Goal: Answer question/provide support

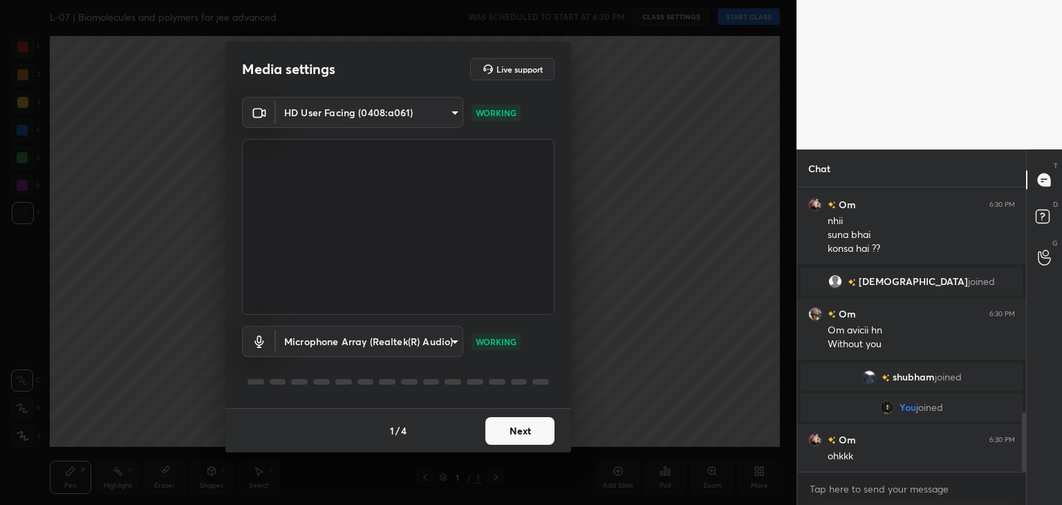
scroll to position [1116, 0]
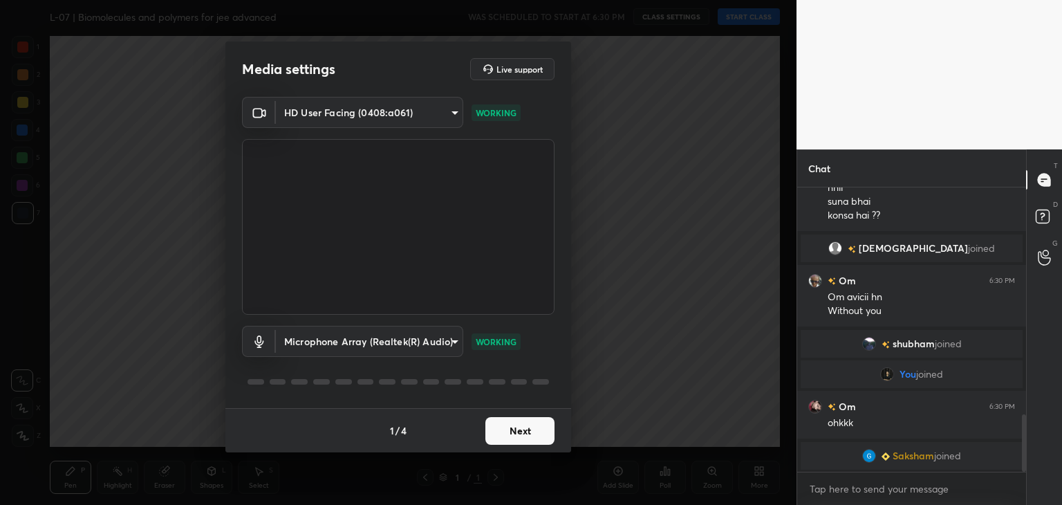
click at [523, 426] on button "Next" at bounding box center [519, 431] width 69 height 28
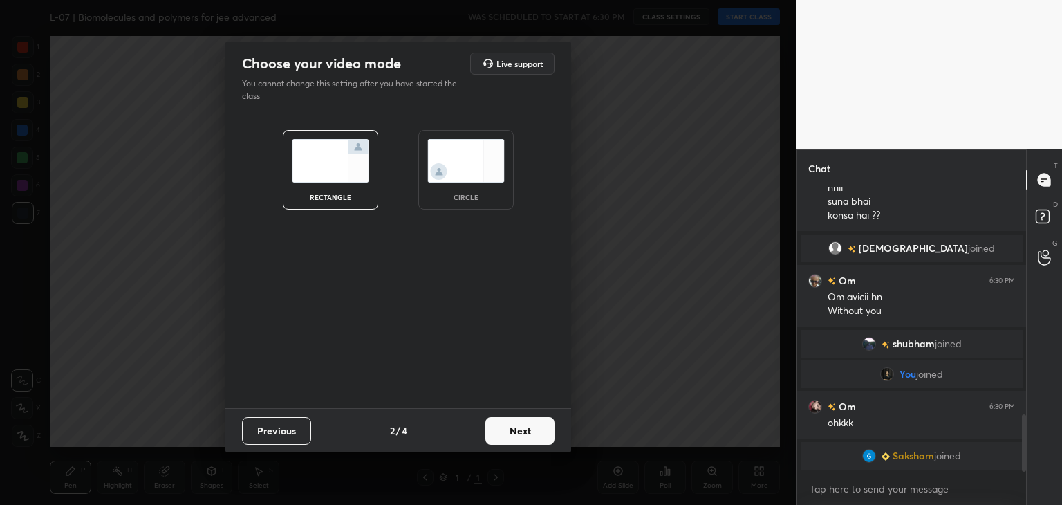
click at [523, 426] on button "Next" at bounding box center [519, 431] width 69 height 28
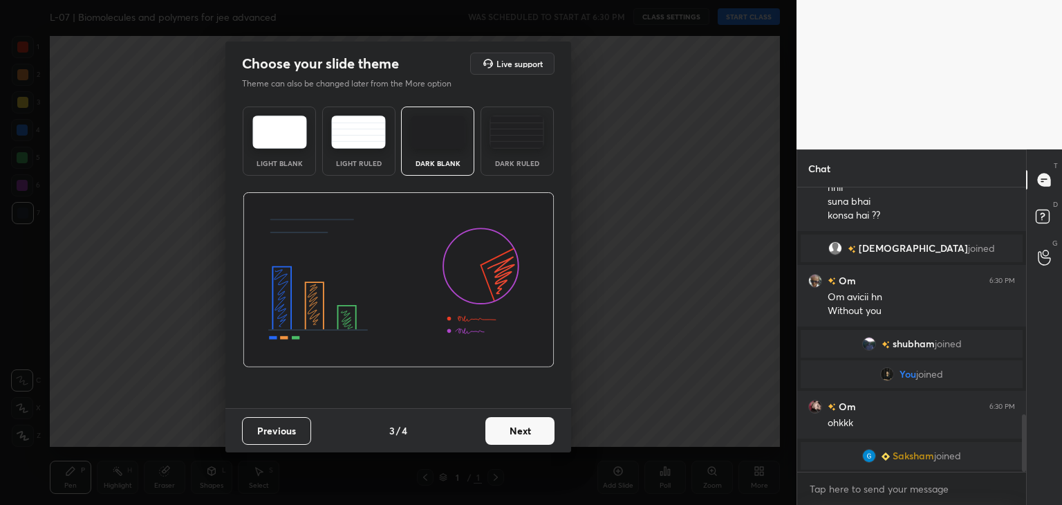
click at [523, 426] on button "Next" at bounding box center [519, 431] width 69 height 28
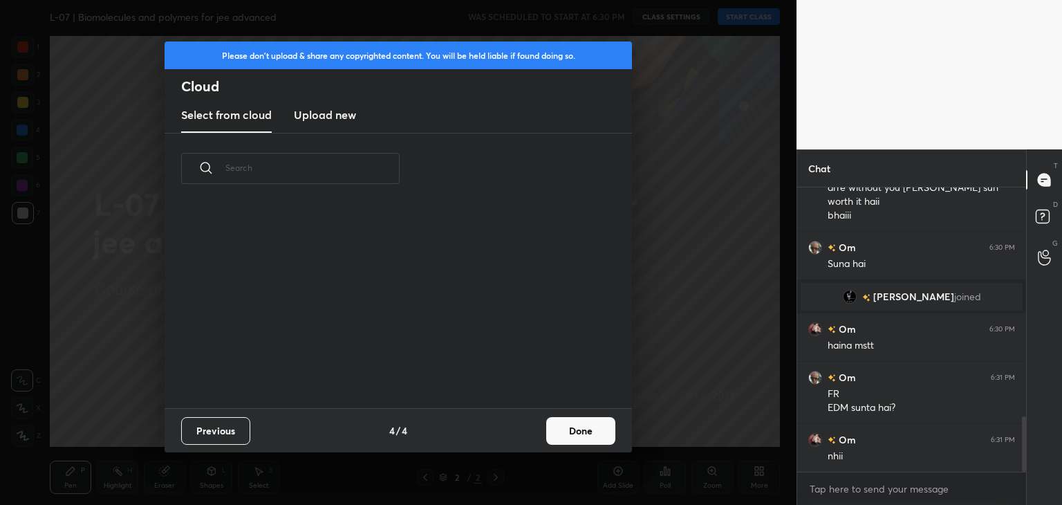
scroll to position [1188, 0]
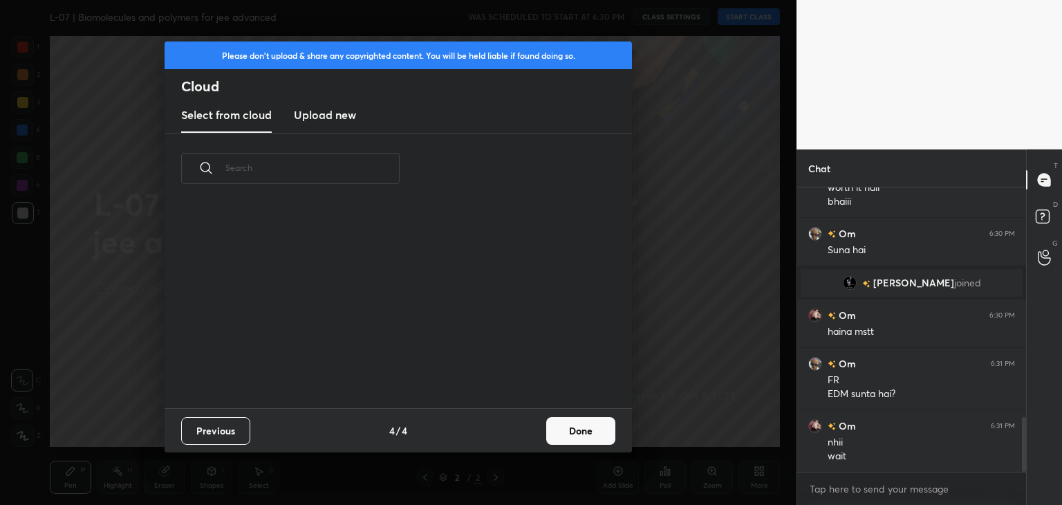
click at [712, 331] on div "Please don't upload & share any copyrighted content. You will be held liable if…" at bounding box center [398, 252] width 797 height 505
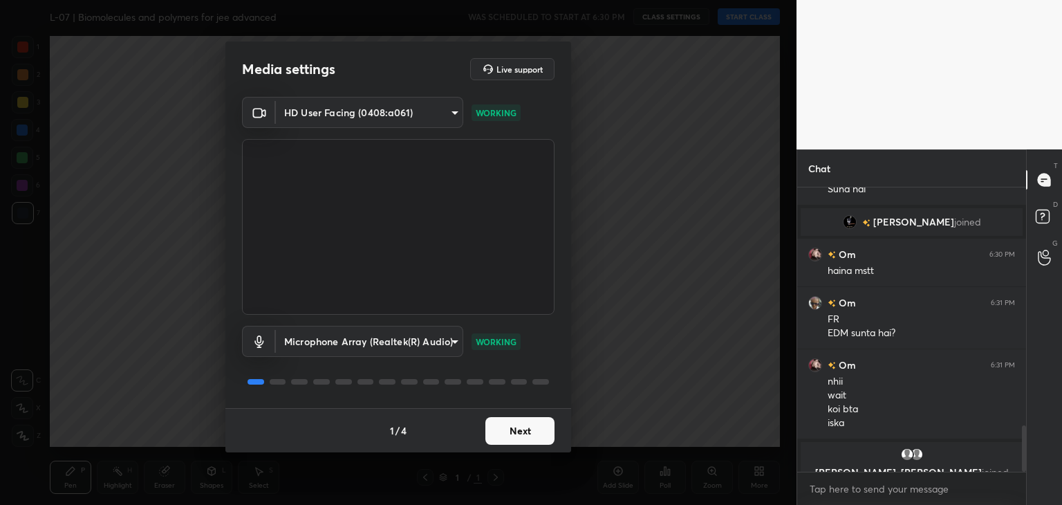
scroll to position [1467, 0]
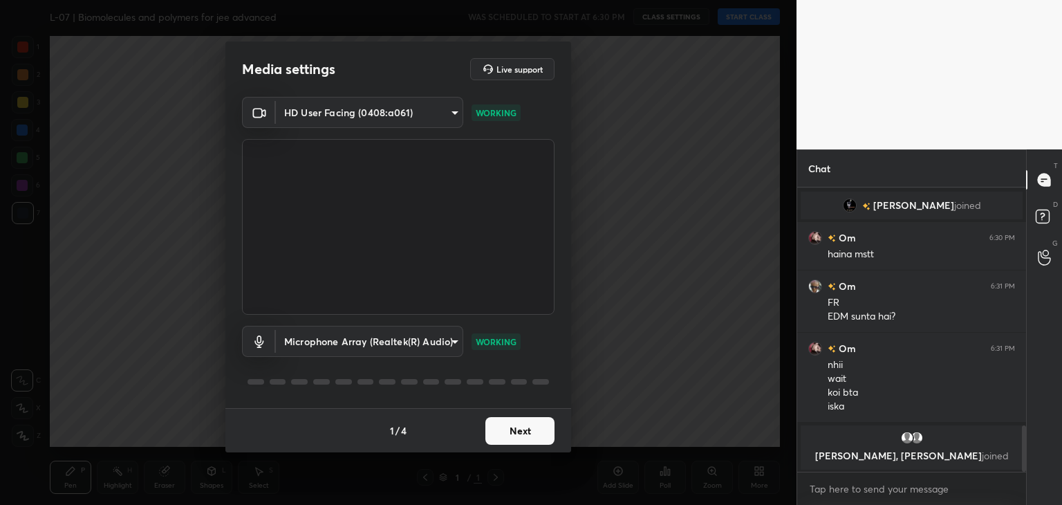
click at [515, 424] on button "Next" at bounding box center [519, 431] width 69 height 28
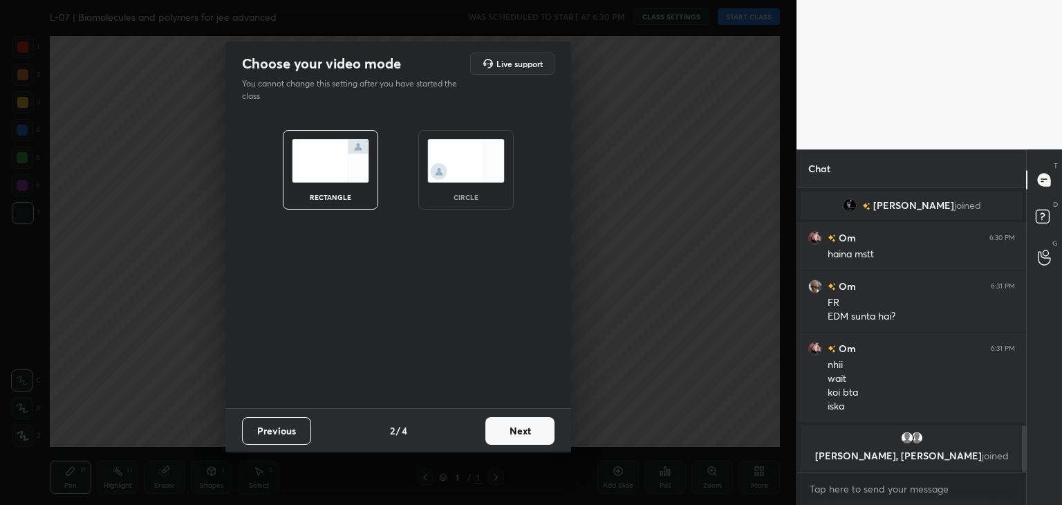
click at [528, 427] on button "Next" at bounding box center [519, 431] width 69 height 28
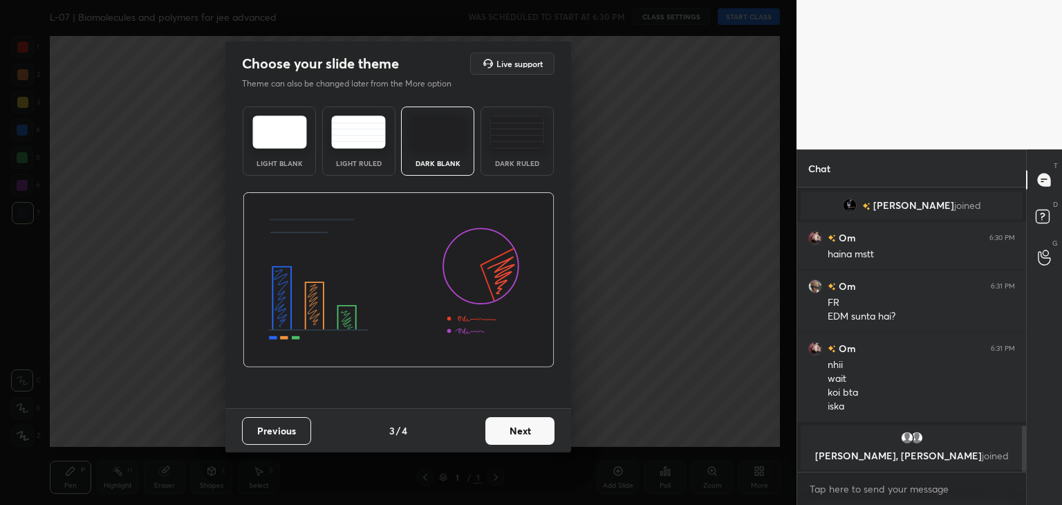
click at [528, 427] on button "Next" at bounding box center [519, 431] width 69 height 28
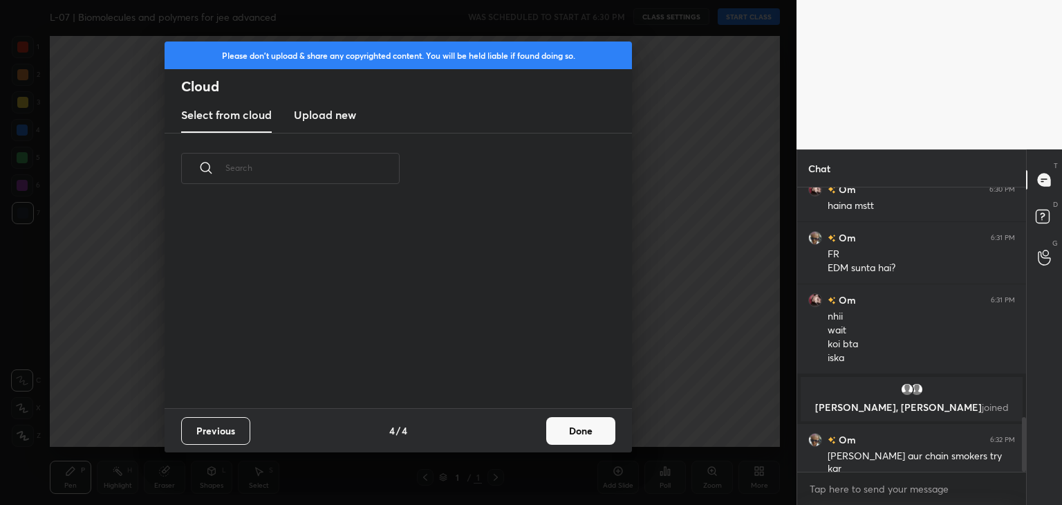
scroll to position [205, 444]
click at [582, 424] on button "Done" at bounding box center [580, 431] width 69 height 28
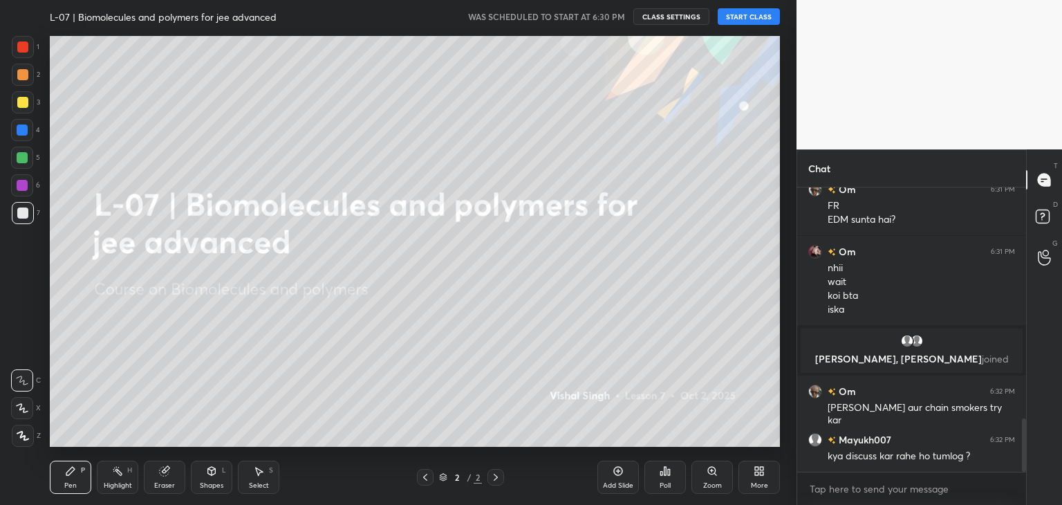
scroll to position [1288, 0]
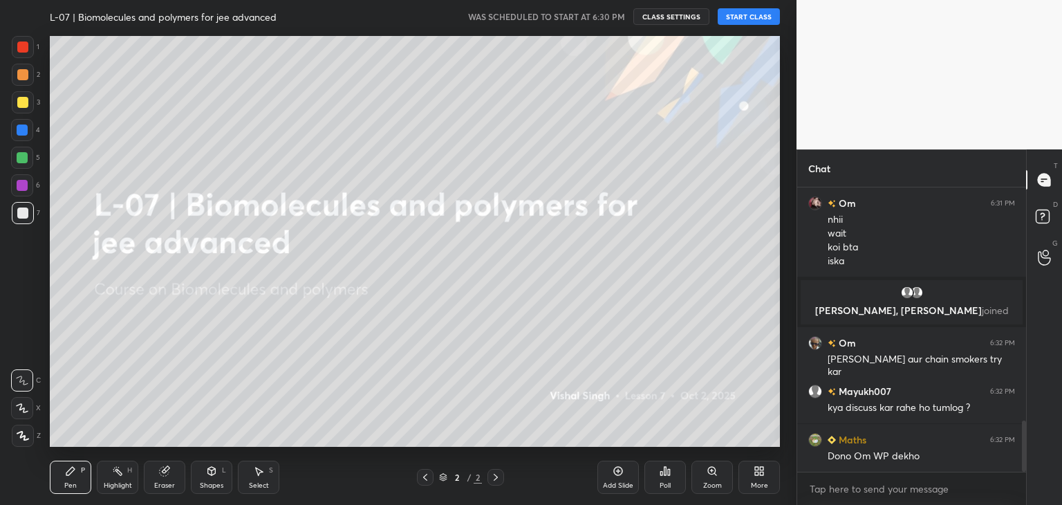
click at [753, 12] on button "START CLASS" at bounding box center [749, 16] width 62 height 17
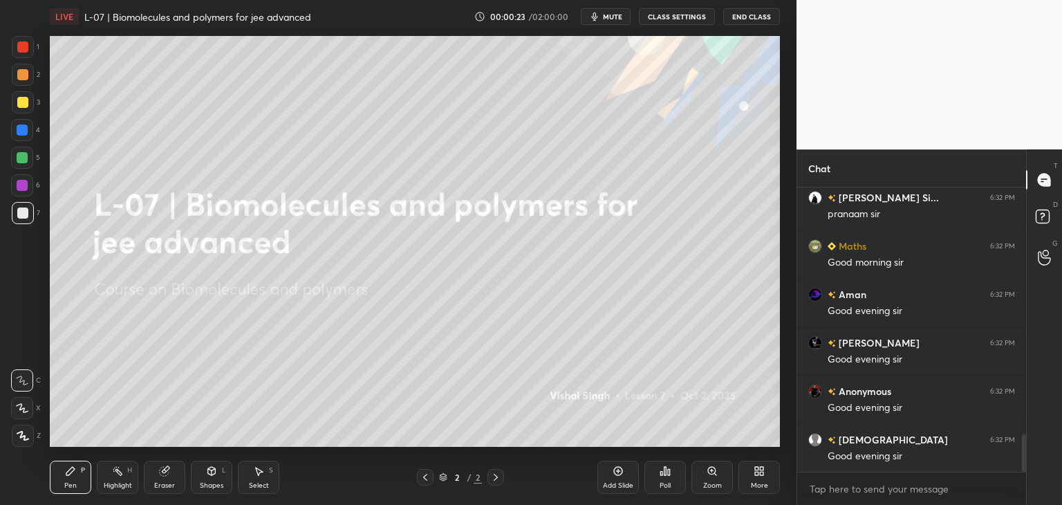
scroll to position [0, 0]
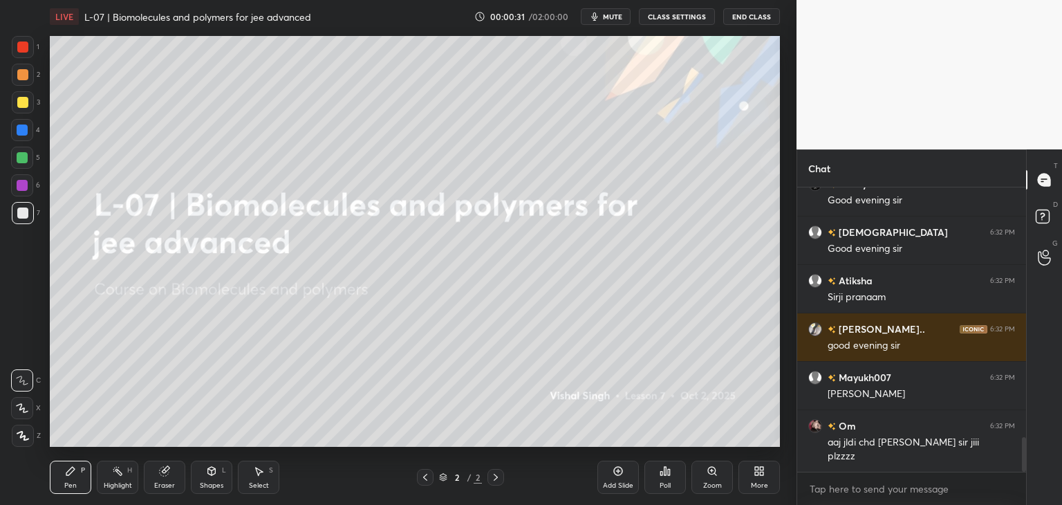
click at [28, 441] on div at bounding box center [23, 436] width 22 height 22
click at [27, 46] on div at bounding box center [22, 46] width 11 height 11
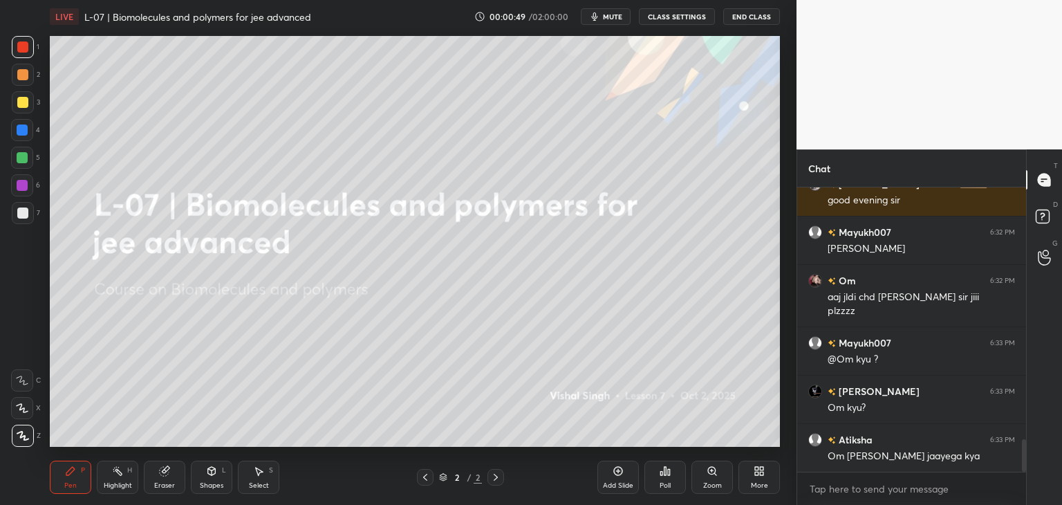
scroll to position [2269, 0]
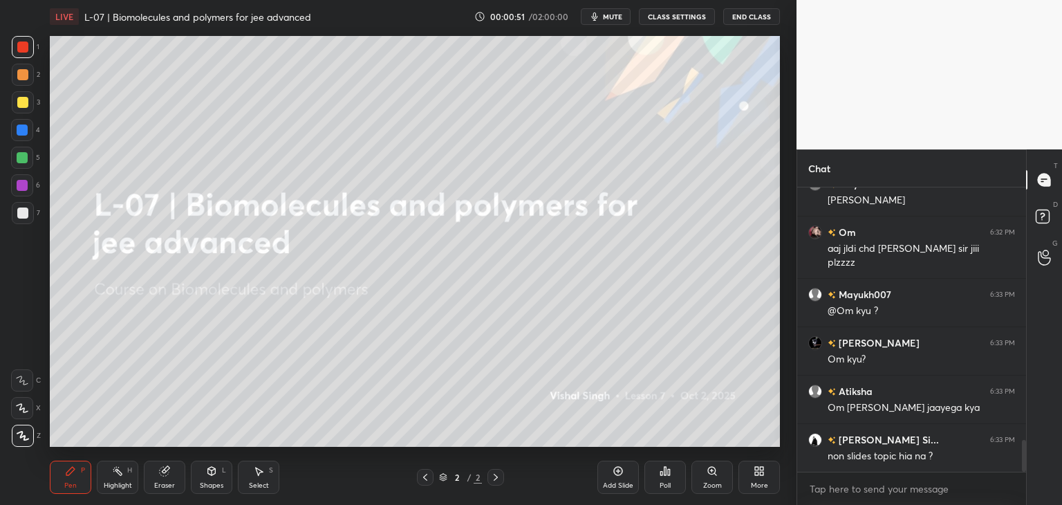
click at [264, 490] on div "Select S" at bounding box center [258, 477] width 41 height 33
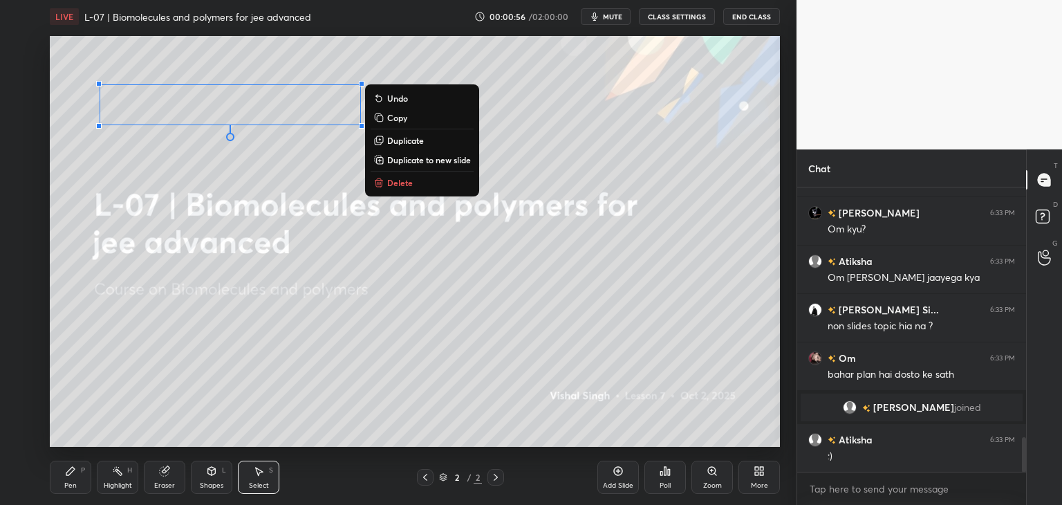
scroll to position [2099, 0]
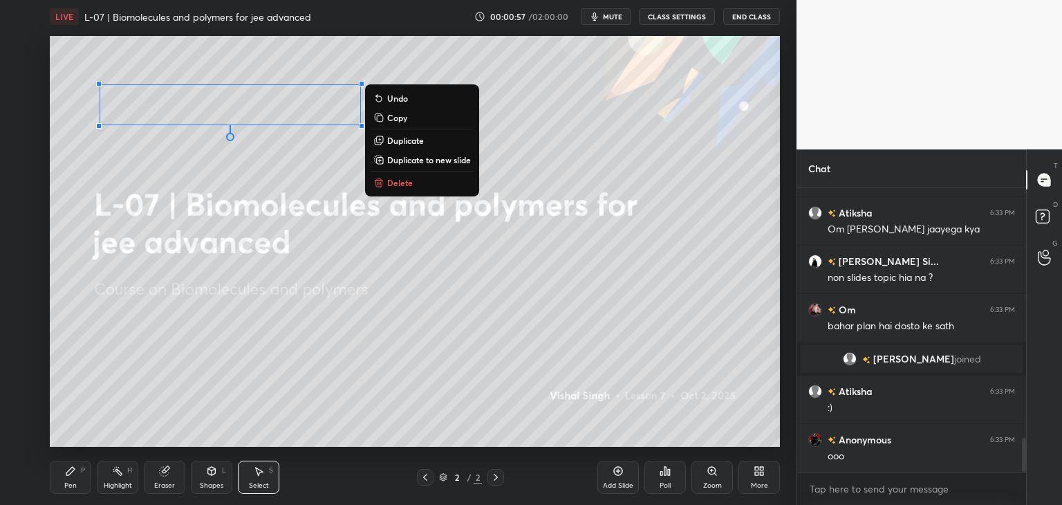
click at [584, 117] on div "0 ° Undo Copy Duplicate Duplicate to new slide Delete" at bounding box center [415, 241] width 730 height 411
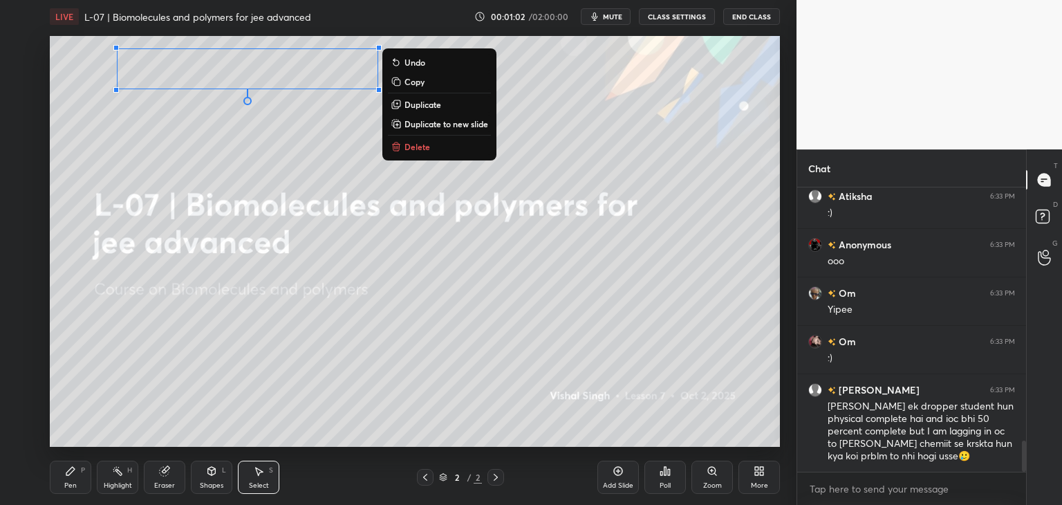
scroll to position [2328, 0]
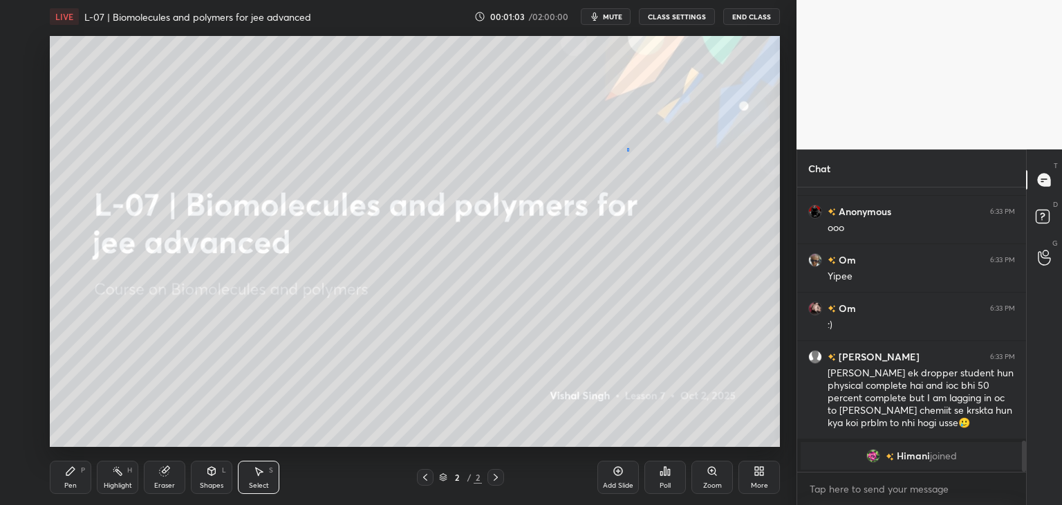
click at [628, 151] on div "0 ° Undo Copy Duplicate Duplicate to new slide Delete" at bounding box center [415, 241] width 730 height 411
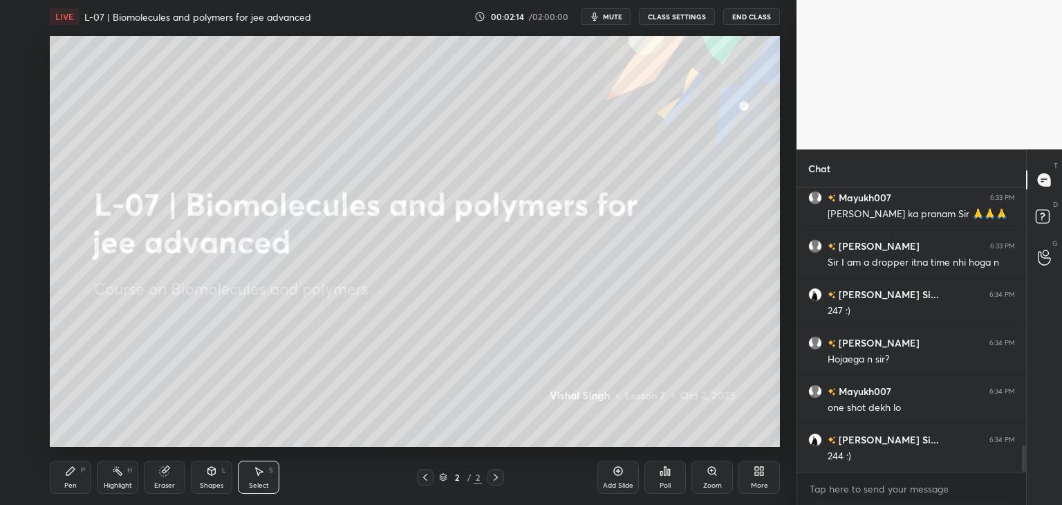
scroll to position [2729, 0]
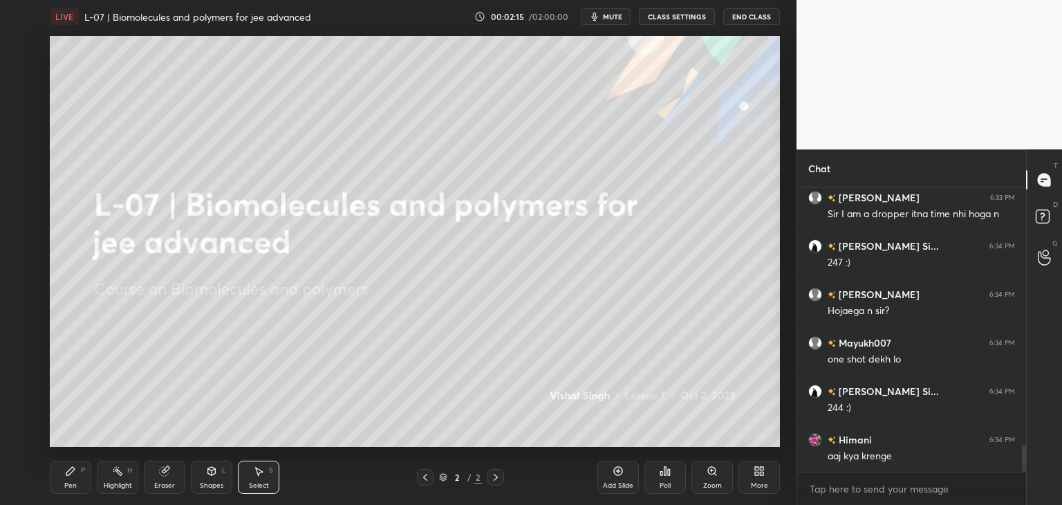
click at [73, 482] on div "Pen" at bounding box center [70, 485] width 12 height 7
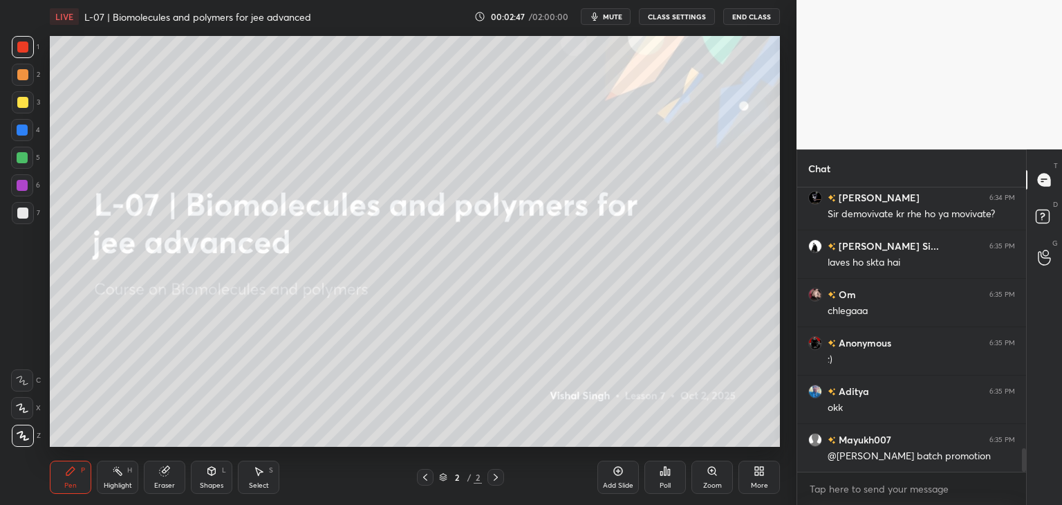
scroll to position [3213, 0]
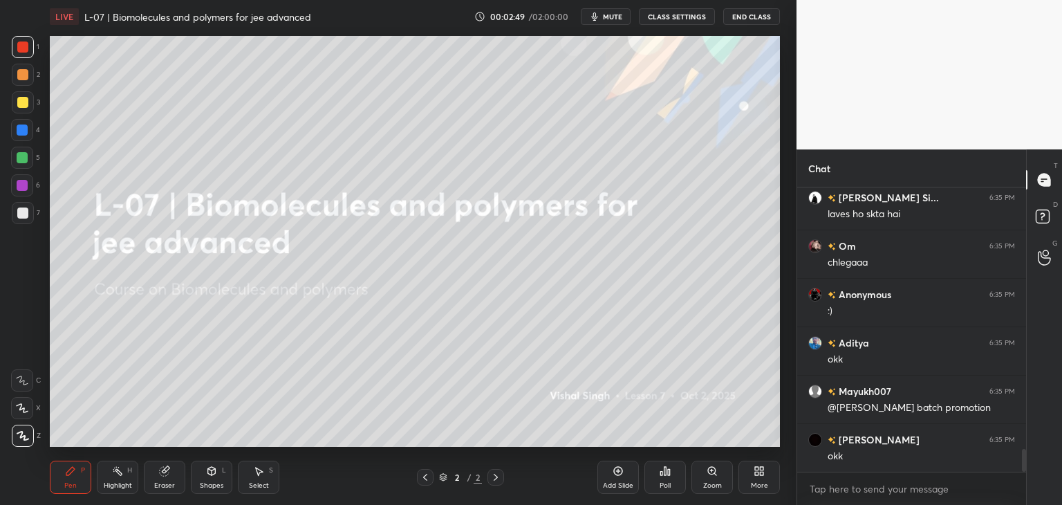
click at [755, 476] on icon at bounding box center [759, 470] width 11 height 11
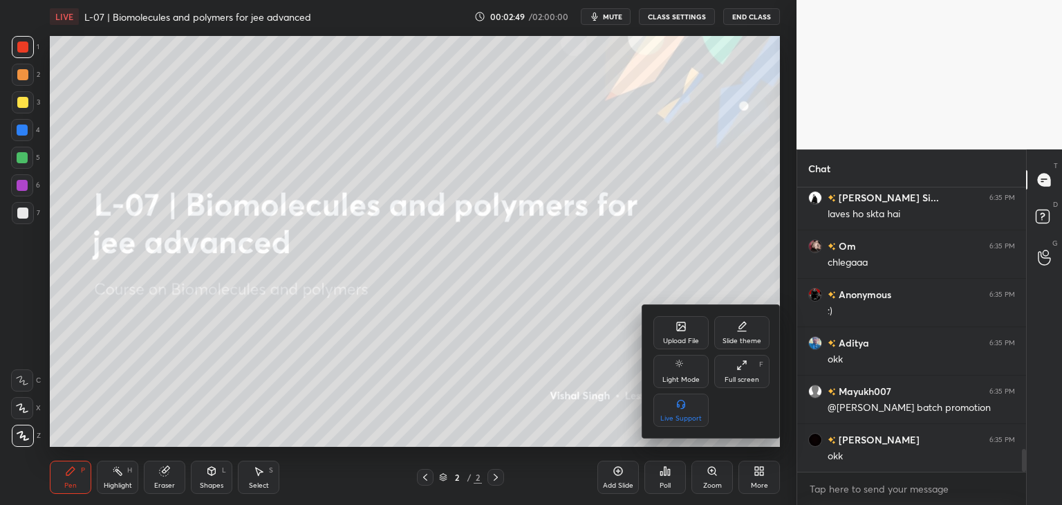
scroll to position [3261, 0]
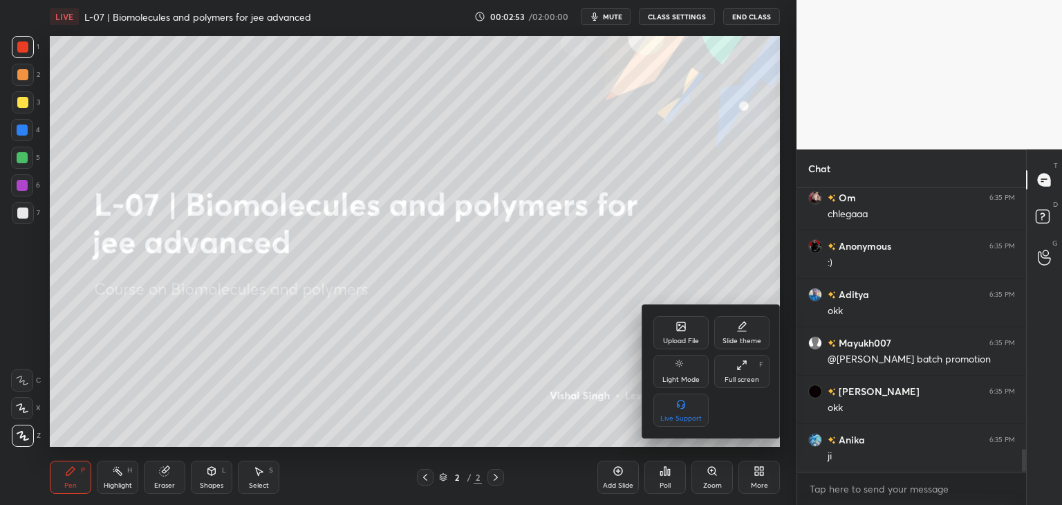
click at [667, 333] on div "Upload File" at bounding box center [680, 332] width 55 height 33
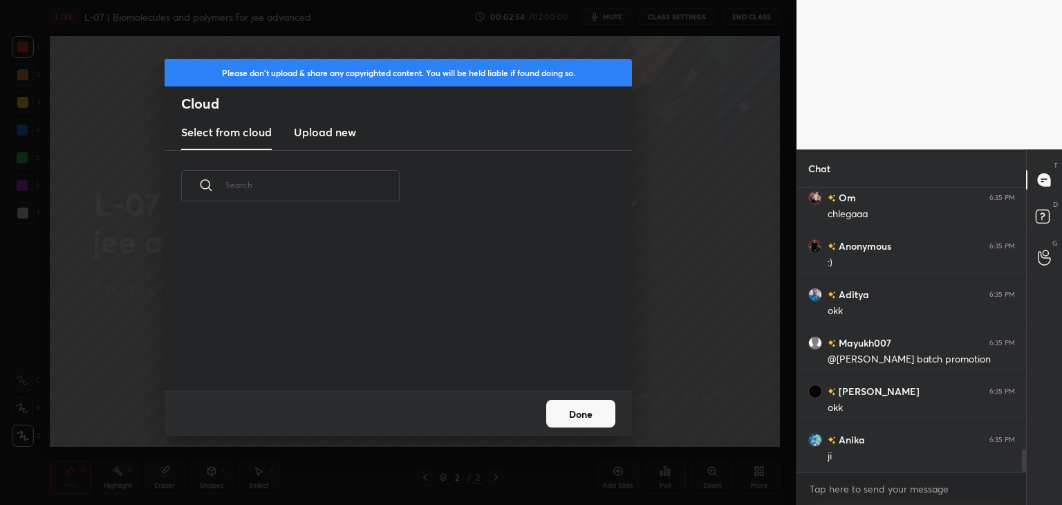
scroll to position [170, 444]
click at [331, 139] on h3 "Upload new" at bounding box center [325, 132] width 62 height 17
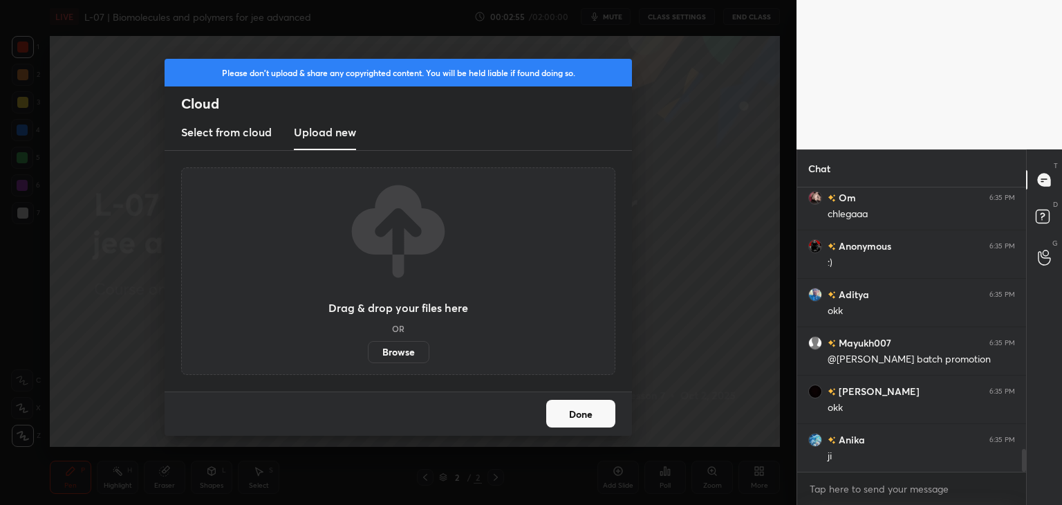
click at [390, 349] on label "Browse" at bounding box center [399, 352] width 62 height 22
click at [368, 349] on input "Browse" at bounding box center [368, 352] width 0 height 22
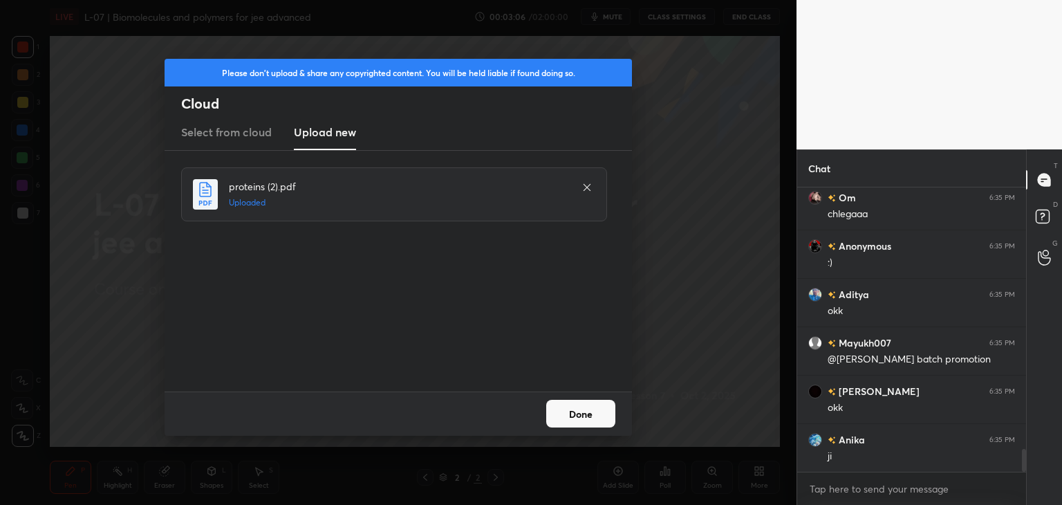
click at [586, 418] on button "Done" at bounding box center [580, 414] width 69 height 28
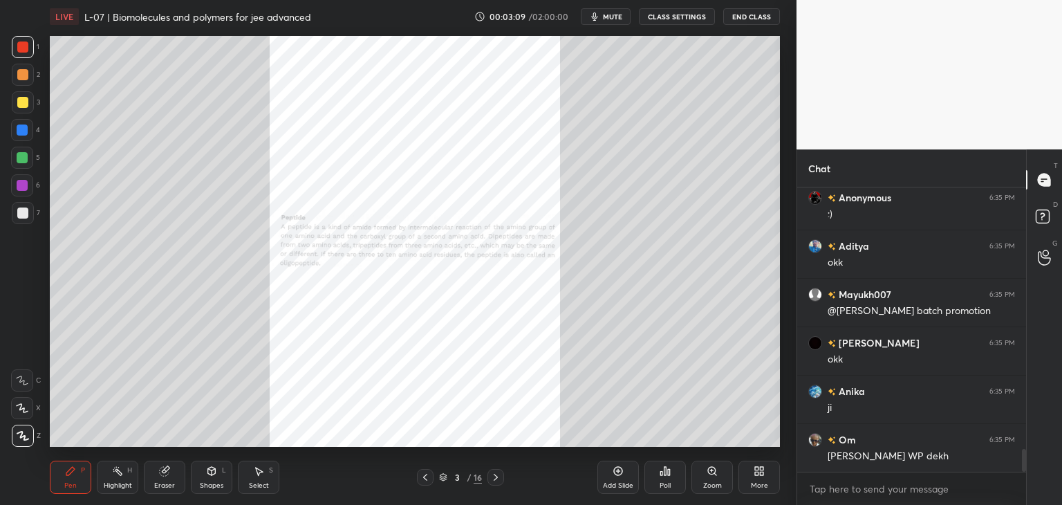
scroll to position [3343, 0]
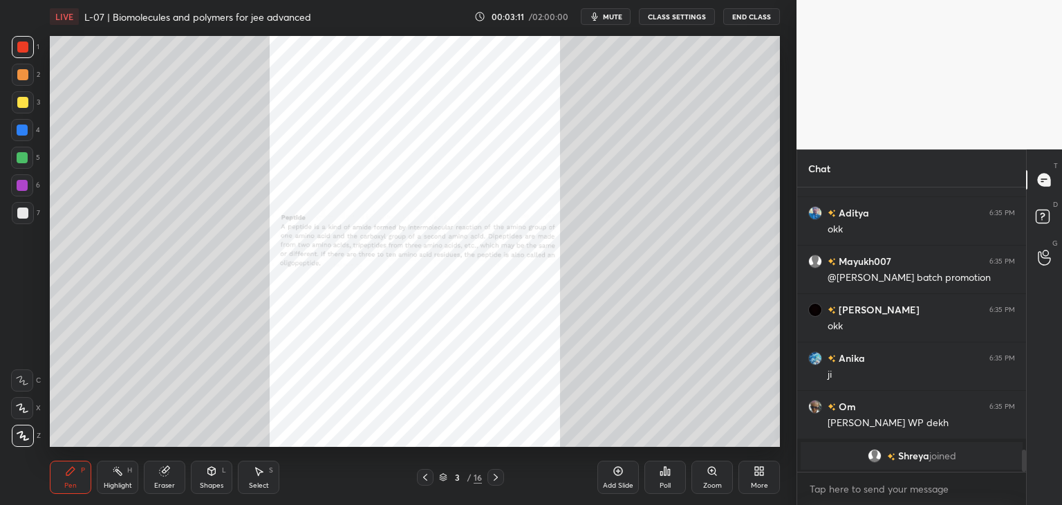
click at [707, 479] on div "Zoom" at bounding box center [711, 477] width 41 height 33
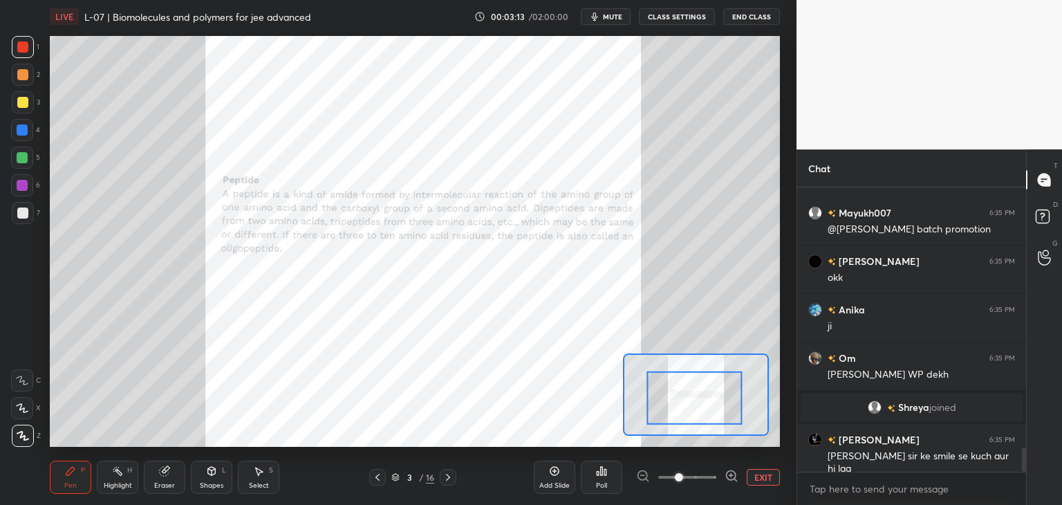
scroll to position [3054, 0]
click at [28, 377] on icon at bounding box center [22, 380] width 12 height 10
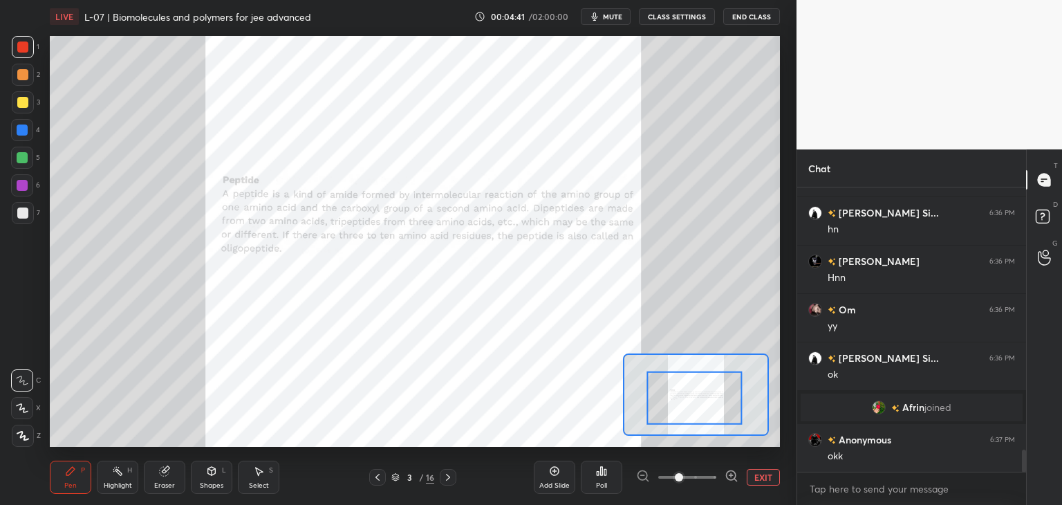
scroll to position [3363, 0]
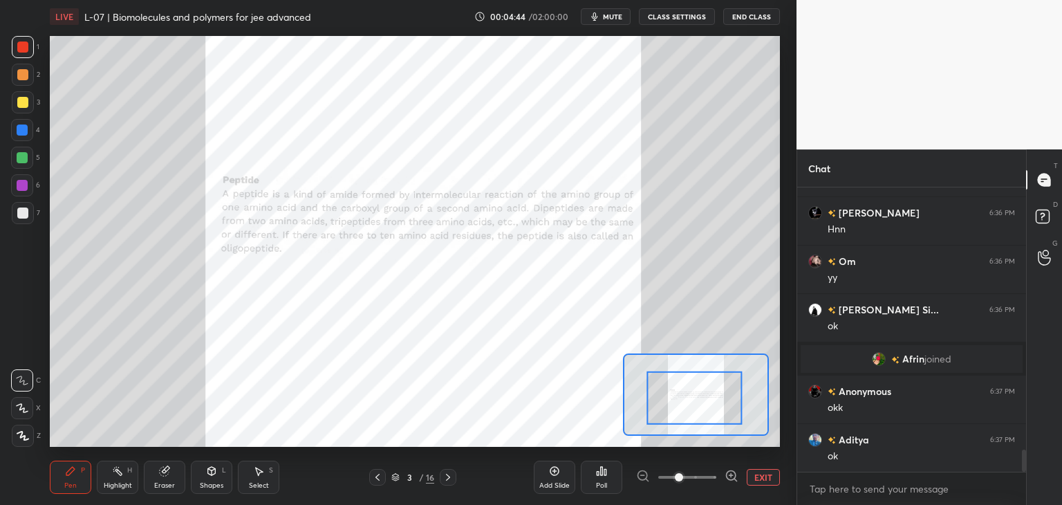
click at [447, 479] on icon at bounding box center [448, 477] width 4 height 7
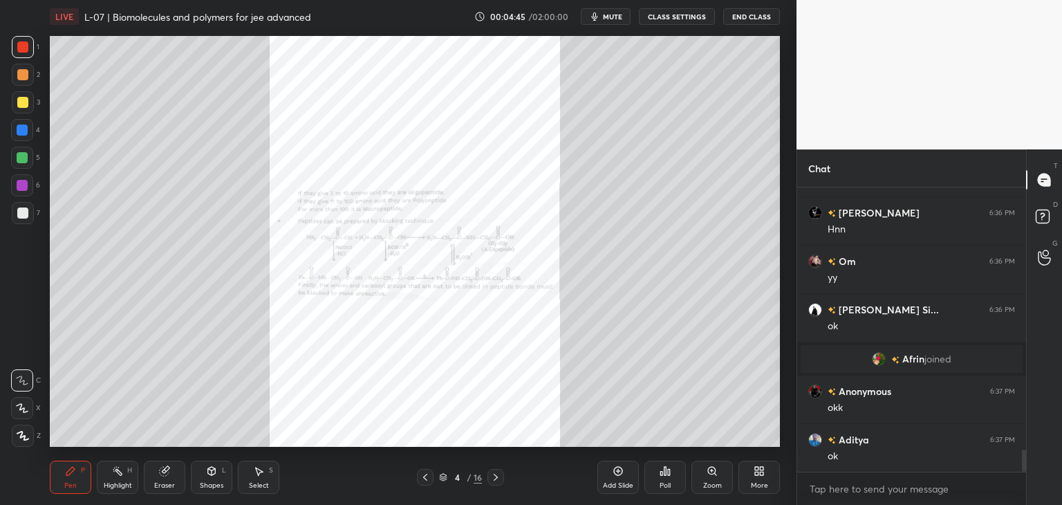
click at [705, 480] on div "Zoom" at bounding box center [711, 477] width 41 height 33
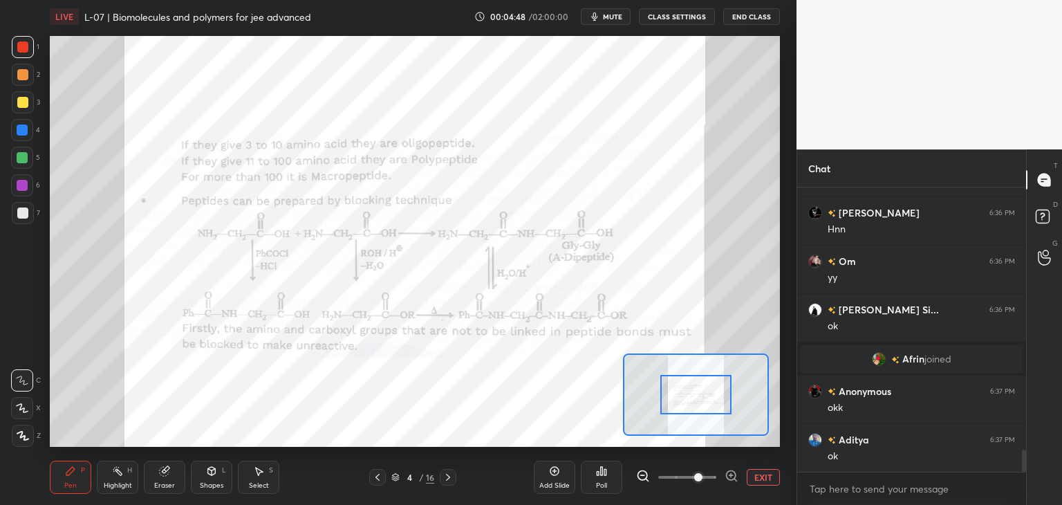
click at [73, 472] on icon at bounding box center [70, 470] width 11 height 11
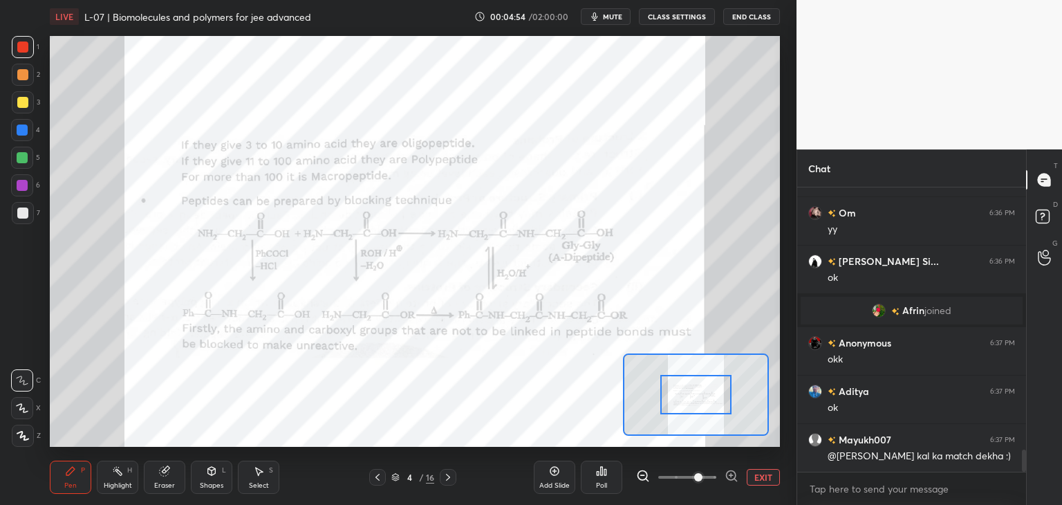
click at [1059, 344] on div "T Messages (T) D Doubts (D) G Raise Hand (G)" at bounding box center [1044, 326] width 36 height 355
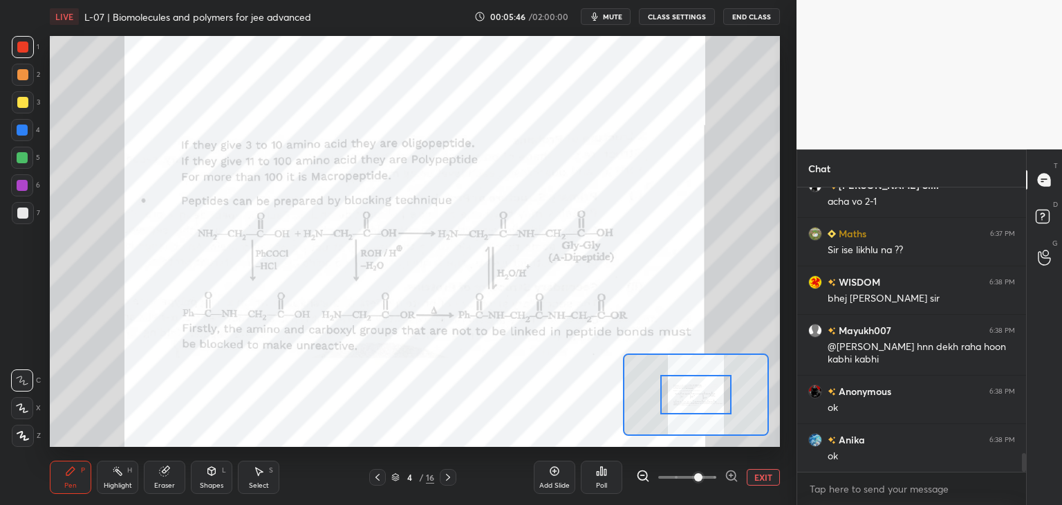
scroll to position [4094, 0]
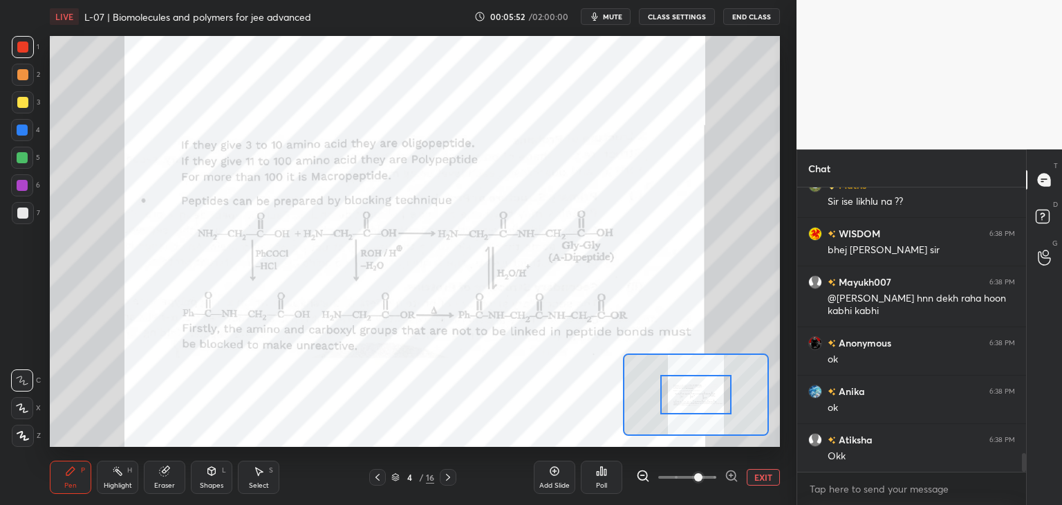
click at [453, 470] on div at bounding box center [448, 477] width 17 height 17
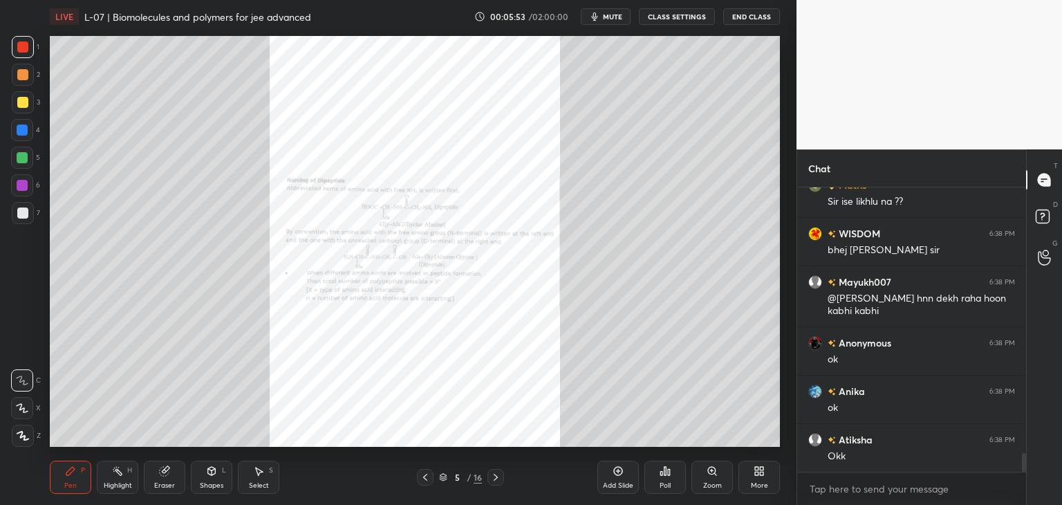
click at [705, 479] on div "Zoom" at bounding box center [711, 477] width 41 height 33
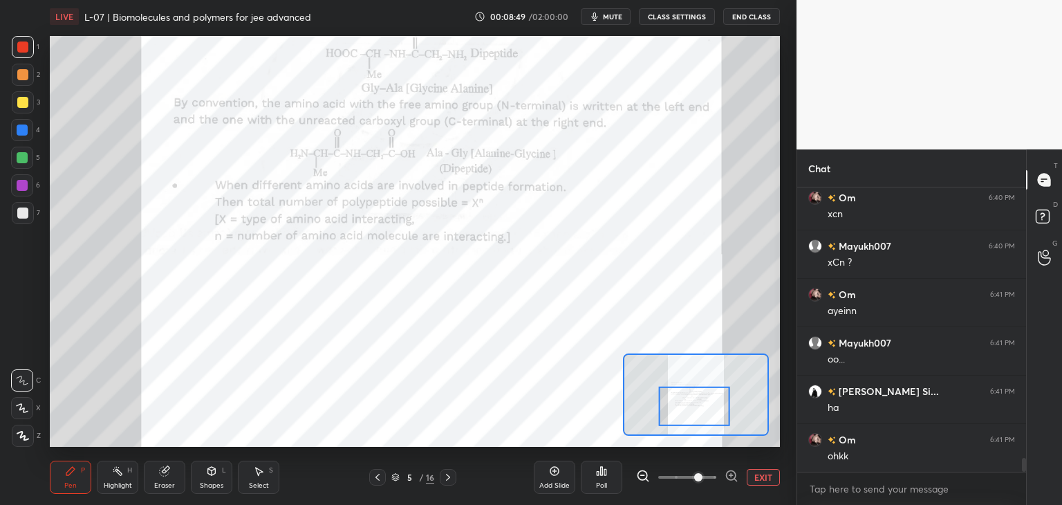
scroll to position [5507, 0]
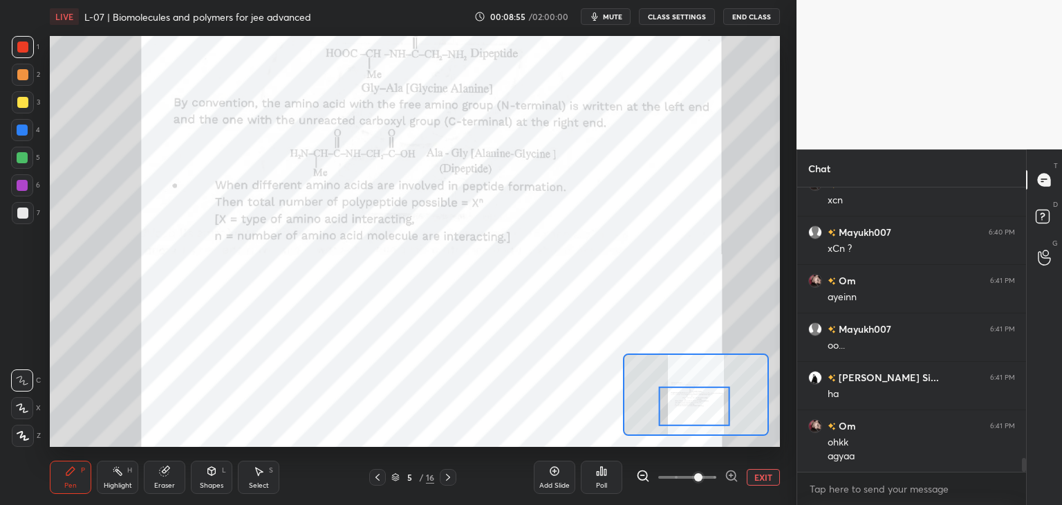
click at [444, 482] on icon at bounding box center [448, 477] width 11 height 11
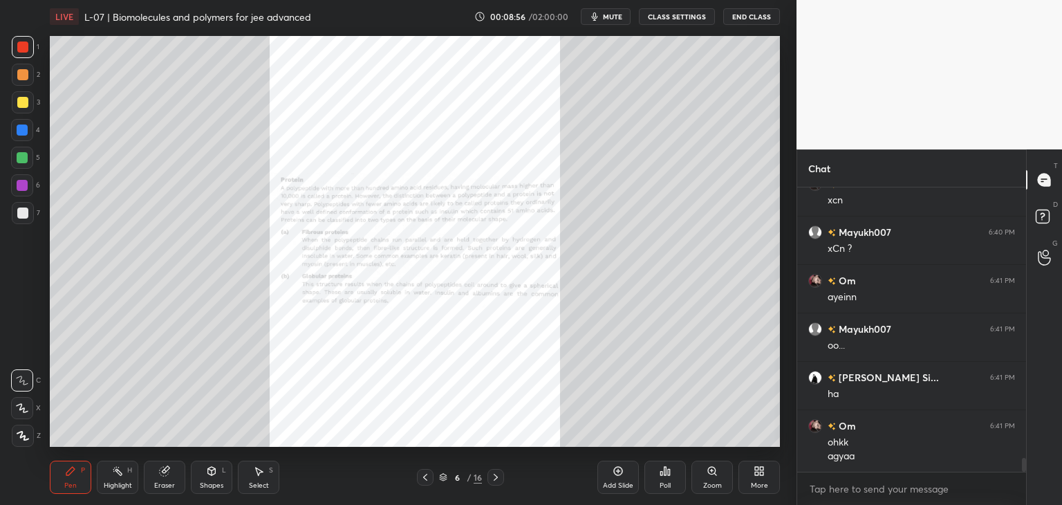
scroll to position [5555, 0]
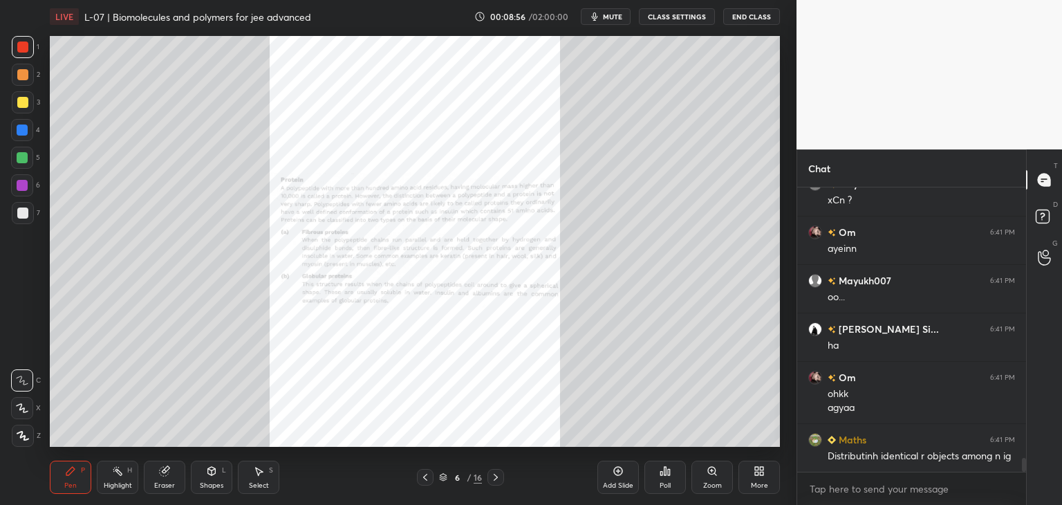
click at [714, 482] on div "Zoom" at bounding box center [712, 485] width 19 height 7
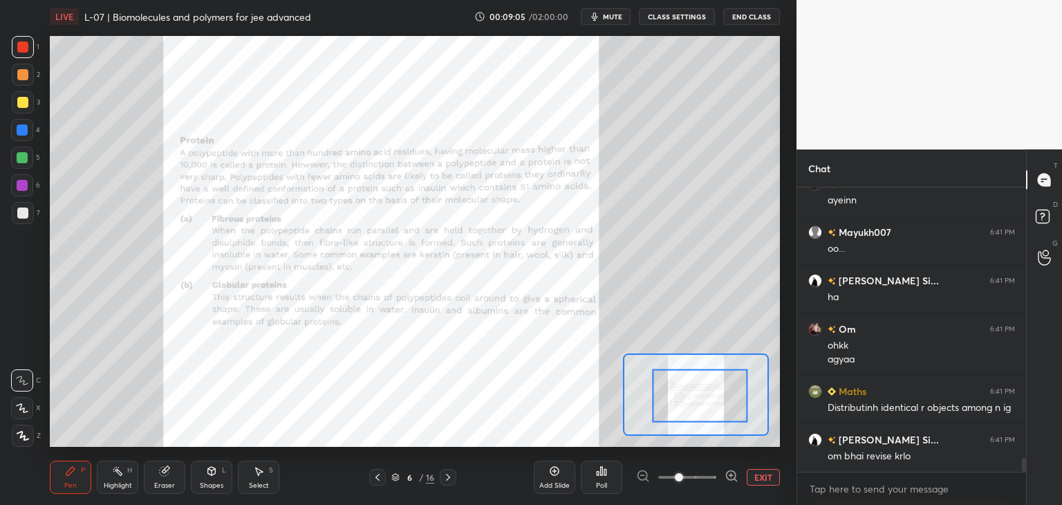
scroll to position [5652, 0]
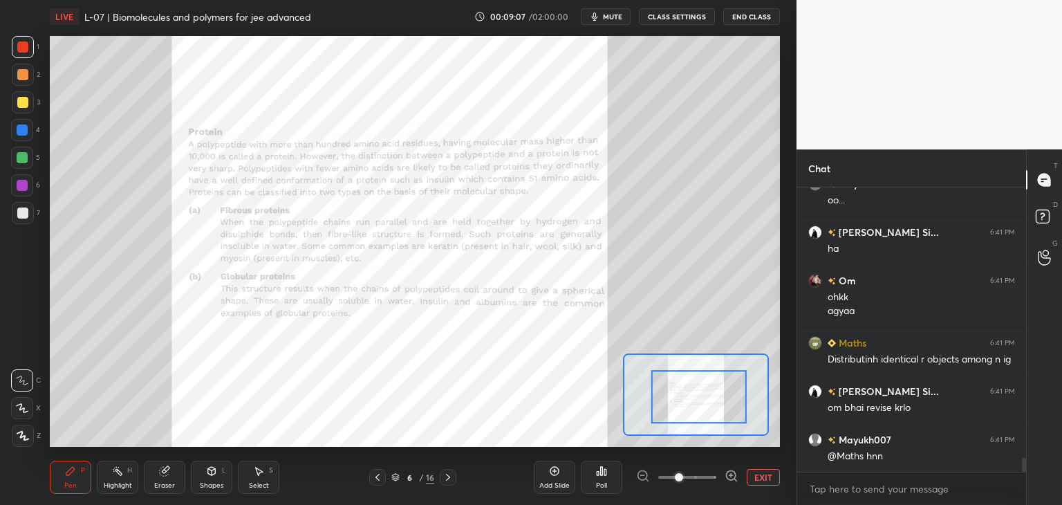
click at [80, 474] on div "Pen P" at bounding box center [70, 477] width 41 height 33
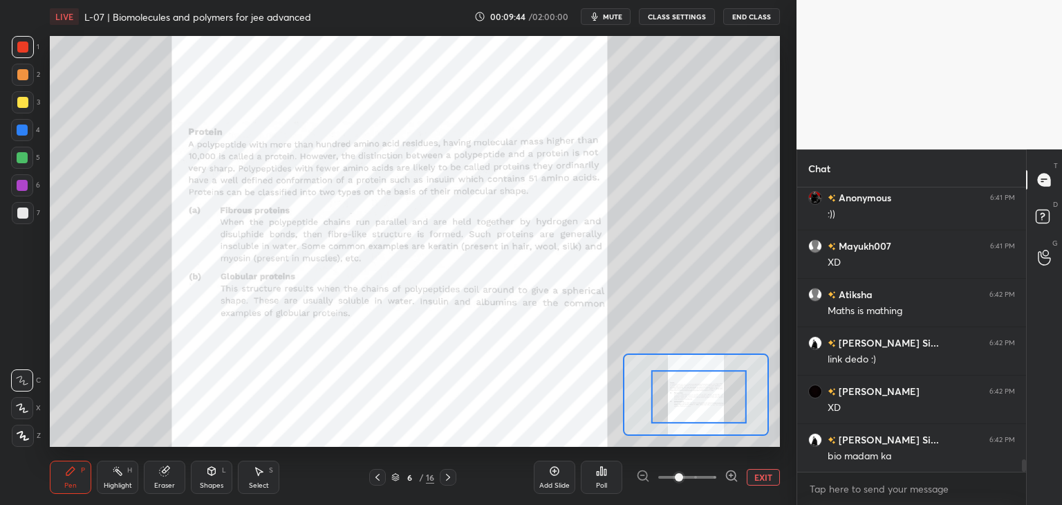
scroll to position [6392, 0]
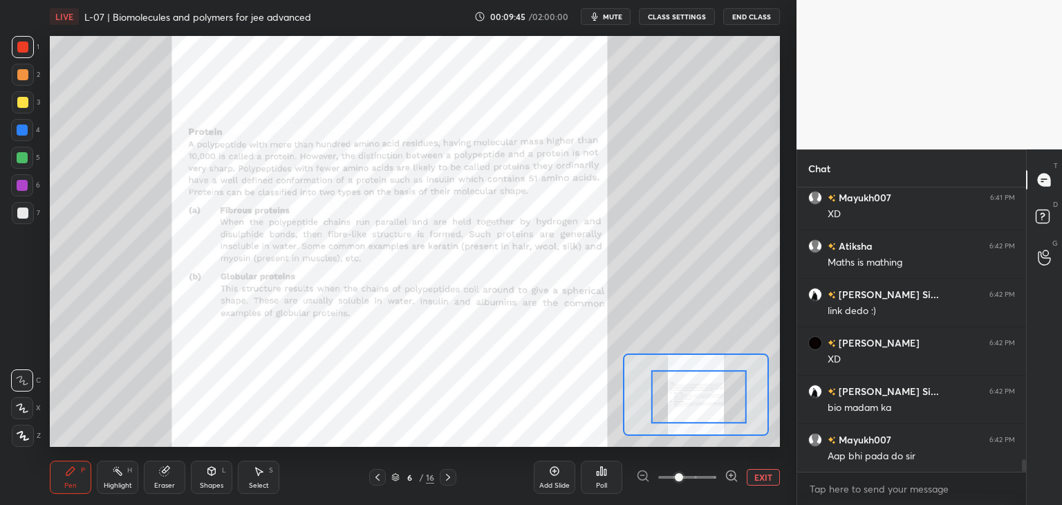
click at [447, 472] on icon at bounding box center [448, 477] width 11 height 11
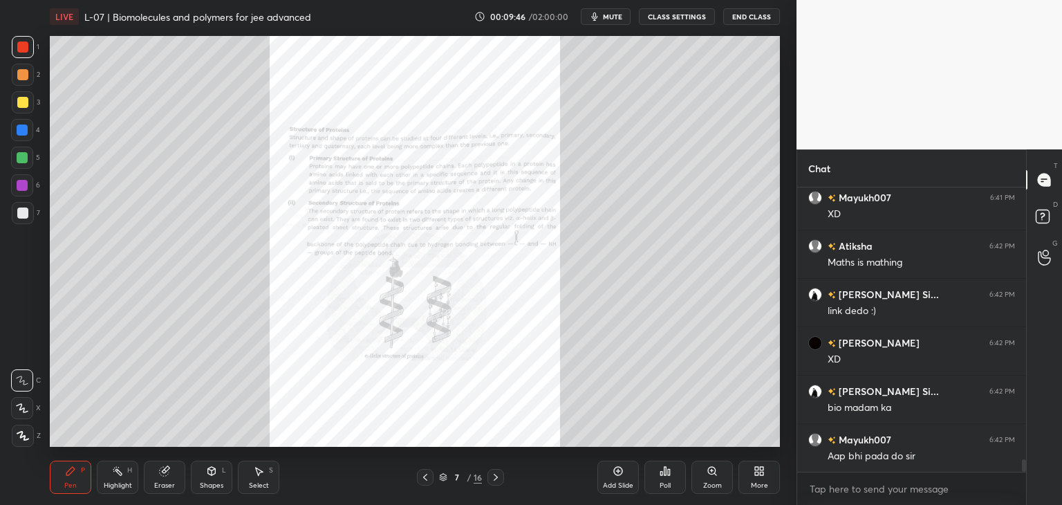
click at [709, 479] on div "Zoom" at bounding box center [711, 477] width 41 height 33
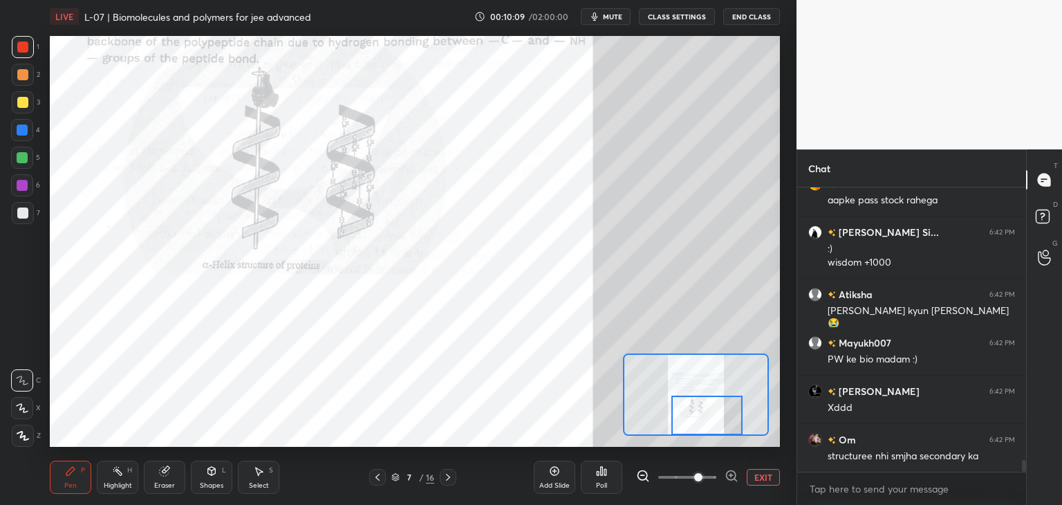
scroll to position [6793, 0]
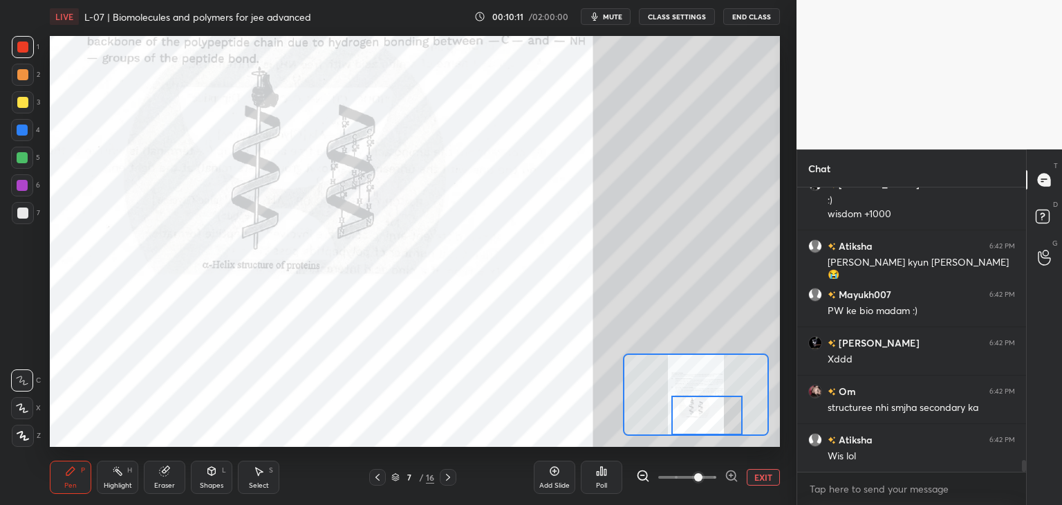
click at [448, 479] on icon at bounding box center [448, 477] width 4 height 7
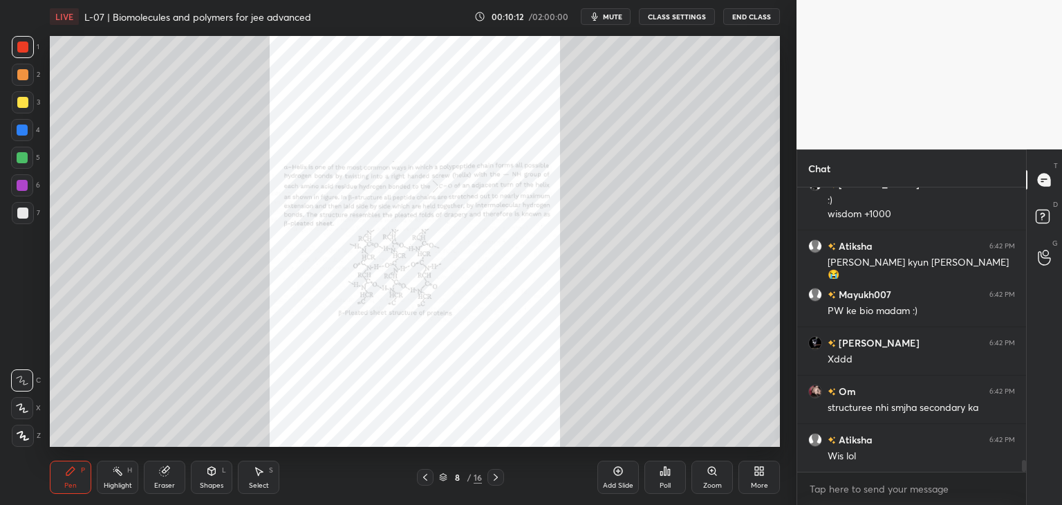
click at [714, 478] on div "Zoom" at bounding box center [711, 477] width 41 height 33
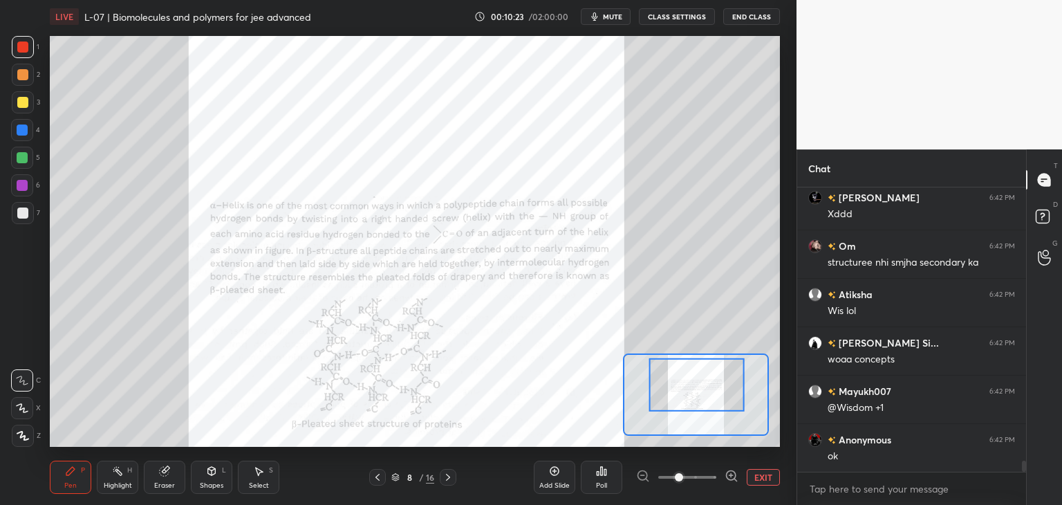
scroll to position [6987, 0]
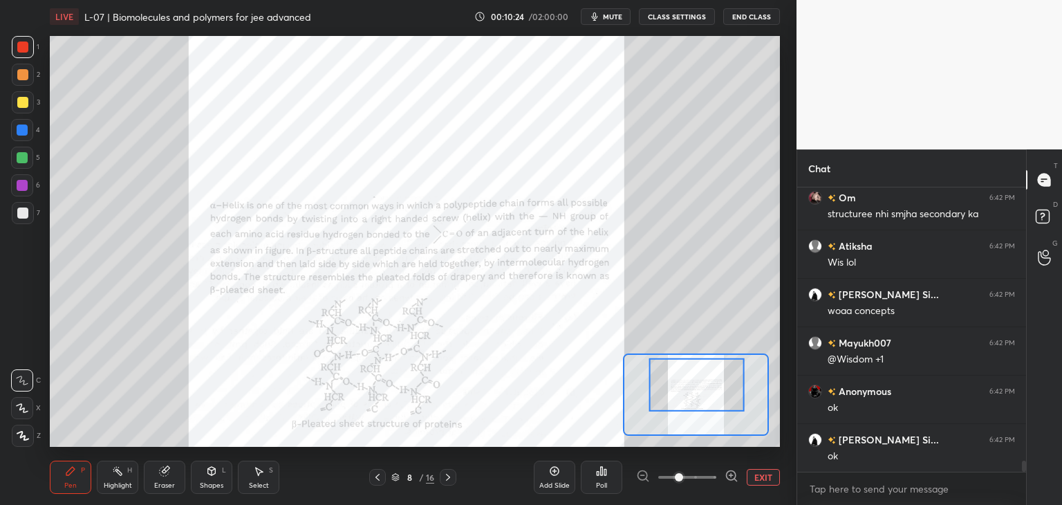
click at [447, 474] on icon at bounding box center [448, 477] width 11 height 11
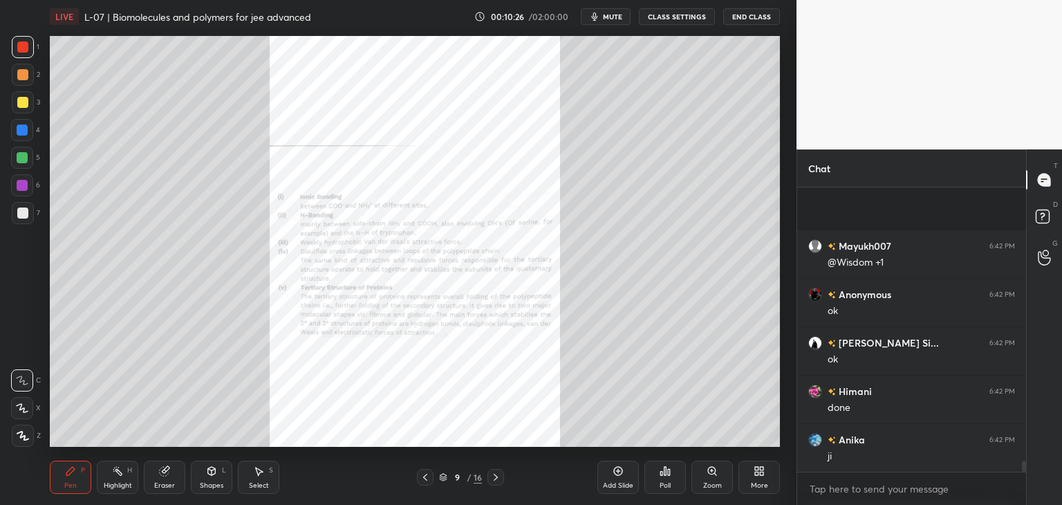
scroll to position [7180, 0]
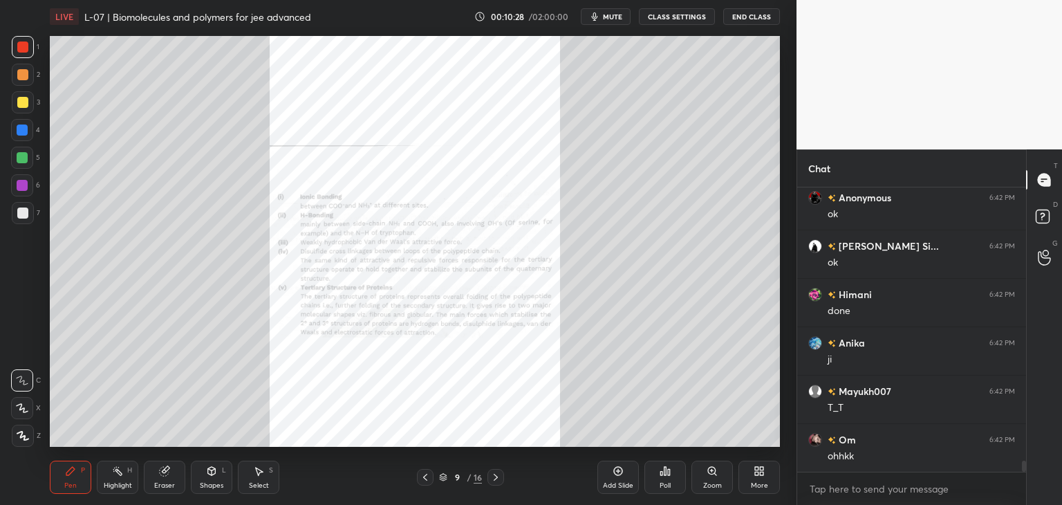
click at [708, 476] on div "Zoom" at bounding box center [711, 477] width 41 height 33
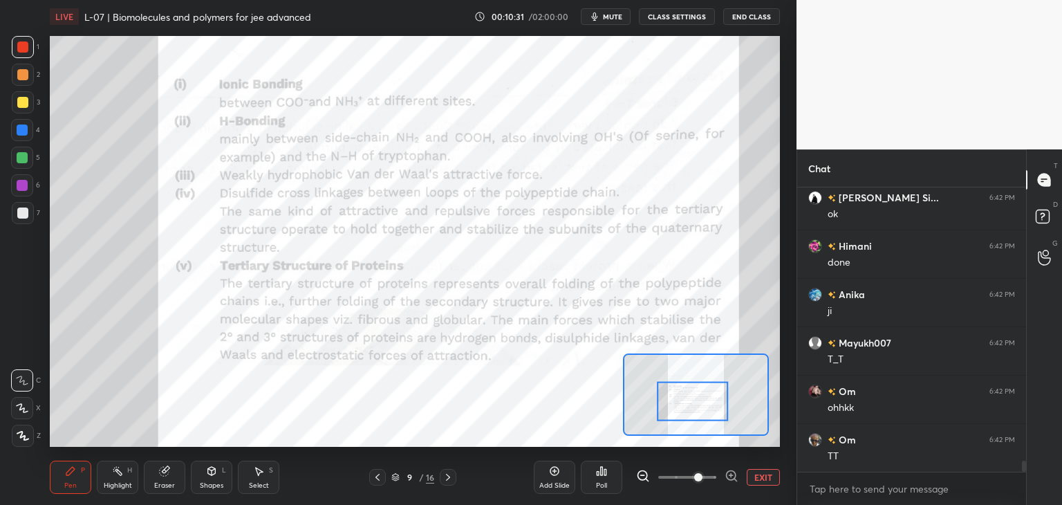
scroll to position [7262, 0]
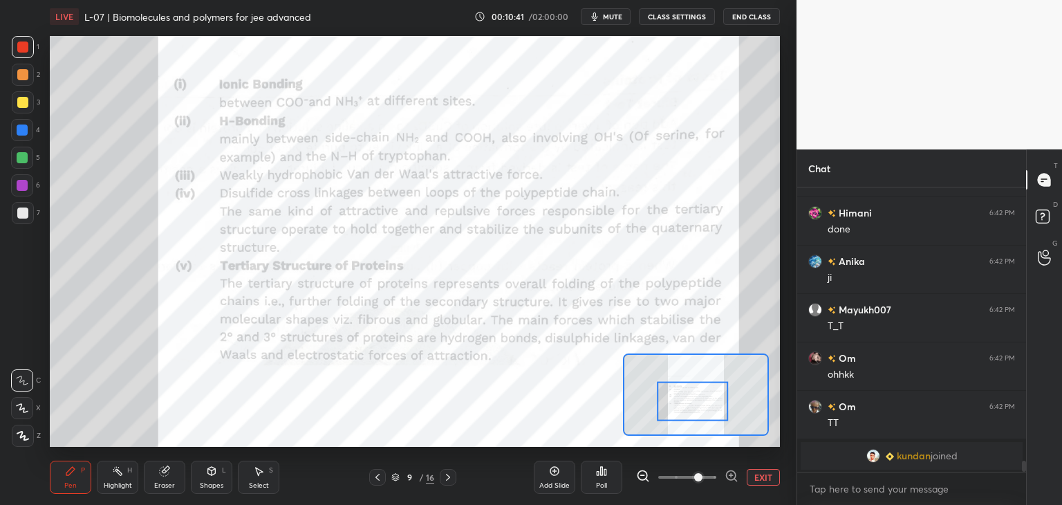
click at [448, 475] on icon at bounding box center [448, 477] width 11 height 11
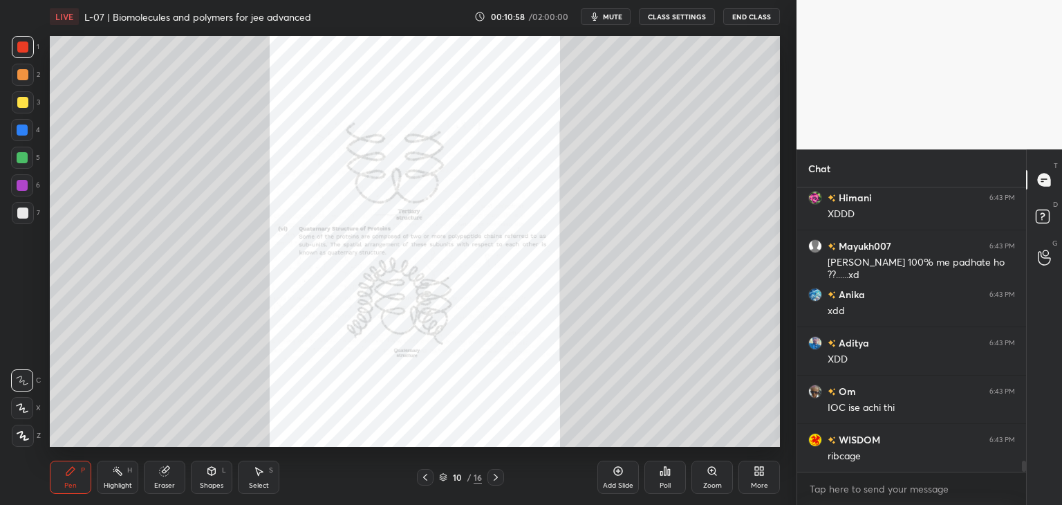
scroll to position [7125, 0]
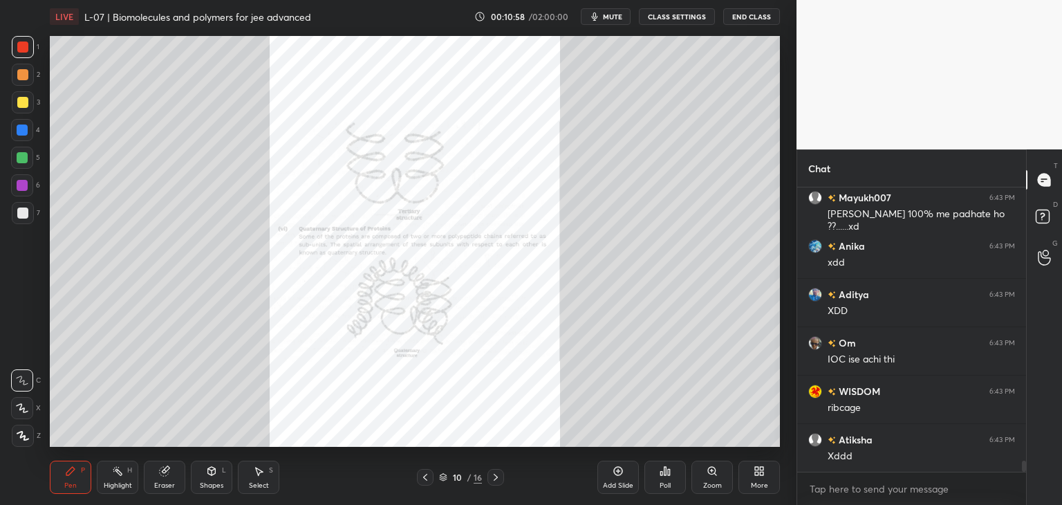
click at [429, 472] on icon at bounding box center [425, 477] width 11 height 11
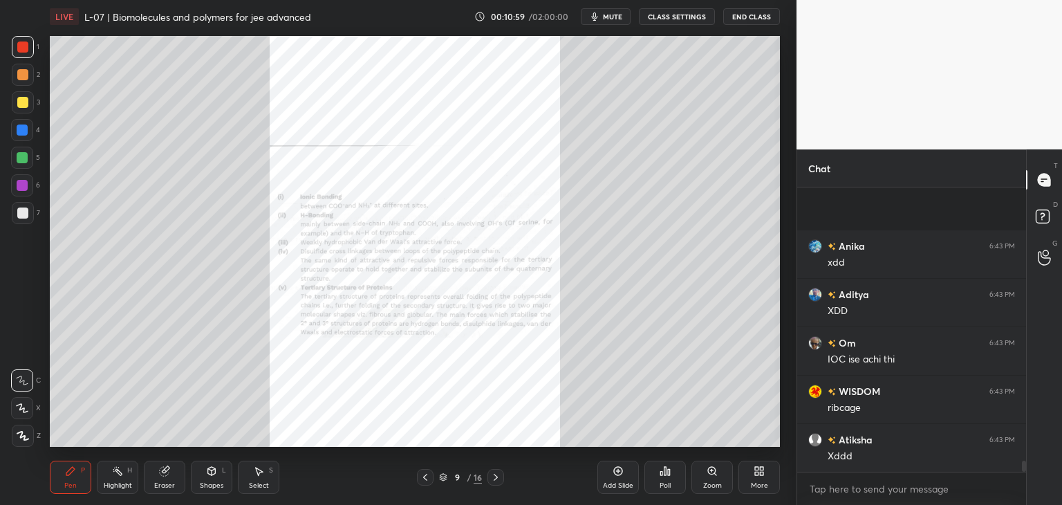
scroll to position [7222, 0]
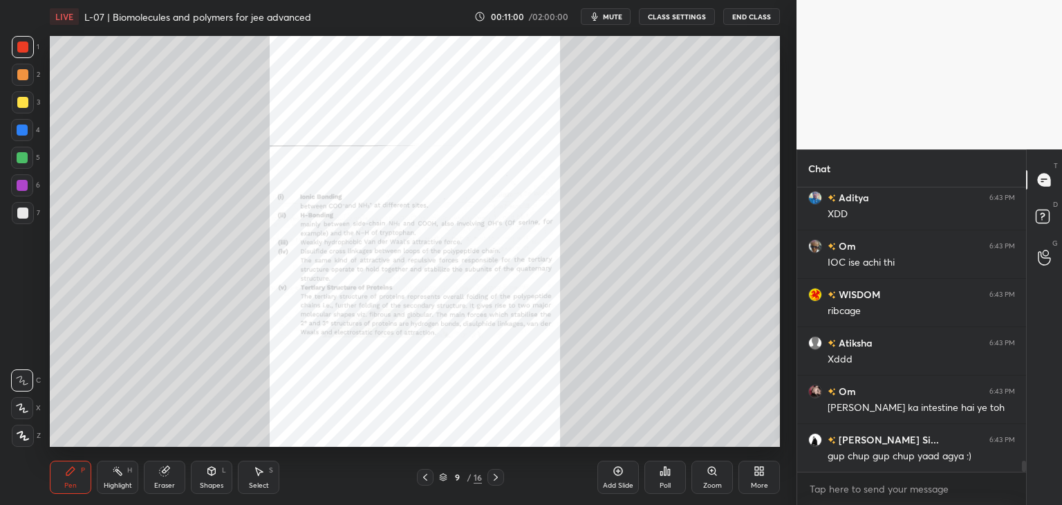
click at [426, 474] on icon at bounding box center [425, 477] width 4 height 7
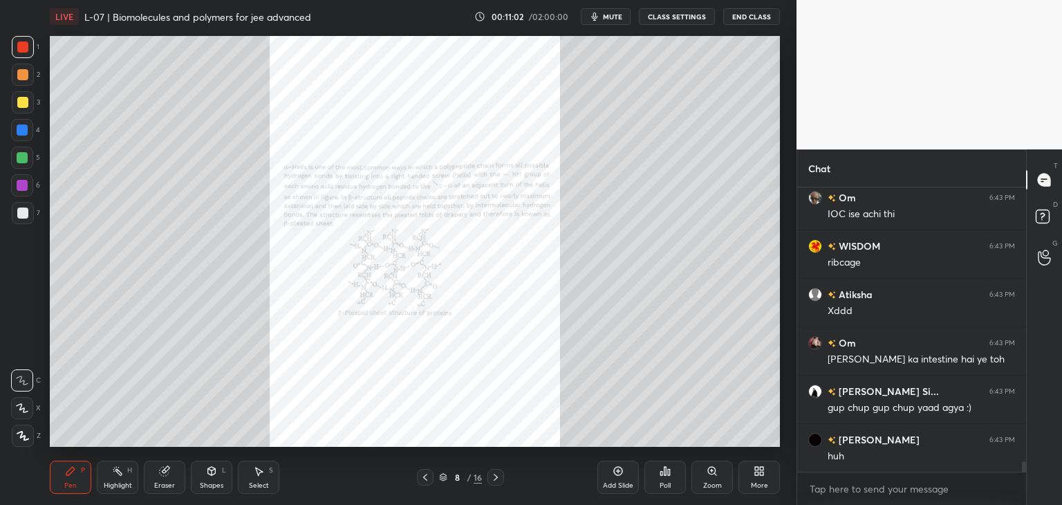
click at [495, 479] on icon at bounding box center [496, 477] width 4 height 7
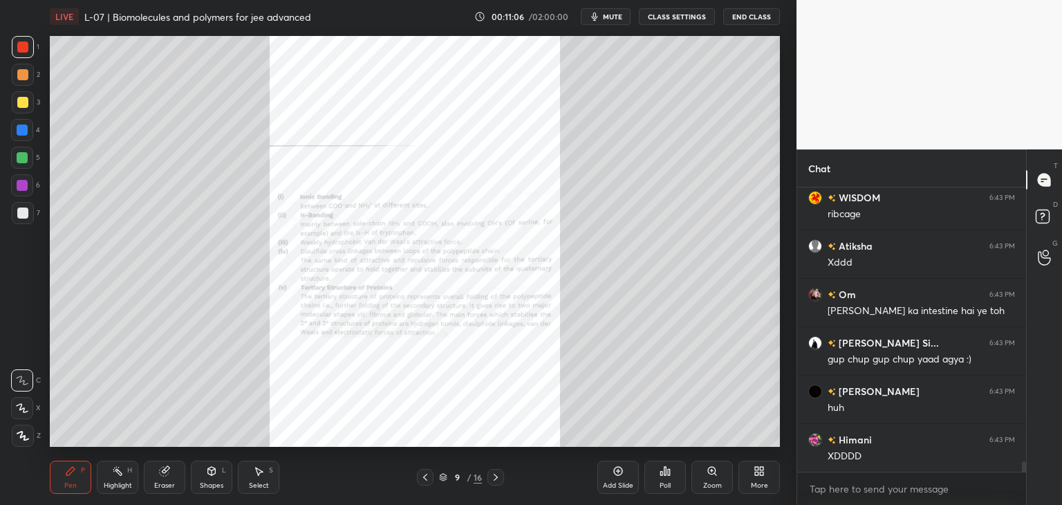
click at [495, 478] on icon at bounding box center [495, 477] width 11 height 11
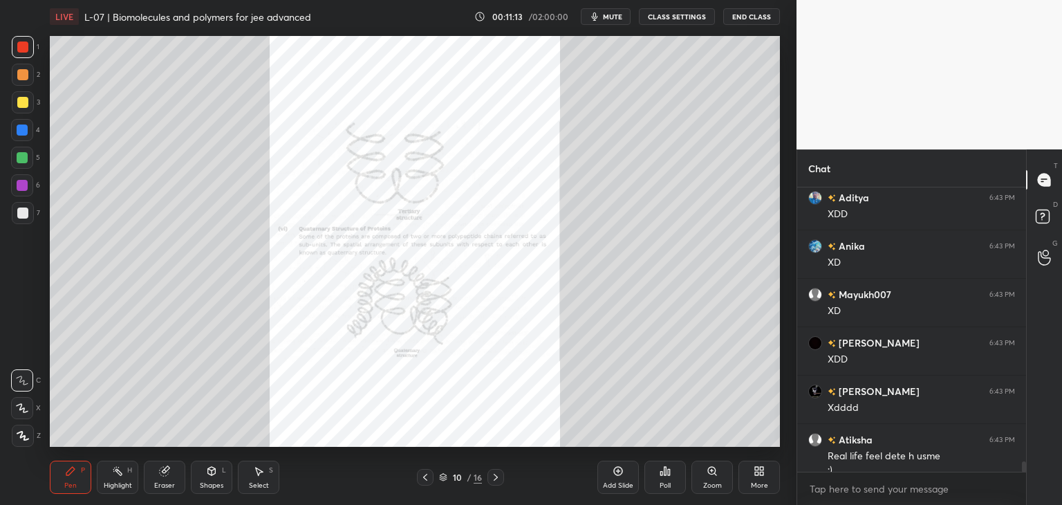
scroll to position [7720, 0]
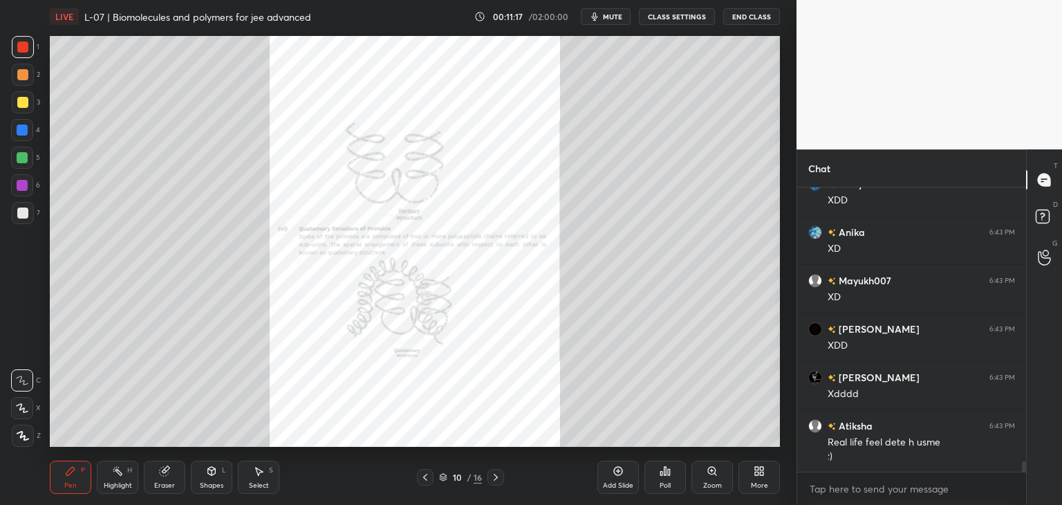
click at [710, 479] on div "Zoom" at bounding box center [711, 477] width 41 height 33
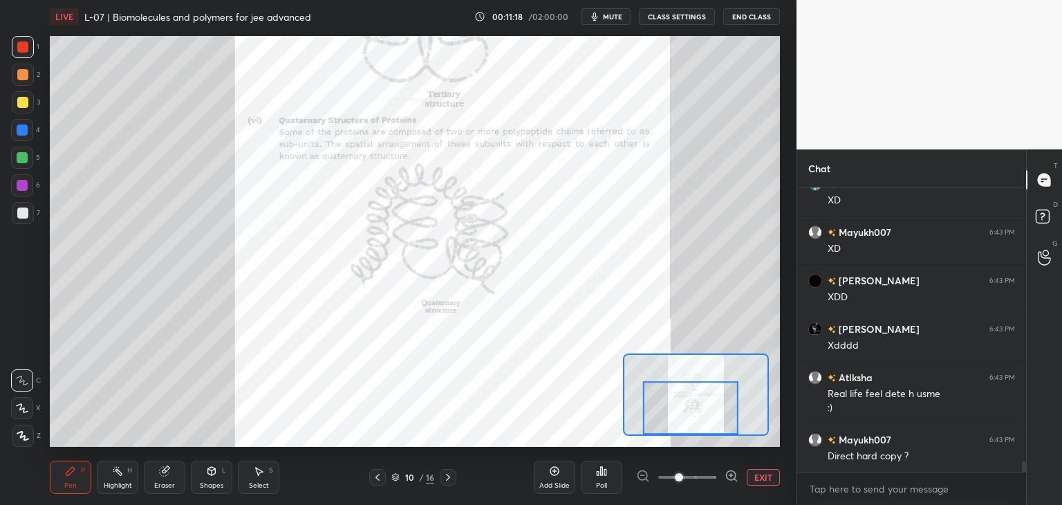
scroll to position [7829, 0]
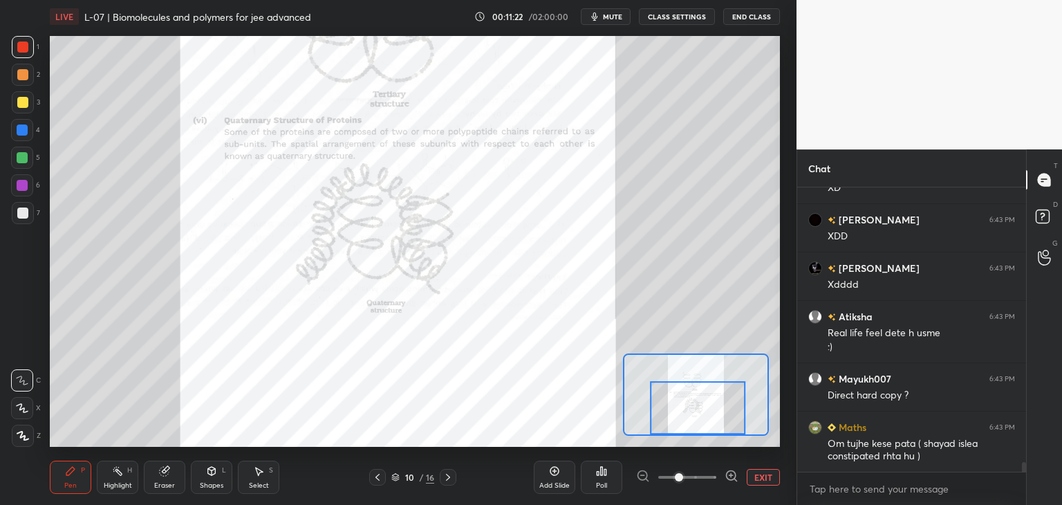
click at [446, 476] on icon at bounding box center [448, 477] width 11 height 11
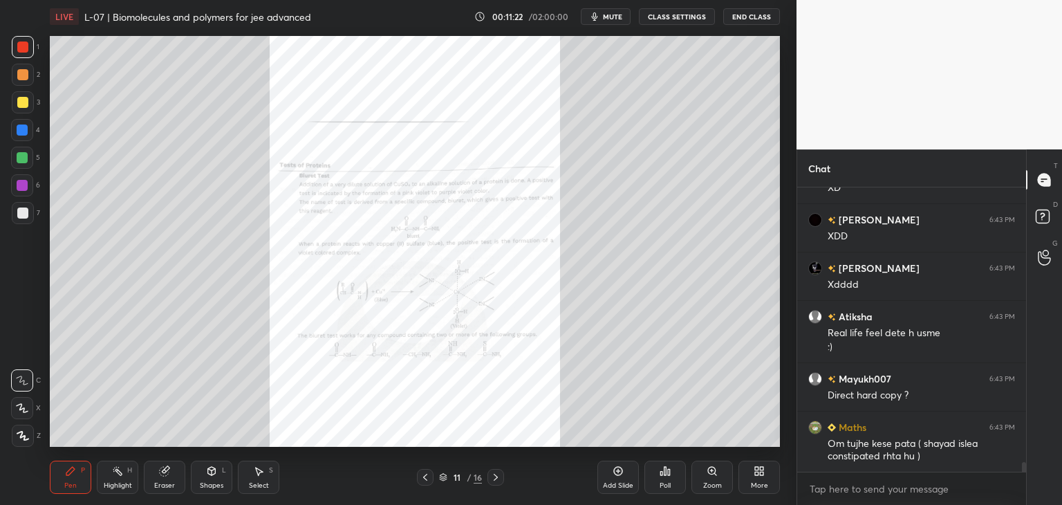
scroll to position [7877, 0]
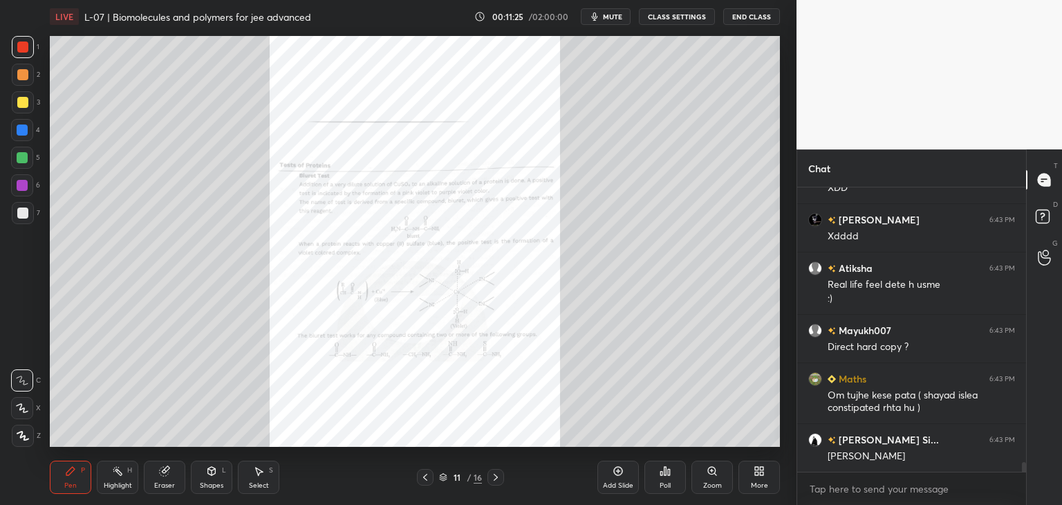
click at [708, 481] on div "Zoom" at bounding box center [711, 477] width 41 height 33
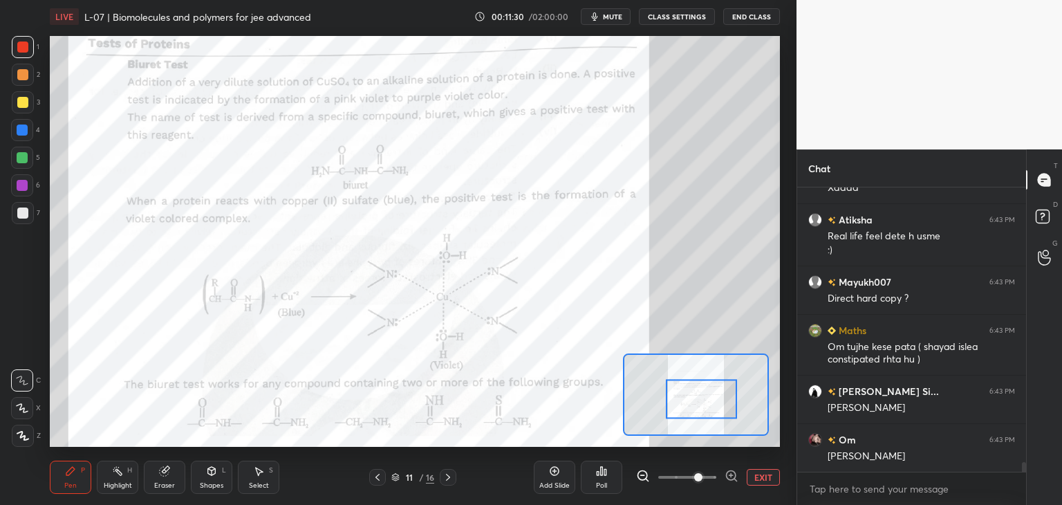
scroll to position [7974, 0]
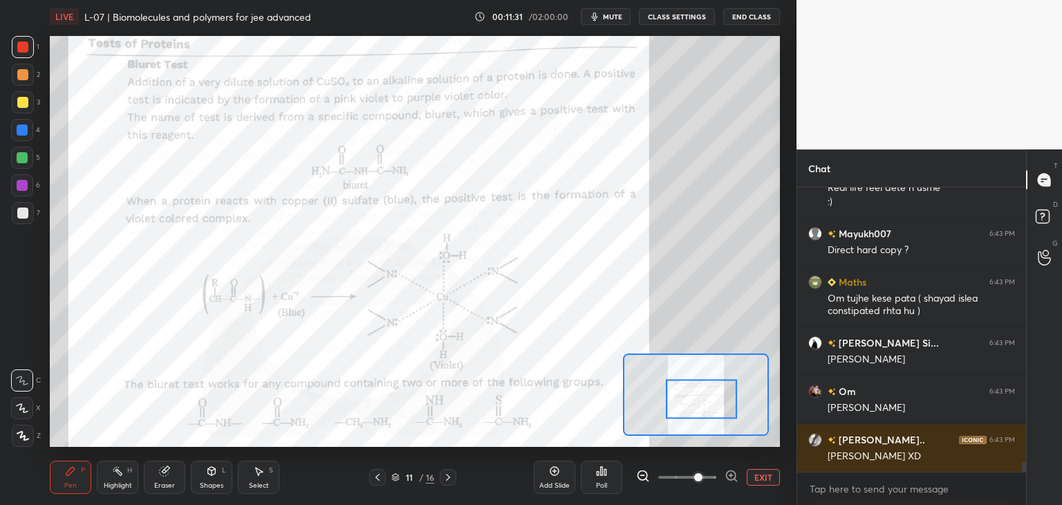
click at [449, 472] on icon at bounding box center [448, 477] width 11 height 11
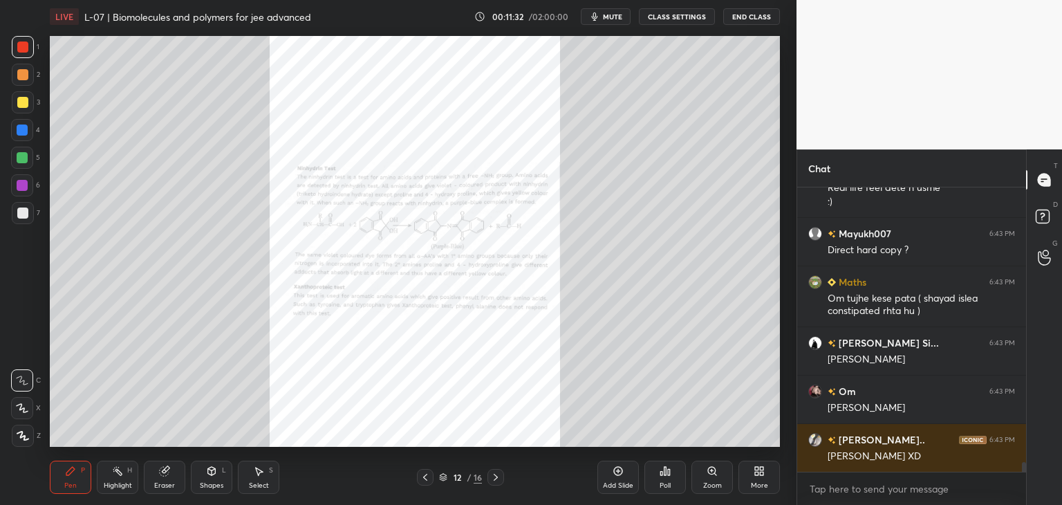
click at [492, 482] on icon at bounding box center [495, 477] width 11 height 11
click at [499, 474] on icon at bounding box center [495, 477] width 11 height 11
click at [493, 474] on icon at bounding box center [495, 477] width 11 height 11
click at [492, 474] on icon at bounding box center [495, 477] width 11 height 11
click at [420, 473] on icon at bounding box center [425, 477] width 11 height 11
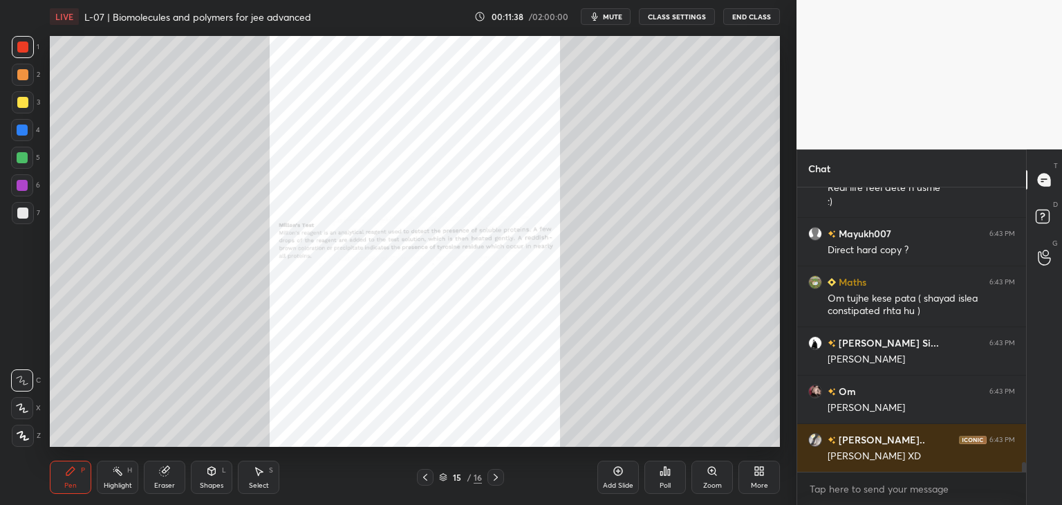
click at [425, 474] on icon at bounding box center [425, 477] width 11 height 11
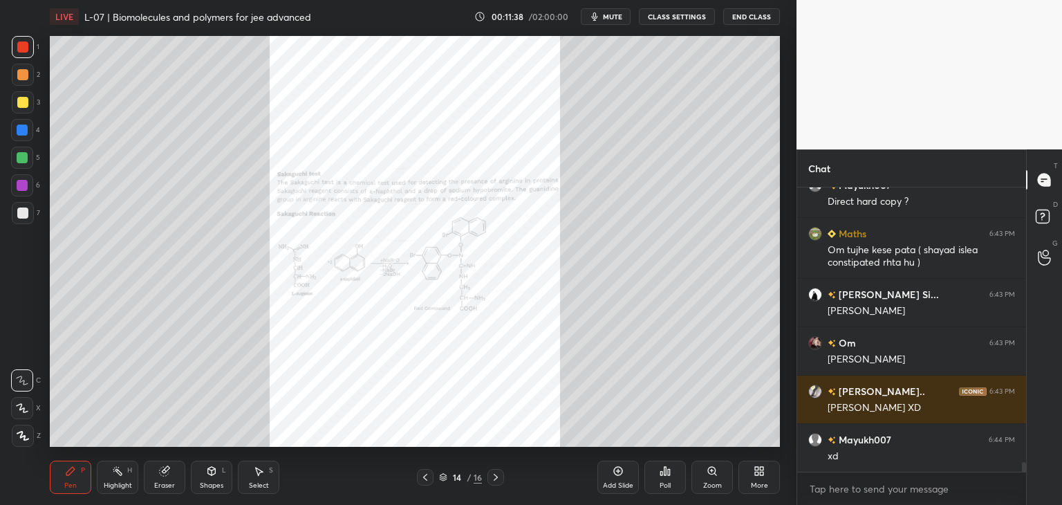
click at [424, 473] on icon at bounding box center [425, 477] width 11 height 11
click at [427, 475] on icon at bounding box center [425, 477] width 11 height 11
click at [429, 474] on icon at bounding box center [425, 477] width 11 height 11
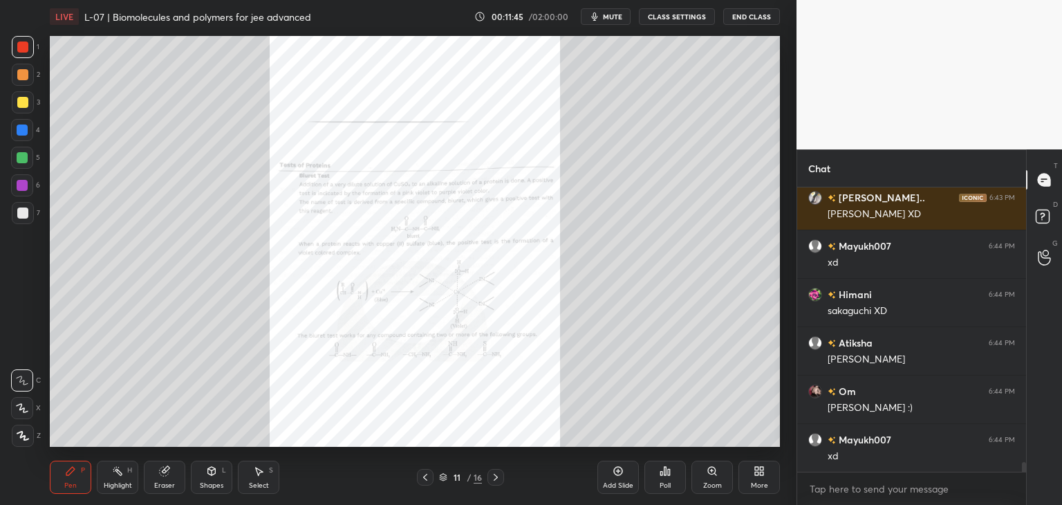
scroll to position [8265, 0]
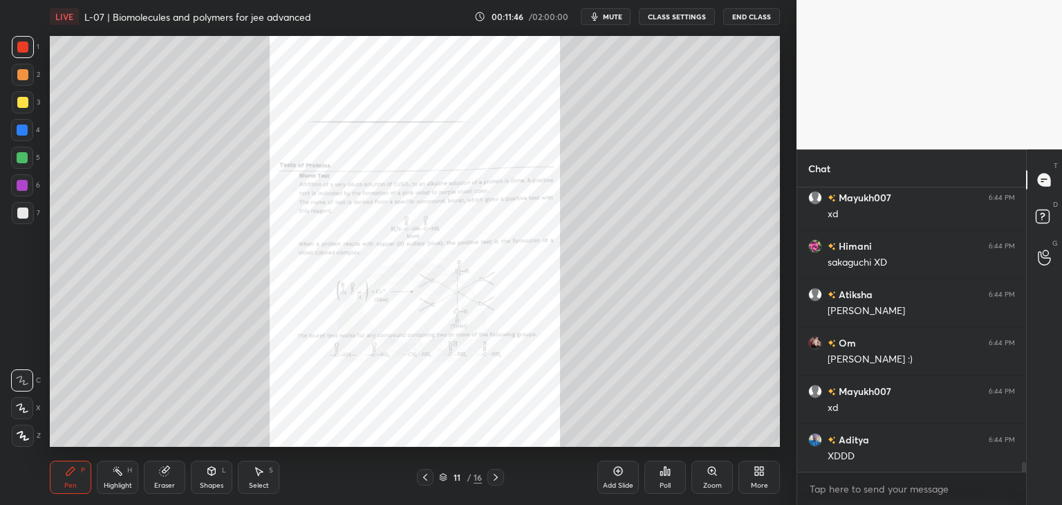
click at [492, 476] on icon at bounding box center [495, 477] width 11 height 11
click at [501, 479] on icon at bounding box center [495, 477] width 11 height 11
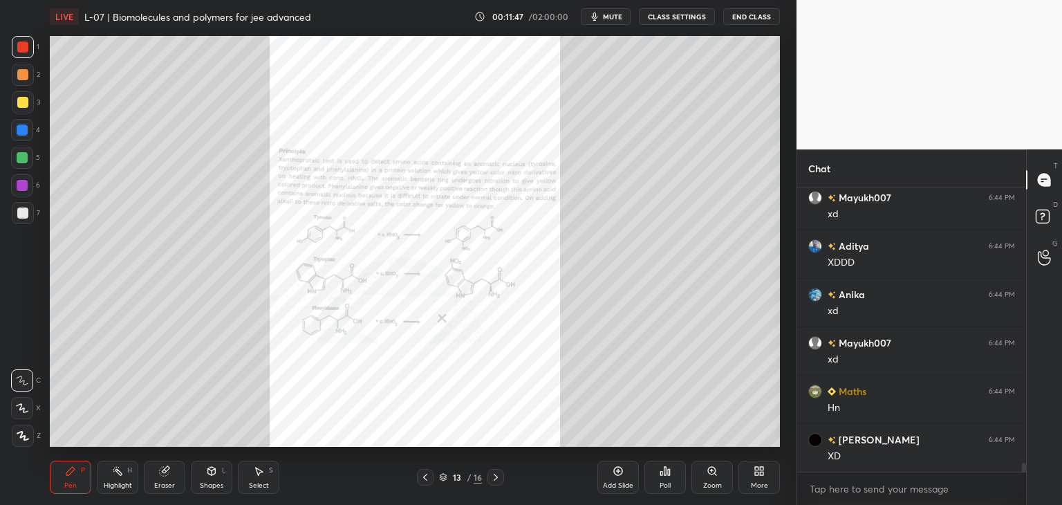
scroll to position [8604, 0]
click at [491, 476] on icon at bounding box center [495, 477] width 11 height 11
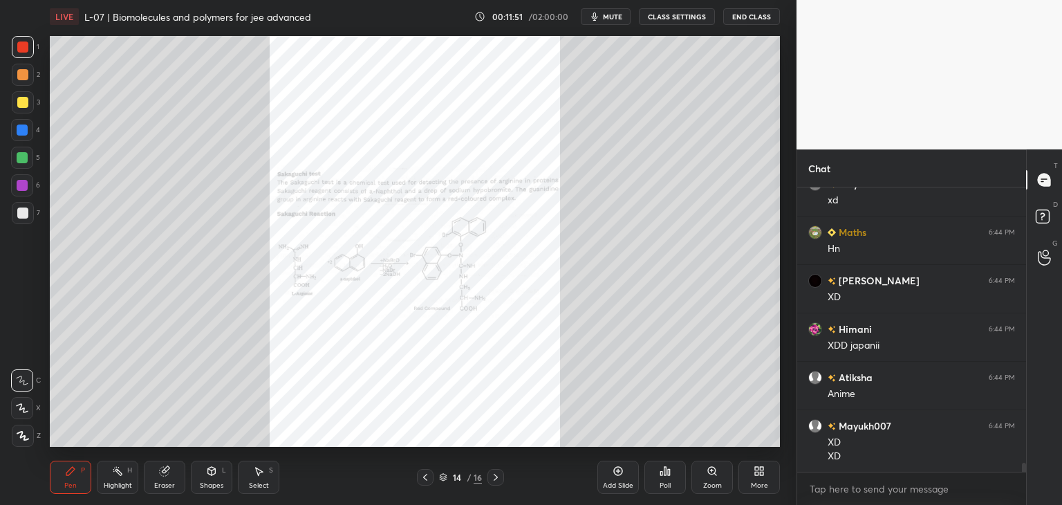
scroll to position [8666, 0]
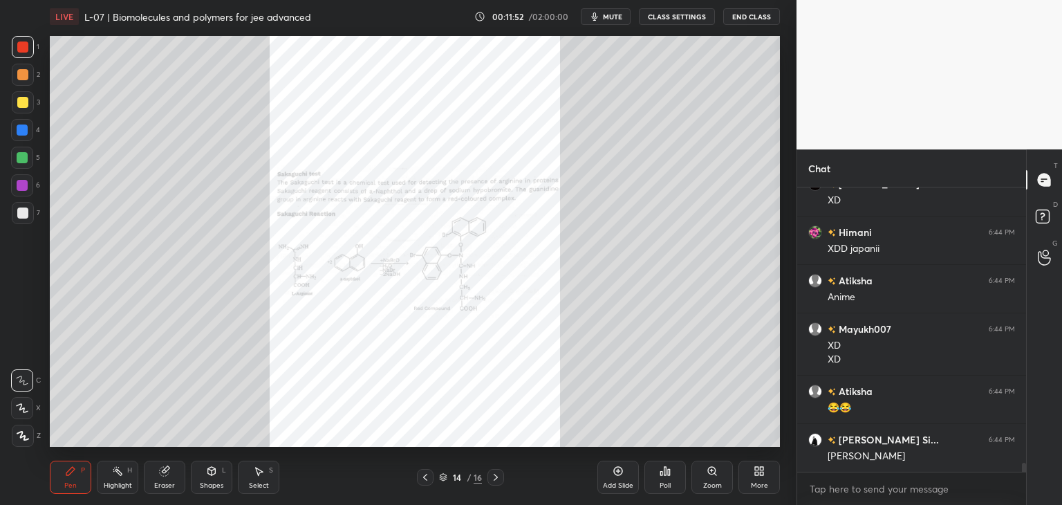
click at [423, 481] on icon at bounding box center [425, 477] width 11 height 11
click at [428, 481] on icon at bounding box center [425, 477] width 11 height 11
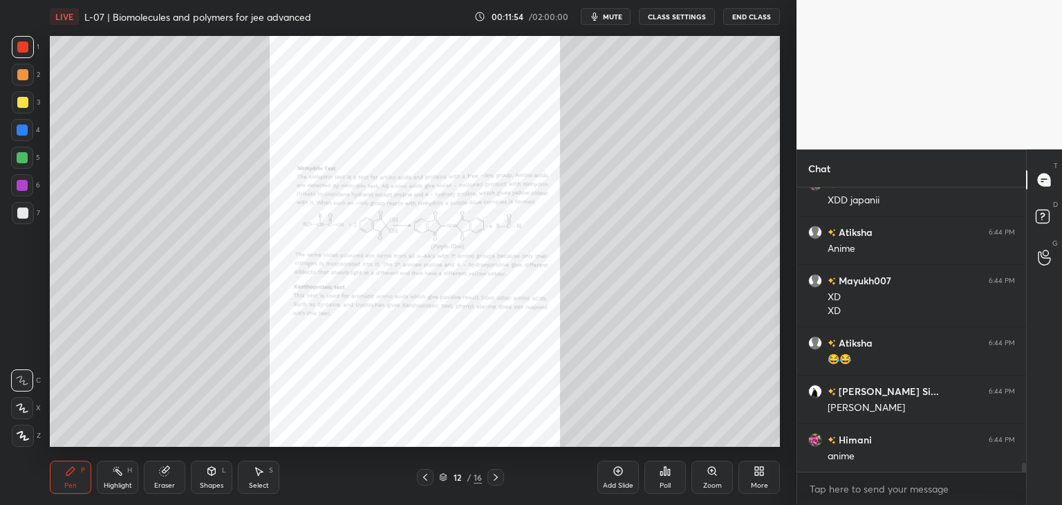
click at [426, 479] on icon at bounding box center [425, 477] width 11 height 11
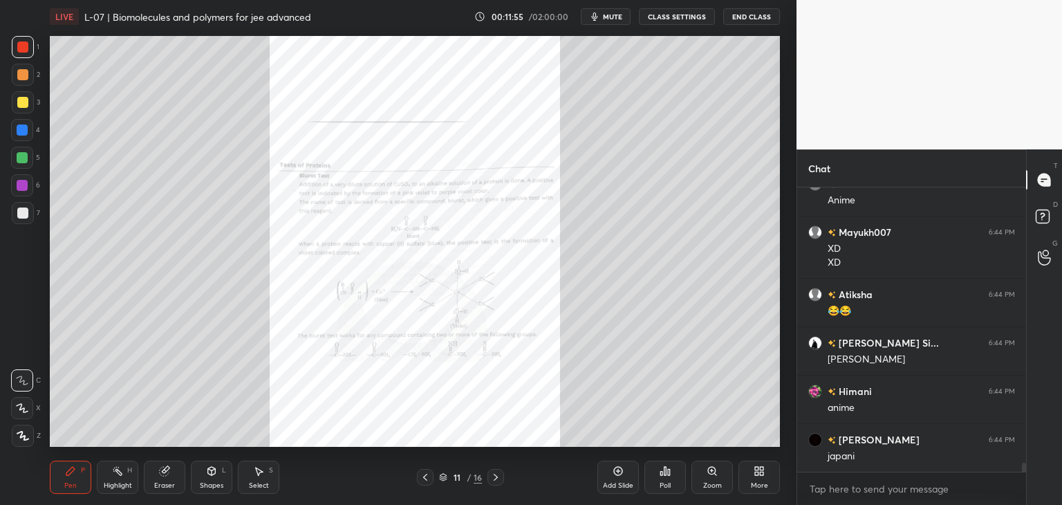
scroll to position [8859, 0]
click at [705, 478] on div "Zoom" at bounding box center [711, 477] width 41 height 33
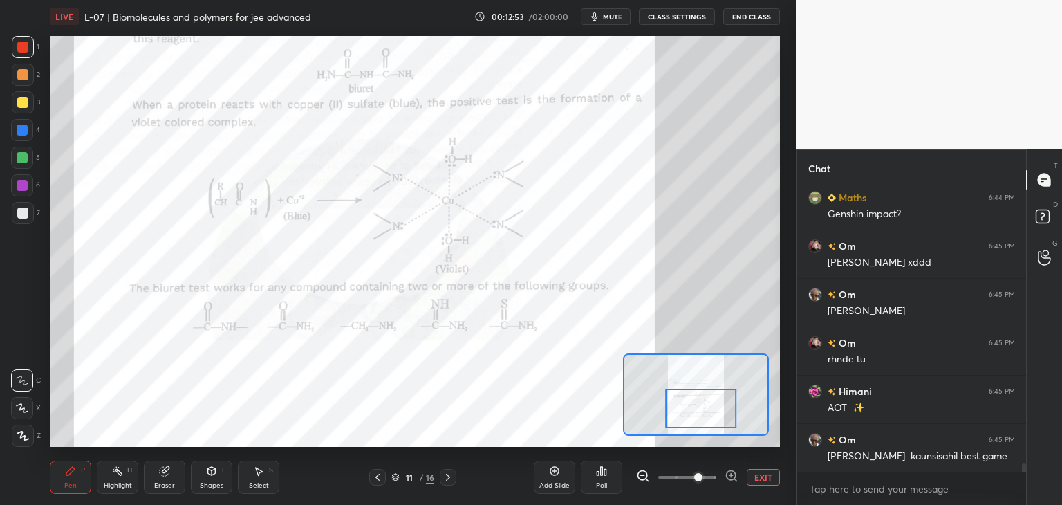
scroll to position [9757, 0]
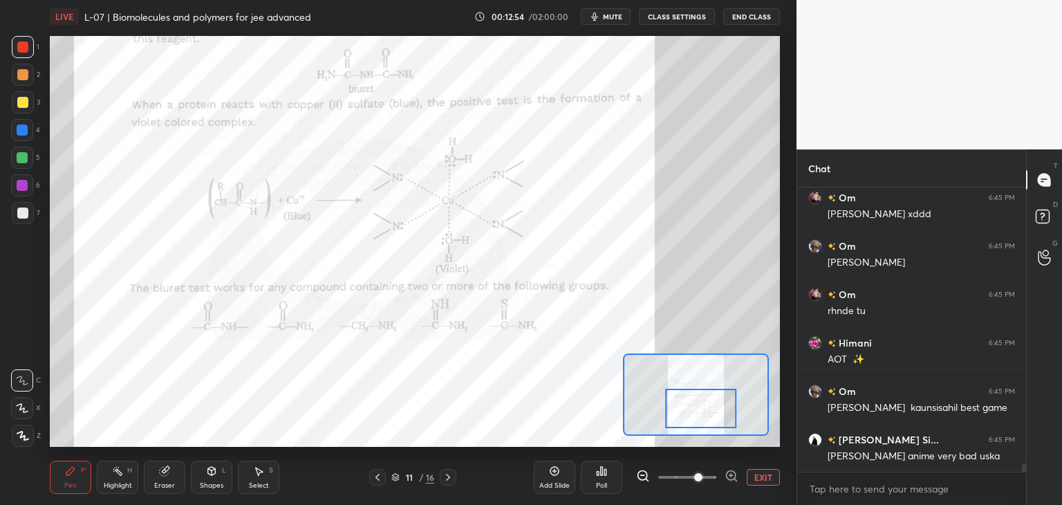
click at [208, 468] on icon at bounding box center [211, 470] width 11 height 11
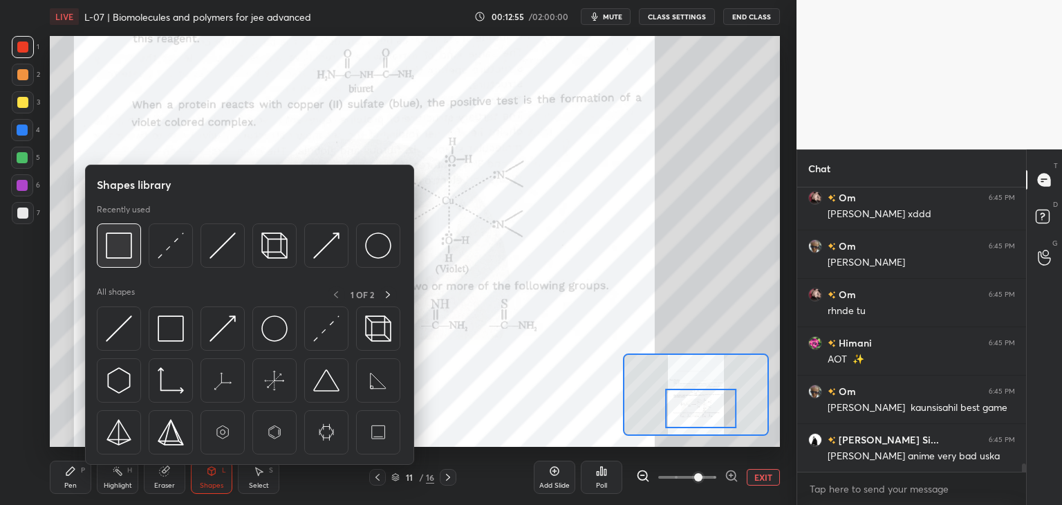
click at [121, 252] on img at bounding box center [119, 245] width 26 height 26
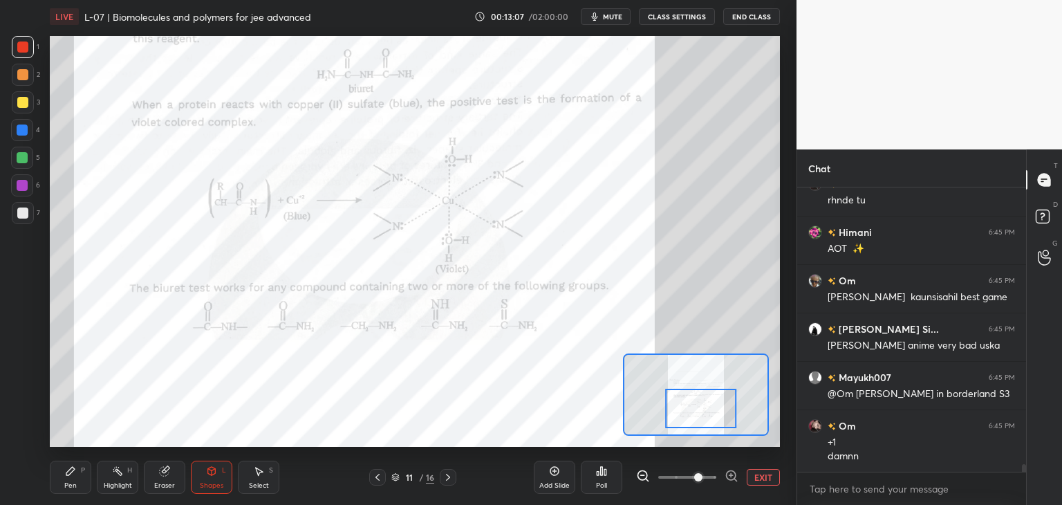
scroll to position [9916, 0]
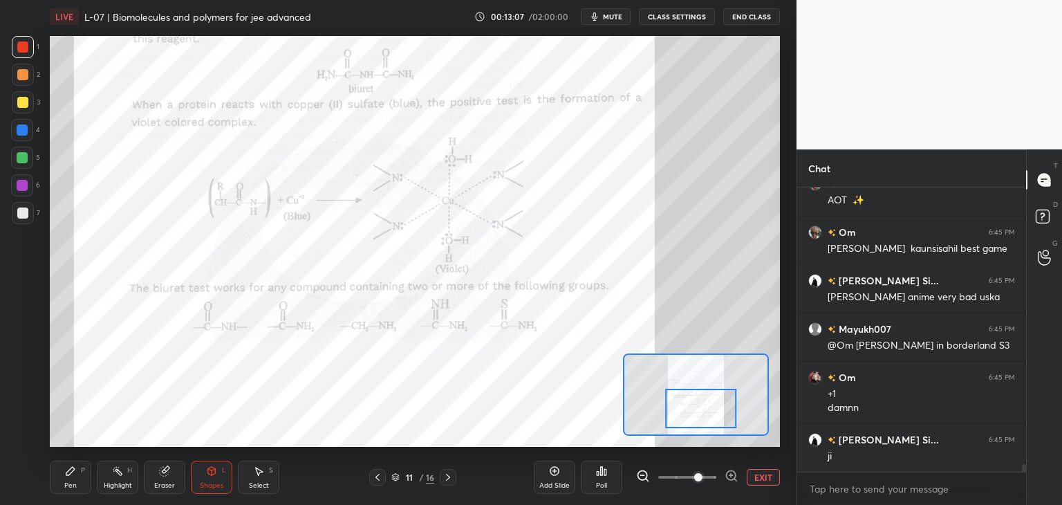
click at [67, 479] on div "Pen P" at bounding box center [70, 477] width 41 height 33
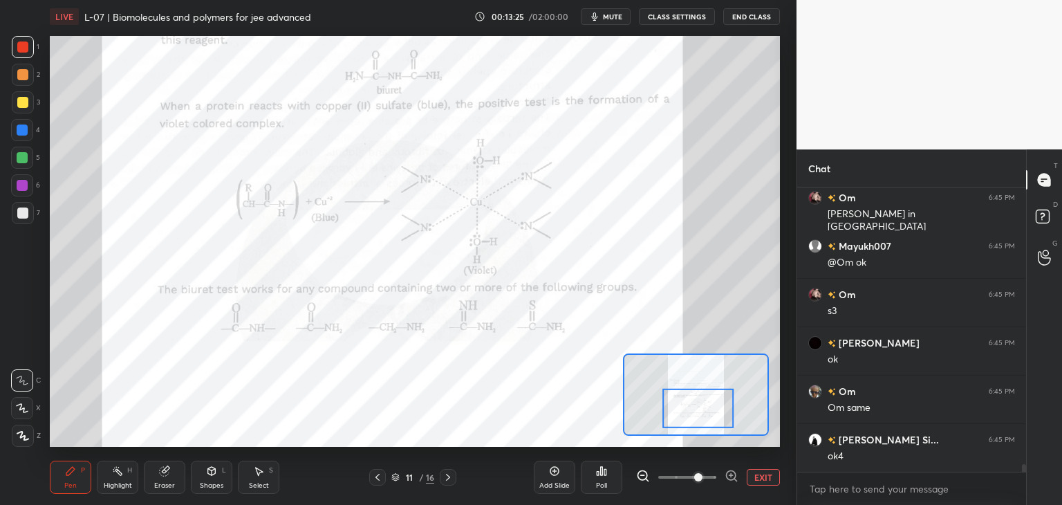
scroll to position [10365, 0]
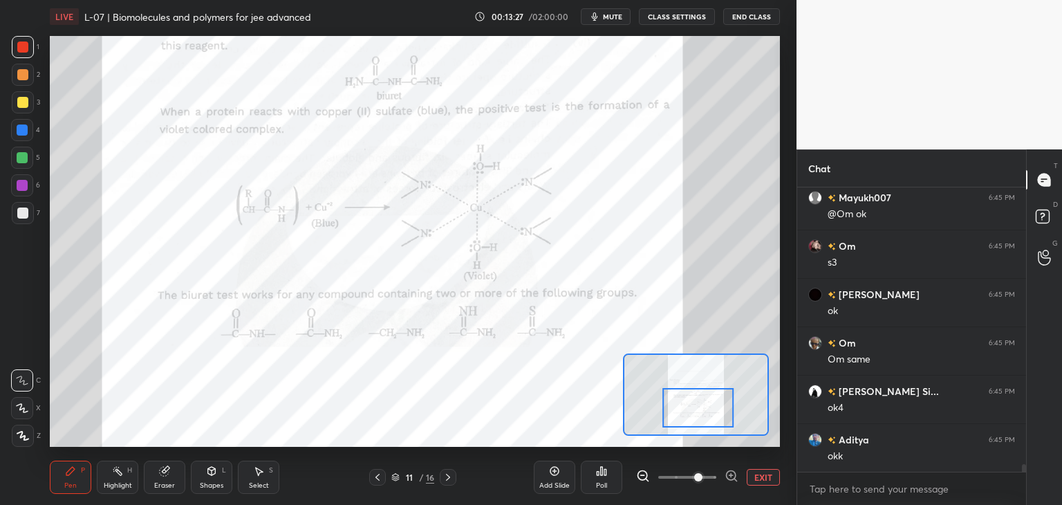
click at [452, 479] on icon at bounding box center [448, 477] width 11 height 11
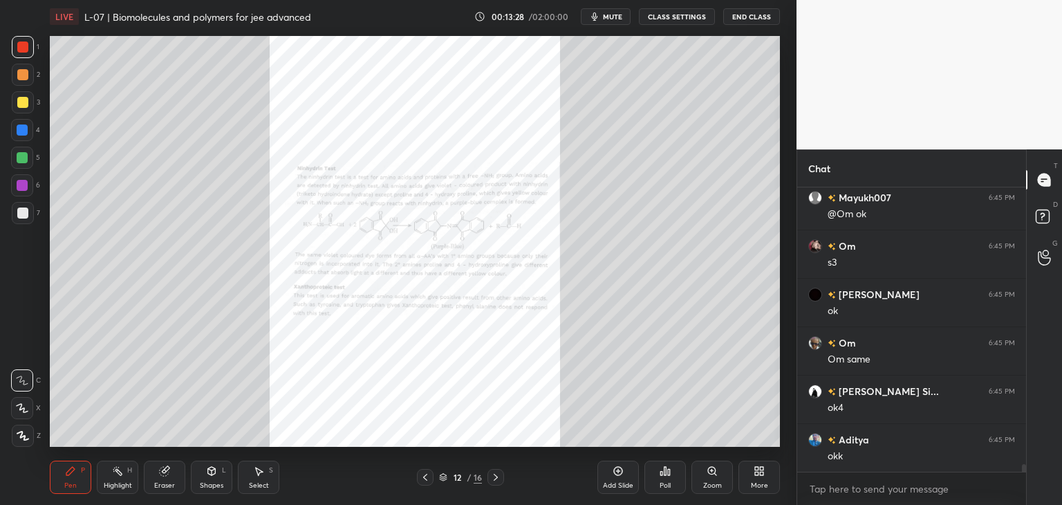
click at [707, 482] on div "Zoom" at bounding box center [712, 485] width 19 height 7
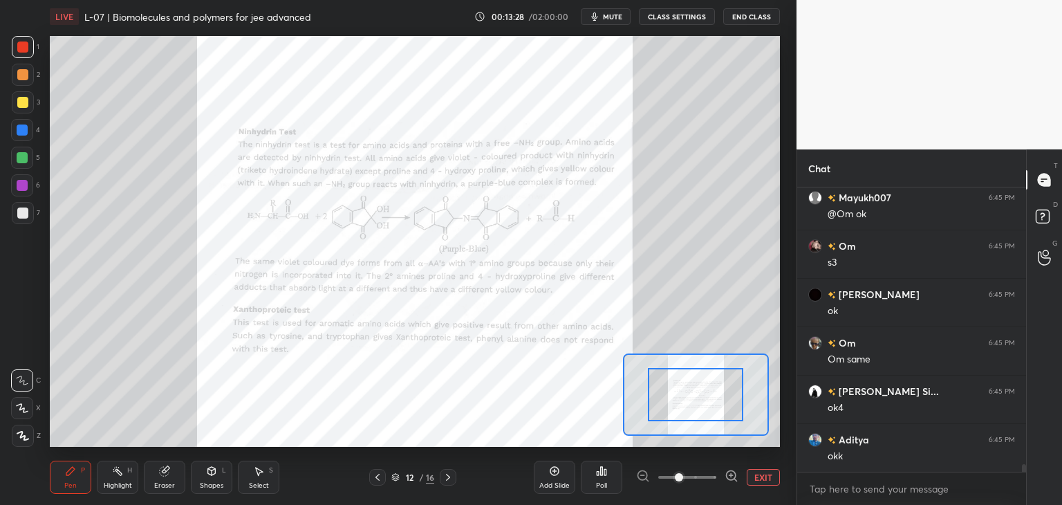
scroll to position [10414, 0]
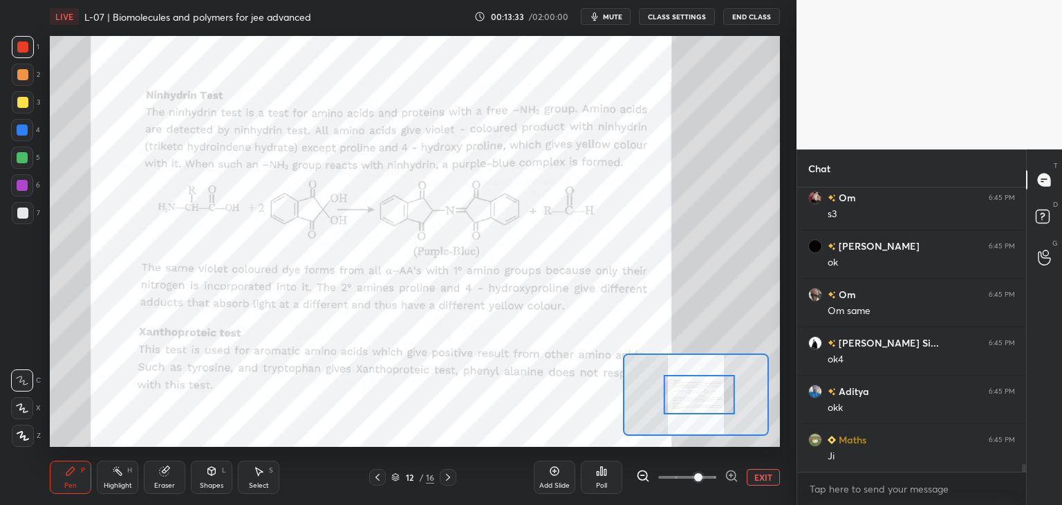
click at [65, 477] on div "Pen P" at bounding box center [70, 477] width 41 height 33
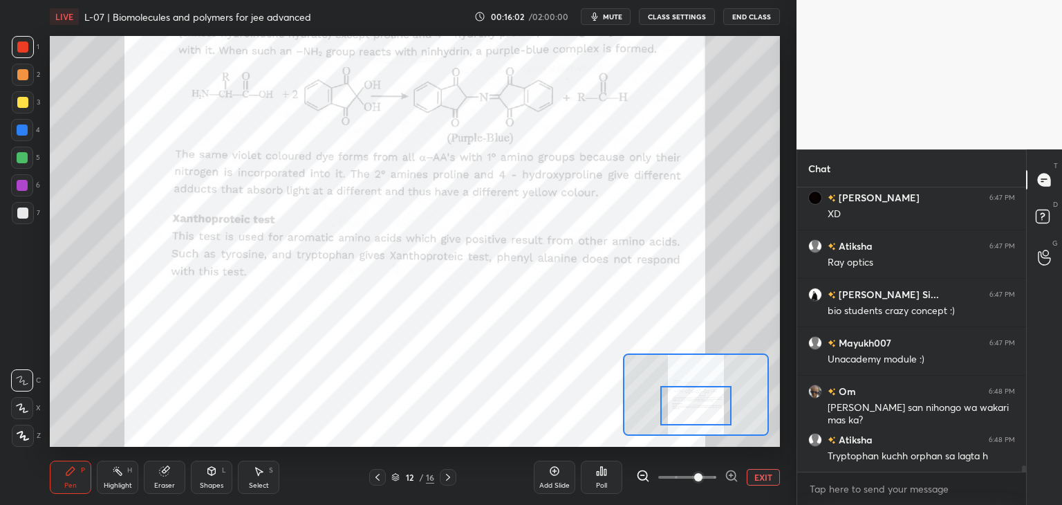
scroll to position [12141, 0]
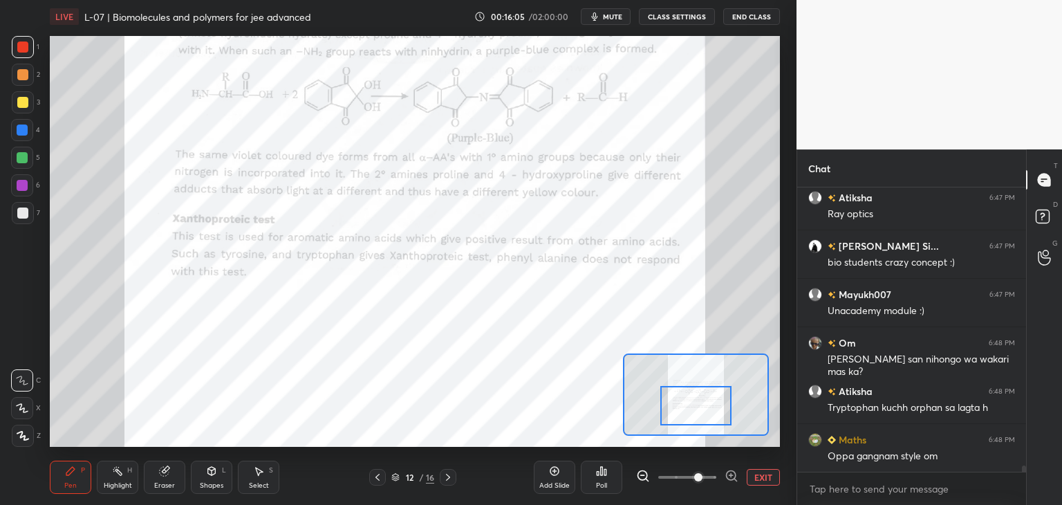
click at [445, 480] on icon at bounding box center [448, 477] width 11 height 11
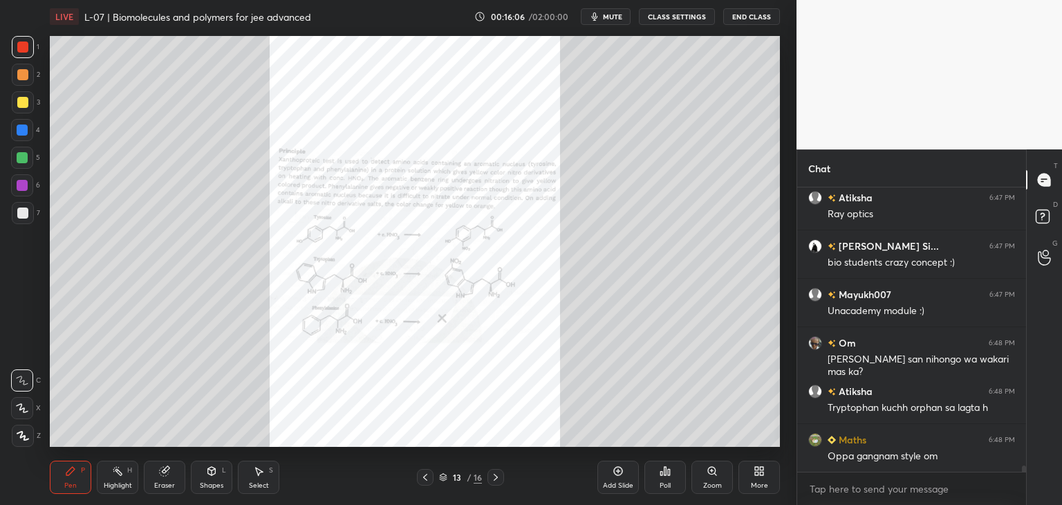
scroll to position [12190, 0]
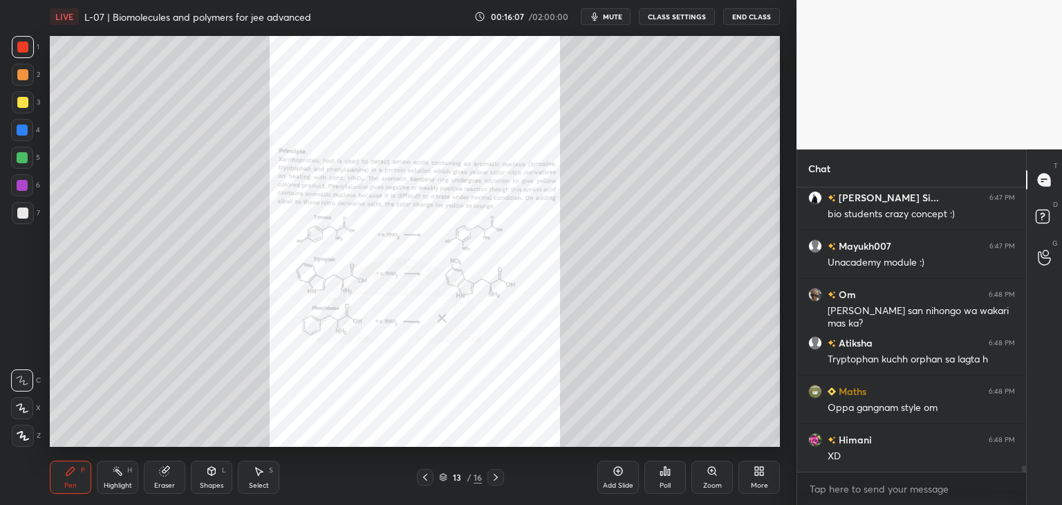
click at [707, 479] on div "Zoom" at bounding box center [711, 477] width 41 height 33
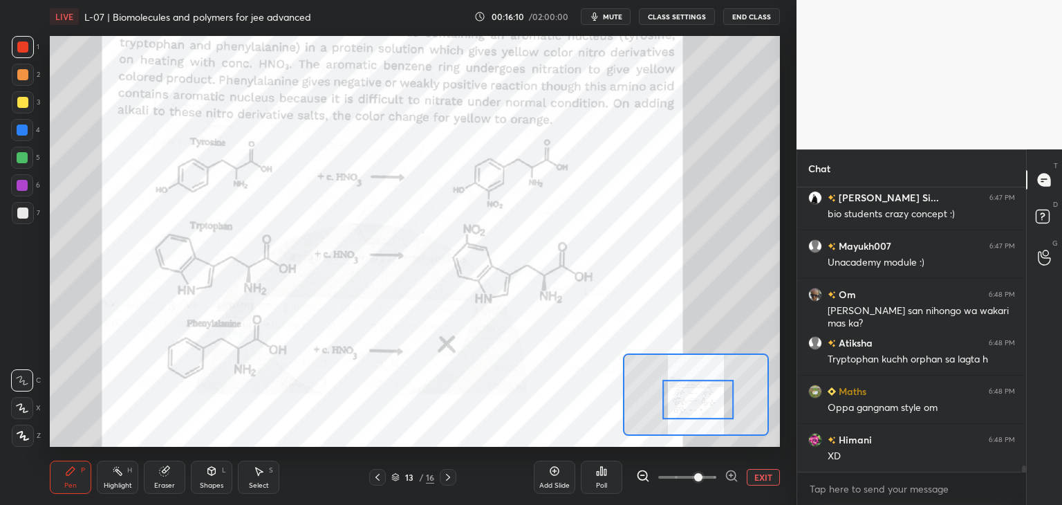
click at [609, 12] on span "mute" at bounding box center [612, 17] width 19 height 10
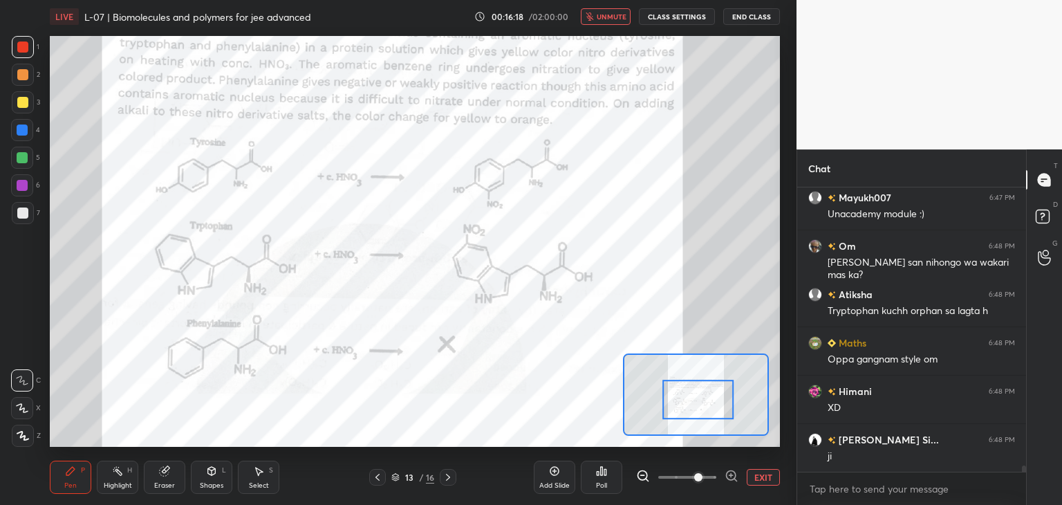
scroll to position [12286, 0]
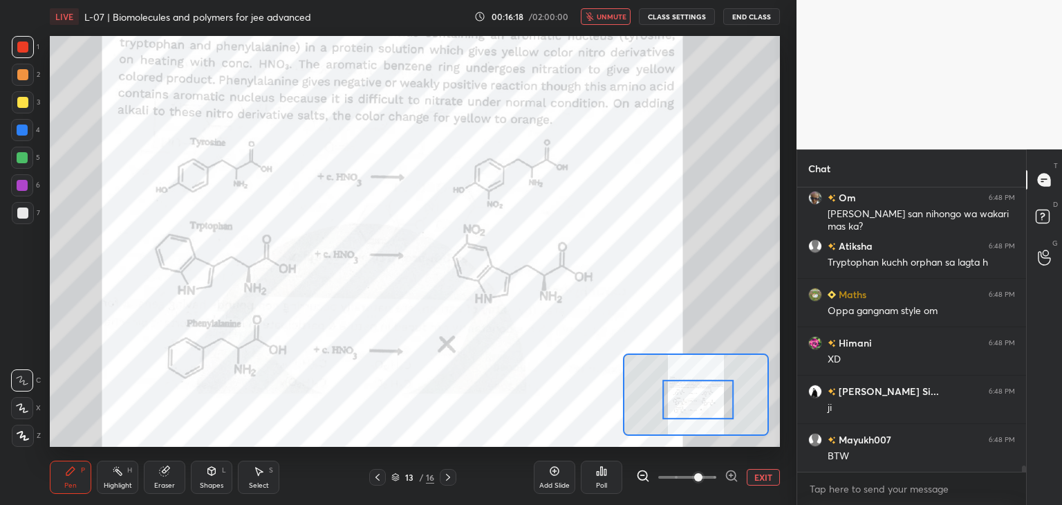
click at [607, 20] on span "unmute" at bounding box center [612, 17] width 30 height 10
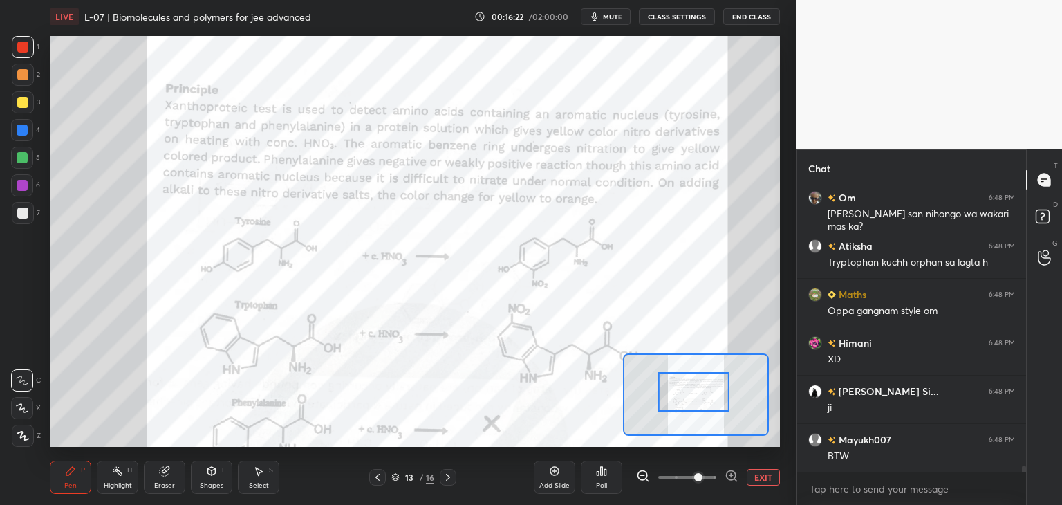
click at [612, 13] on span "mute" at bounding box center [612, 17] width 19 height 10
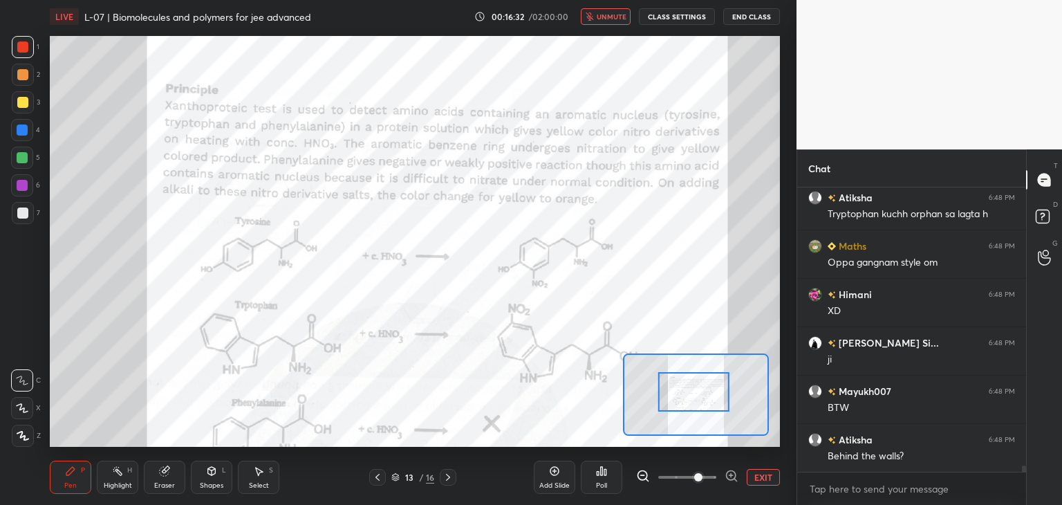
scroll to position [12383, 0]
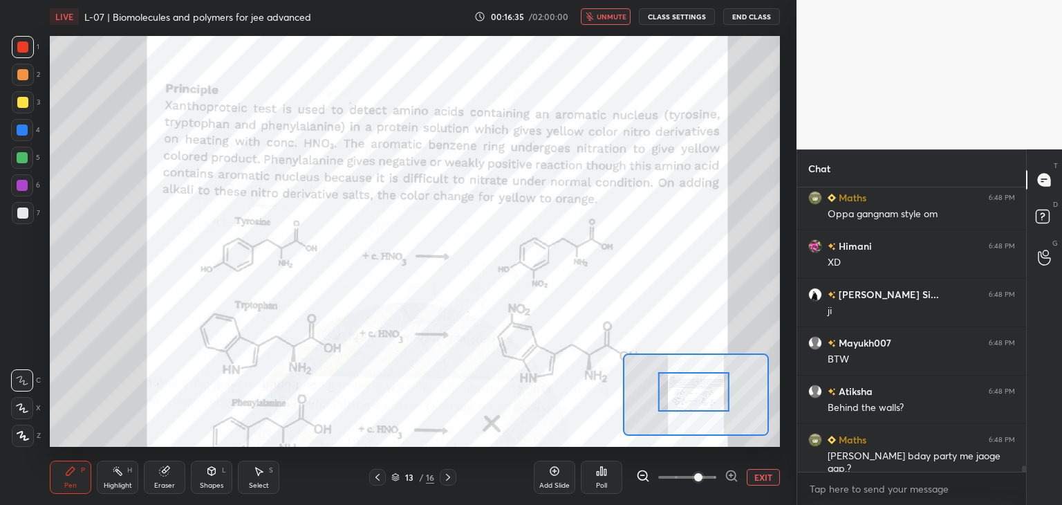
click at [609, 15] on span "unmute" at bounding box center [612, 17] width 30 height 10
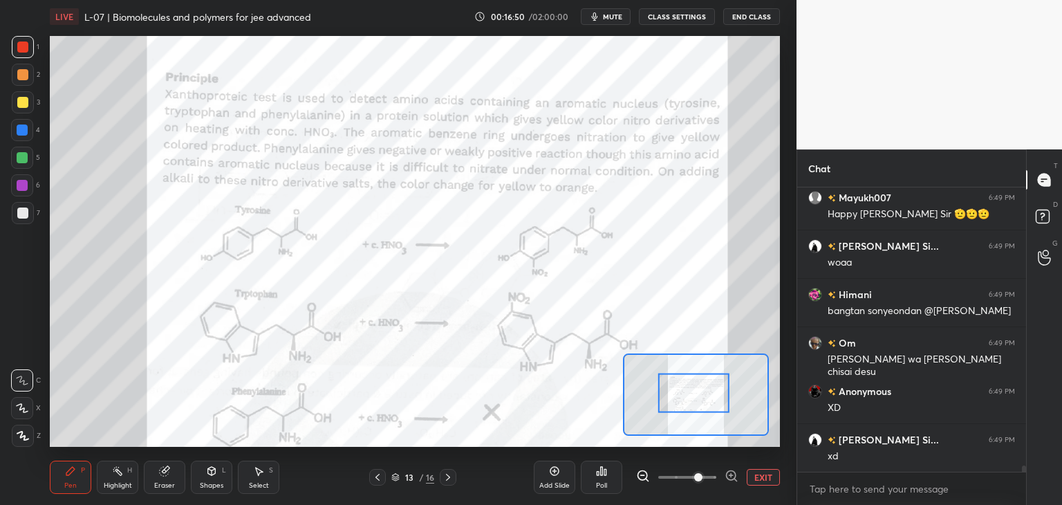
scroll to position [12880, 0]
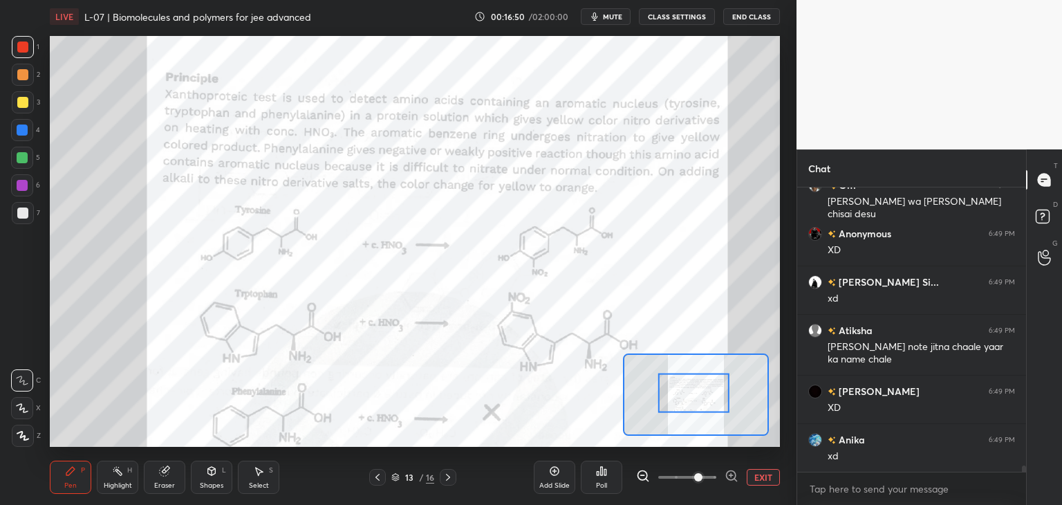
click at [21, 73] on div at bounding box center [22, 74] width 11 height 11
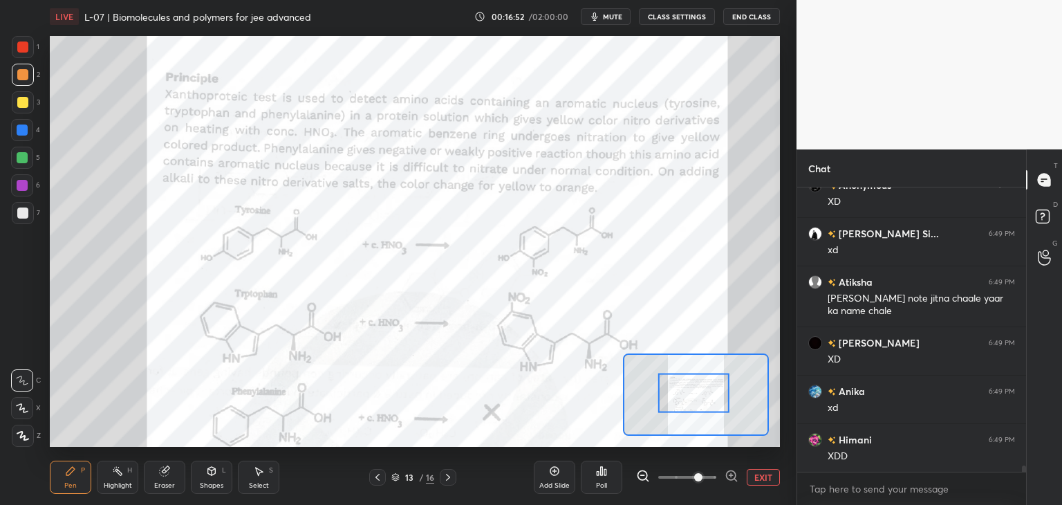
click at [174, 475] on div "Eraser" at bounding box center [164, 477] width 41 height 33
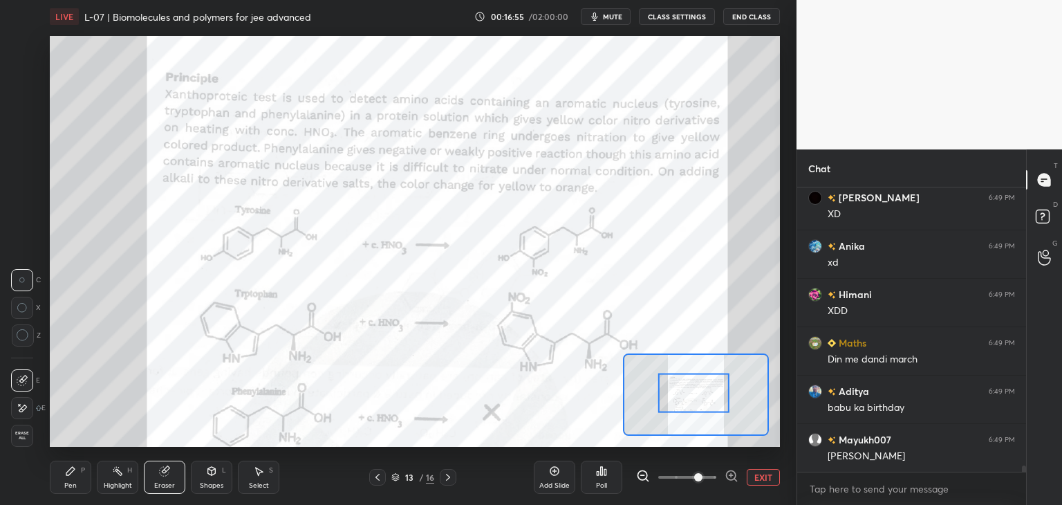
scroll to position [13122, 0]
click at [72, 472] on icon at bounding box center [70, 470] width 11 height 11
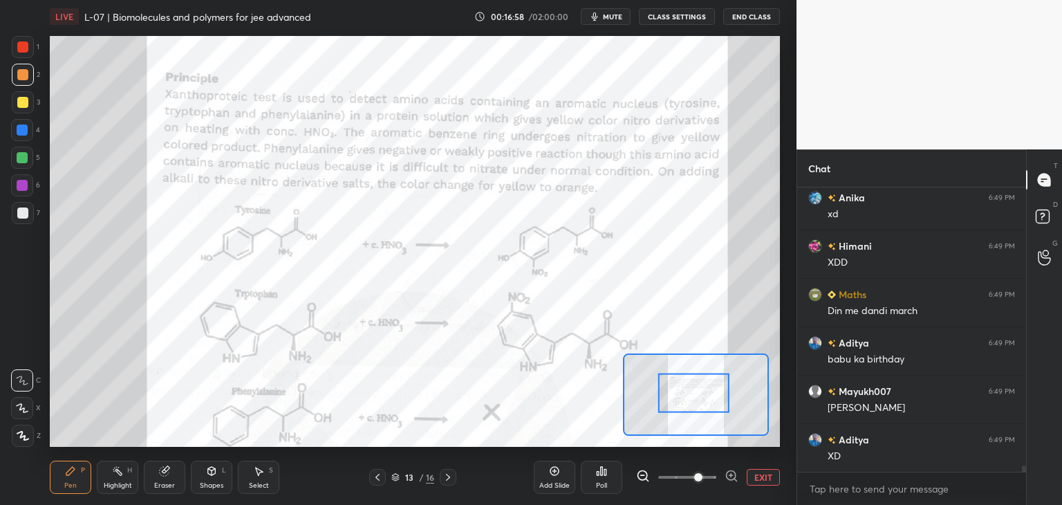
click at [24, 409] on icon at bounding box center [22, 408] width 12 height 10
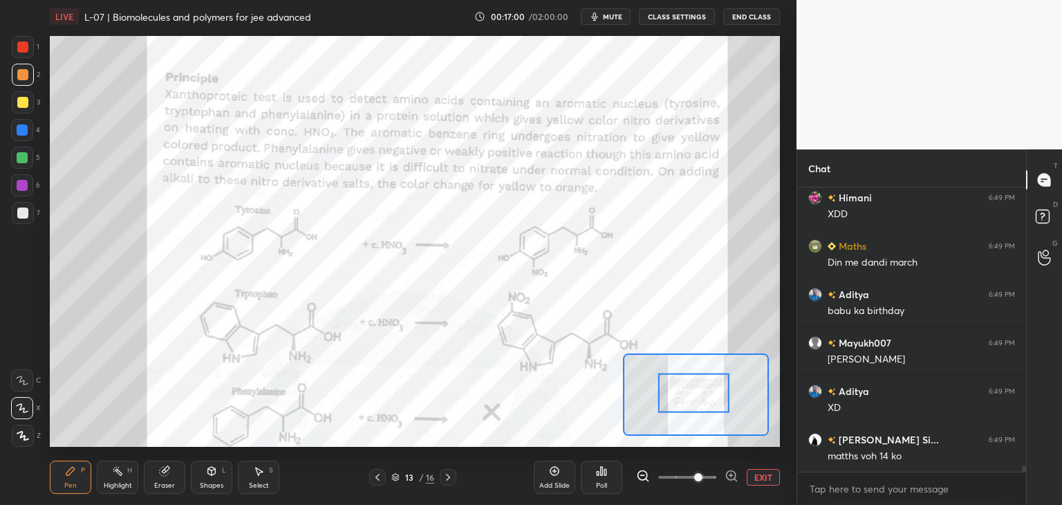
click at [163, 477] on div "Eraser" at bounding box center [164, 477] width 41 height 33
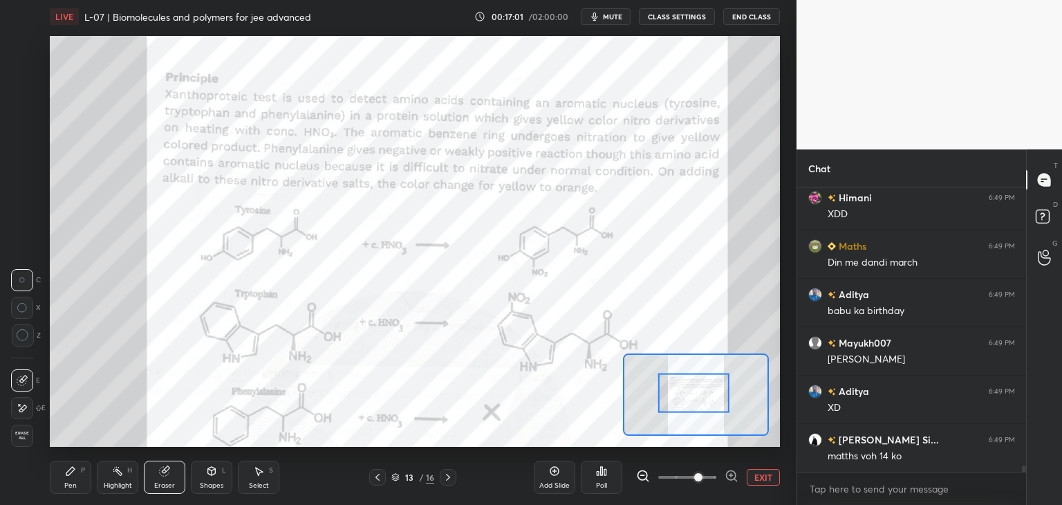
scroll to position [13219, 0]
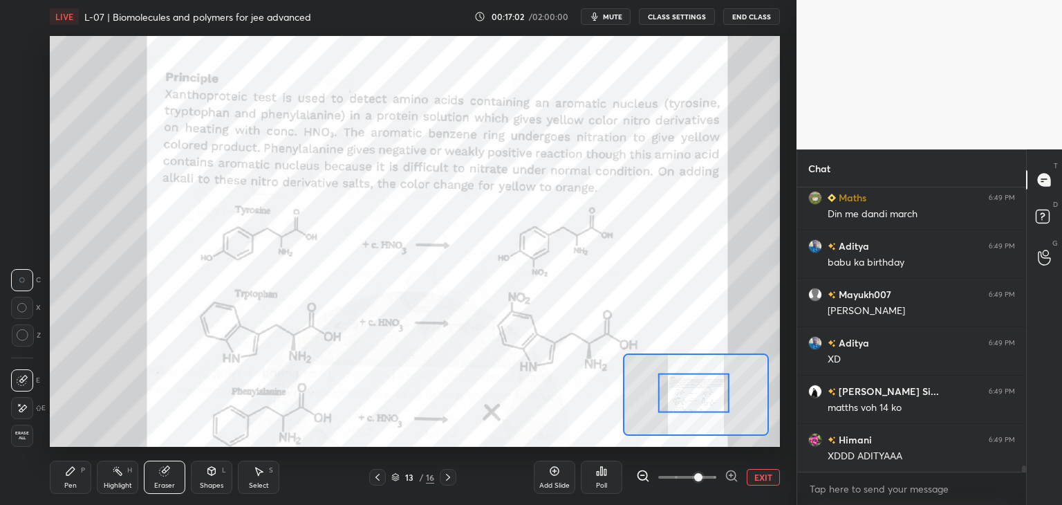
click at [77, 470] on div "Pen P" at bounding box center [70, 477] width 41 height 33
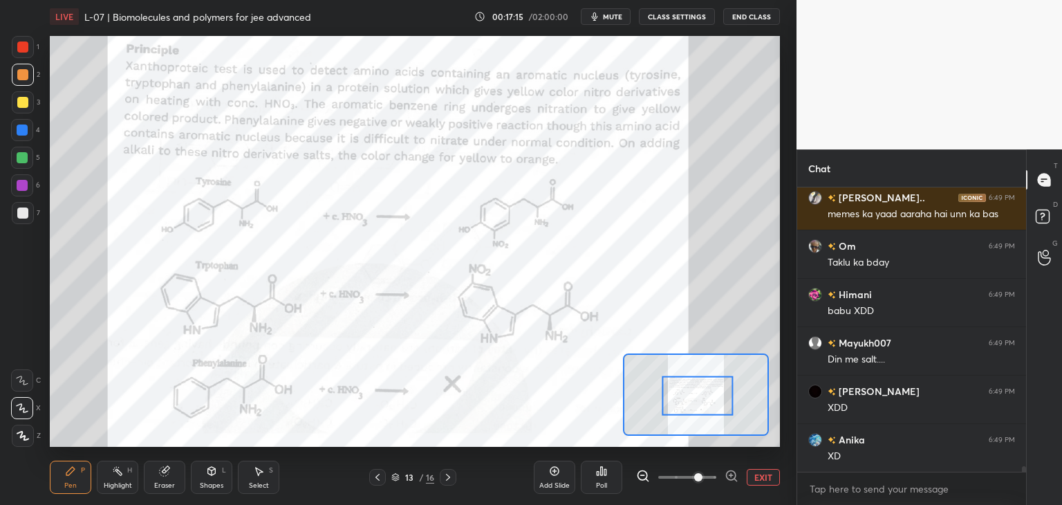
scroll to position [13557, 0]
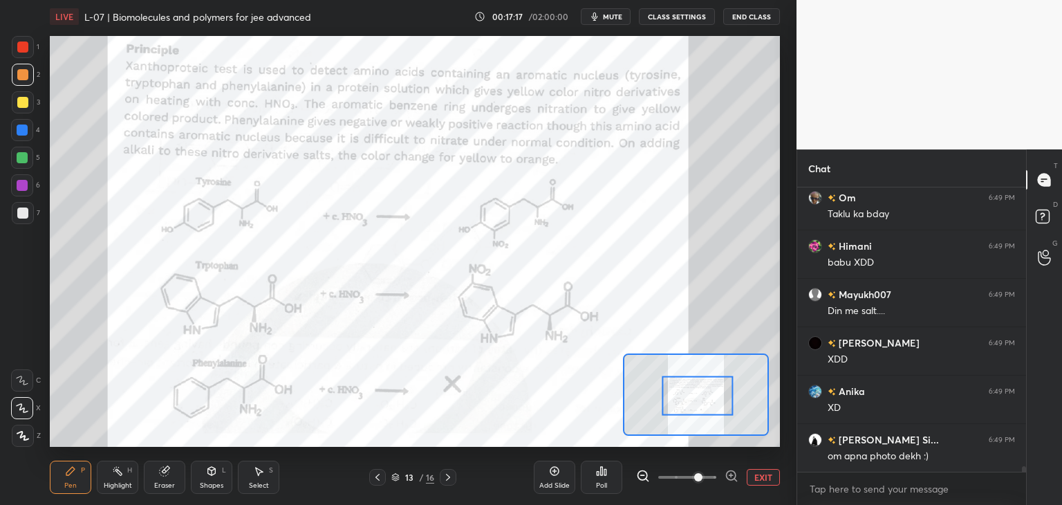
click at [25, 52] on div at bounding box center [22, 46] width 11 height 11
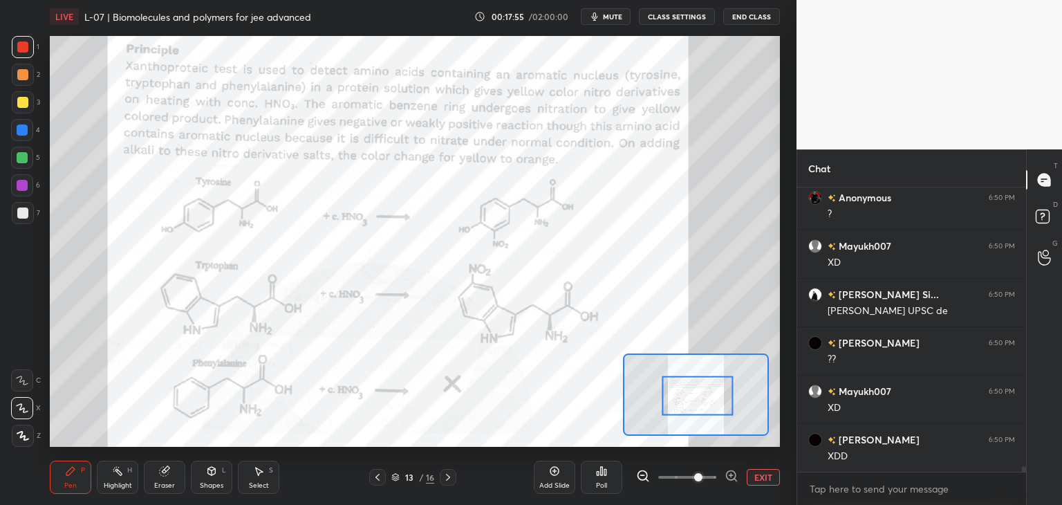
scroll to position [14877, 0]
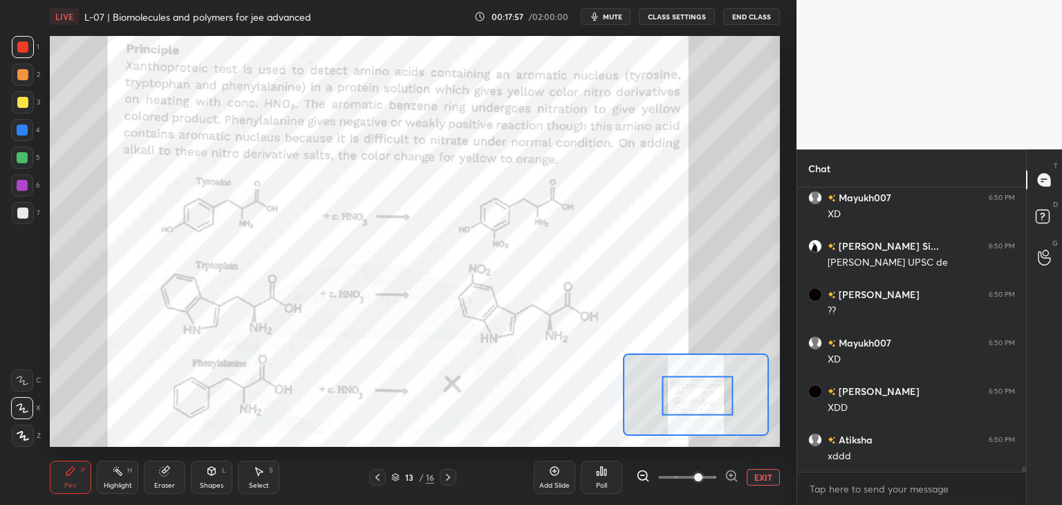
click at [164, 485] on div "Eraser" at bounding box center [164, 485] width 21 height 7
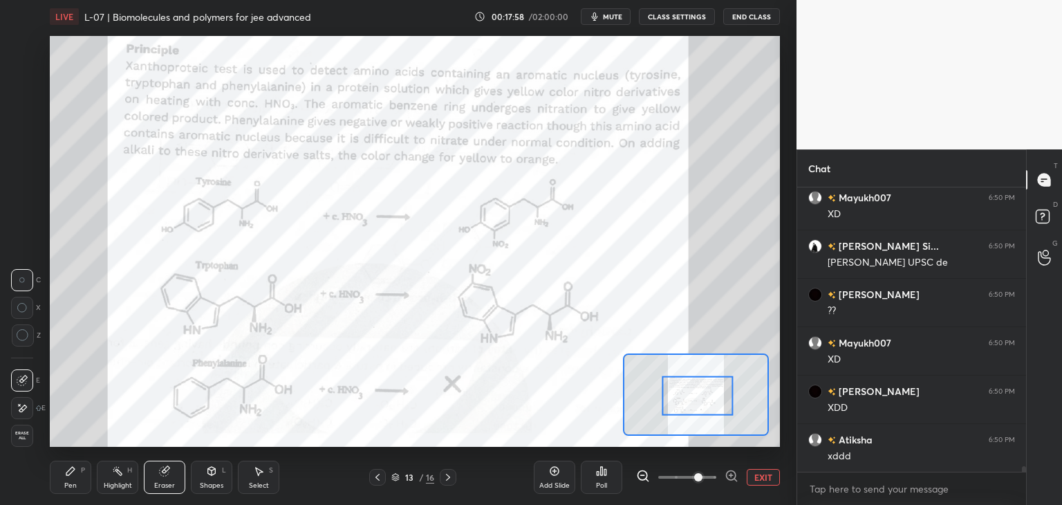
click at [74, 476] on icon at bounding box center [70, 470] width 11 height 11
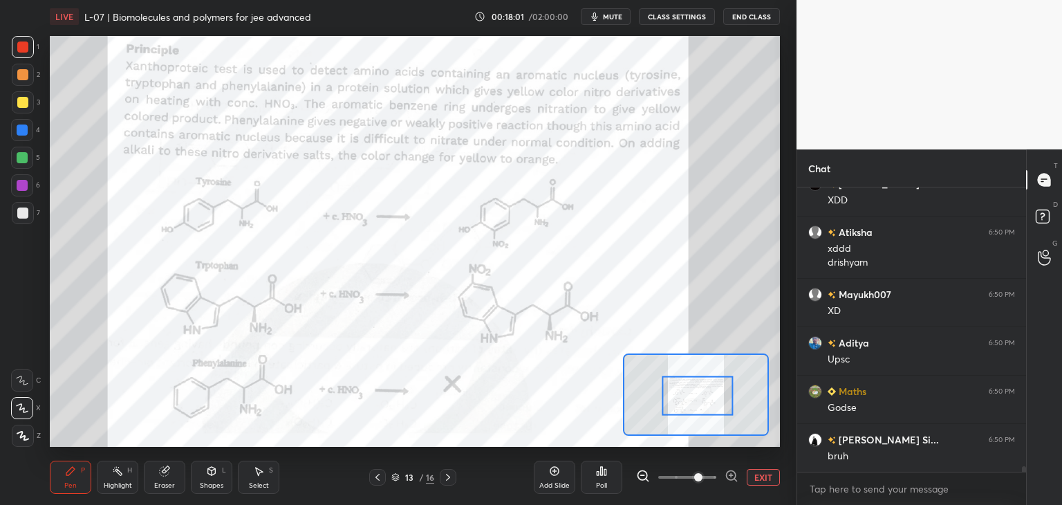
scroll to position [15133, 0]
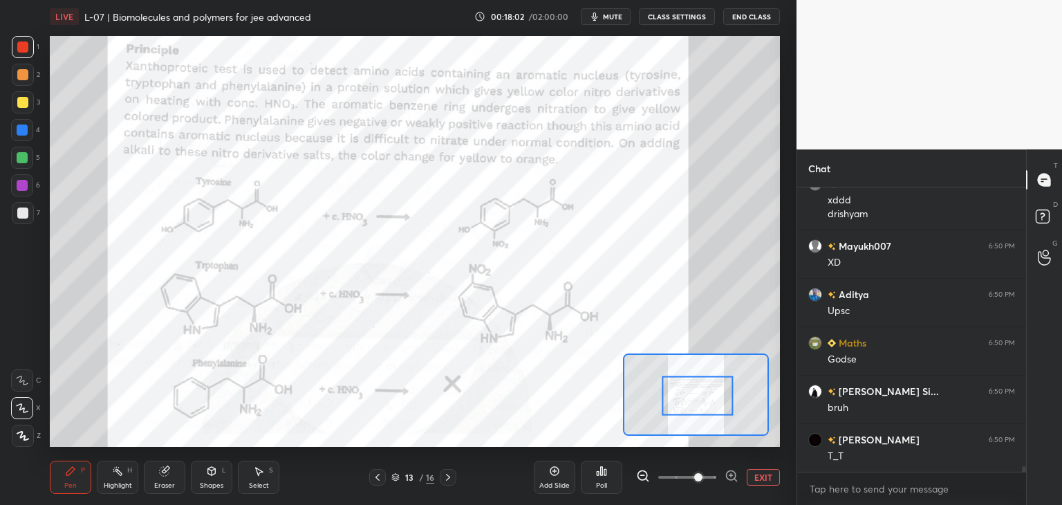
click at [163, 474] on icon at bounding box center [164, 471] width 9 height 9
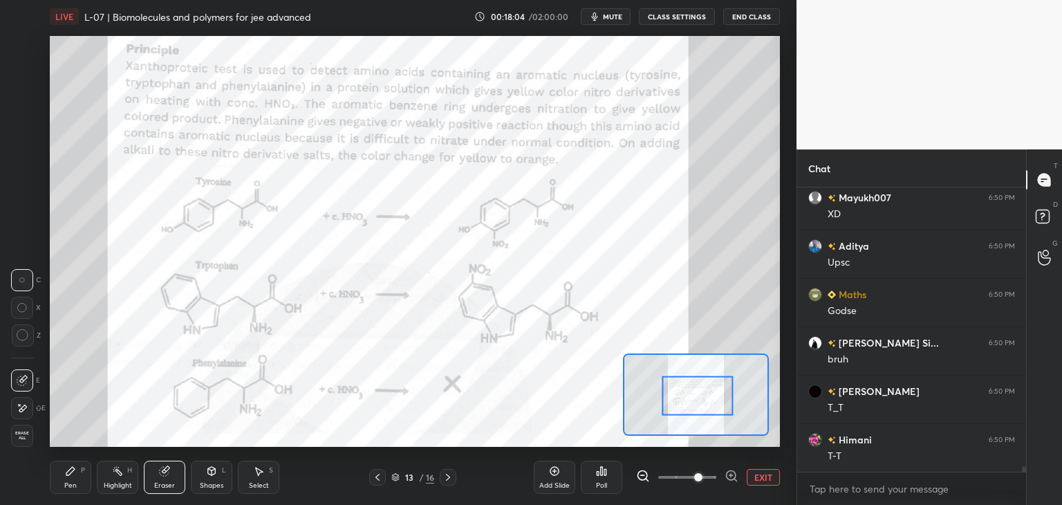
scroll to position [15229, 0]
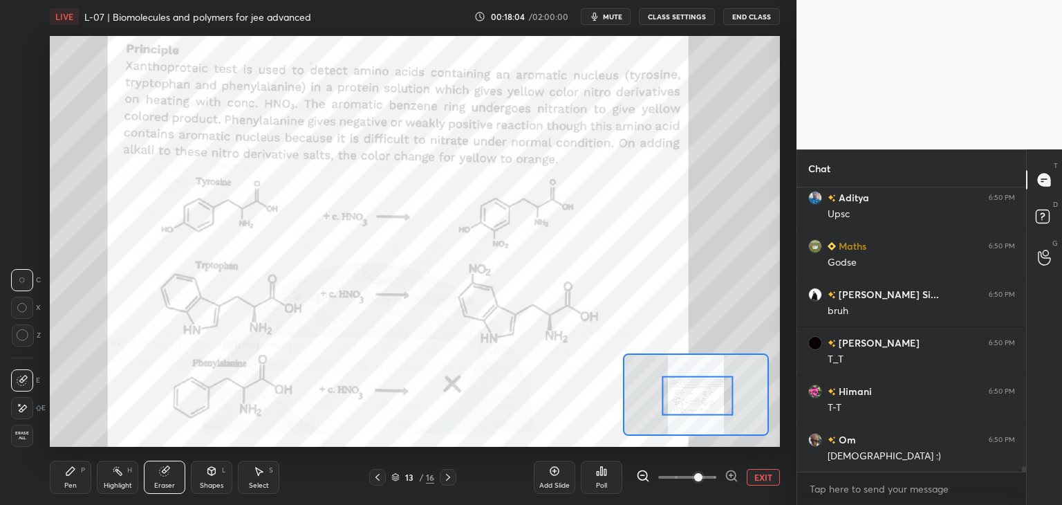
click at [72, 482] on div "Pen" at bounding box center [70, 485] width 12 height 7
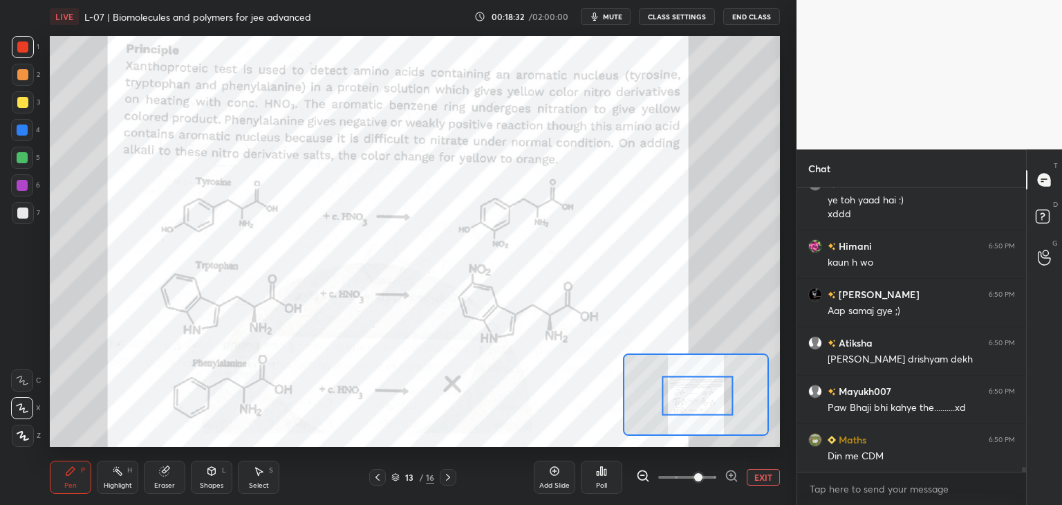
scroll to position [15727, 0]
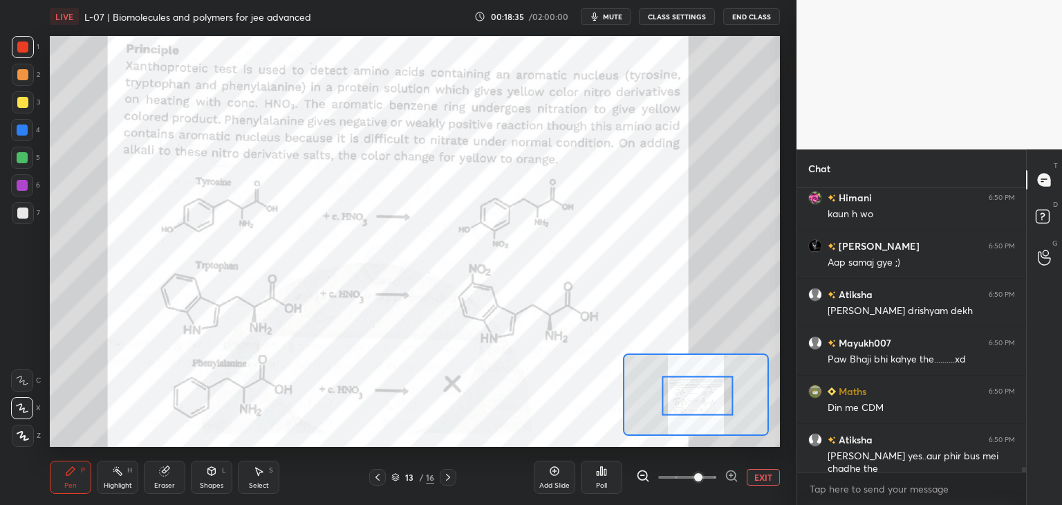
click at [22, 380] on icon at bounding box center [22, 380] width 11 height 8
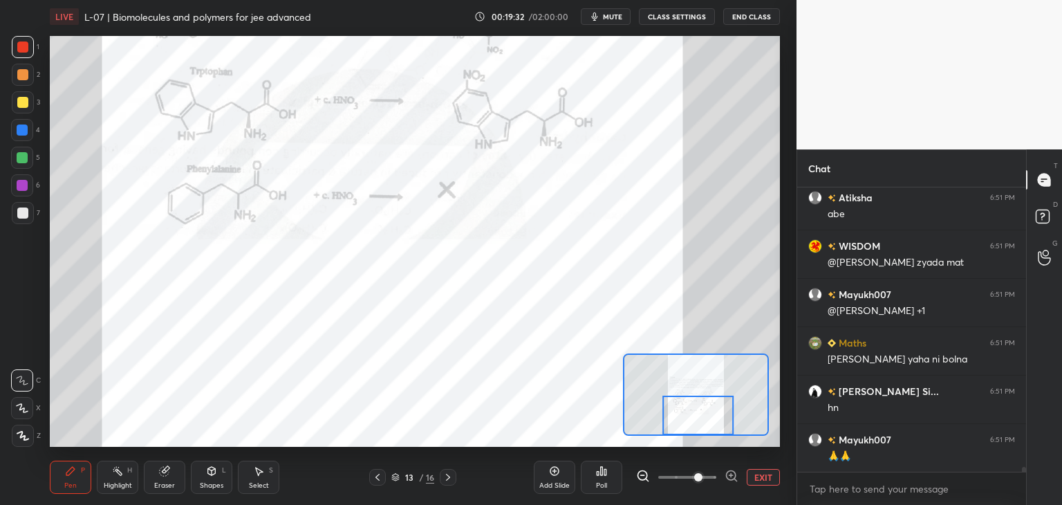
scroll to position [16163, 0]
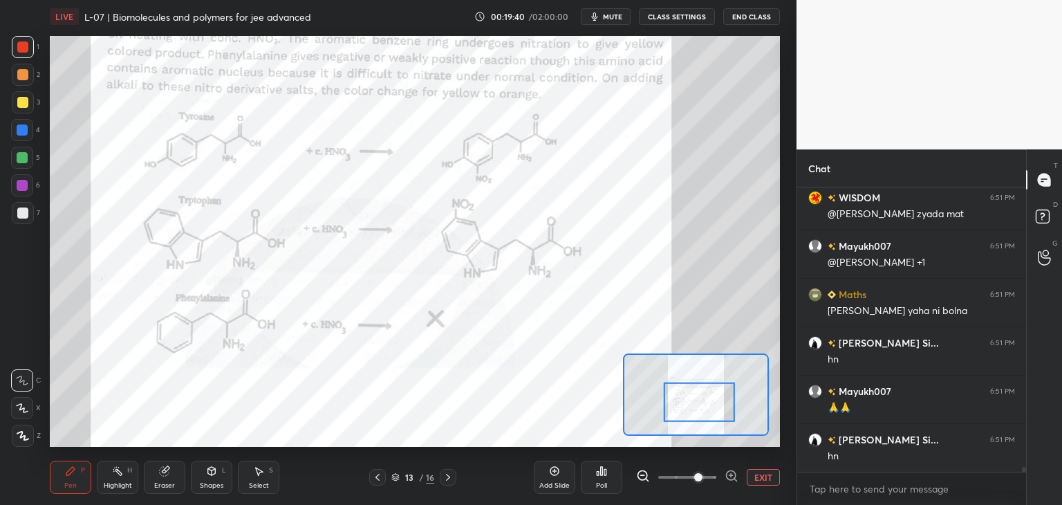
click at [762, 478] on button "EXIT" at bounding box center [763, 477] width 33 height 17
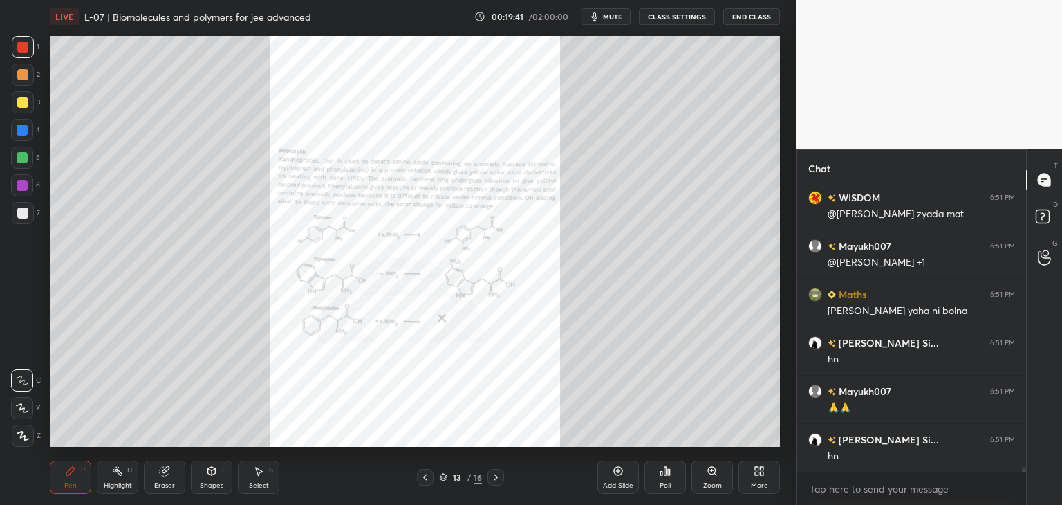
click at [494, 474] on icon at bounding box center [496, 477] width 4 height 7
click at [709, 483] on div "Zoom" at bounding box center [712, 485] width 19 height 7
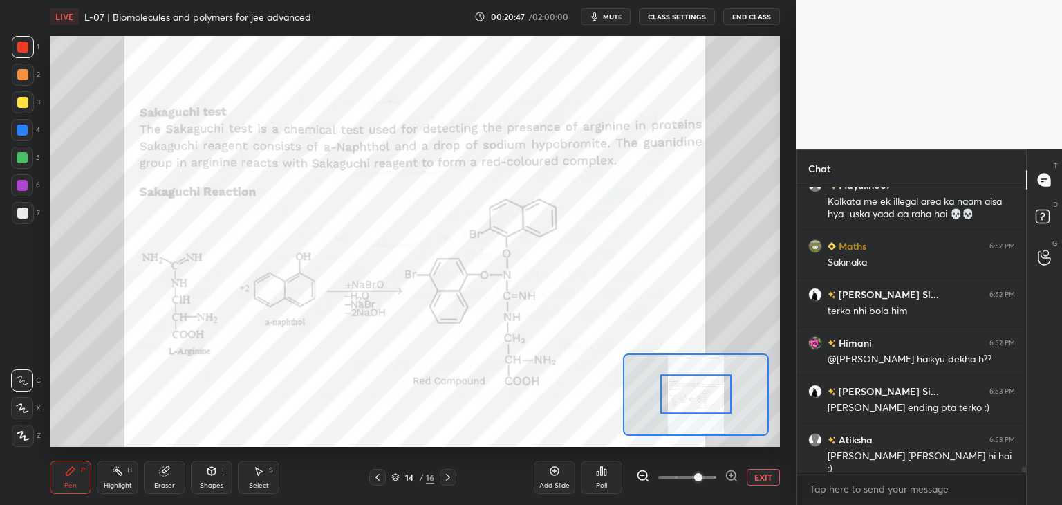
scroll to position [17143, 0]
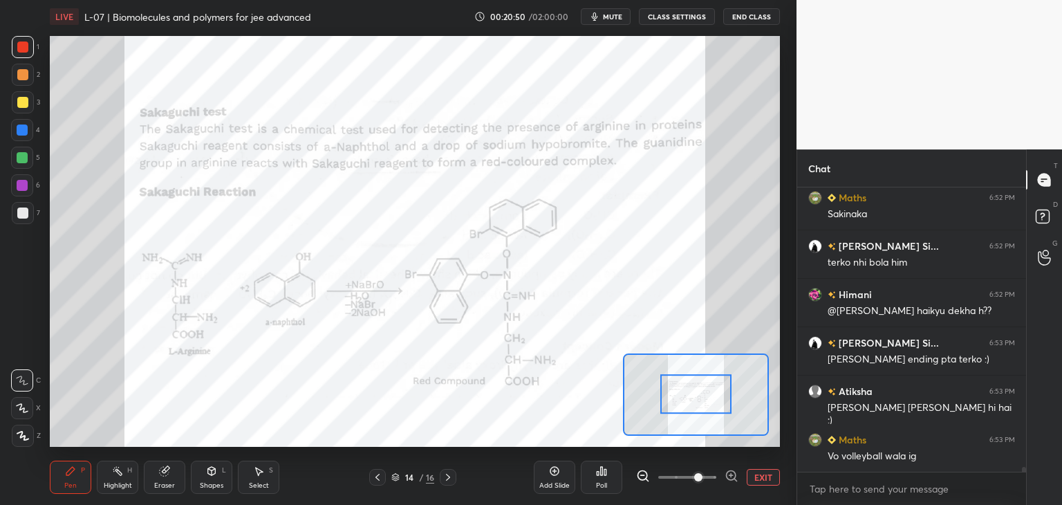
click at [381, 480] on icon at bounding box center [377, 477] width 11 height 11
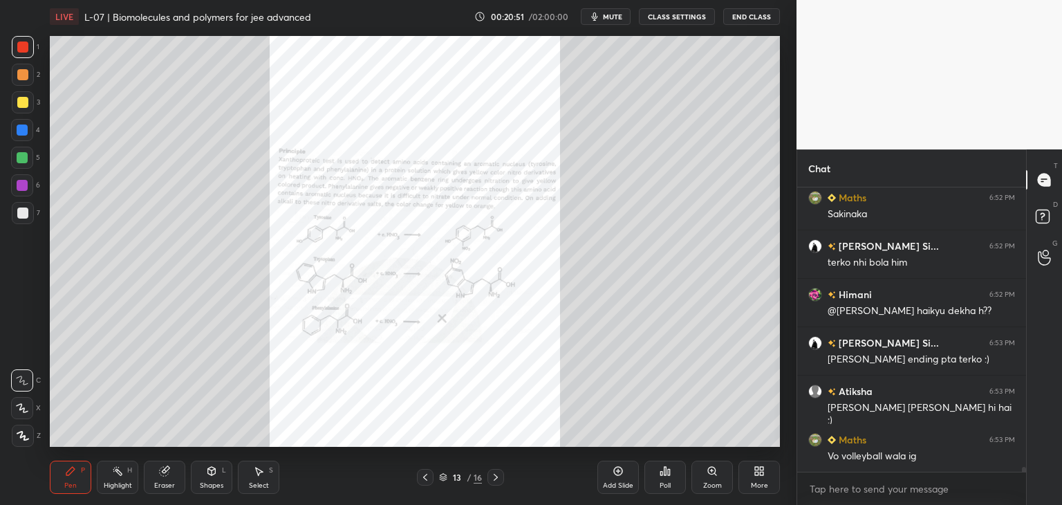
click at [379, 478] on div "13 / 16" at bounding box center [461, 477] width 274 height 17
click at [429, 475] on icon at bounding box center [425, 477] width 11 height 11
click at [701, 476] on div "Zoom" at bounding box center [711, 477] width 41 height 33
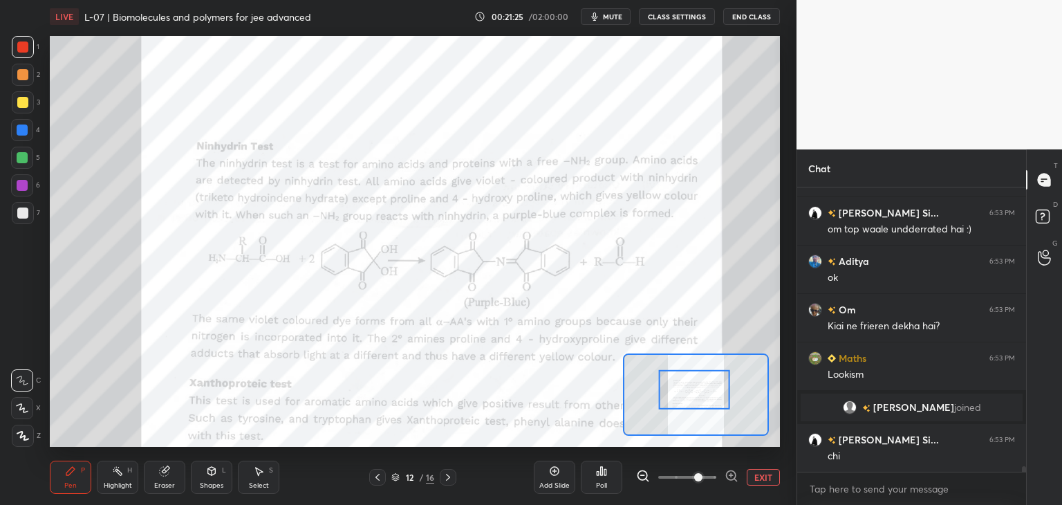
scroll to position [14407, 0]
click at [171, 465] on div "Eraser" at bounding box center [164, 477] width 41 height 33
click at [59, 474] on div "Pen P" at bounding box center [70, 477] width 41 height 33
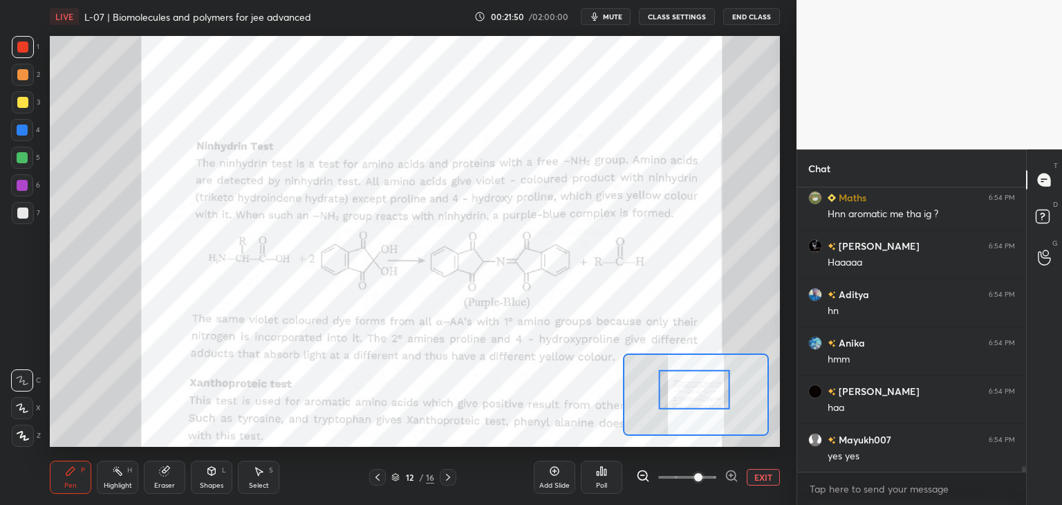
scroll to position [14953, 0]
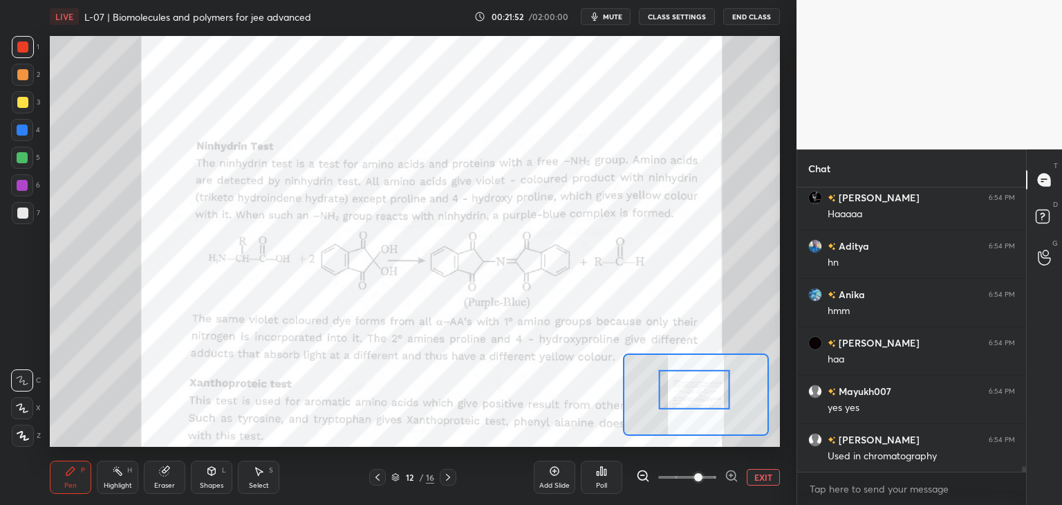
click at [451, 481] on icon at bounding box center [448, 477] width 11 height 11
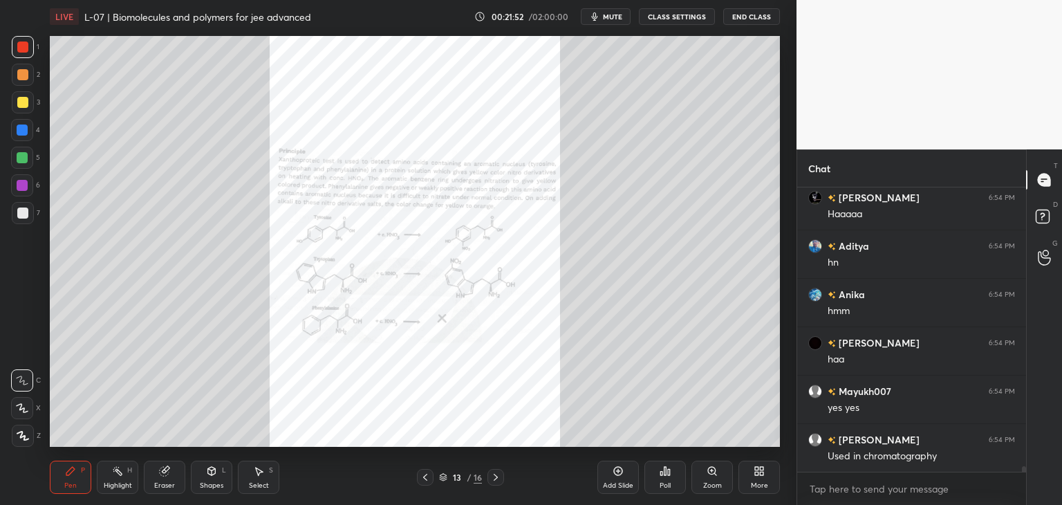
scroll to position [15001, 0]
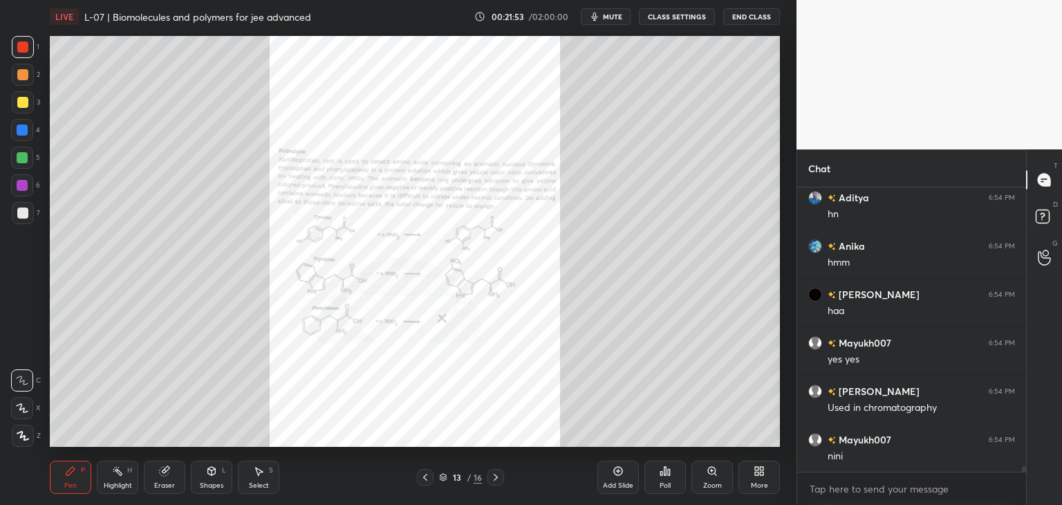
click at [495, 479] on icon at bounding box center [495, 477] width 11 height 11
click at [499, 479] on icon at bounding box center [495, 477] width 11 height 11
click at [420, 476] on icon at bounding box center [425, 477] width 11 height 11
click at [720, 489] on div "Zoom" at bounding box center [712, 485] width 19 height 7
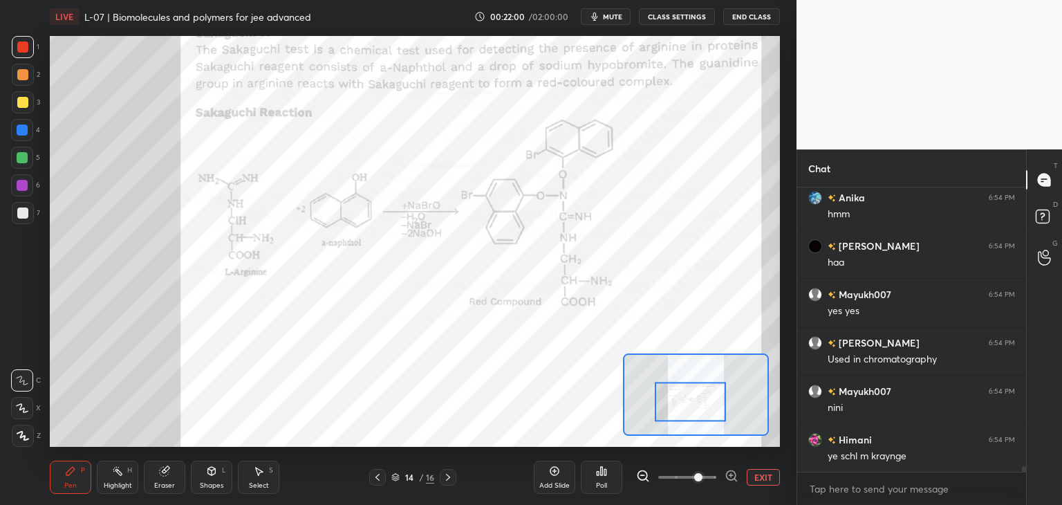
scroll to position [15098, 0]
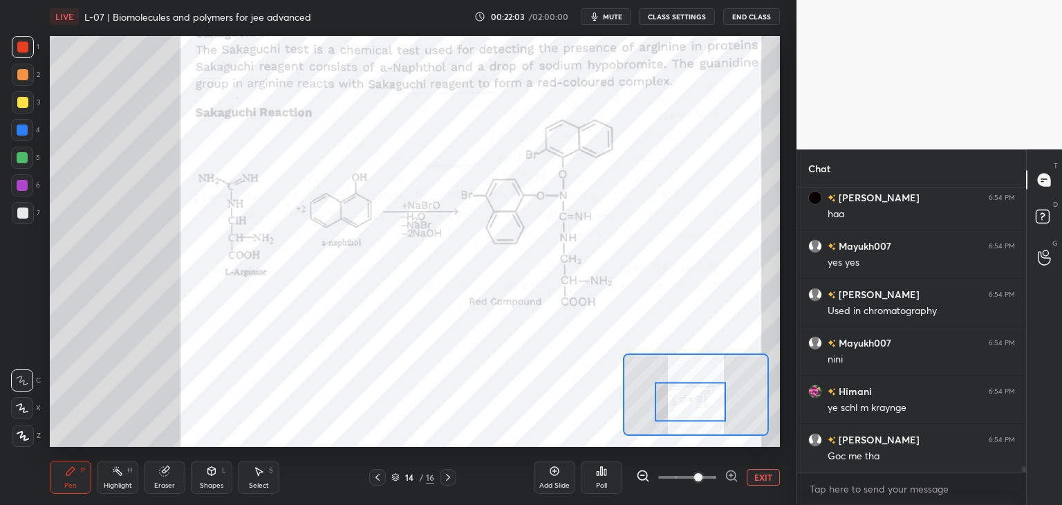
click at [445, 473] on icon at bounding box center [448, 477] width 11 height 11
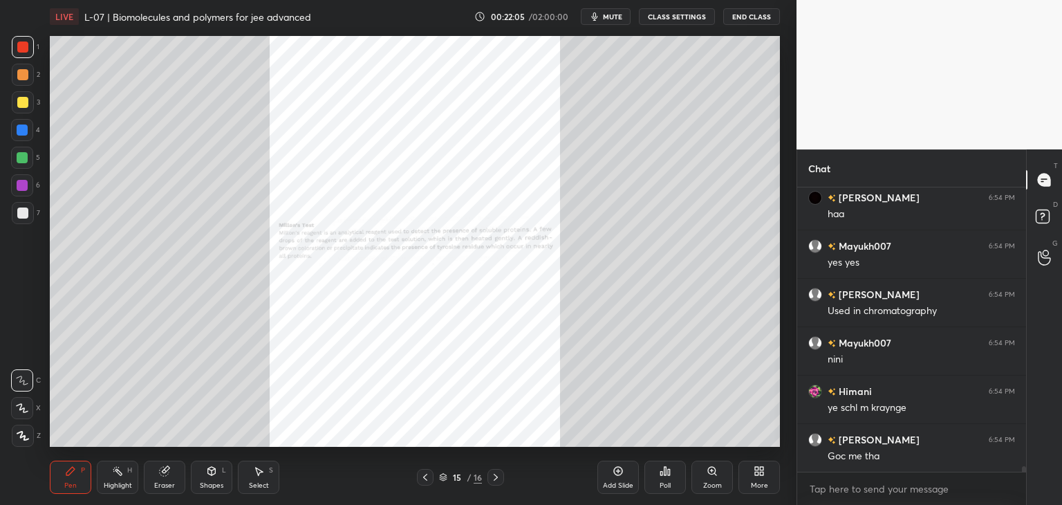
scroll to position [15146, 0]
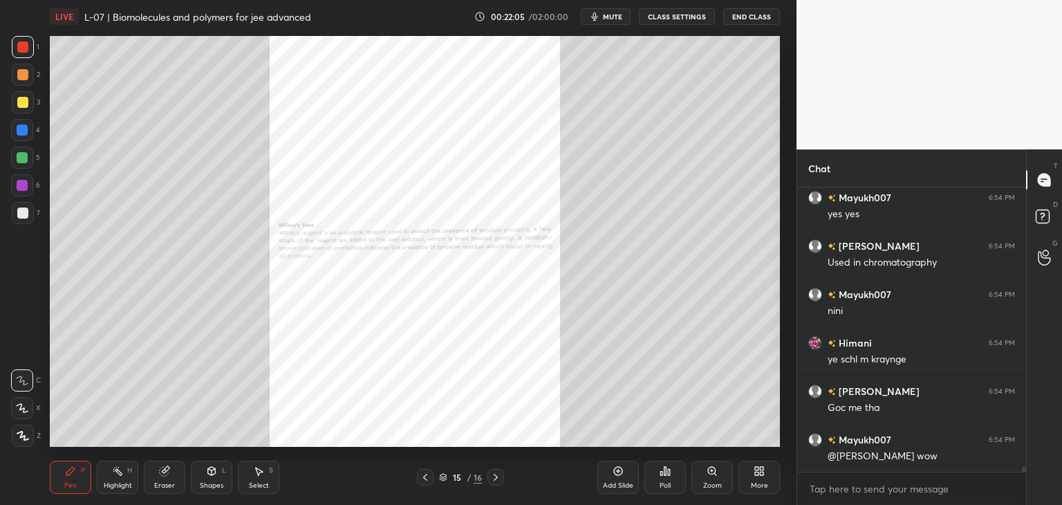
click at [495, 479] on icon at bounding box center [496, 477] width 4 height 7
click at [427, 472] on icon at bounding box center [425, 477] width 11 height 11
click at [714, 476] on div "Zoom" at bounding box center [711, 477] width 41 height 33
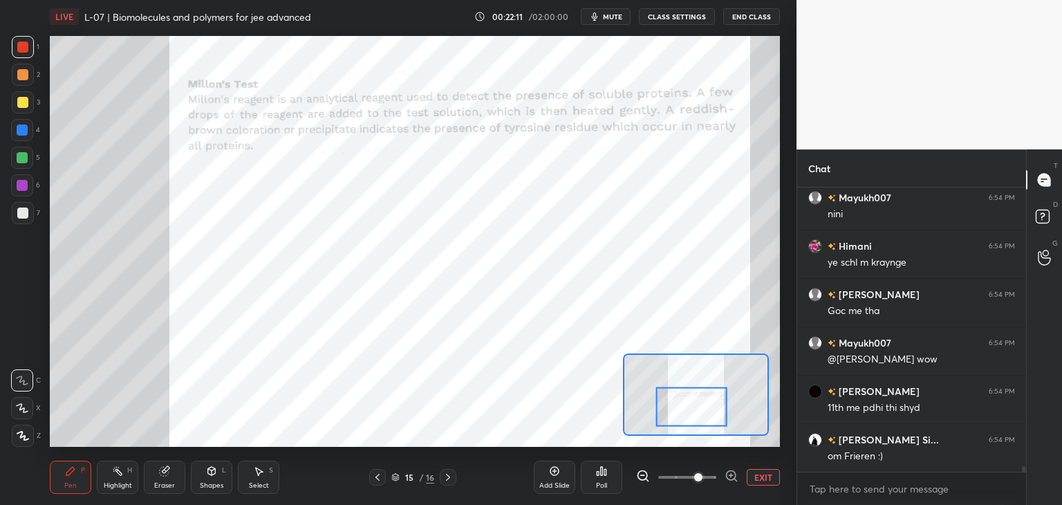
scroll to position [15292, 0]
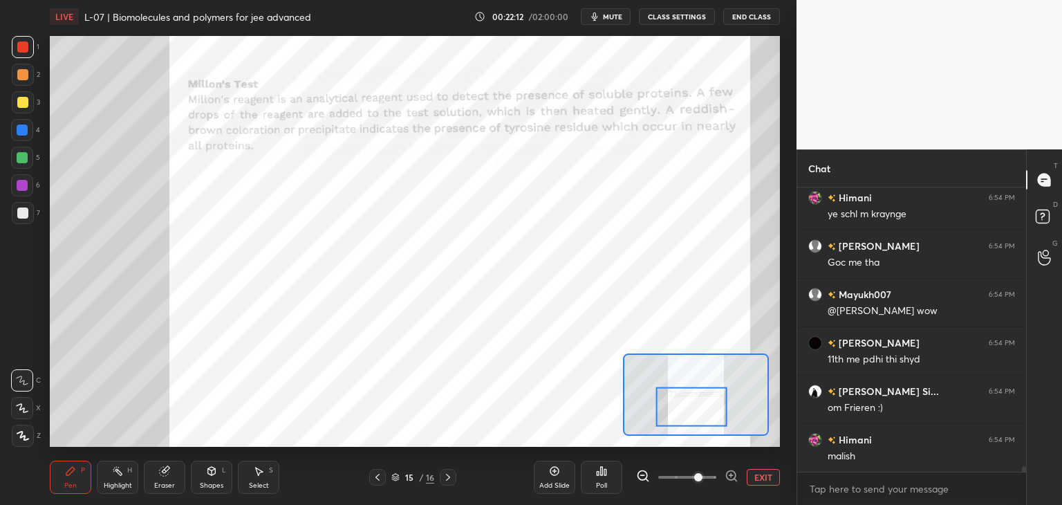
click at [73, 472] on icon at bounding box center [70, 470] width 11 height 11
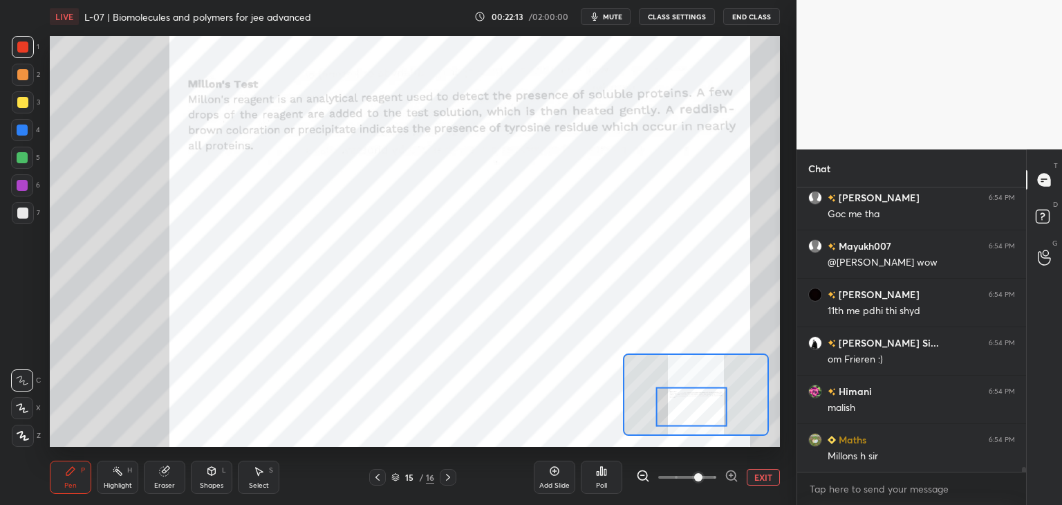
click at [24, 74] on div at bounding box center [22, 74] width 11 height 11
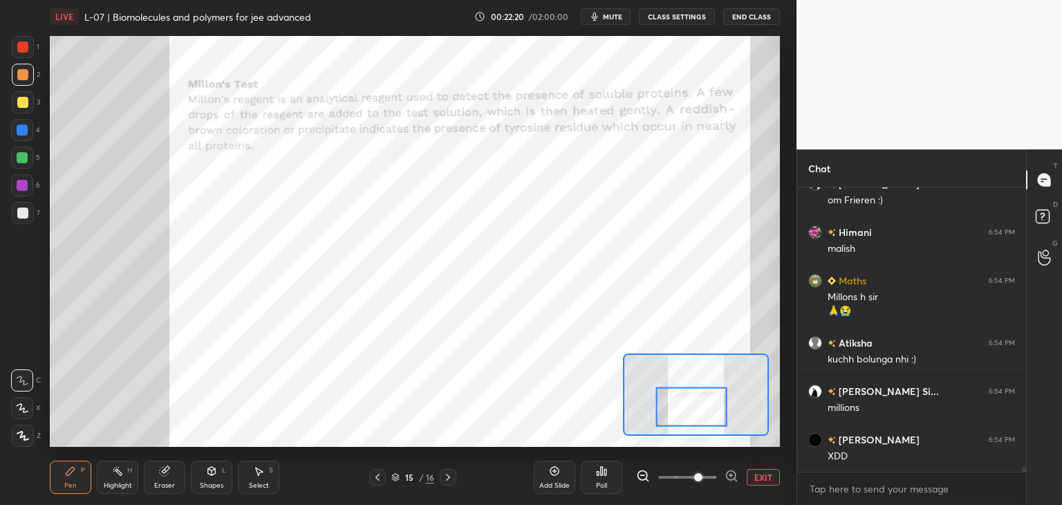
scroll to position [15547, 0]
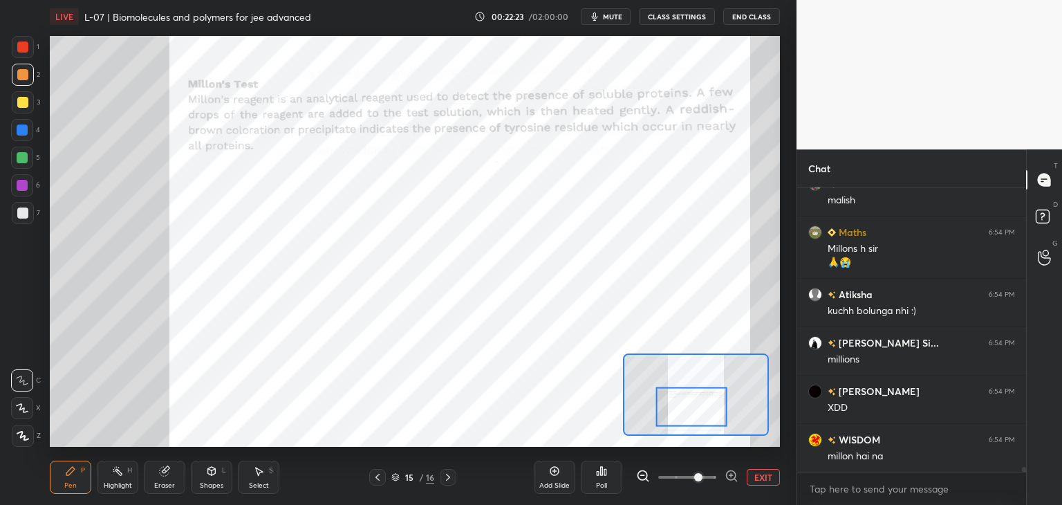
click at [159, 473] on icon at bounding box center [164, 470] width 11 height 11
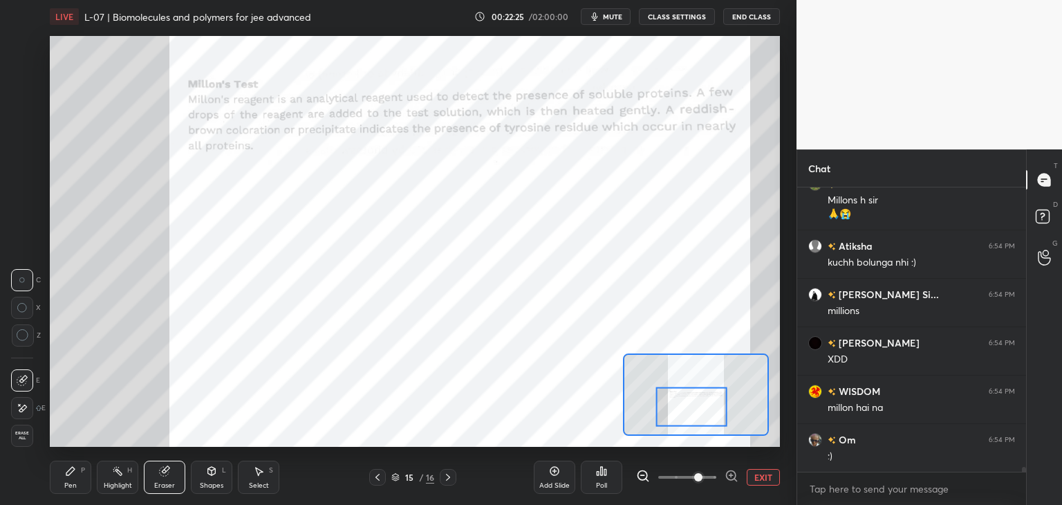
scroll to position [15644, 0]
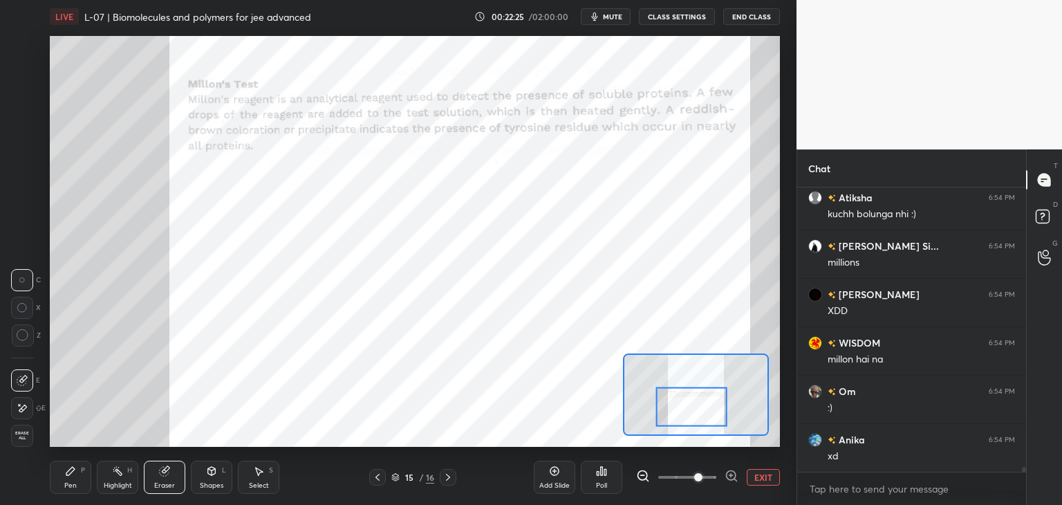
click at [70, 474] on icon at bounding box center [70, 471] width 8 height 8
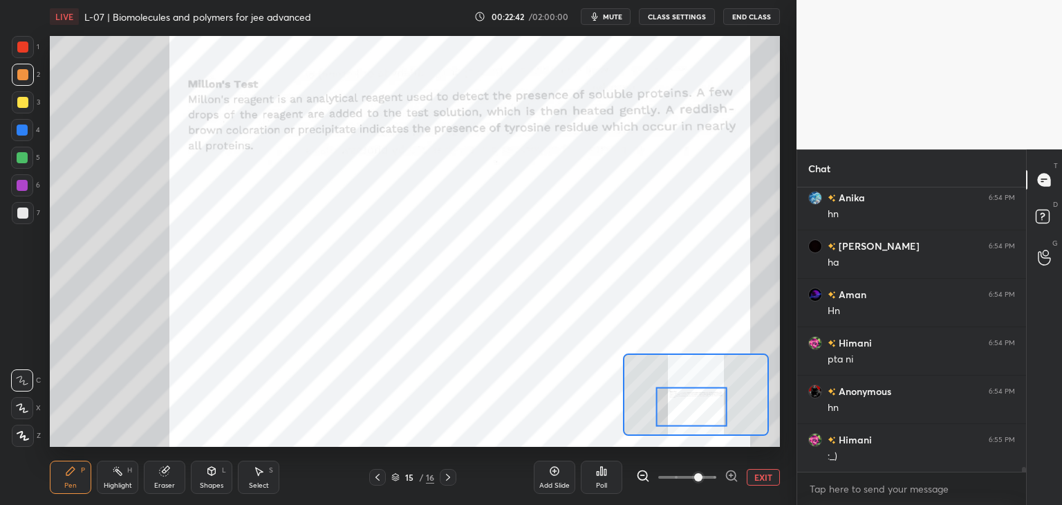
scroll to position [16322, 0]
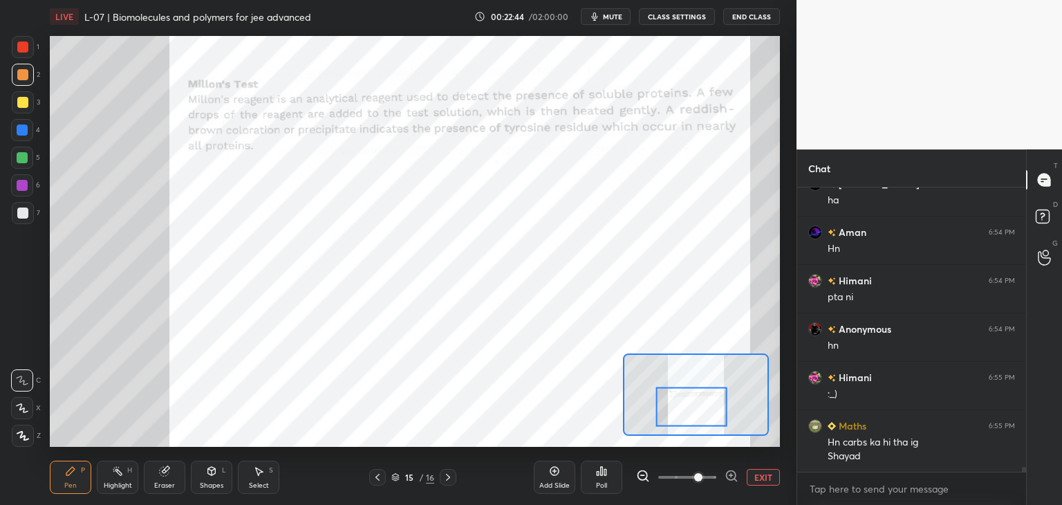
click at [24, 52] on div at bounding box center [22, 46] width 11 height 11
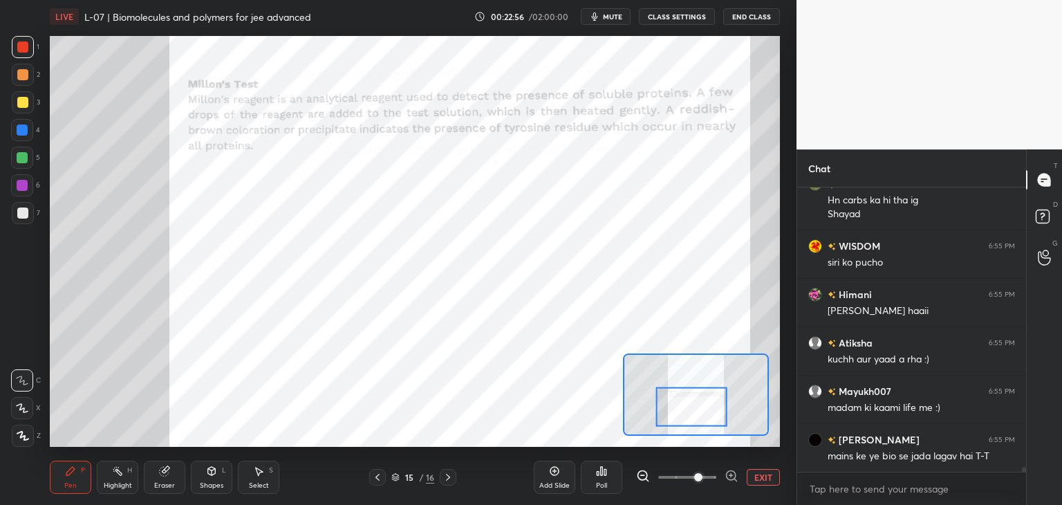
scroll to position [16626, 0]
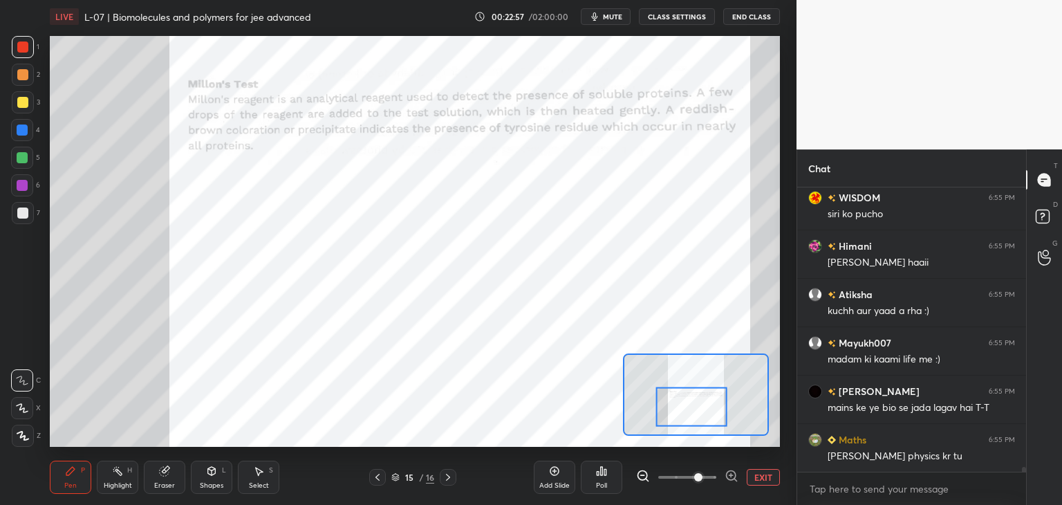
click at [207, 476] on icon at bounding box center [211, 470] width 11 height 11
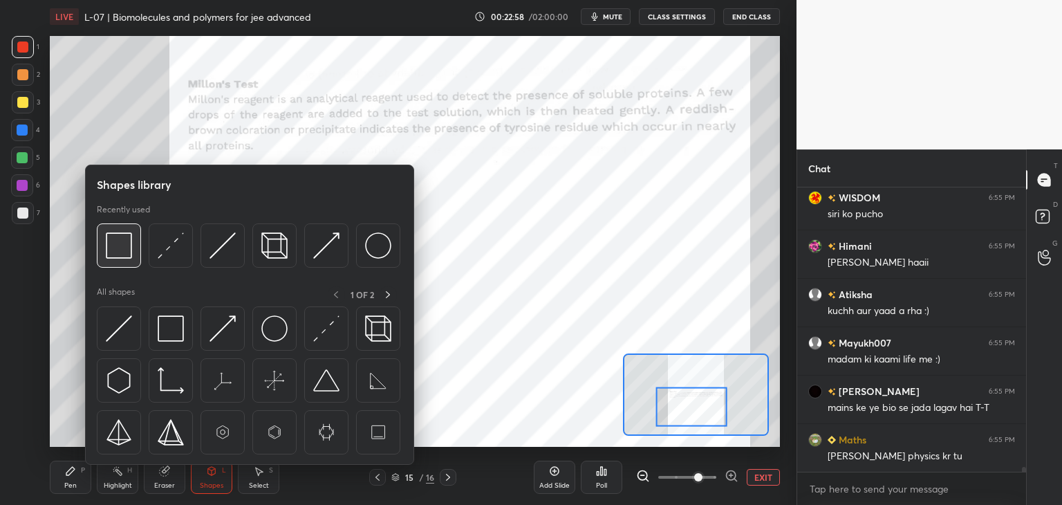
click at [122, 250] on img at bounding box center [119, 245] width 26 height 26
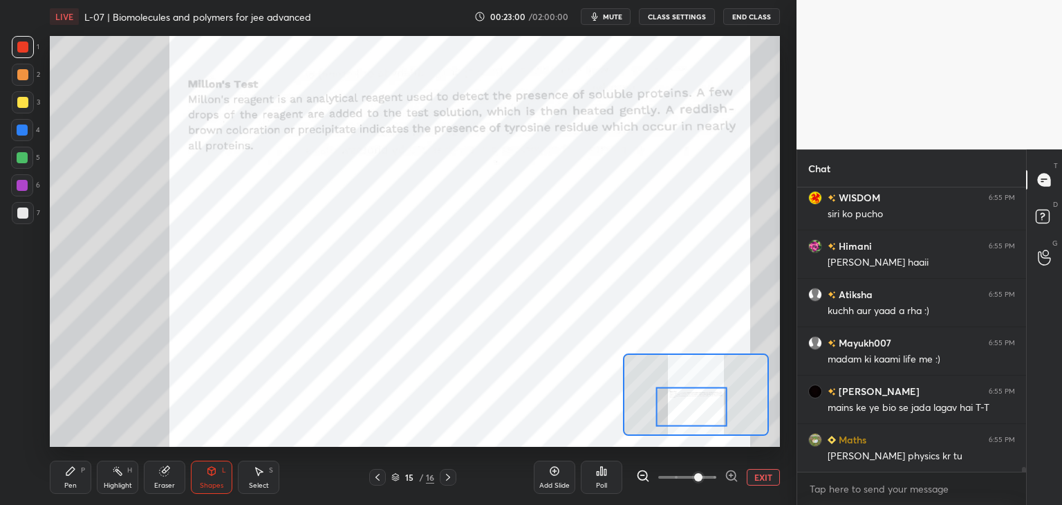
click at [73, 471] on icon at bounding box center [70, 471] width 8 height 8
click at [18, 77] on div at bounding box center [22, 74] width 11 height 11
click at [17, 45] on div at bounding box center [22, 46] width 11 height 11
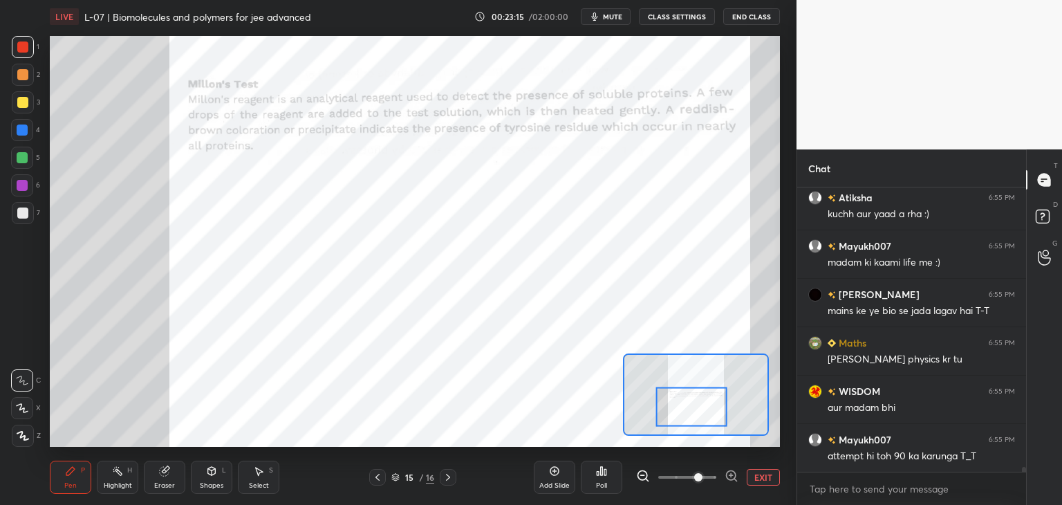
scroll to position [16771, 0]
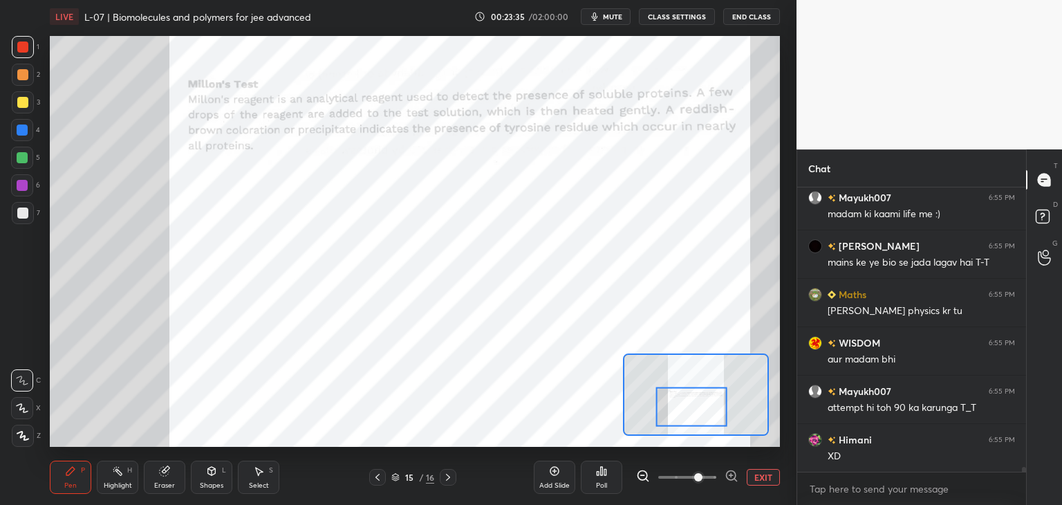
click at [443, 476] on icon at bounding box center [448, 477] width 11 height 11
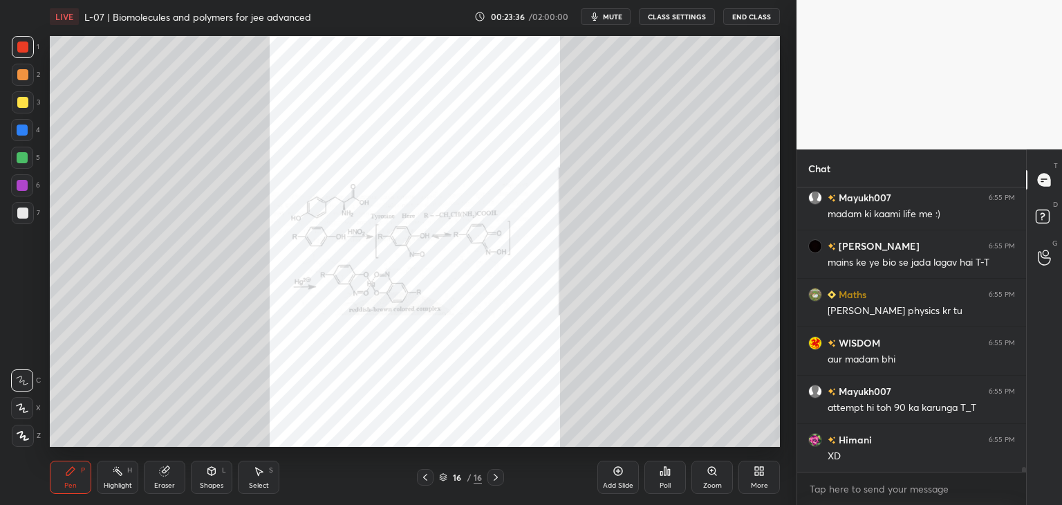
click at [706, 482] on div "Zoom" at bounding box center [712, 485] width 19 height 7
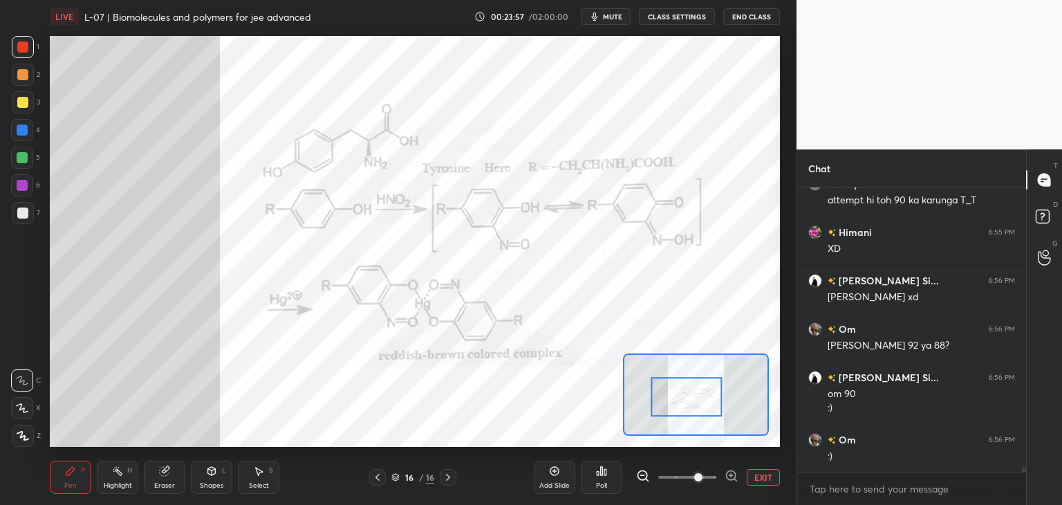
scroll to position [17027, 0]
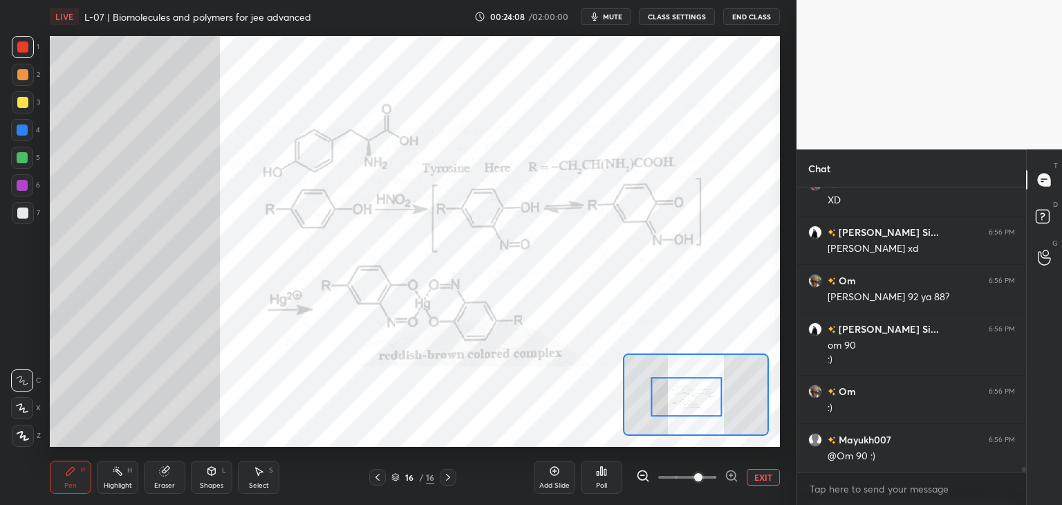
click at [171, 475] on div "Eraser" at bounding box center [164, 477] width 41 height 33
click at [80, 469] on div "Pen P" at bounding box center [70, 477] width 41 height 33
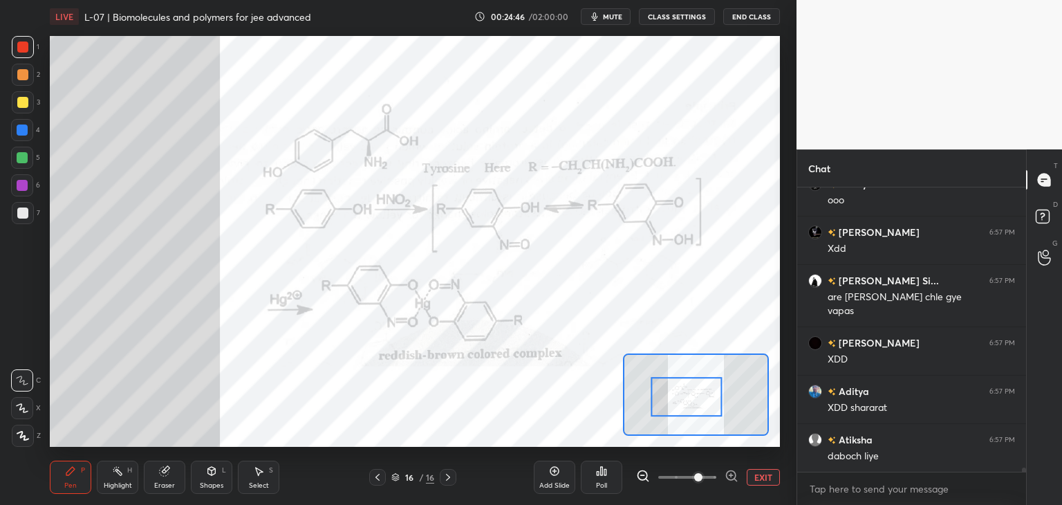
scroll to position [18251, 0]
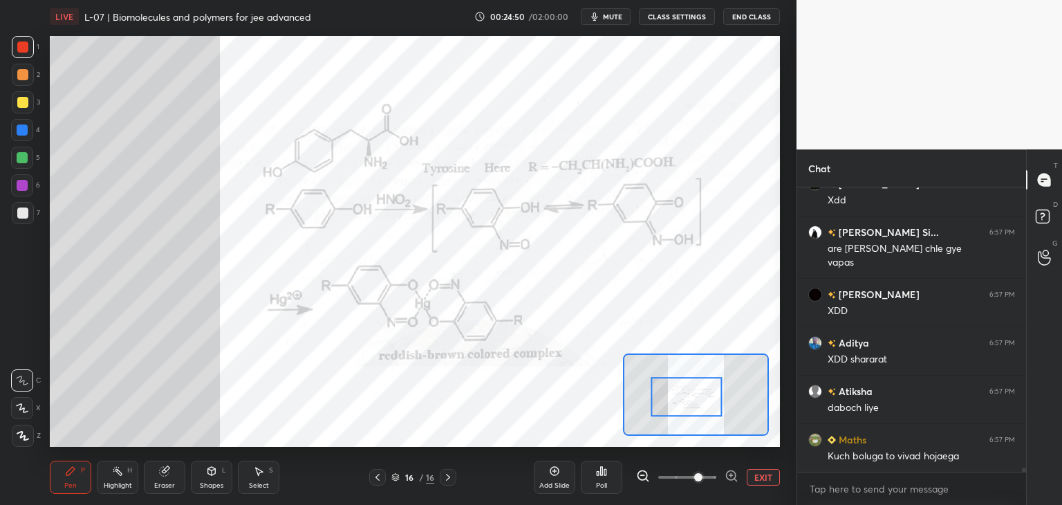
click at [161, 465] on div "Eraser" at bounding box center [164, 477] width 41 height 33
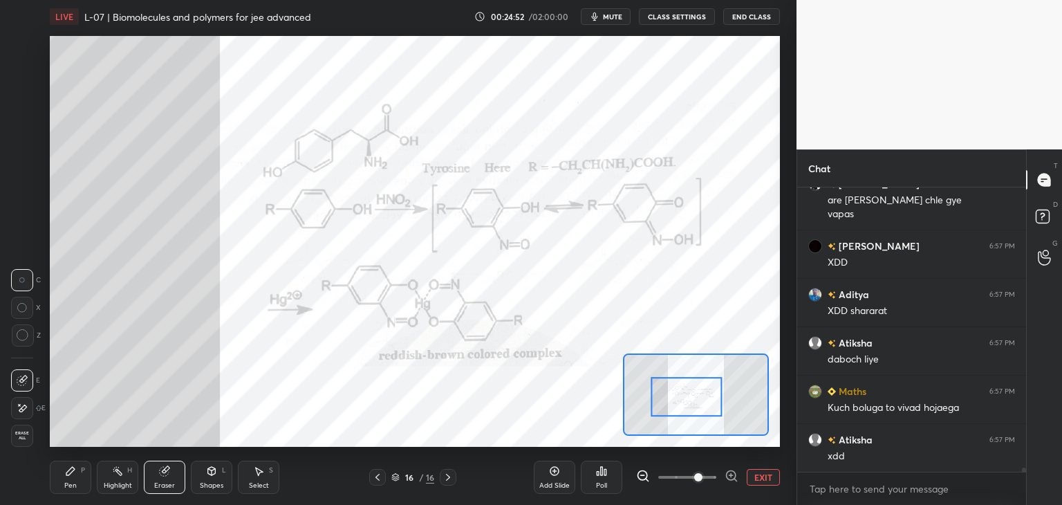
scroll to position [18348, 0]
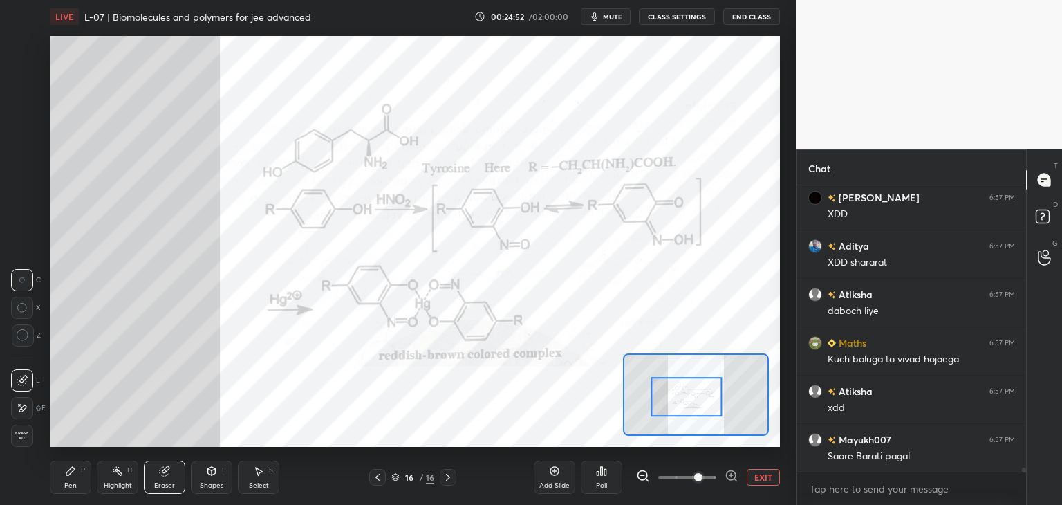
click at [73, 474] on icon at bounding box center [70, 470] width 11 height 11
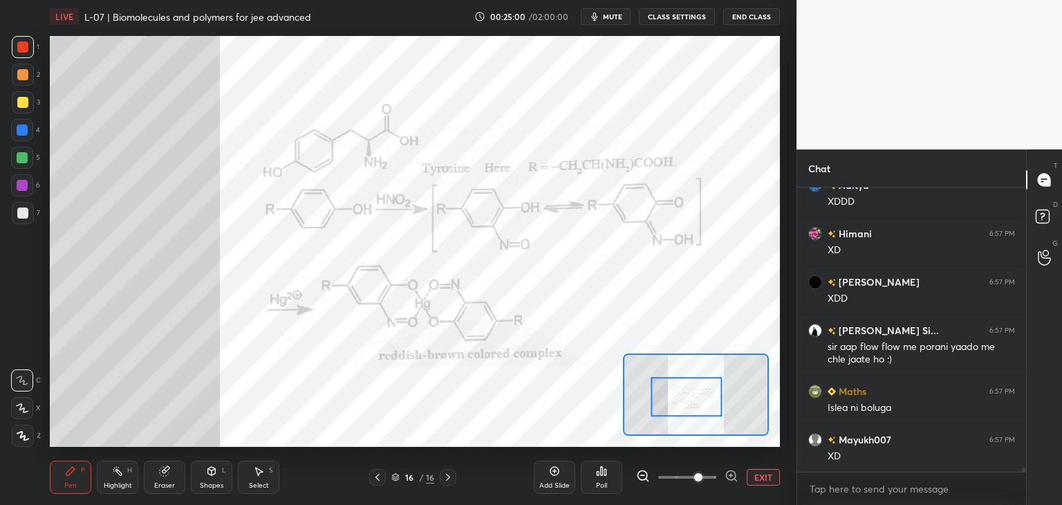
scroll to position [18748, 0]
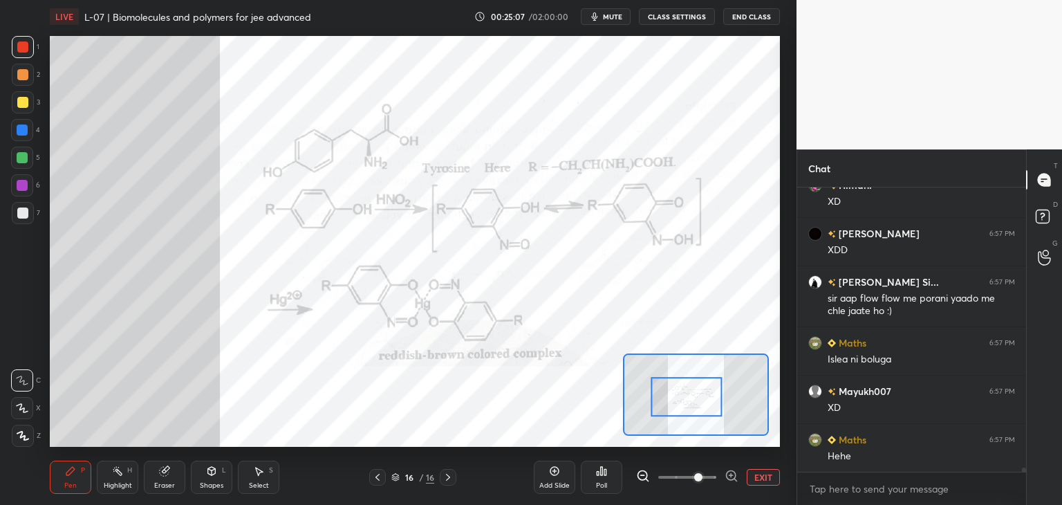
click at [442, 481] on div at bounding box center [448, 477] width 17 height 17
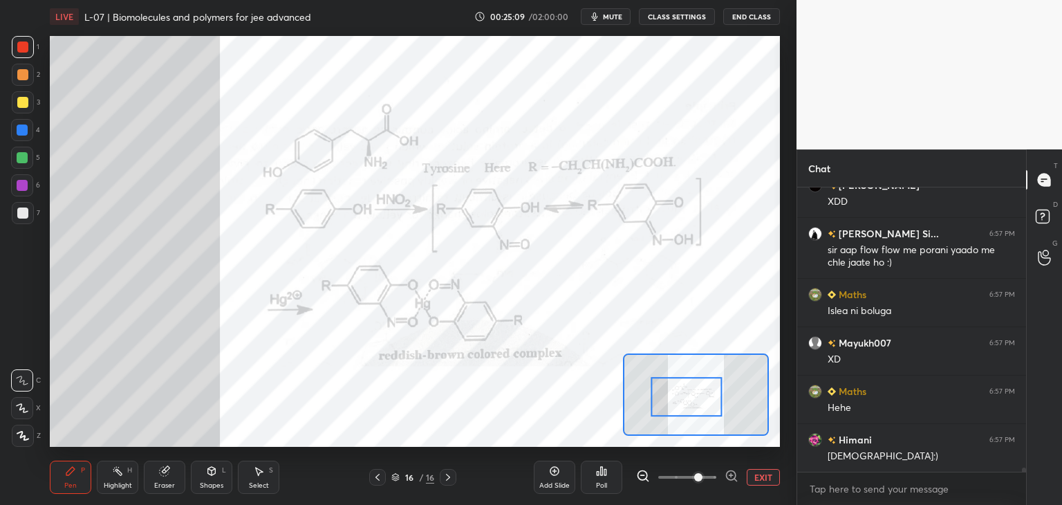
click at [760, 476] on button "EXIT" at bounding box center [763, 477] width 33 height 17
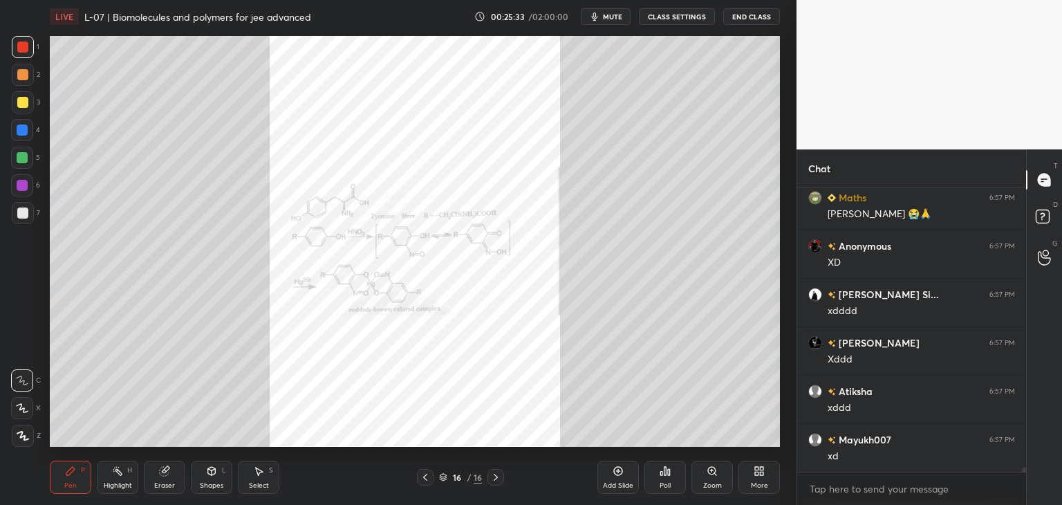
scroll to position [19329, 0]
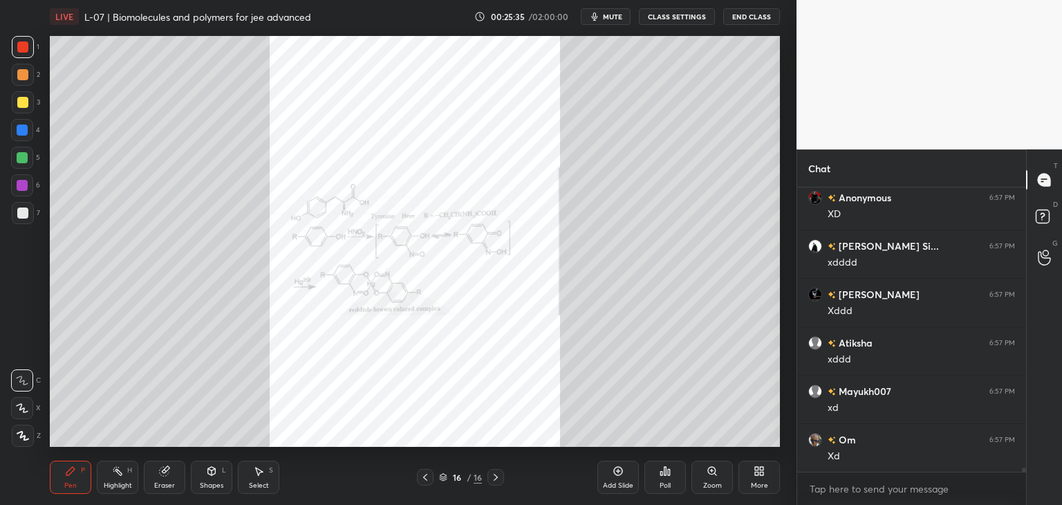
click at [758, 476] on div "More" at bounding box center [759, 477] width 41 height 33
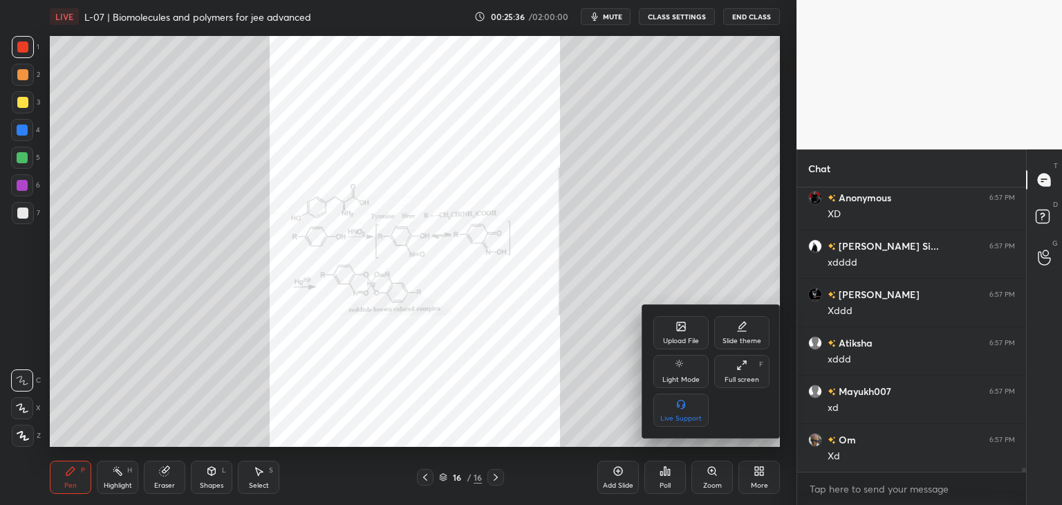
scroll to position [19377, 0]
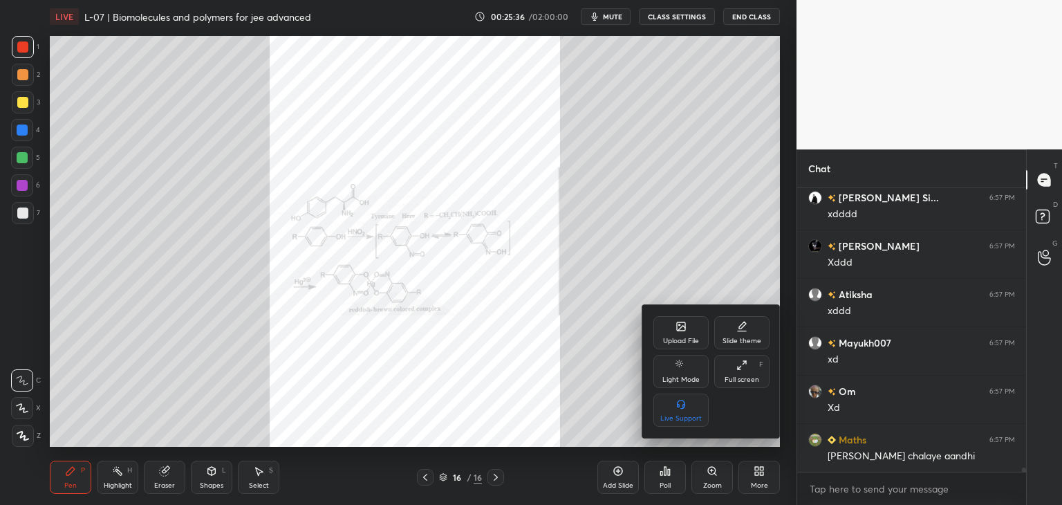
click at [680, 333] on div "Upload File" at bounding box center [680, 332] width 55 height 33
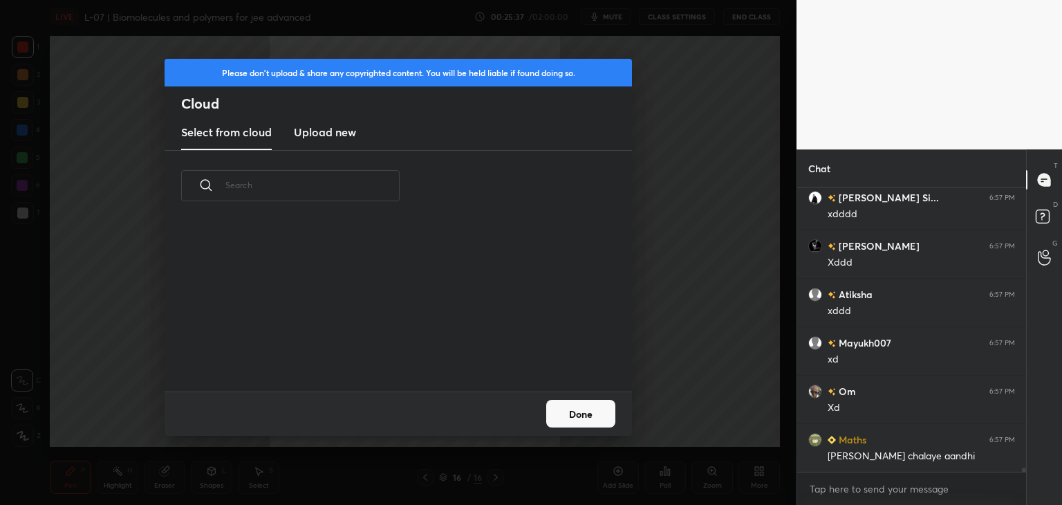
scroll to position [19425, 0]
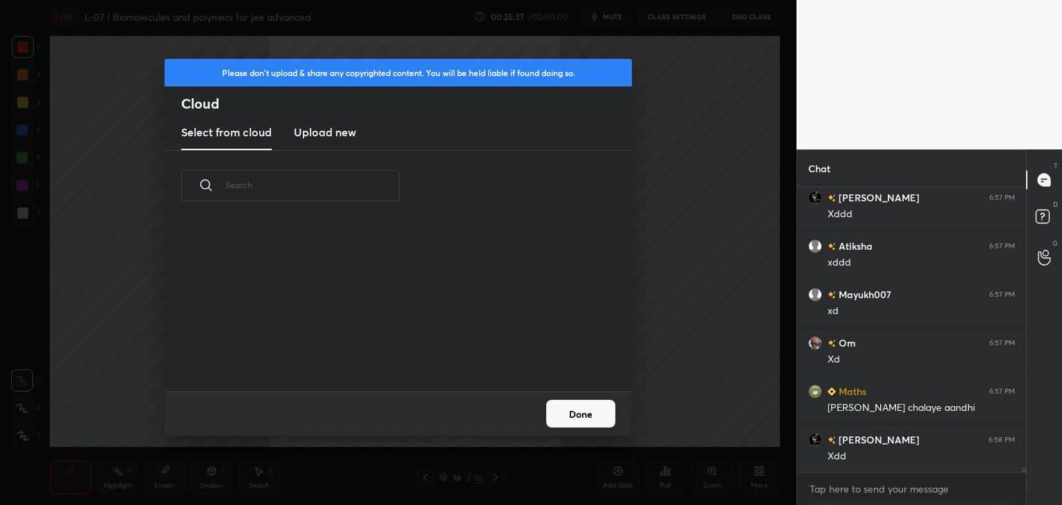
click at [685, 253] on div "Please don't upload & share any copyrighted content. You will be held liable if…" at bounding box center [398, 252] width 797 height 505
click at [584, 423] on button "Done" at bounding box center [580, 414] width 69 height 28
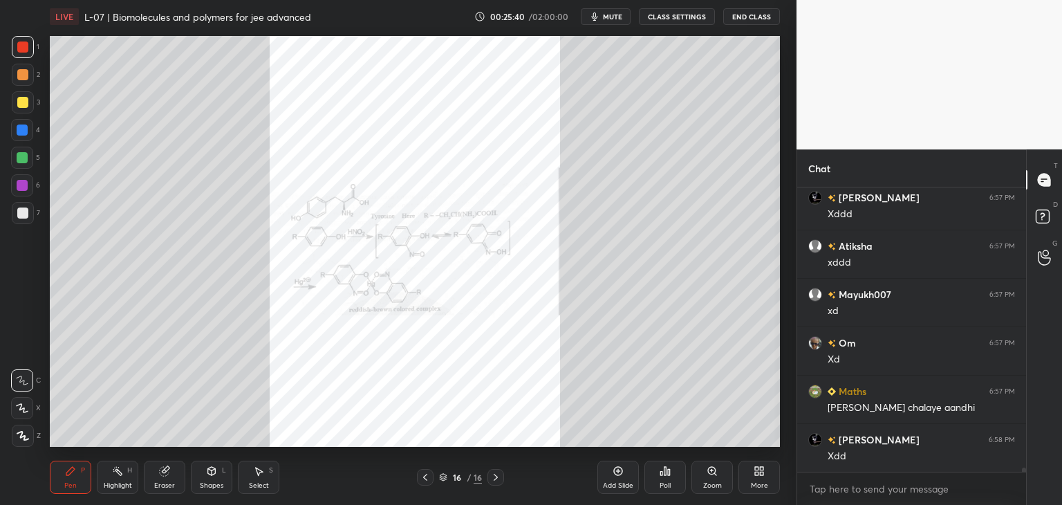
scroll to position [19486, 0]
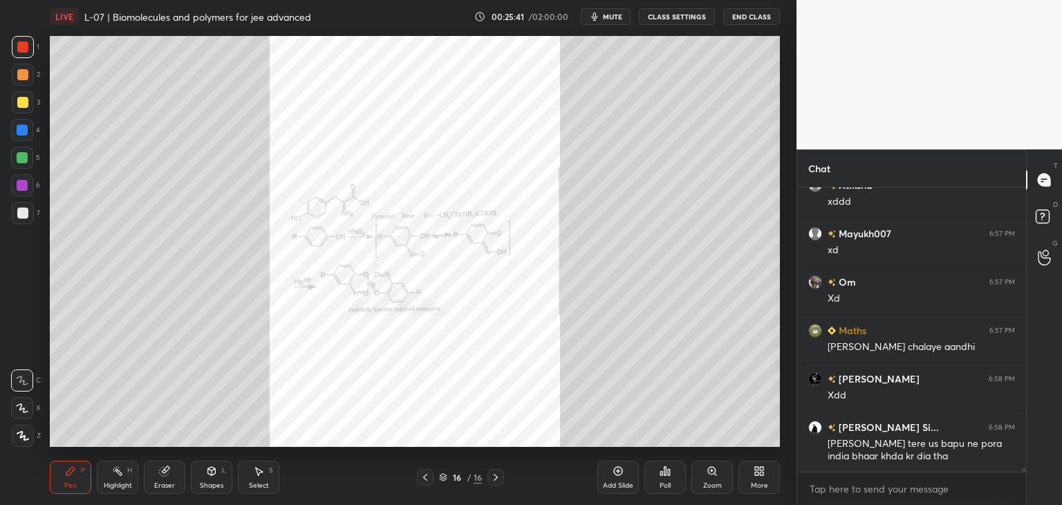
click at [754, 470] on icon at bounding box center [759, 470] width 11 height 11
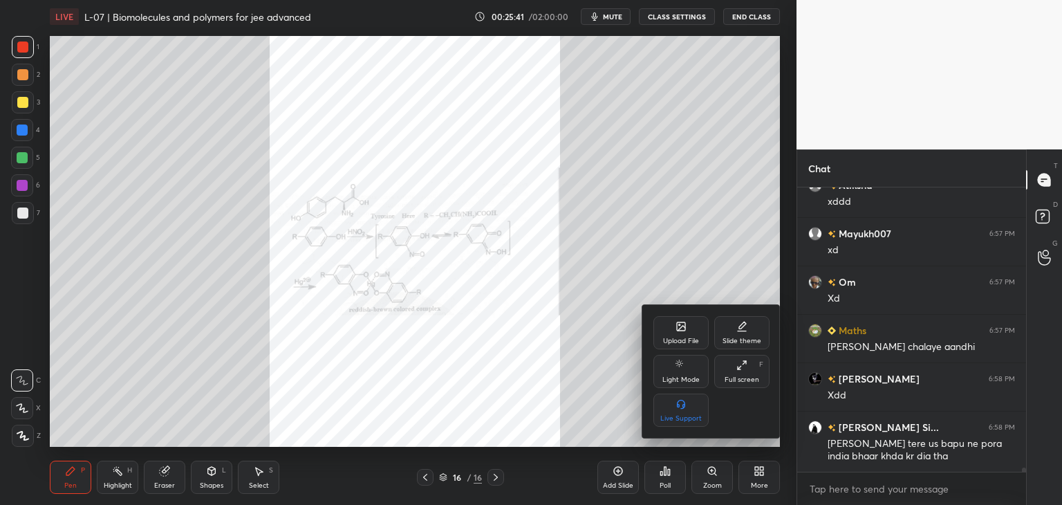
scroll to position [19535, 0]
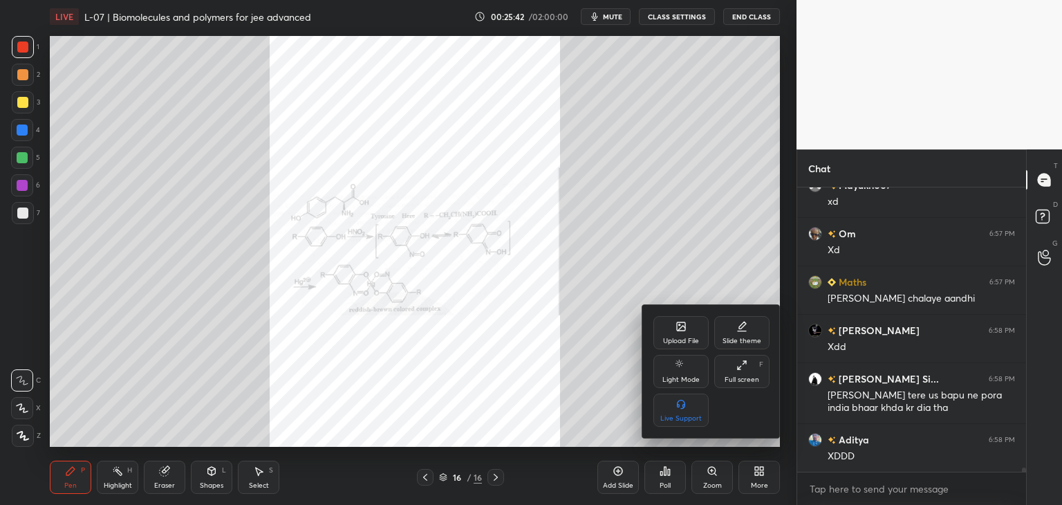
click at [691, 327] on div "Upload File" at bounding box center [680, 332] width 55 height 33
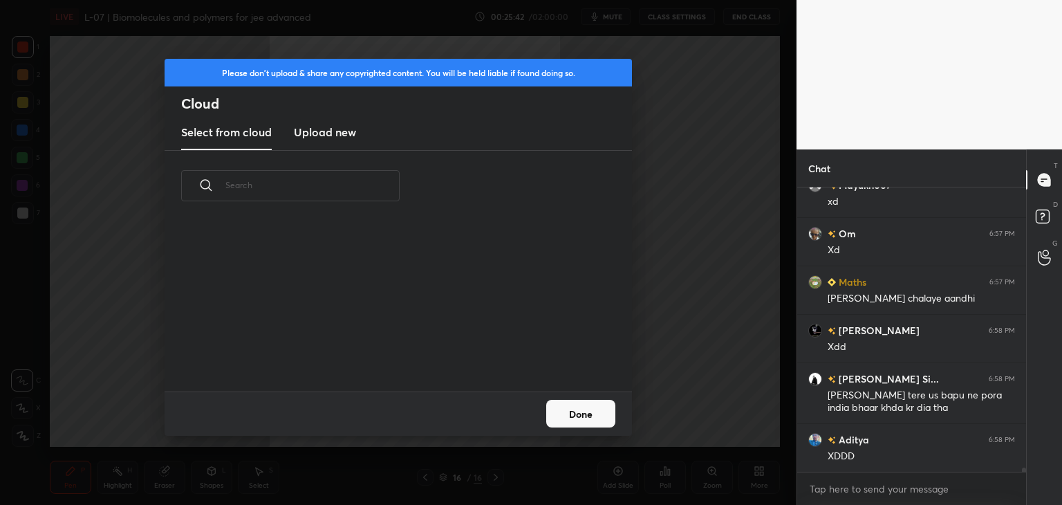
scroll to position [170, 444]
click at [332, 118] on new "Upload new" at bounding box center [325, 132] width 62 height 35
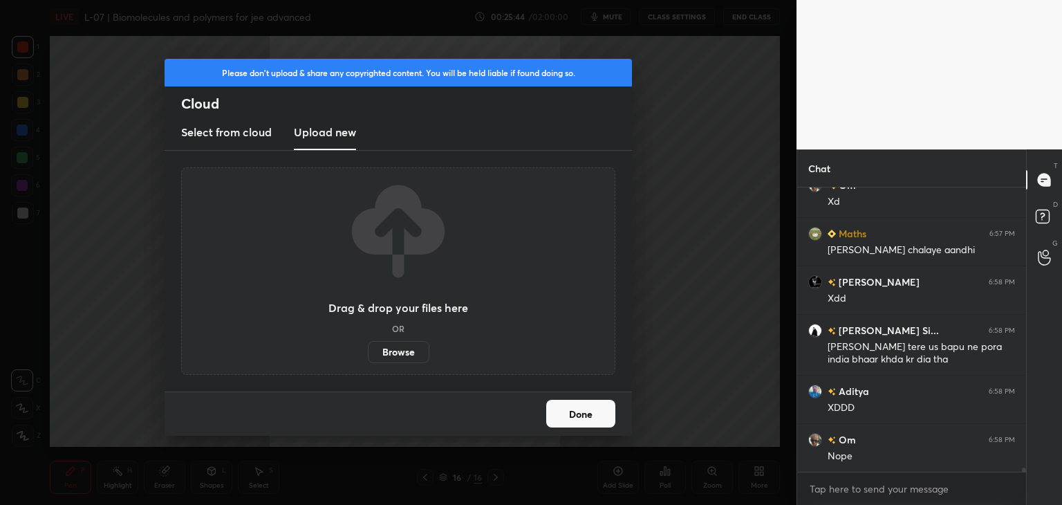
click at [409, 350] on label "Browse" at bounding box center [399, 352] width 62 height 22
click at [368, 350] on input "Browse" at bounding box center [368, 352] width 0 height 22
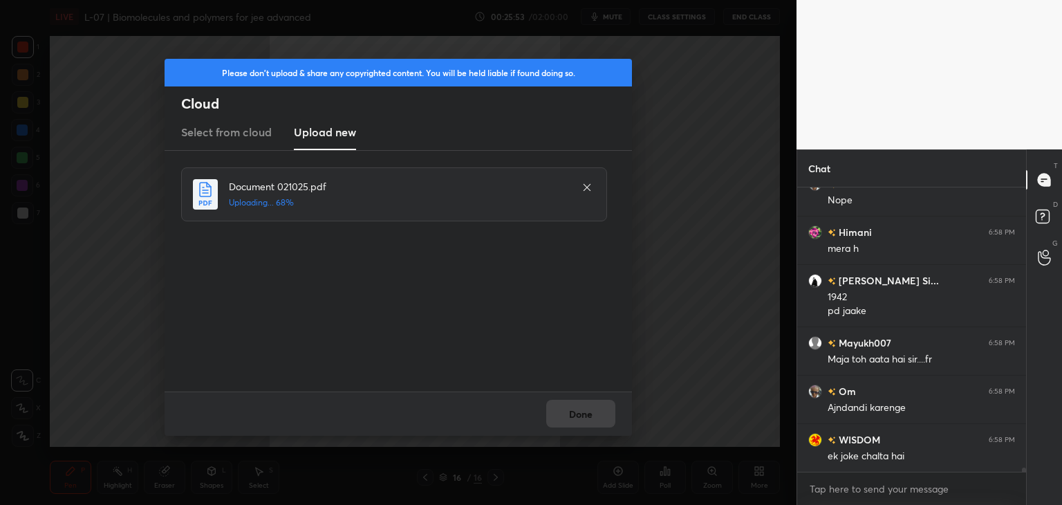
scroll to position [19887, 0]
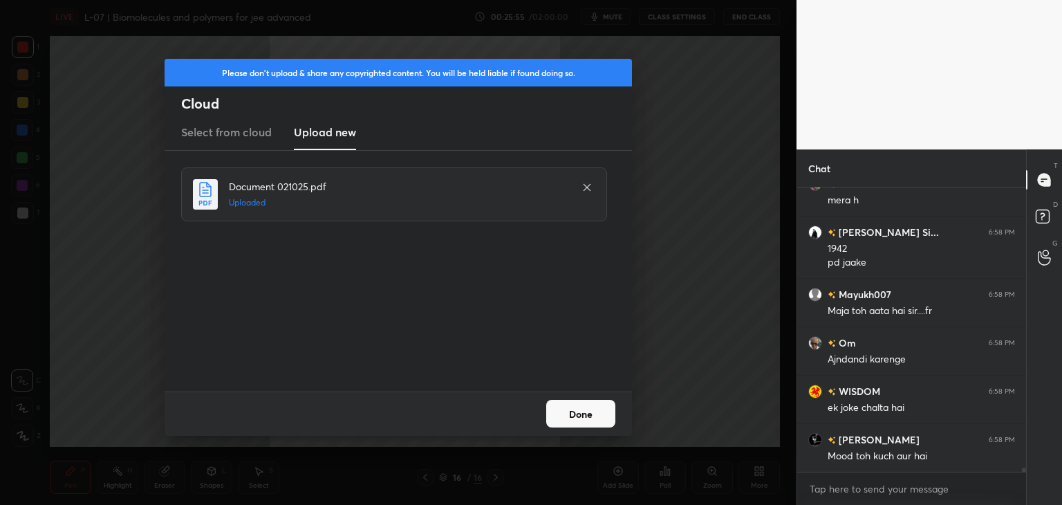
click at [580, 410] on button "Done" at bounding box center [580, 414] width 69 height 28
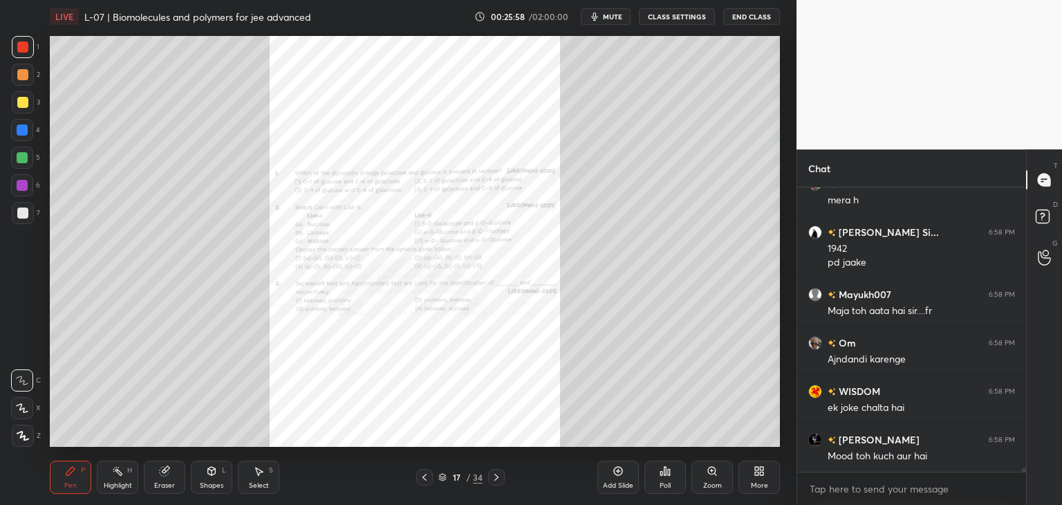
click at [714, 479] on div "Zoom" at bounding box center [711, 477] width 41 height 33
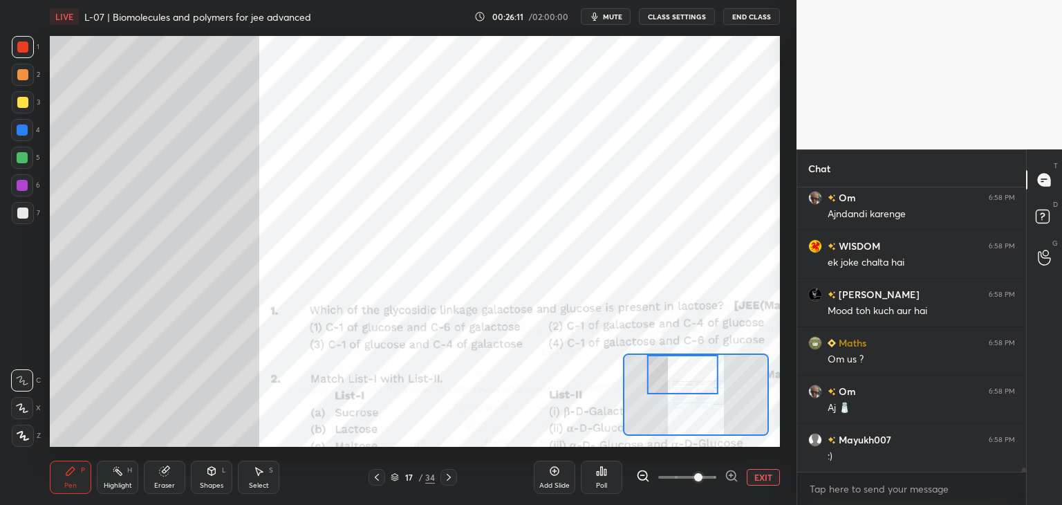
scroll to position [20081, 0]
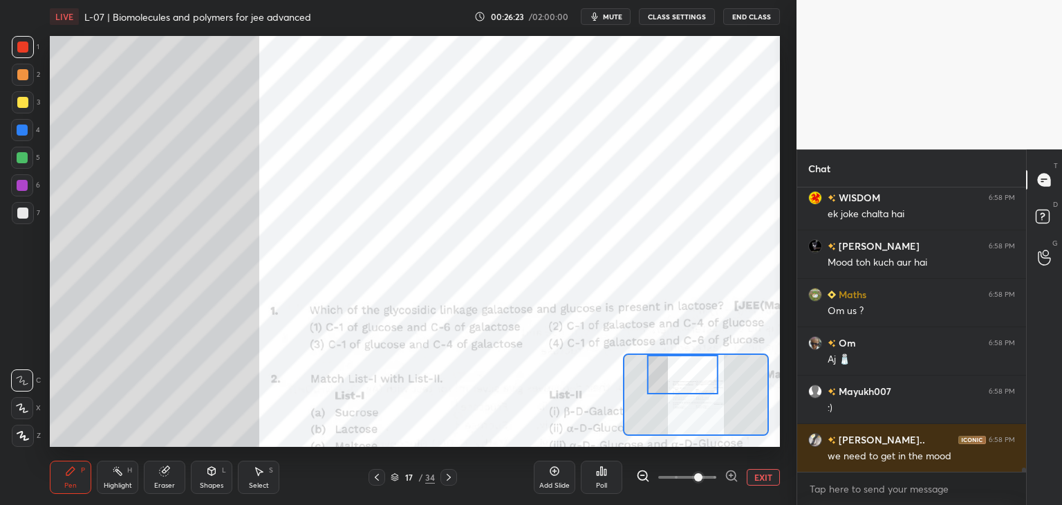
click at [694, 391] on div at bounding box center [683, 374] width 72 height 39
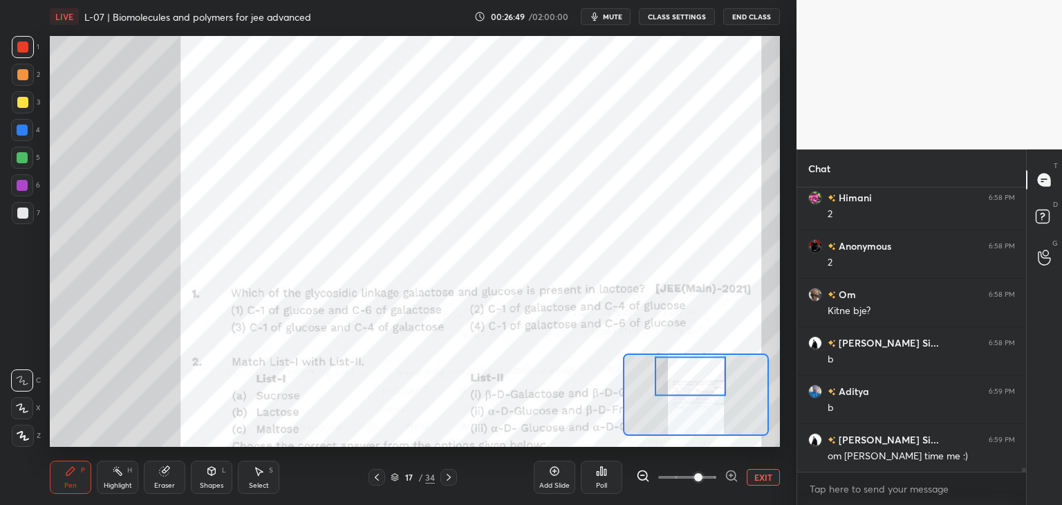
scroll to position [20710, 0]
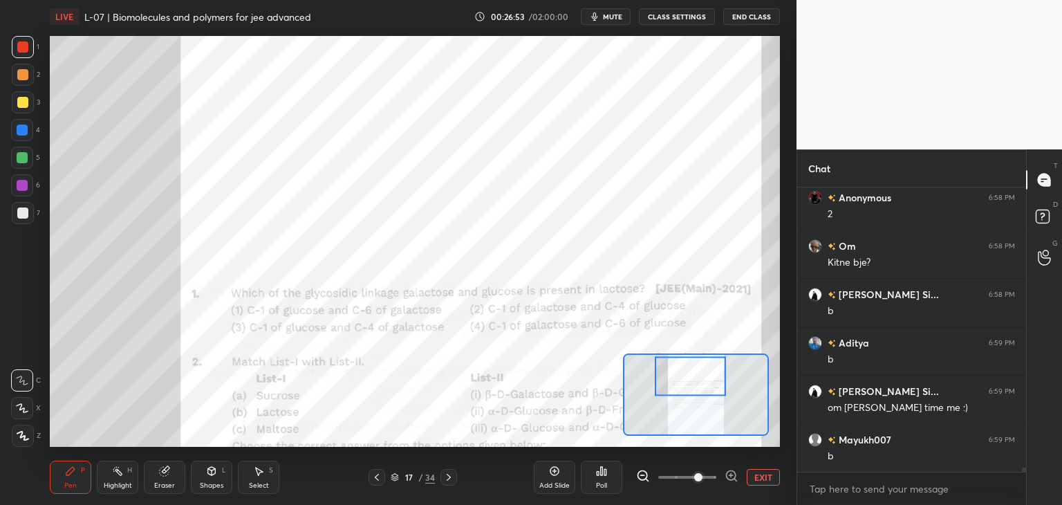
click at [28, 59] on div "1" at bounding box center [26, 50] width 28 height 28
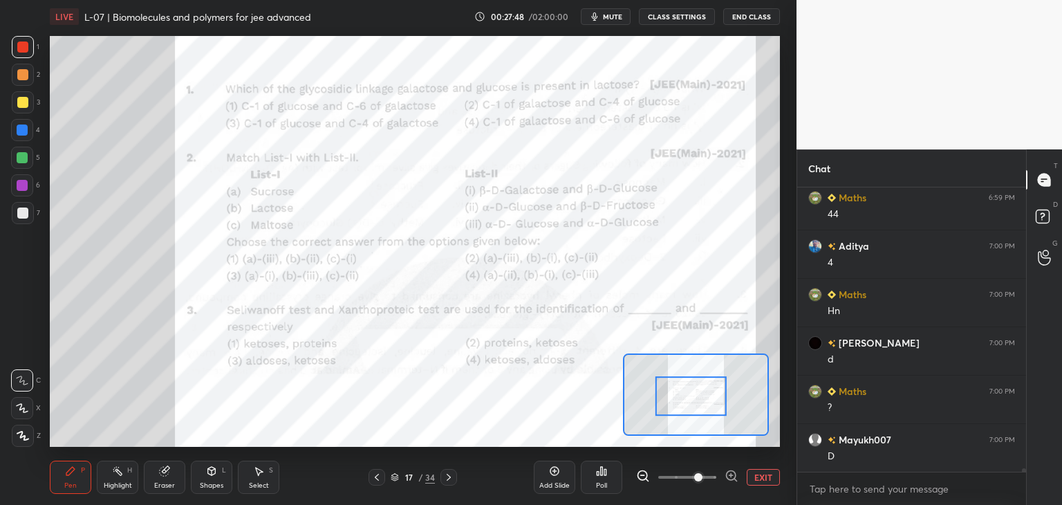
scroll to position [21581, 0]
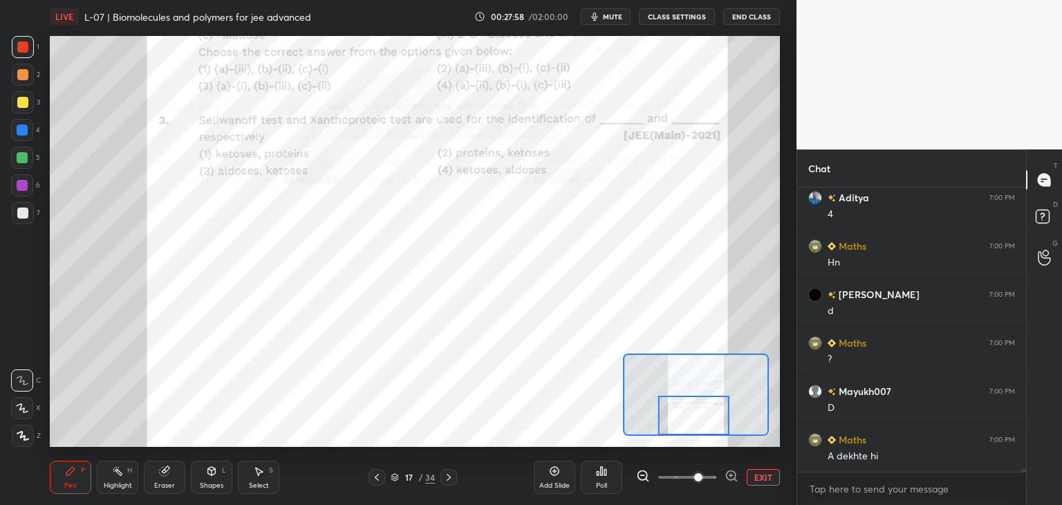
click at [727, 472] on icon at bounding box center [731, 475] width 9 height 9
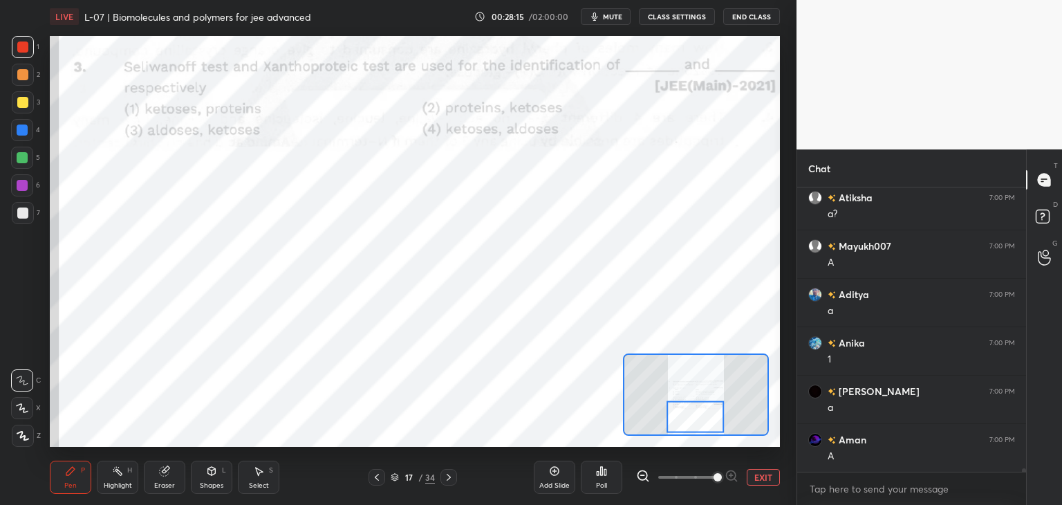
scroll to position [21980, 0]
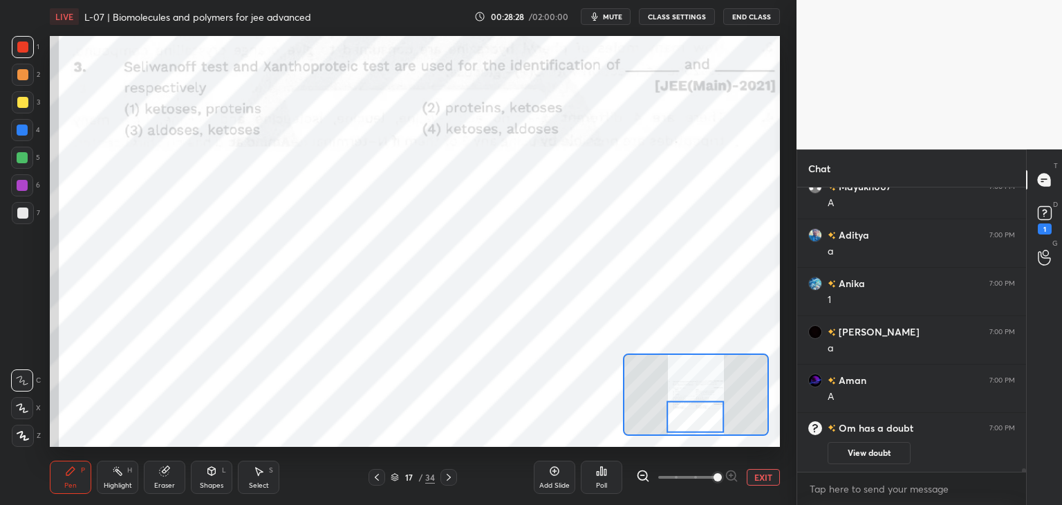
click at [873, 452] on button "View doubt" at bounding box center [869, 453] width 83 height 22
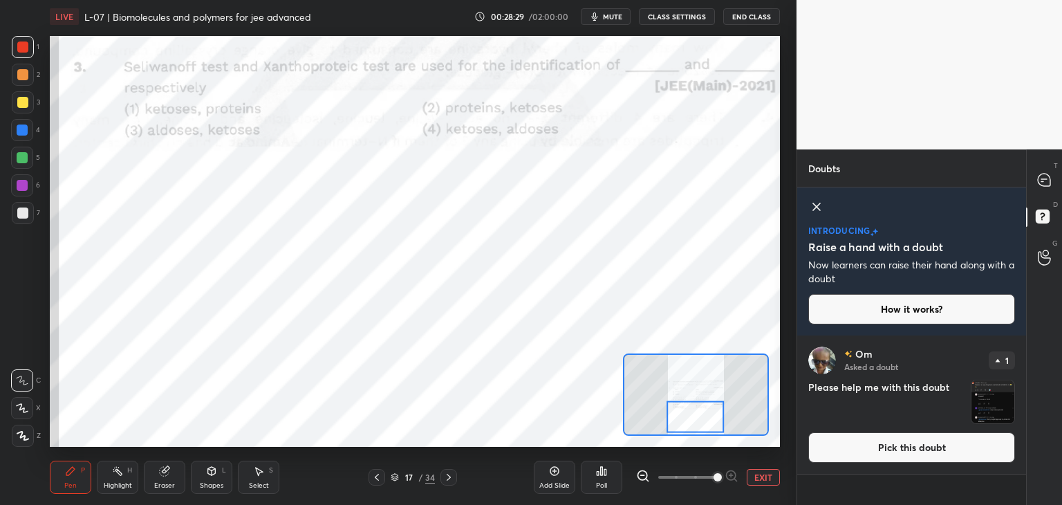
click at [895, 445] on button "Pick this doubt" at bounding box center [911, 447] width 207 height 30
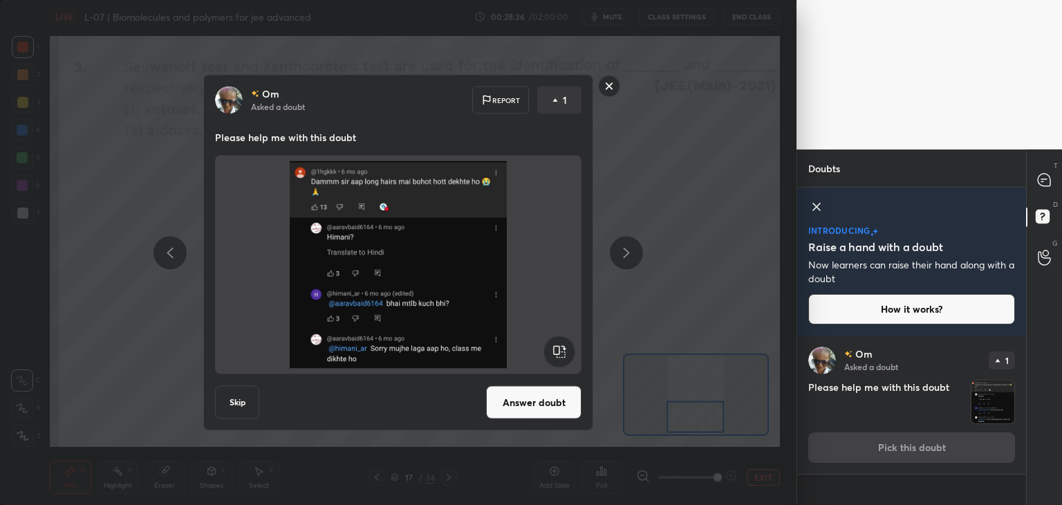
click at [613, 88] on rect at bounding box center [609, 85] width 21 height 21
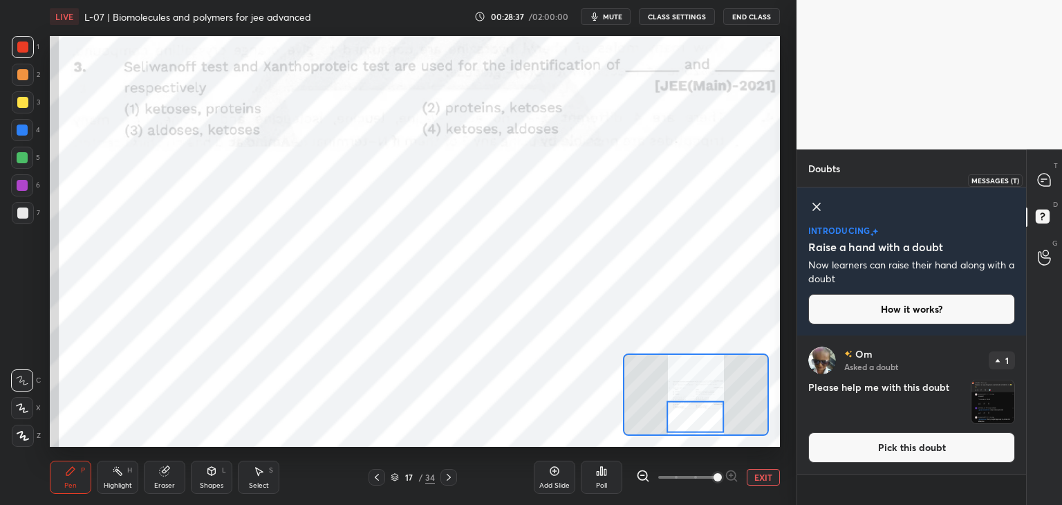
click at [1045, 179] on icon at bounding box center [1044, 179] width 6 height 0
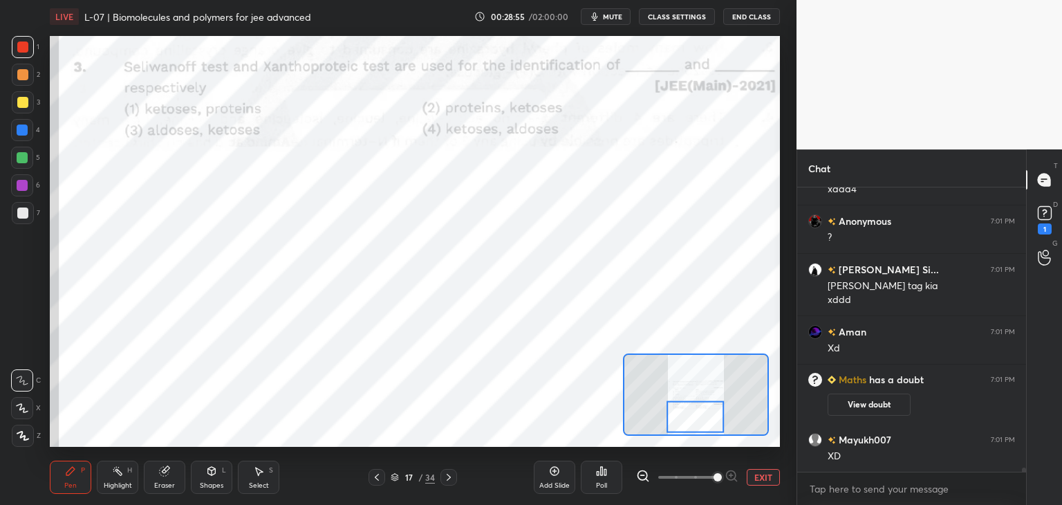
scroll to position [20135, 0]
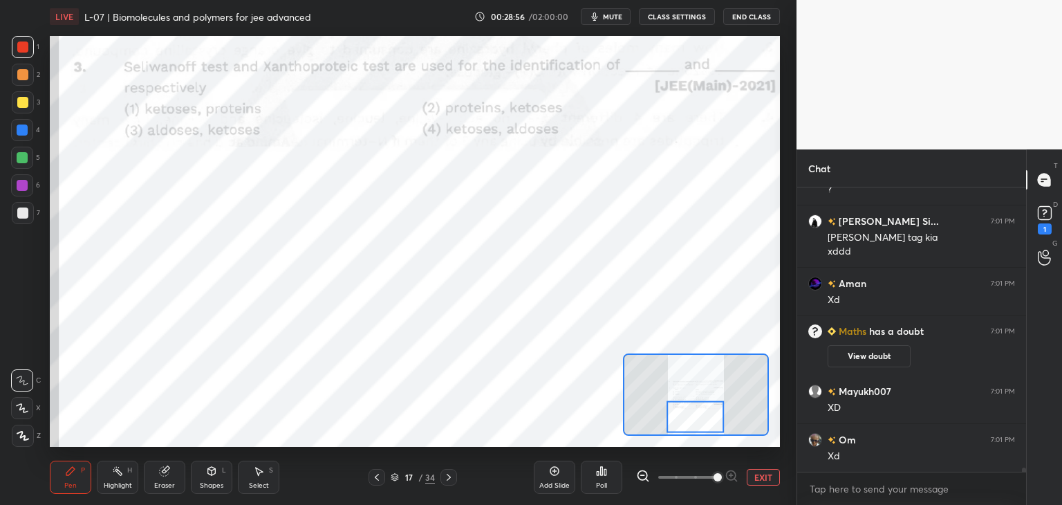
click at [449, 476] on icon at bounding box center [449, 477] width 4 height 7
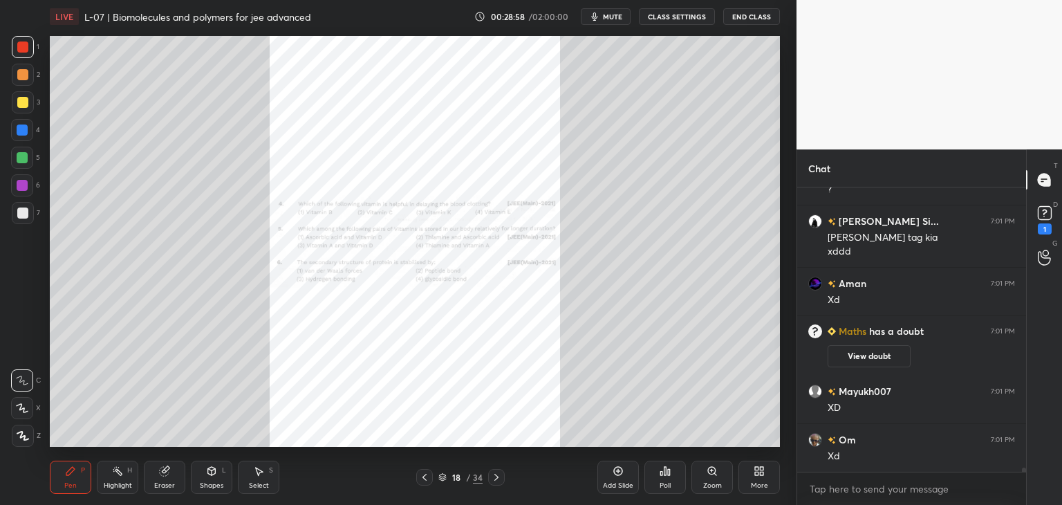
click at [714, 476] on div "Zoom" at bounding box center [711, 477] width 41 height 33
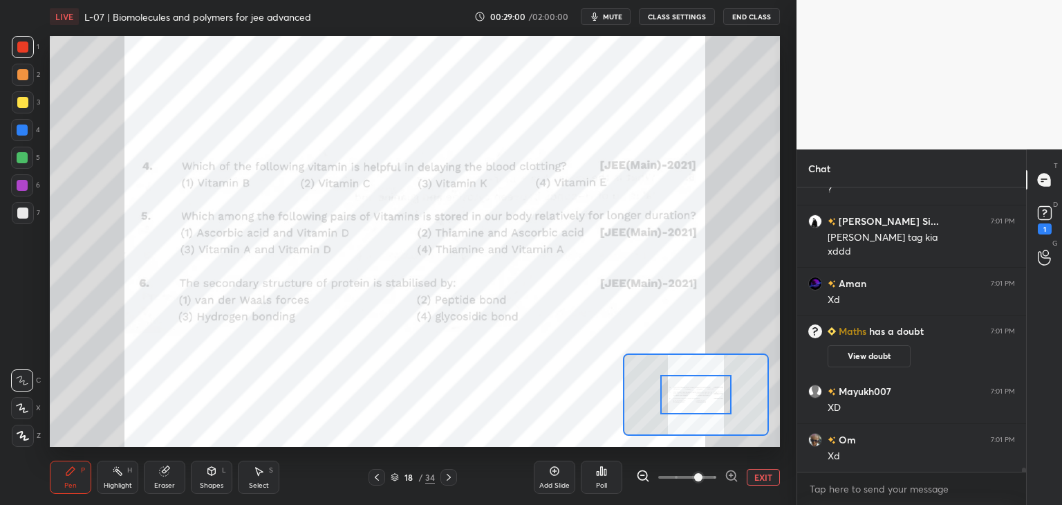
click at [717, 398] on div at bounding box center [696, 394] width 72 height 39
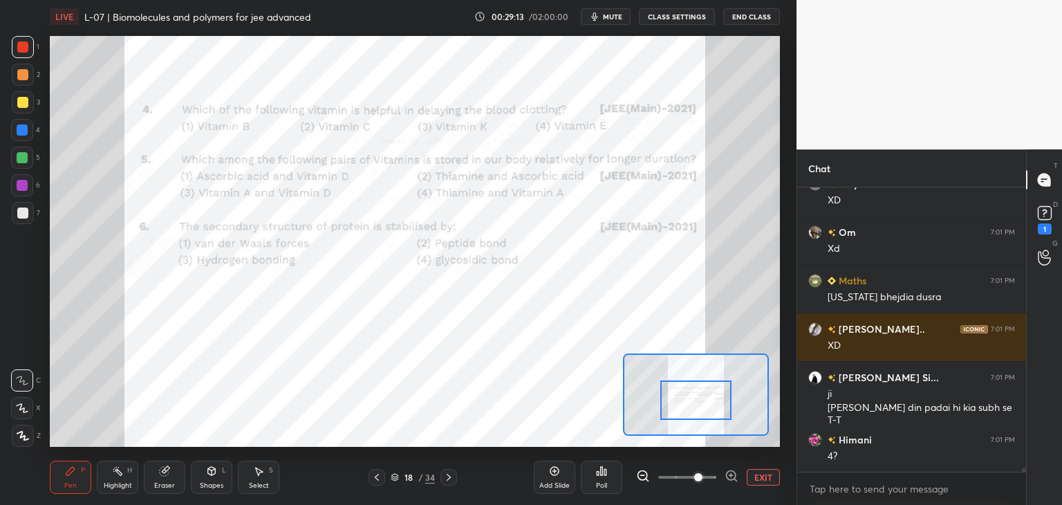
scroll to position [20273, 0]
click at [163, 474] on icon at bounding box center [164, 471] width 9 height 9
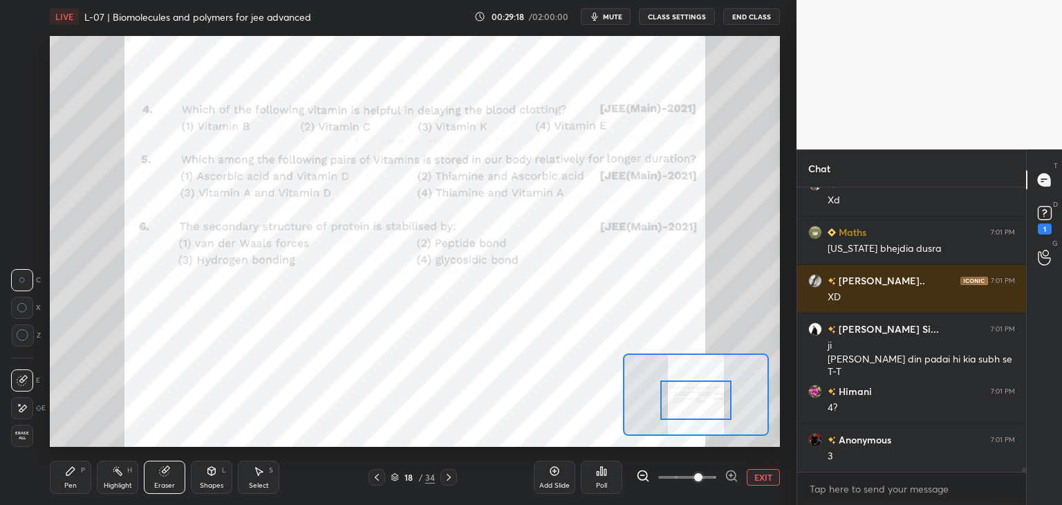
click at [24, 409] on icon at bounding box center [23, 408] width 8 height 7
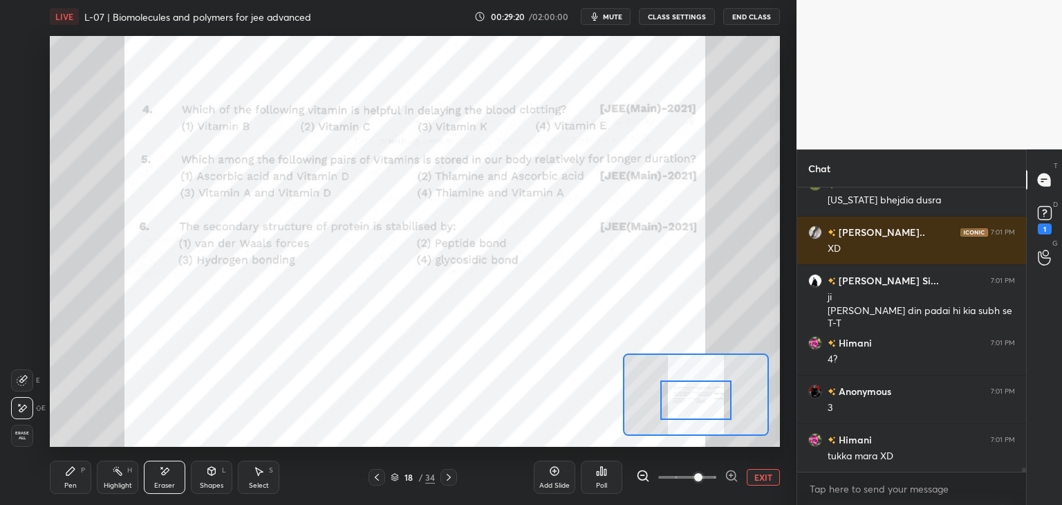
click at [75, 479] on div "Pen P" at bounding box center [70, 477] width 41 height 33
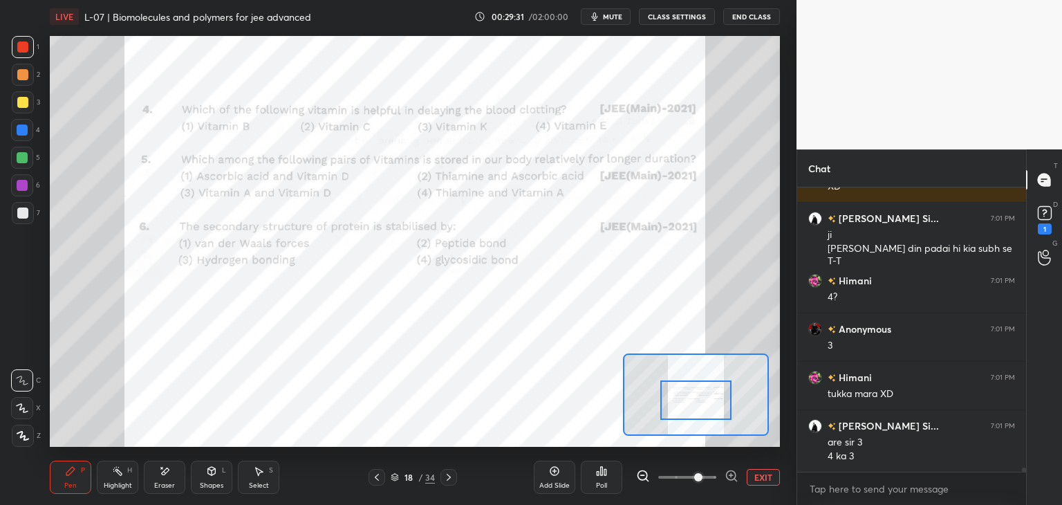
scroll to position [20481, 0]
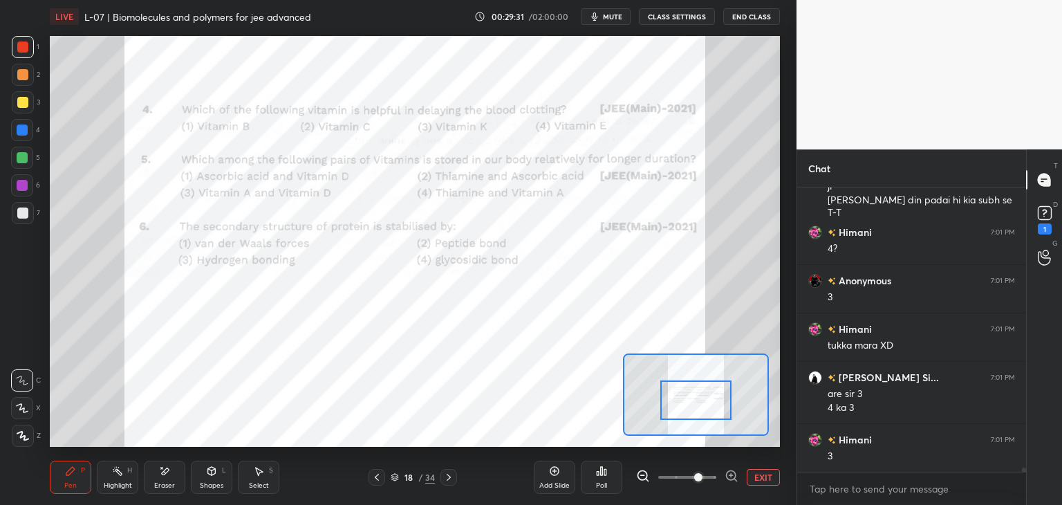
click at [448, 476] on icon at bounding box center [448, 477] width 11 height 11
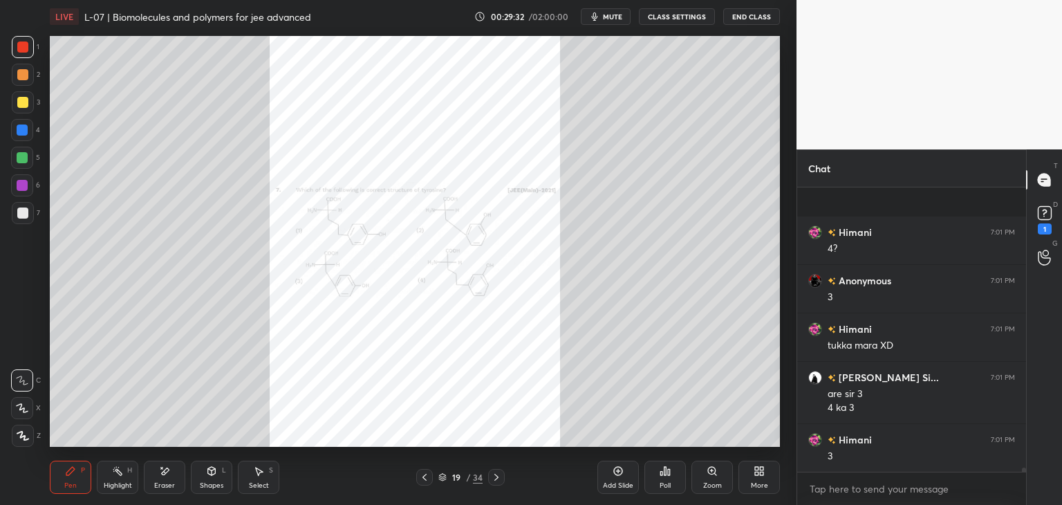
scroll to position [20577, 0]
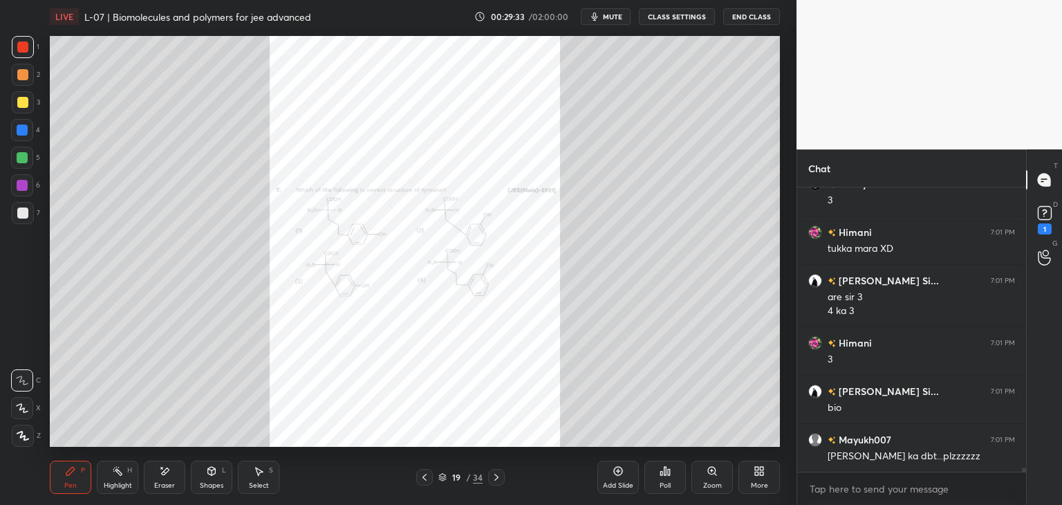
click at [711, 479] on div "Zoom" at bounding box center [711, 477] width 41 height 33
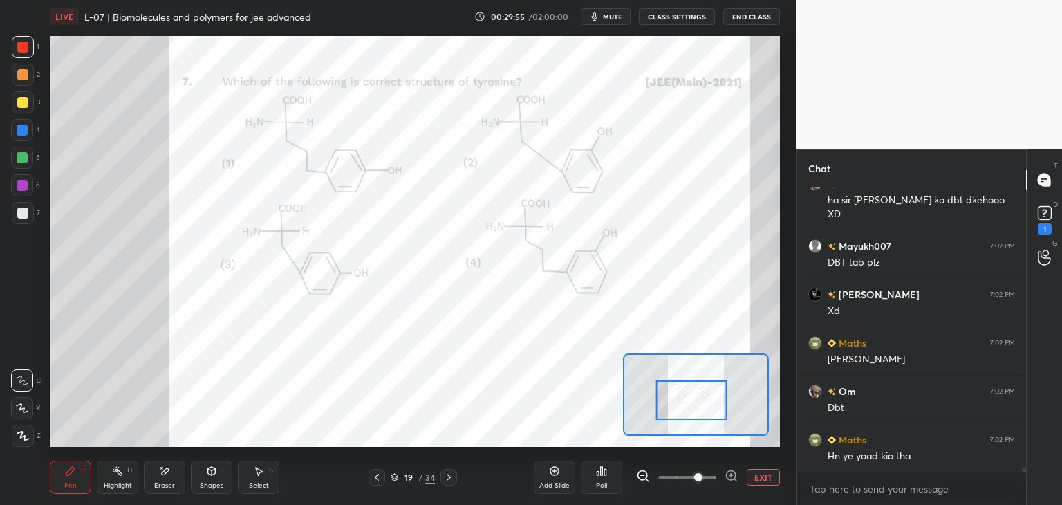
scroll to position [20871, 0]
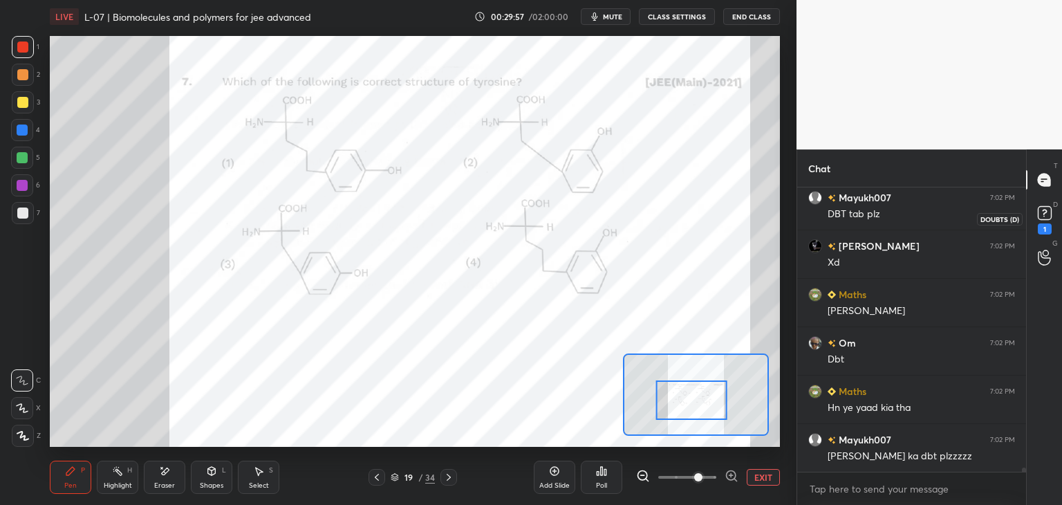
click at [1043, 212] on rect at bounding box center [1044, 213] width 13 height 13
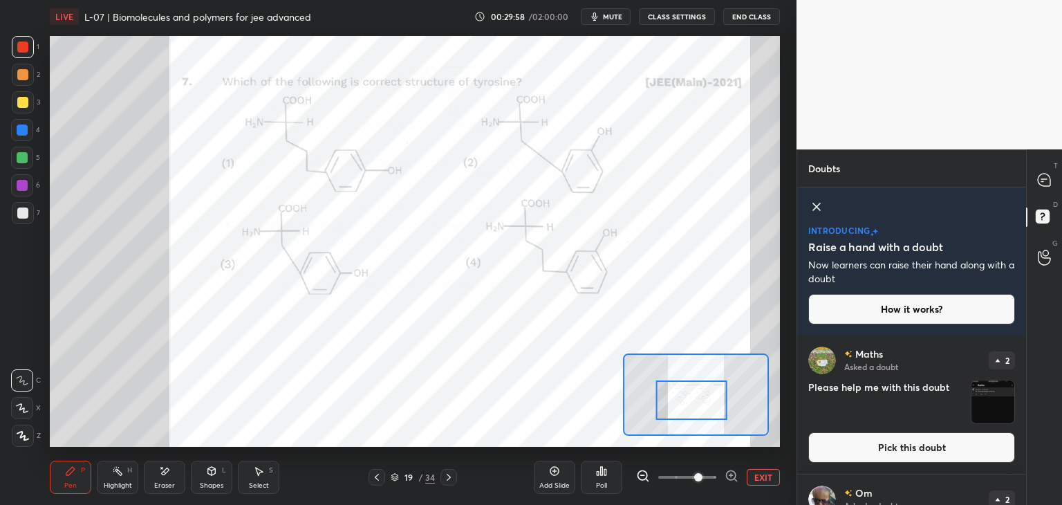
click at [895, 452] on button "Pick this doubt" at bounding box center [911, 447] width 207 height 30
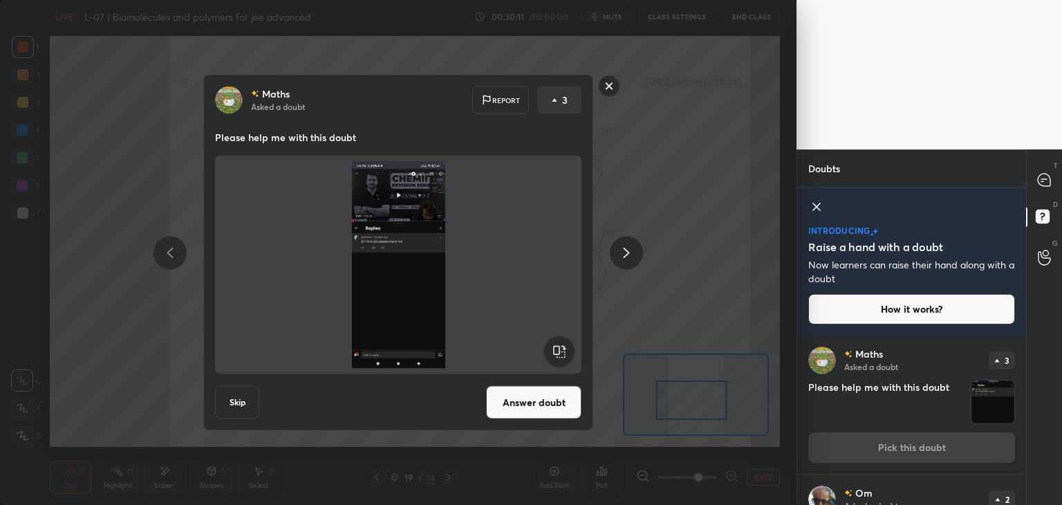
click at [611, 84] on rect at bounding box center [609, 85] width 21 height 21
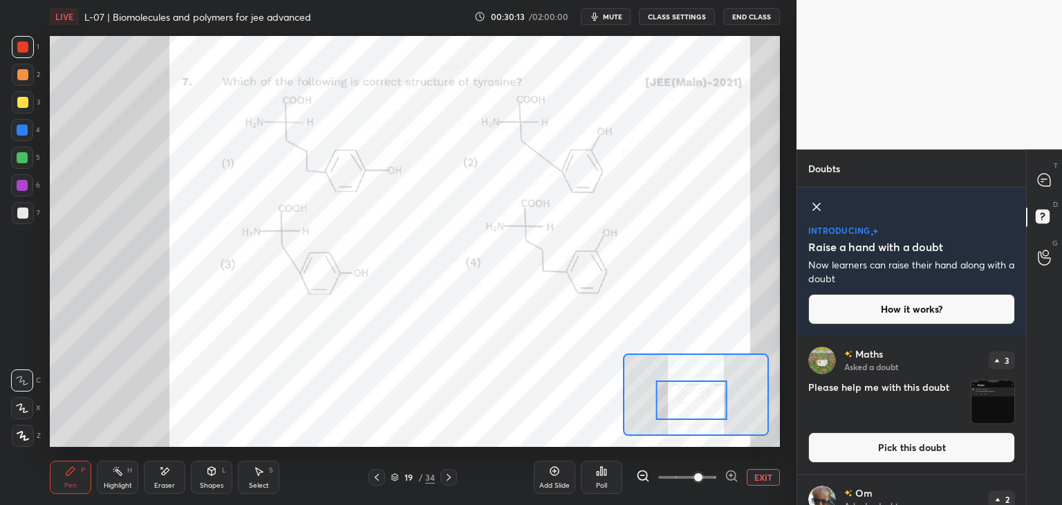
click at [934, 452] on button "Pick this doubt" at bounding box center [911, 447] width 207 height 30
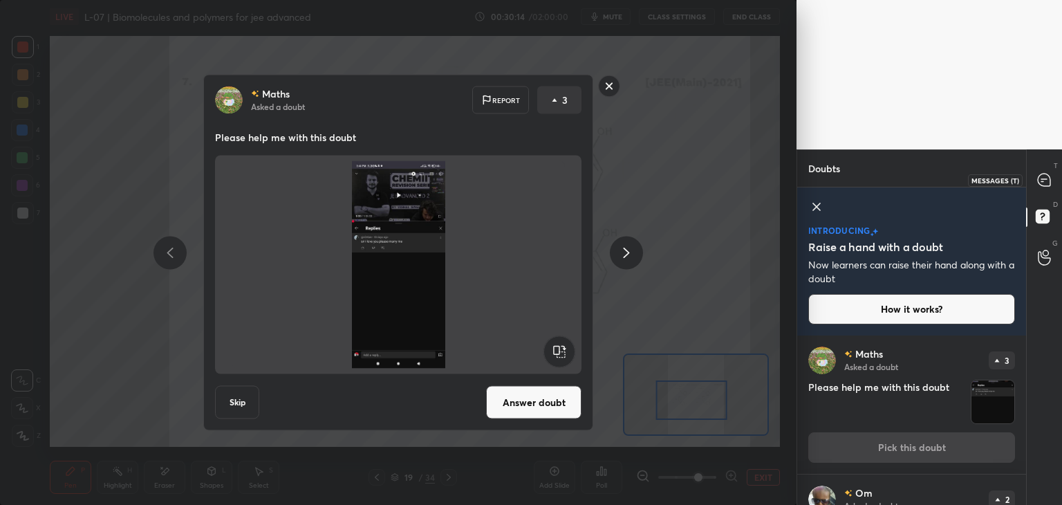
click at [1041, 174] on icon at bounding box center [1044, 180] width 12 height 12
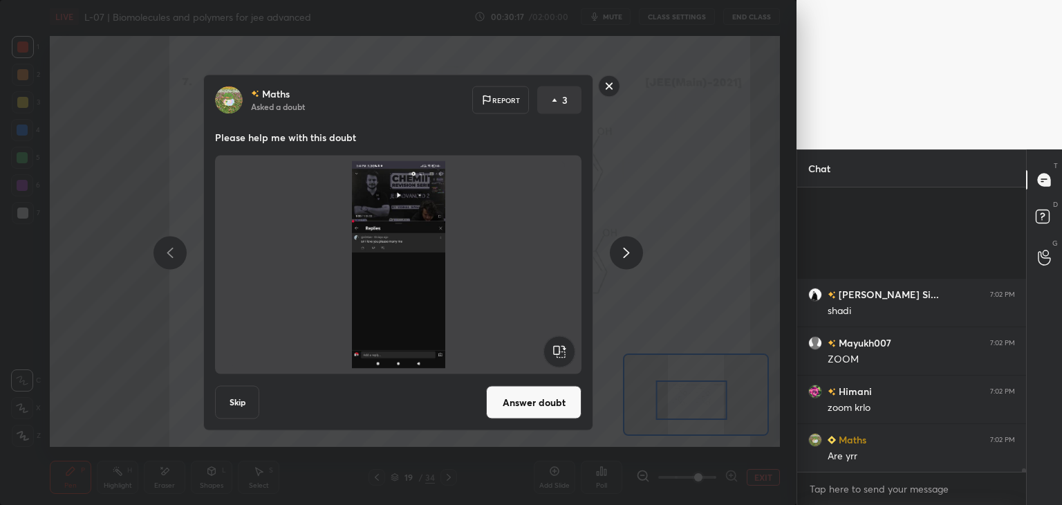
scroll to position [22186, 0]
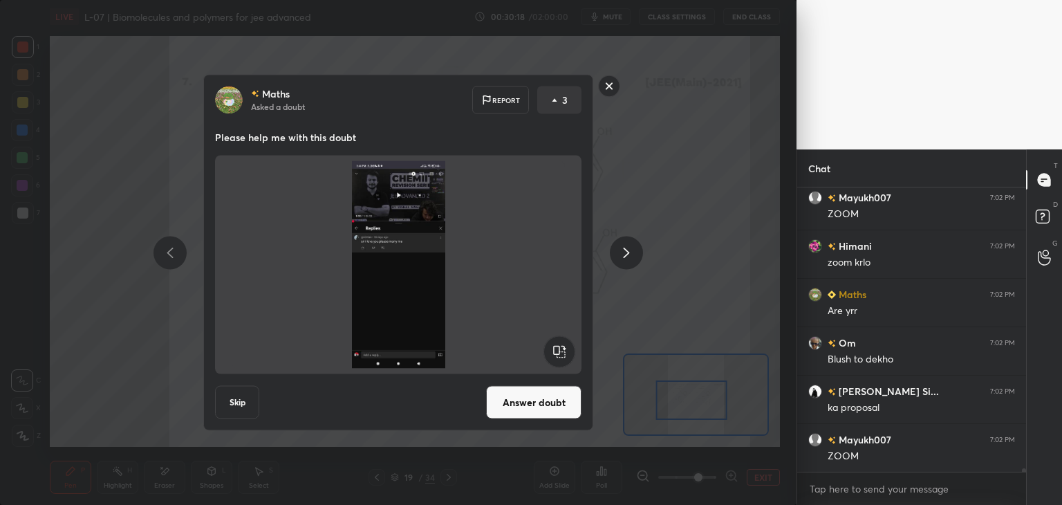
click at [538, 408] on button "Answer doubt" at bounding box center [533, 402] width 95 height 33
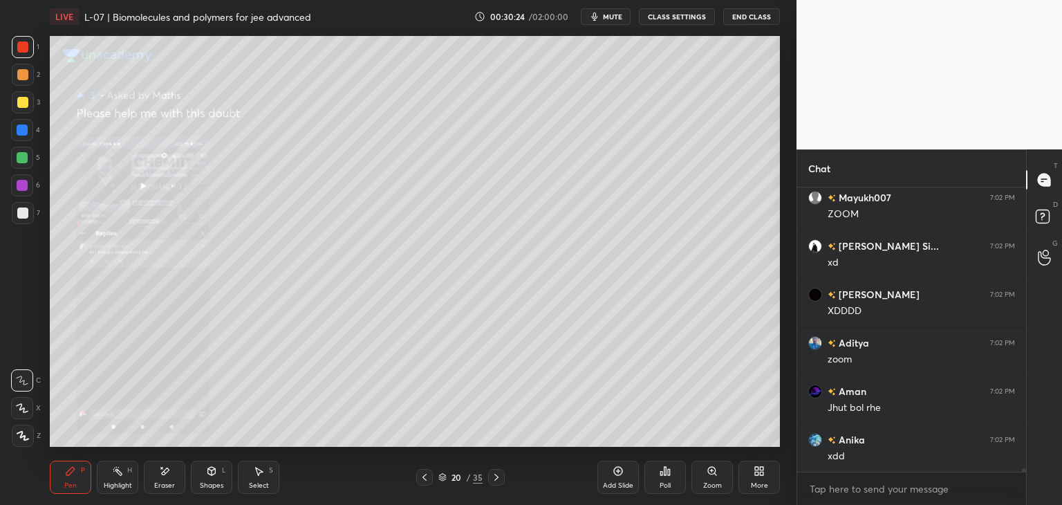
scroll to position [21670, 0]
click at [717, 471] on icon at bounding box center [712, 470] width 11 height 11
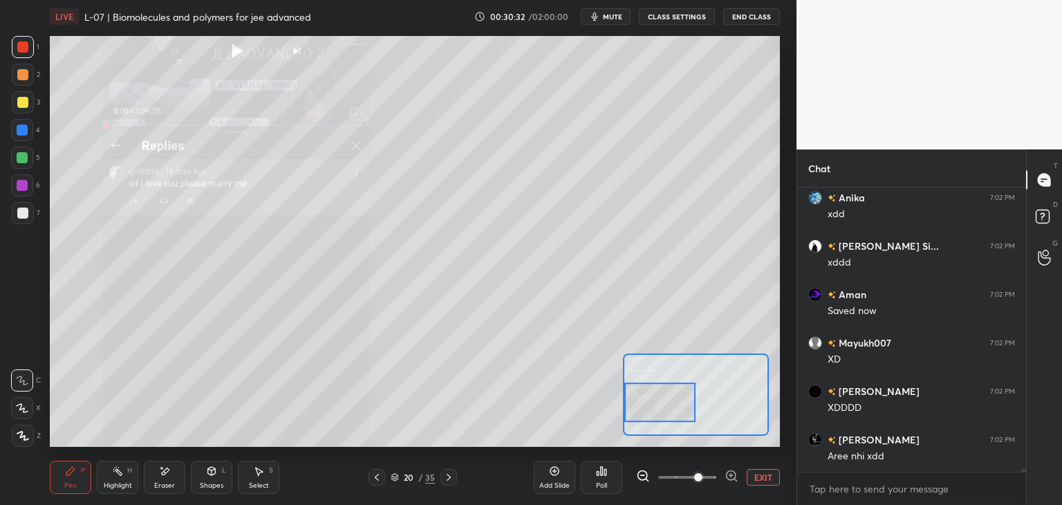
scroll to position [22216, 0]
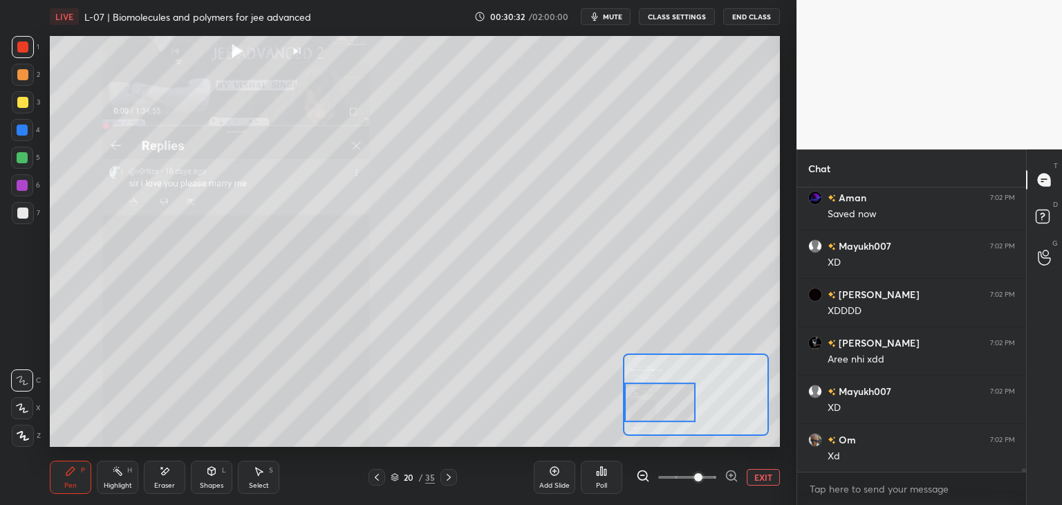
click at [761, 472] on button "EXIT" at bounding box center [763, 477] width 33 height 17
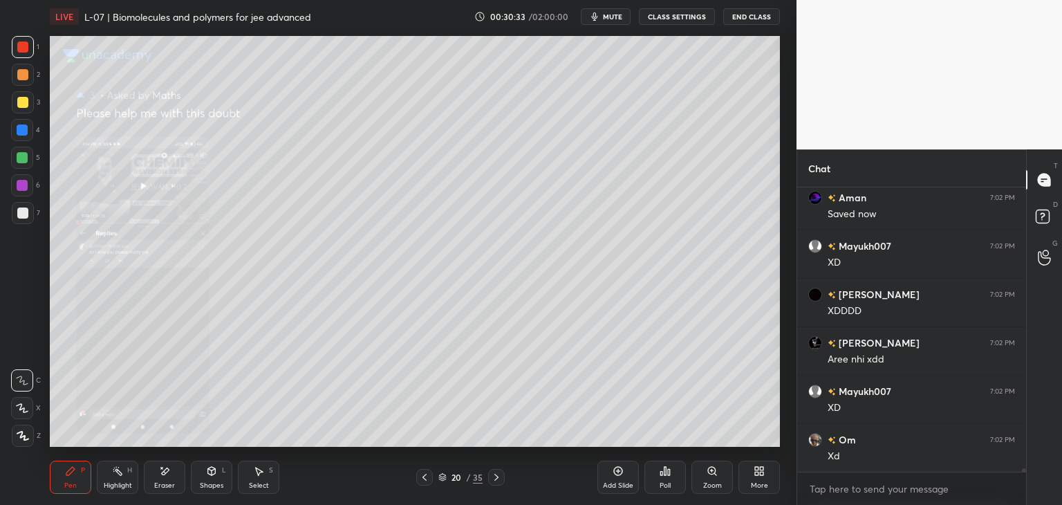
scroll to position [22265, 0]
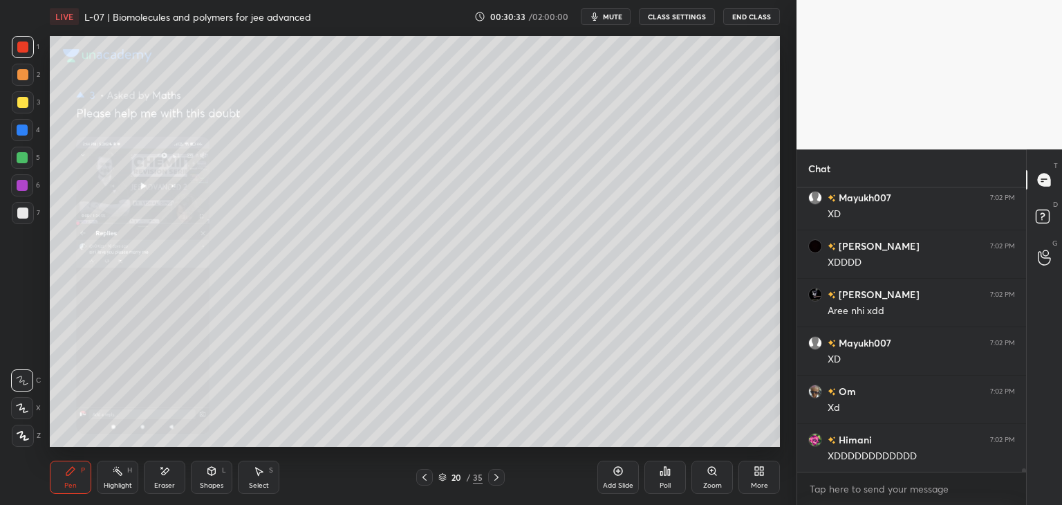
click at [420, 479] on icon at bounding box center [424, 477] width 11 height 11
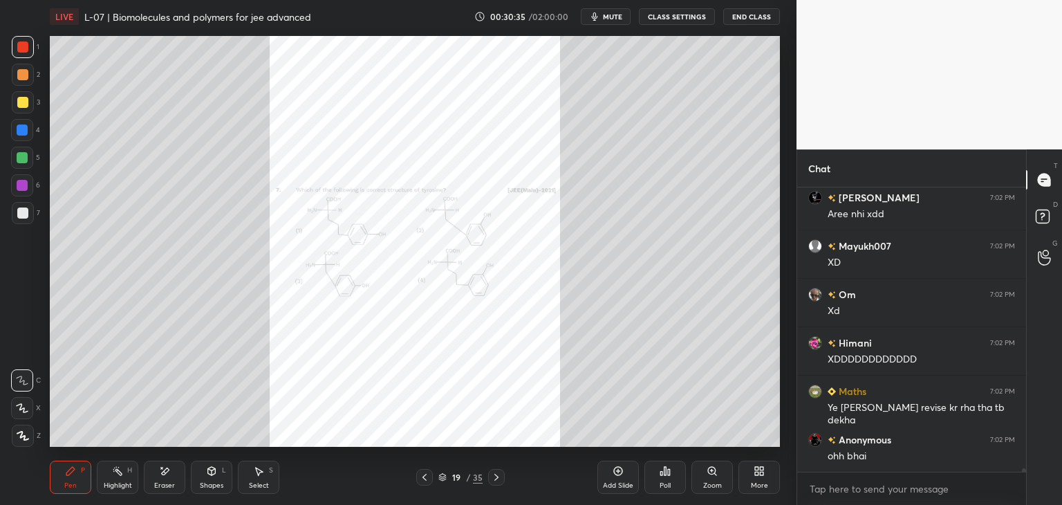
scroll to position [22555, 0]
click at [711, 474] on icon at bounding box center [712, 471] width 8 height 8
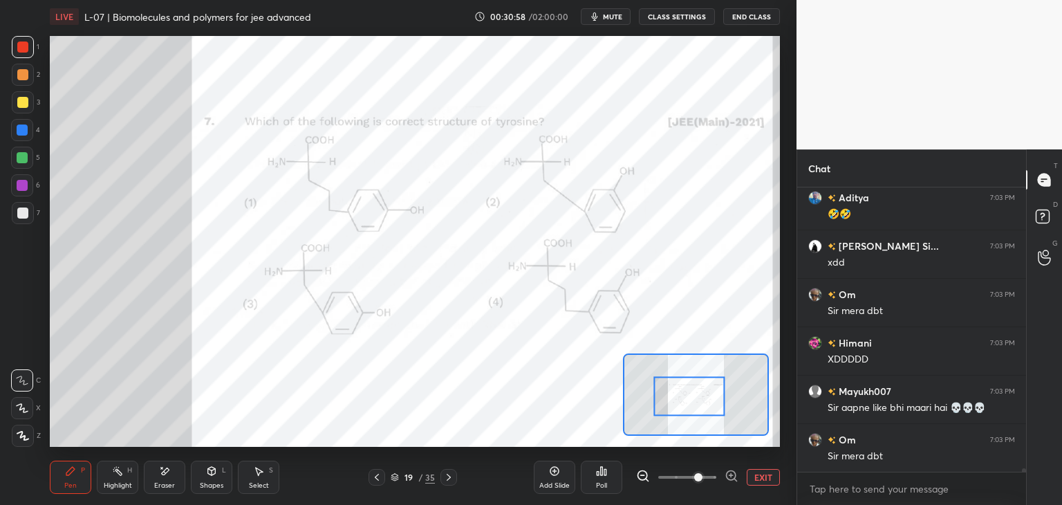
scroll to position [23572, 0]
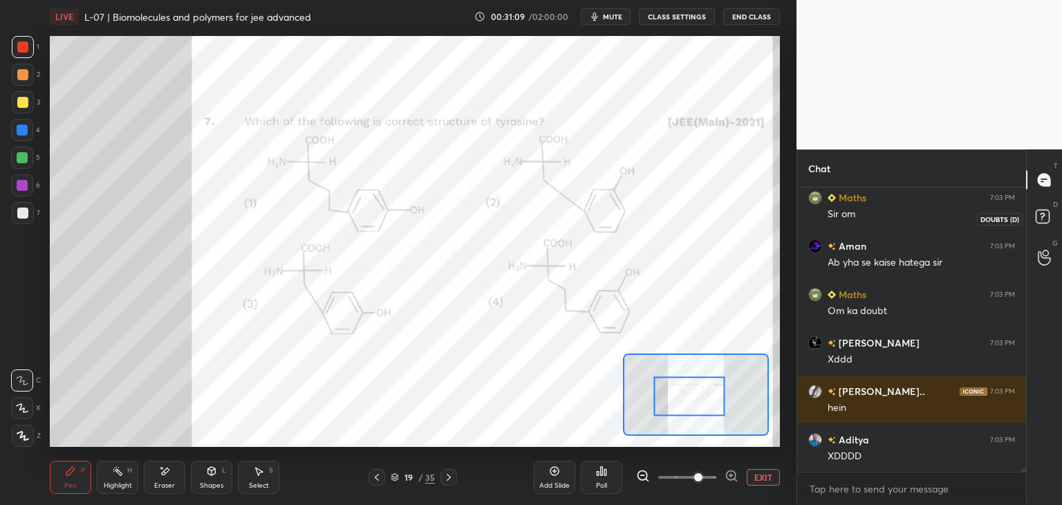
click at [1050, 218] on icon at bounding box center [1044, 218] width 25 height 25
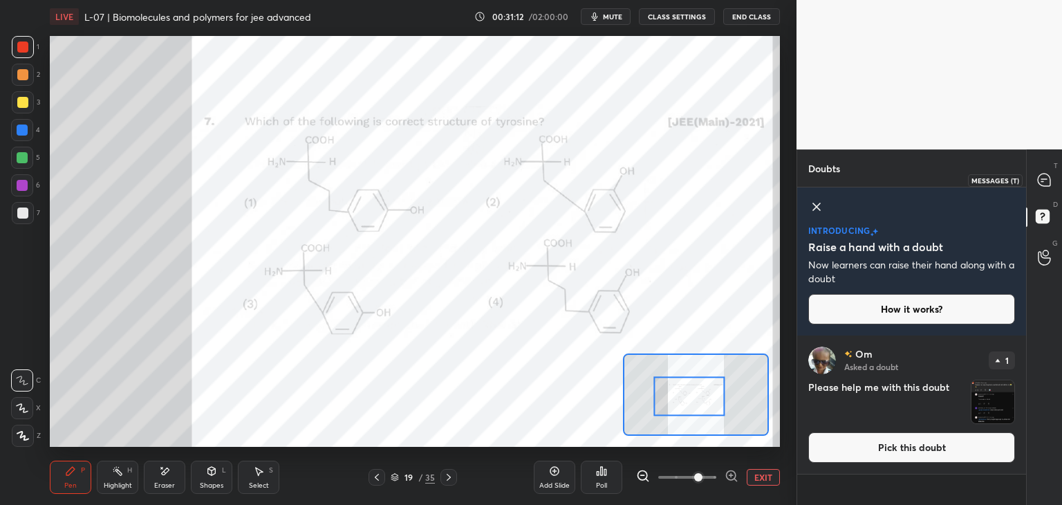
click at [1042, 179] on icon at bounding box center [1044, 179] width 6 height 0
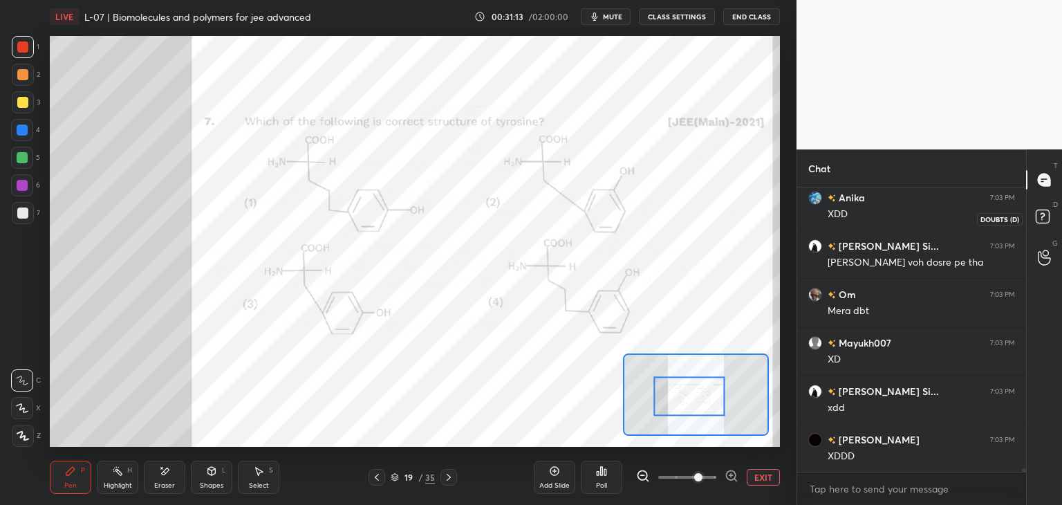
click at [1045, 219] on rect at bounding box center [1042, 216] width 13 height 13
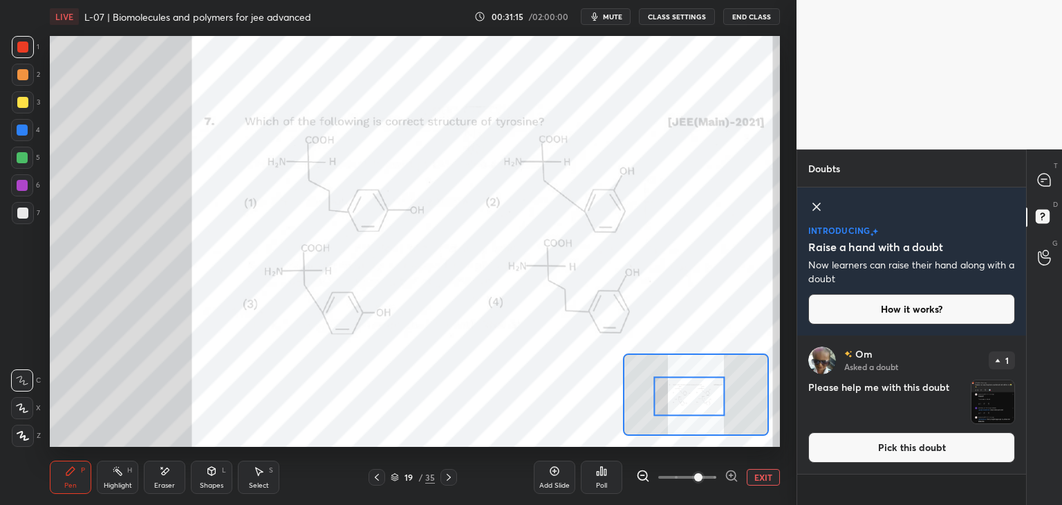
click at [815, 200] on icon at bounding box center [816, 206] width 17 height 17
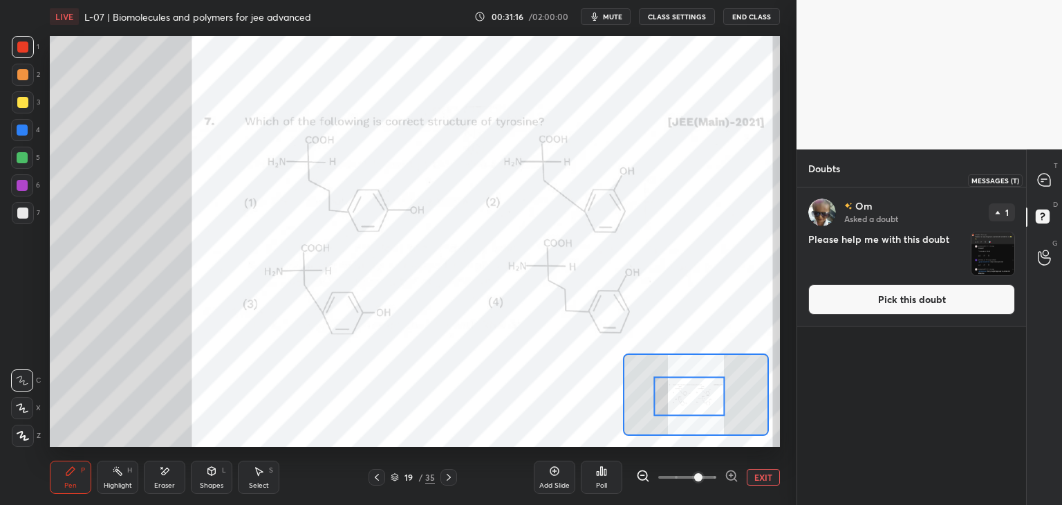
click at [1039, 179] on icon at bounding box center [1044, 180] width 12 height 12
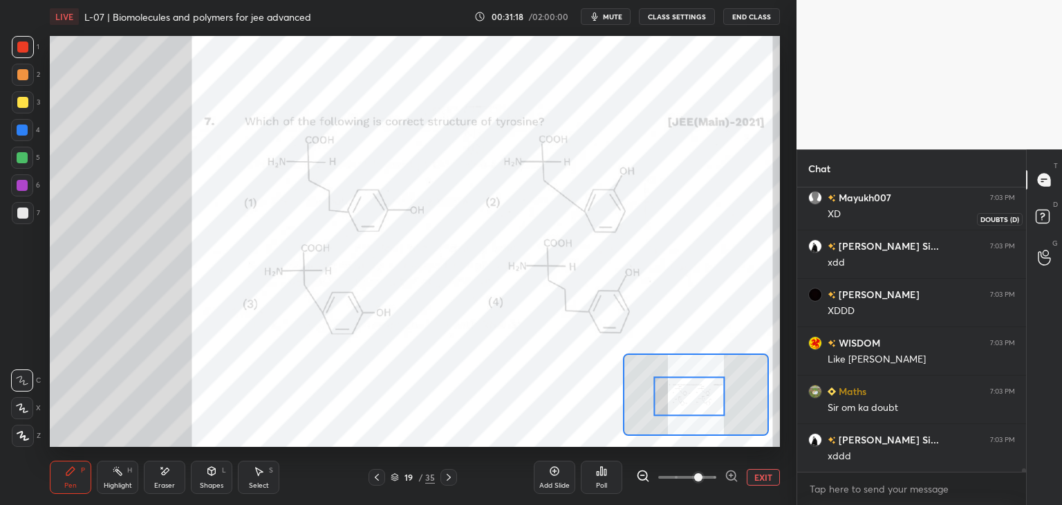
click at [1040, 215] on rect at bounding box center [1042, 216] width 13 height 13
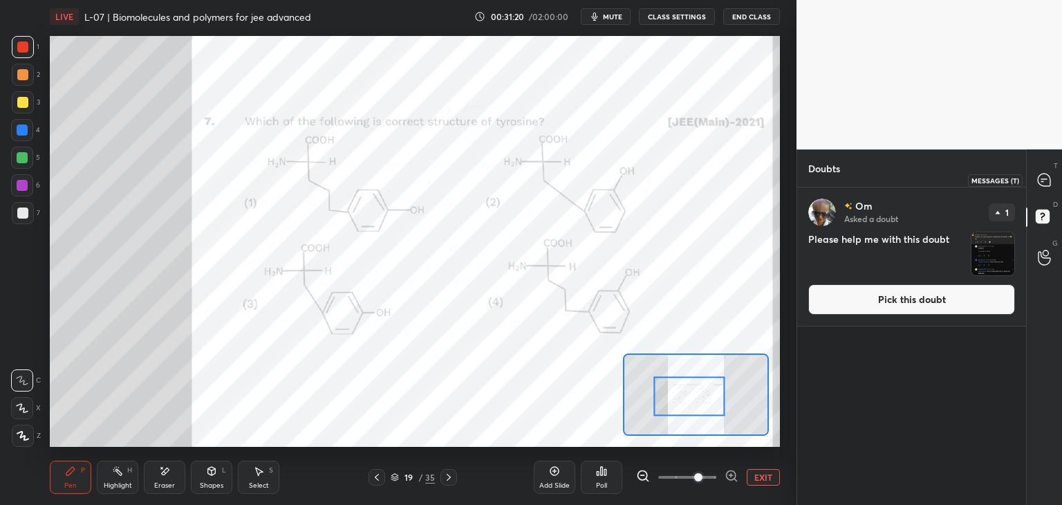
click at [1037, 180] on icon at bounding box center [1044, 180] width 15 height 15
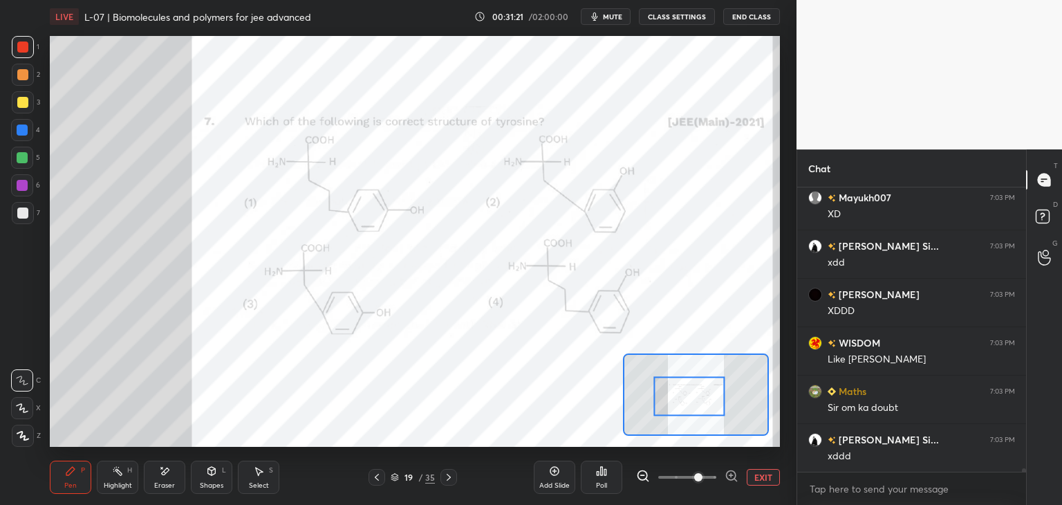
click at [450, 473] on icon at bounding box center [448, 477] width 11 height 11
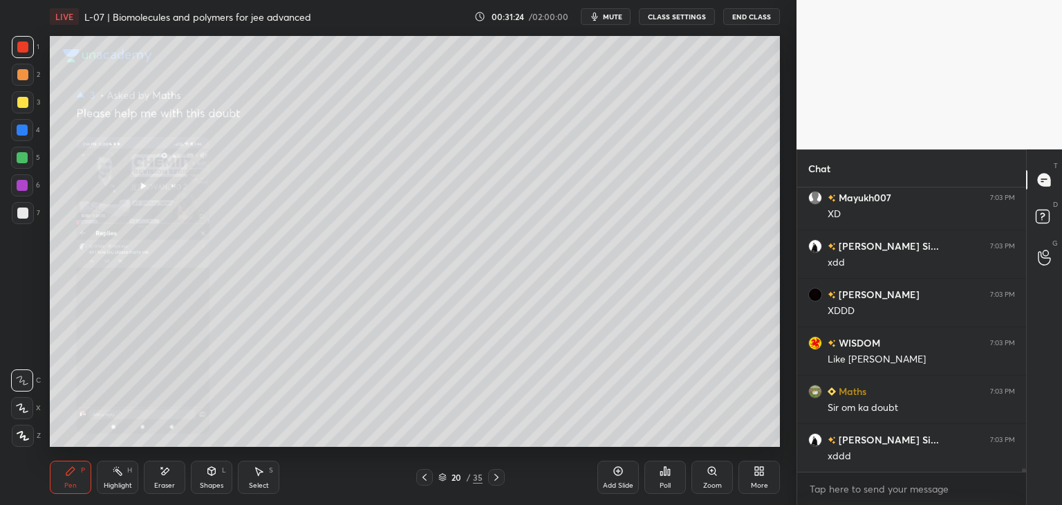
click at [716, 474] on icon at bounding box center [712, 470] width 11 height 11
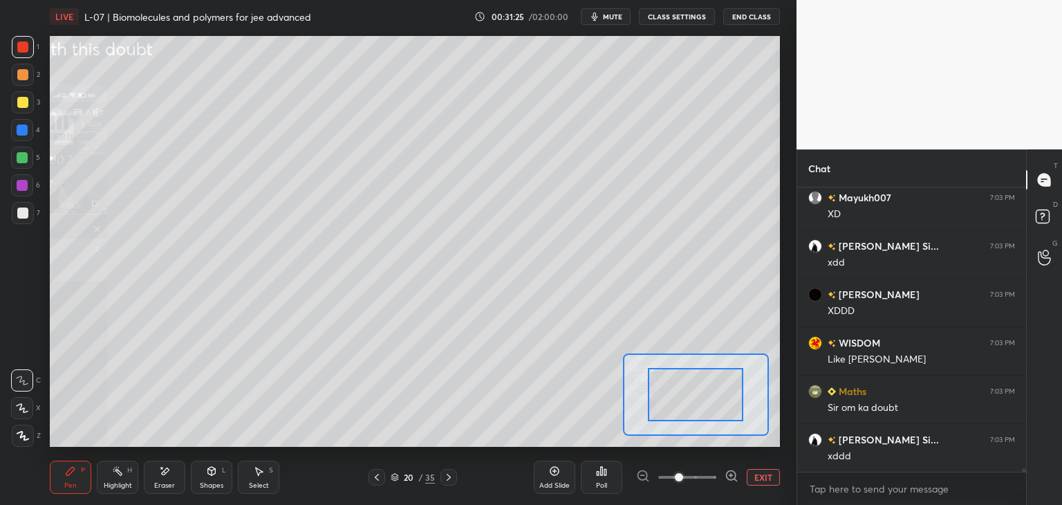
click at [683, 476] on span at bounding box center [679, 477] width 8 height 8
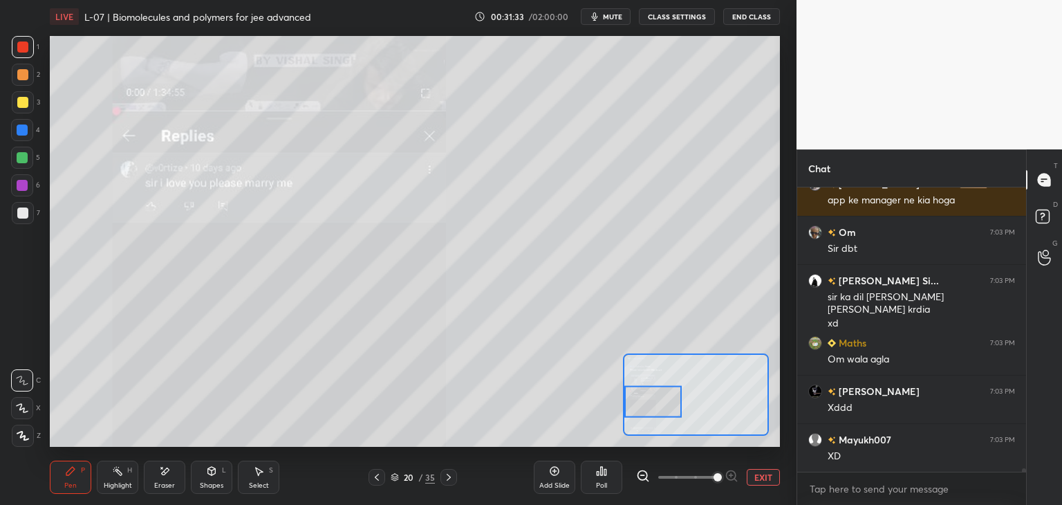
click at [379, 474] on icon at bounding box center [376, 477] width 11 height 11
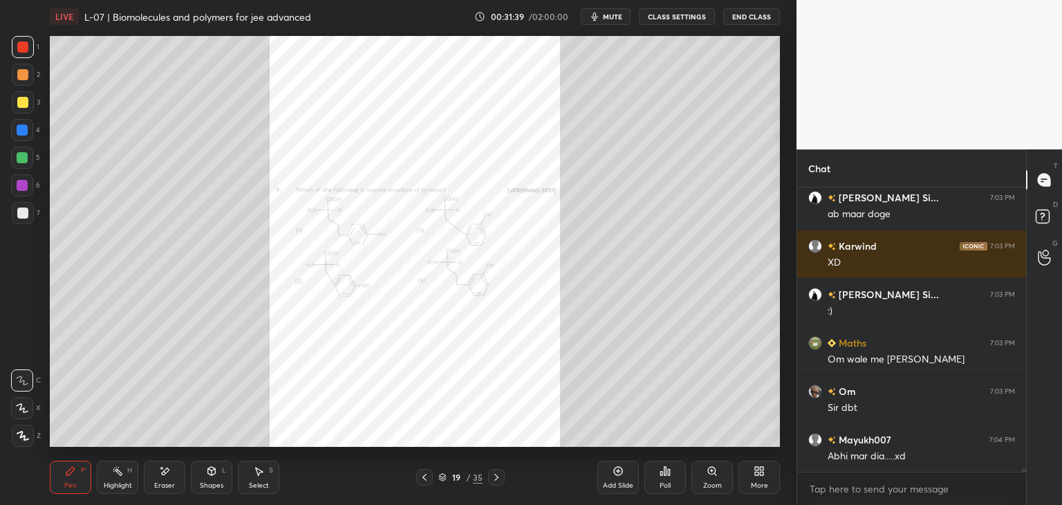
click at [706, 477] on div "Zoom" at bounding box center [711, 477] width 41 height 33
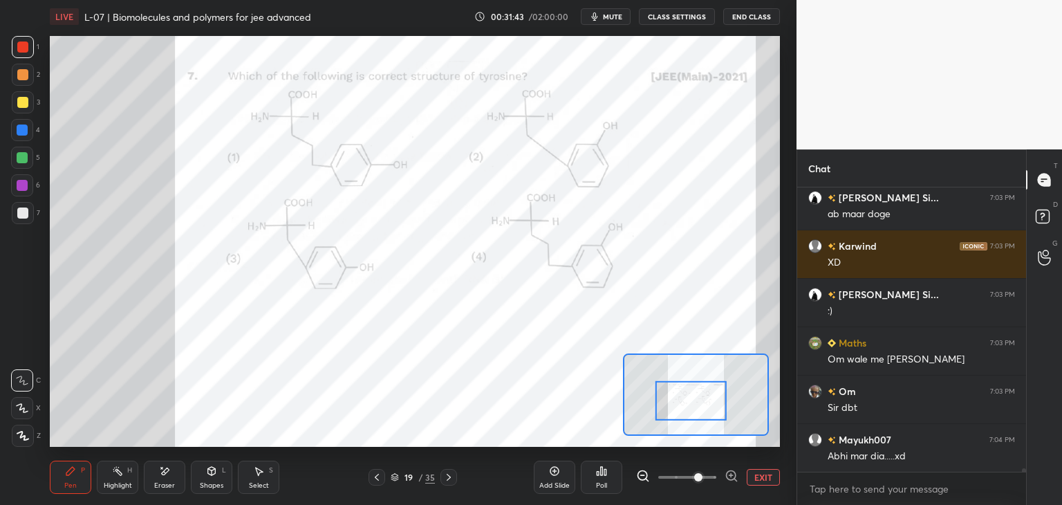
click at [21, 53] on div at bounding box center [23, 47] width 22 height 22
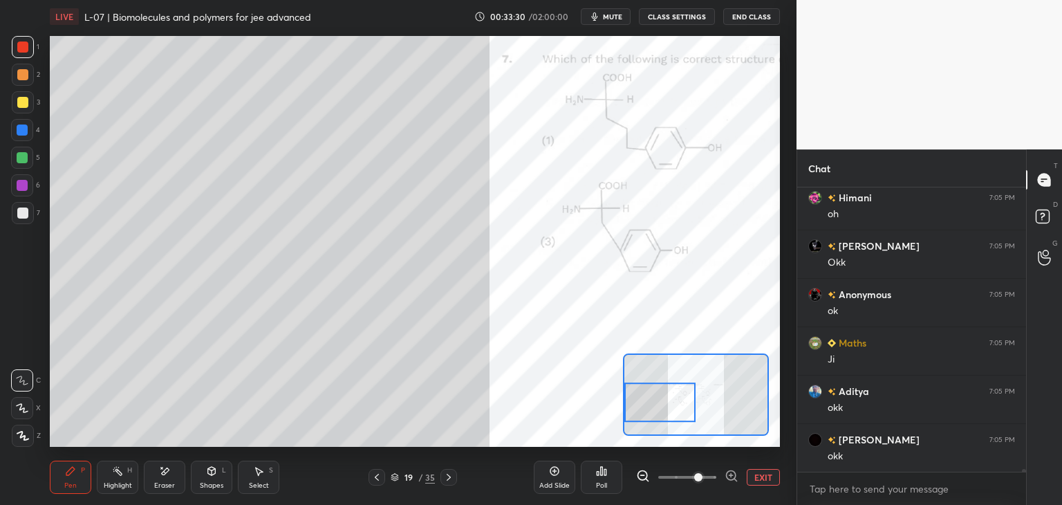
scroll to position [26533, 0]
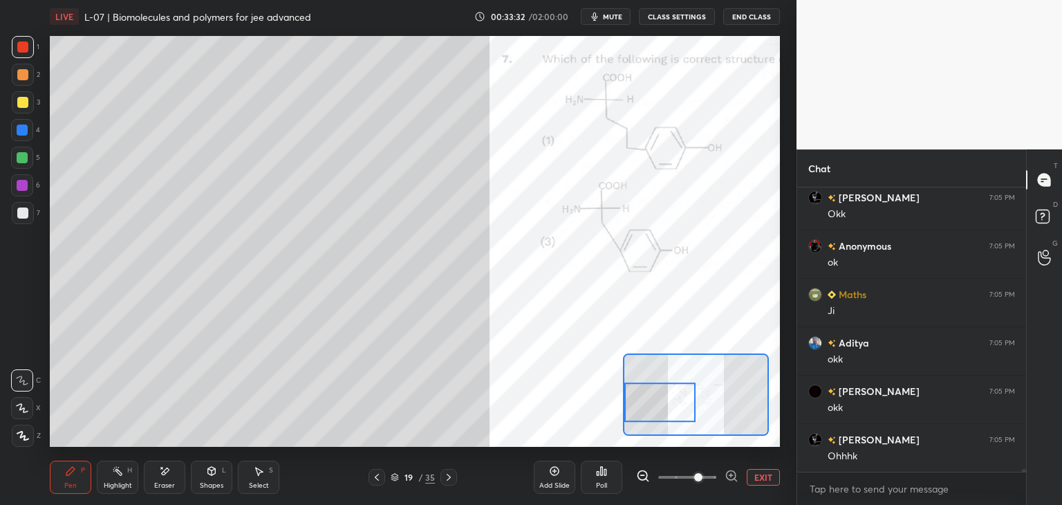
click at [20, 158] on div at bounding box center [22, 157] width 11 height 11
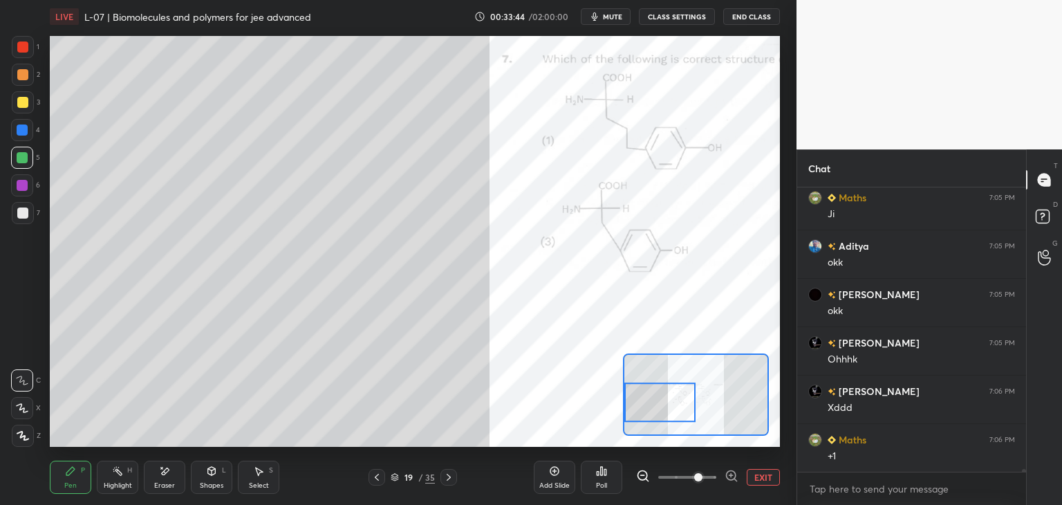
scroll to position [26678, 0]
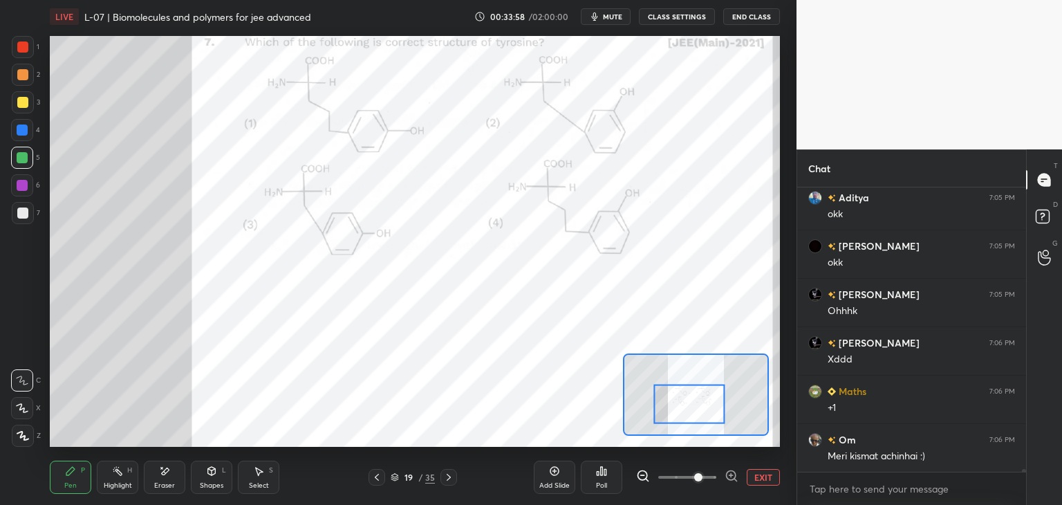
click at [454, 474] on div at bounding box center [448, 477] width 17 height 17
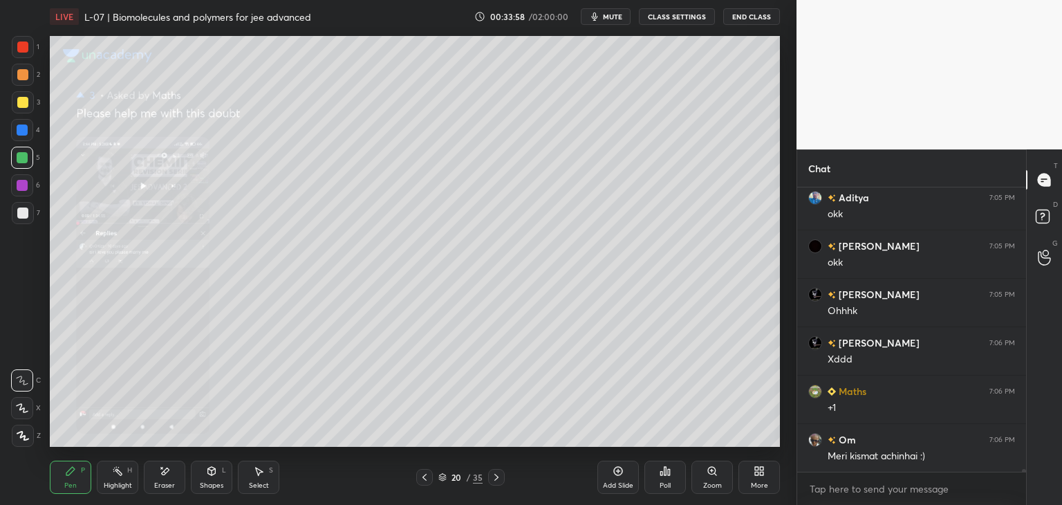
scroll to position [26692, 0]
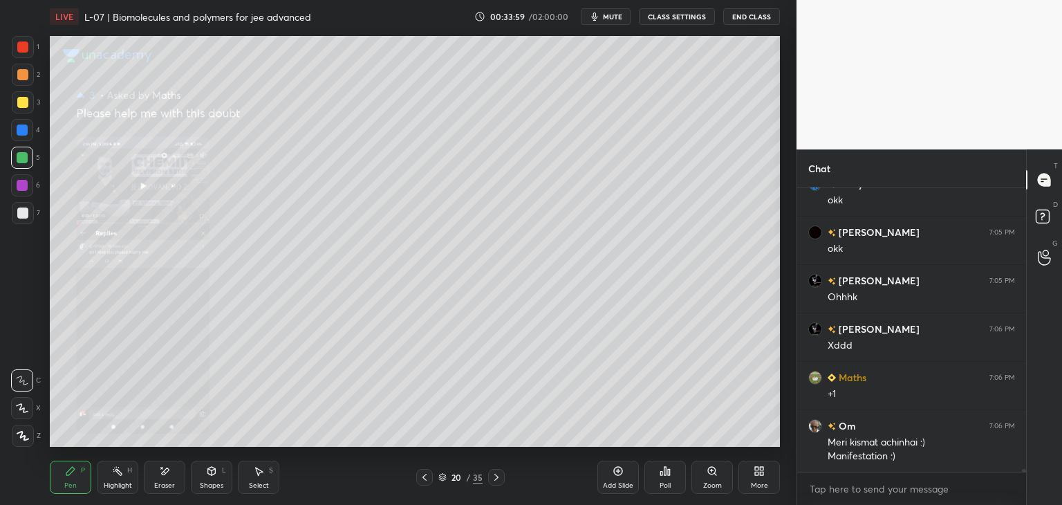
click at [500, 478] on icon at bounding box center [496, 477] width 11 height 11
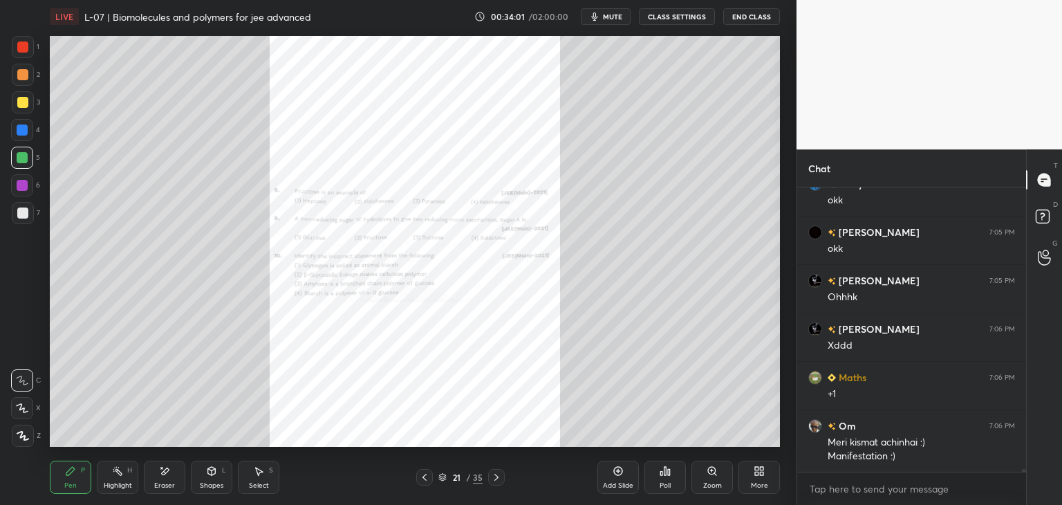
click at [713, 478] on div "Zoom" at bounding box center [711, 477] width 41 height 33
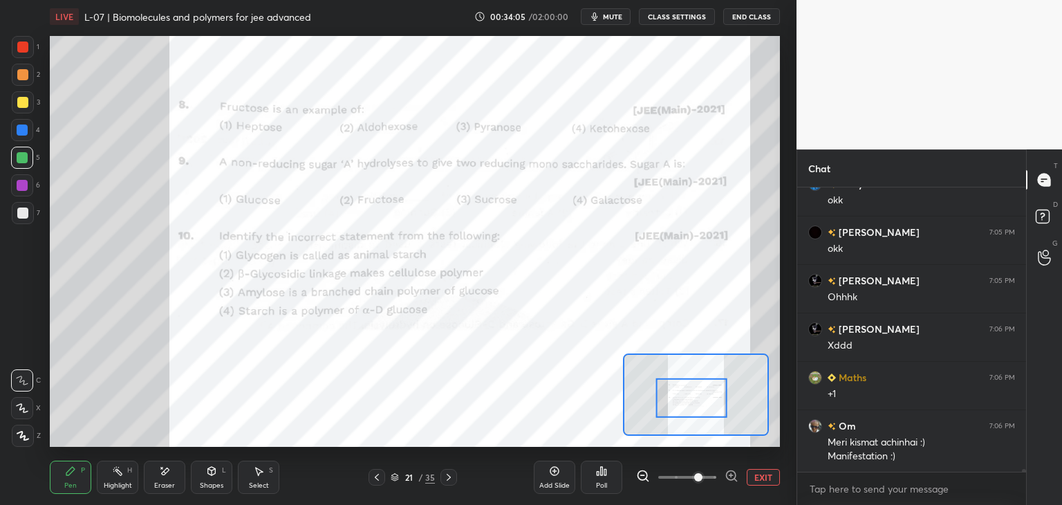
click at [19, 38] on div at bounding box center [23, 47] width 22 height 22
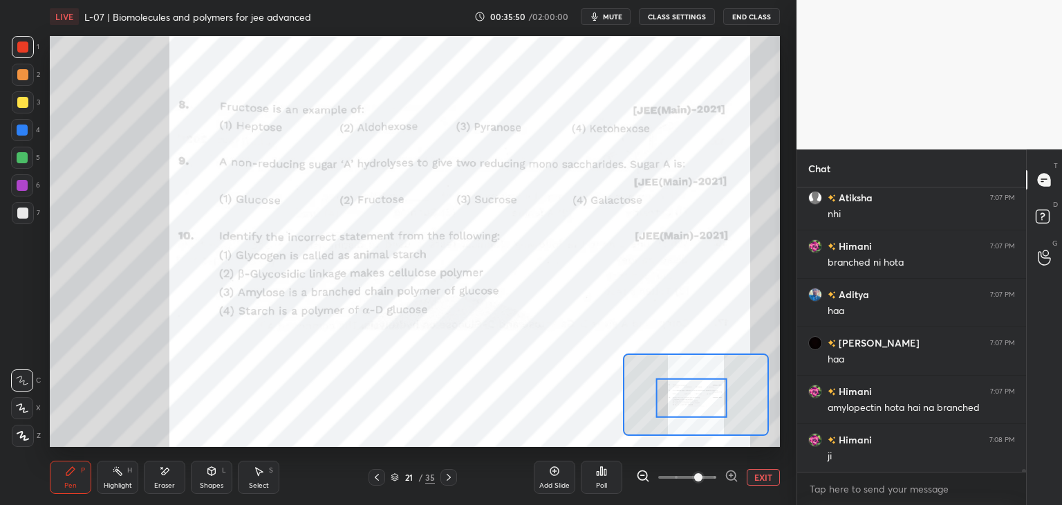
scroll to position [28317, 0]
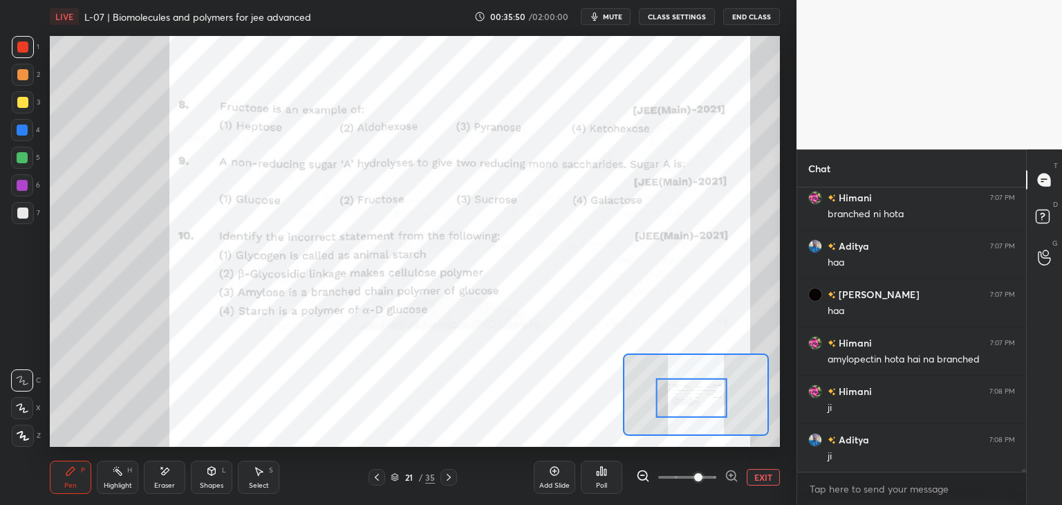
click at [445, 477] on icon at bounding box center [448, 477] width 11 height 11
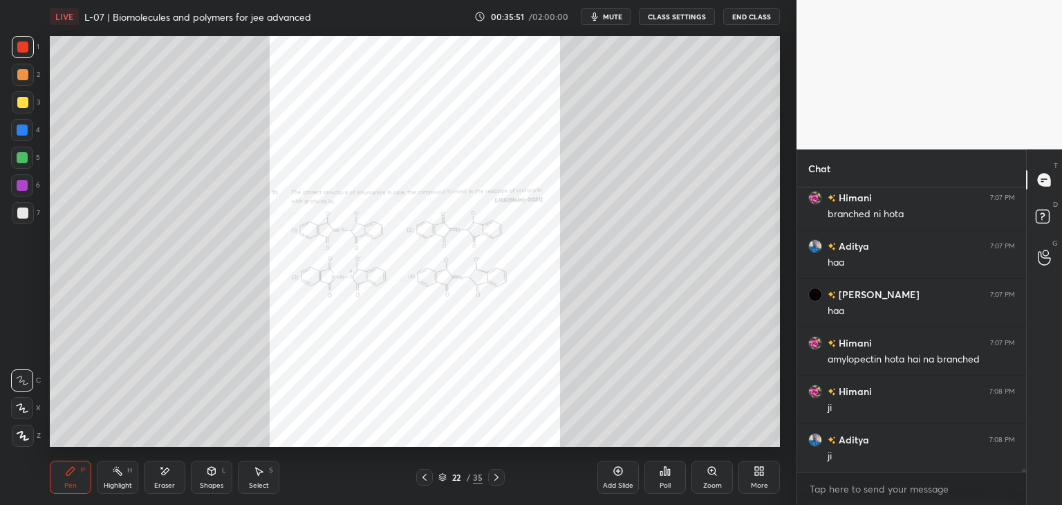
scroll to position [28365, 0]
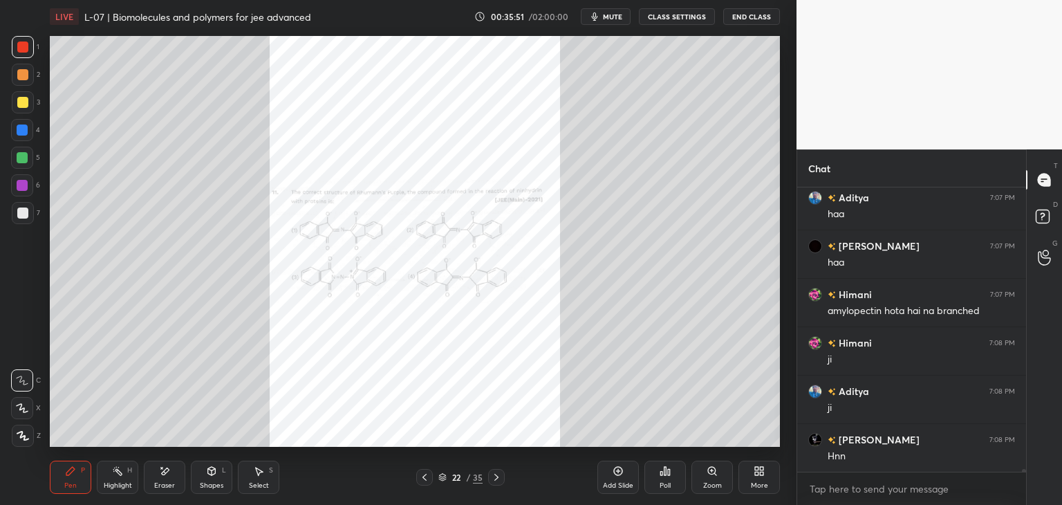
click at [707, 481] on div "Zoom" at bounding box center [711, 477] width 41 height 33
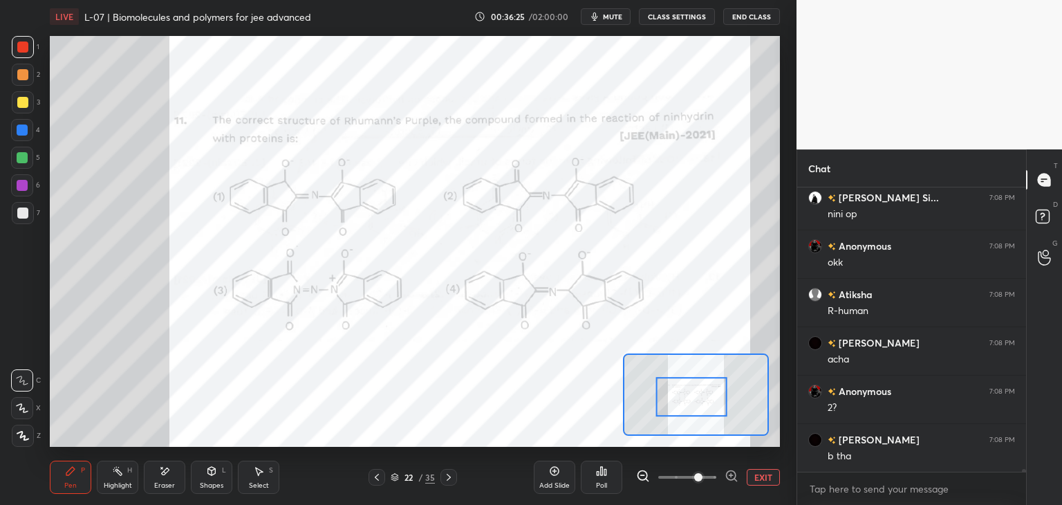
scroll to position [28911, 0]
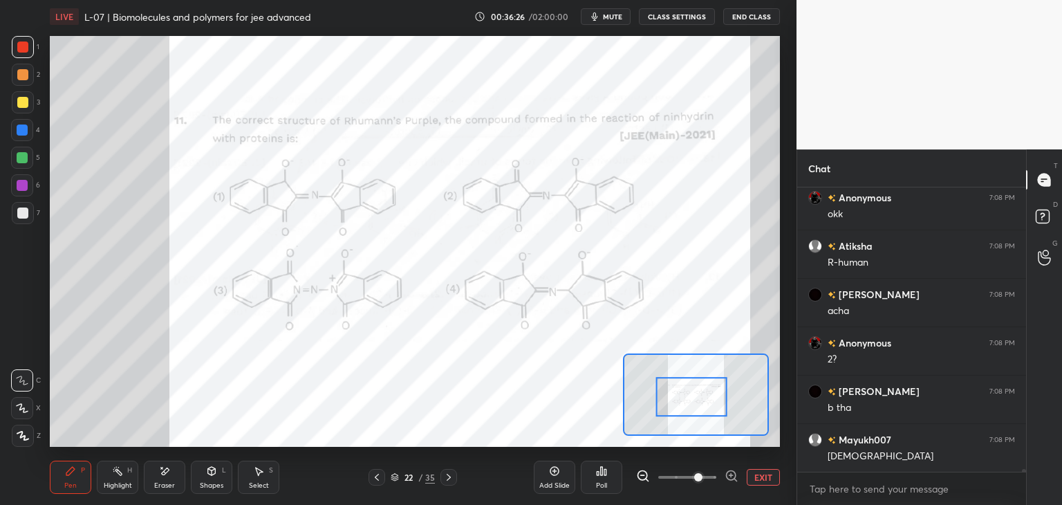
click at [446, 472] on icon at bounding box center [448, 477] width 11 height 11
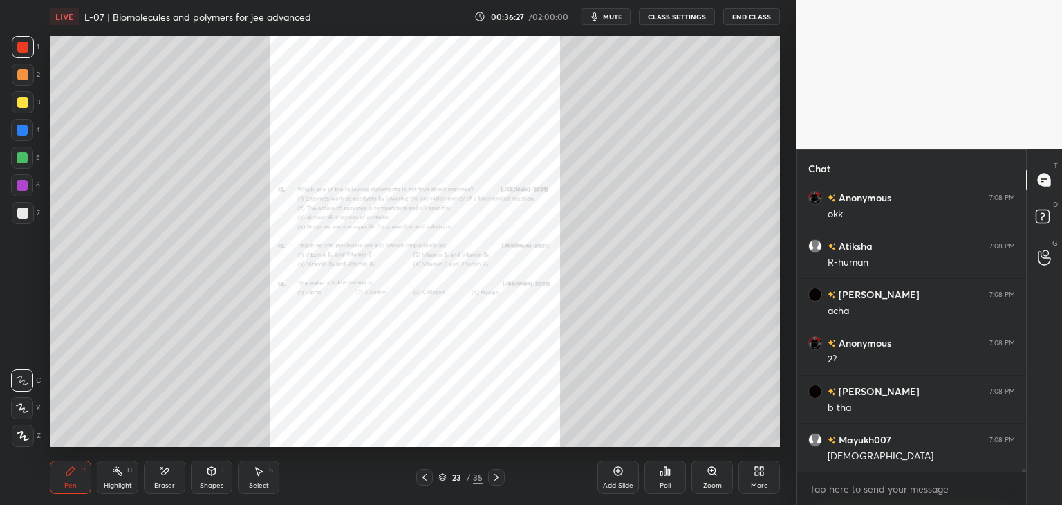
scroll to position [28960, 0]
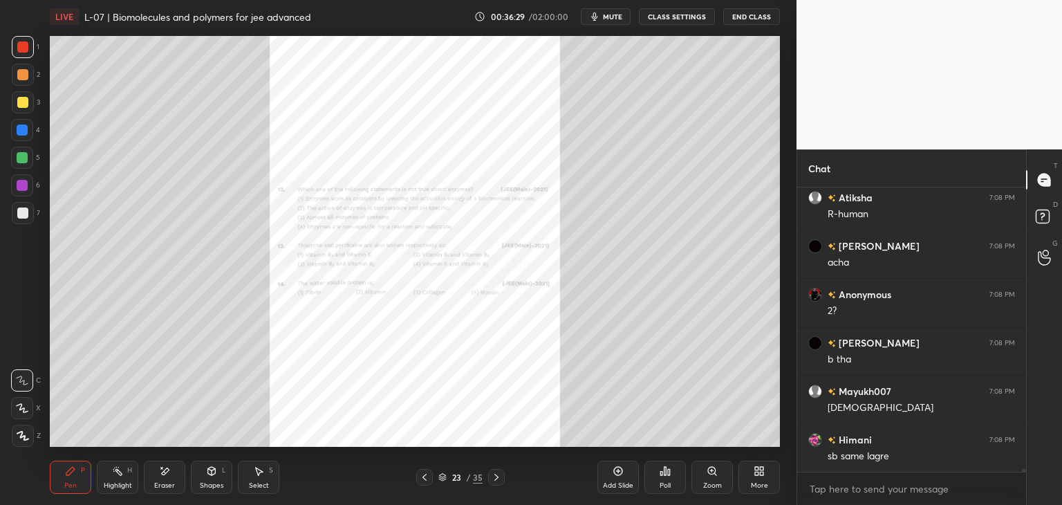
click at [426, 474] on icon at bounding box center [424, 477] width 11 height 11
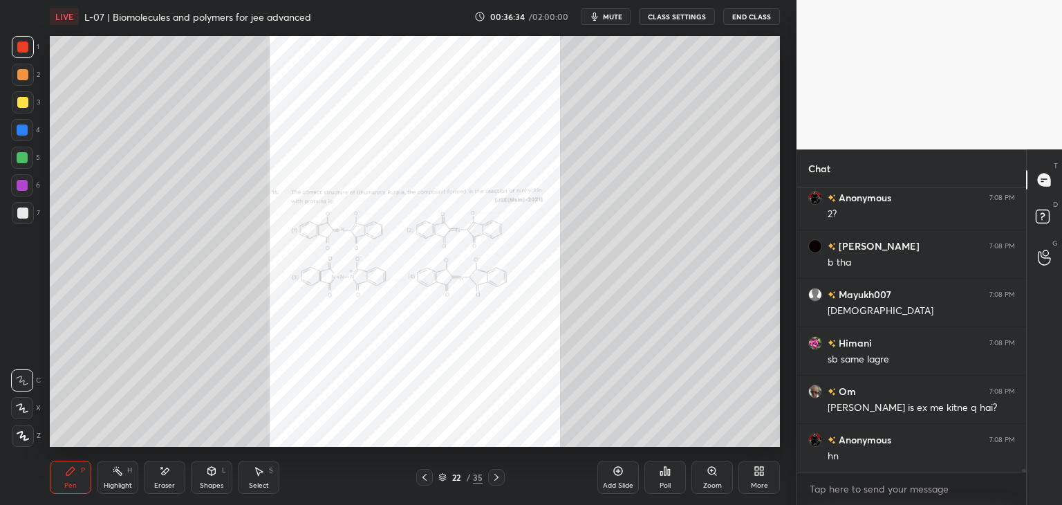
scroll to position [29105, 0]
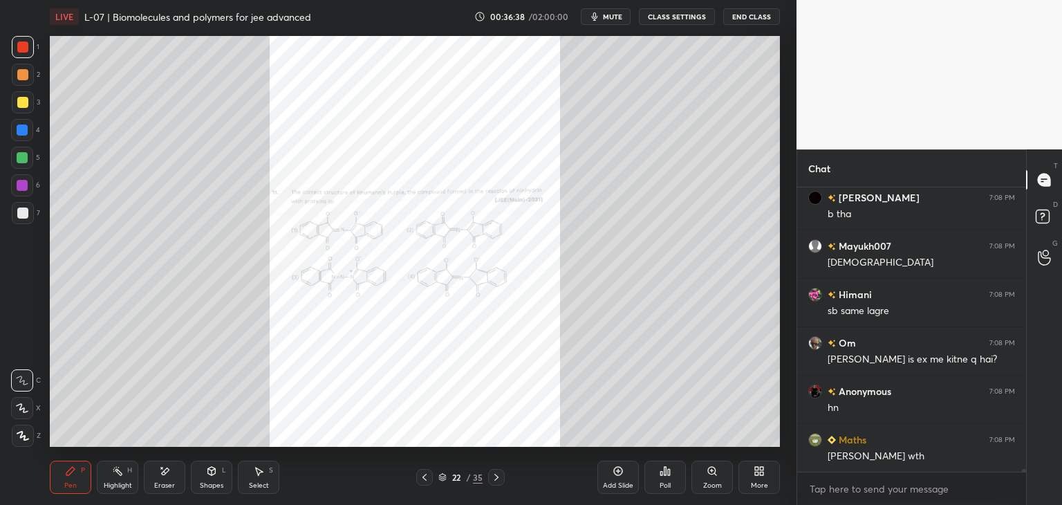
click at [503, 478] on div at bounding box center [496, 477] width 17 height 17
click at [712, 482] on div "Zoom" at bounding box center [712, 485] width 19 height 7
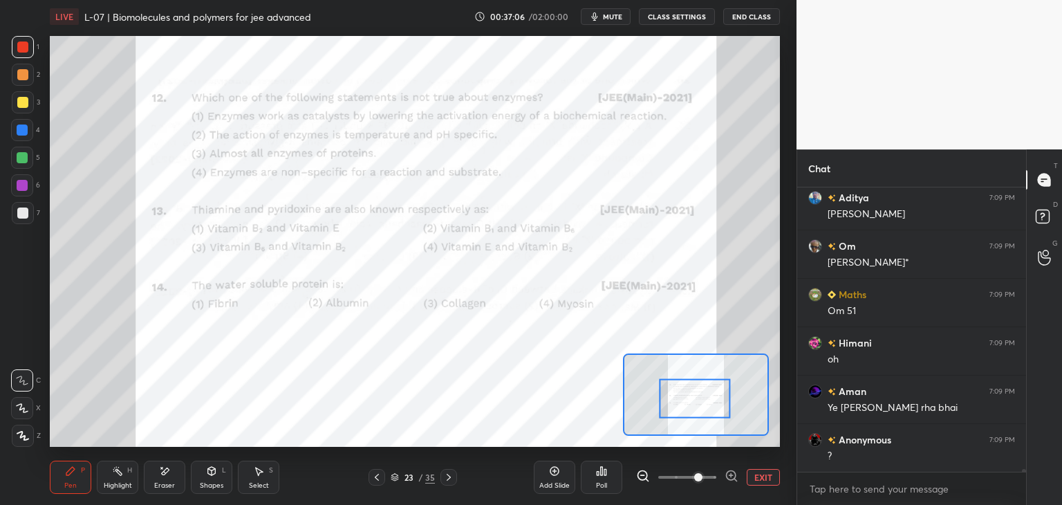
scroll to position [29444, 0]
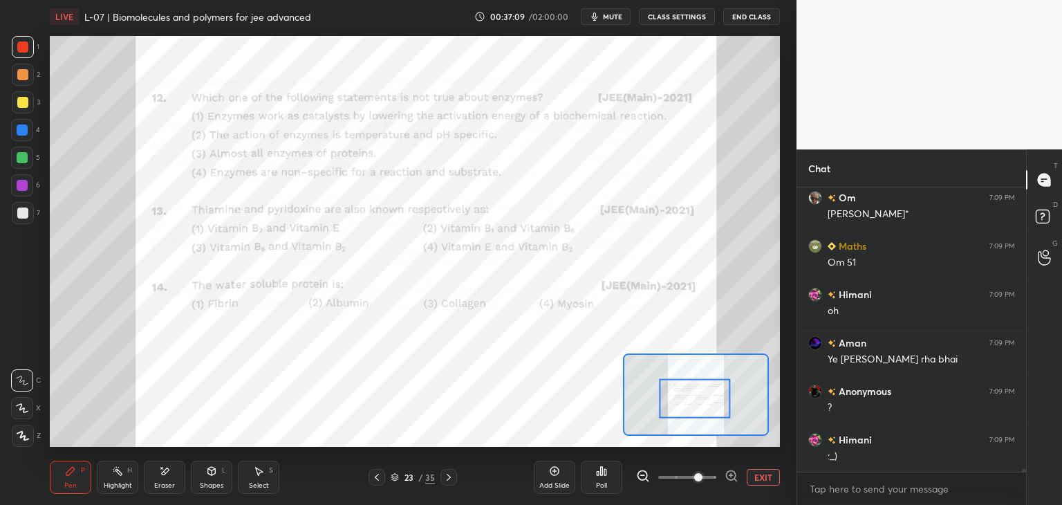
click at [445, 470] on div at bounding box center [448, 477] width 17 height 17
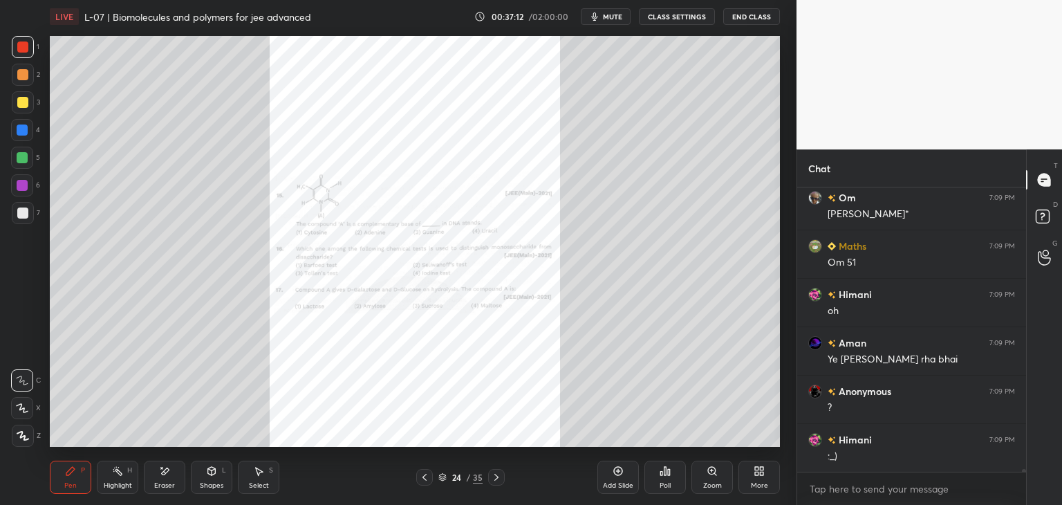
click at [709, 477] on div "Zoom" at bounding box center [711, 477] width 41 height 33
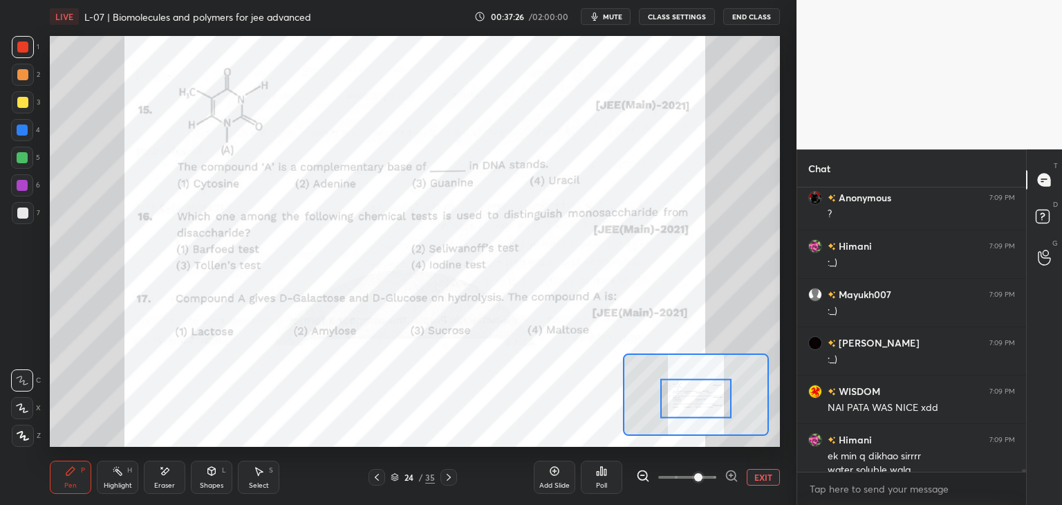
scroll to position [29651, 0]
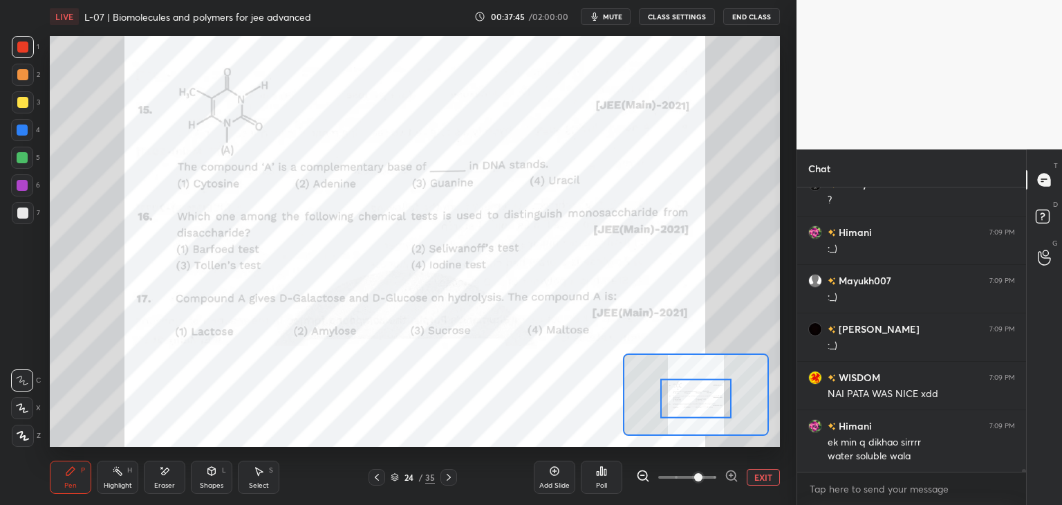
click at [369, 479] on div at bounding box center [377, 477] width 17 height 17
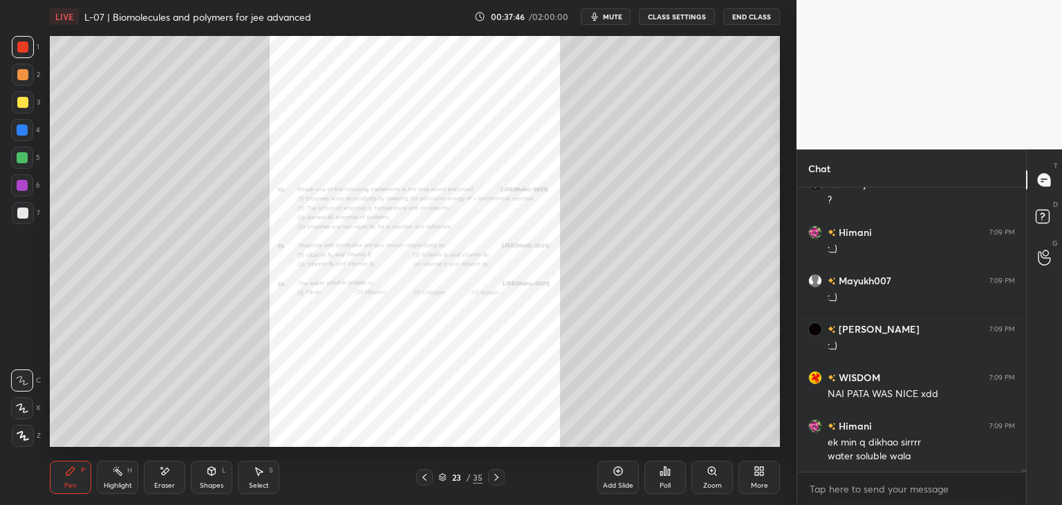
click at [714, 482] on div "Zoom" at bounding box center [712, 485] width 19 height 7
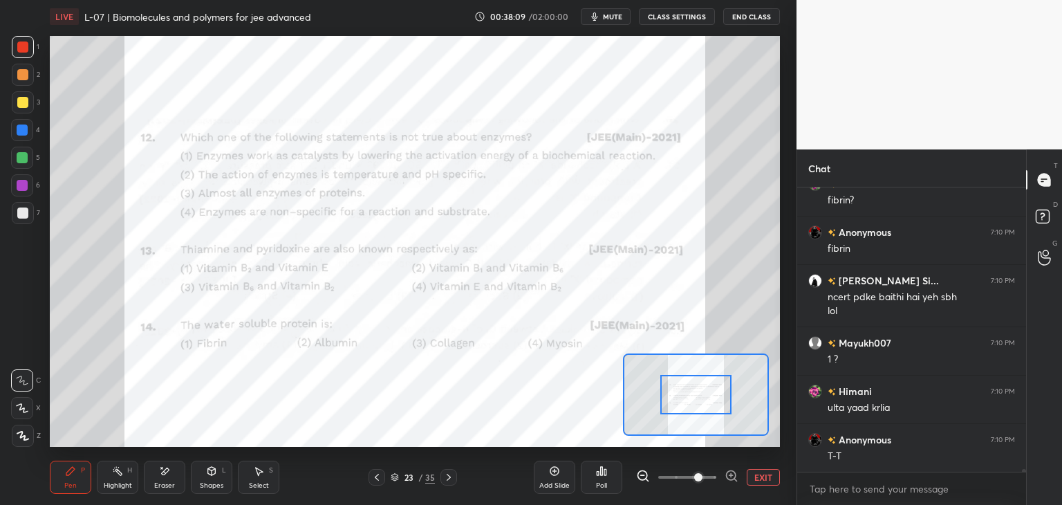
scroll to position [30004, 0]
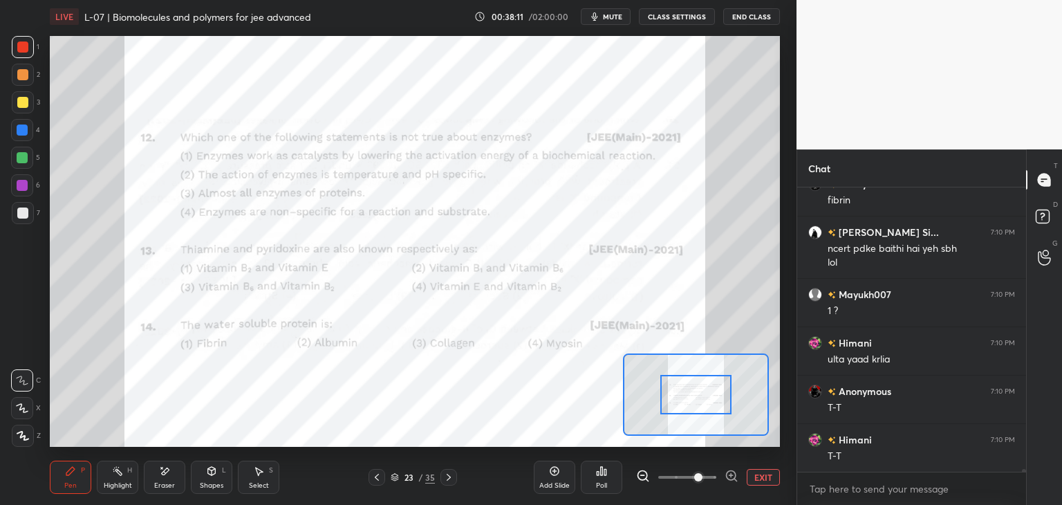
click at [169, 476] on icon at bounding box center [164, 471] width 11 height 12
click at [87, 476] on div "Pen P" at bounding box center [70, 477] width 41 height 33
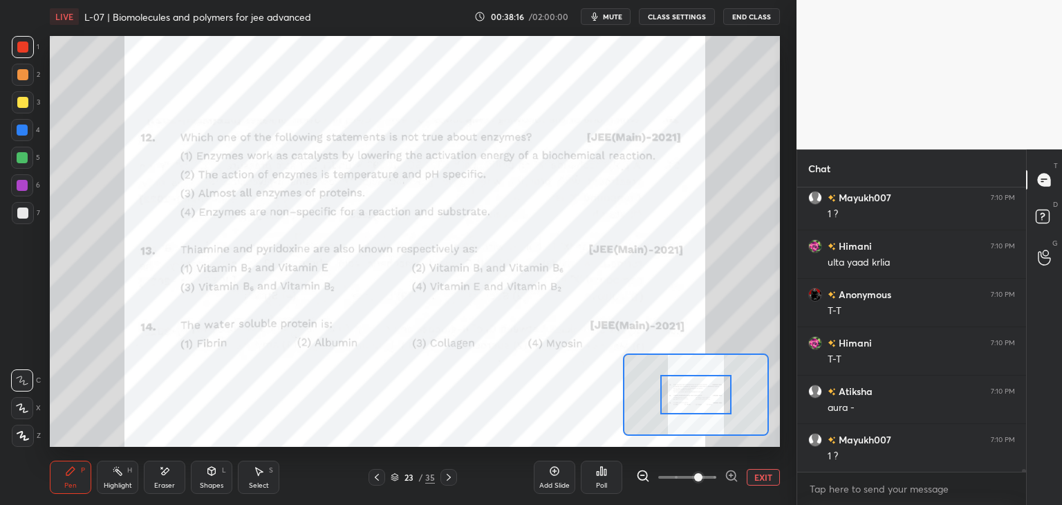
scroll to position [30149, 0]
click at [443, 474] on icon at bounding box center [448, 477] width 11 height 11
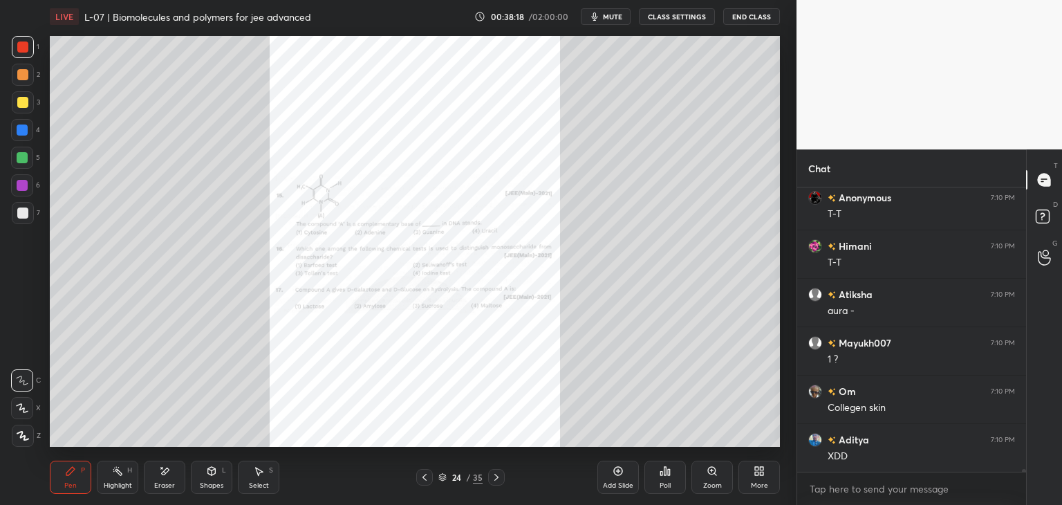
scroll to position [30246, 0]
click at [716, 485] on div "Zoom" at bounding box center [712, 485] width 19 height 7
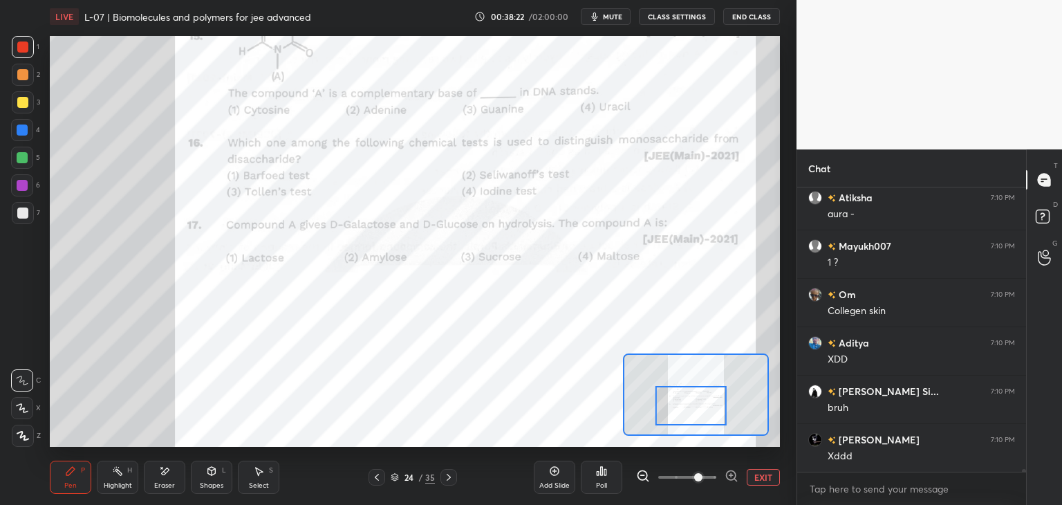
scroll to position [30343, 0]
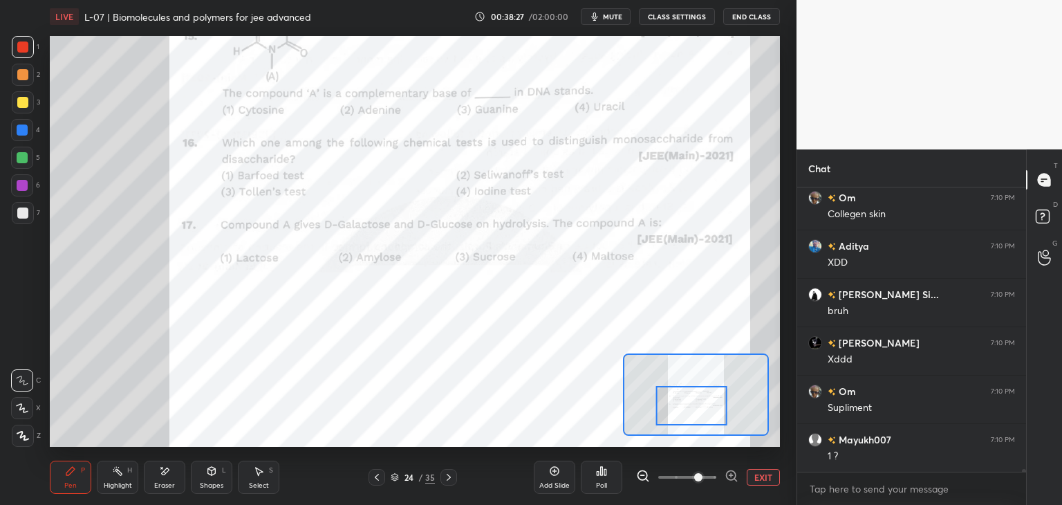
click at [165, 476] on icon at bounding box center [164, 471] width 11 height 12
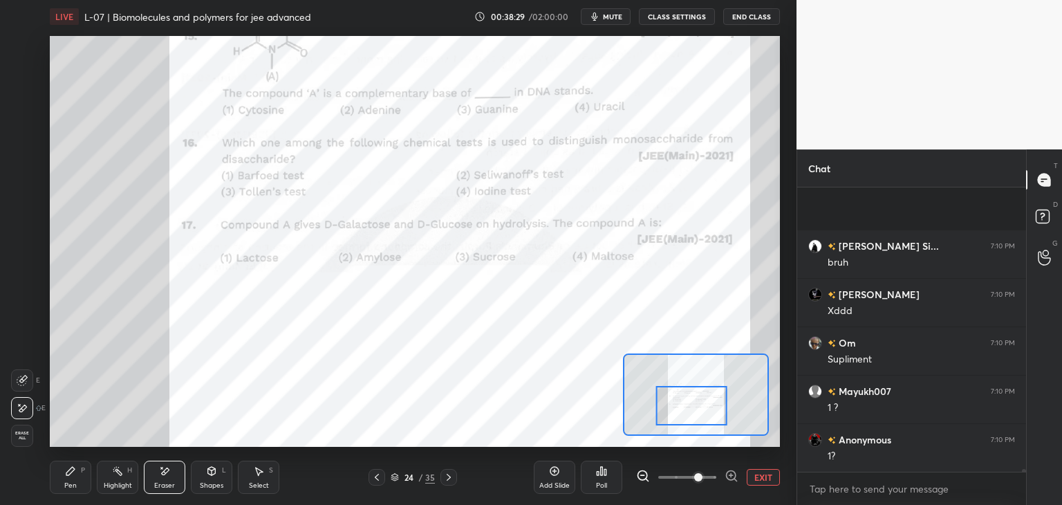
scroll to position [30536, 0]
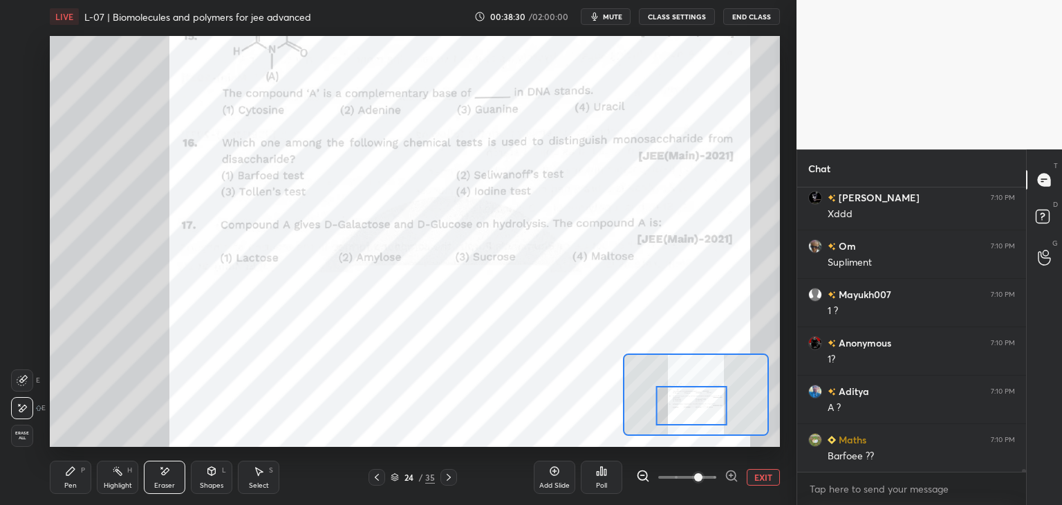
click at [66, 484] on div "Pen" at bounding box center [70, 485] width 12 height 7
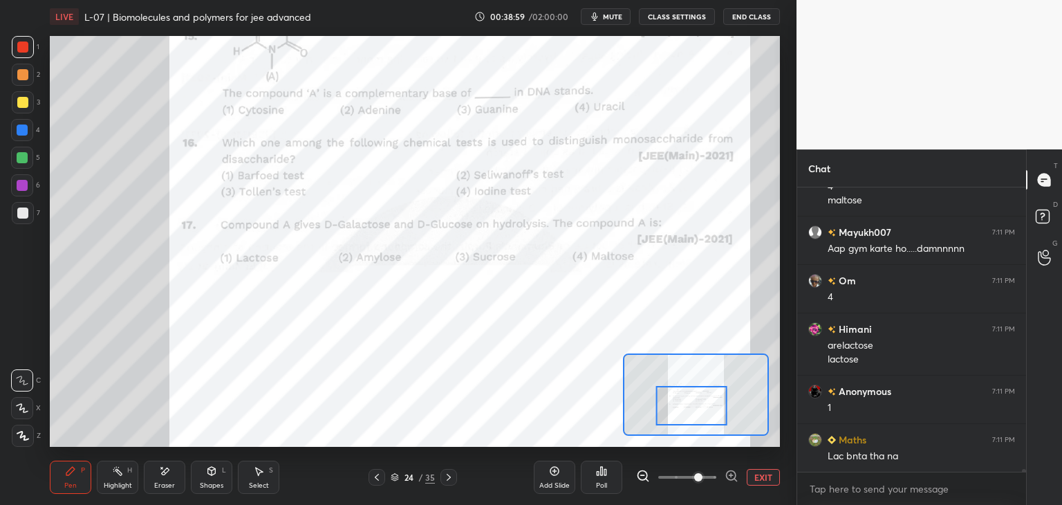
scroll to position [31096, 0]
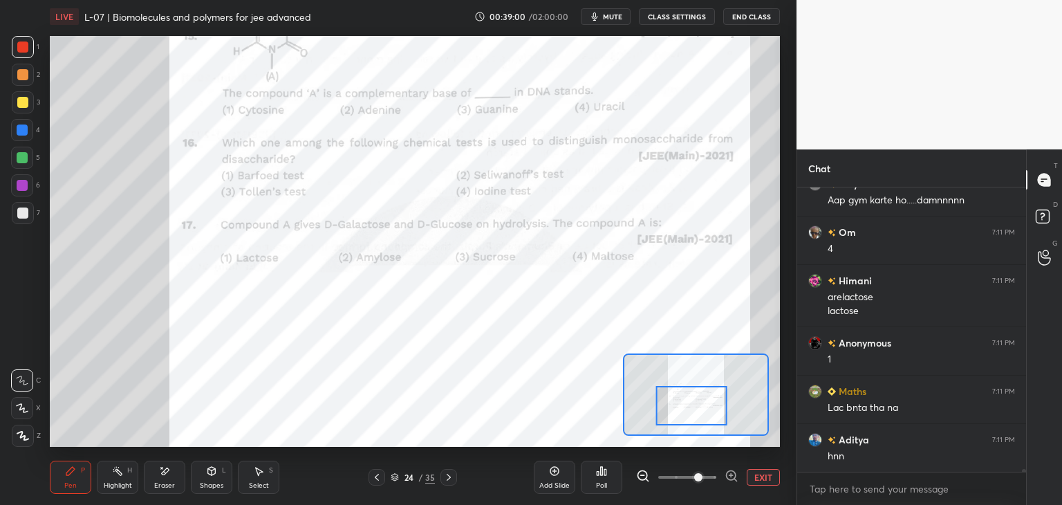
click at [450, 481] on icon at bounding box center [448, 477] width 11 height 11
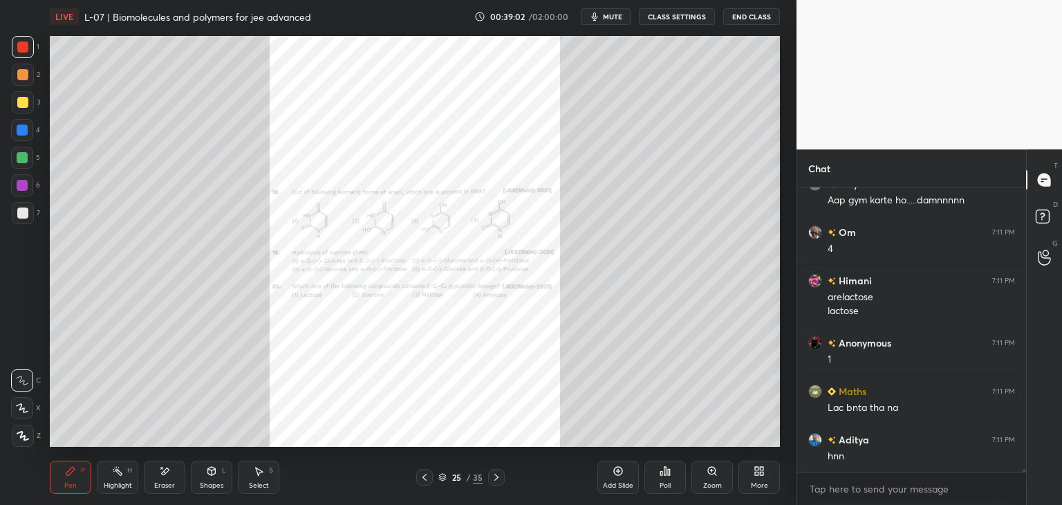
click at [712, 484] on div "Zoom" at bounding box center [712, 485] width 19 height 7
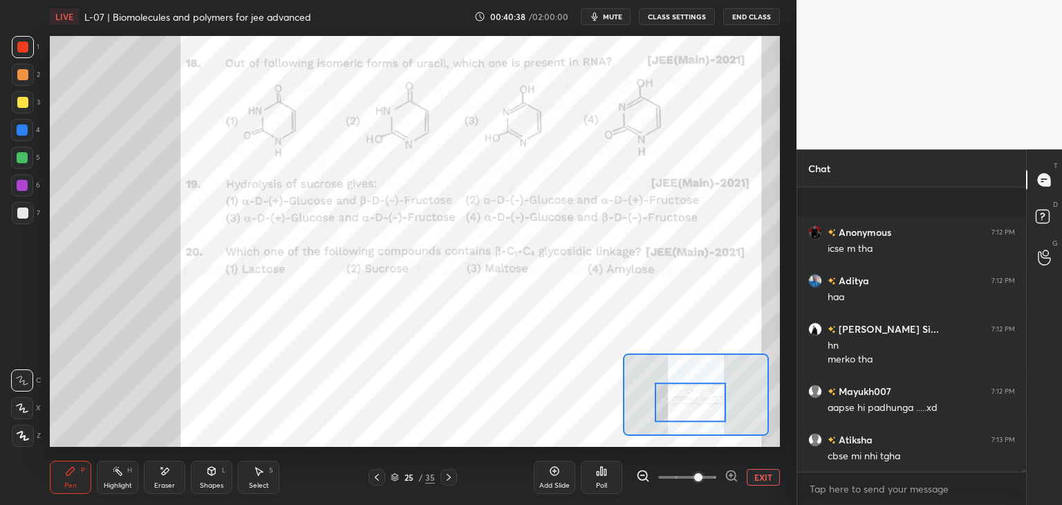
scroll to position [33994, 0]
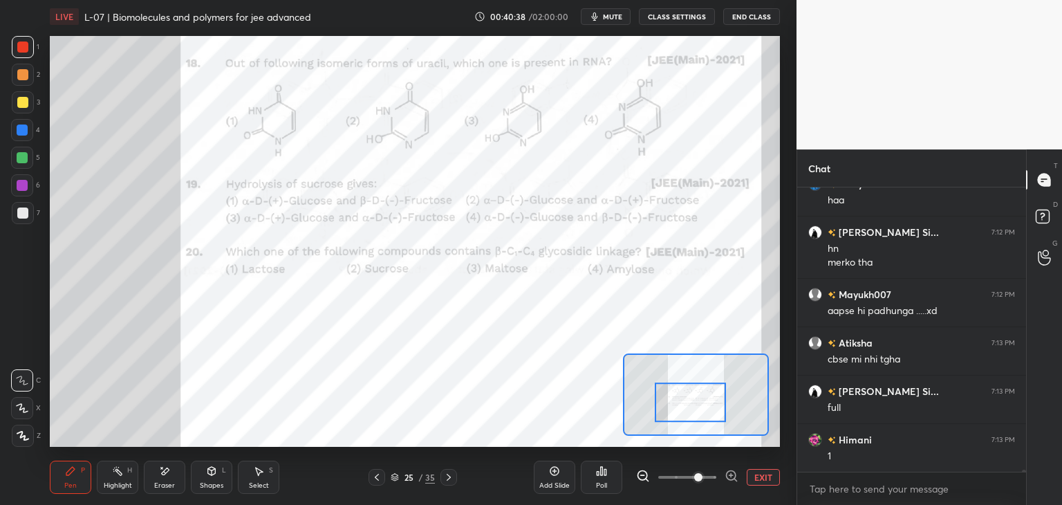
click at [614, 15] on span "mute" at bounding box center [612, 17] width 19 height 10
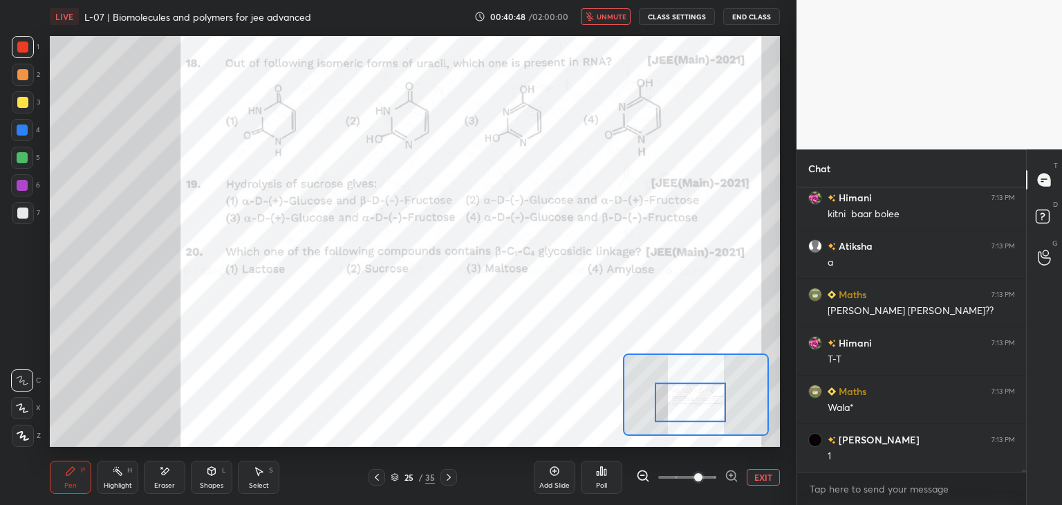
scroll to position [34429, 0]
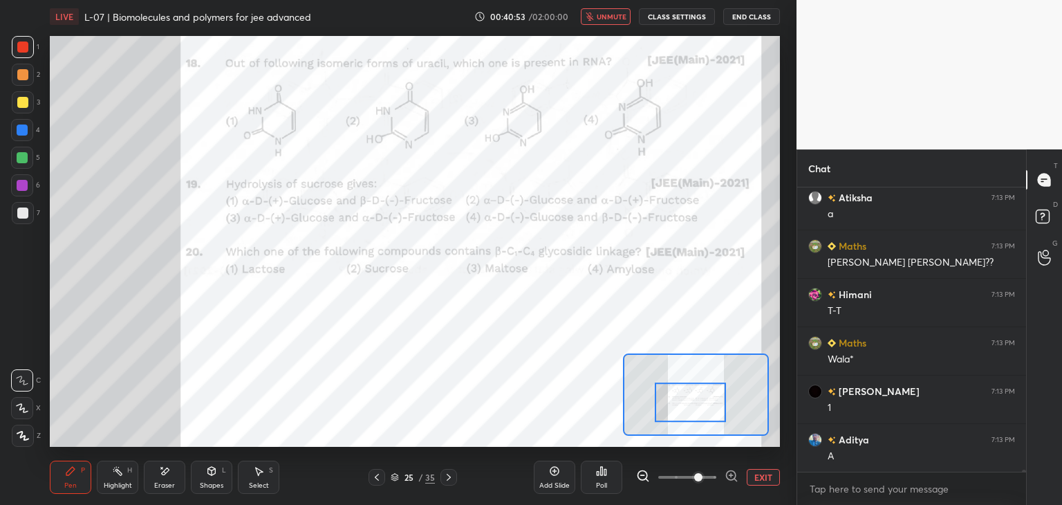
click at [609, 20] on span "unmute" at bounding box center [612, 17] width 30 height 10
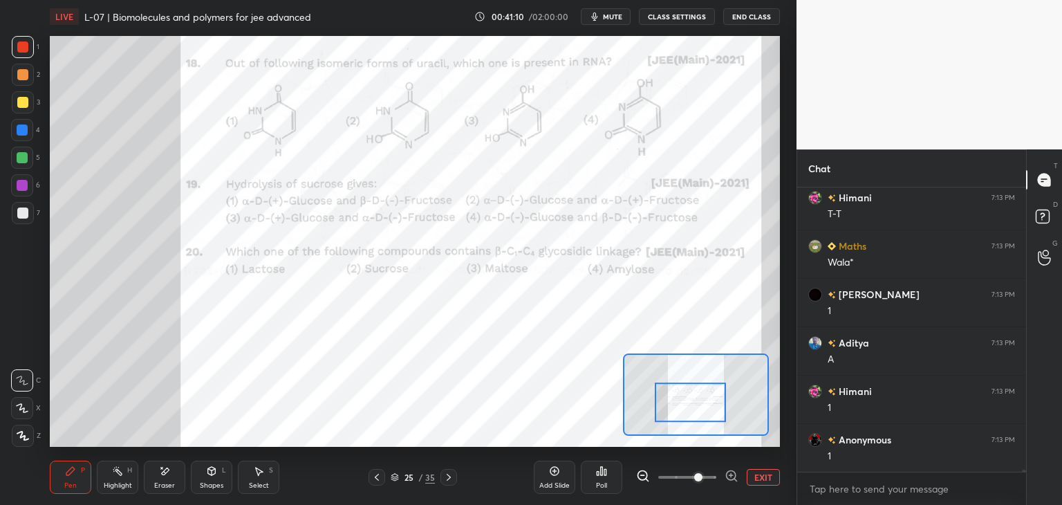
scroll to position [34575, 0]
click at [442, 476] on div at bounding box center [448, 477] width 17 height 17
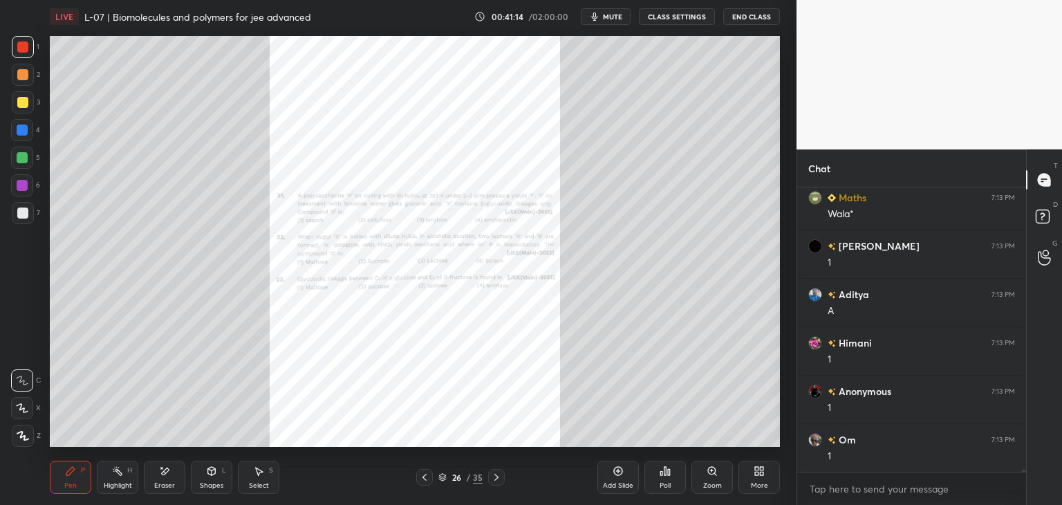
click at [704, 476] on div "Zoom" at bounding box center [711, 477] width 41 height 33
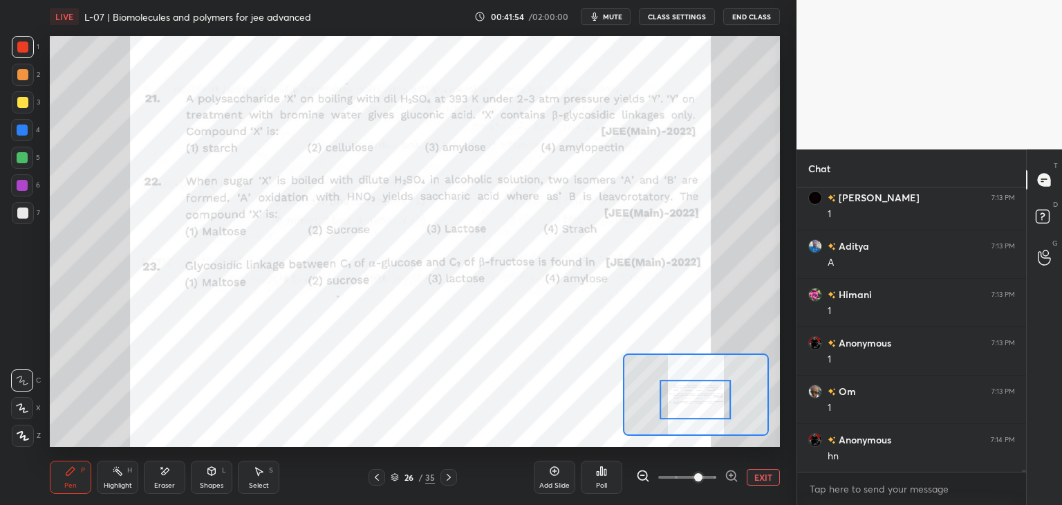
scroll to position [34671, 0]
click at [169, 474] on icon at bounding box center [164, 471] width 11 height 12
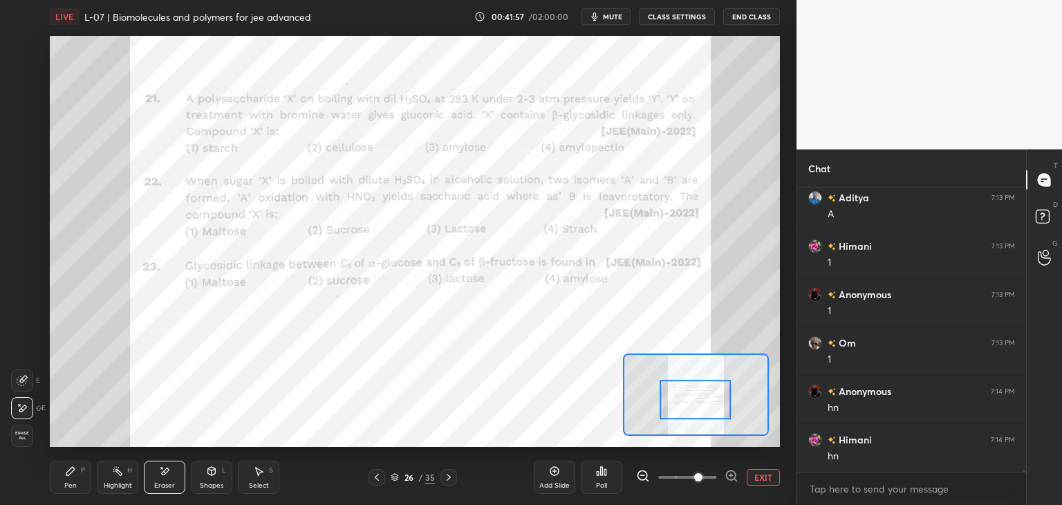
click at [76, 469] on div "Pen P" at bounding box center [70, 477] width 41 height 33
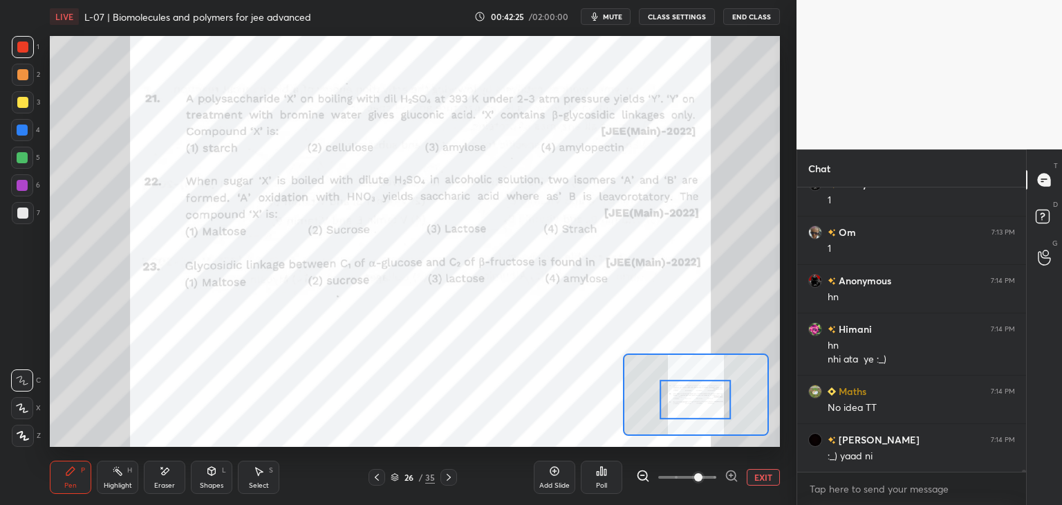
scroll to position [34830, 0]
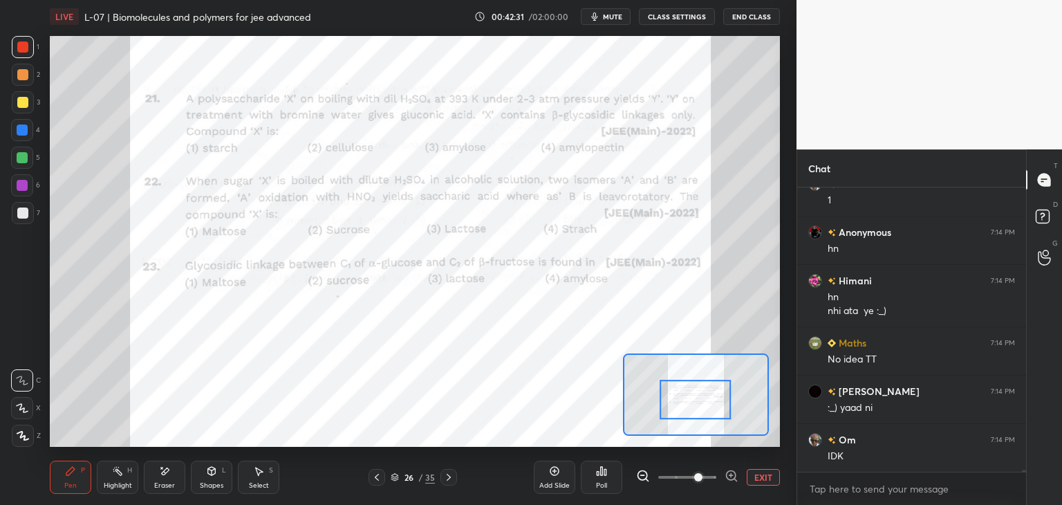
click at [160, 474] on icon at bounding box center [164, 471] width 11 height 12
click at [78, 481] on div "Pen P" at bounding box center [70, 477] width 41 height 33
click at [17, 161] on div at bounding box center [22, 157] width 11 height 11
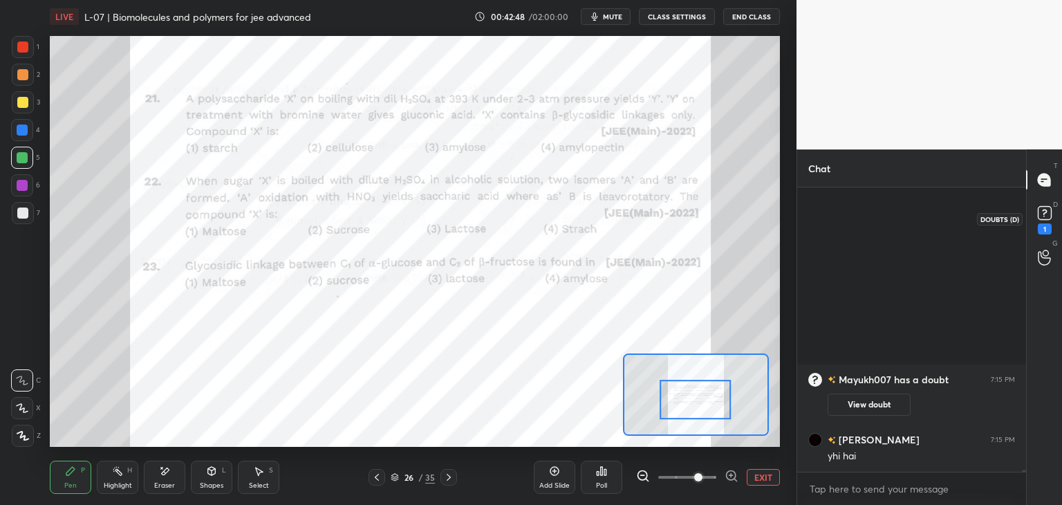
scroll to position [30622, 0]
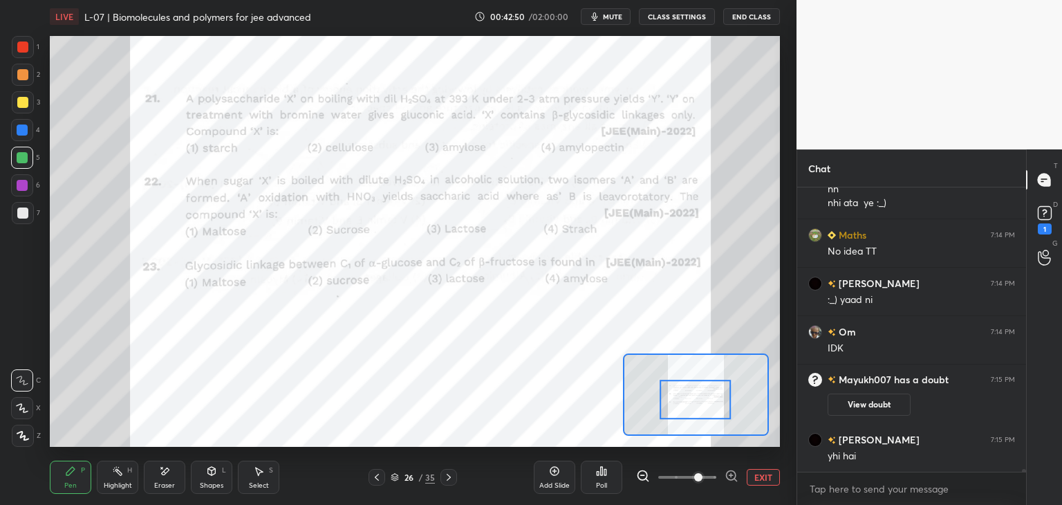
click at [876, 408] on button "View doubt" at bounding box center [869, 404] width 83 height 22
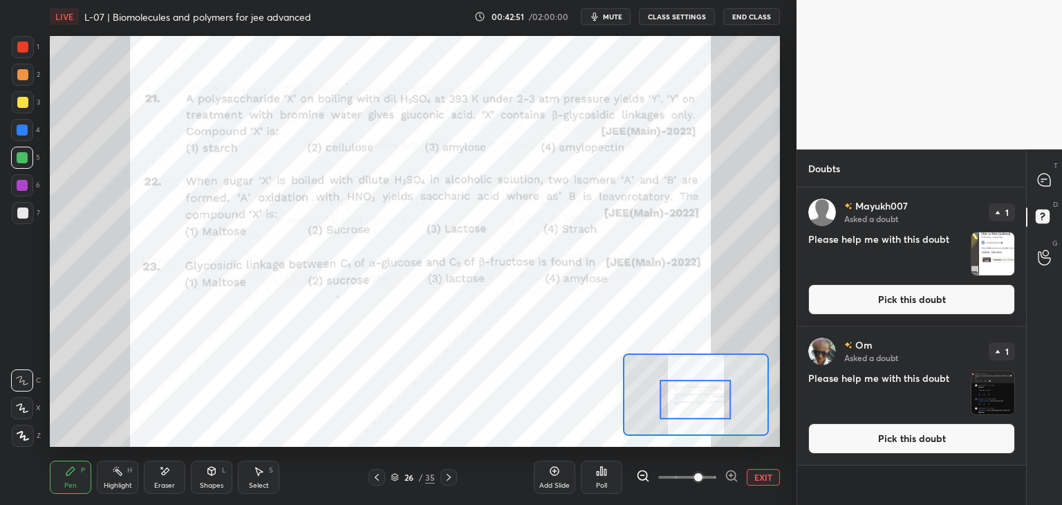
click at [938, 297] on button "Pick this doubt" at bounding box center [911, 299] width 207 height 30
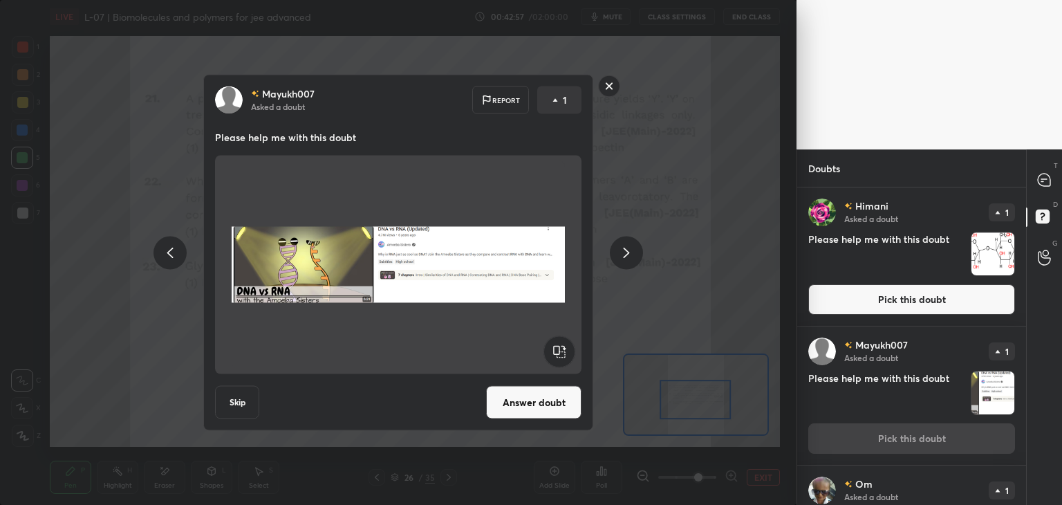
click at [605, 84] on rect at bounding box center [609, 85] width 21 height 21
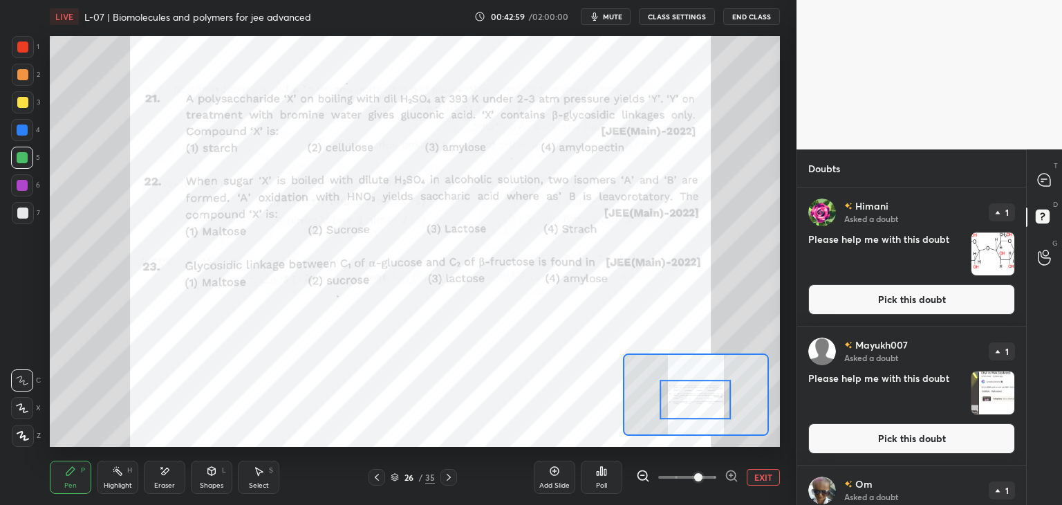
click at [881, 313] on button "Pick this doubt" at bounding box center [911, 299] width 207 height 30
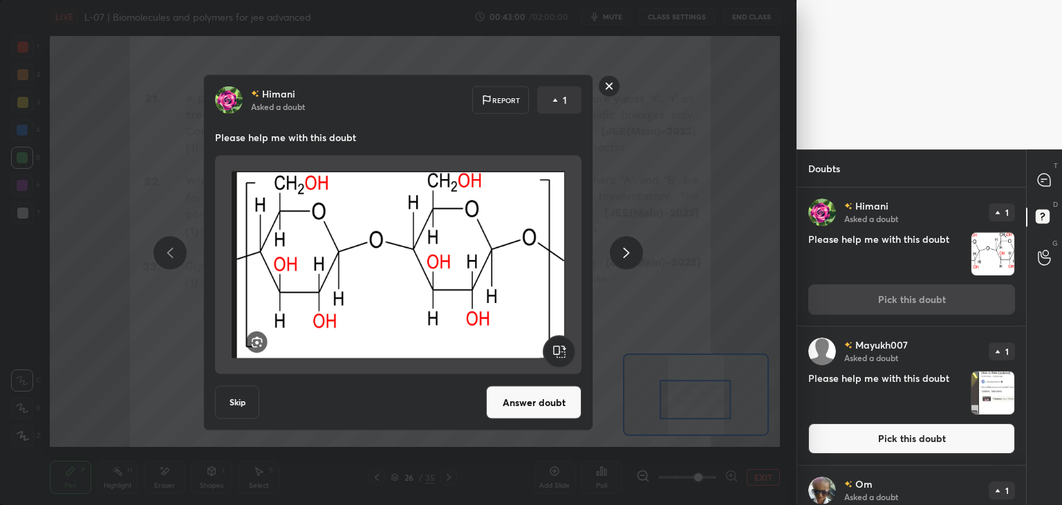
click at [529, 411] on button "Answer doubt" at bounding box center [533, 402] width 95 height 33
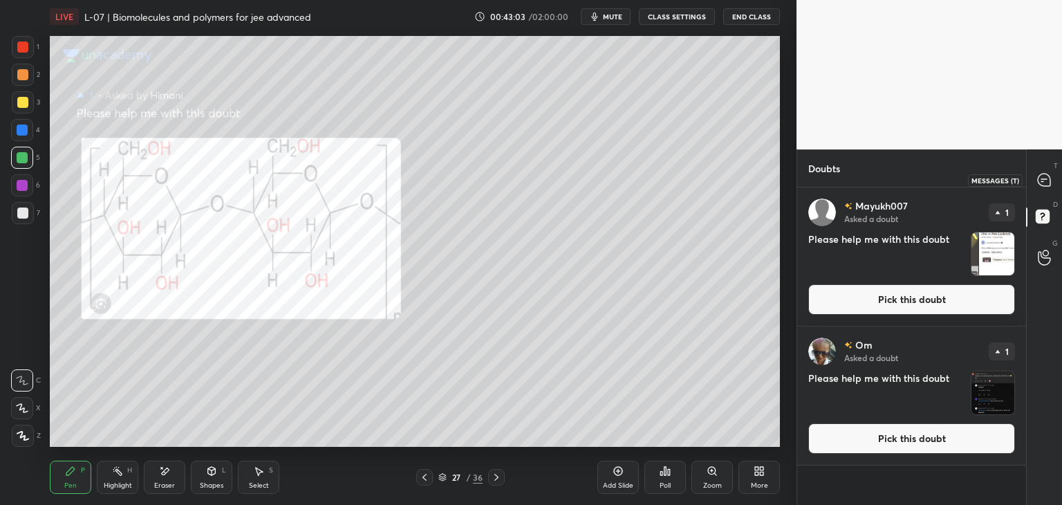
click at [1048, 176] on icon at bounding box center [1044, 180] width 12 height 12
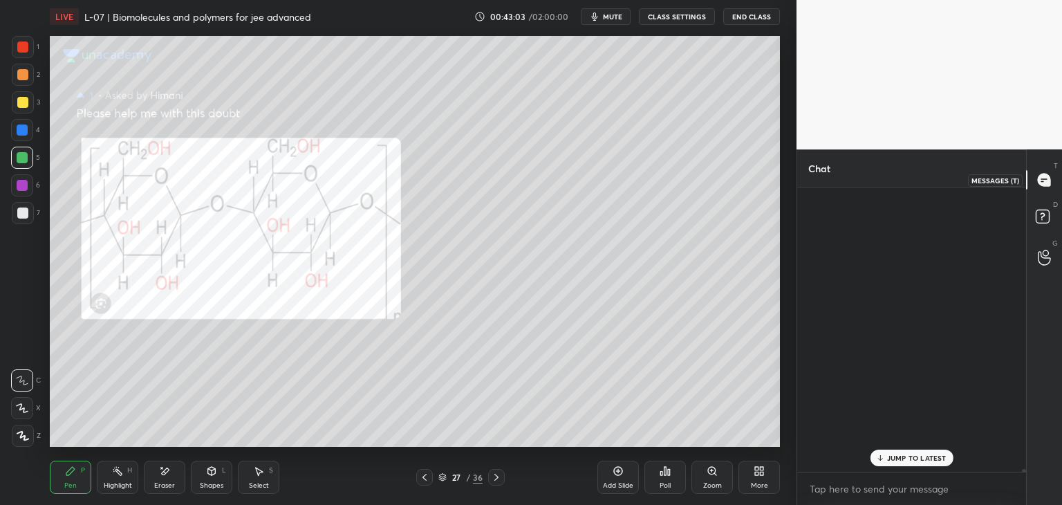
scroll to position [280, 225]
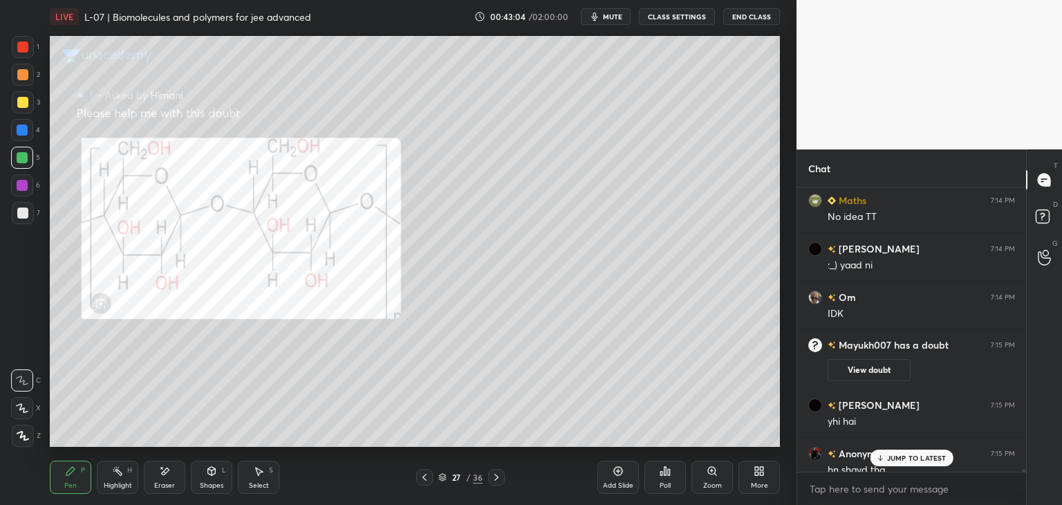
click at [894, 456] on p "JUMP TO LATEST" at bounding box center [916, 458] width 59 height 8
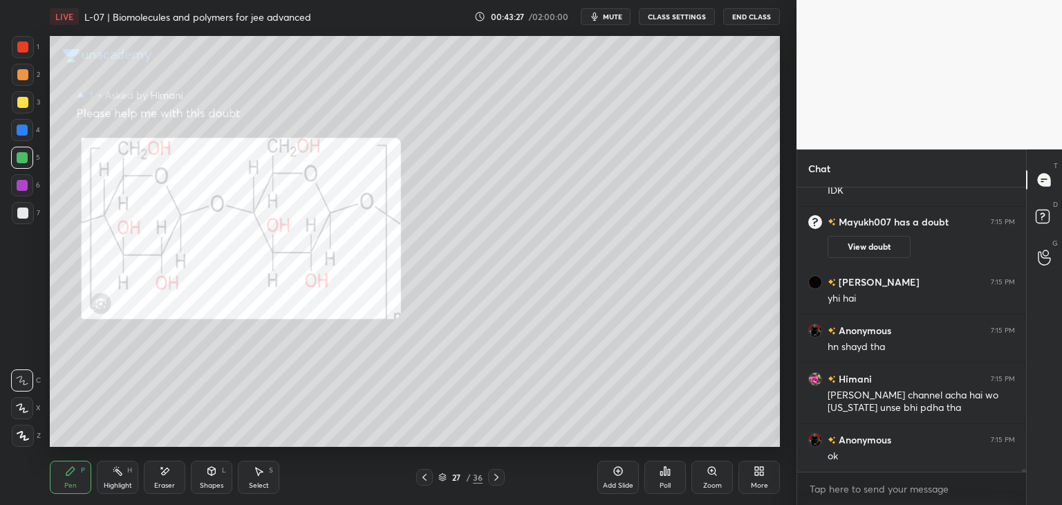
scroll to position [31265, 0]
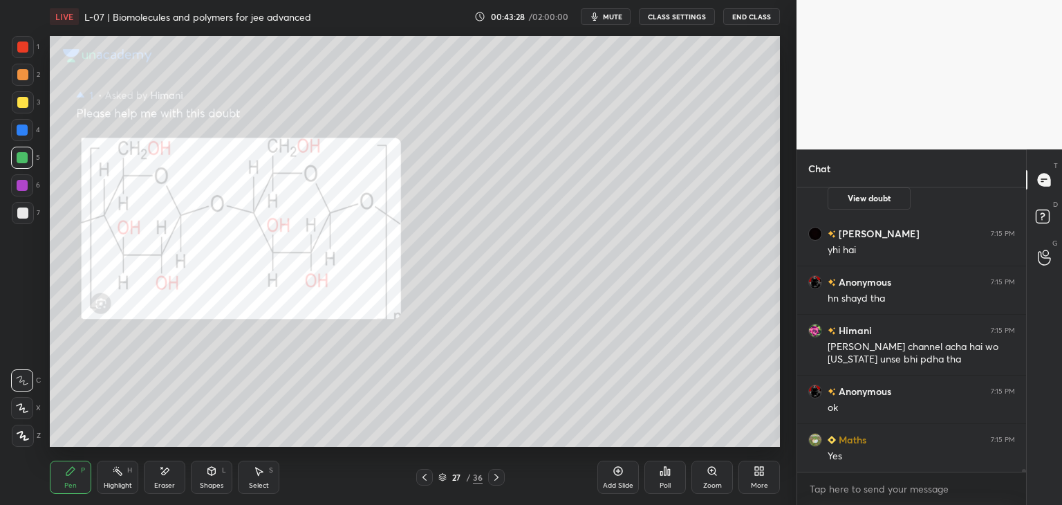
click at [424, 478] on icon at bounding box center [425, 477] width 4 height 7
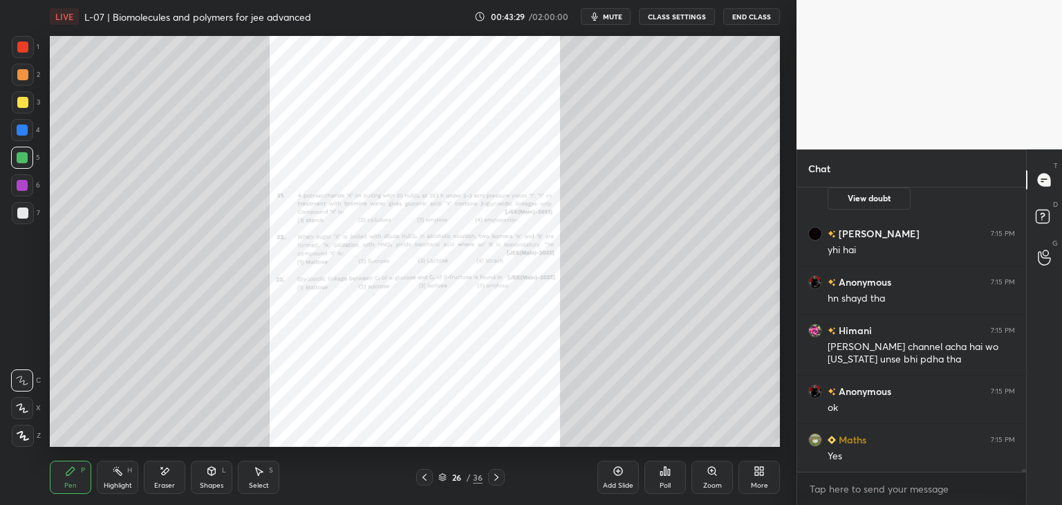
click at [714, 479] on div "Zoom" at bounding box center [711, 477] width 41 height 33
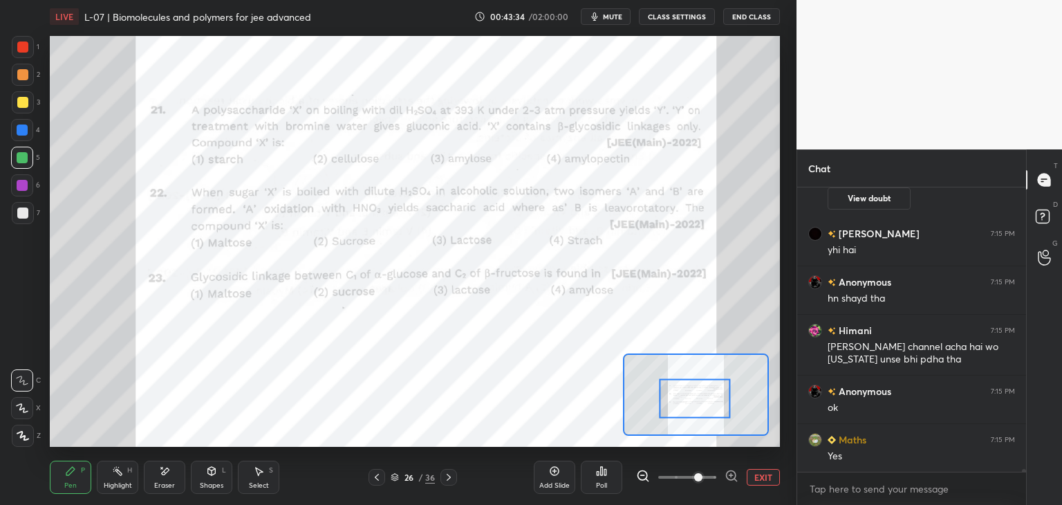
click at [25, 44] on div at bounding box center [22, 46] width 11 height 11
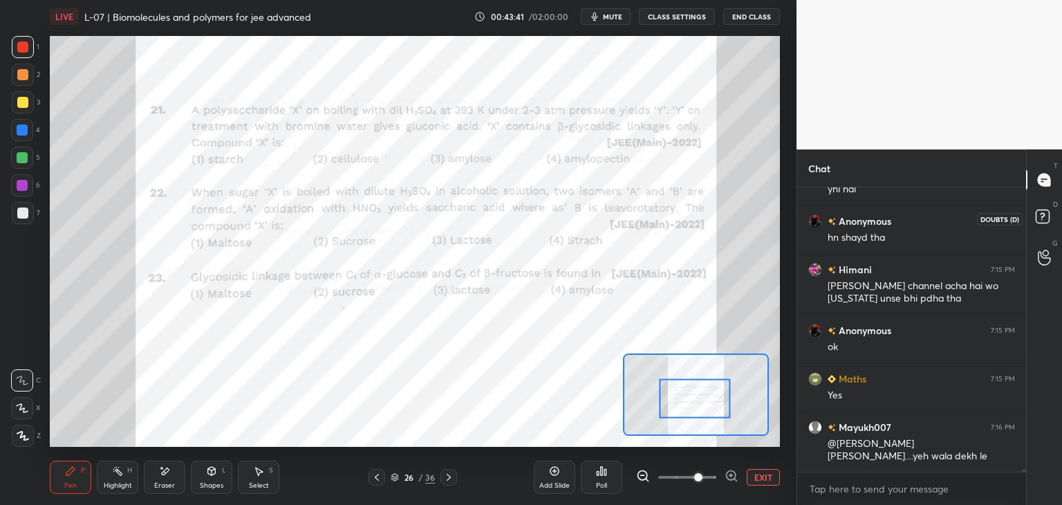
click at [1048, 214] on rect at bounding box center [1042, 216] width 13 height 13
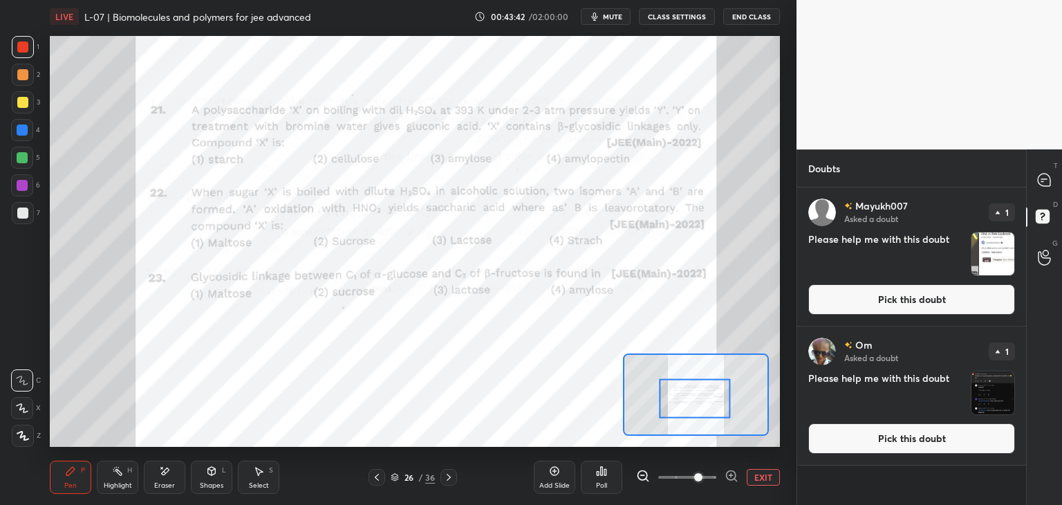
click at [915, 293] on button "Pick this doubt" at bounding box center [911, 299] width 207 height 30
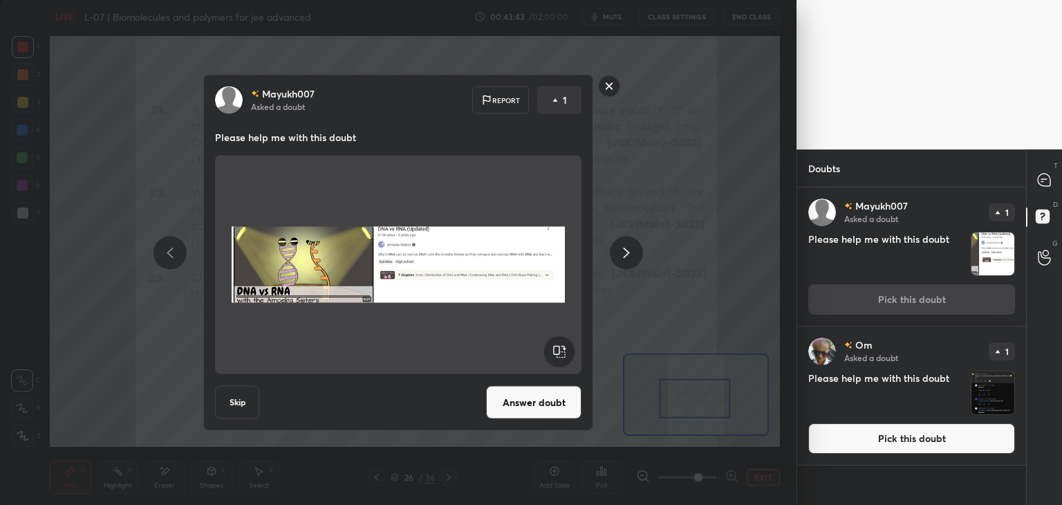
click at [537, 413] on button "Answer doubt" at bounding box center [533, 402] width 95 height 33
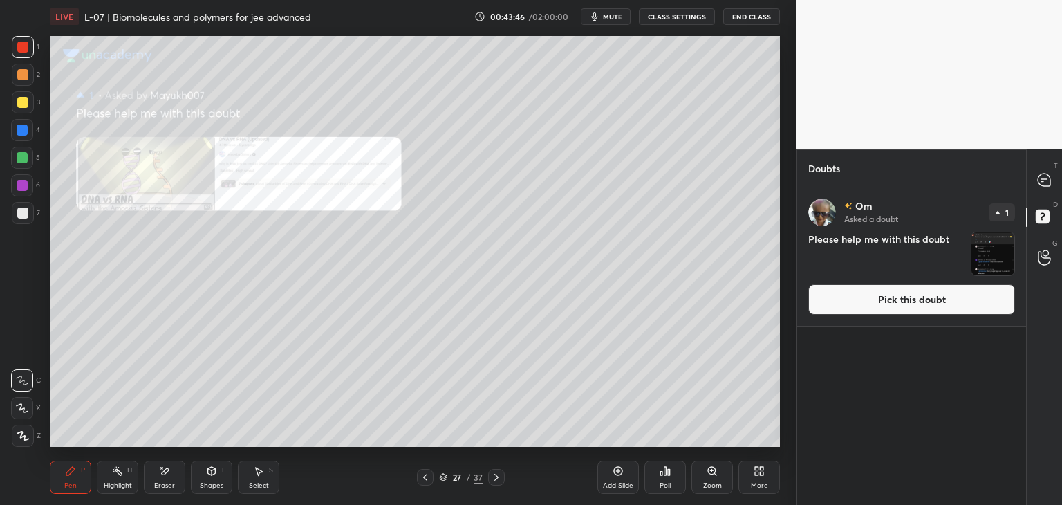
click at [1046, 169] on div at bounding box center [1045, 179] width 28 height 25
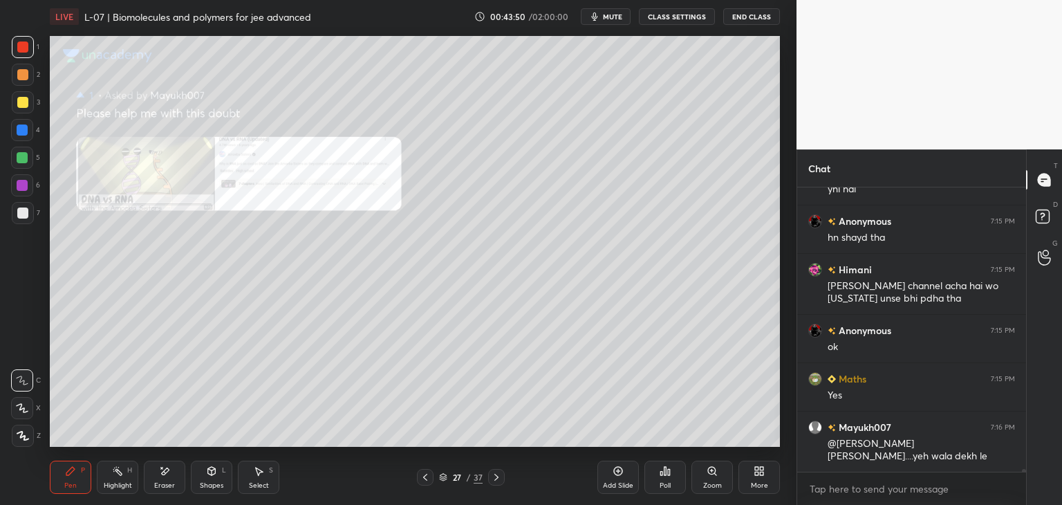
scroll to position [31315, 0]
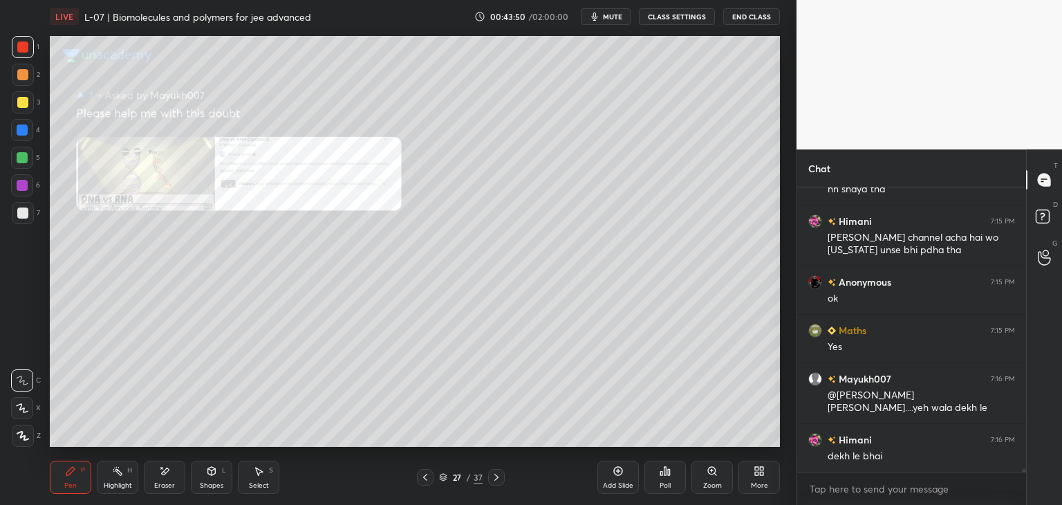
click at [712, 474] on icon at bounding box center [712, 471] width 8 height 8
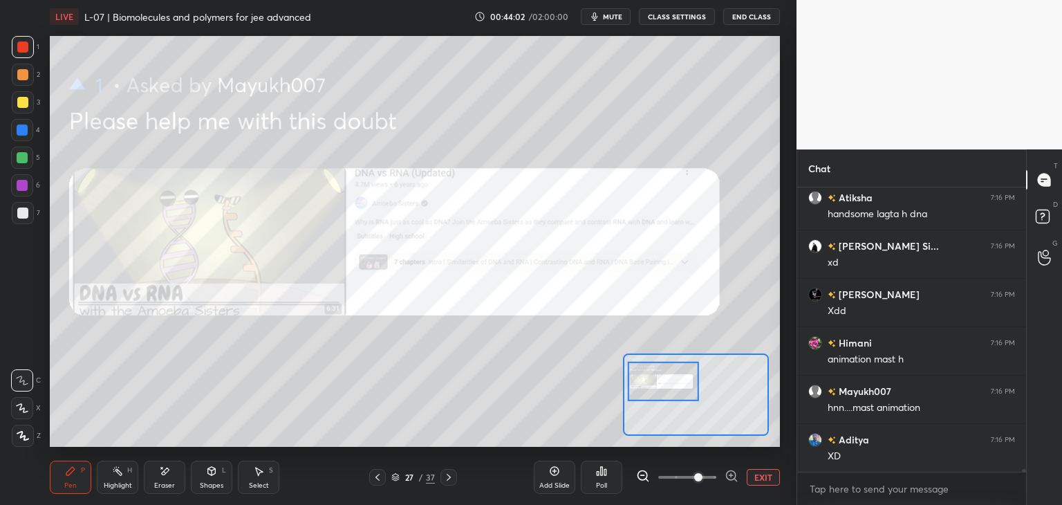
scroll to position [31799, 0]
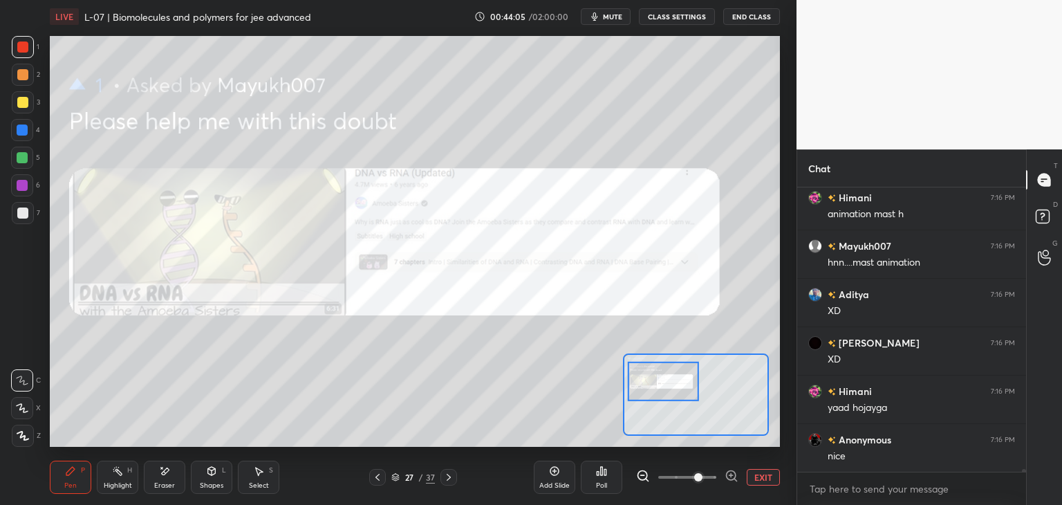
click at [757, 470] on button "EXIT" at bounding box center [763, 477] width 33 height 17
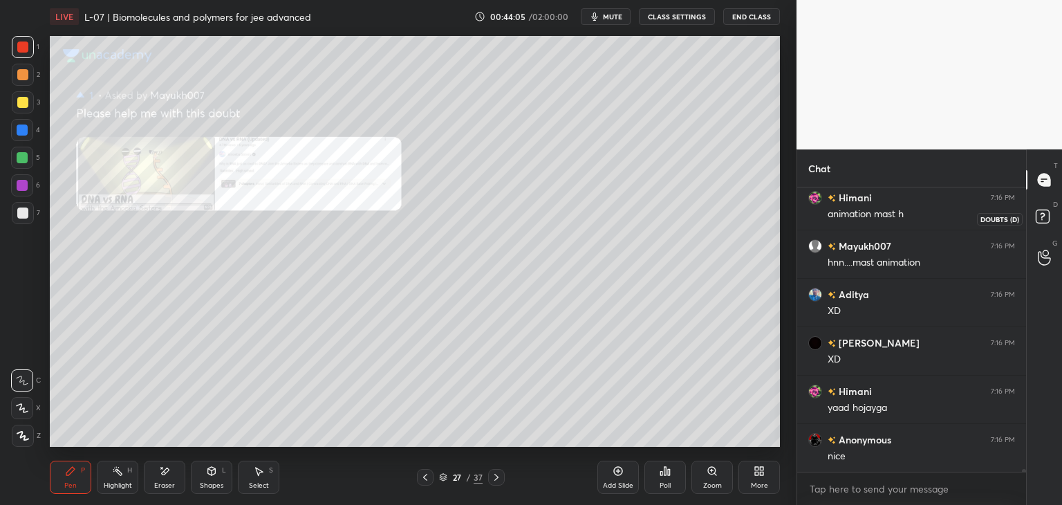
scroll to position [31847, 0]
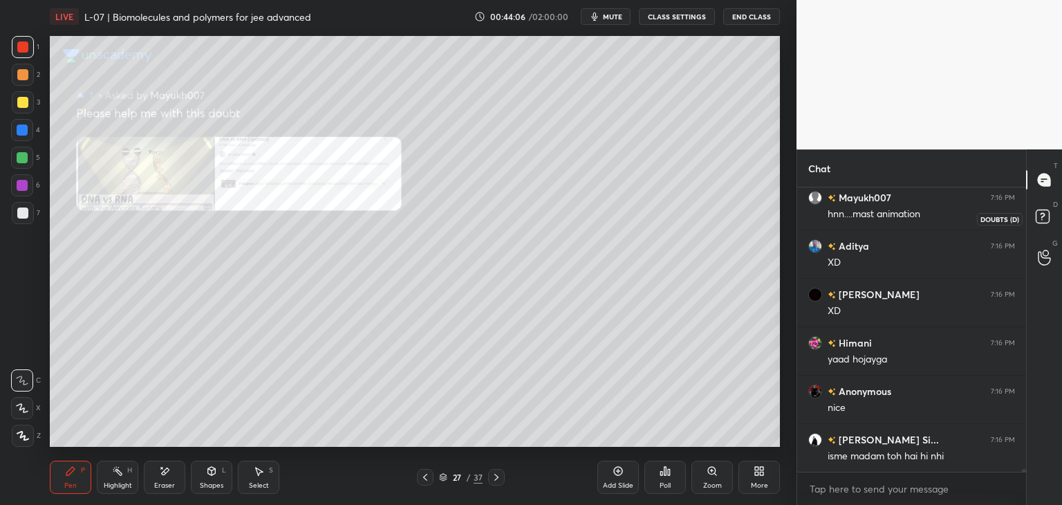
click at [1045, 221] on rect at bounding box center [1042, 216] width 13 height 13
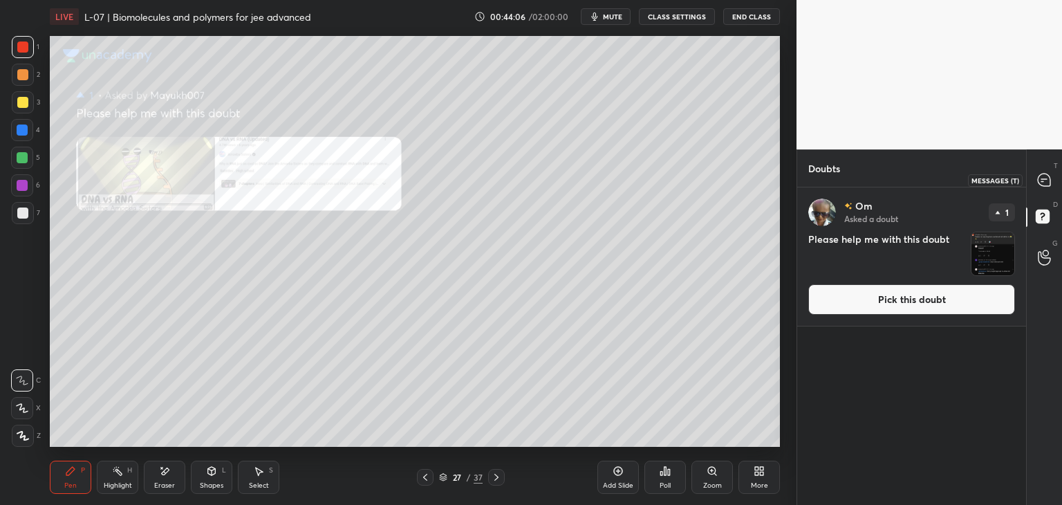
click at [1041, 181] on icon at bounding box center [1042, 181] width 2 height 0
type textarea "x"
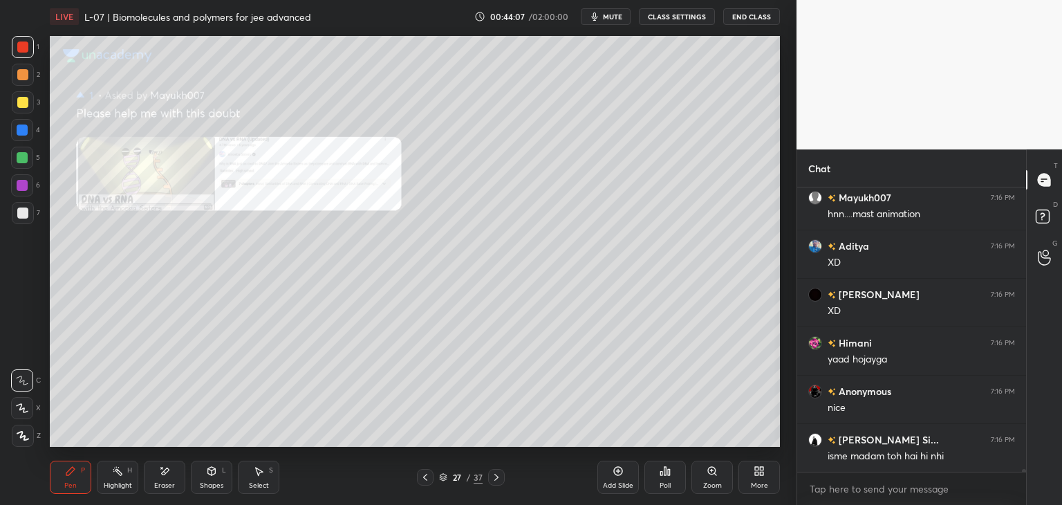
scroll to position [31896, 0]
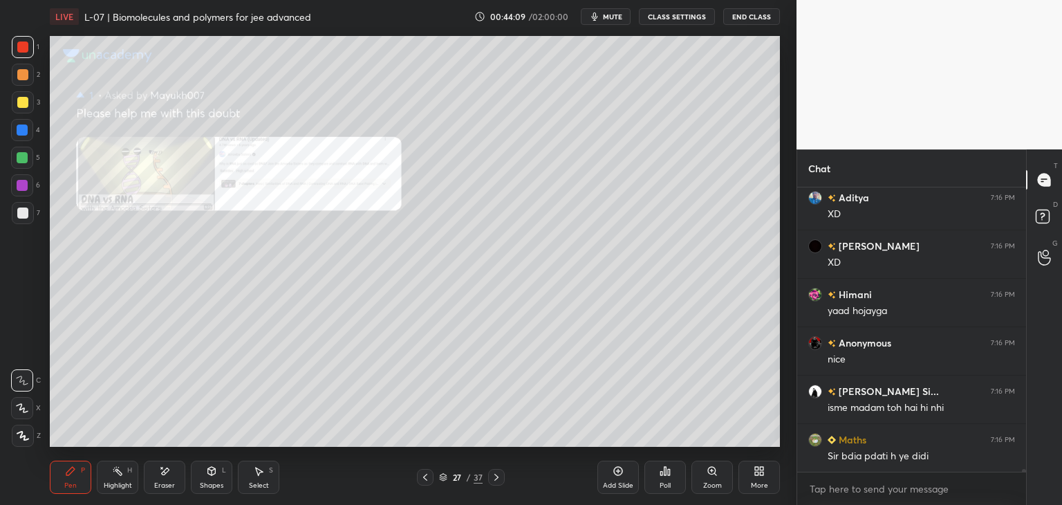
click at [423, 481] on icon at bounding box center [425, 477] width 11 height 11
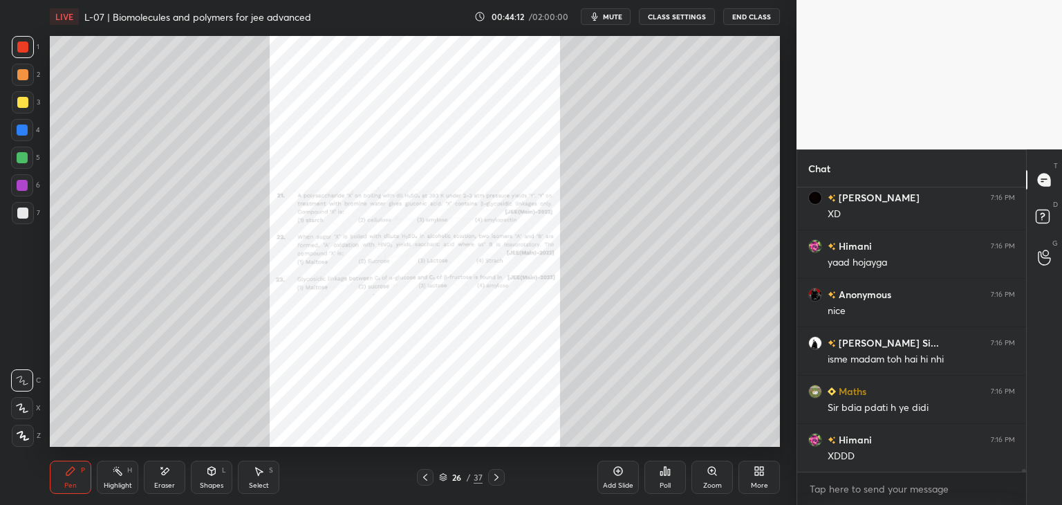
scroll to position [31993, 0]
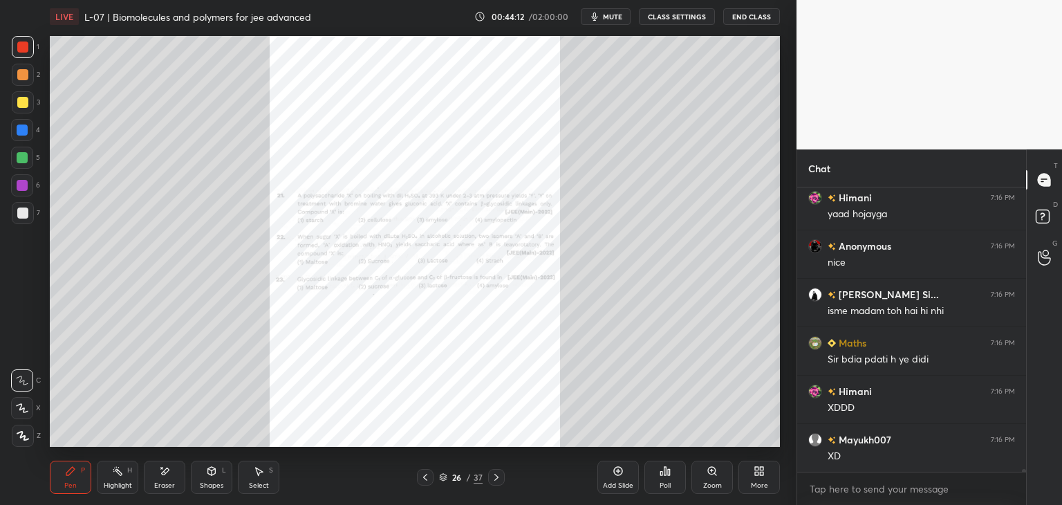
click at [710, 479] on div "Zoom" at bounding box center [711, 477] width 41 height 33
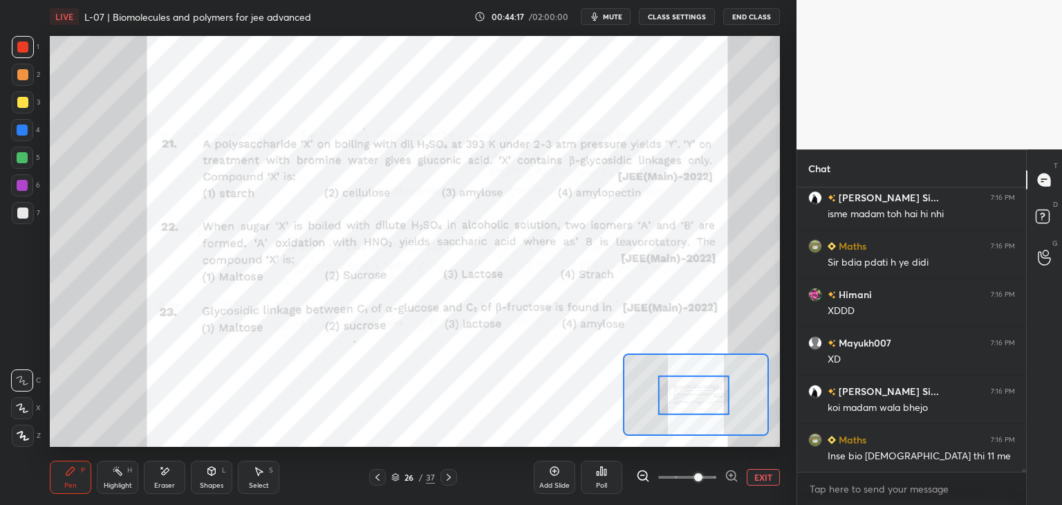
scroll to position [32138, 0]
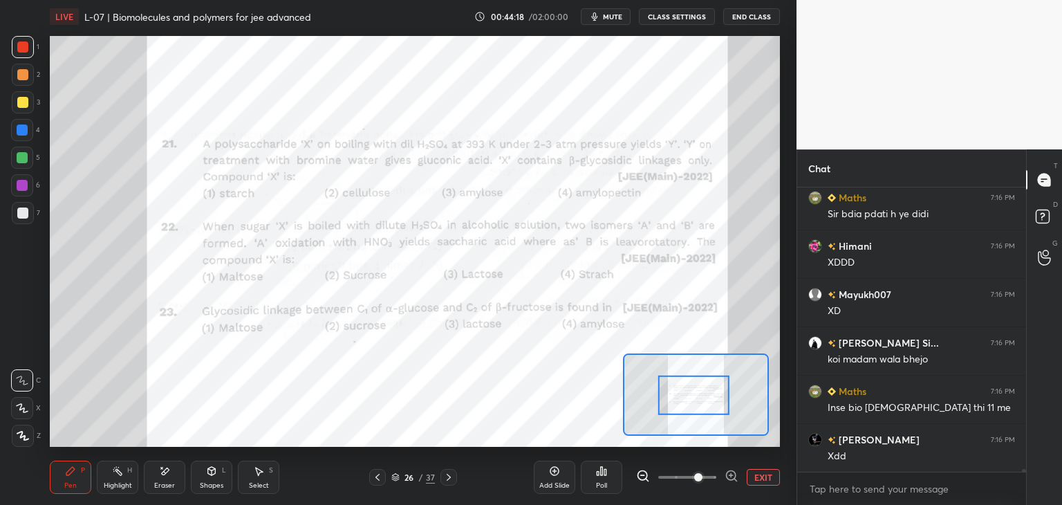
click at [26, 93] on div at bounding box center [23, 102] width 22 height 22
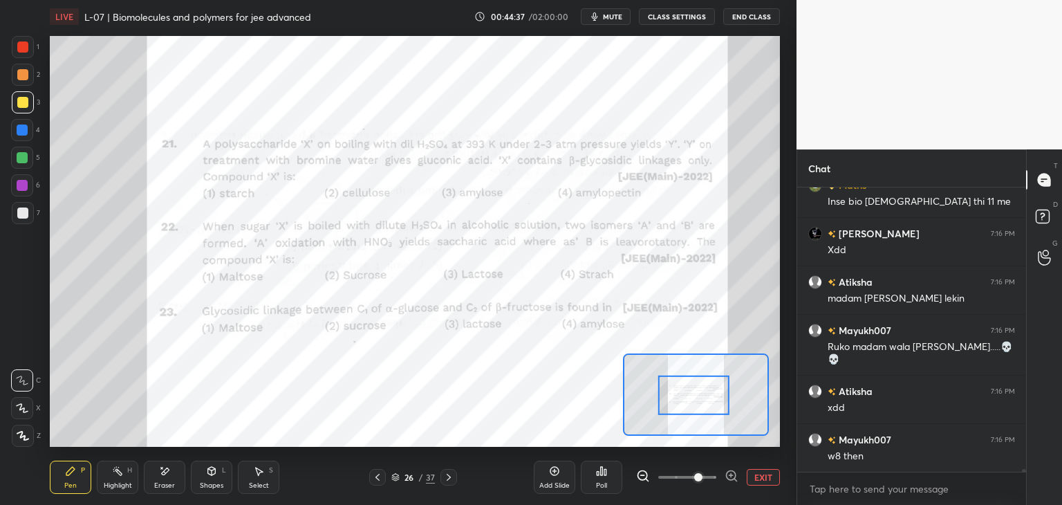
scroll to position [32392, 0]
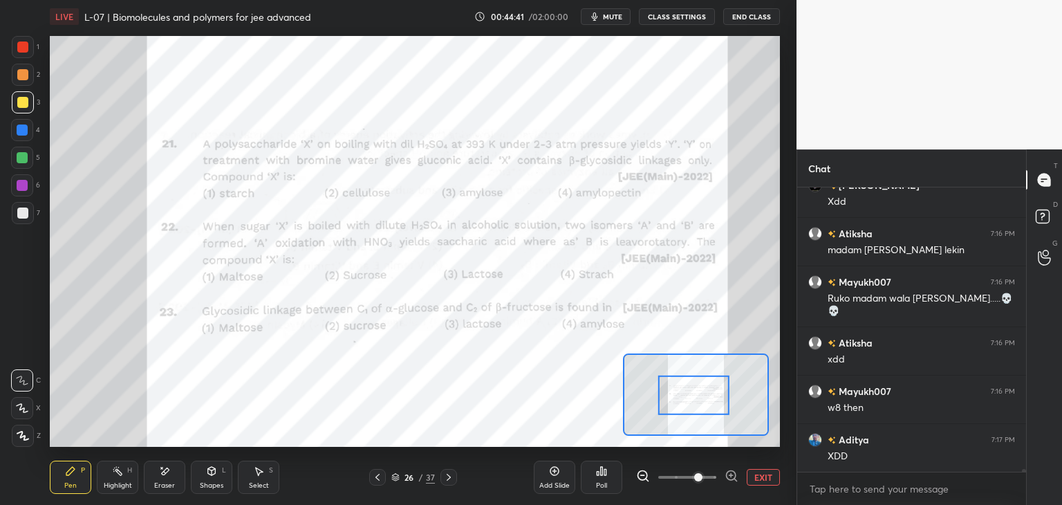
click at [17, 49] on div at bounding box center [22, 46] width 11 height 11
click at [15, 78] on div at bounding box center [23, 75] width 22 height 22
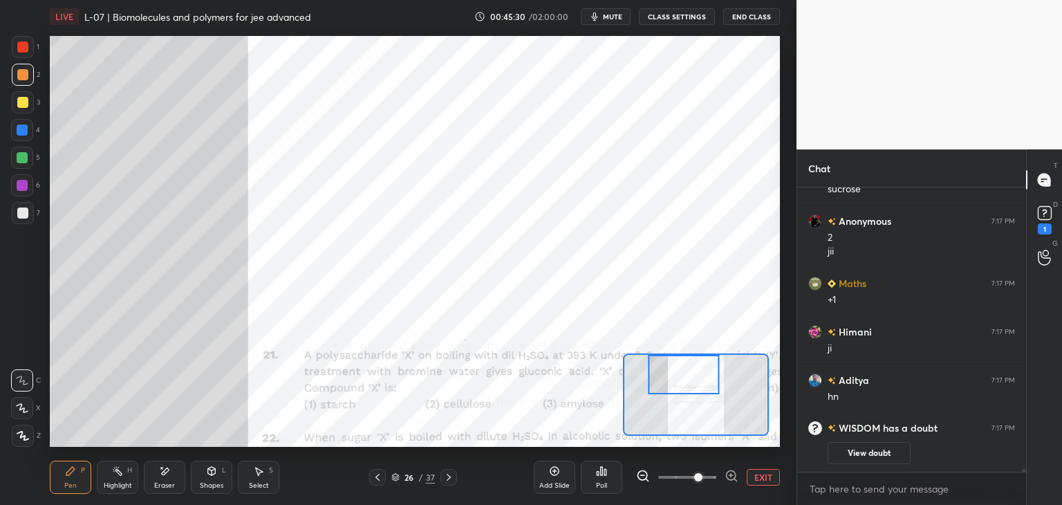
scroll to position [31997, 0]
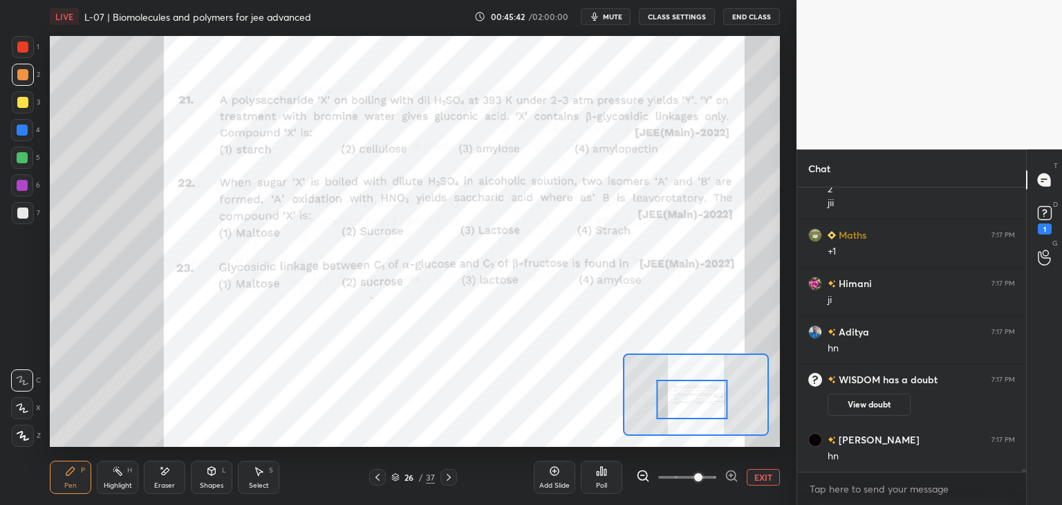
click at [451, 476] on icon at bounding box center [448, 477] width 11 height 11
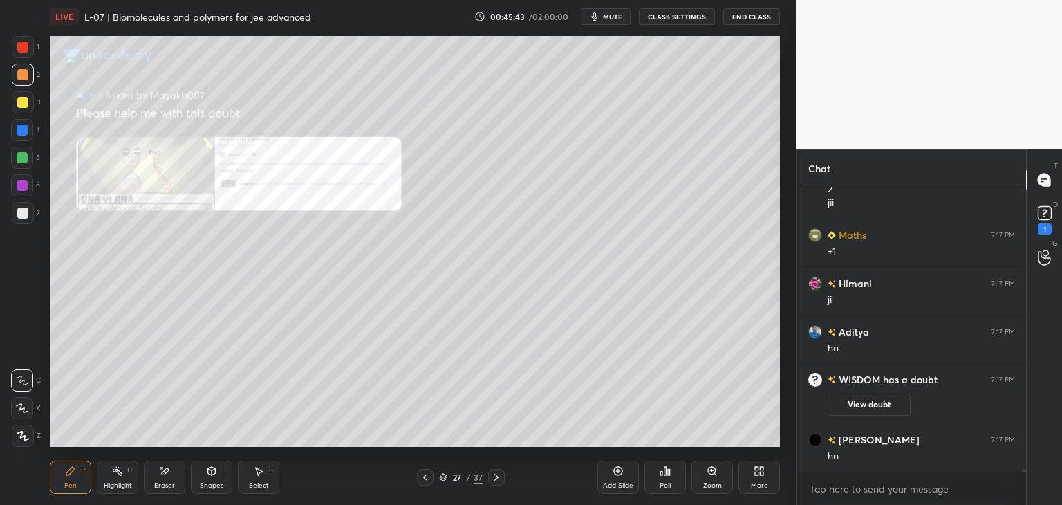
click at [491, 478] on icon at bounding box center [496, 477] width 11 height 11
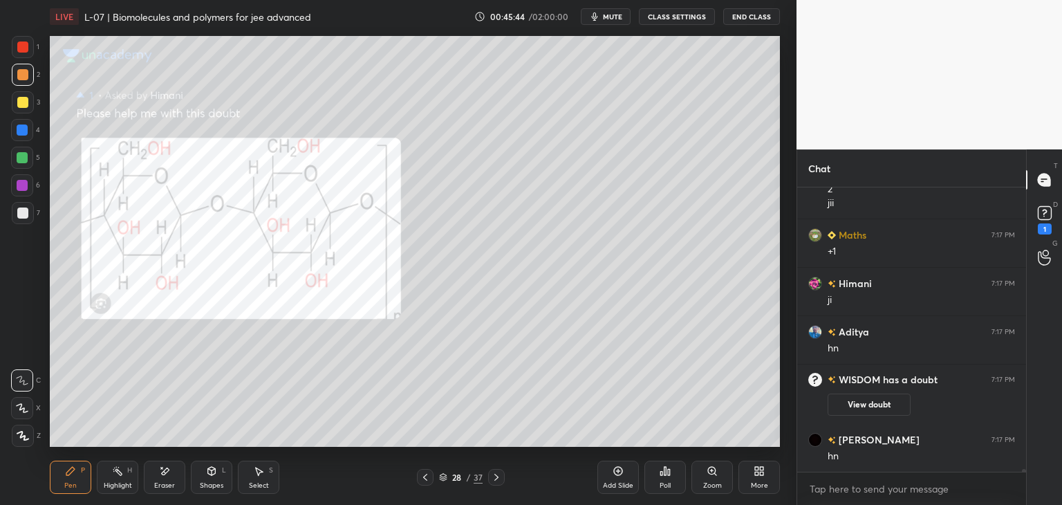
click at [499, 479] on icon at bounding box center [496, 477] width 11 height 11
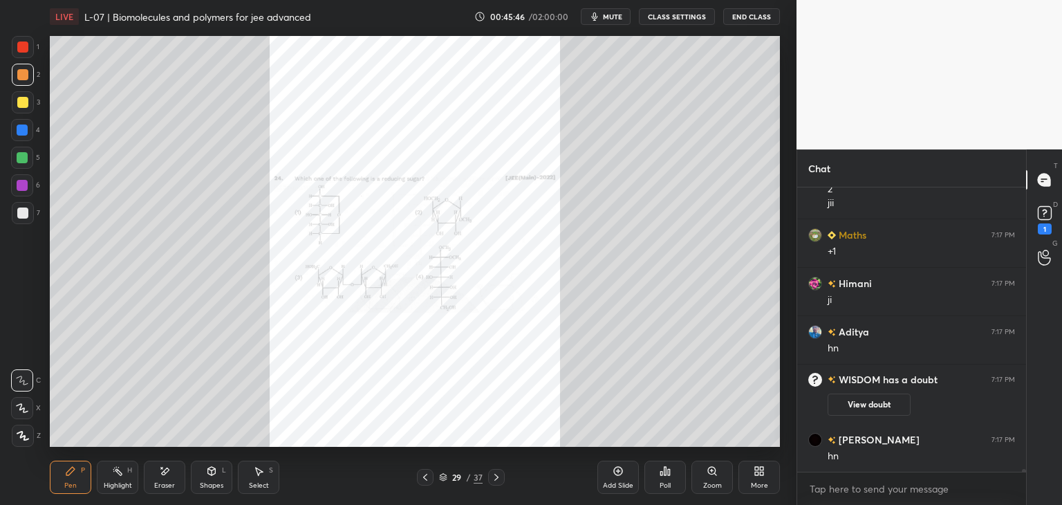
click at [710, 479] on div "Zoom" at bounding box center [711, 477] width 41 height 33
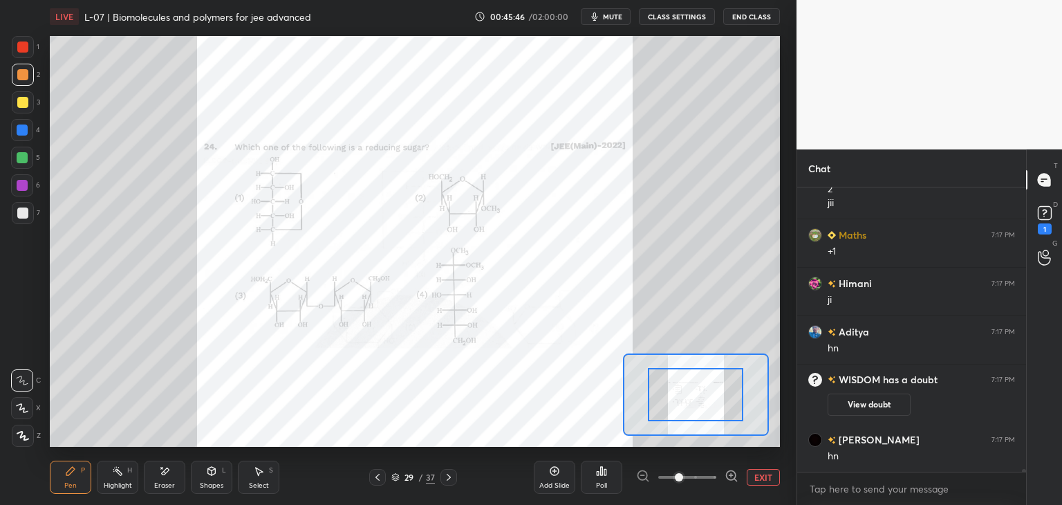
scroll to position [32031, 0]
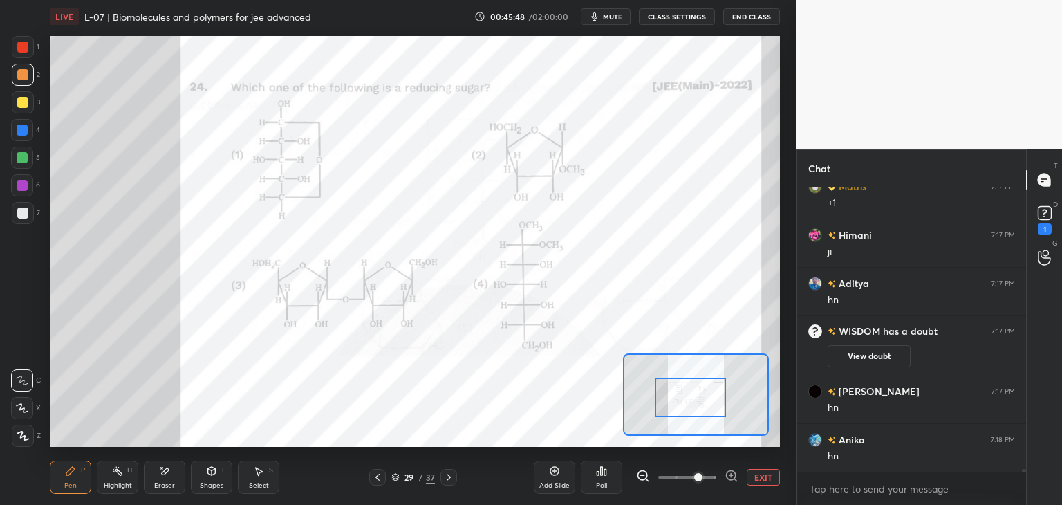
click at [22, 47] on div at bounding box center [22, 46] width 11 height 11
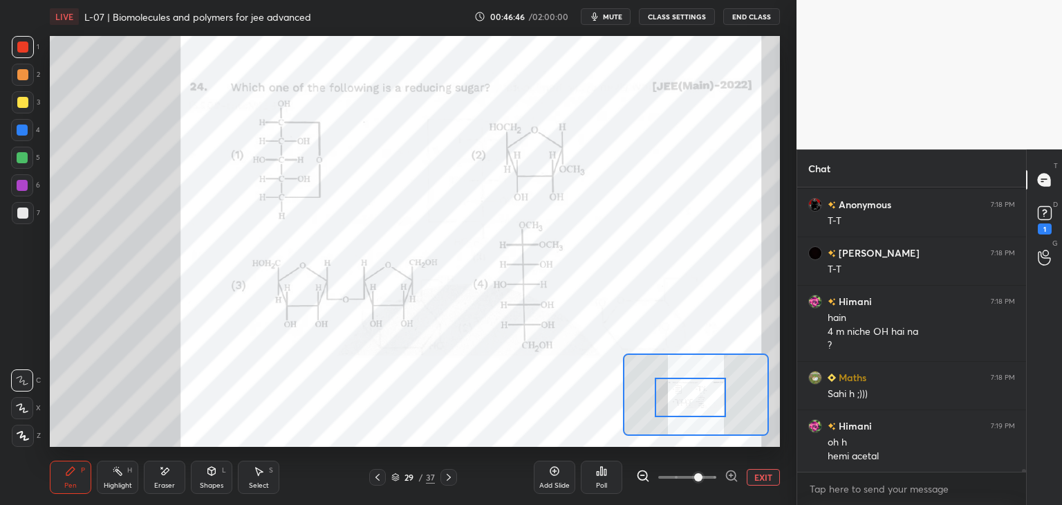
scroll to position [32757, 0]
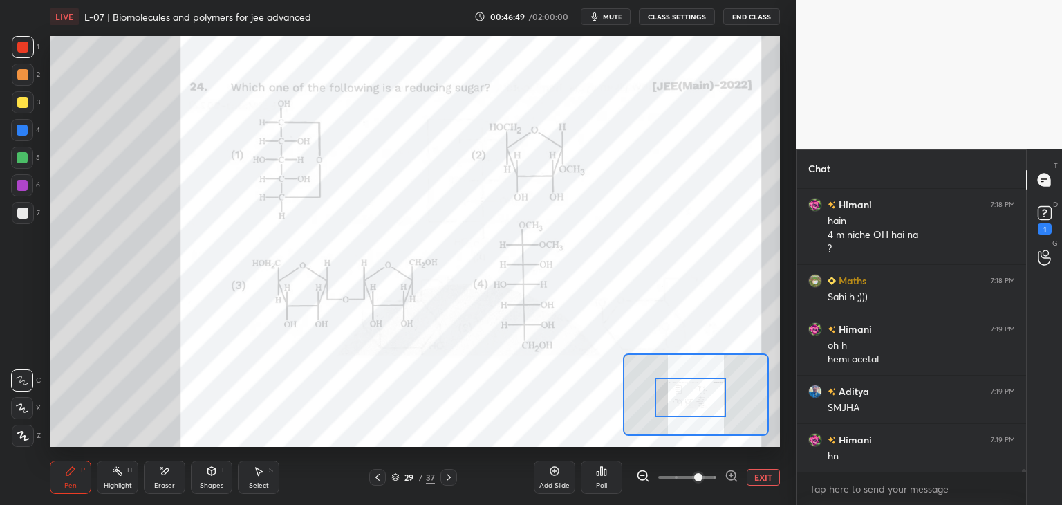
click at [450, 478] on icon at bounding box center [448, 477] width 11 height 11
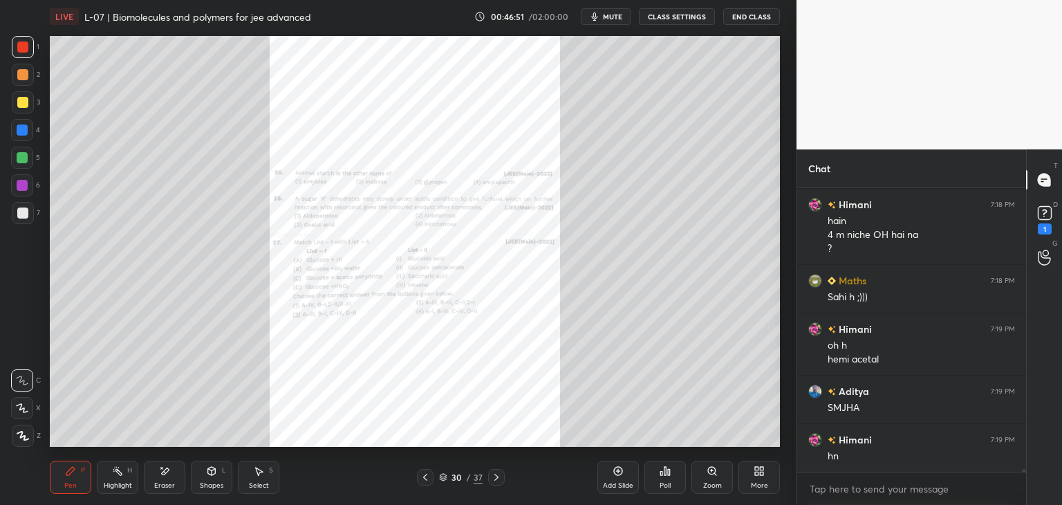
click at [710, 474] on icon at bounding box center [712, 471] width 8 height 8
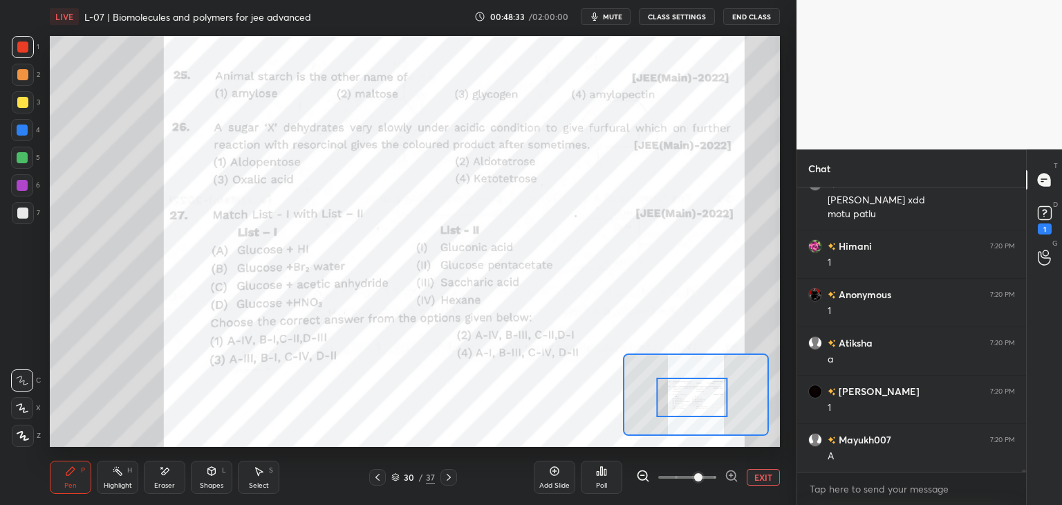
scroll to position [33446, 0]
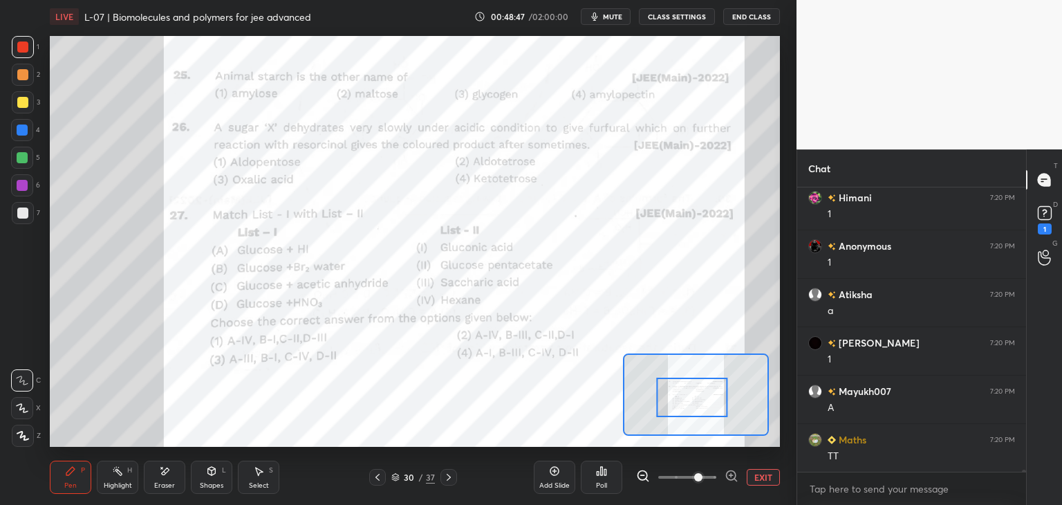
click at [451, 474] on icon at bounding box center [448, 477] width 11 height 11
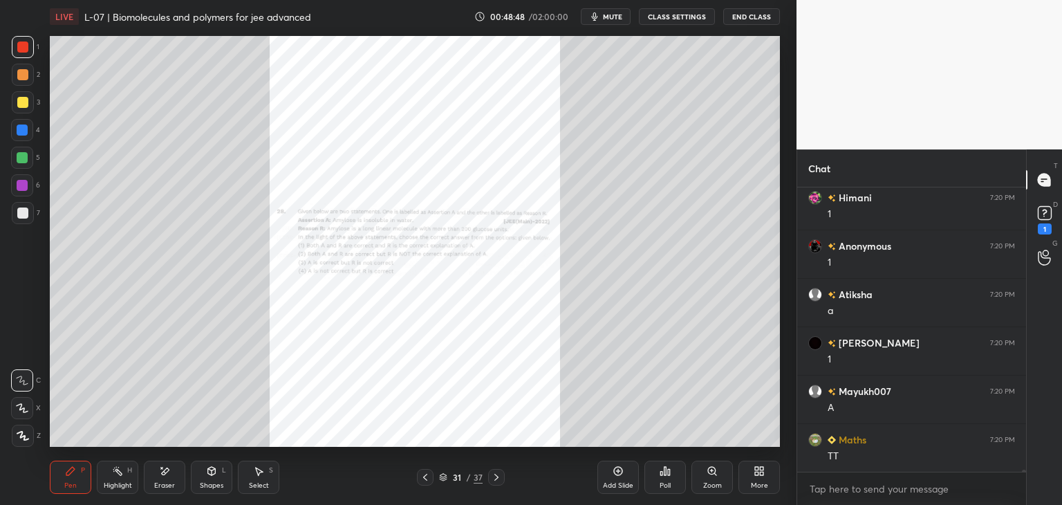
click at [711, 480] on div "Zoom" at bounding box center [711, 477] width 41 height 33
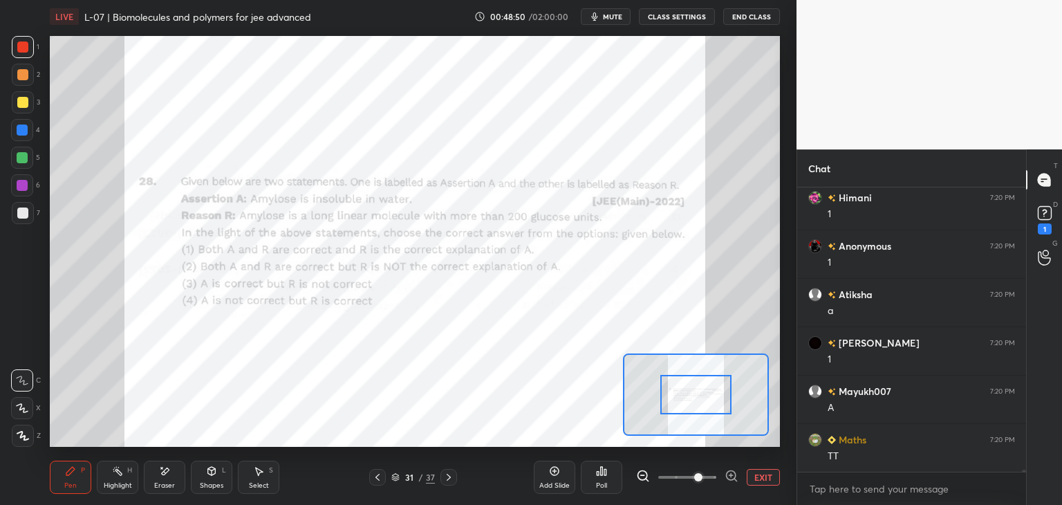
click at [700, 396] on div at bounding box center [696, 394] width 72 height 39
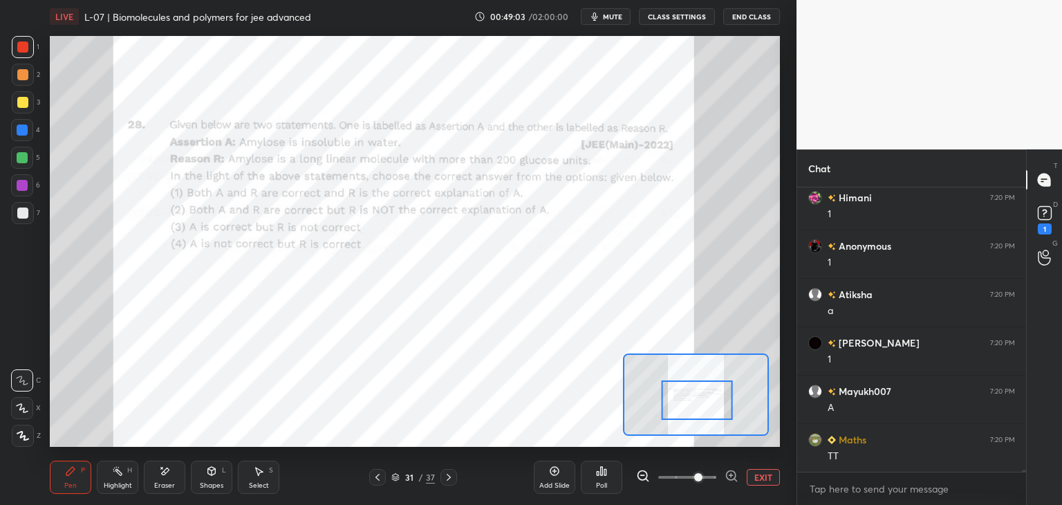
scroll to position [33494, 0]
click at [166, 475] on icon at bounding box center [164, 471] width 11 height 12
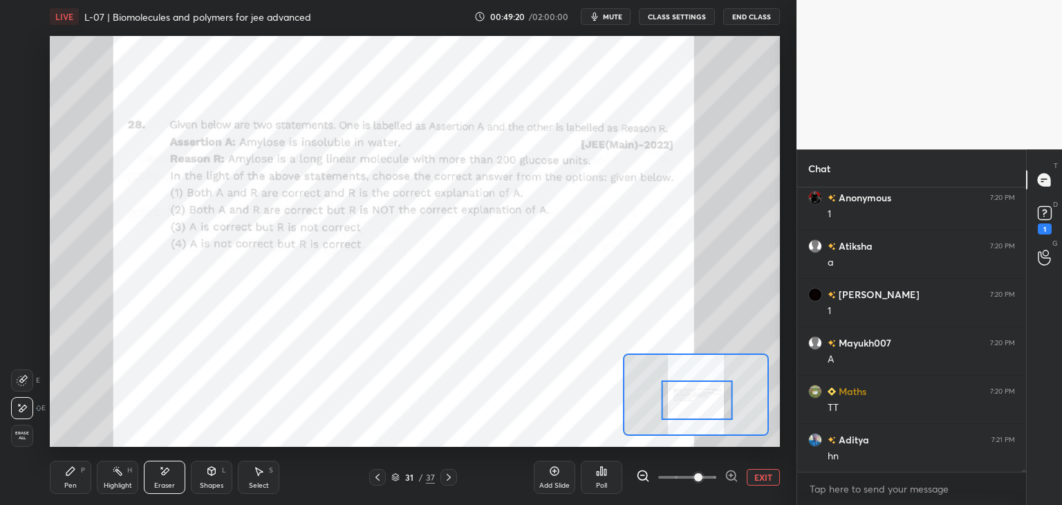
click at [62, 473] on div "Pen P" at bounding box center [70, 477] width 41 height 33
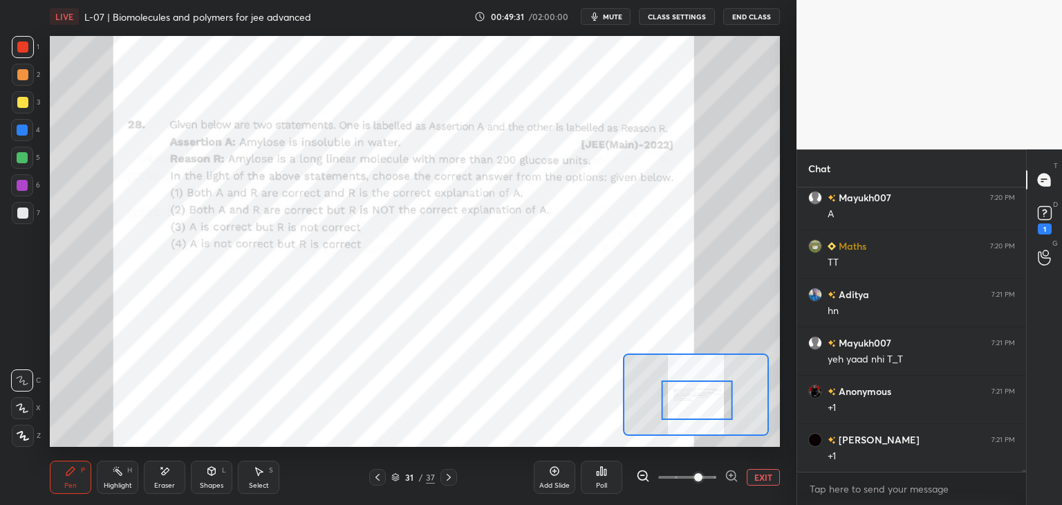
scroll to position [33688, 0]
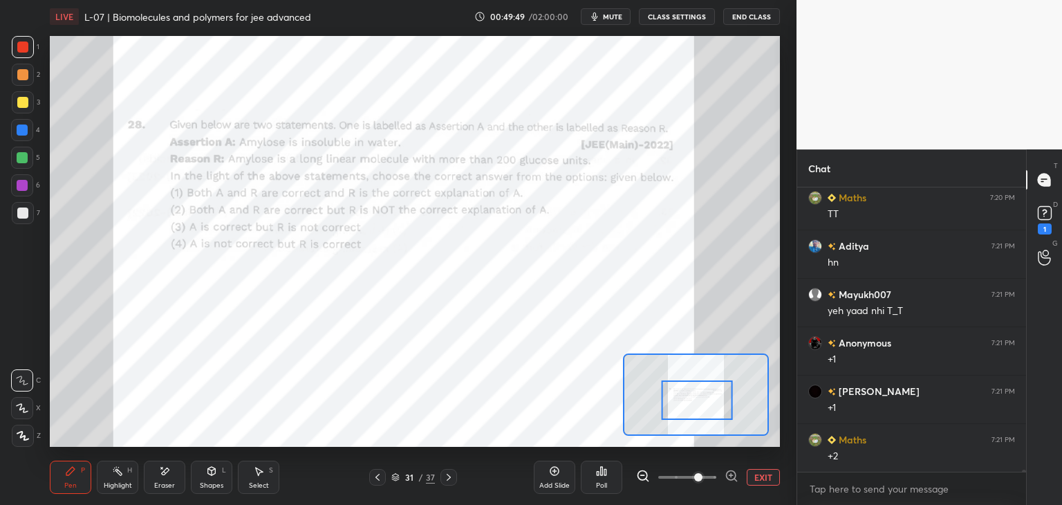
click at [451, 479] on icon at bounding box center [448, 477] width 11 height 11
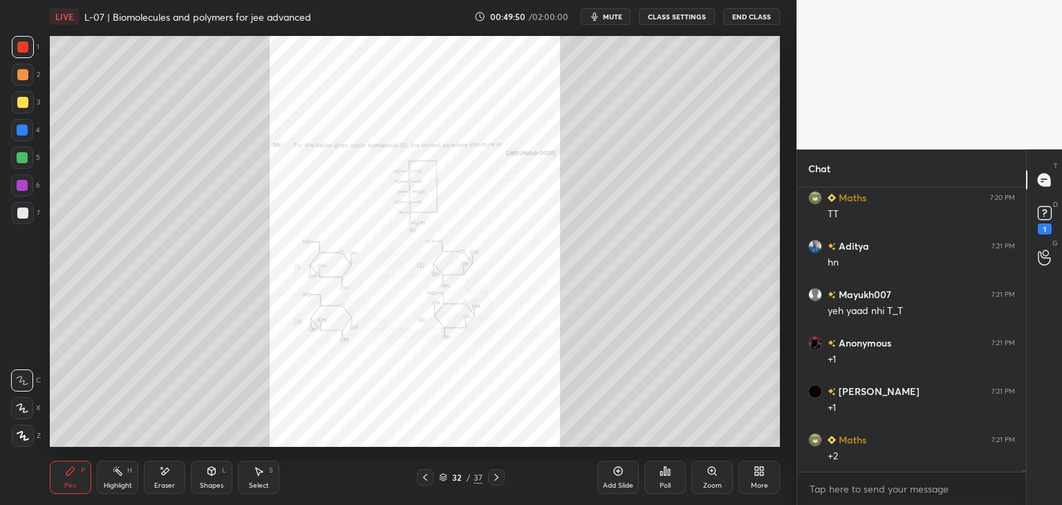
click at [710, 477] on div "Zoom" at bounding box center [711, 477] width 41 height 33
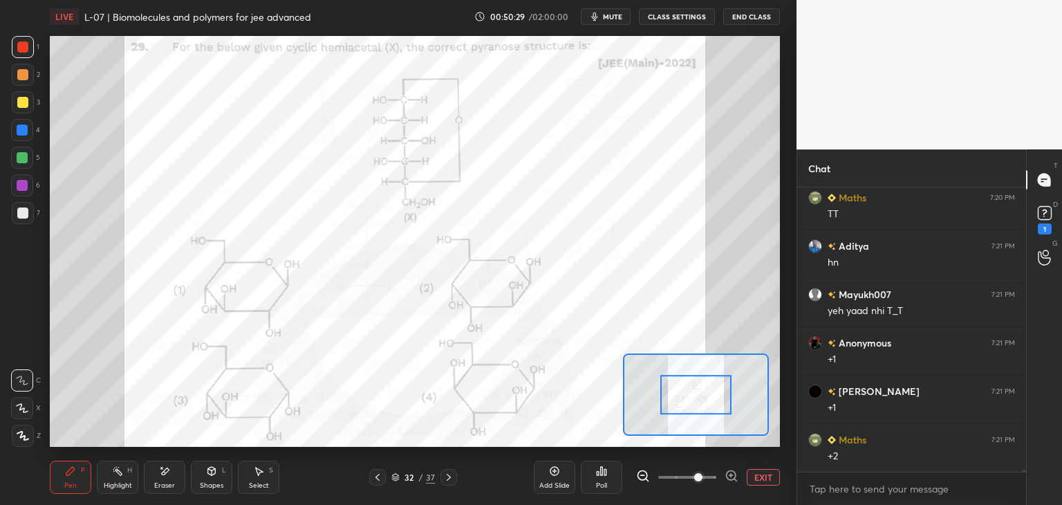
click at [600, 483] on div "Poll" at bounding box center [601, 485] width 11 height 7
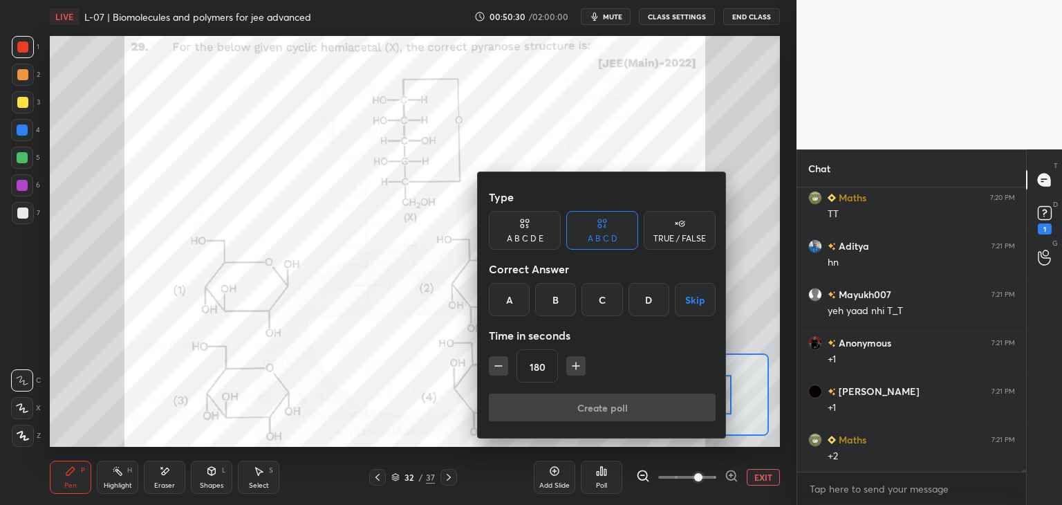
click at [639, 302] on div "D" at bounding box center [649, 299] width 41 height 33
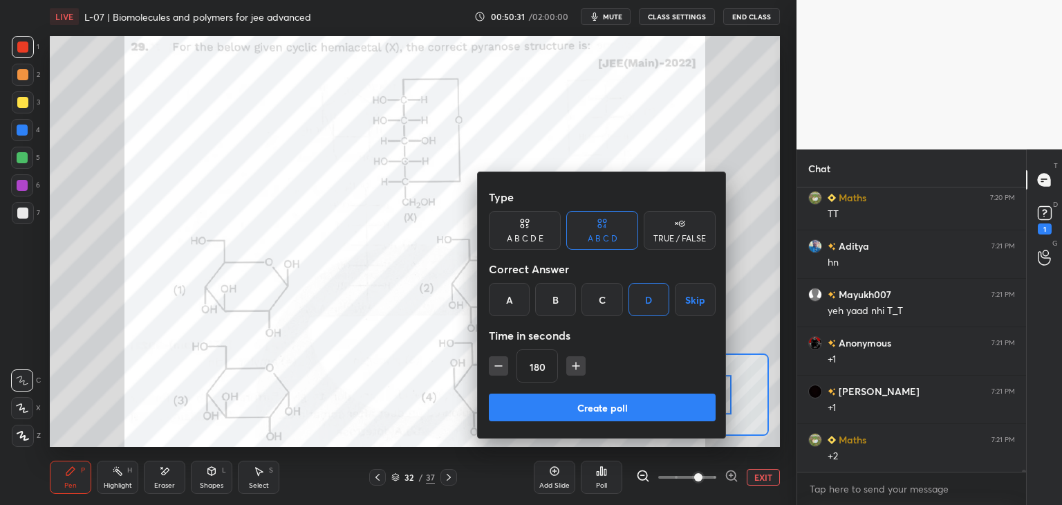
click at [489, 363] on button "button" at bounding box center [498, 365] width 19 height 19
click at [494, 362] on icon "button" at bounding box center [499, 366] width 14 height 14
click at [492, 362] on icon "button" at bounding box center [499, 366] width 14 height 14
click at [494, 362] on icon "button" at bounding box center [499, 366] width 14 height 14
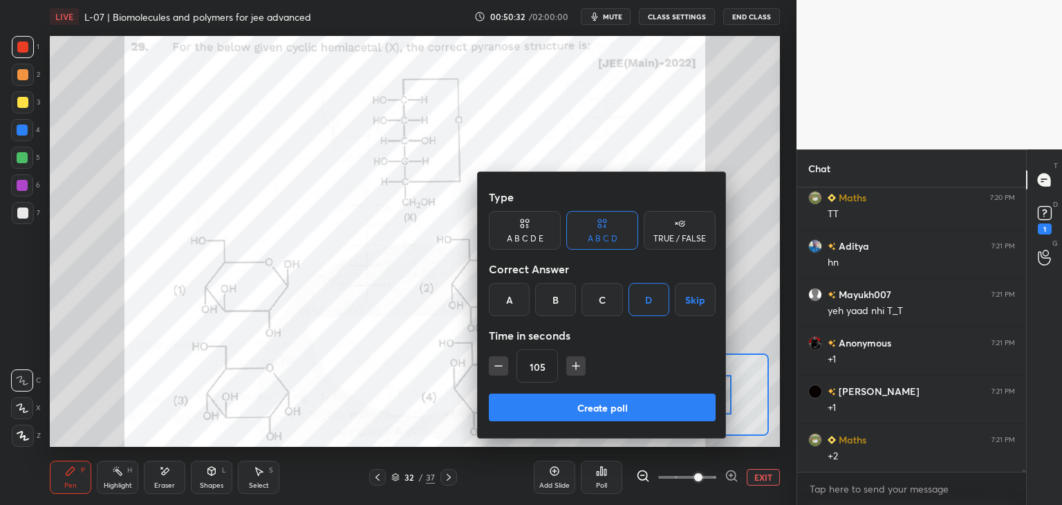
click at [495, 364] on icon "button" at bounding box center [499, 366] width 14 height 14
type input "90"
click at [549, 402] on button "Create poll" at bounding box center [602, 407] width 227 height 28
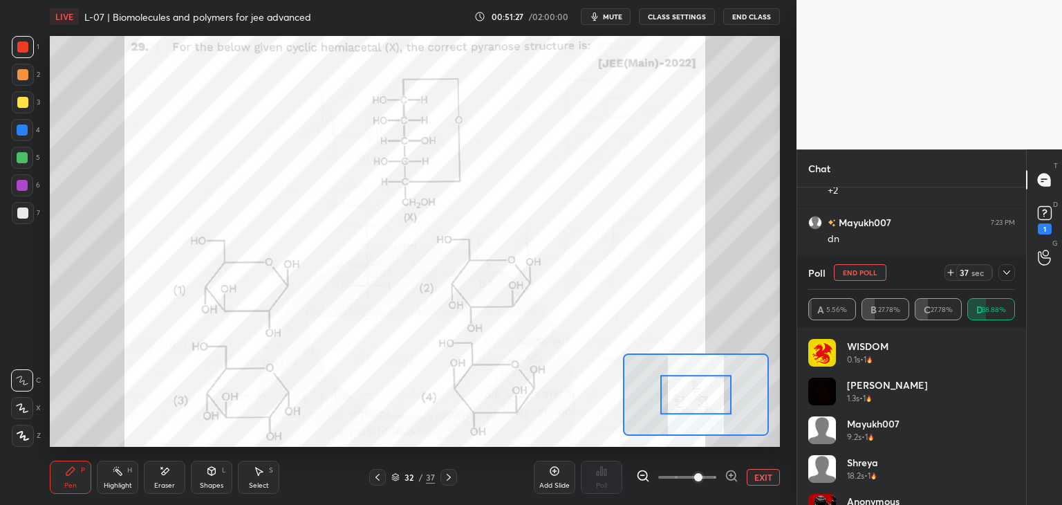
scroll to position [34002, 0]
click at [1004, 272] on icon at bounding box center [1006, 272] width 7 height 4
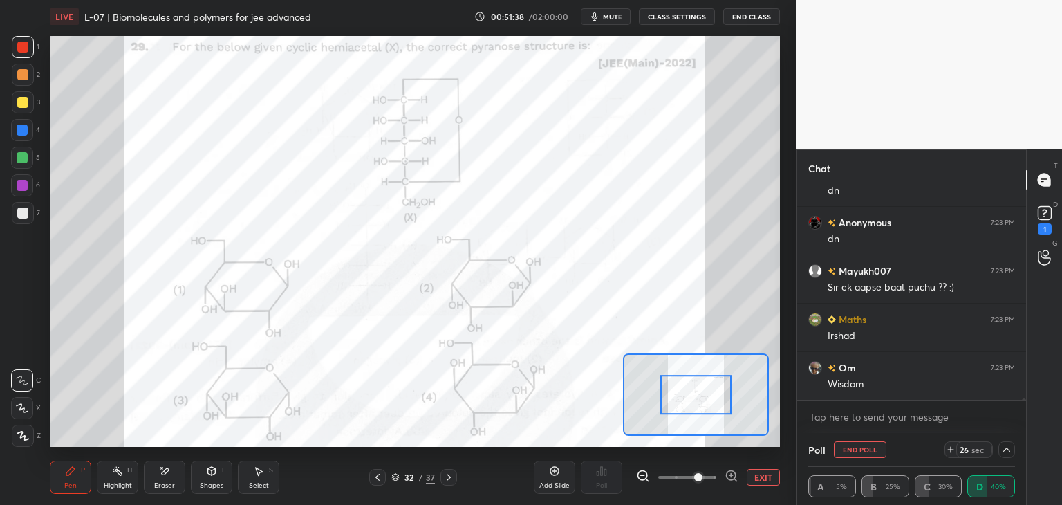
scroll to position [34050, 0]
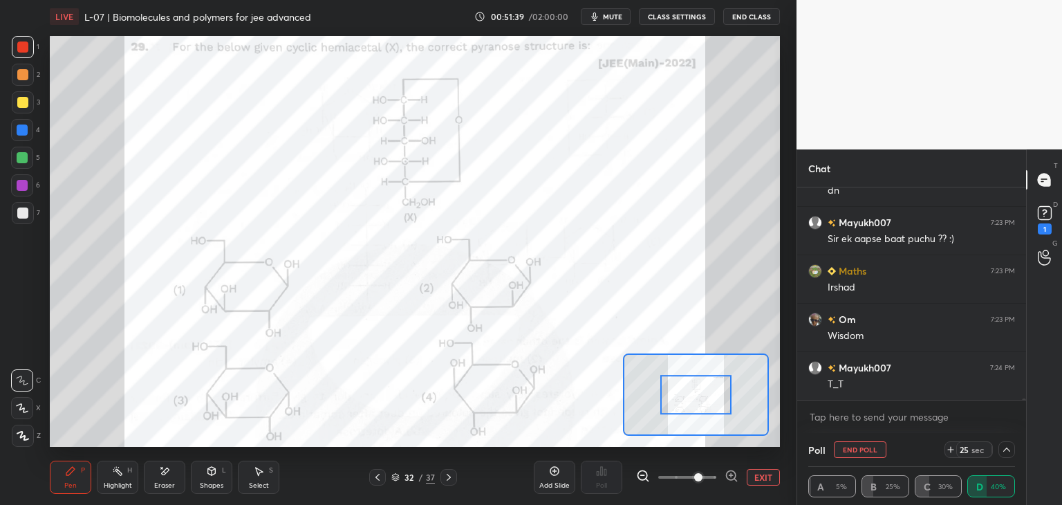
click at [29, 133] on div at bounding box center [22, 130] width 22 height 22
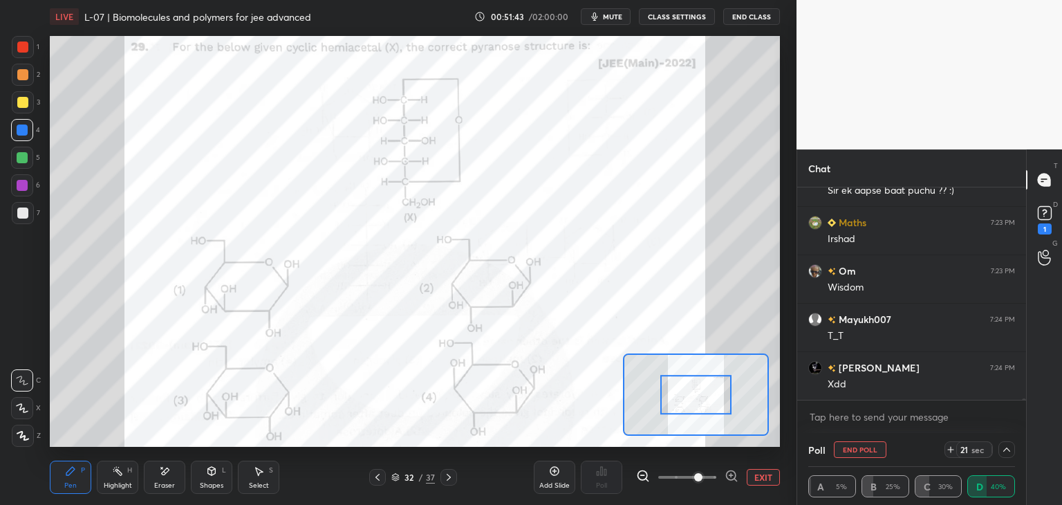
click at [171, 476] on div "Eraser" at bounding box center [164, 477] width 41 height 33
click at [75, 476] on icon at bounding box center [70, 470] width 11 height 11
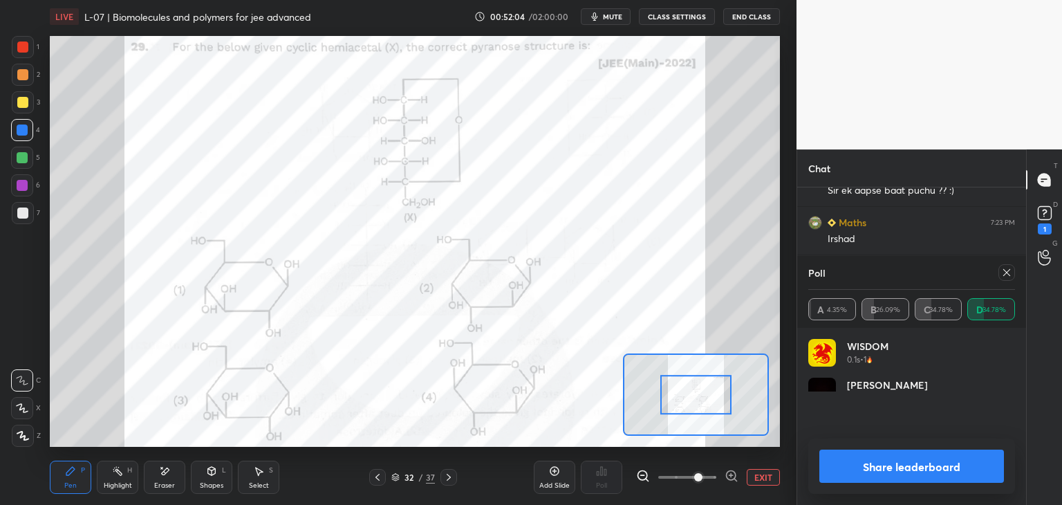
scroll to position [162, 203]
click at [1005, 275] on icon at bounding box center [1006, 272] width 11 height 11
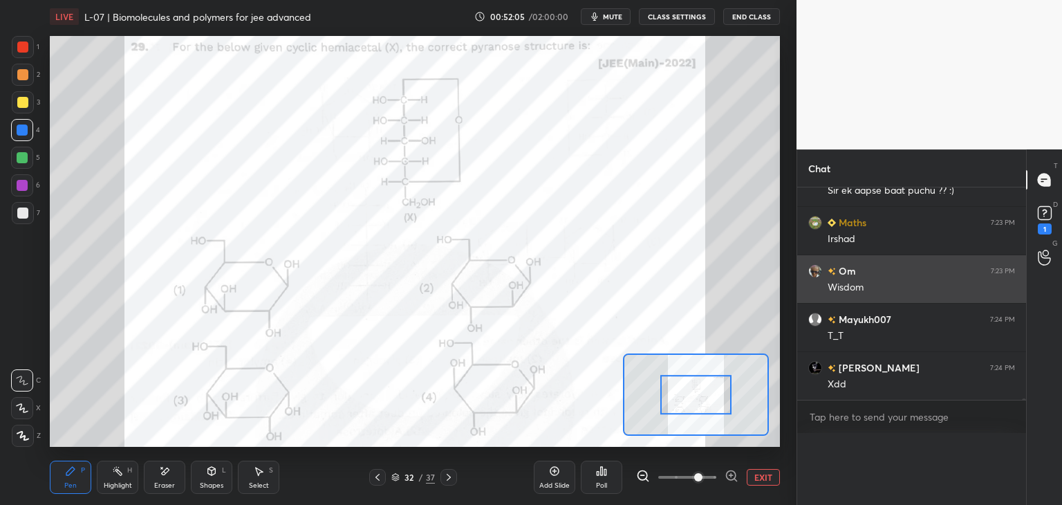
scroll to position [4, 4]
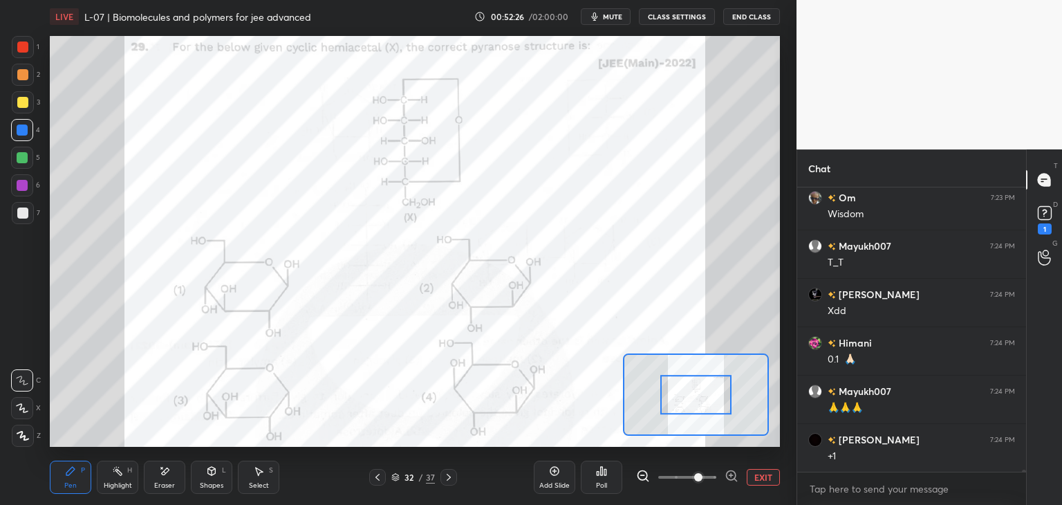
click at [446, 478] on icon at bounding box center [448, 477] width 11 height 11
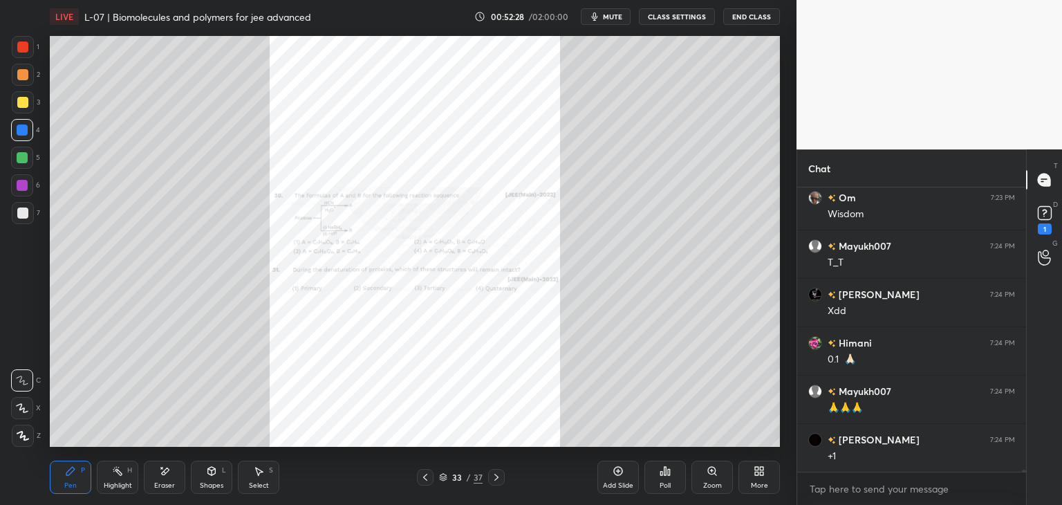
click at [712, 479] on div "Zoom" at bounding box center [711, 477] width 41 height 33
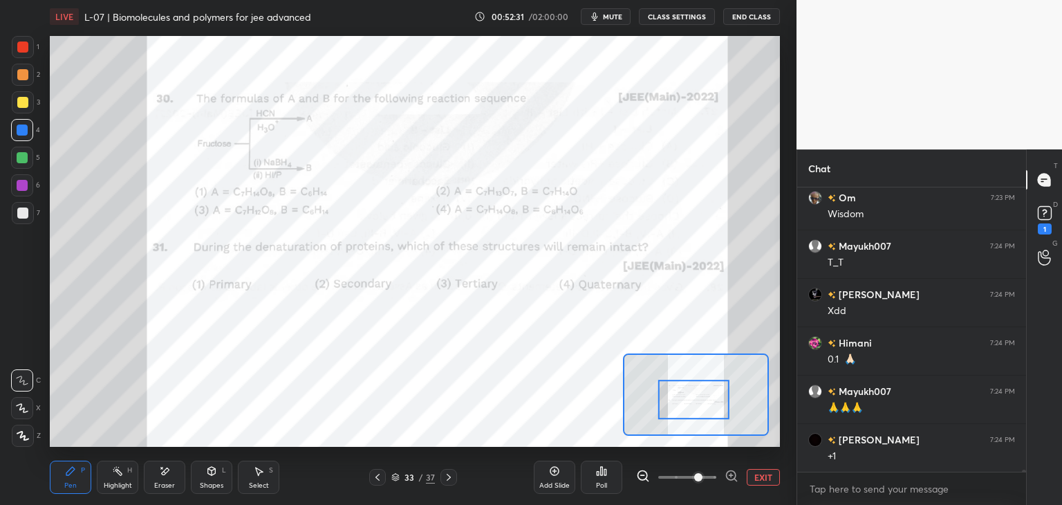
click at [17, 55] on div at bounding box center [23, 47] width 22 height 22
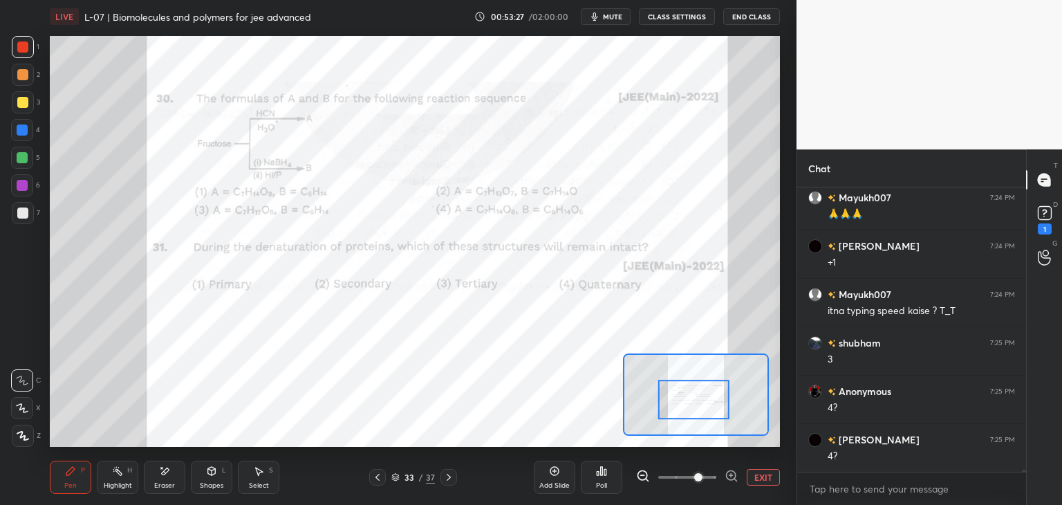
scroll to position [34414, 0]
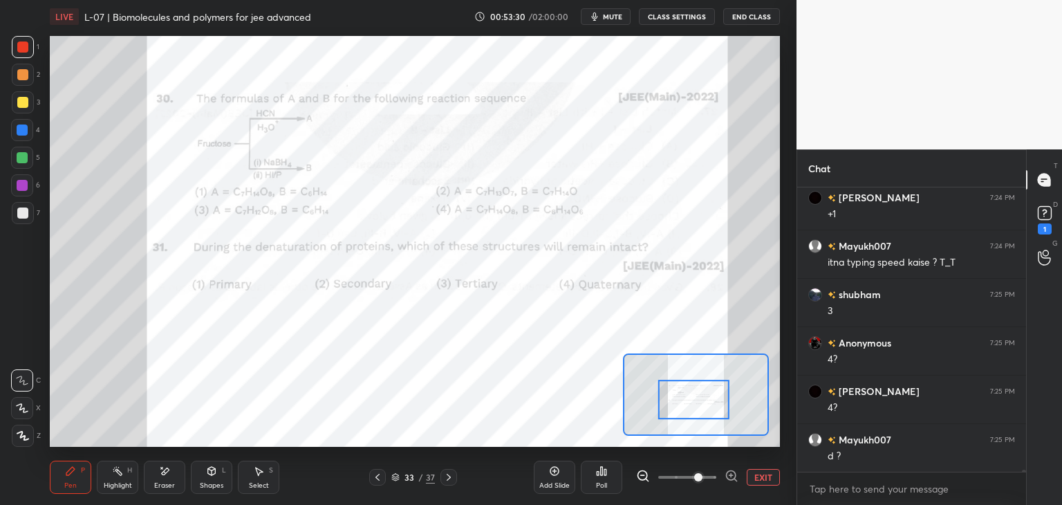
click at [163, 475] on icon at bounding box center [164, 471] width 11 height 12
click at [72, 472] on icon at bounding box center [70, 471] width 8 height 8
click at [171, 469] on div "Eraser" at bounding box center [164, 477] width 41 height 33
click at [83, 469] on div "P" at bounding box center [83, 470] width 4 height 7
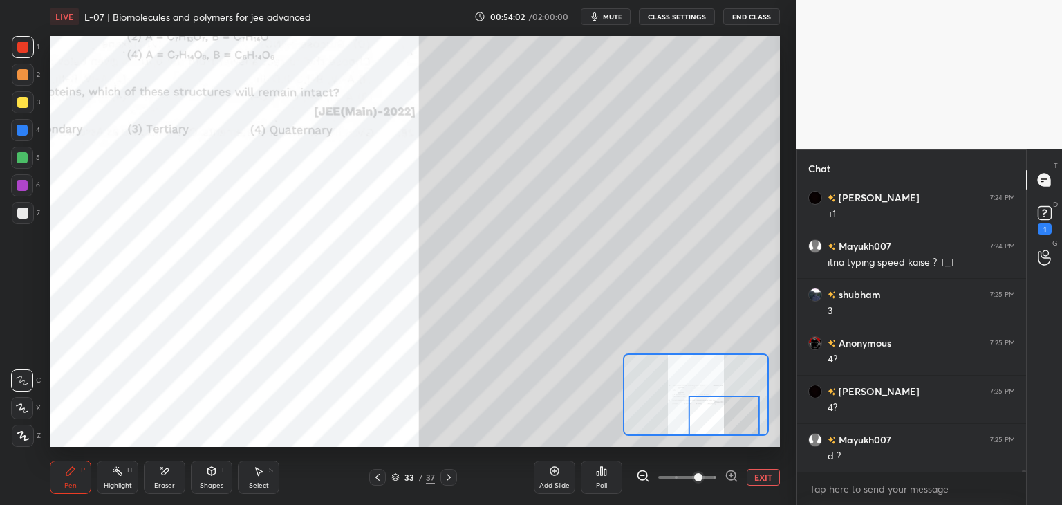
scroll to position [34463, 0]
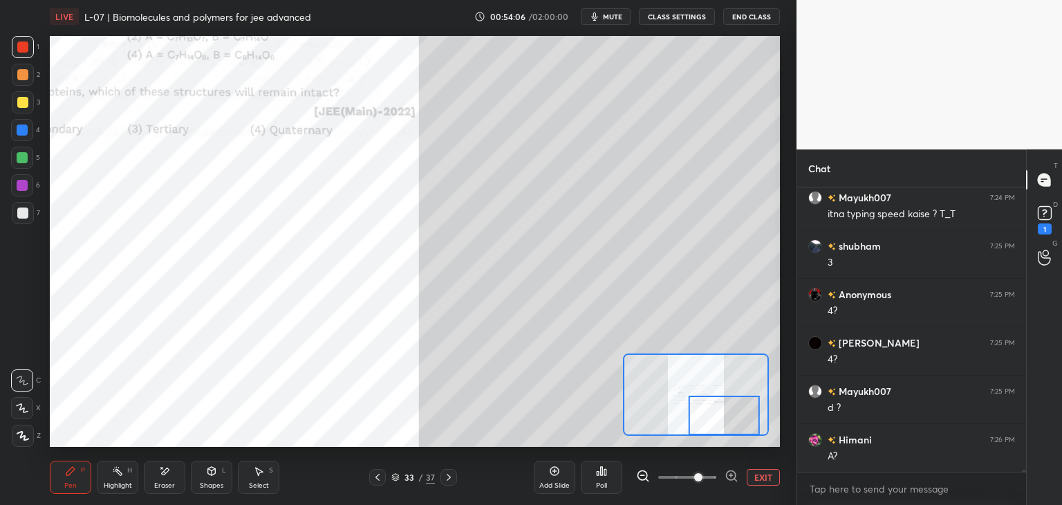
click at [168, 474] on icon at bounding box center [164, 471] width 11 height 12
click at [65, 474] on icon at bounding box center [70, 470] width 11 height 11
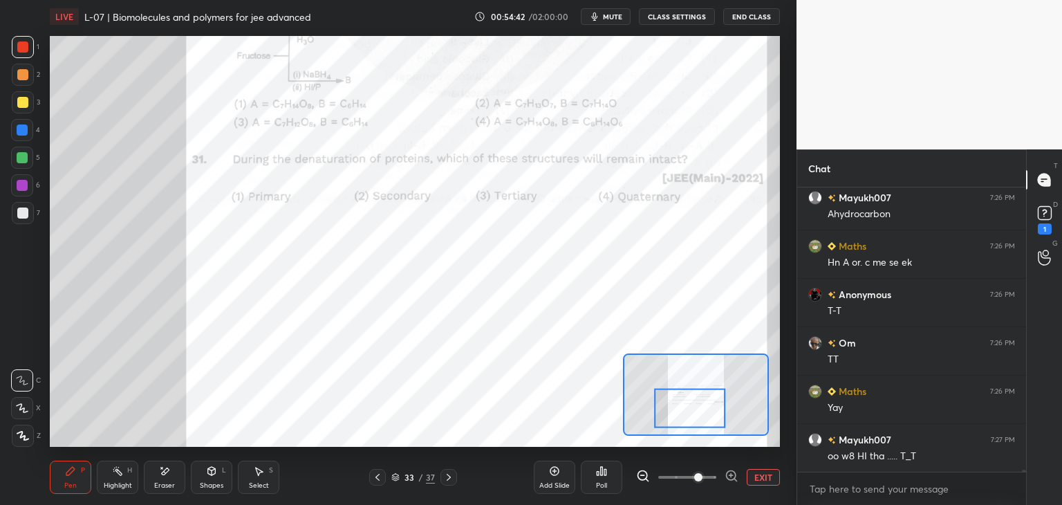
scroll to position [34947, 0]
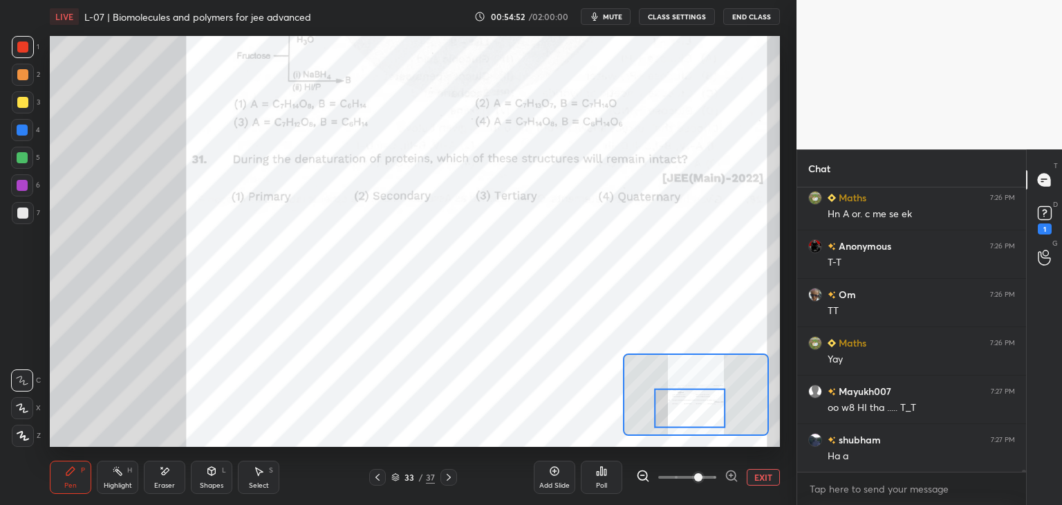
click at [440, 477] on div at bounding box center [448, 477] width 17 height 17
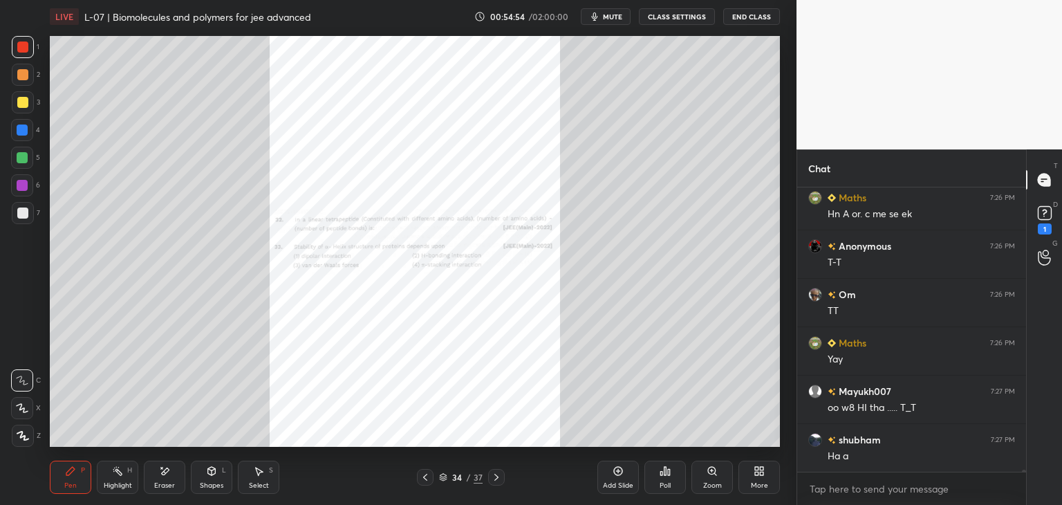
scroll to position [34995, 0]
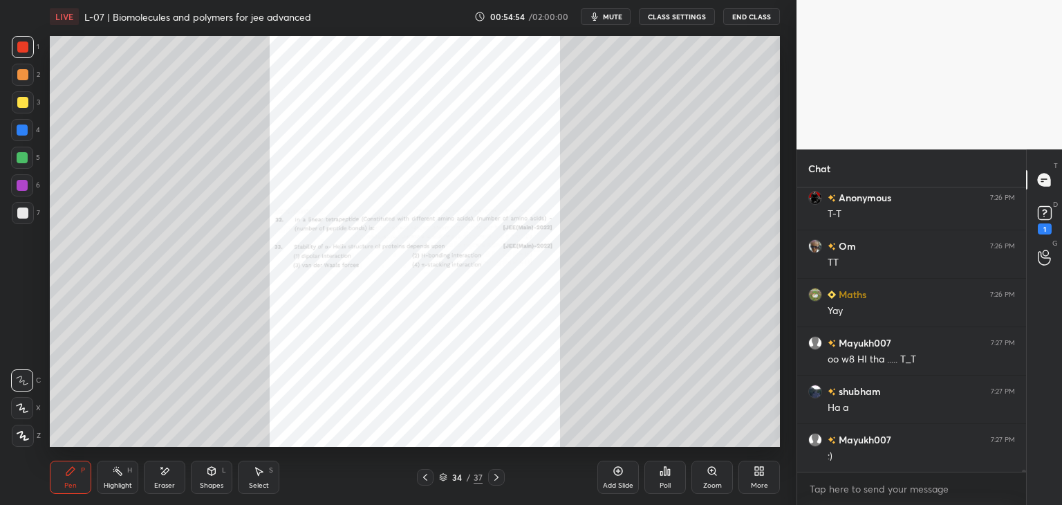
click at [708, 472] on icon at bounding box center [712, 471] width 8 height 8
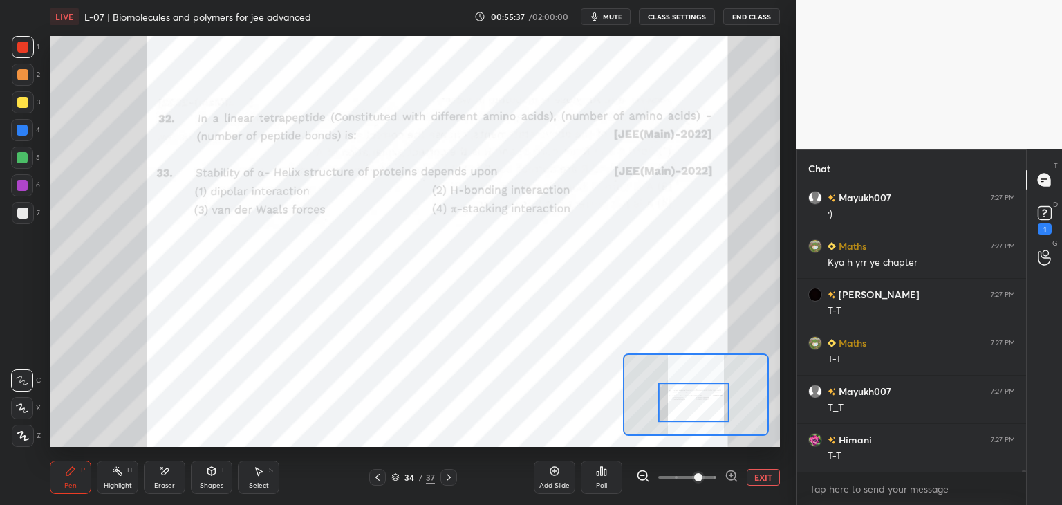
scroll to position [35270, 0]
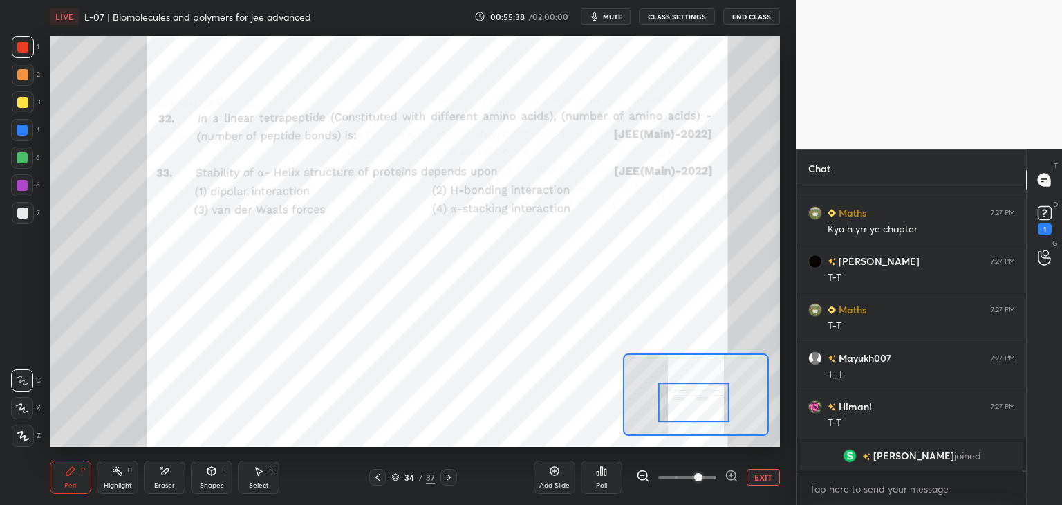
click at [762, 476] on button "EXIT" at bounding box center [763, 477] width 33 height 17
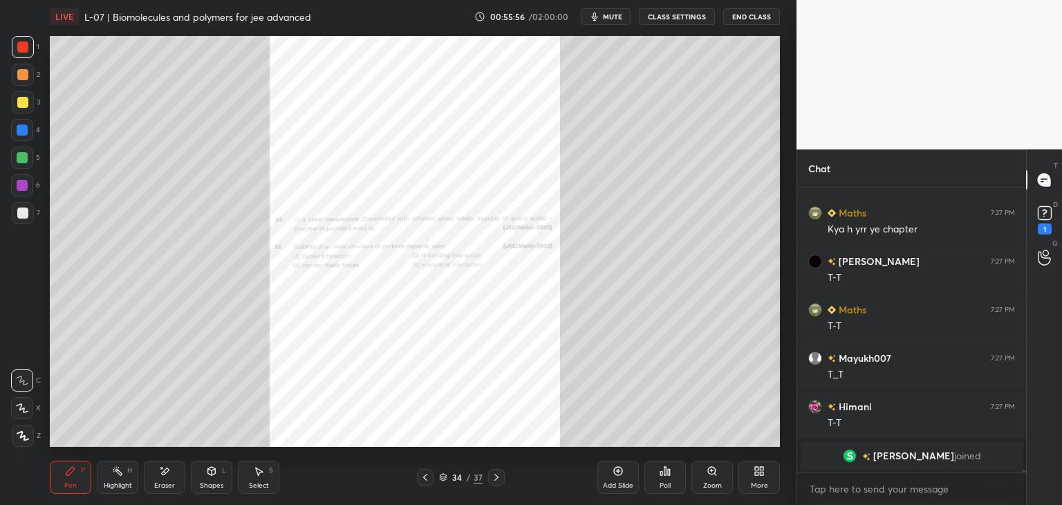
click at [25, 105] on div at bounding box center [22, 102] width 11 height 11
click at [26, 46] on div at bounding box center [22, 46] width 11 height 11
click at [252, 479] on div "Select S" at bounding box center [258, 477] width 41 height 33
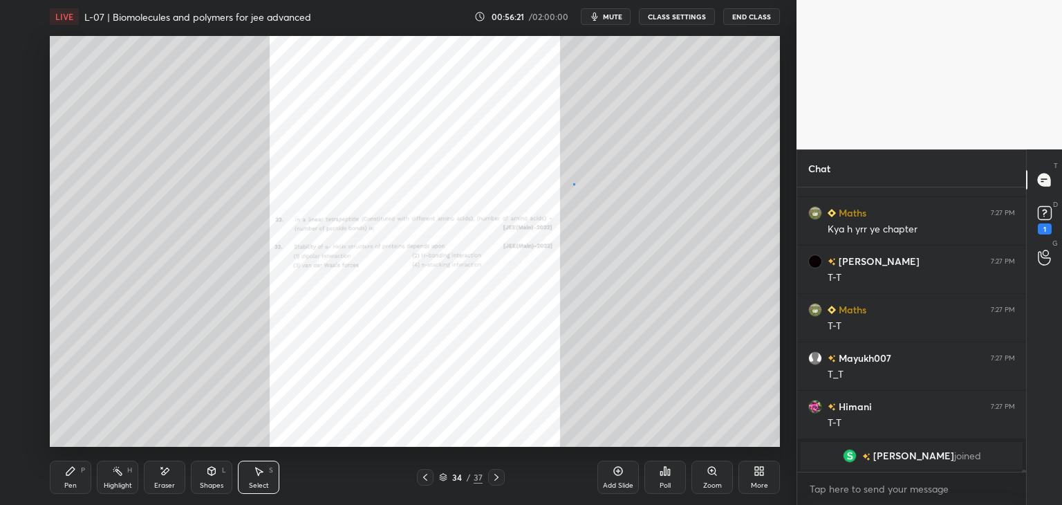
click at [573, 180] on div "0 ° Undo Copy Duplicate Duplicate to new slide Delete" at bounding box center [415, 241] width 730 height 411
click at [71, 472] on icon at bounding box center [70, 471] width 8 height 8
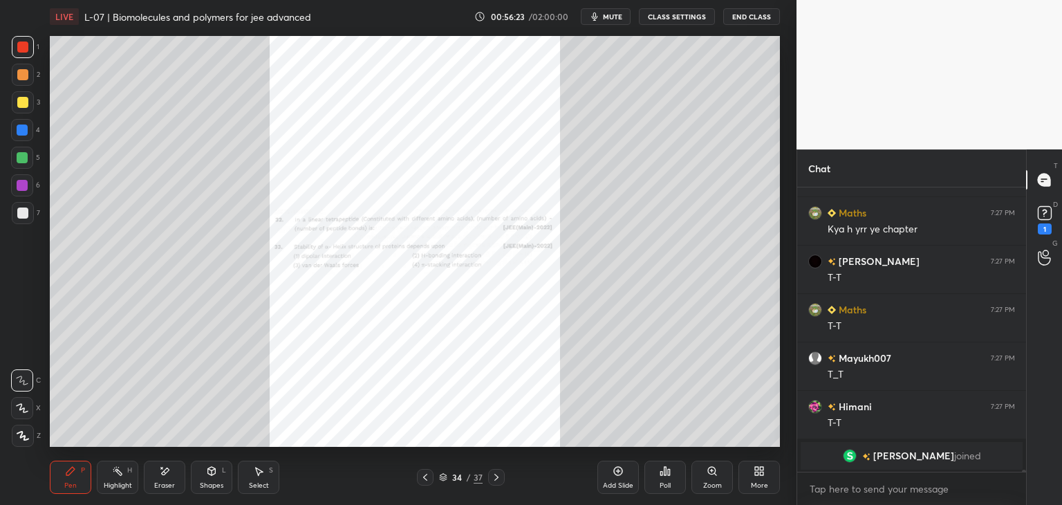
click at [253, 471] on icon at bounding box center [258, 470] width 11 height 11
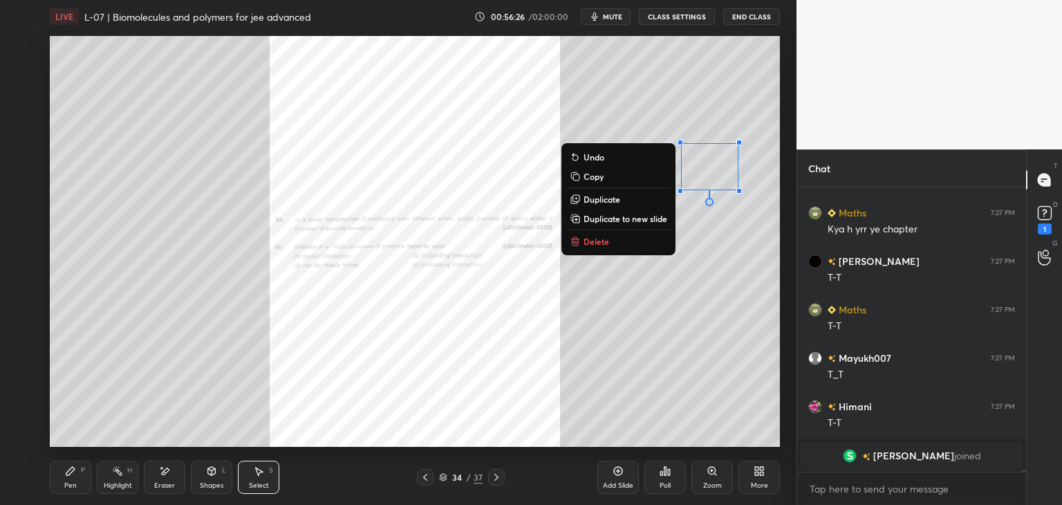
click at [80, 476] on div "Pen P" at bounding box center [70, 477] width 41 height 33
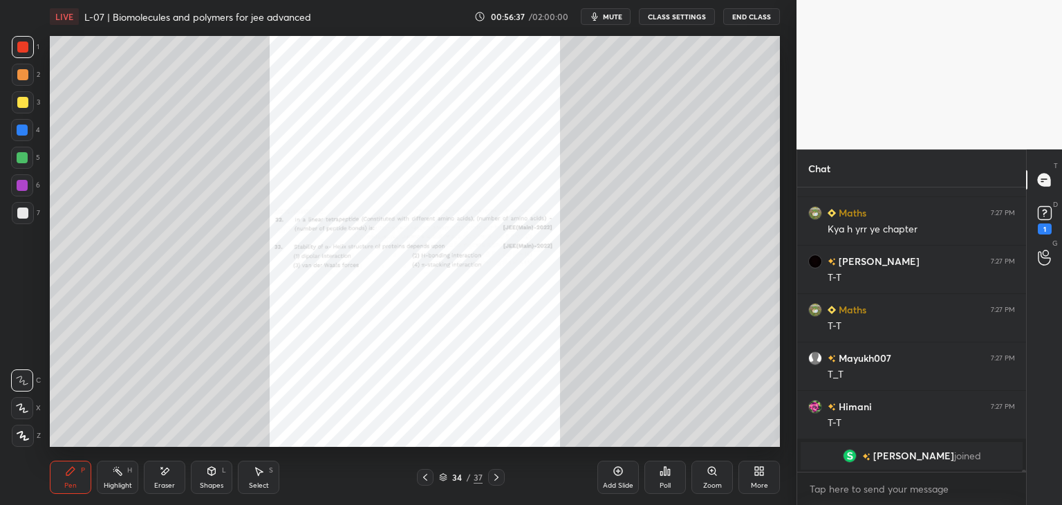
click at [172, 471] on div "Eraser" at bounding box center [164, 477] width 41 height 33
click at [66, 461] on div "Pen P" at bounding box center [70, 477] width 41 height 33
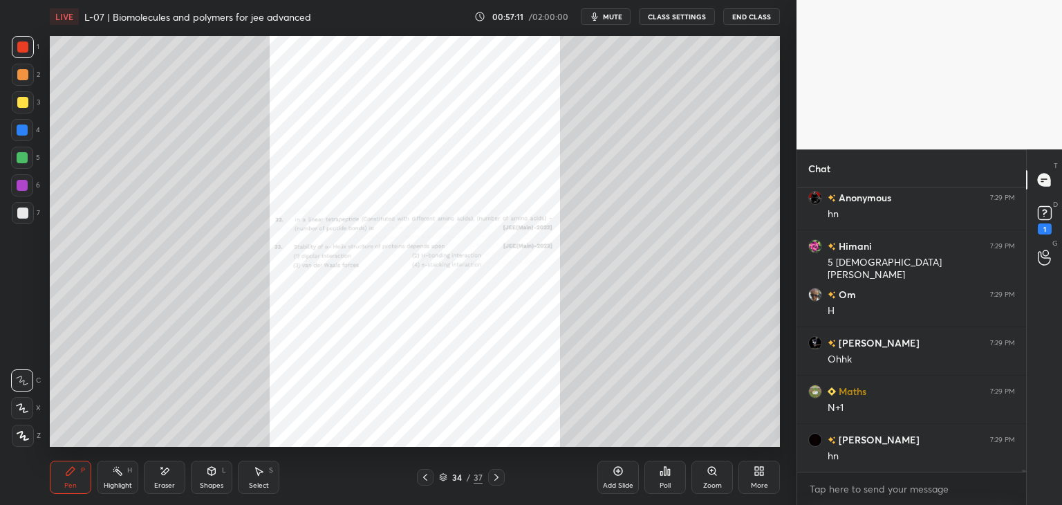
scroll to position [35111, 0]
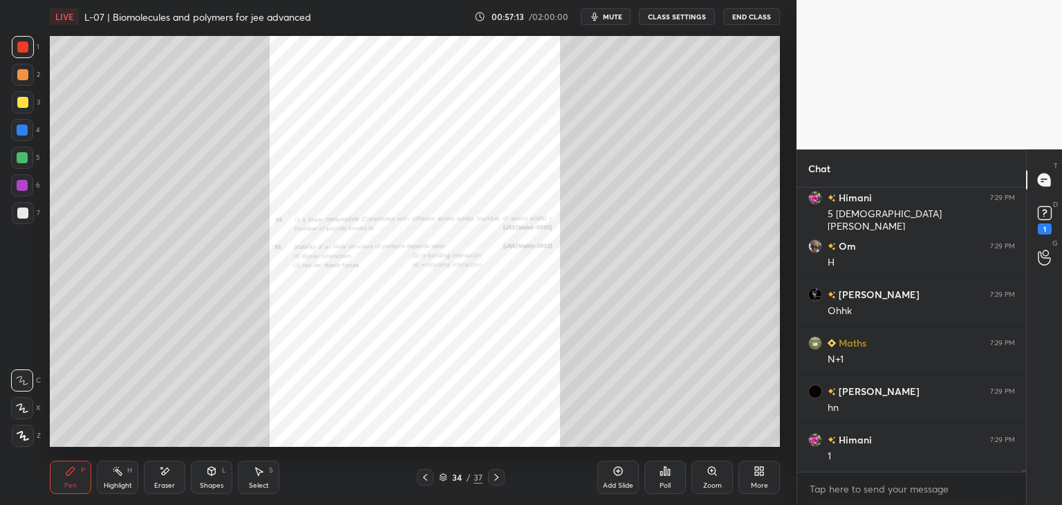
click at [719, 483] on div "Zoom" at bounding box center [712, 485] width 19 height 7
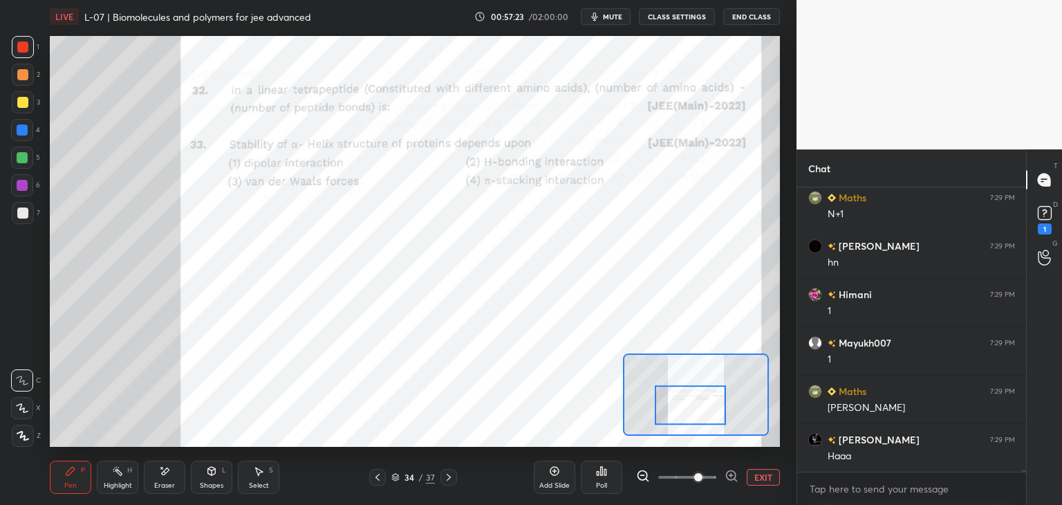
scroll to position [35305, 0]
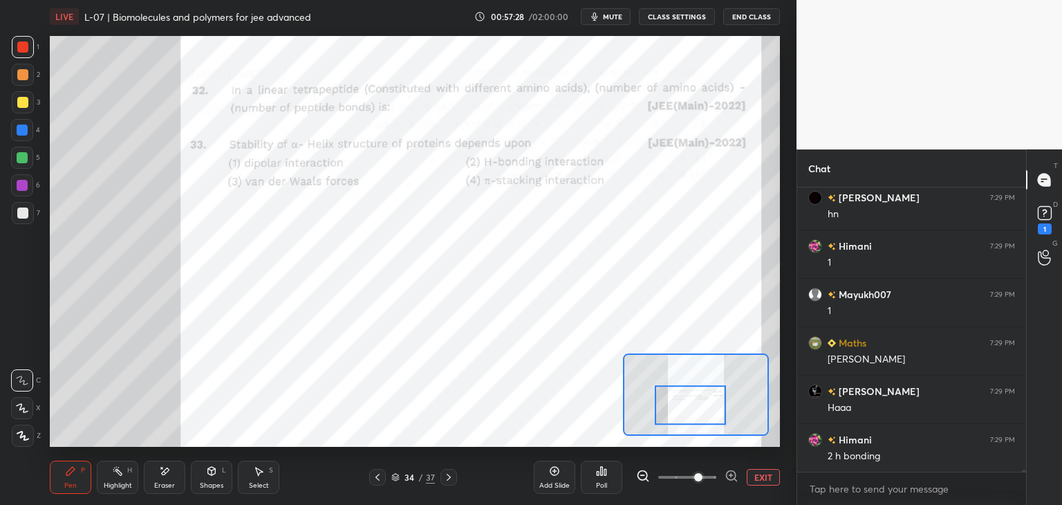
click at [163, 478] on div "Eraser" at bounding box center [164, 477] width 41 height 33
click at [71, 479] on div "Pen P" at bounding box center [70, 477] width 41 height 33
click at [446, 481] on icon at bounding box center [448, 477] width 11 height 11
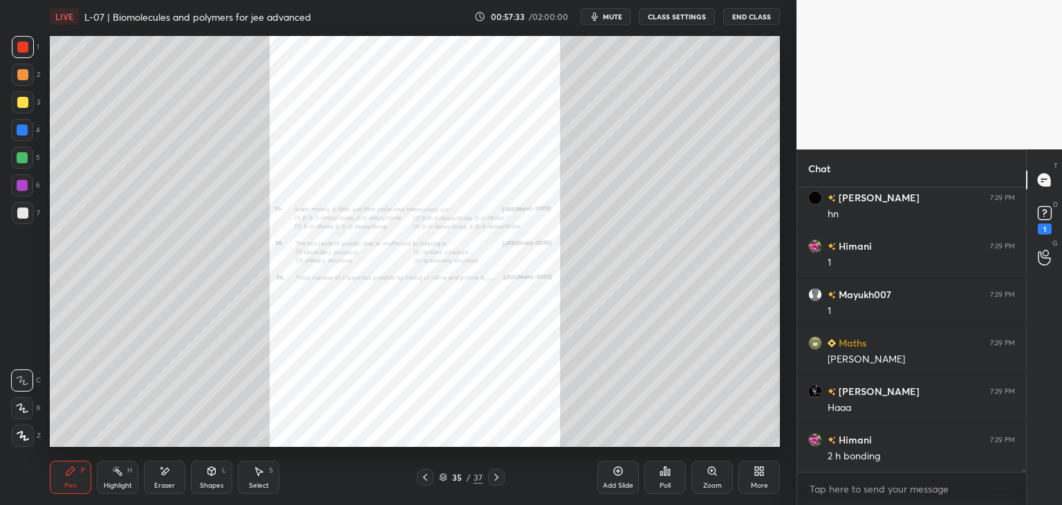
click at [723, 481] on div "Zoom" at bounding box center [711, 477] width 41 height 33
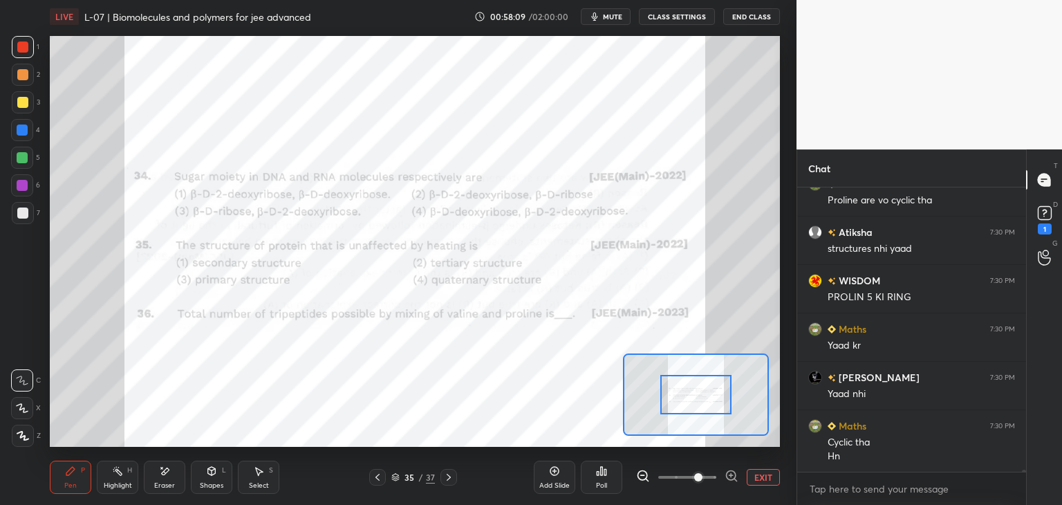
scroll to position [35913, 0]
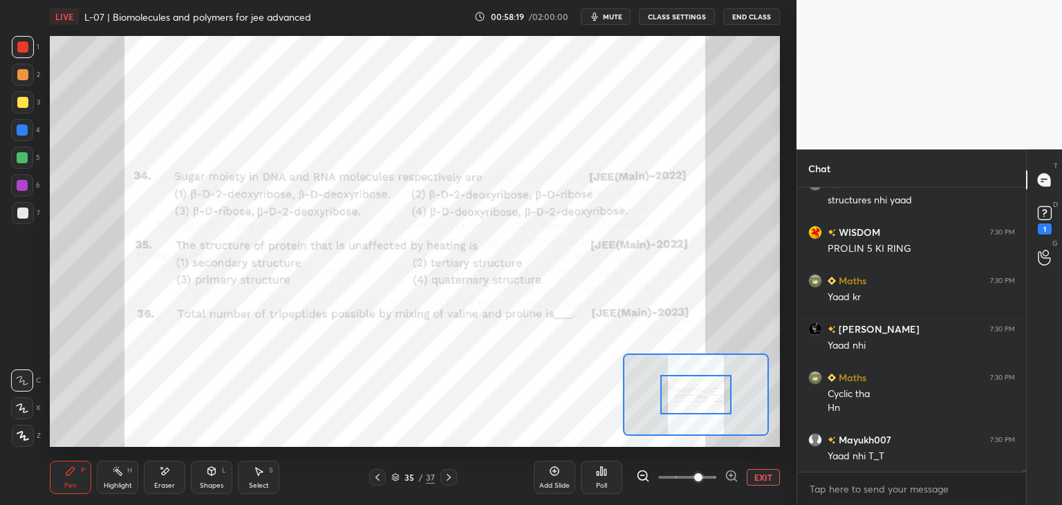
click at [765, 474] on button "EXIT" at bounding box center [763, 477] width 33 height 17
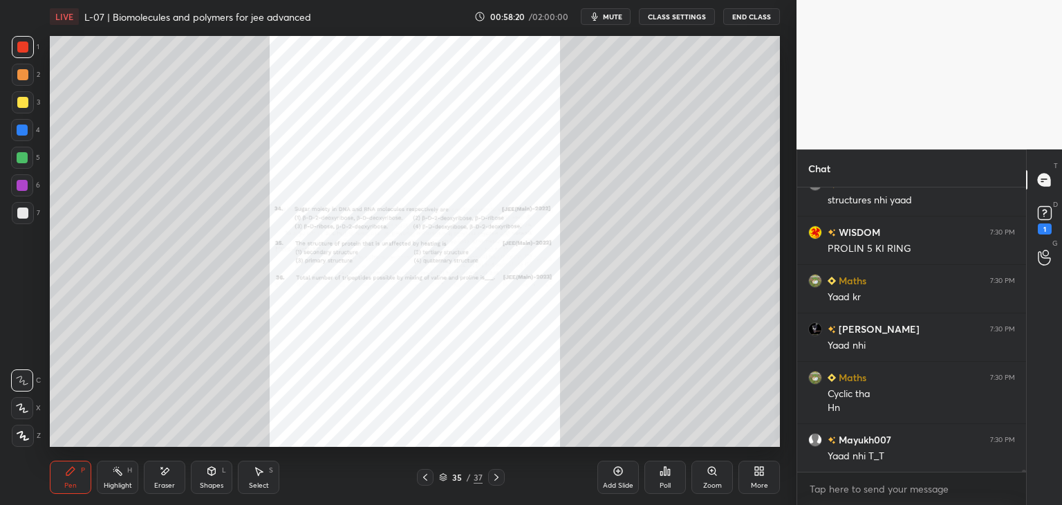
click at [619, 483] on div "Add Slide" at bounding box center [618, 485] width 30 height 7
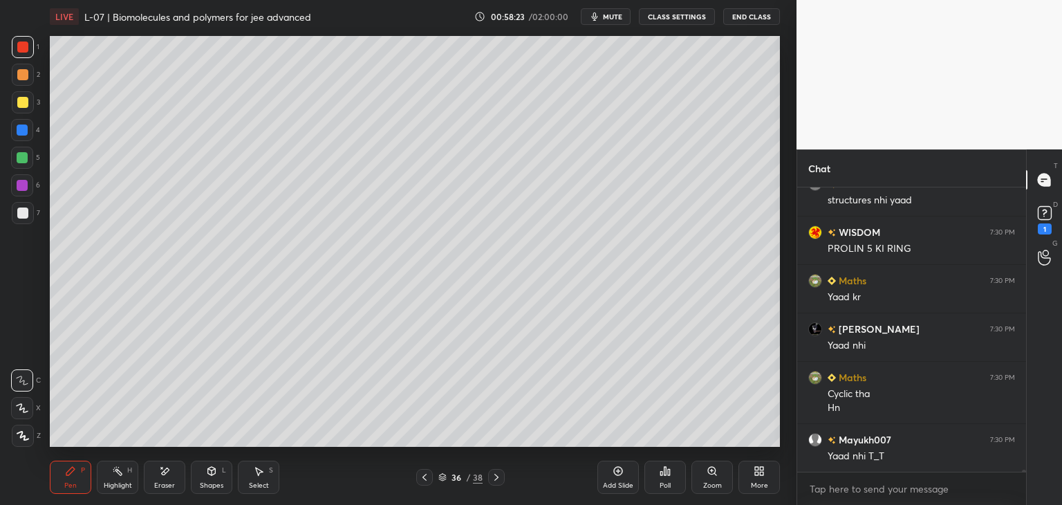
scroll to position [35927, 0]
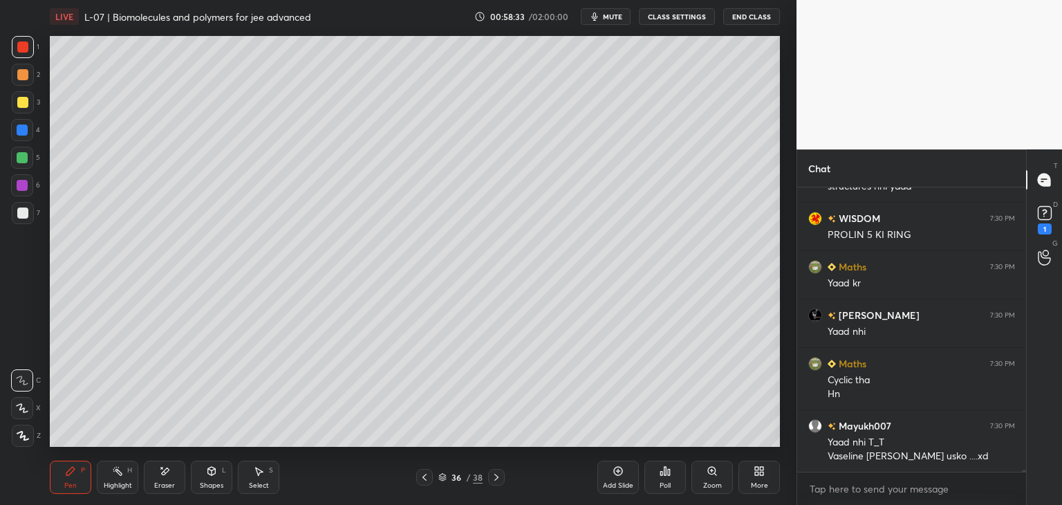
click at [422, 481] on icon at bounding box center [424, 477] width 11 height 11
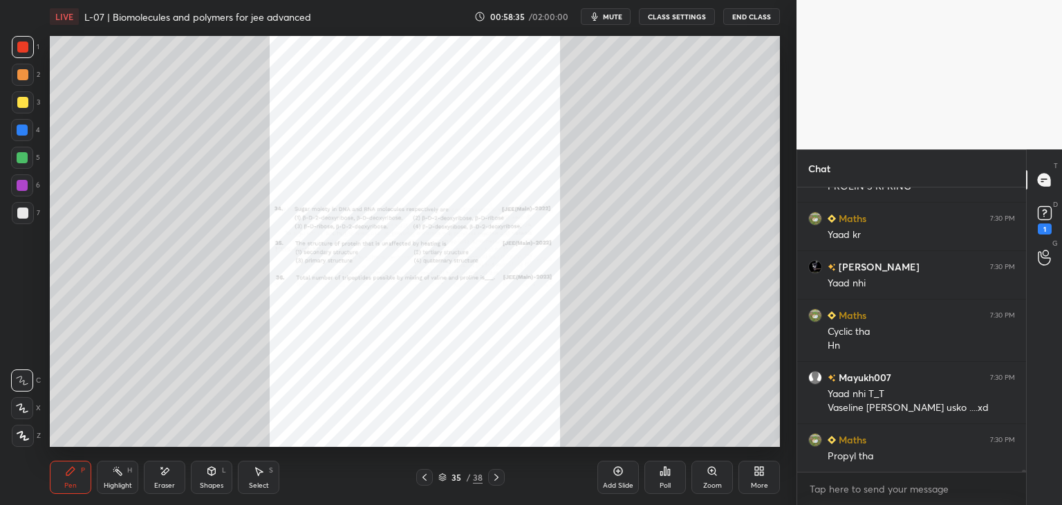
click at [494, 476] on icon at bounding box center [496, 477] width 11 height 11
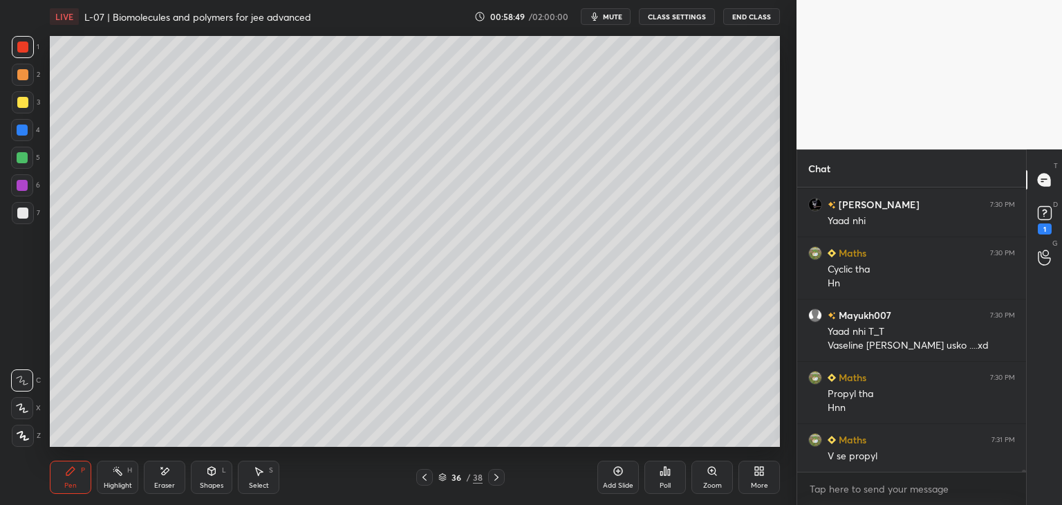
scroll to position [36086, 0]
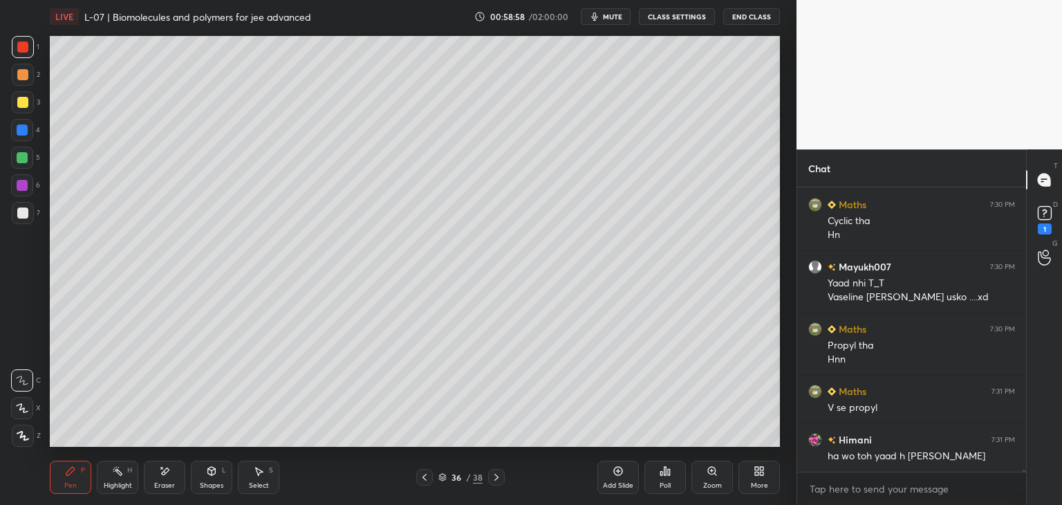
click at [420, 476] on icon at bounding box center [424, 477] width 11 height 11
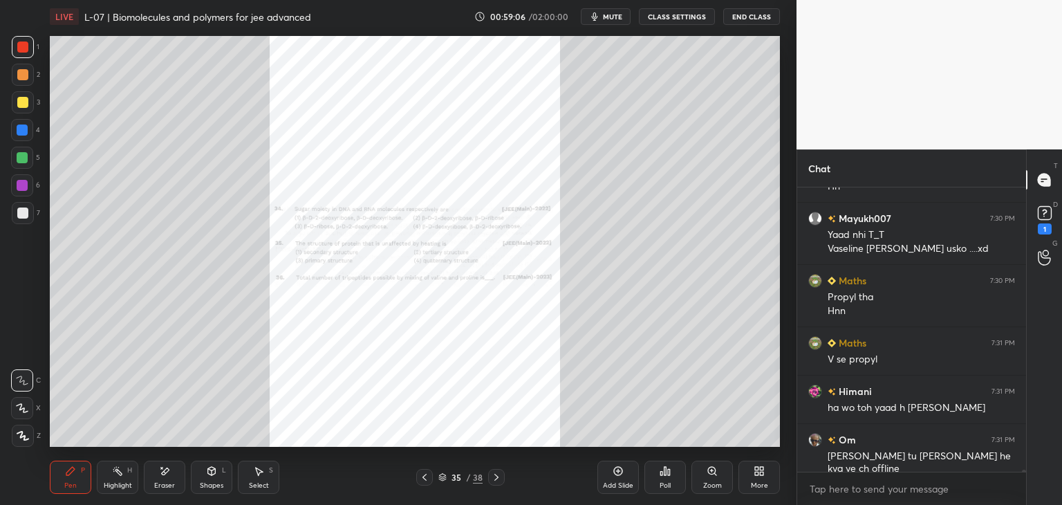
scroll to position [36195, 0]
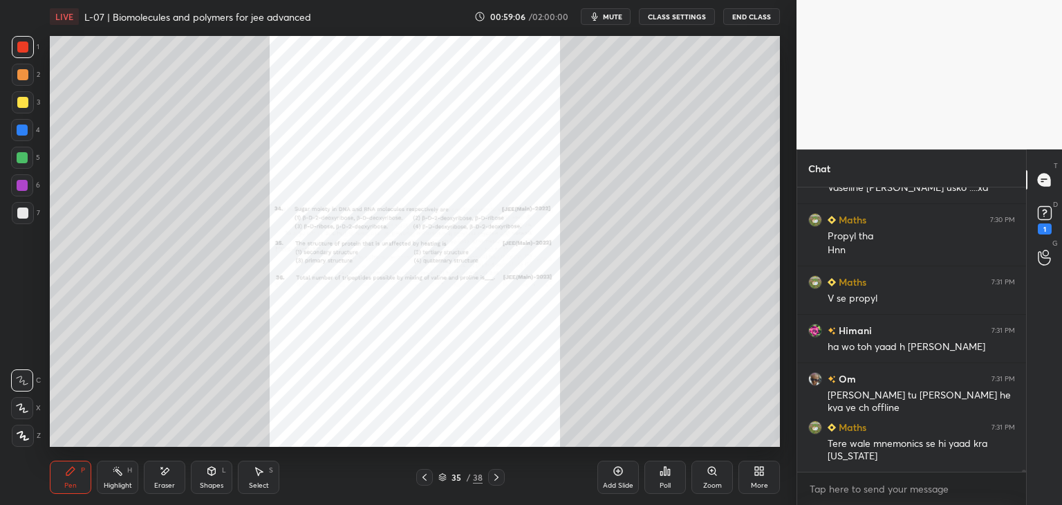
click at [498, 482] on icon at bounding box center [496, 477] width 11 height 11
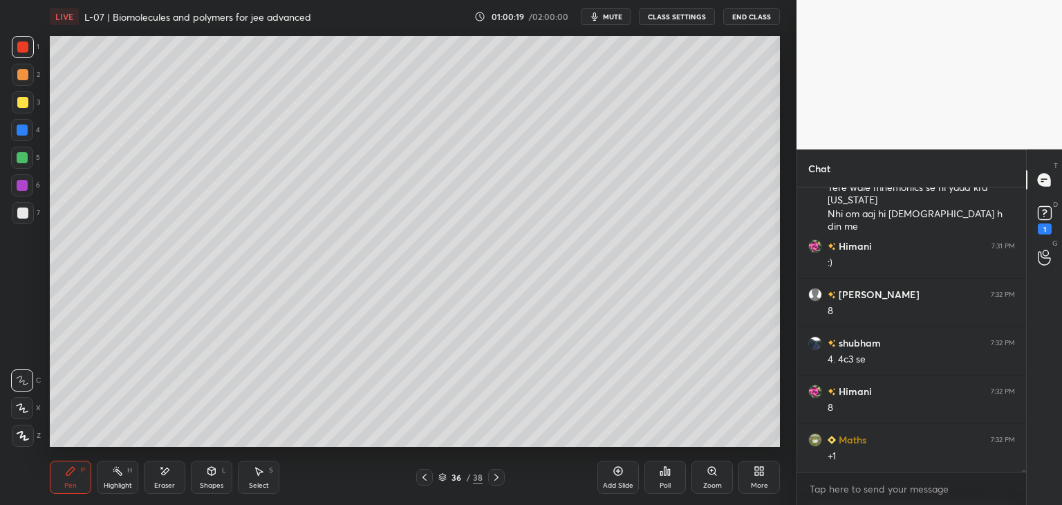
scroll to position [36500, 0]
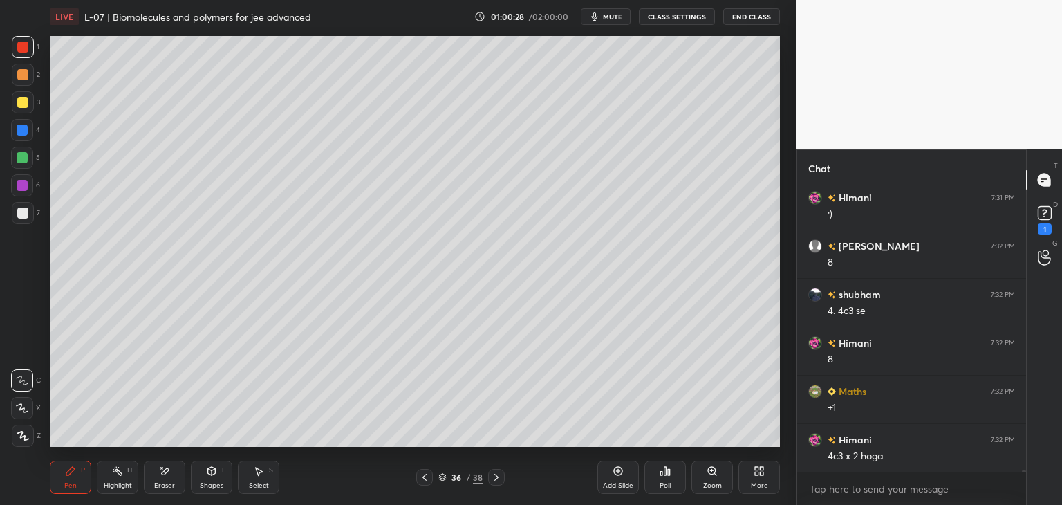
click at [25, 104] on div at bounding box center [22, 102] width 11 height 11
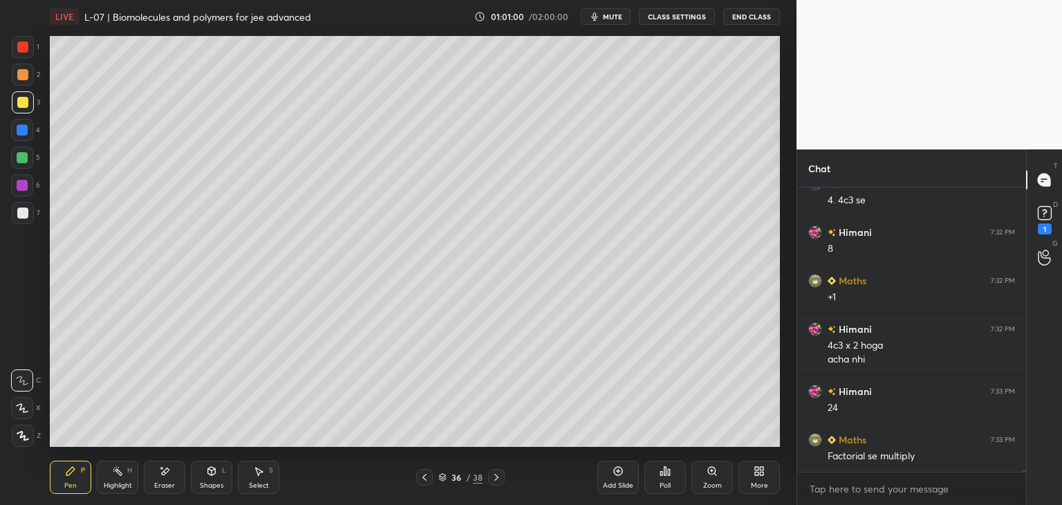
scroll to position [36624, 0]
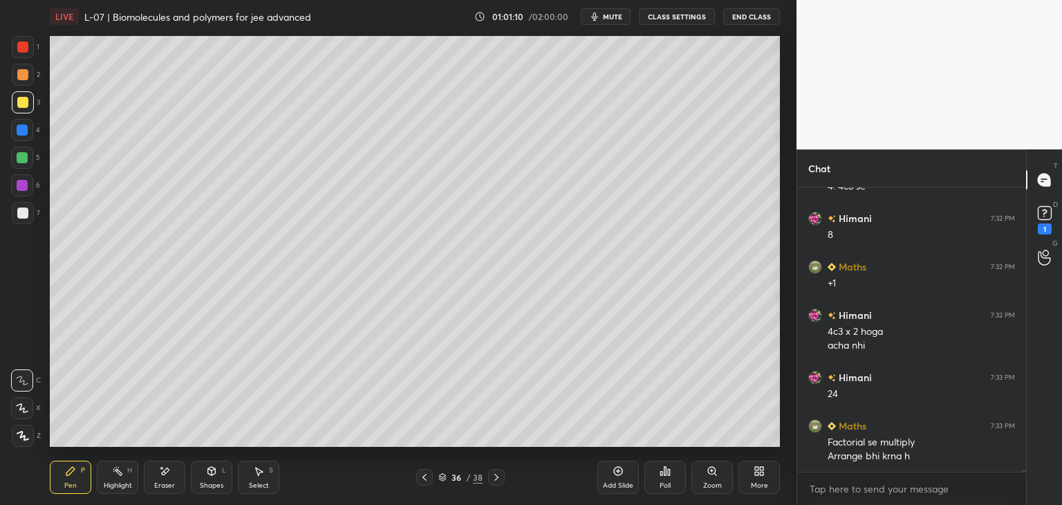
click at [606, 474] on div "Add Slide" at bounding box center [617, 477] width 41 height 33
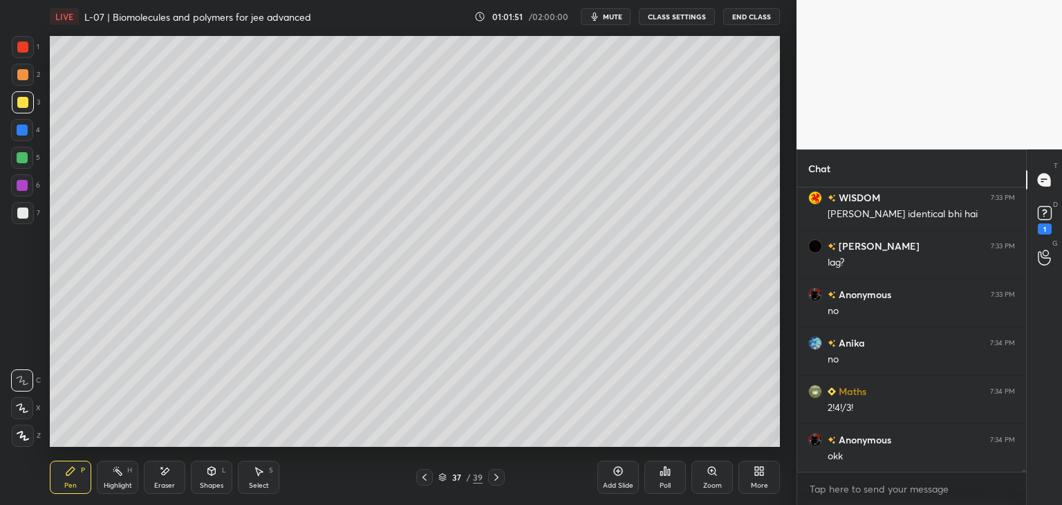
scroll to position [36963, 0]
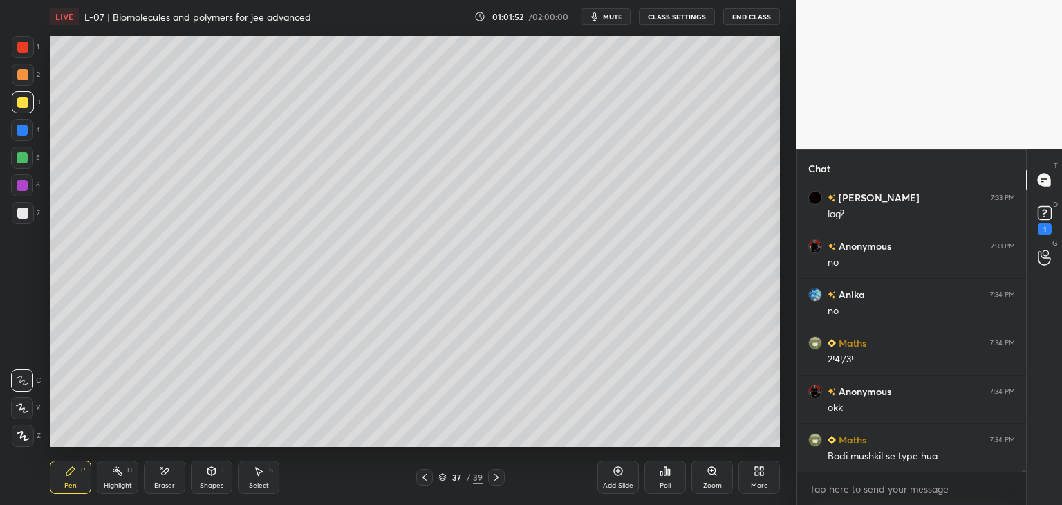
click at [20, 46] on div at bounding box center [22, 46] width 11 height 11
click at [424, 478] on icon at bounding box center [425, 477] width 4 height 7
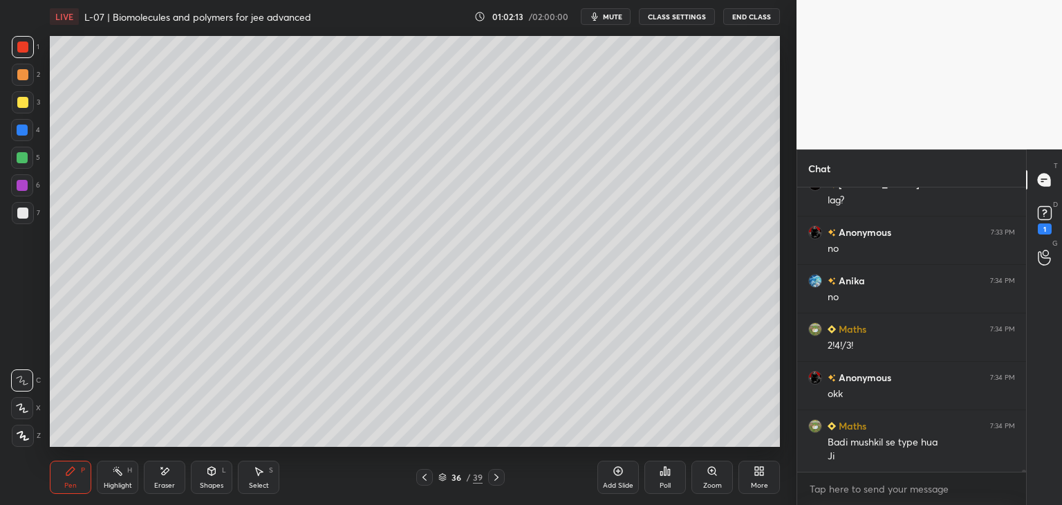
click at [501, 476] on icon at bounding box center [496, 477] width 11 height 11
click at [427, 474] on icon at bounding box center [424, 477] width 11 height 11
click at [434, 476] on div "36 / 39" at bounding box center [460, 477] width 89 height 17
click at [425, 474] on icon at bounding box center [424, 477] width 11 height 11
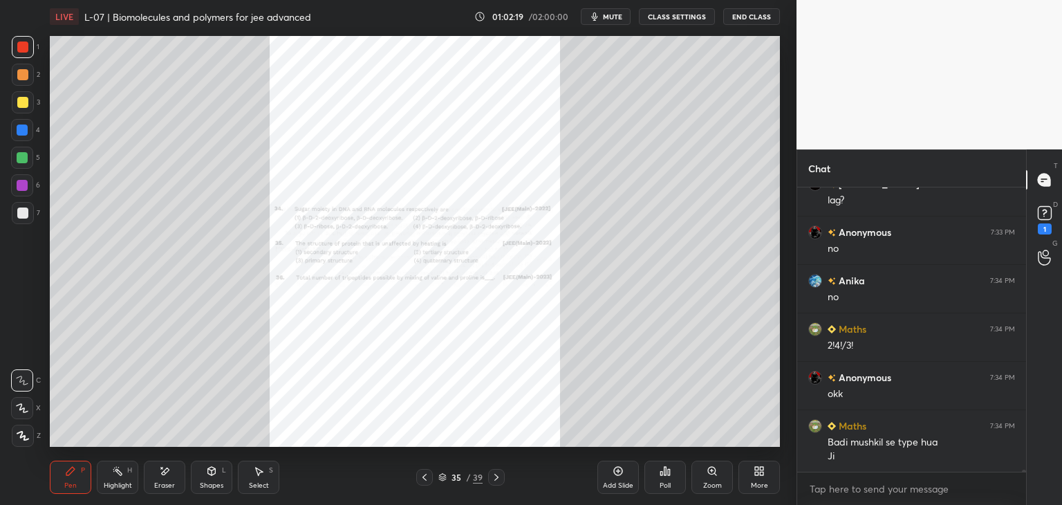
click at [706, 478] on div "Zoom" at bounding box center [711, 477] width 41 height 33
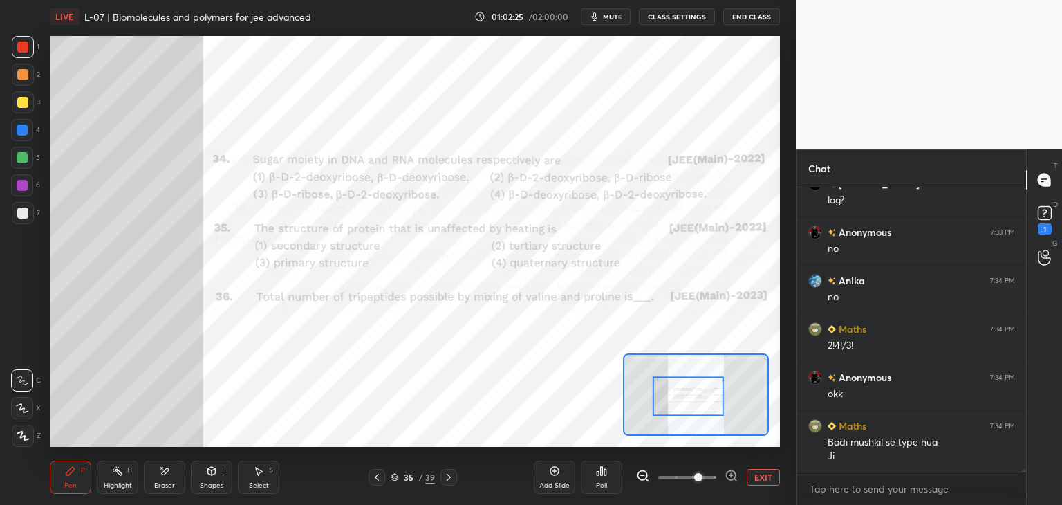
scroll to position [36991, 0]
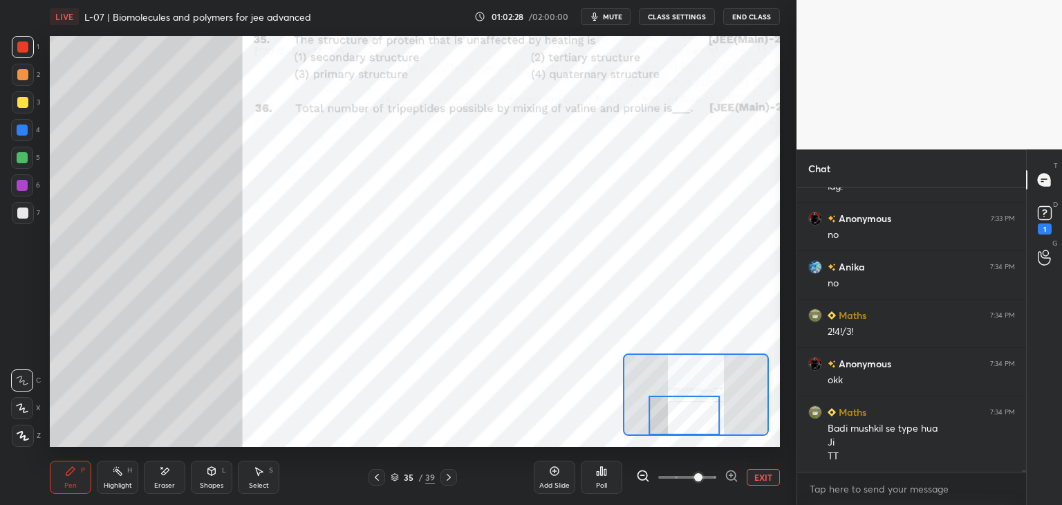
click at [449, 476] on icon at bounding box center [449, 477] width 4 height 7
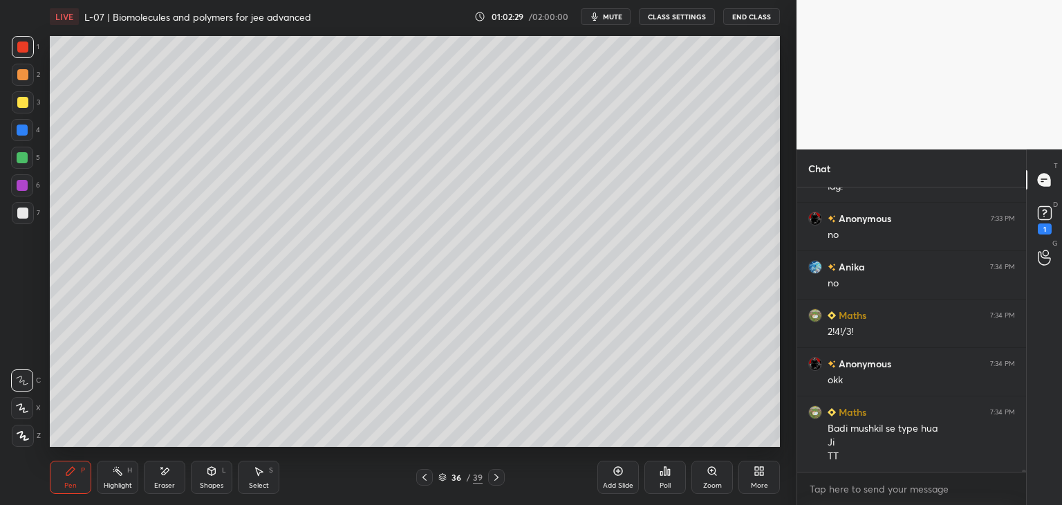
click at [496, 479] on icon at bounding box center [496, 477] width 11 height 11
click at [173, 461] on div "Eraser" at bounding box center [164, 477] width 41 height 33
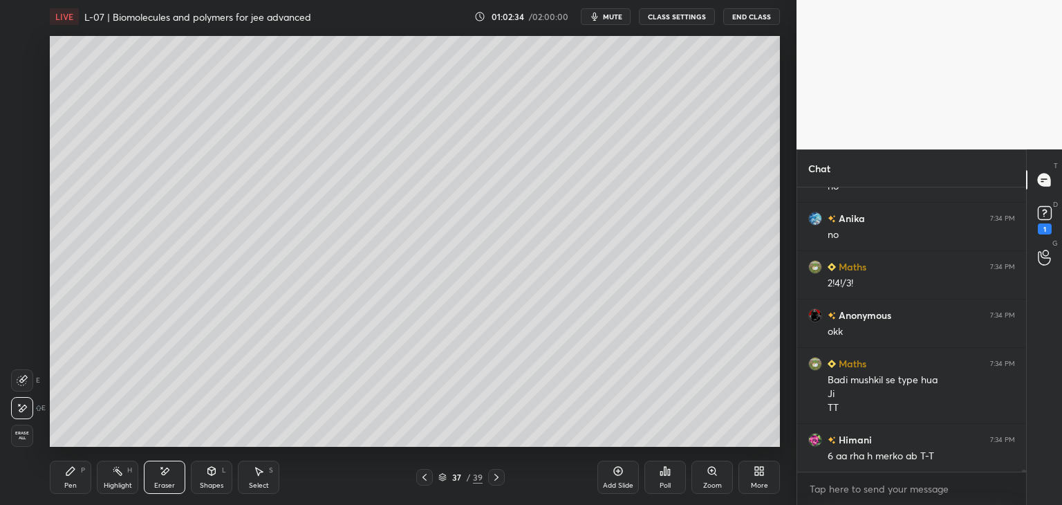
click at [77, 472] on div "Pen P" at bounding box center [70, 477] width 41 height 33
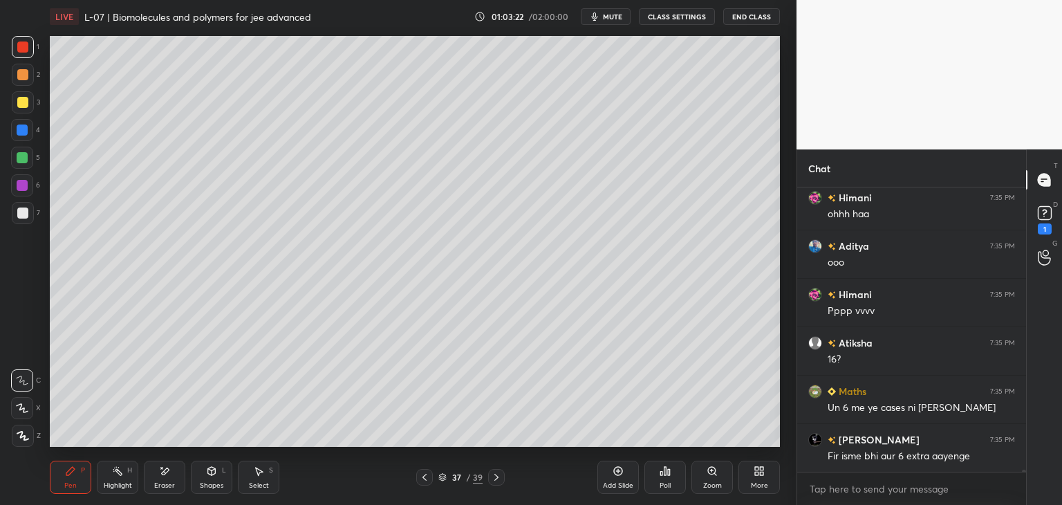
scroll to position [37426, 0]
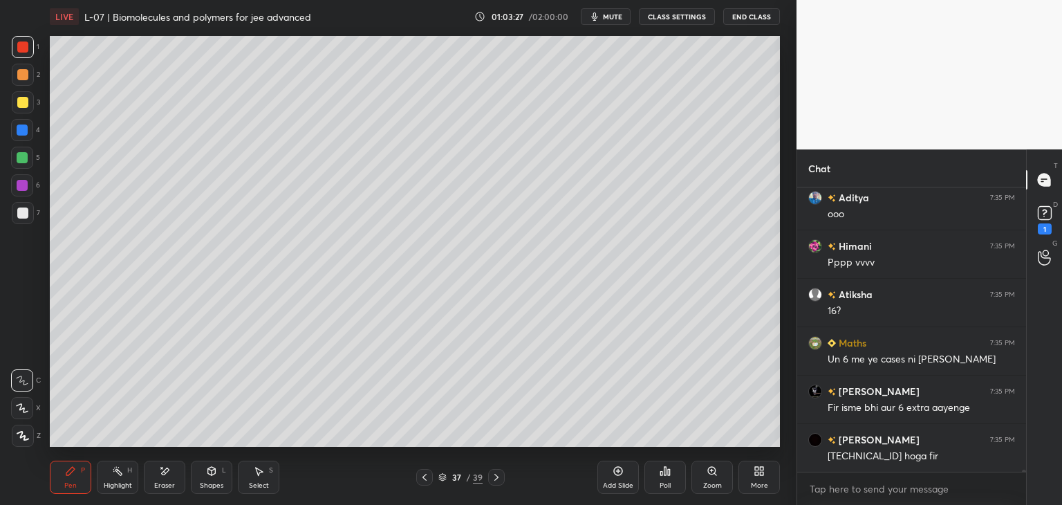
click at [422, 479] on icon at bounding box center [424, 477] width 11 height 11
click at [253, 483] on div "Select" at bounding box center [259, 485] width 20 height 7
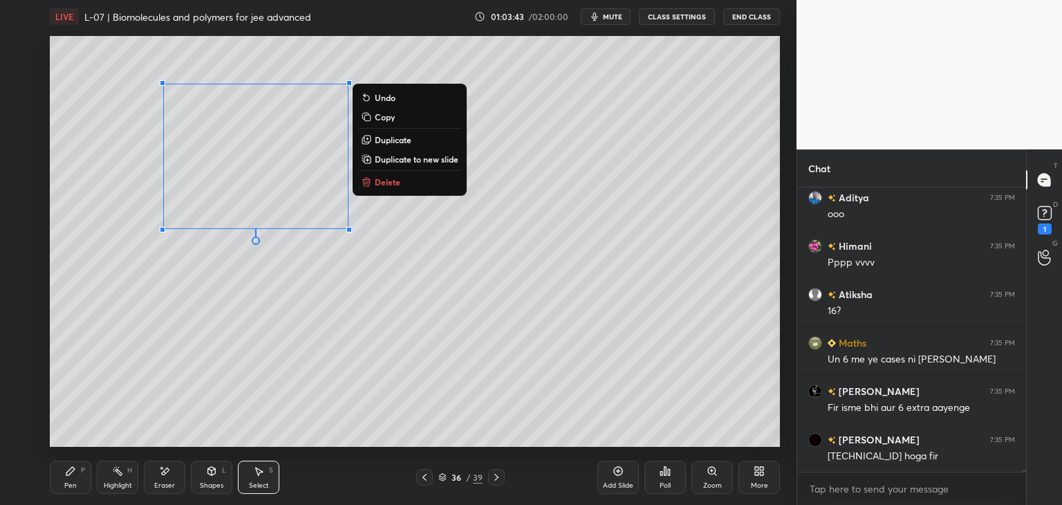
click at [387, 117] on p "Copy" at bounding box center [385, 116] width 20 height 11
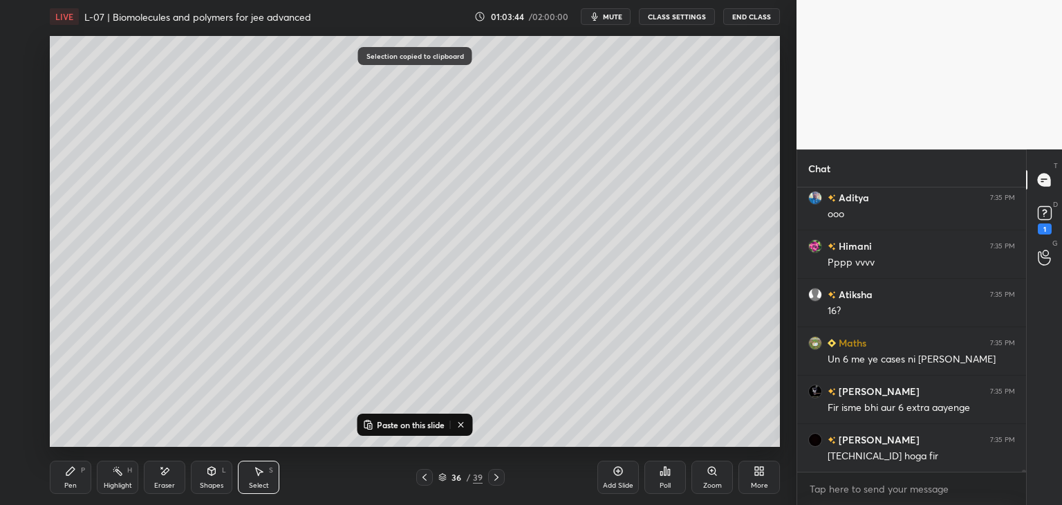
scroll to position [37475, 0]
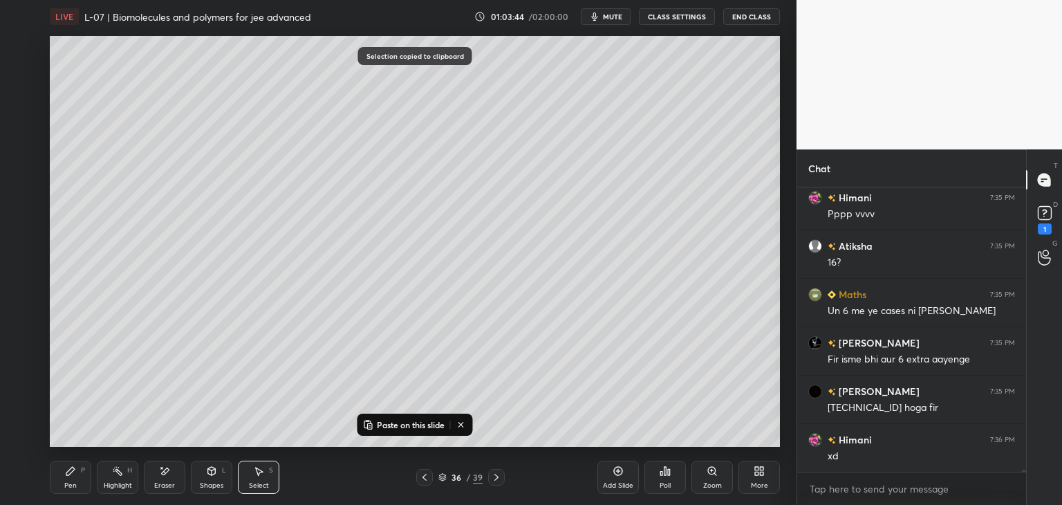
click at [499, 476] on icon at bounding box center [496, 477] width 11 height 11
click at [492, 474] on icon at bounding box center [496, 477] width 11 height 11
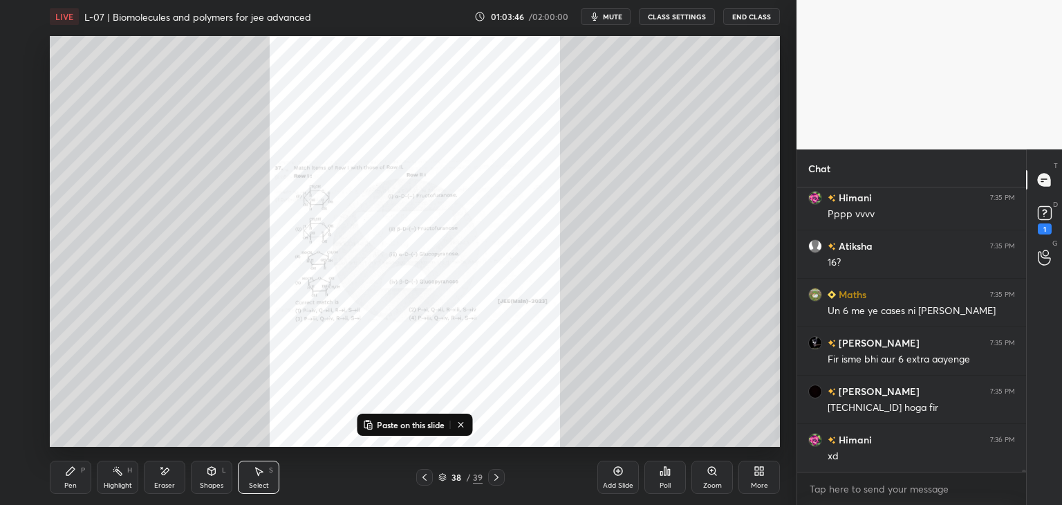
scroll to position [37523, 0]
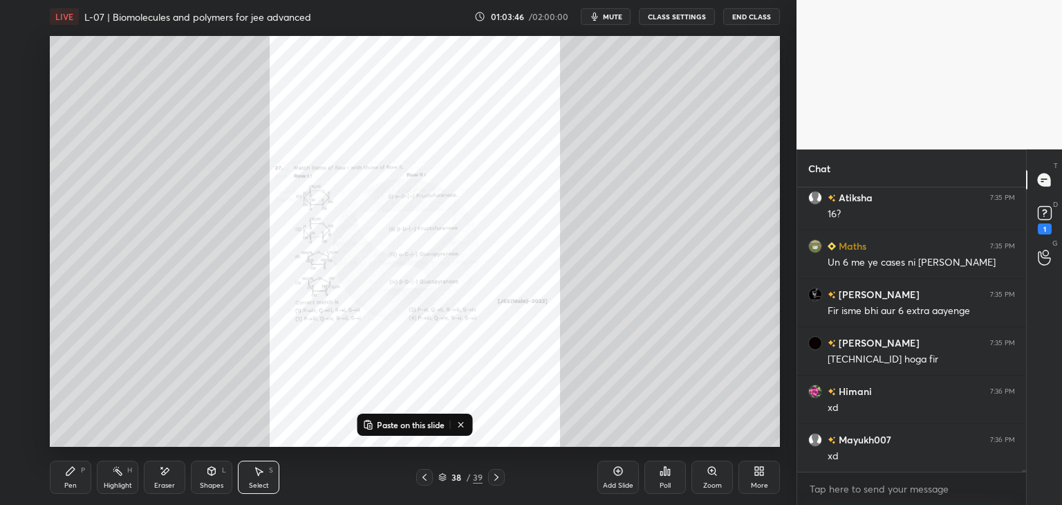
click at [426, 477] on icon at bounding box center [424, 477] width 11 height 11
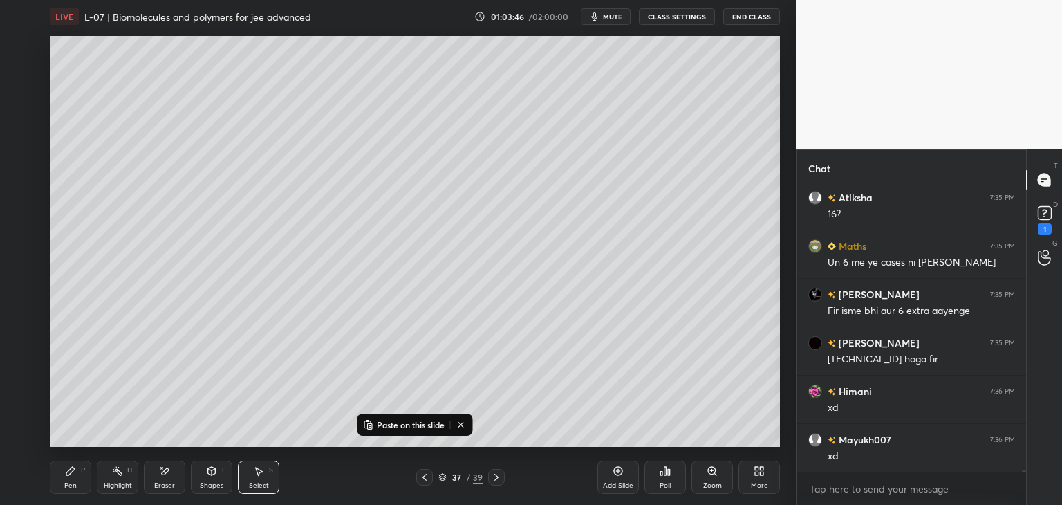
click at [427, 473] on icon at bounding box center [424, 477] width 11 height 11
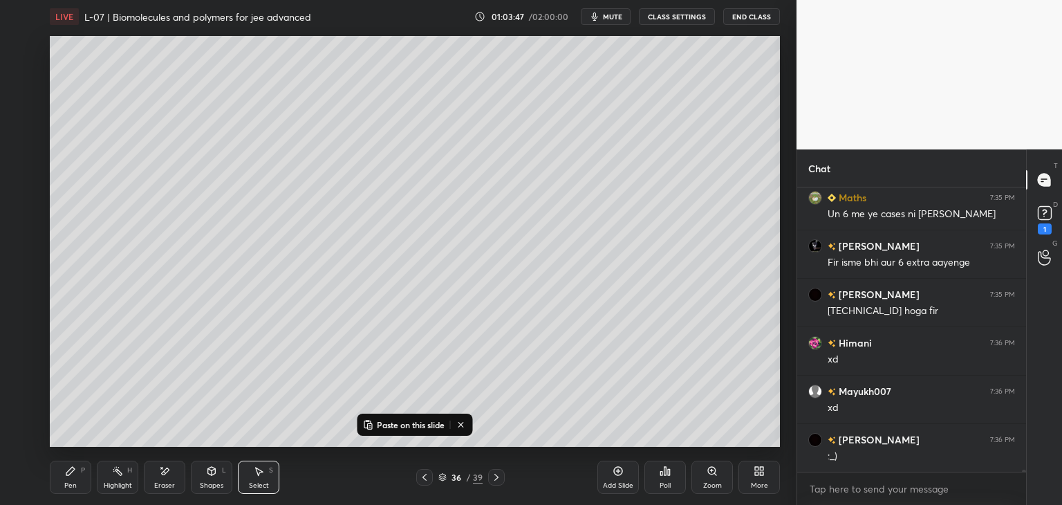
click at [418, 421] on p "Paste on this slide" at bounding box center [411, 424] width 68 height 11
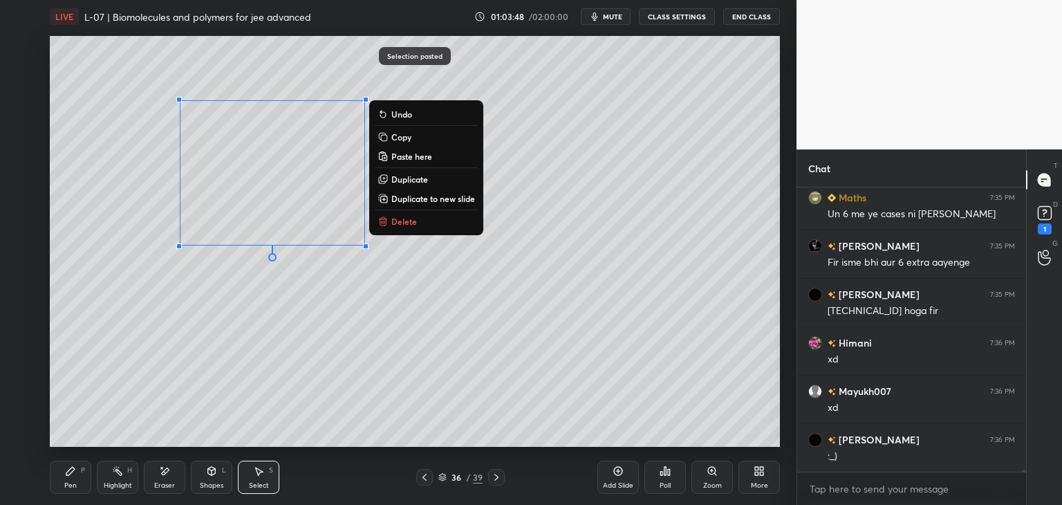
click at [398, 225] on p "Delete" at bounding box center [404, 221] width 26 height 11
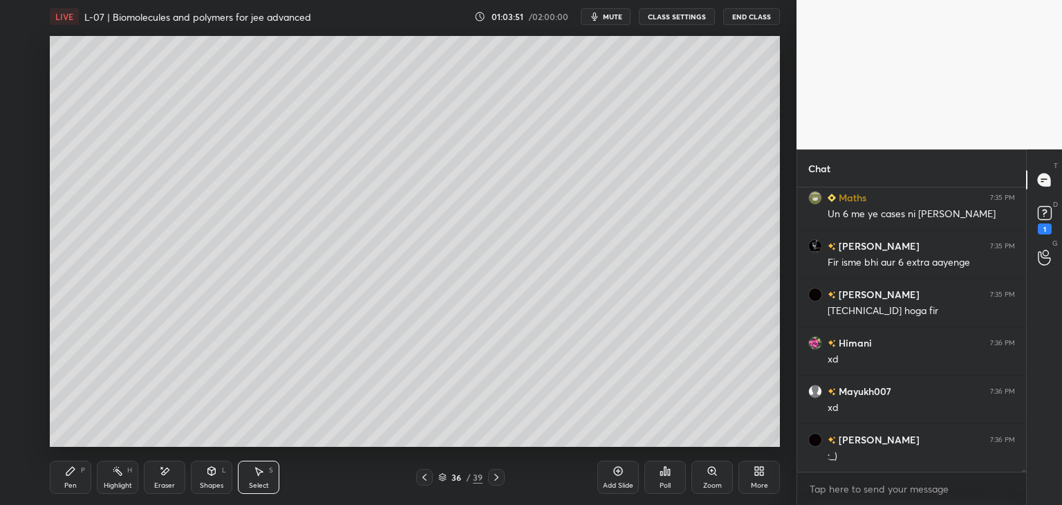
scroll to position [37620, 0]
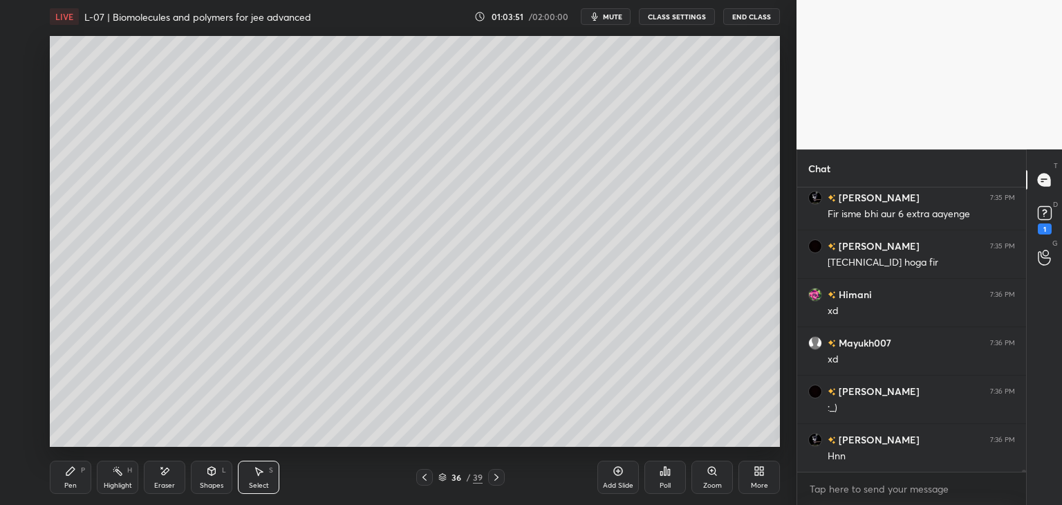
click at [324, 241] on div "0 ° Undo Copy Paste here Duplicate Duplicate to new slide Delete" at bounding box center [415, 241] width 730 height 411
click at [631, 166] on div "0 ° Undo Copy Paste here Duplicate Duplicate to new slide Delete" at bounding box center [415, 241] width 730 height 411
click at [75, 468] on icon at bounding box center [70, 470] width 11 height 11
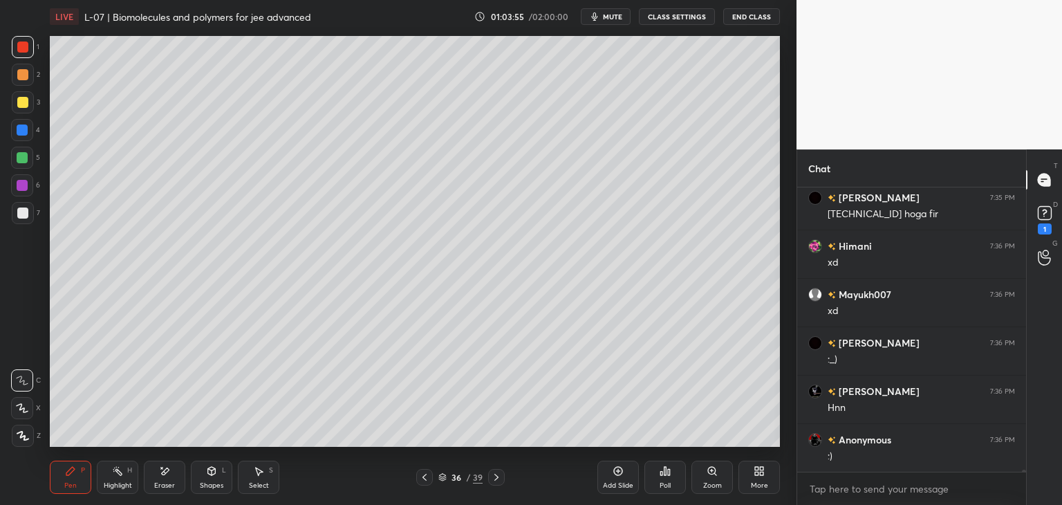
scroll to position [37717, 0]
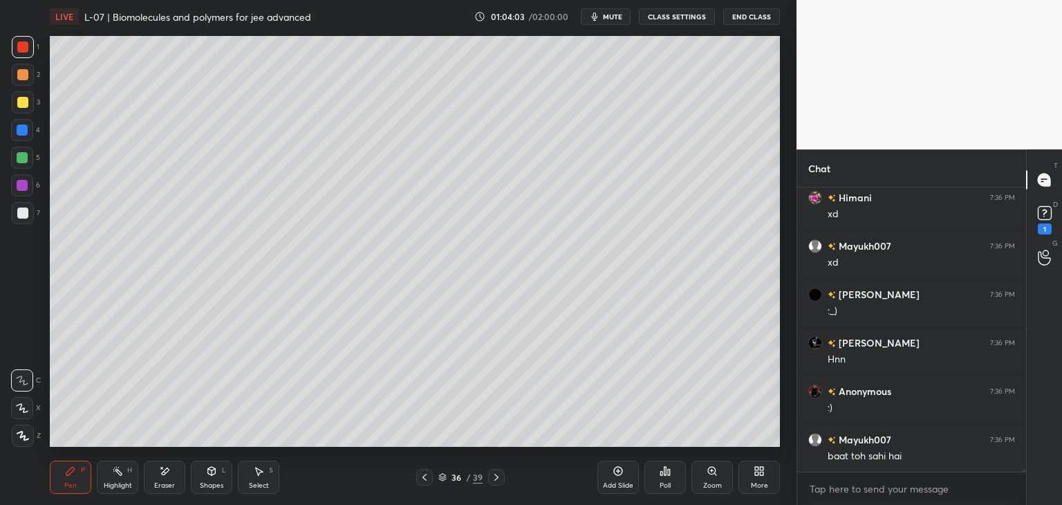
click at [613, 468] on icon at bounding box center [618, 470] width 11 height 11
click at [254, 480] on div "Select S" at bounding box center [258, 477] width 41 height 33
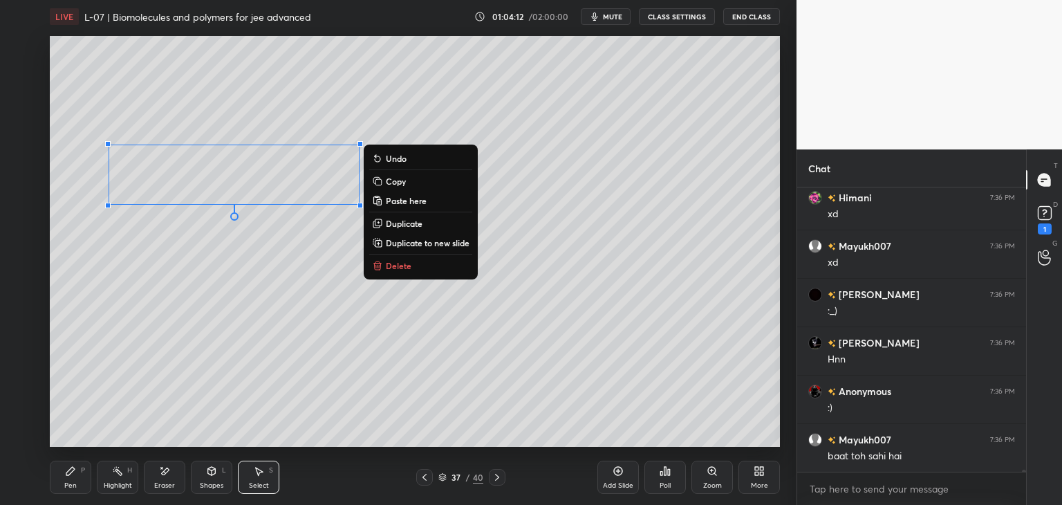
click at [398, 184] on p "Copy" at bounding box center [396, 181] width 20 height 11
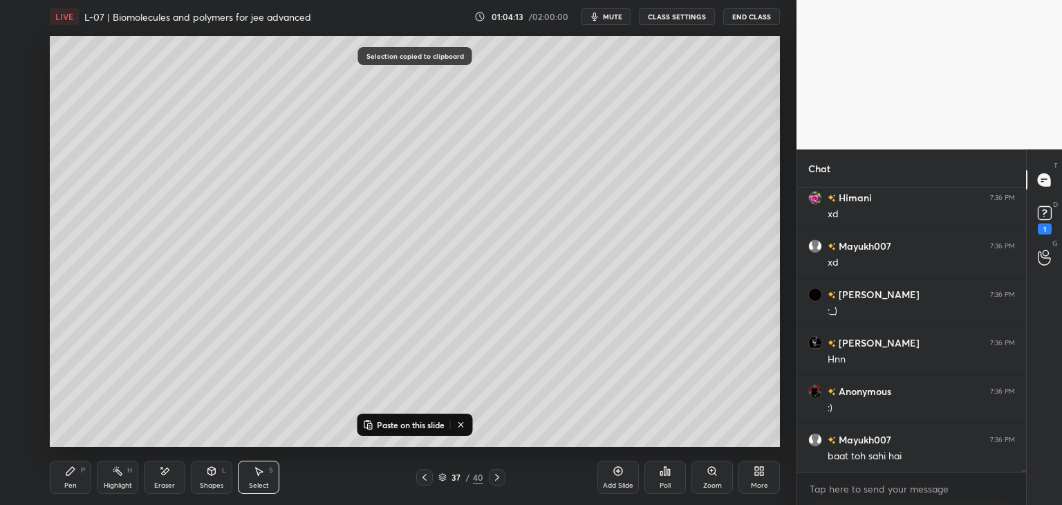
click at [402, 422] on p "Paste on this slide" at bounding box center [411, 424] width 68 height 11
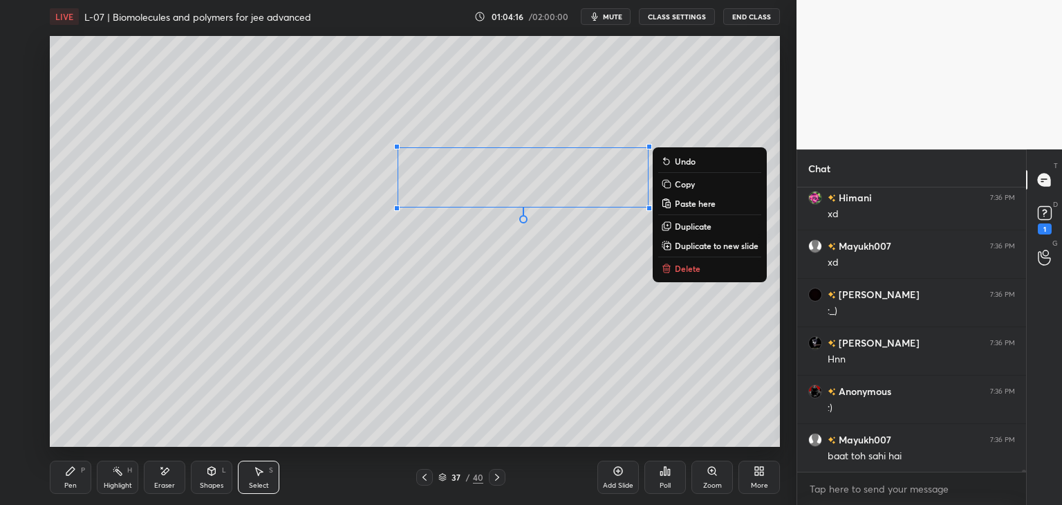
click at [698, 185] on button "Copy" at bounding box center [709, 184] width 103 height 17
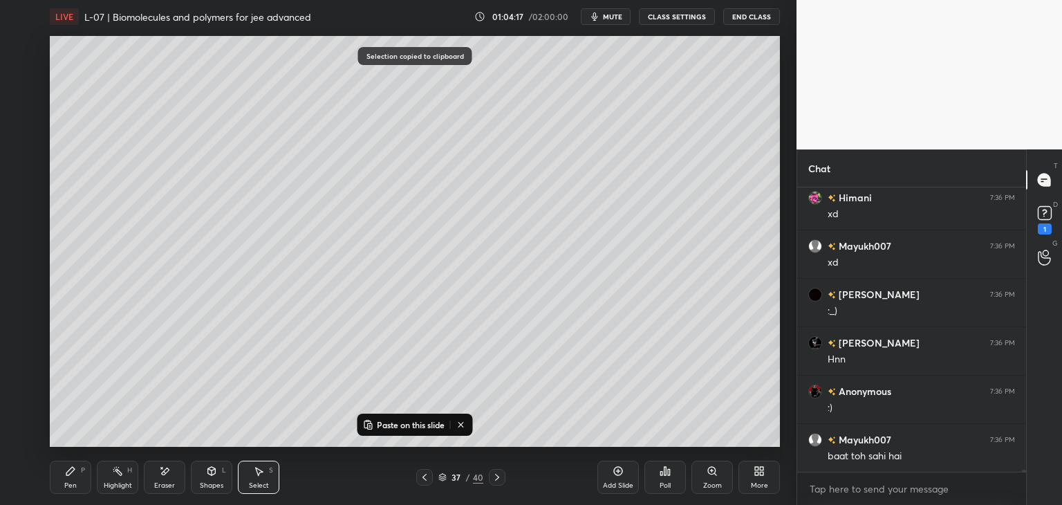
click at [391, 424] on p "Paste on this slide" at bounding box center [411, 424] width 68 height 11
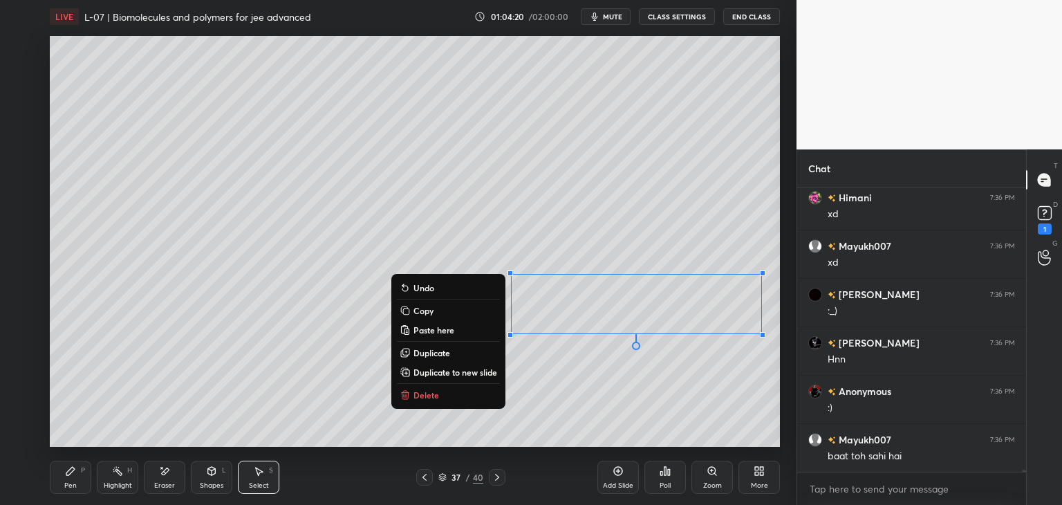
click at [426, 310] on p "Copy" at bounding box center [424, 310] width 20 height 11
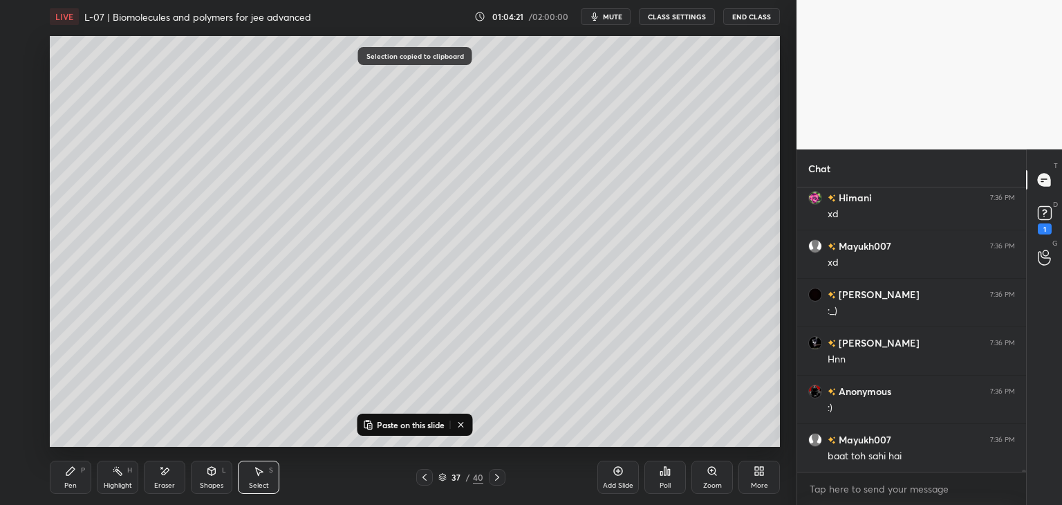
click at [406, 423] on p "Paste on this slide" at bounding box center [411, 424] width 68 height 11
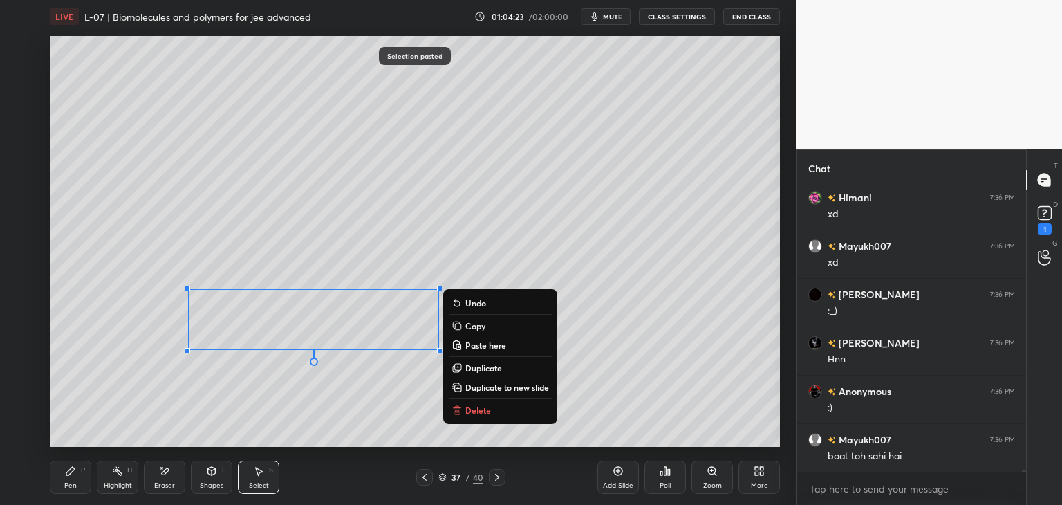
click at [708, 370] on div "0 ° Undo Copy Paste here Duplicate Duplicate to new slide Delete" at bounding box center [415, 241] width 730 height 411
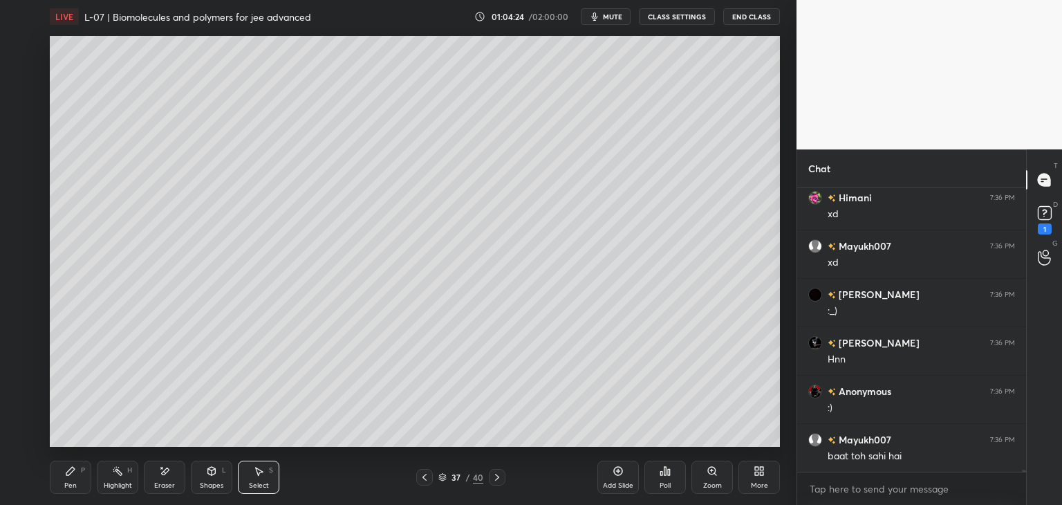
click at [68, 474] on icon at bounding box center [70, 471] width 8 height 8
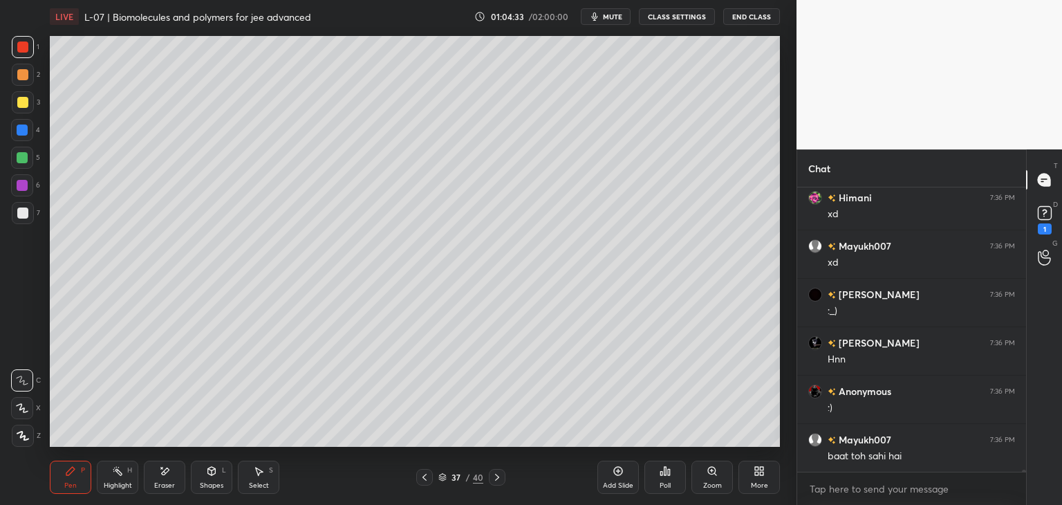
scroll to position [37765, 0]
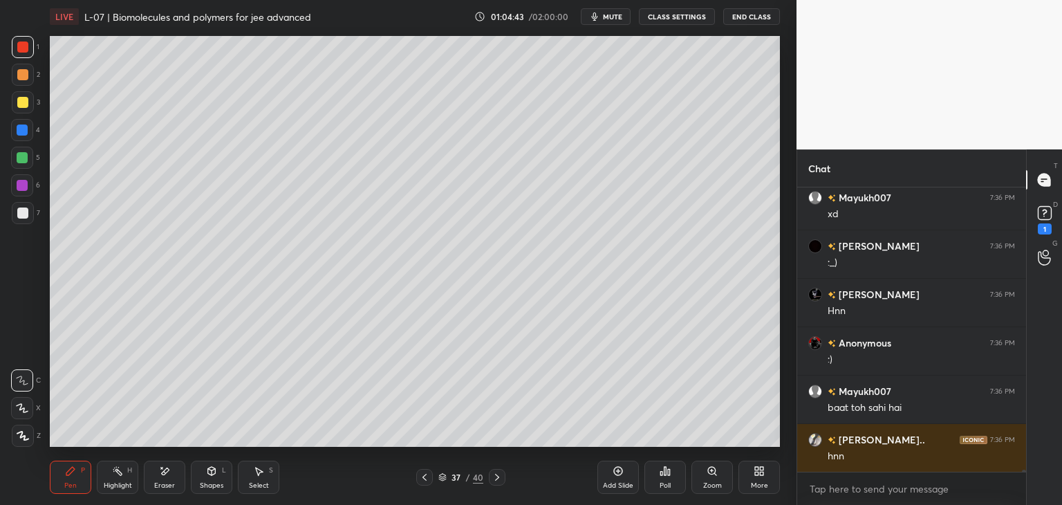
click at [419, 476] on icon at bounding box center [424, 477] width 11 height 11
click at [423, 485] on div "Pen P Highlight H Eraser Shapes L Select S 36 / 40 Add Slide Poll Zoom More" at bounding box center [415, 476] width 730 height 55
click at [425, 480] on icon at bounding box center [425, 477] width 4 height 7
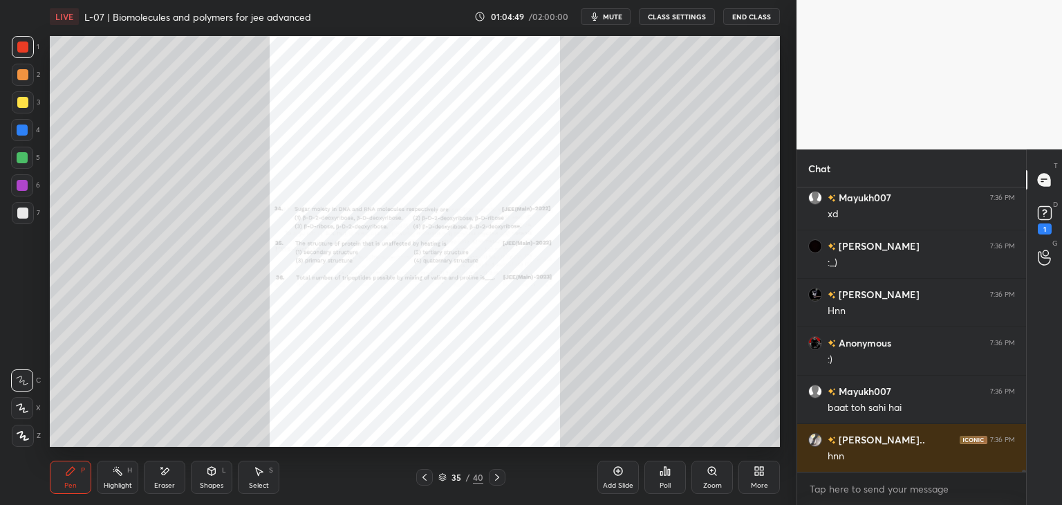
click at [703, 470] on div "Zoom" at bounding box center [711, 477] width 41 height 33
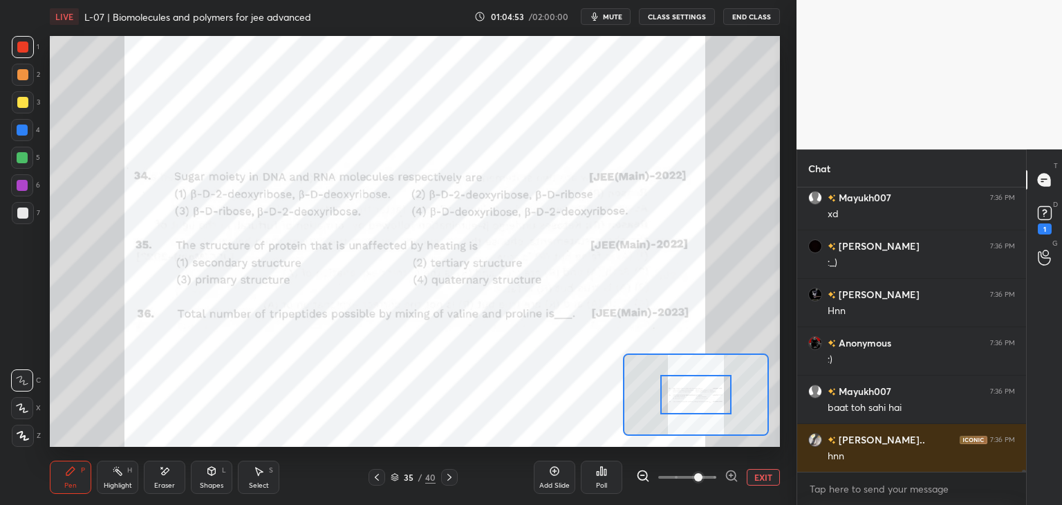
scroll to position [37814, 0]
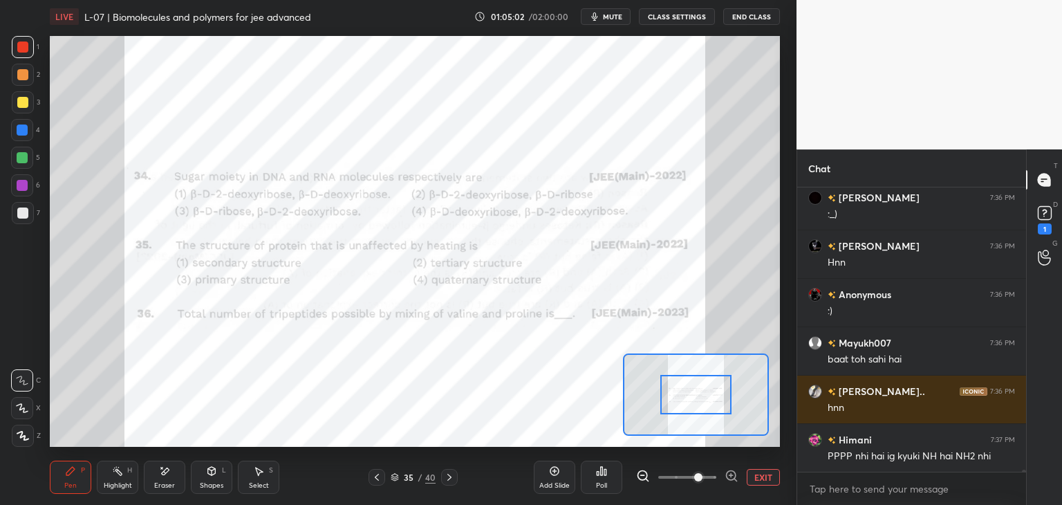
click at [448, 472] on icon at bounding box center [449, 477] width 11 height 11
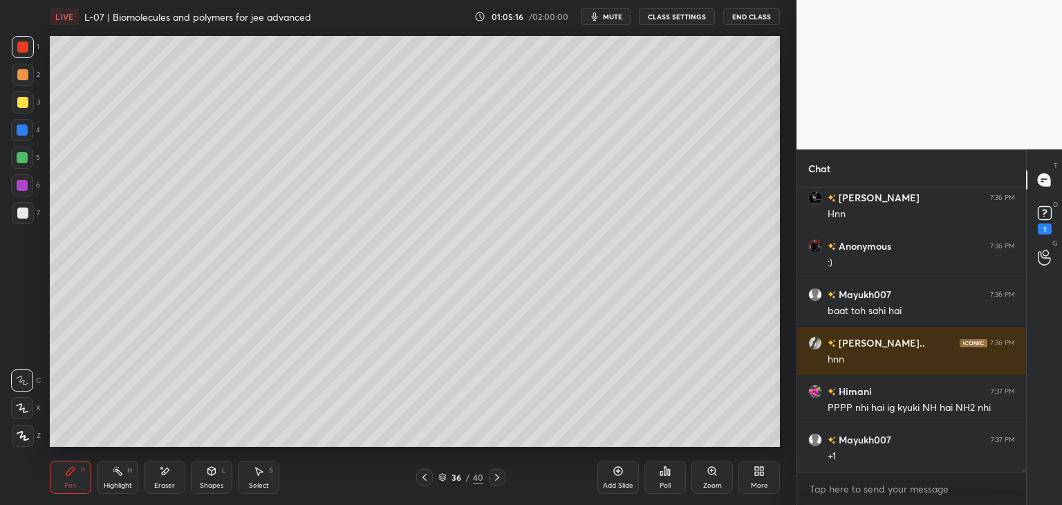
scroll to position [37895, 0]
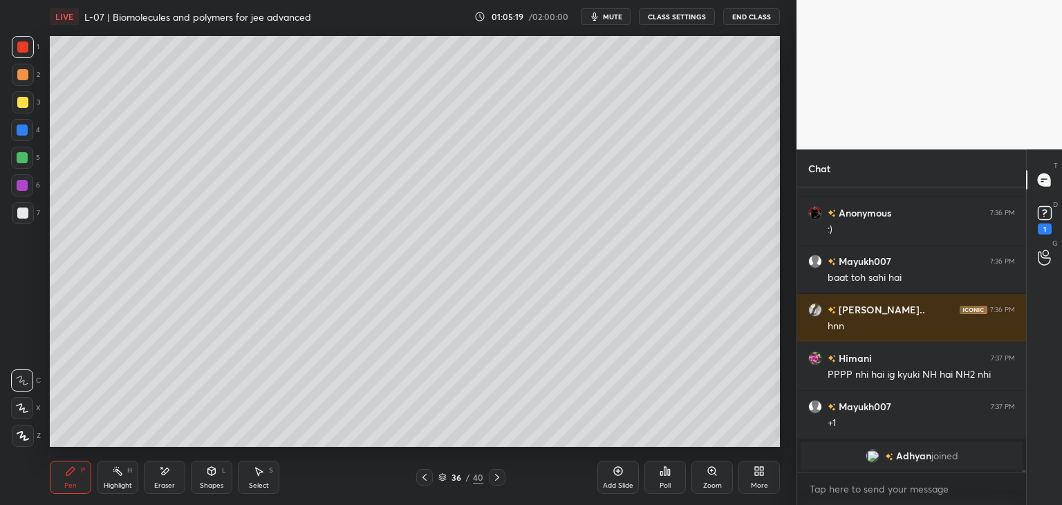
click at [495, 475] on icon at bounding box center [497, 477] width 4 height 7
click at [499, 479] on icon at bounding box center [497, 477] width 11 height 11
click at [502, 477] on div at bounding box center [497, 477] width 17 height 17
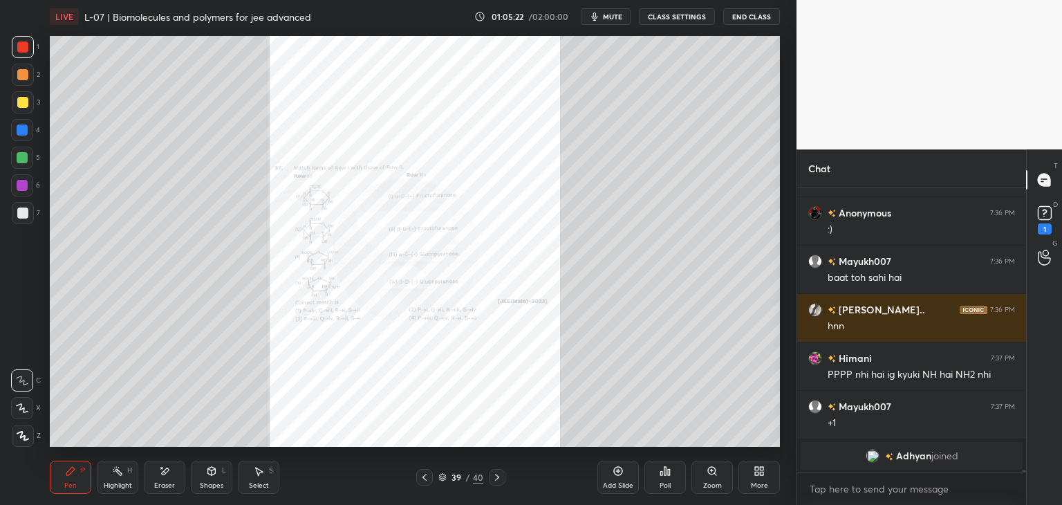
click at [426, 479] on icon at bounding box center [424, 477] width 11 height 11
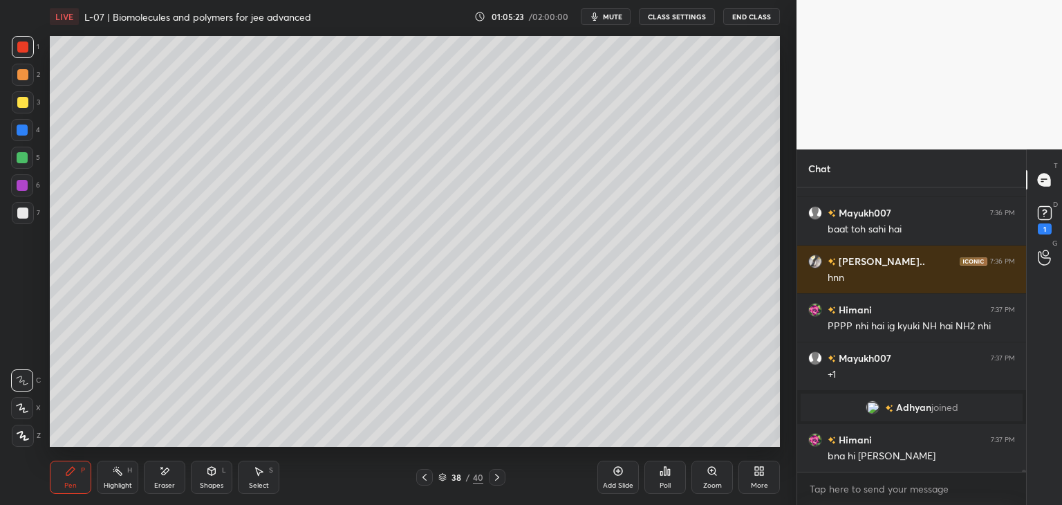
scroll to position [36937, 0]
click at [266, 482] on div "Select" at bounding box center [259, 485] width 20 height 7
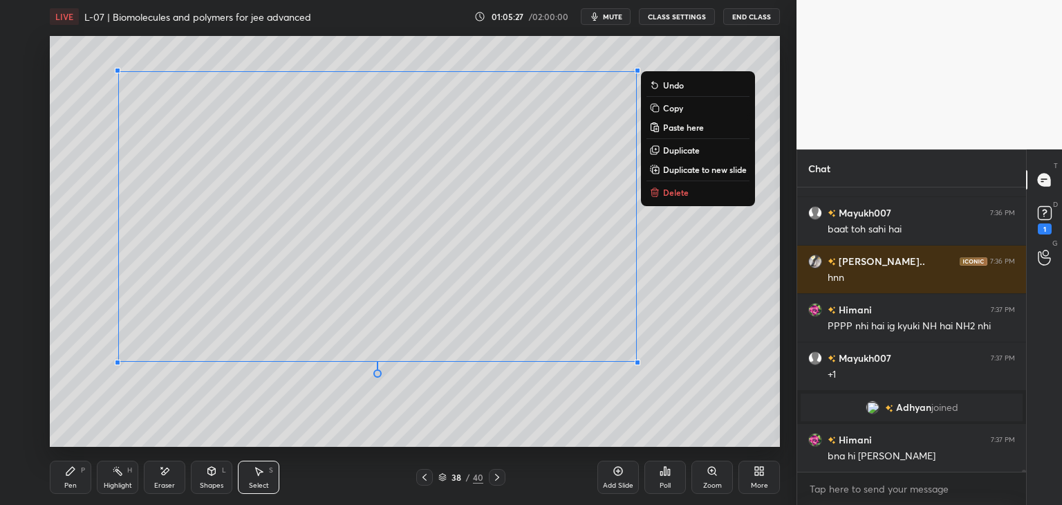
click at [683, 200] on button "Delete" at bounding box center [698, 192] width 103 height 17
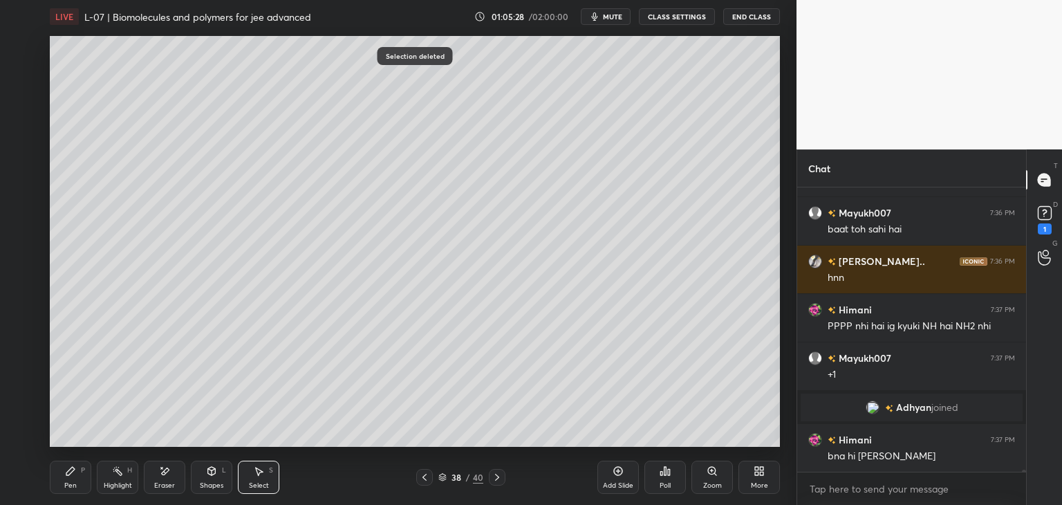
click at [73, 468] on icon at bounding box center [70, 471] width 8 height 8
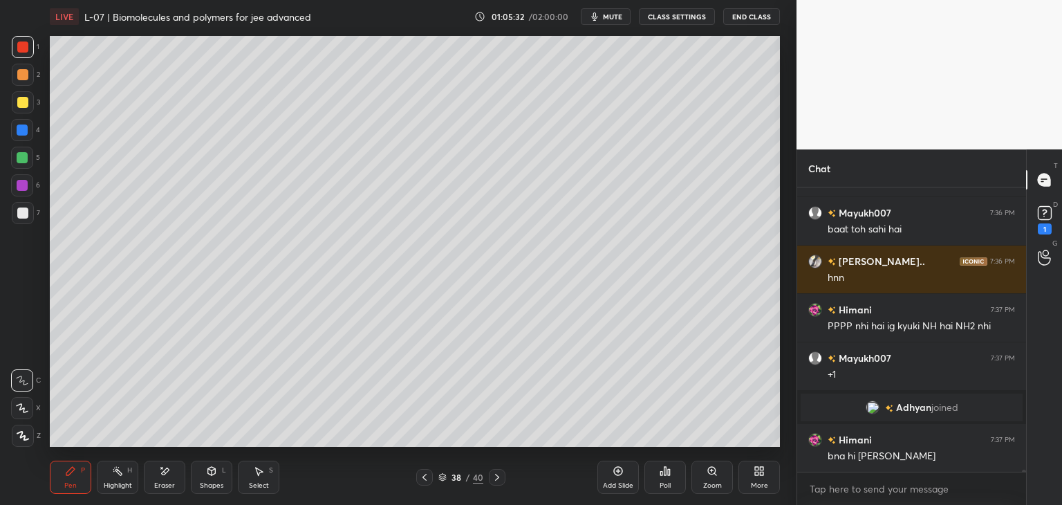
scroll to position [36985, 0]
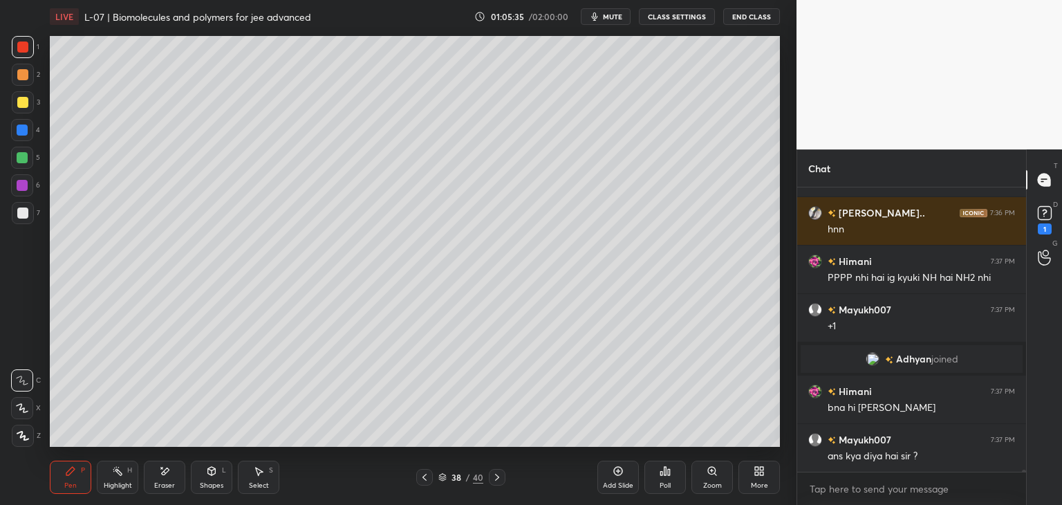
click at [422, 482] on icon at bounding box center [424, 477] width 11 height 11
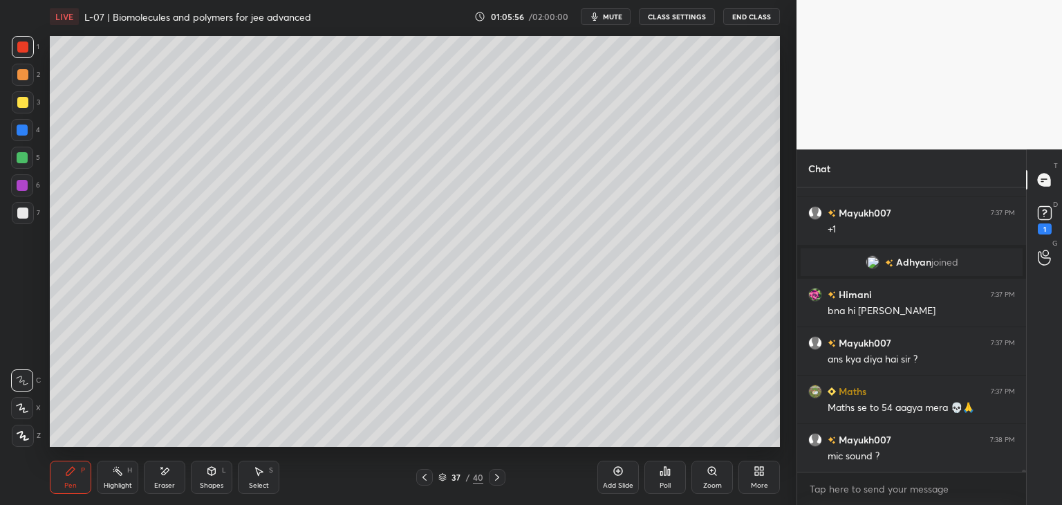
scroll to position [37130, 0]
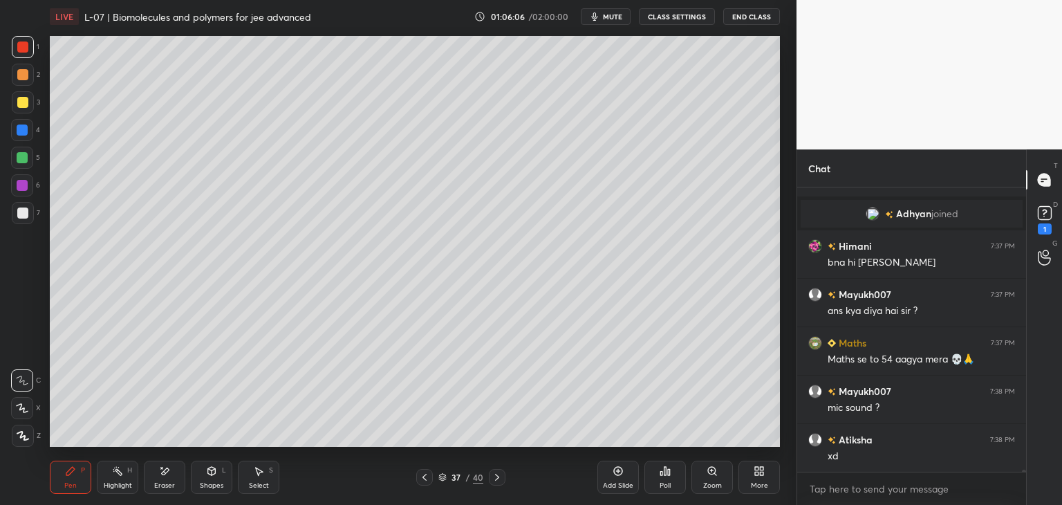
click at [431, 478] on div at bounding box center [424, 477] width 17 height 17
click at [423, 479] on icon at bounding box center [424, 477] width 11 height 11
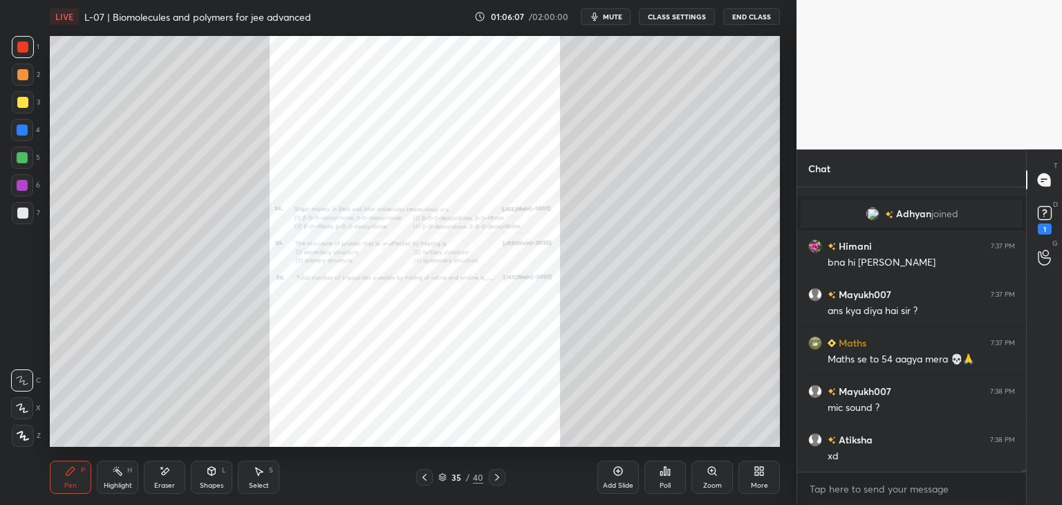
scroll to position [37179, 0]
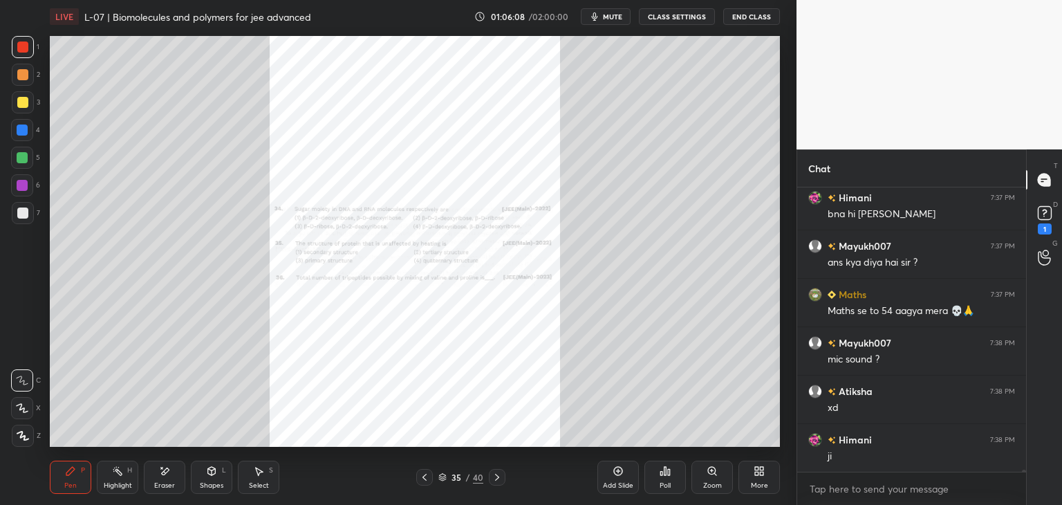
click at [712, 469] on icon at bounding box center [712, 470] width 0 height 3
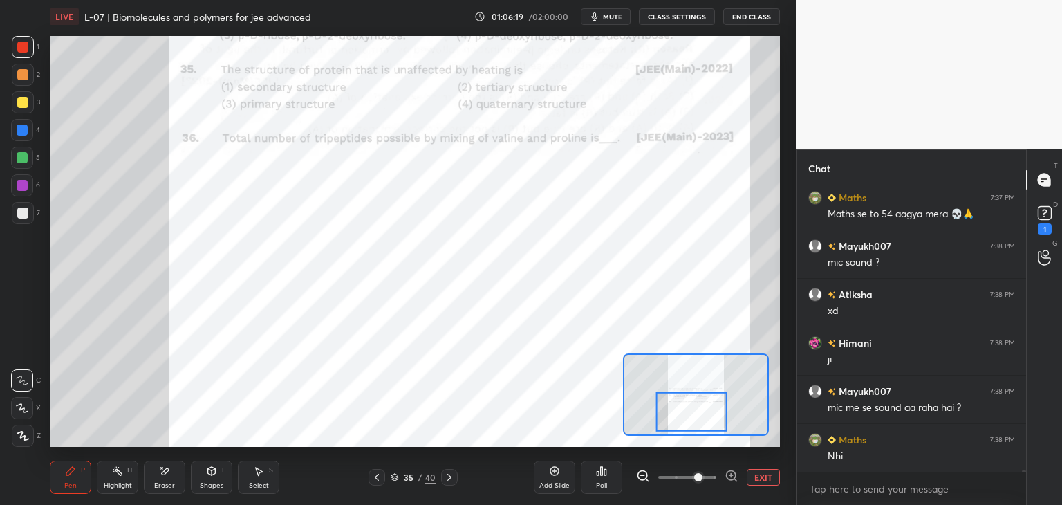
scroll to position [37324, 0]
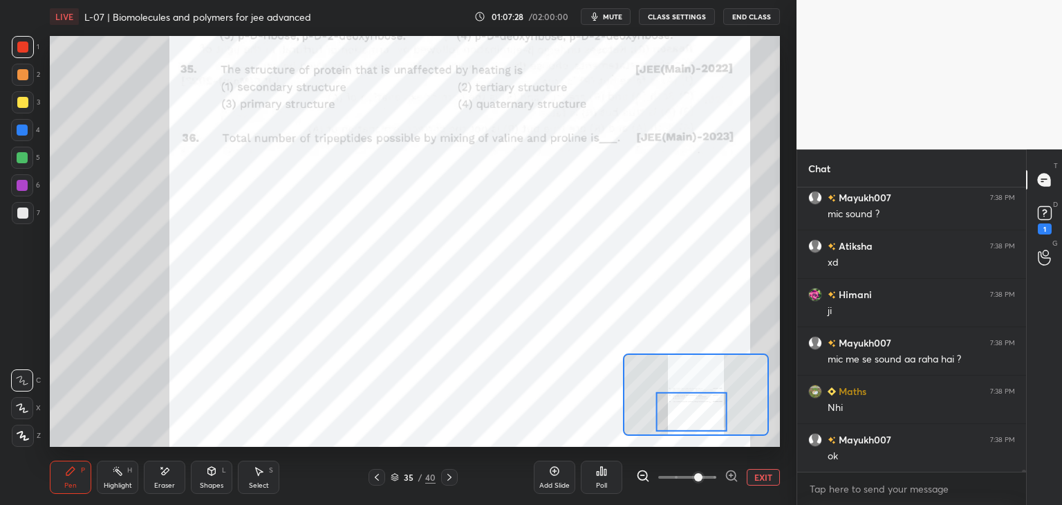
click at [165, 474] on icon at bounding box center [164, 471] width 11 height 12
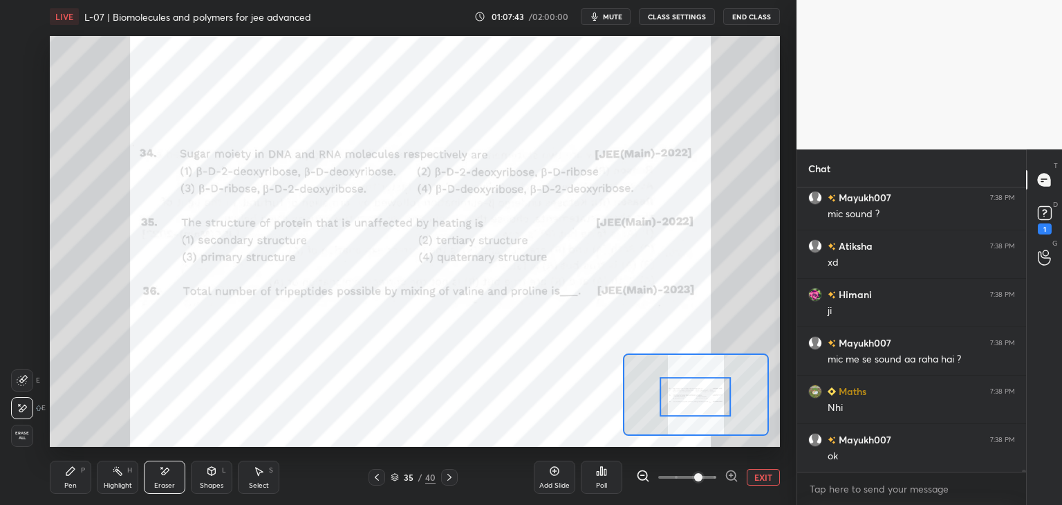
scroll to position [37372, 0]
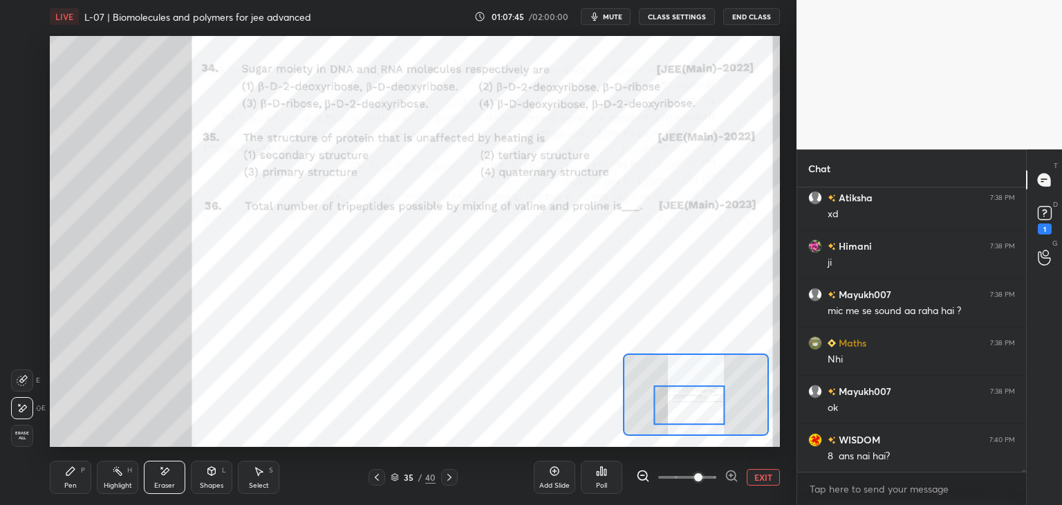
click at [377, 477] on icon at bounding box center [376, 477] width 11 height 11
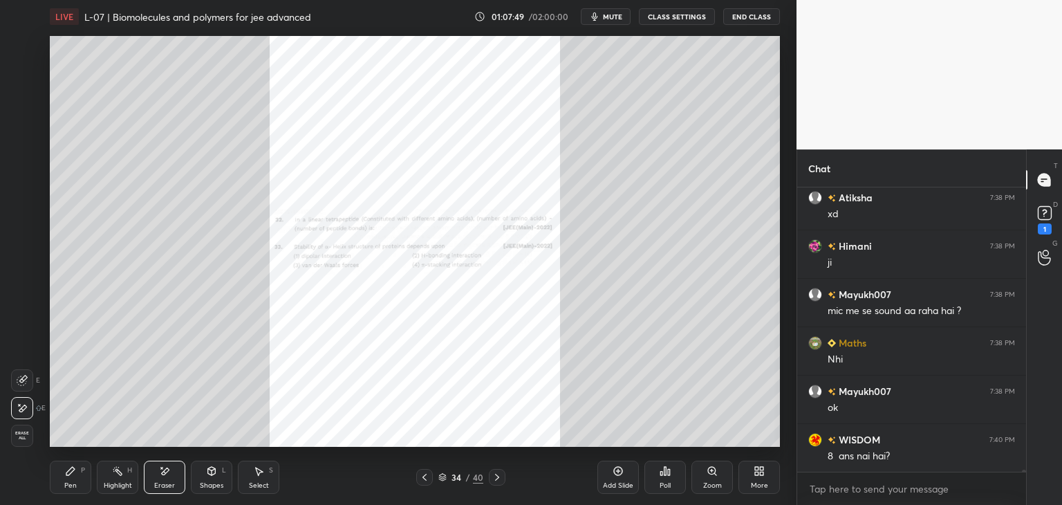
click at [421, 474] on icon at bounding box center [424, 477] width 11 height 11
click at [424, 479] on icon at bounding box center [424, 477] width 11 height 11
click at [426, 474] on icon at bounding box center [424, 477] width 11 height 11
click at [425, 479] on icon at bounding box center [425, 477] width 4 height 7
click at [425, 478] on icon at bounding box center [424, 477] width 11 height 11
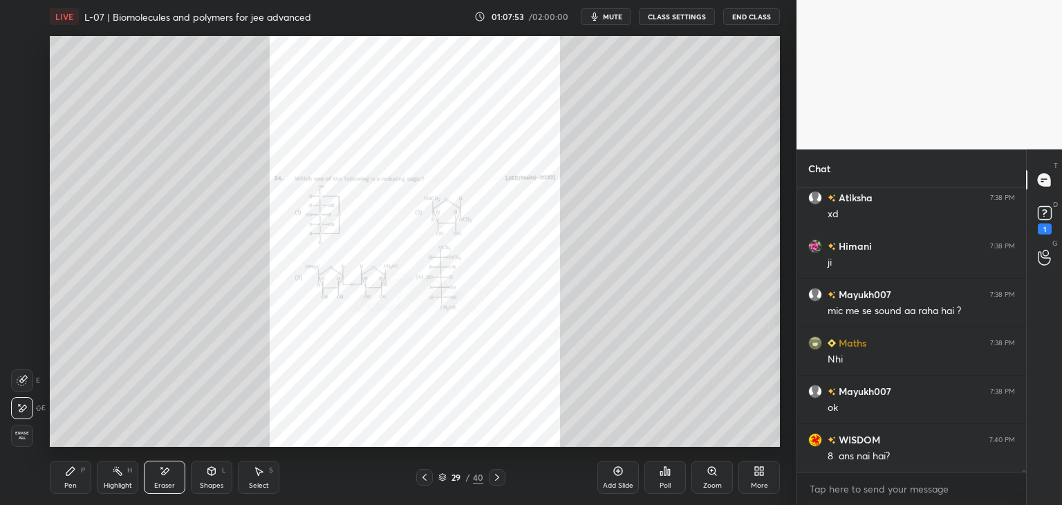
click at [426, 477] on icon at bounding box center [424, 477] width 11 height 11
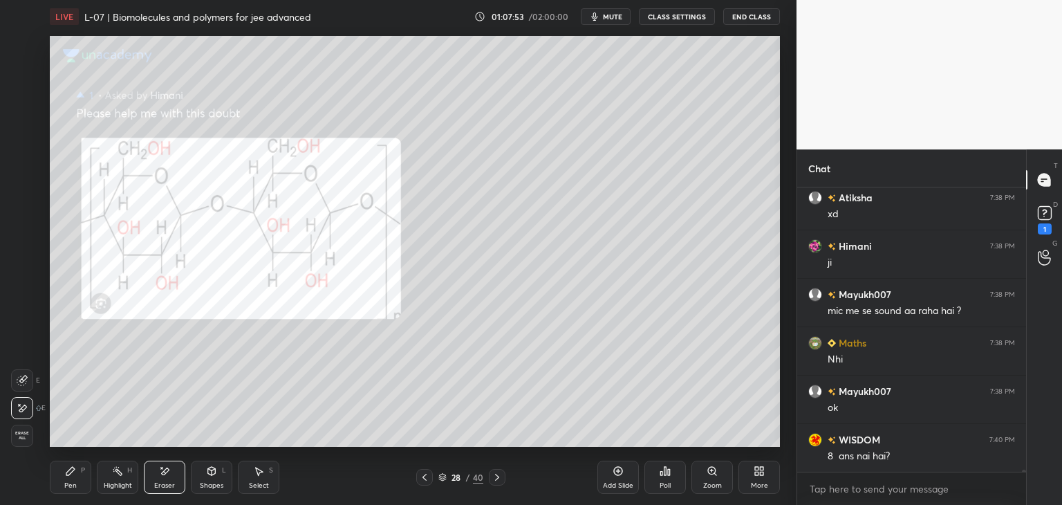
click at [425, 478] on icon at bounding box center [424, 477] width 11 height 11
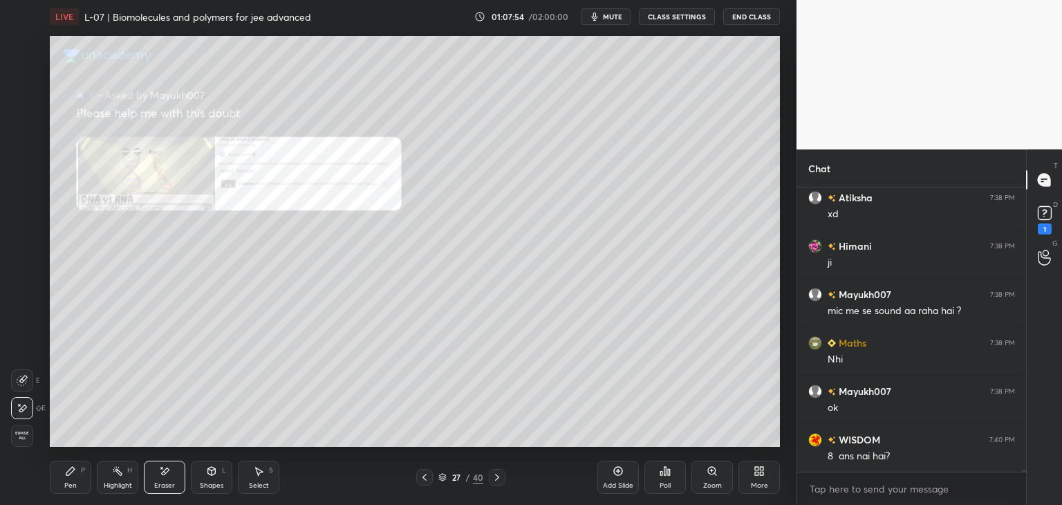
click at [426, 480] on icon at bounding box center [425, 477] width 4 height 7
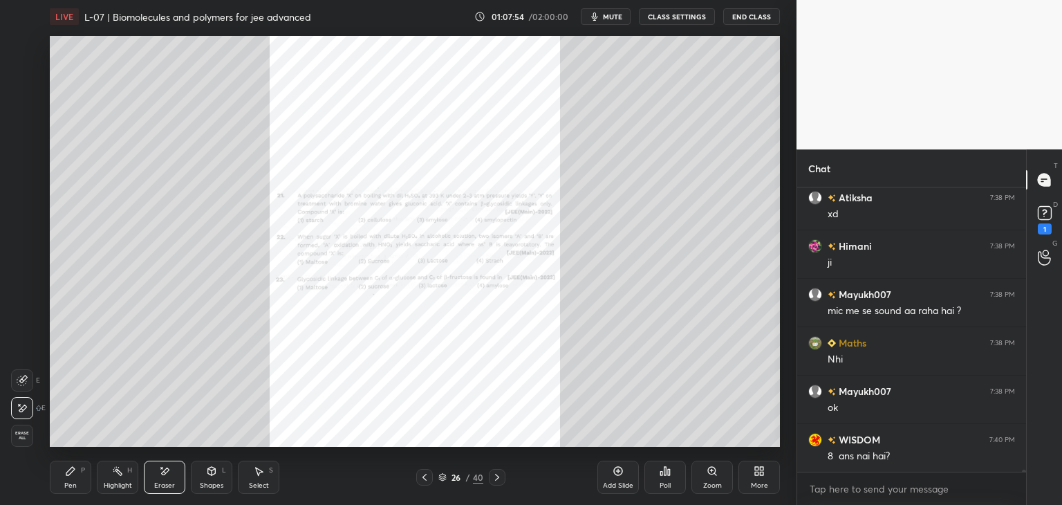
click at [425, 479] on icon at bounding box center [425, 477] width 4 height 7
click at [425, 480] on icon at bounding box center [425, 477] width 4 height 7
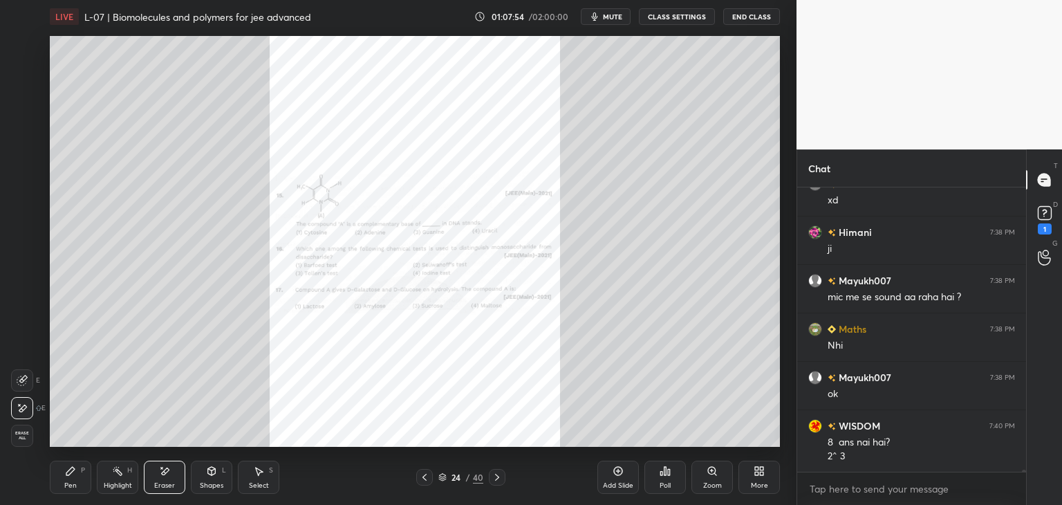
click at [425, 478] on icon at bounding box center [424, 477] width 11 height 11
click at [423, 476] on icon at bounding box center [425, 477] width 4 height 7
click at [425, 476] on icon at bounding box center [424, 477] width 11 height 11
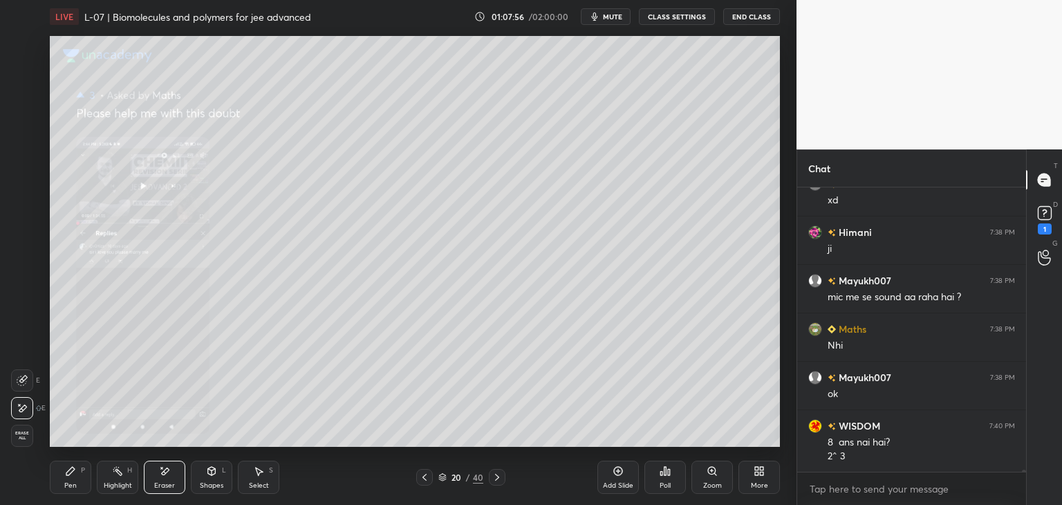
click at [426, 479] on icon at bounding box center [424, 477] width 11 height 11
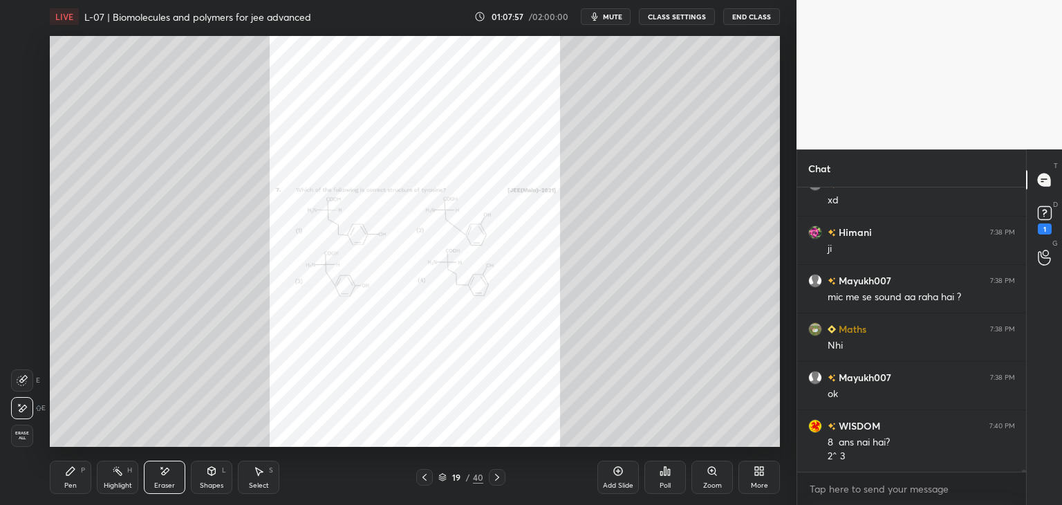
click at [427, 480] on icon at bounding box center [424, 477] width 11 height 11
click at [423, 483] on div at bounding box center [424, 477] width 17 height 17
click at [423, 481] on icon at bounding box center [424, 477] width 11 height 11
click at [422, 485] on div at bounding box center [424, 477] width 17 height 17
click at [424, 479] on icon at bounding box center [424, 477] width 11 height 11
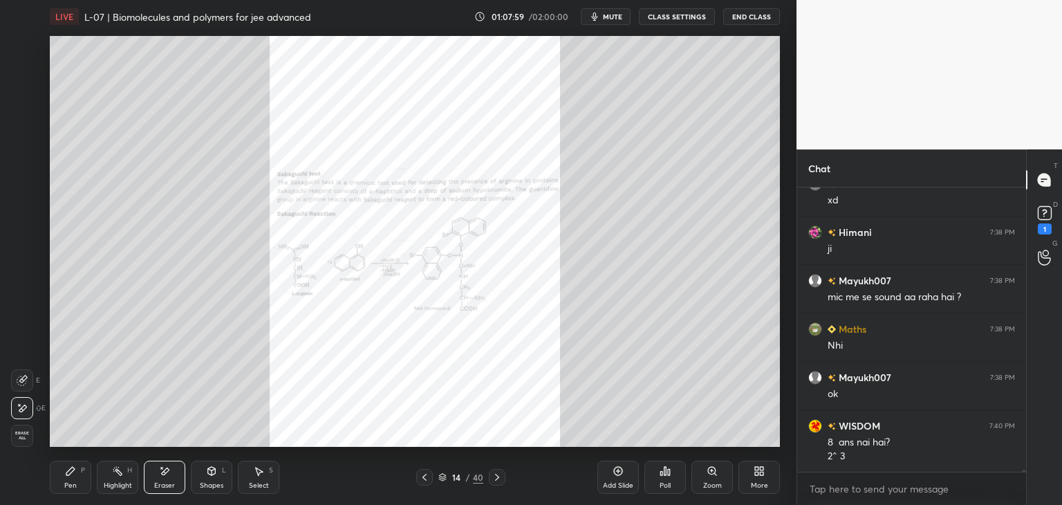
click at [423, 479] on icon at bounding box center [425, 477] width 4 height 7
click at [424, 480] on icon at bounding box center [424, 477] width 11 height 11
click at [421, 476] on icon at bounding box center [424, 477] width 11 height 11
click at [423, 476] on icon at bounding box center [424, 477] width 11 height 11
click at [422, 475] on icon at bounding box center [424, 477] width 11 height 11
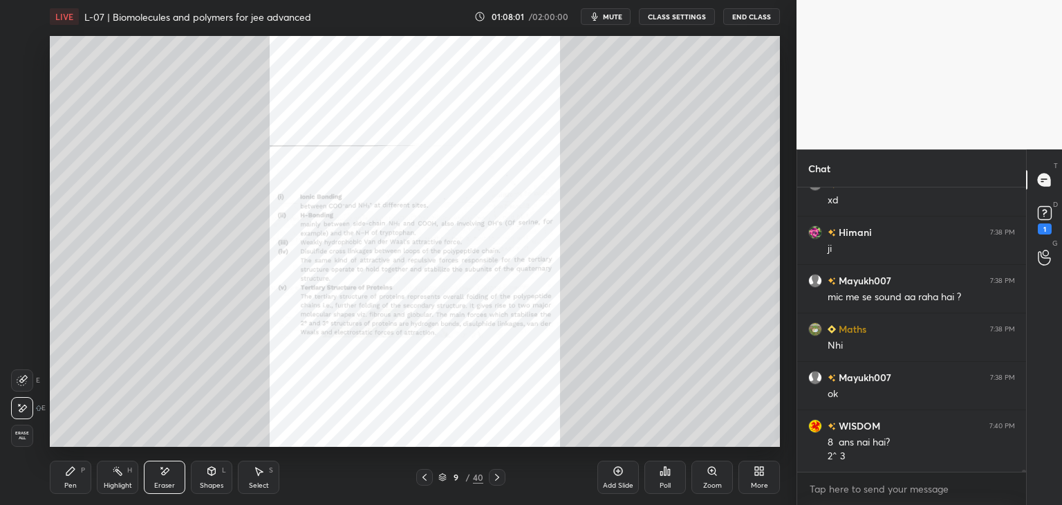
click at [428, 476] on icon at bounding box center [424, 477] width 11 height 11
click at [423, 485] on div "Pen P Highlight H Eraser Shapes L Select S 8 / 40 Add Slide Poll Zoom More" at bounding box center [415, 476] width 730 height 55
click at [420, 482] on icon at bounding box center [424, 477] width 11 height 11
click at [423, 474] on icon at bounding box center [424, 477] width 11 height 11
click at [427, 482] on icon at bounding box center [424, 477] width 11 height 11
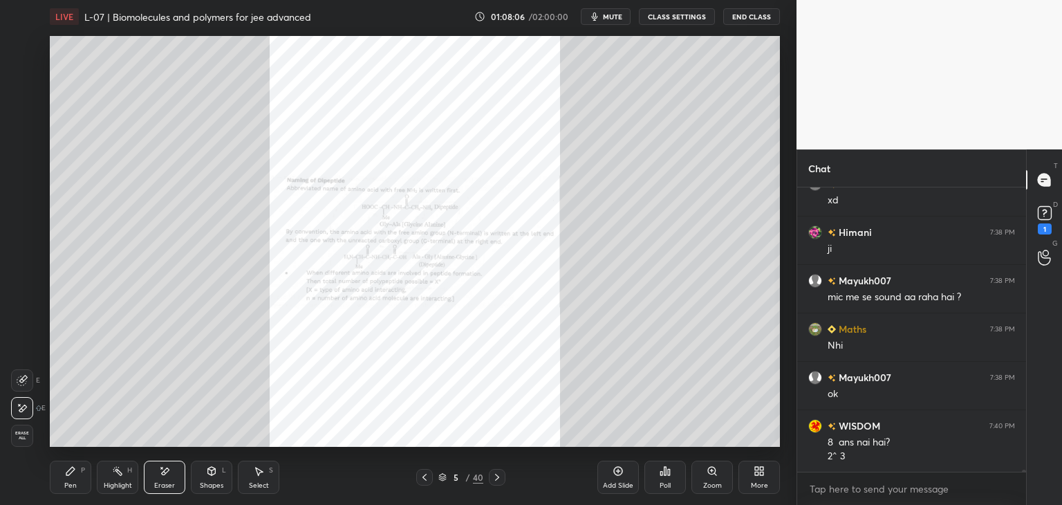
click at [708, 476] on div "Zoom" at bounding box center [711, 477] width 41 height 33
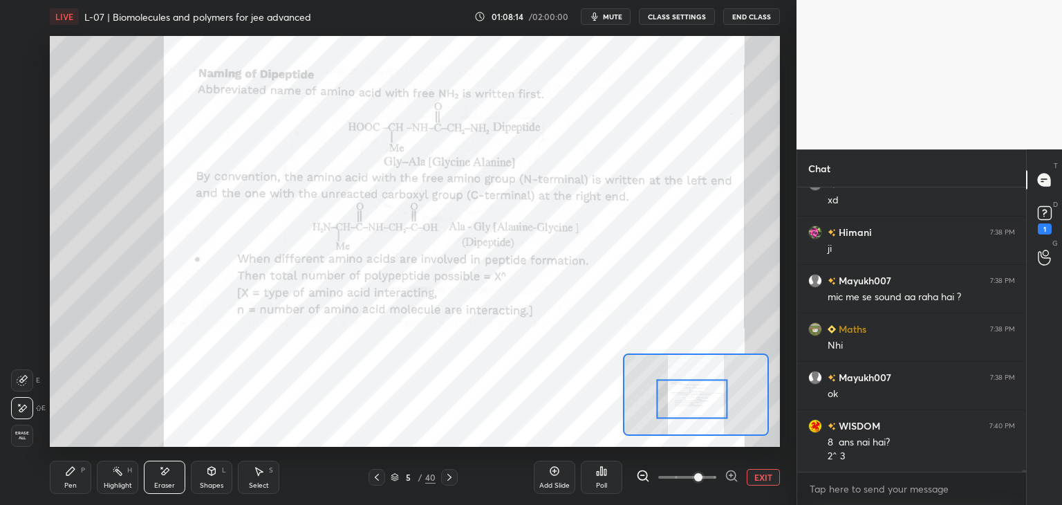
scroll to position [37255, 0]
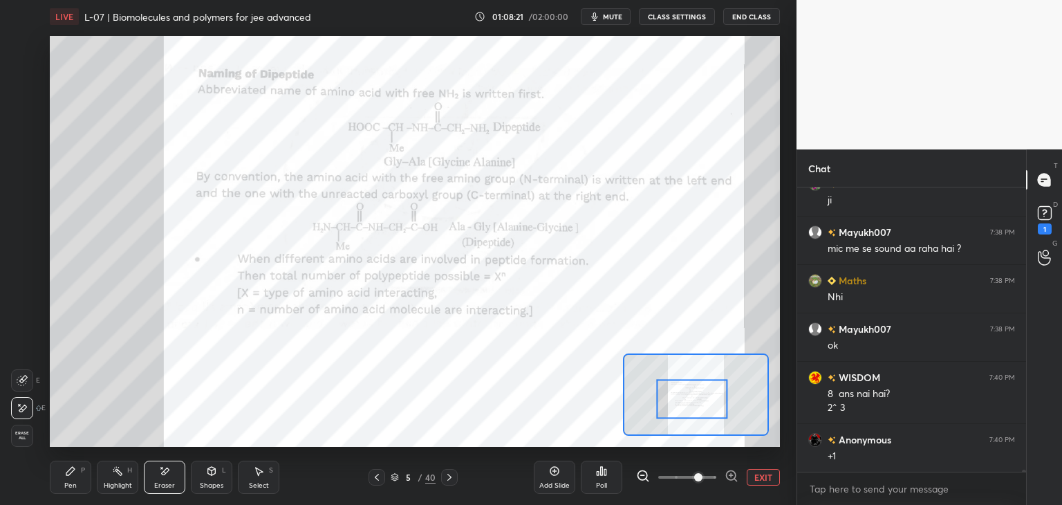
click at [72, 493] on div "Pen P" at bounding box center [70, 477] width 41 height 33
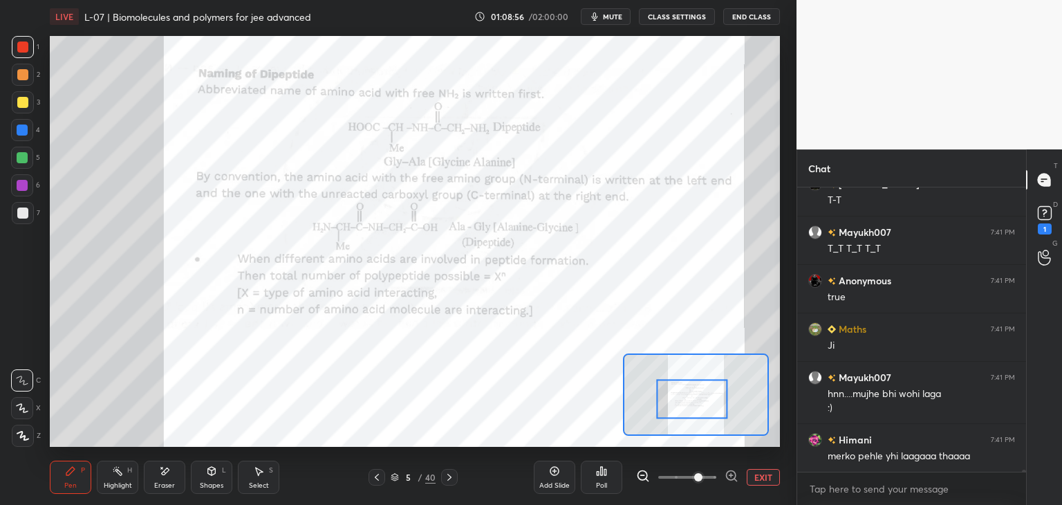
scroll to position [37801, 0]
click at [379, 472] on icon at bounding box center [376, 477] width 11 height 11
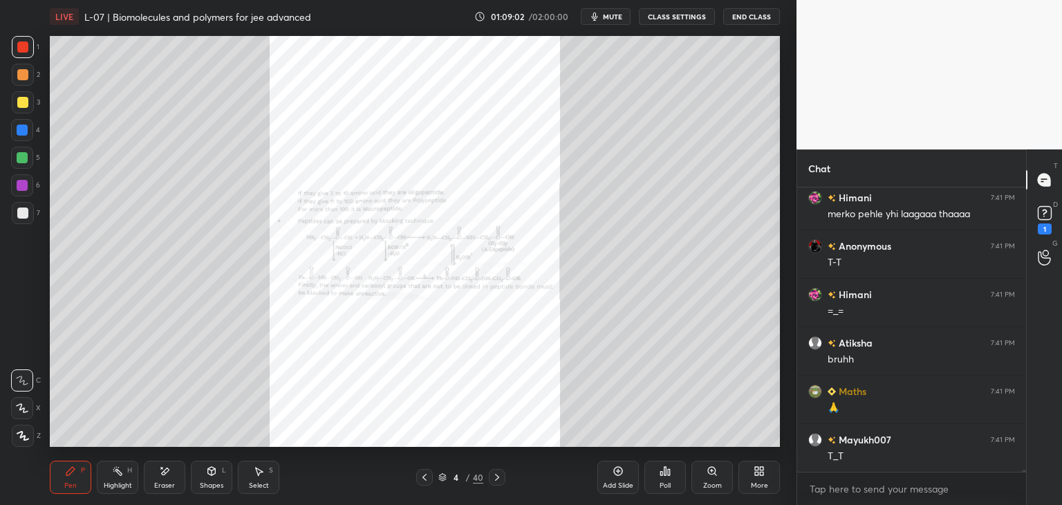
scroll to position [38043, 0]
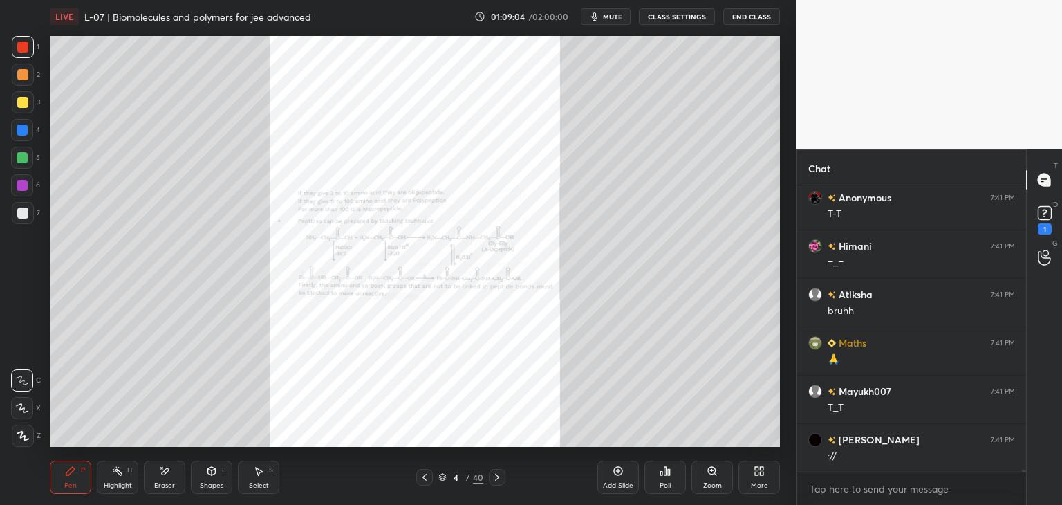
click at [502, 476] on div at bounding box center [497, 477] width 17 height 17
click at [501, 475] on icon at bounding box center [497, 477] width 11 height 11
click at [503, 476] on div at bounding box center [497, 477] width 17 height 17
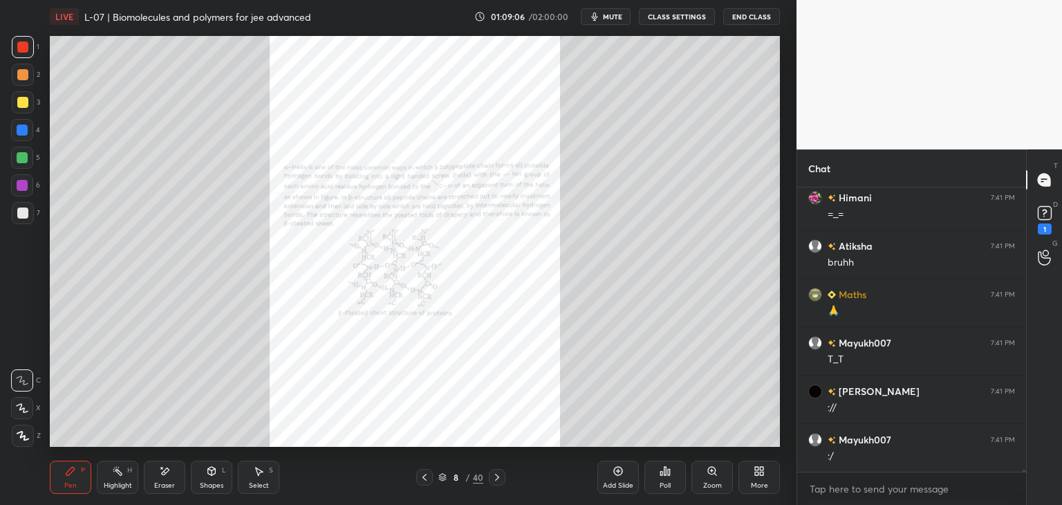
click at [501, 476] on icon at bounding box center [497, 477] width 11 height 11
click at [501, 475] on icon at bounding box center [497, 477] width 11 height 11
click at [503, 474] on div at bounding box center [497, 477] width 17 height 17
click at [503, 472] on div at bounding box center [497, 477] width 17 height 17
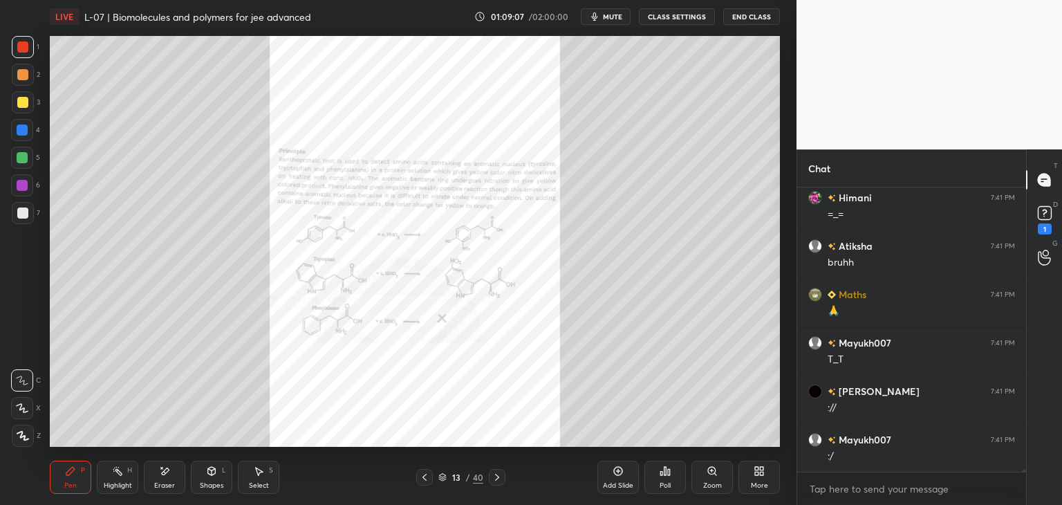
click at [503, 472] on div at bounding box center [497, 477] width 17 height 17
click at [498, 473] on icon at bounding box center [497, 477] width 11 height 11
click at [497, 471] on div at bounding box center [497, 477] width 17 height 17
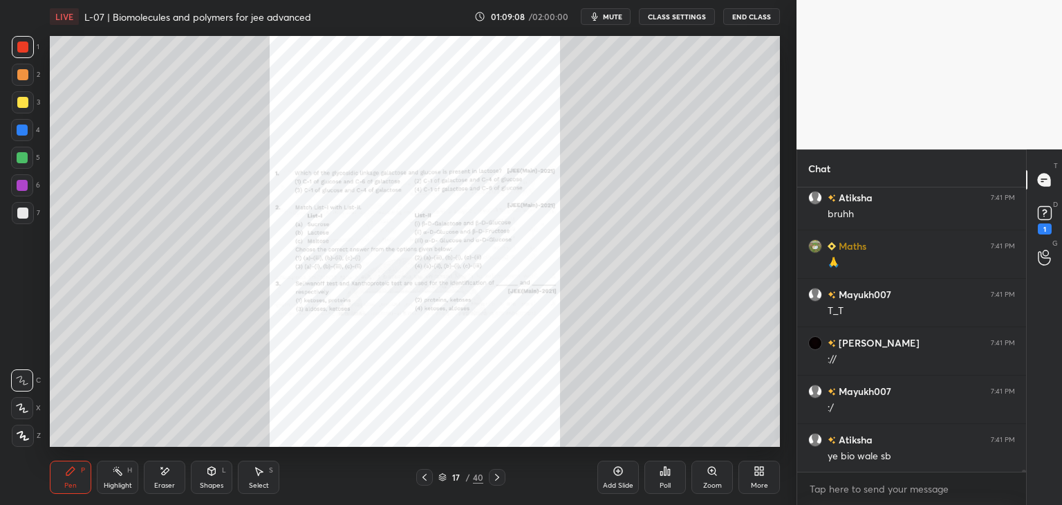
click at [495, 472] on icon at bounding box center [497, 477] width 11 height 11
click at [493, 475] on icon at bounding box center [497, 477] width 11 height 11
click at [492, 476] on icon at bounding box center [497, 477] width 11 height 11
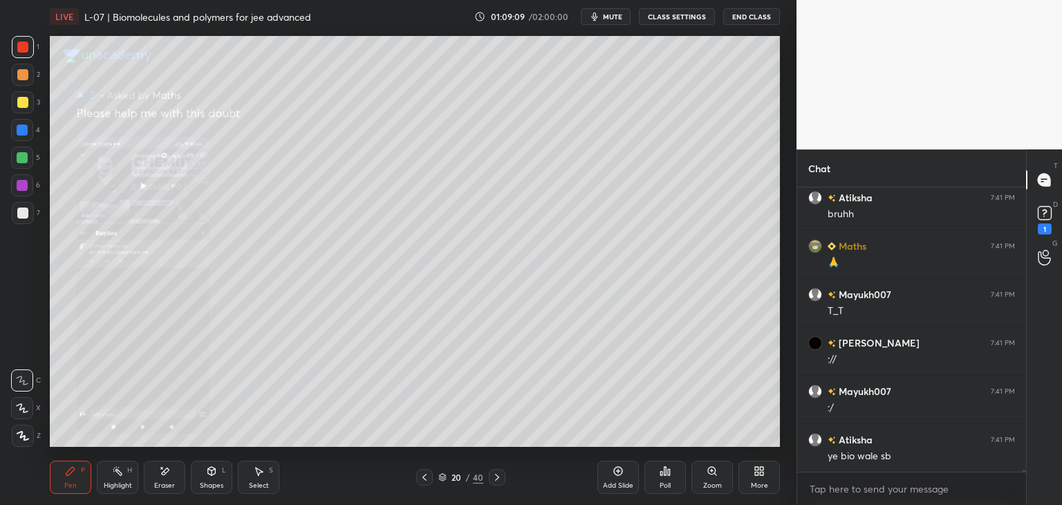
click at [492, 476] on icon at bounding box center [497, 477] width 11 height 11
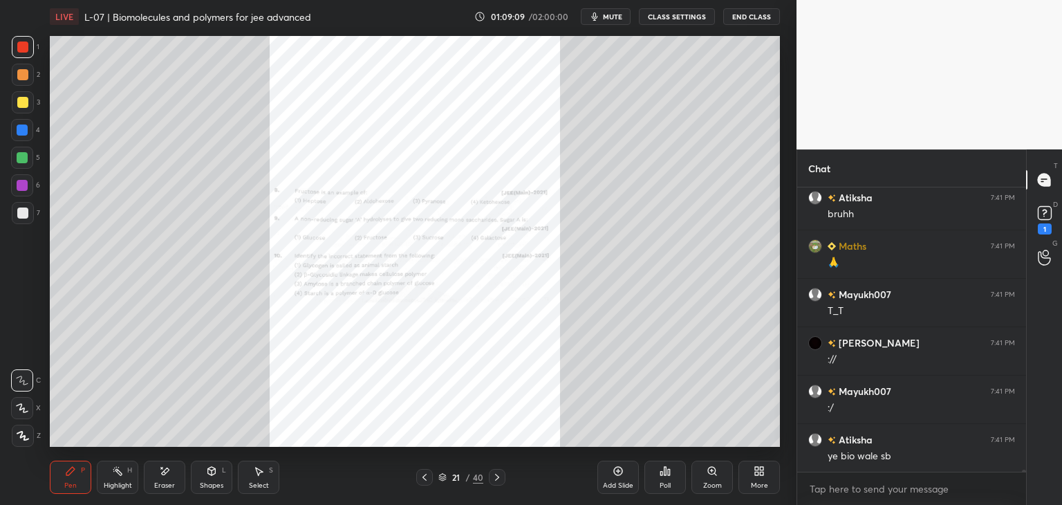
click at [492, 475] on icon at bounding box center [497, 477] width 11 height 11
click at [492, 476] on icon at bounding box center [497, 477] width 11 height 11
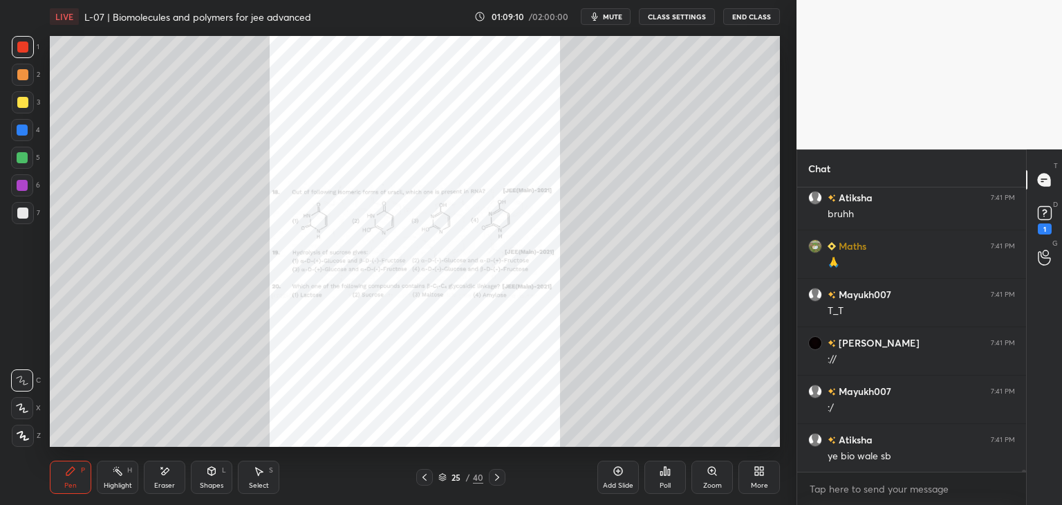
click at [492, 476] on icon at bounding box center [497, 477] width 11 height 11
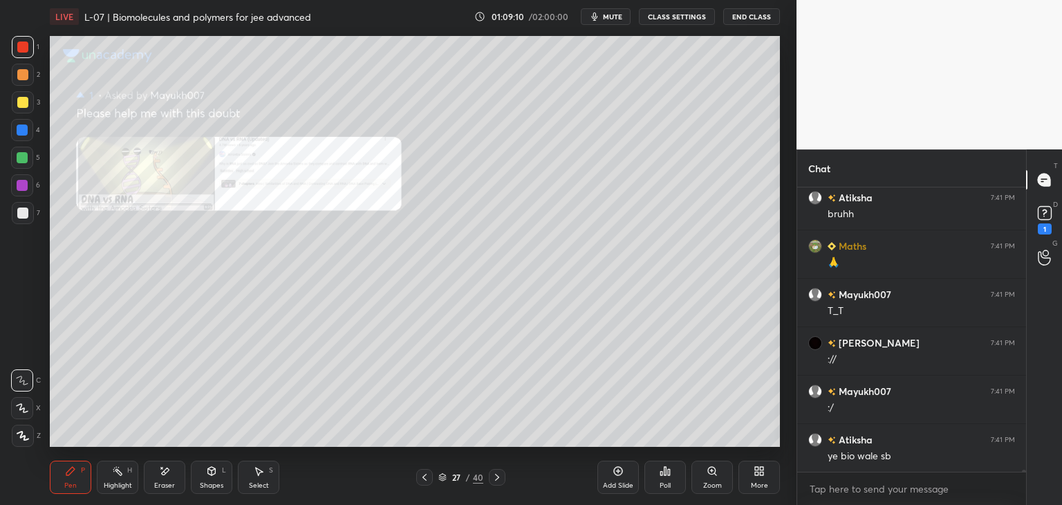
click at [490, 477] on div at bounding box center [497, 477] width 17 height 17
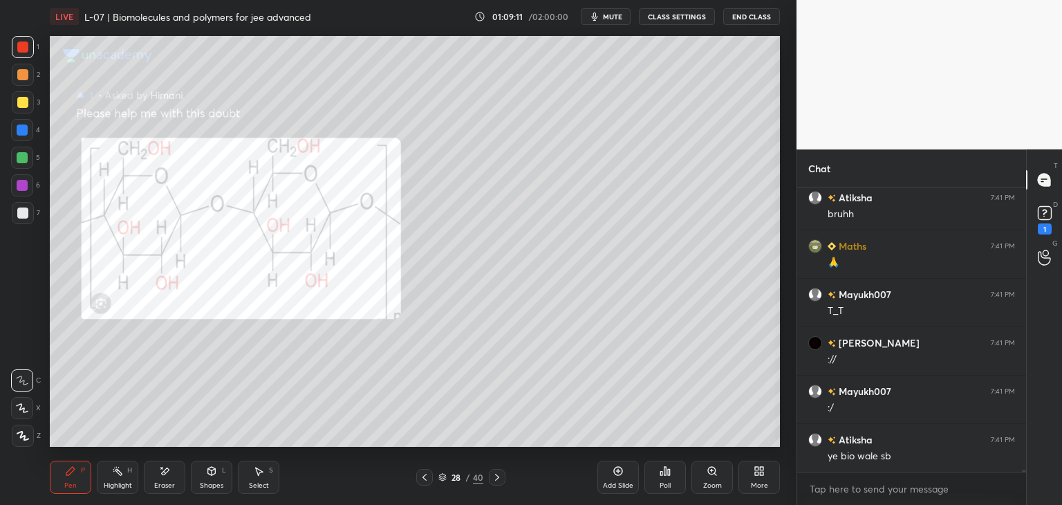
scroll to position [38188, 0]
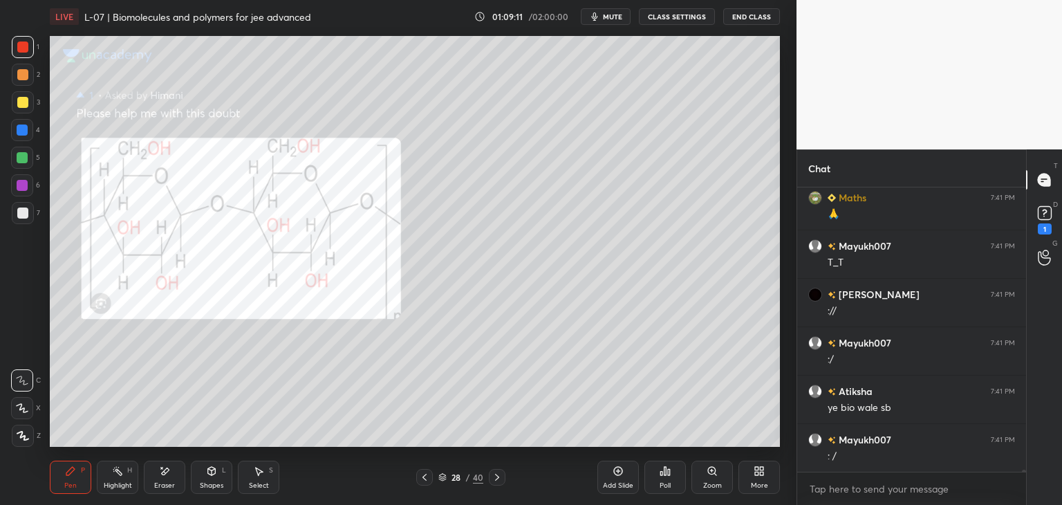
click at [492, 476] on icon at bounding box center [497, 477] width 11 height 11
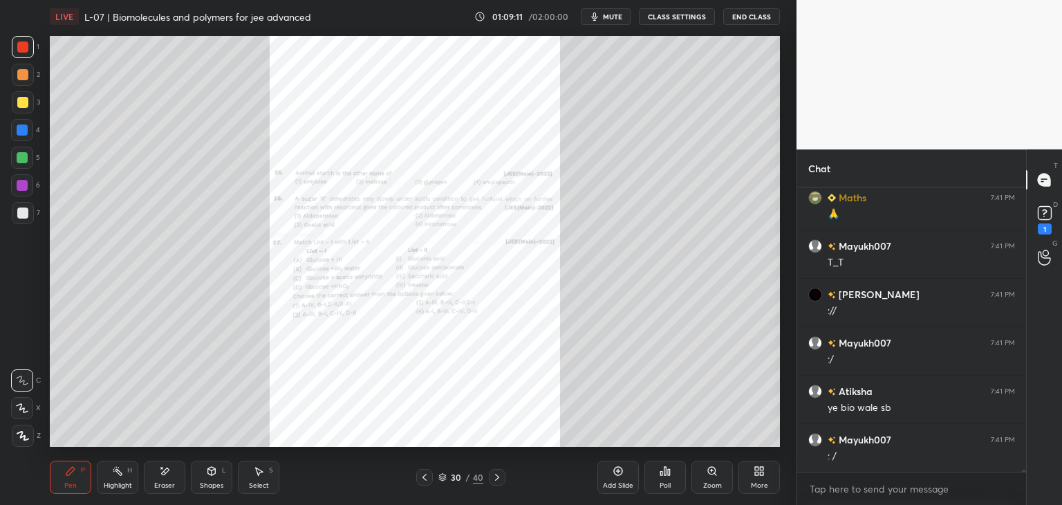
click at [490, 477] on div at bounding box center [497, 477] width 17 height 17
click at [489, 477] on div at bounding box center [497, 477] width 17 height 17
click at [489, 479] on div at bounding box center [497, 477] width 17 height 17
click at [487, 478] on div "33 / 40" at bounding box center [460, 477] width 89 height 17
click at [489, 479] on div at bounding box center [497, 477] width 17 height 17
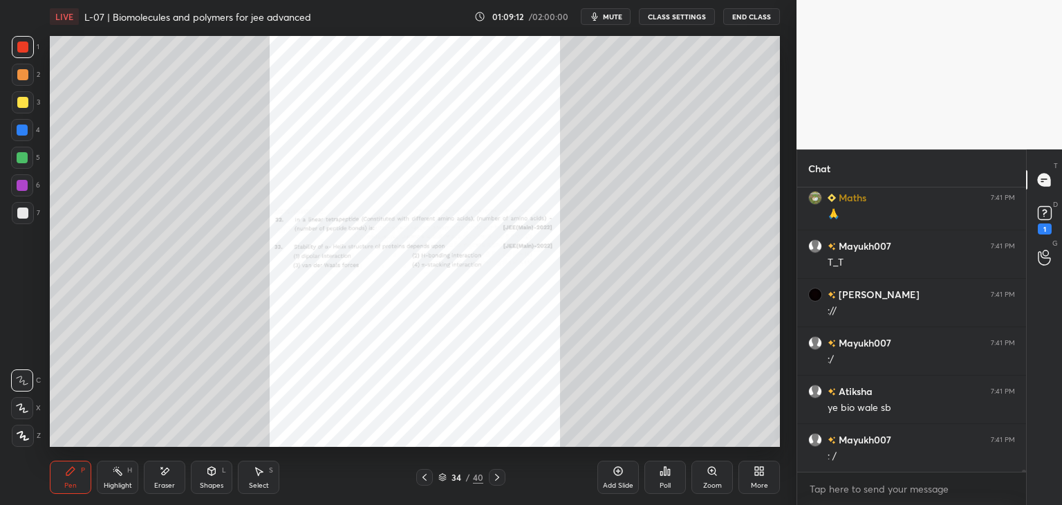
click at [487, 478] on div "34 / 40" at bounding box center [460, 477] width 89 height 17
click at [492, 479] on icon at bounding box center [497, 477] width 11 height 11
click at [492, 476] on icon at bounding box center [497, 477] width 11 height 11
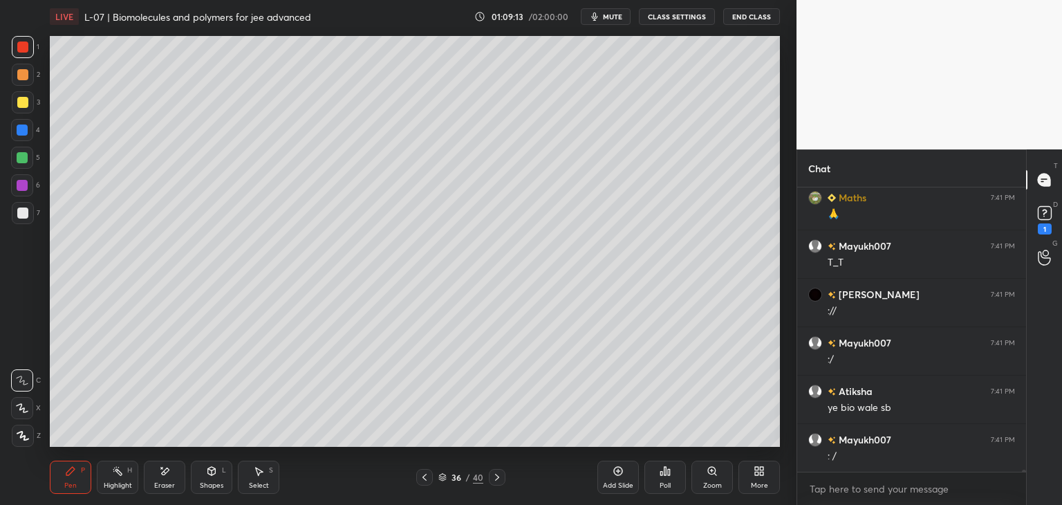
click at [493, 476] on icon at bounding box center [497, 477] width 11 height 11
click at [426, 479] on icon at bounding box center [424, 477] width 11 height 11
click at [270, 471] on div "S" at bounding box center [271, 470] width 4 height 7
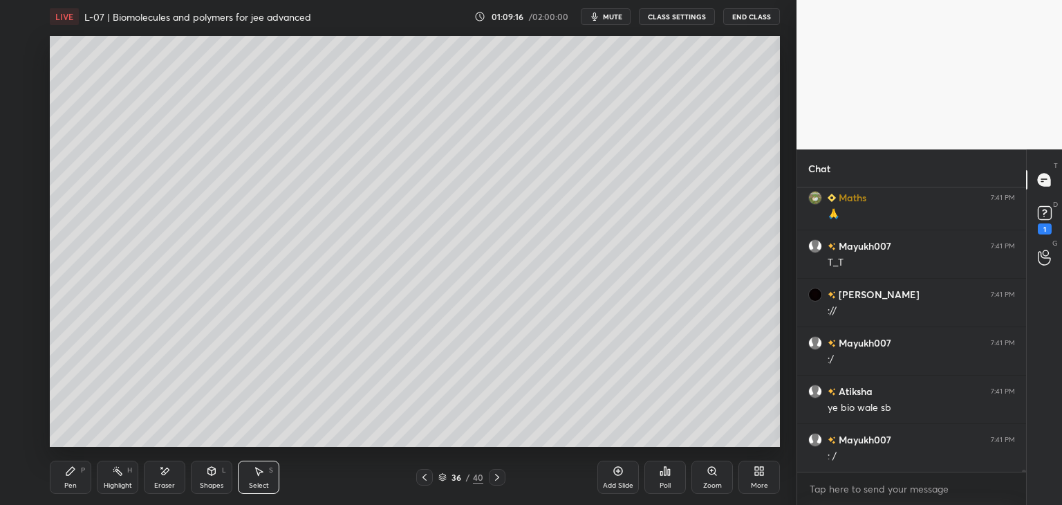
scroll to position [38249, 0]
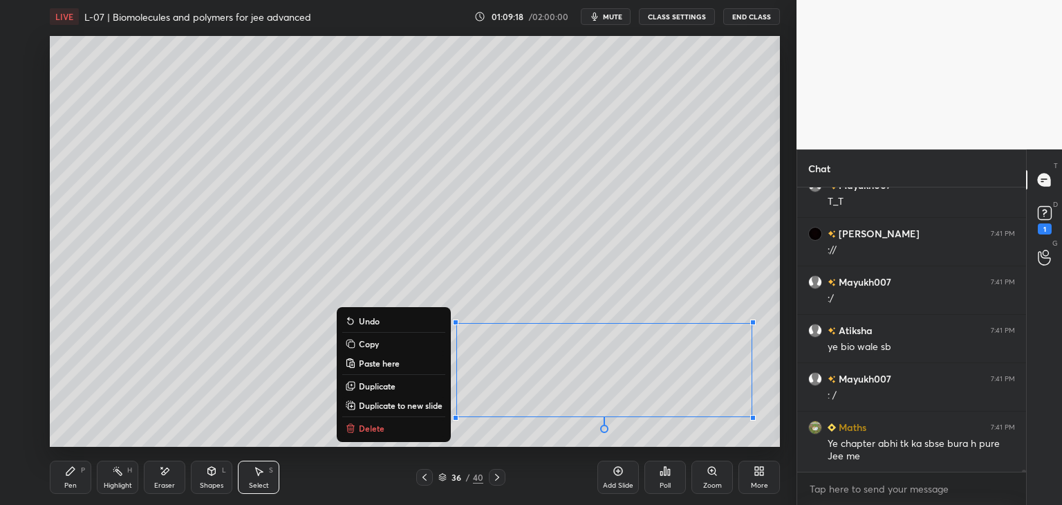
click at [378, 433] on p "Delete" at bounding box center [372, 428] width 26 height 11
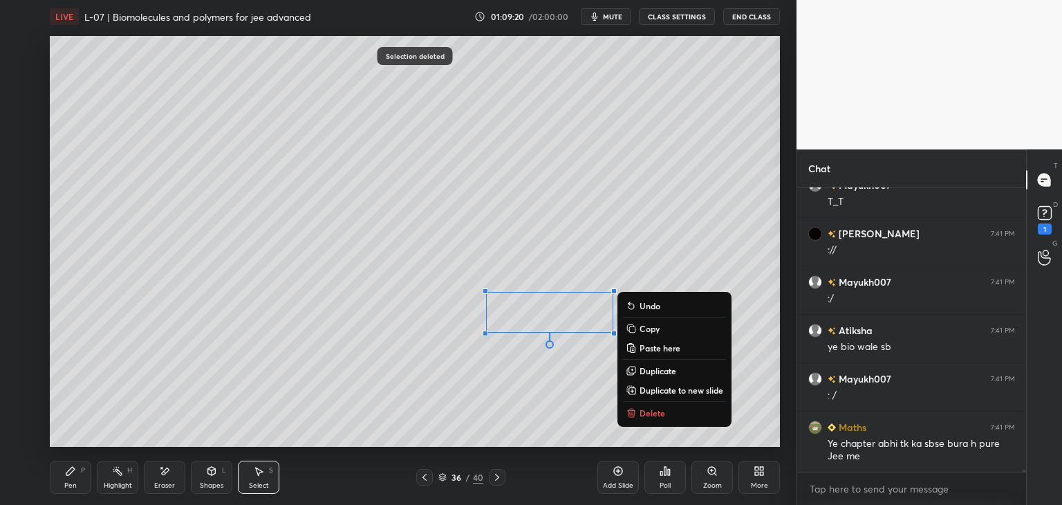
click at [656, 409] on p "Delete" at bounding box center [653, 412] width 26 height 11
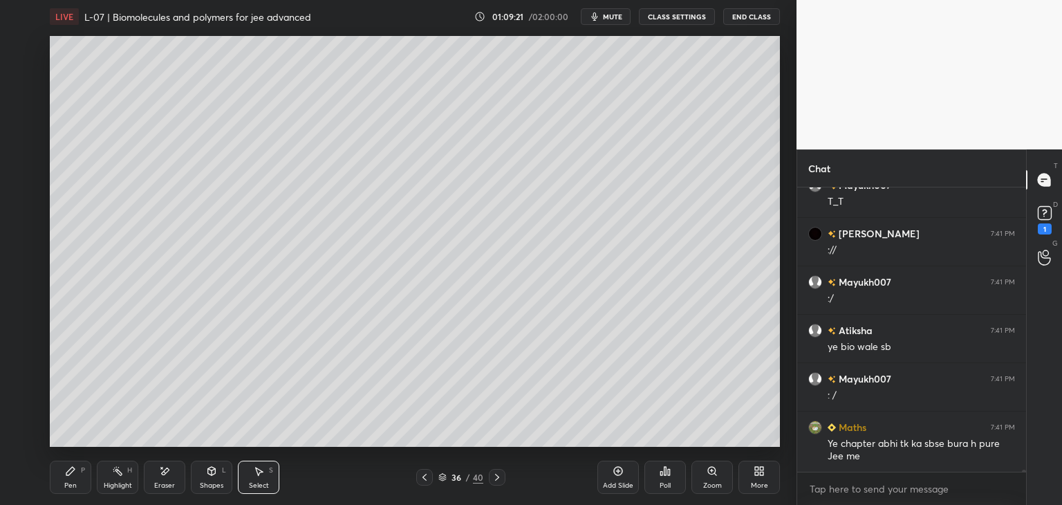
click at [75, 476] on div "Pen P" at bounding box center [70, 477] width 41 height 33
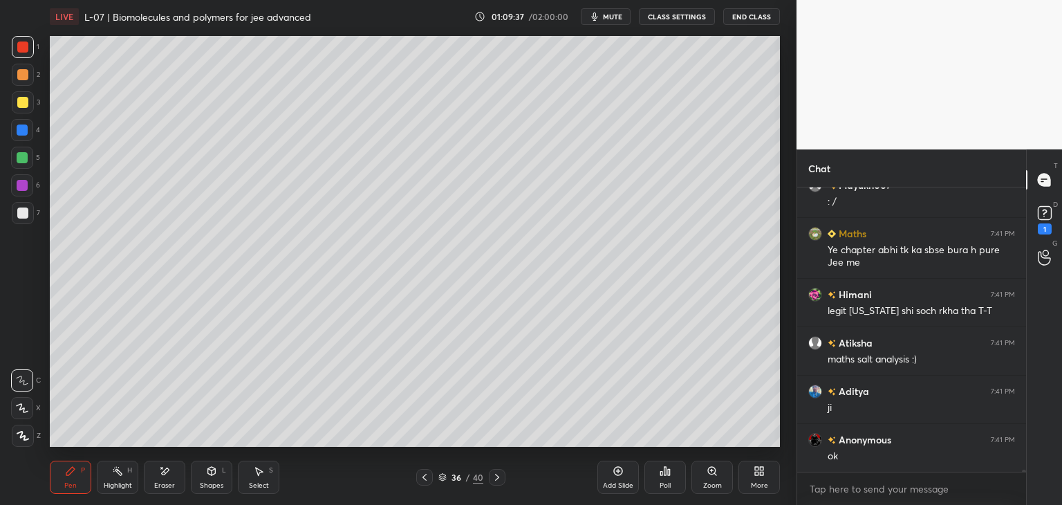
scroll to position [38491, 0]
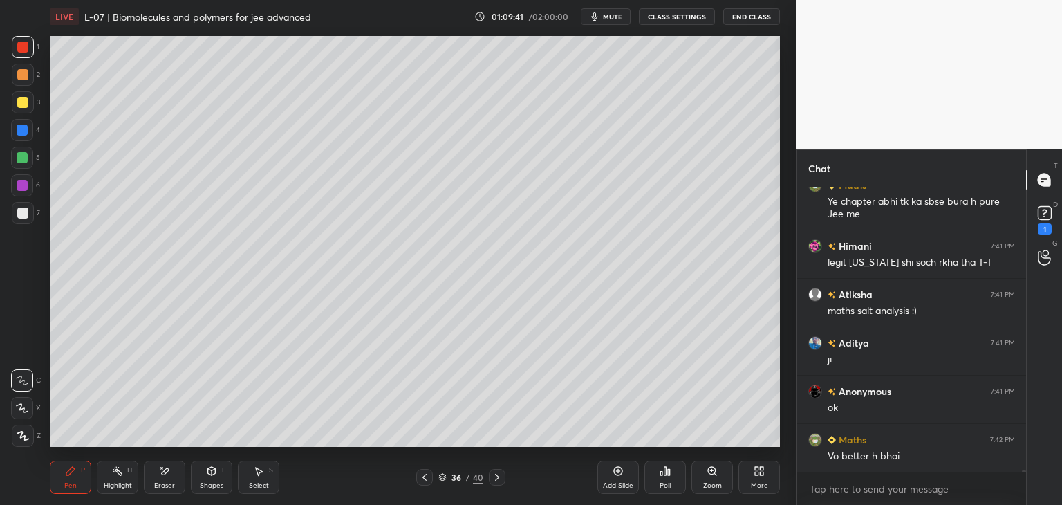
click at [427, 474] on icon at bounding box center [424, 477] width 11 height 11
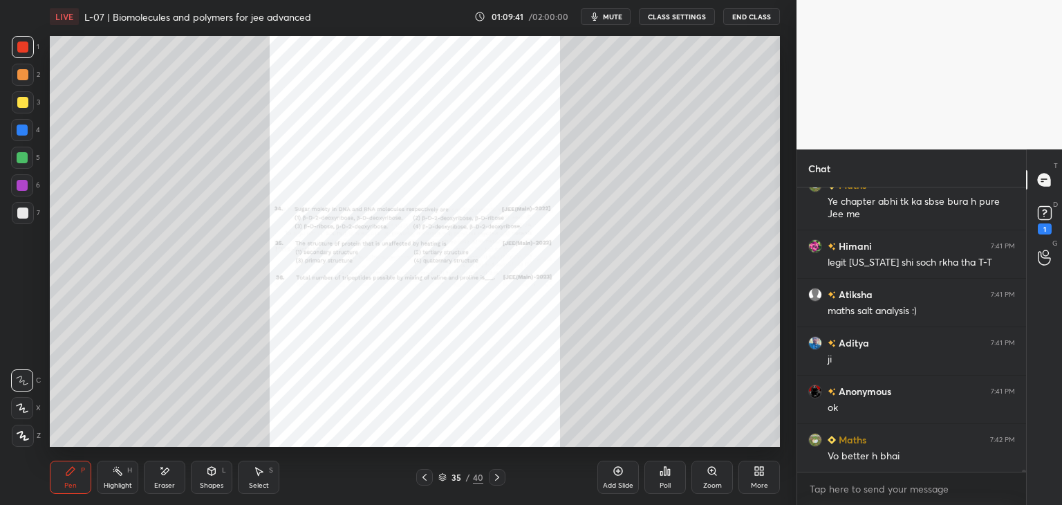
click at [496, 479] on icon at bounding box center [497, 477] width 11 height 11
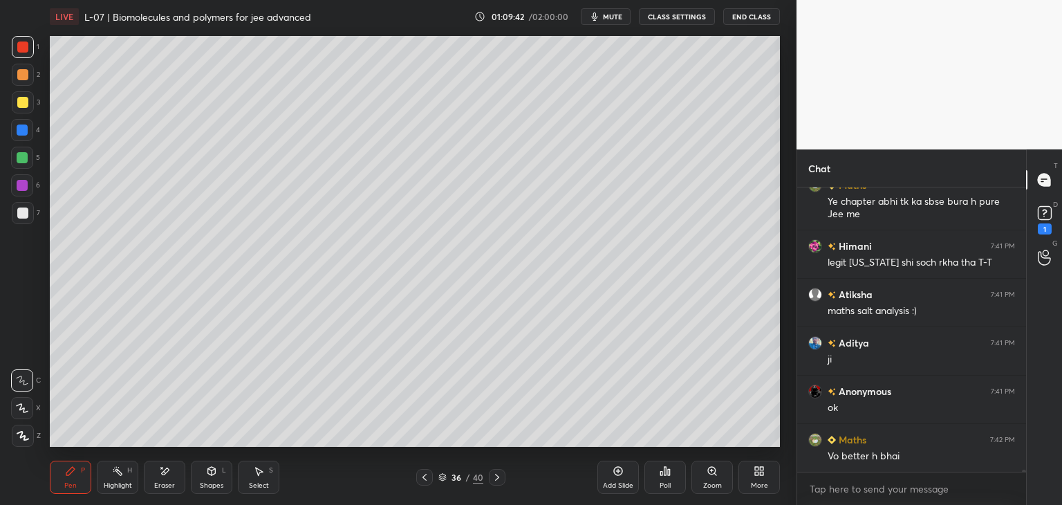
click at [162, 472] on icon at bounding box center [166, 470] width 8 height 7
click at [266, 472] on div "Select S" at bounding box center [258, 477] width 41 height 33
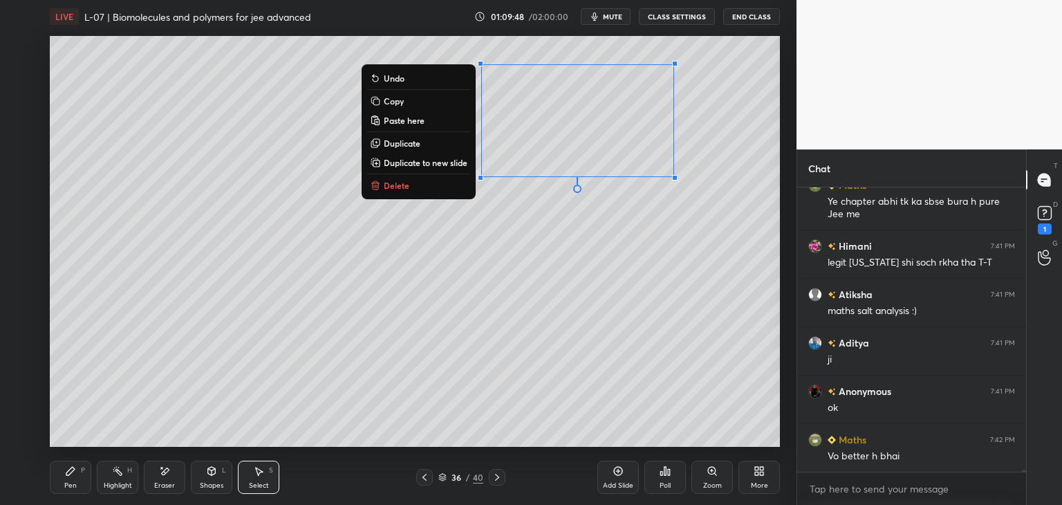
click at [400, 101] on p "Copy" at bounding box center [394, 100] width 20 height 11
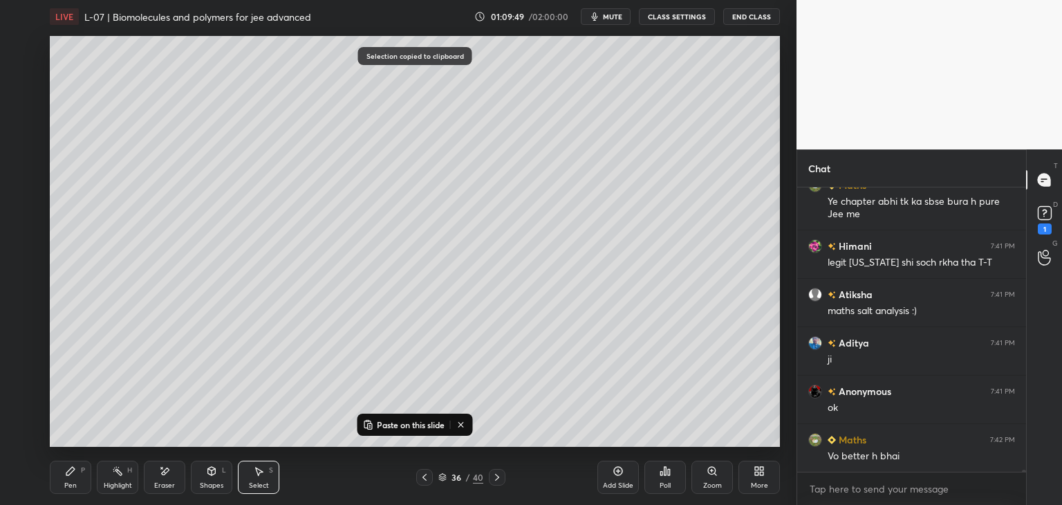
click at [609, 475] on div "Add Slide" at bounding box center [617, 477] width 41 height 33
click at [401, 419] on p "Paste on this slide" at bounding box center [411, 424] width 68 height 11
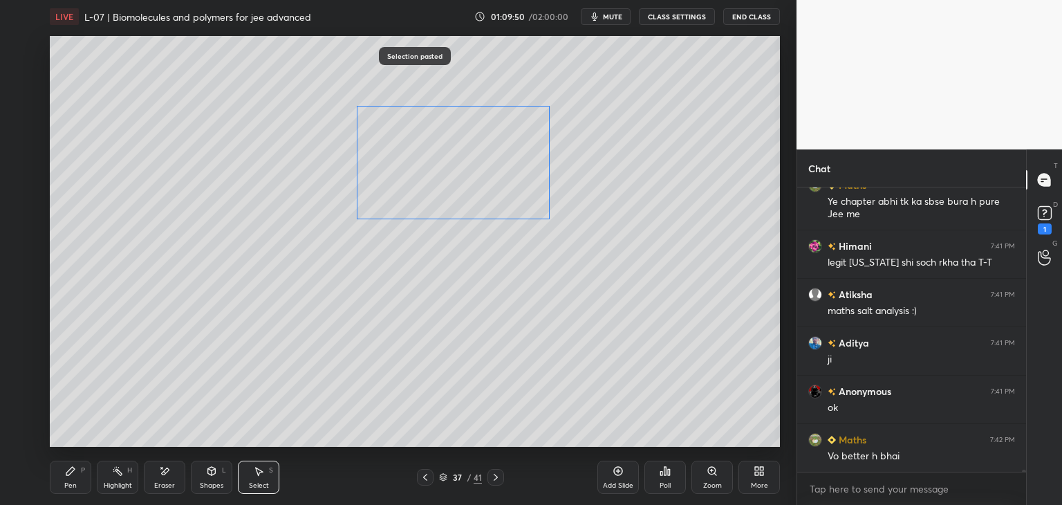
scroll to position [38540, 0]
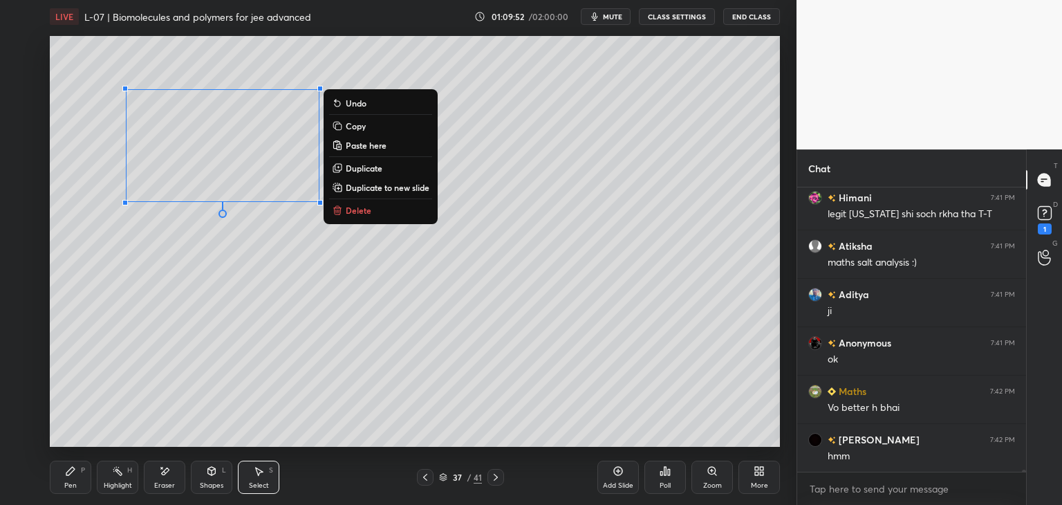
click at [278, 366] on div "0 ° Undo Copy Paste here Duplicate Duplicate to new slide Delete" at bounding box center [415, 241] width 730 height 411
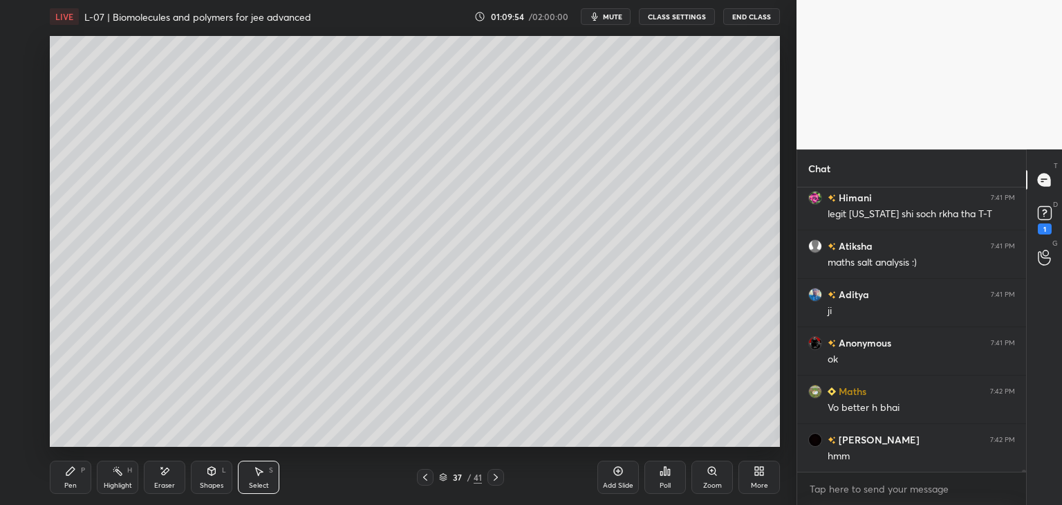
click at [259, 474] on icon at bounding box center [260, 471] width 8 height 8
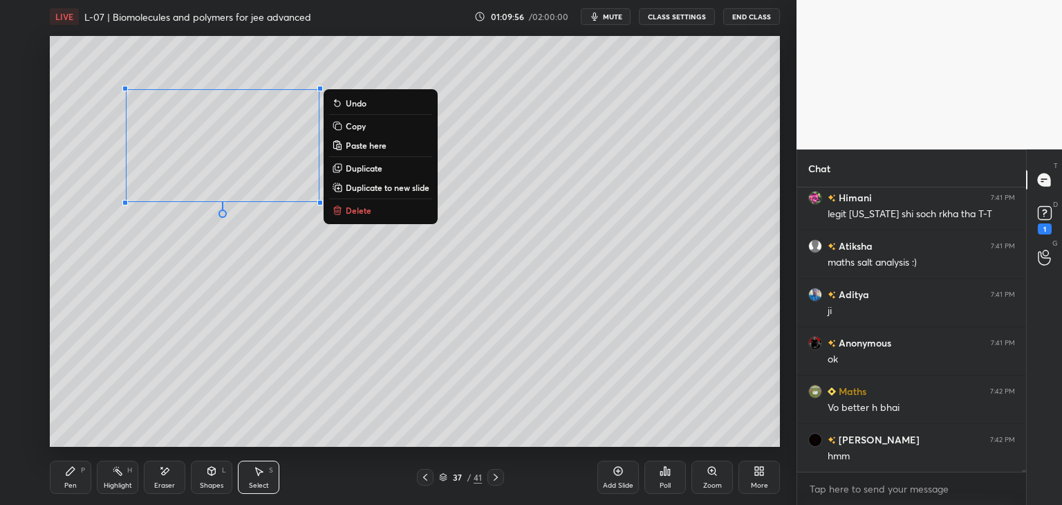
scroll to position [38588, 0]
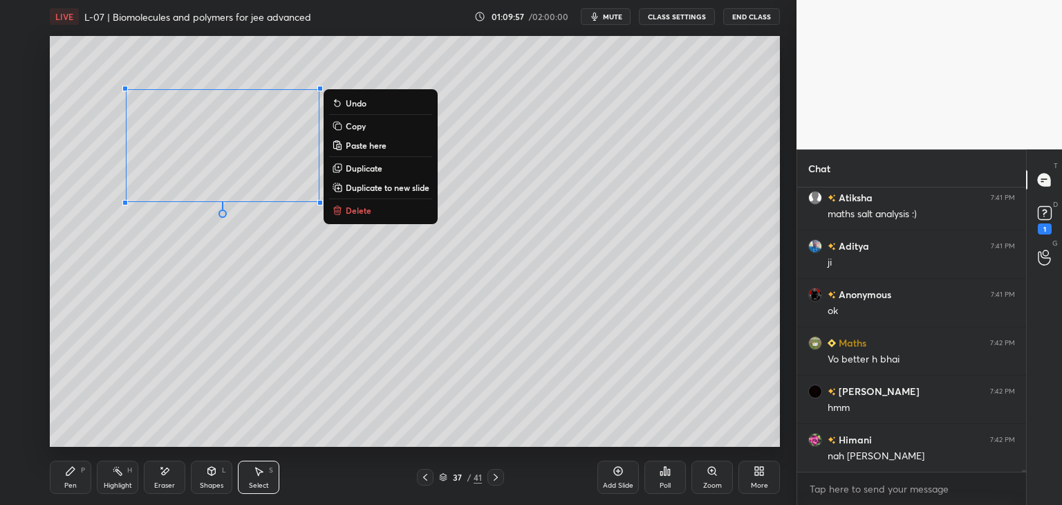
click at [368, 126] on button "Copy" at bounding box center [380, 126] width 103 height 17
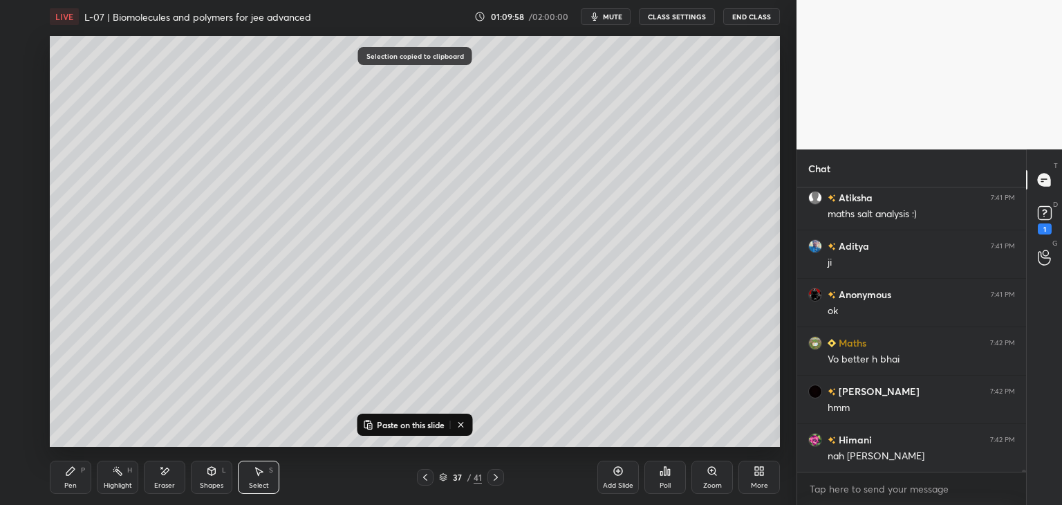
click at [396, 423] on p "Paste on this slide" at bounding box center [411, 424] width 68 height 11
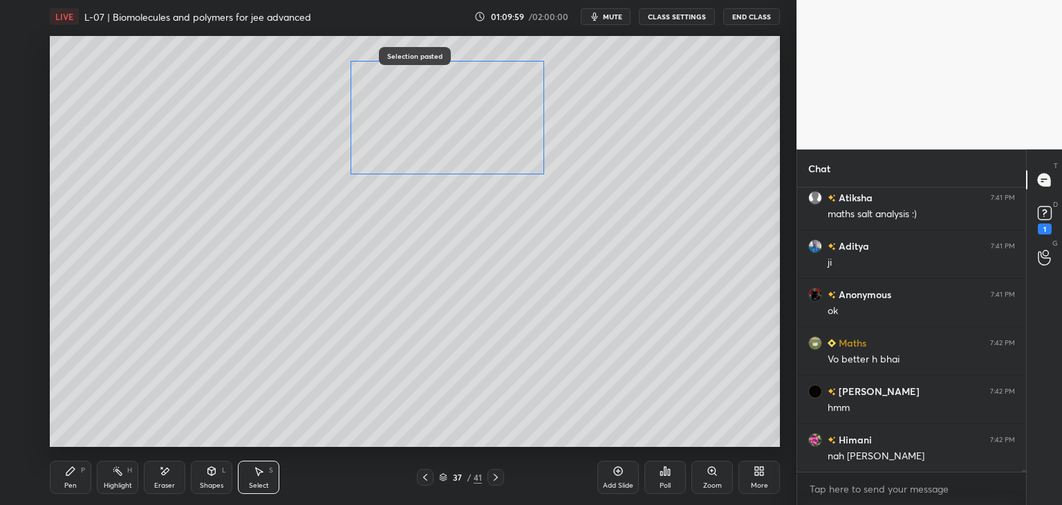
scroll to position [38636, 0]
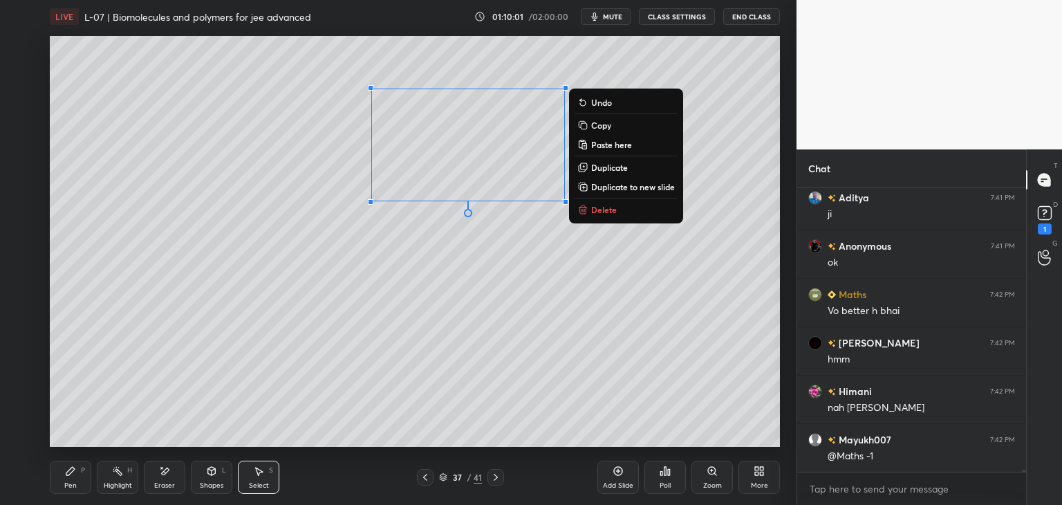
click at [400, 312] on div "0 ° Undo Copy Paste here Duplicate Duplicate to new slide Delete" at bounding box center [415, 241] width 730 height 411
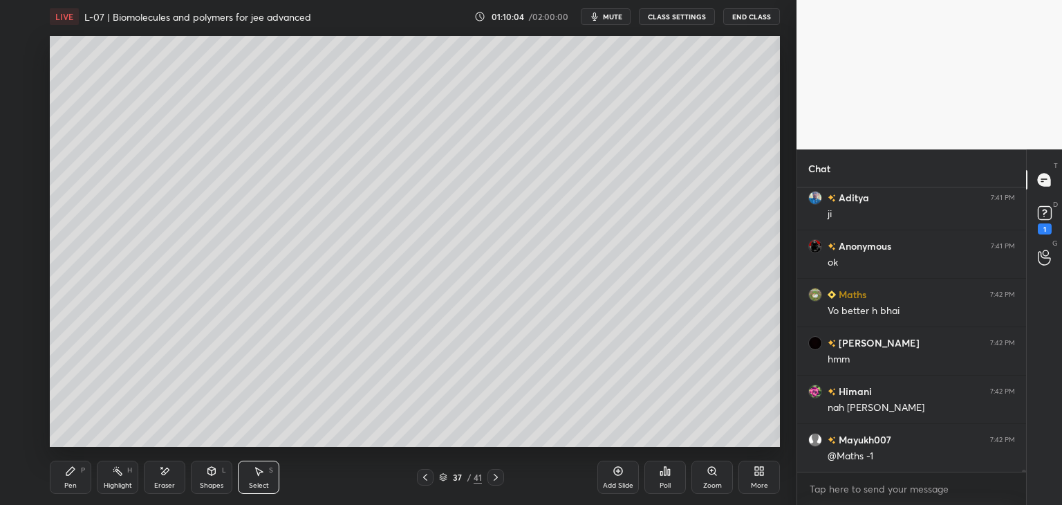
click at [159, 473] on icon at bounding box center [164, 471] width 11 height 12
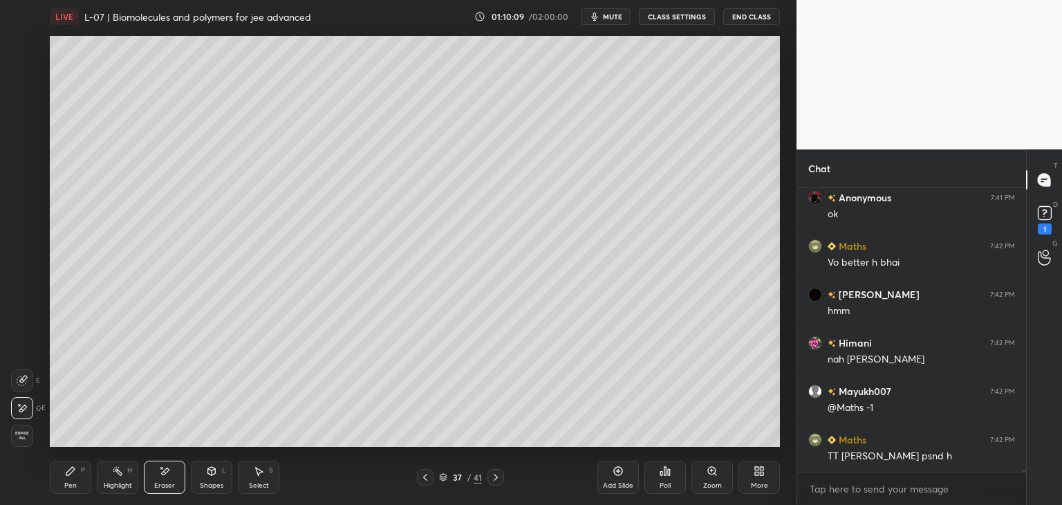
click at [75, 470] on icon at bounding box center [70, 470] width 11 height 11
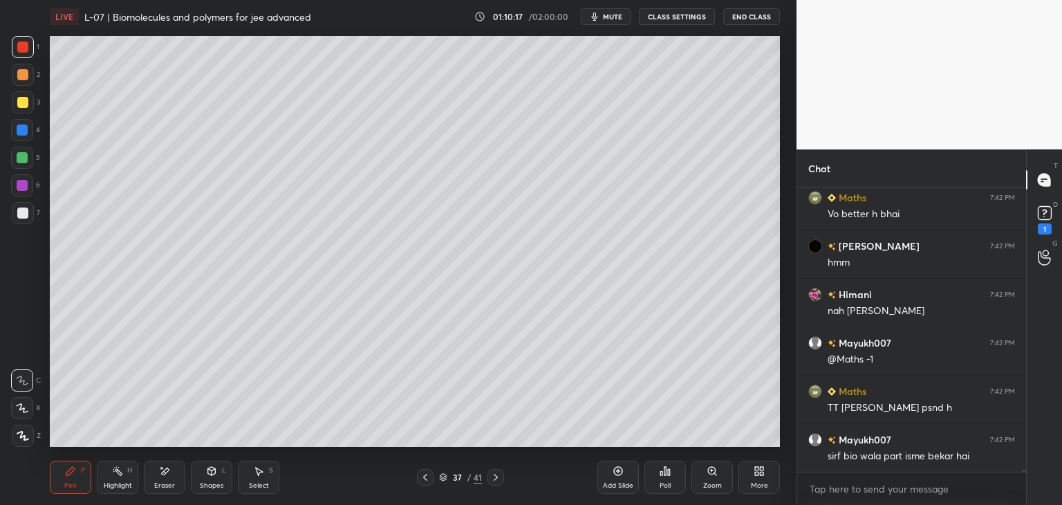
click at [252, 482] on div "Select" at bounding box center [259, 485] width 20 height 7
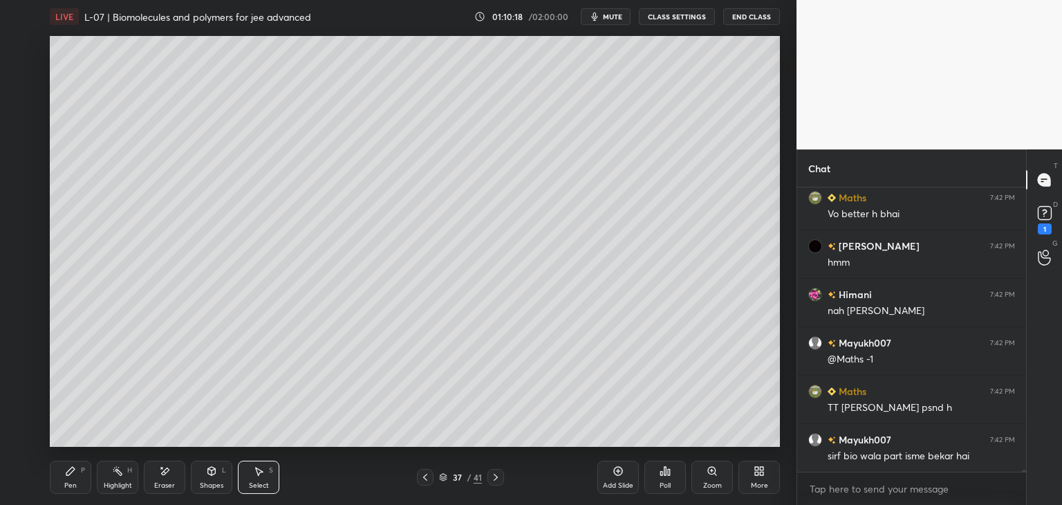
click at [72, 475] on icon at bounding box center [70, 470] width 11 height 11
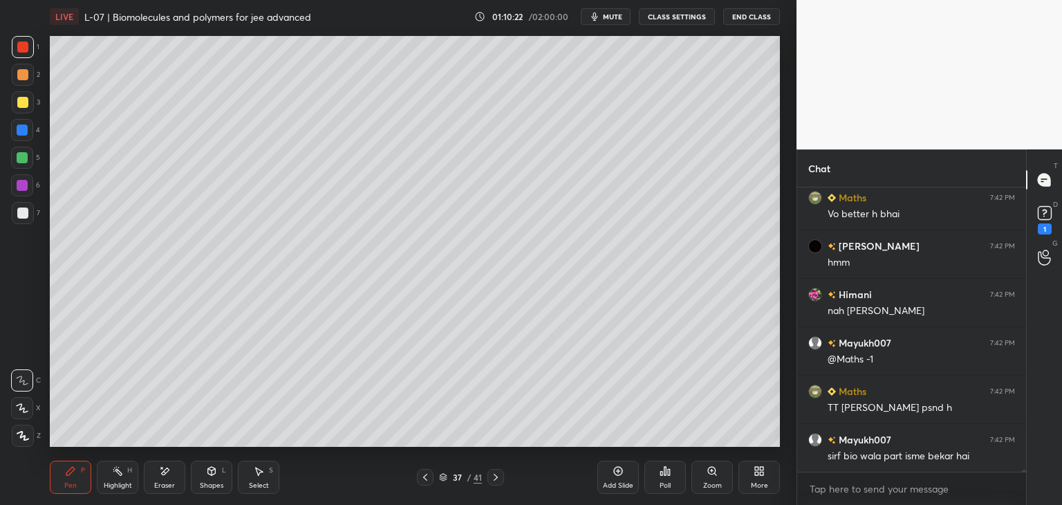
scroll to position [38782, 0]
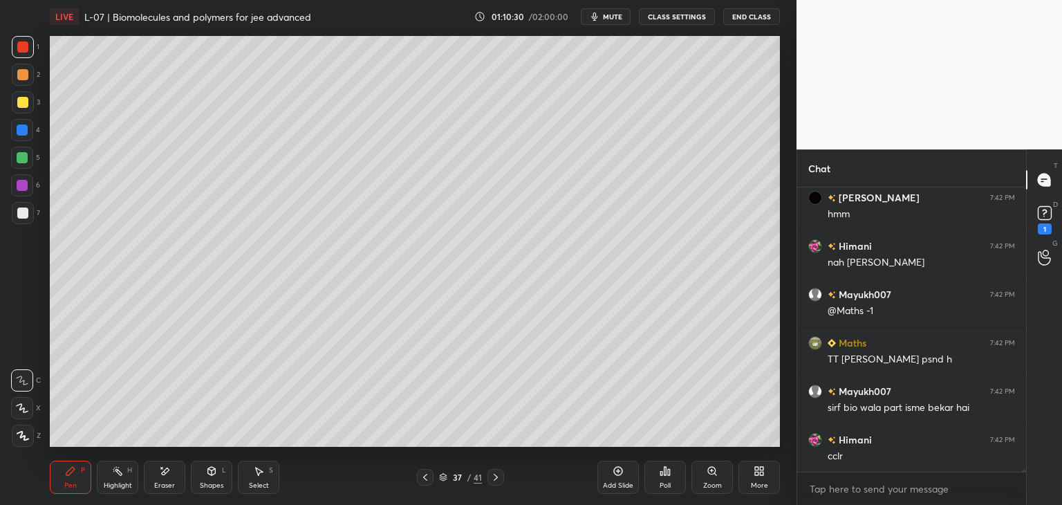
click at [171, 476] on div "Eraser" at bounding box center [164, 477] width 41 height 33
click at [76, 472] on div "Pen P" at bounding box center [70, 477] width 41 height 33
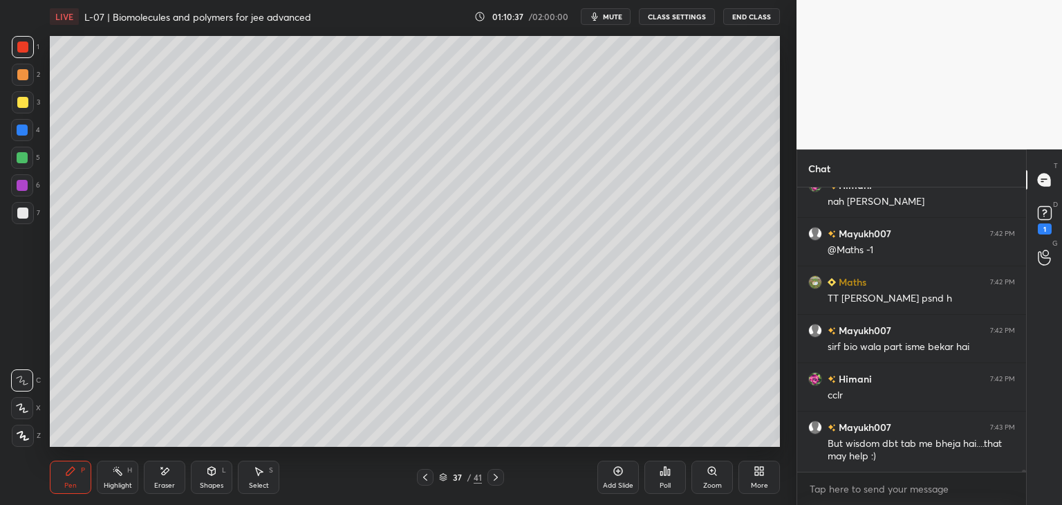
click at [22, 77] on div at bounding box center [22, 74] width 11 height 11
click at [20, 156] on div at bounding box center [22, 157] width 11 height 11
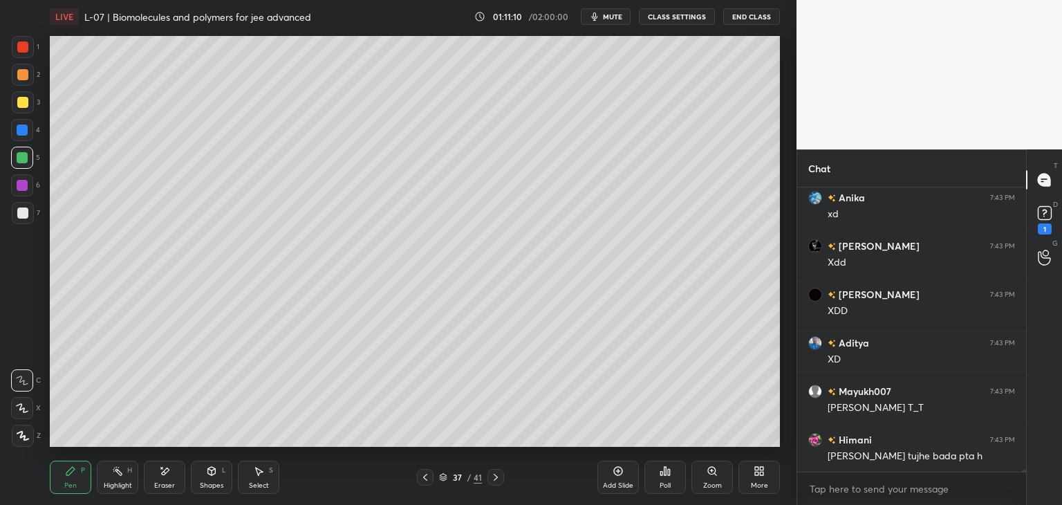
scroll to position [39326, 0]
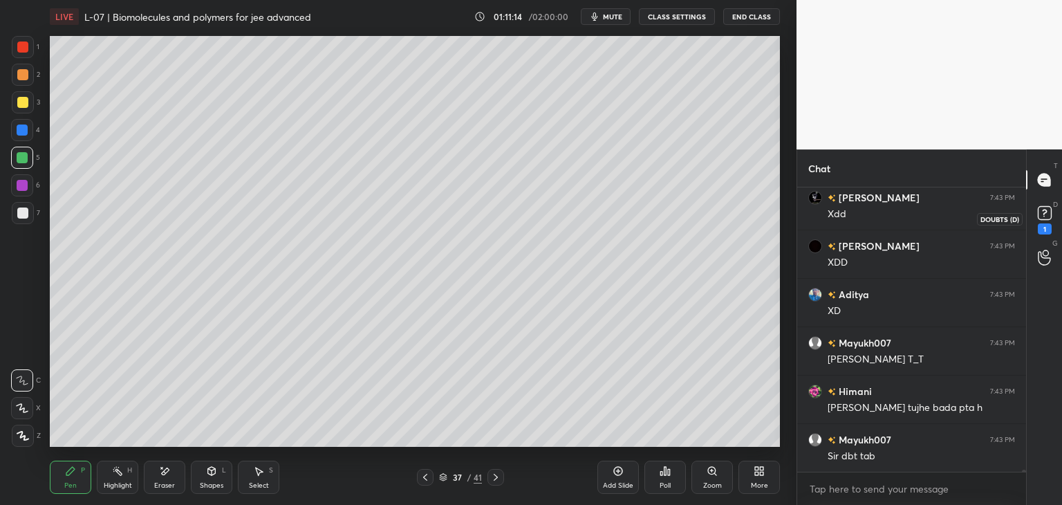
click at [1051, 211] on icon at bounding box center [1044, 213] width 21 height 21
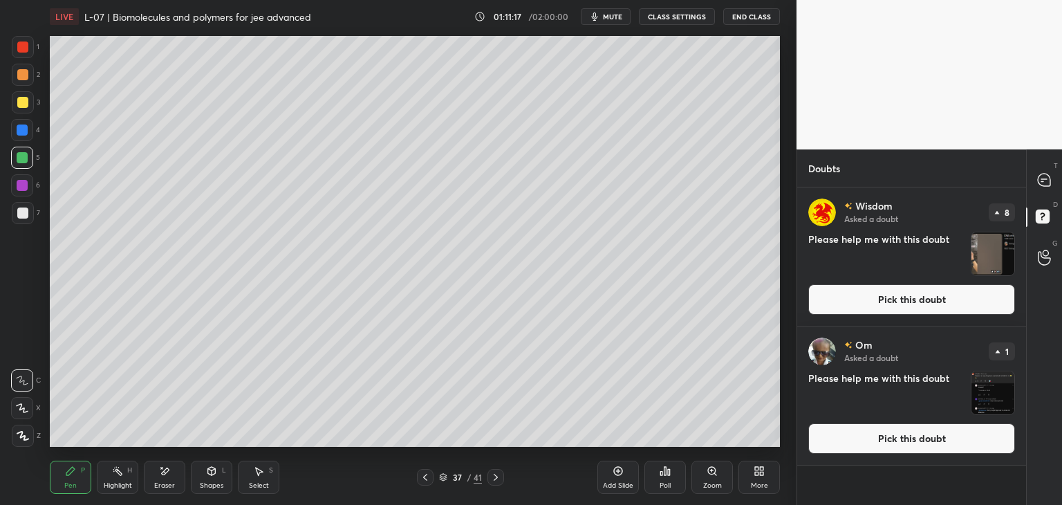
click at [913, 303] on button "Pick this doubt" at bounding box center [911, 299] width 207 height 30
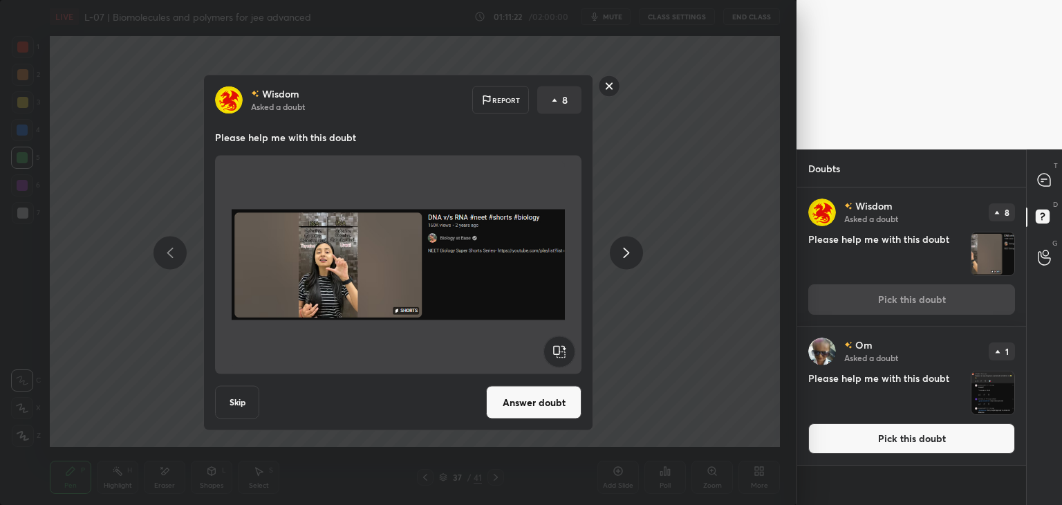
click at [613, 84] on rect at bounding box center [609, 85] width 21 height 21
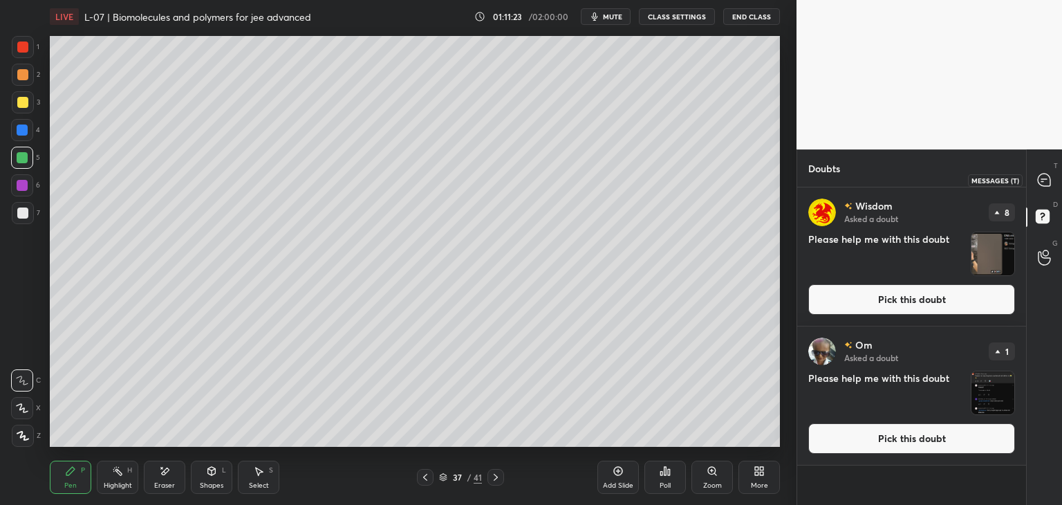
click at [1051, 180] on icon at bounding box center [1044, 180] width 15 height 15
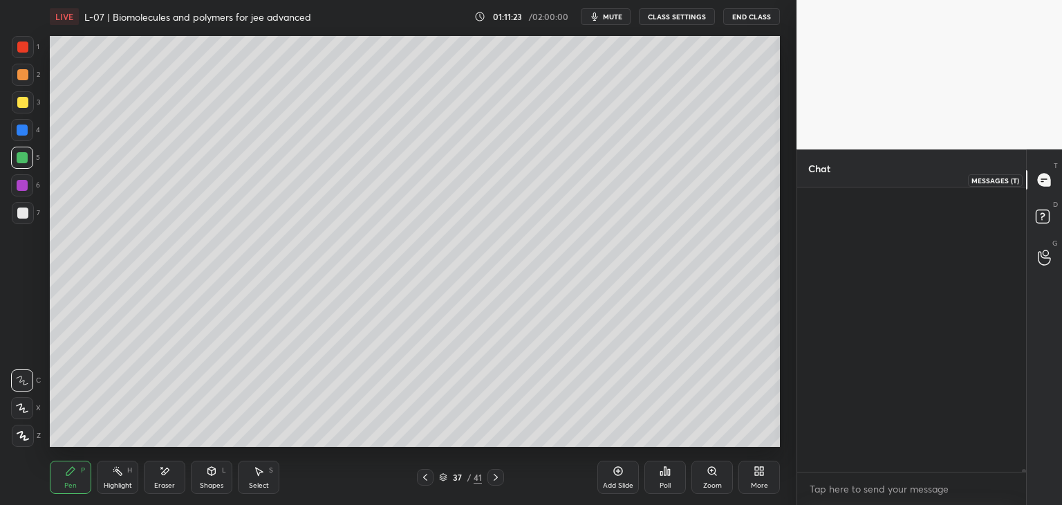
scroll to position [280, 225]
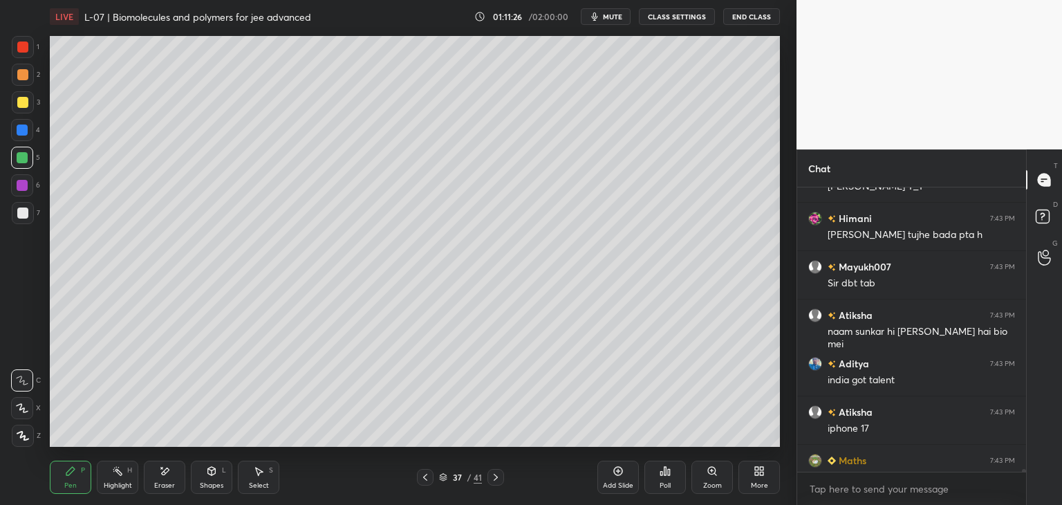
click at [421, 479] on icon at bounding box center [425, 477] width 11 height 11
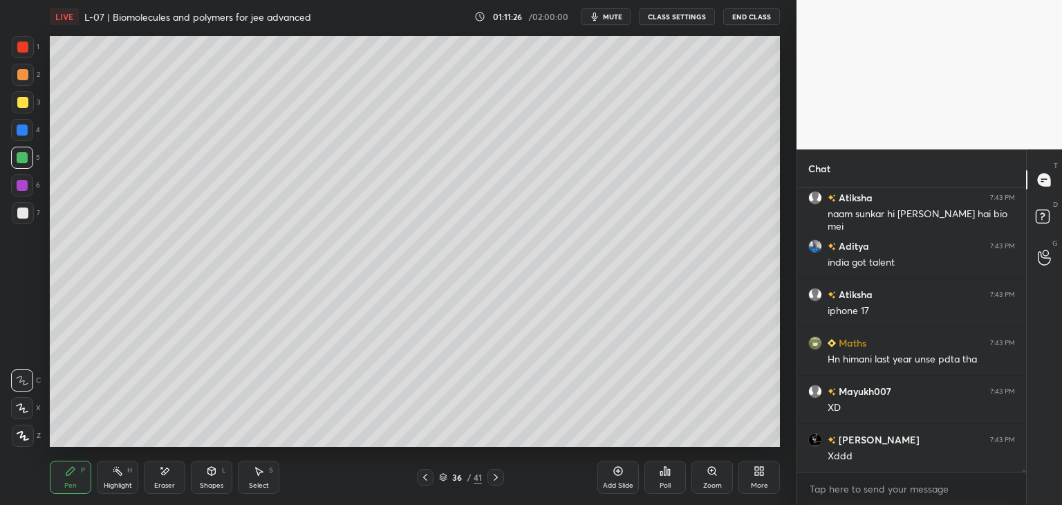
click at [425, 474] on icon at bounding box center [425, 477] width 11 height 11
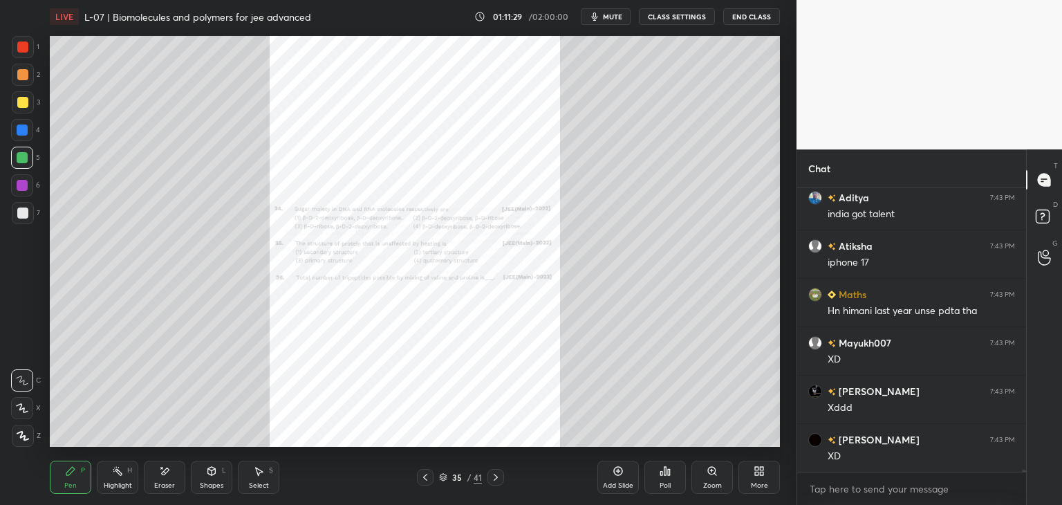
scroll to position [40116, 0]
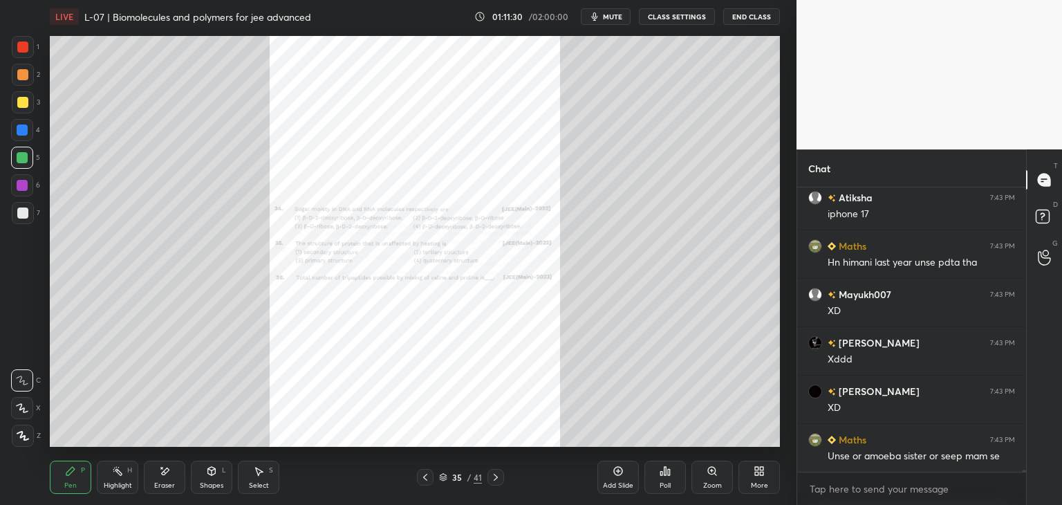
click at [499, 476] on icon at bounding box center [495, 477] width 11 height 11
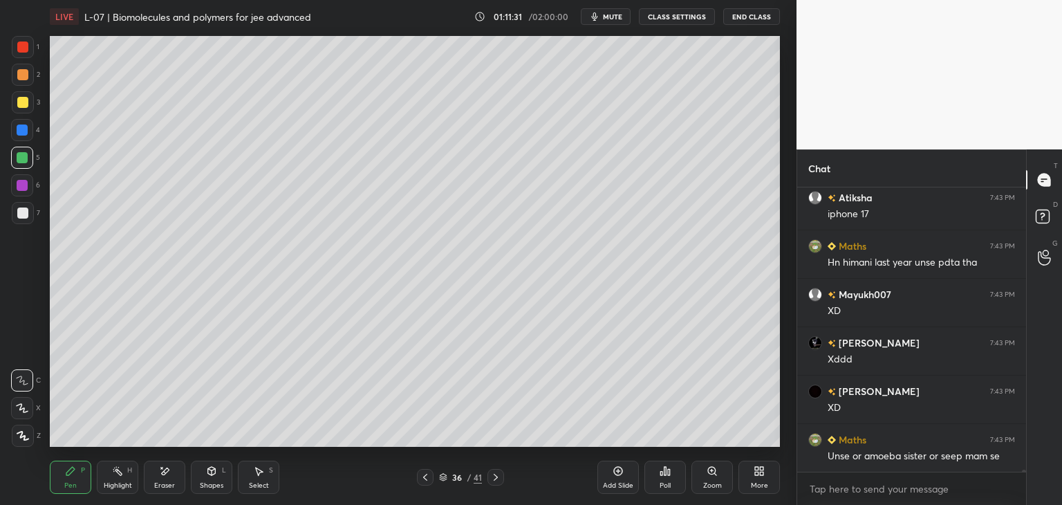
scroll to position [40165, 0]
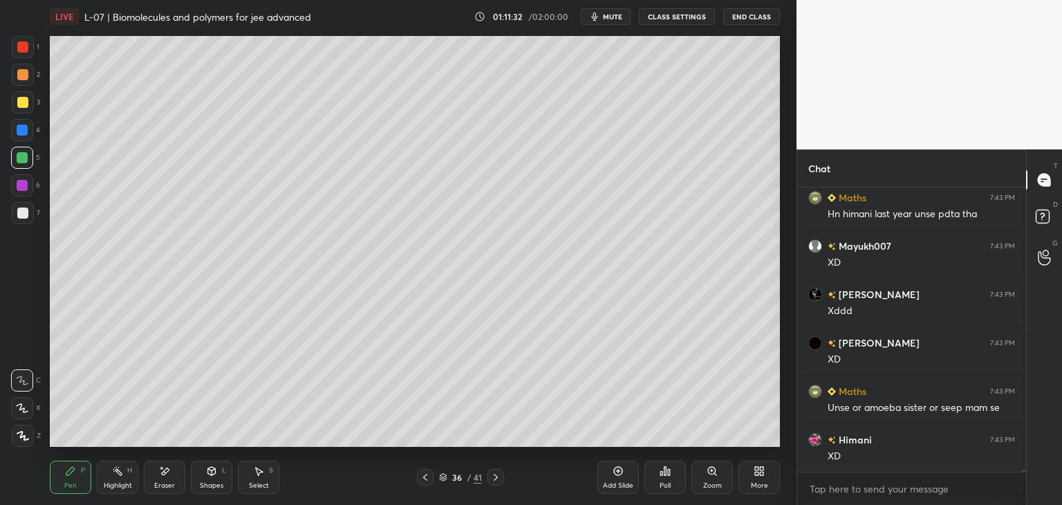
click at [493, 485] on div "Pen P Highlight H Eraser Shapes L Select S 36 / 41 Add Slide Poll Zoom More" at bounding box center [415, 476] width 730 height 55
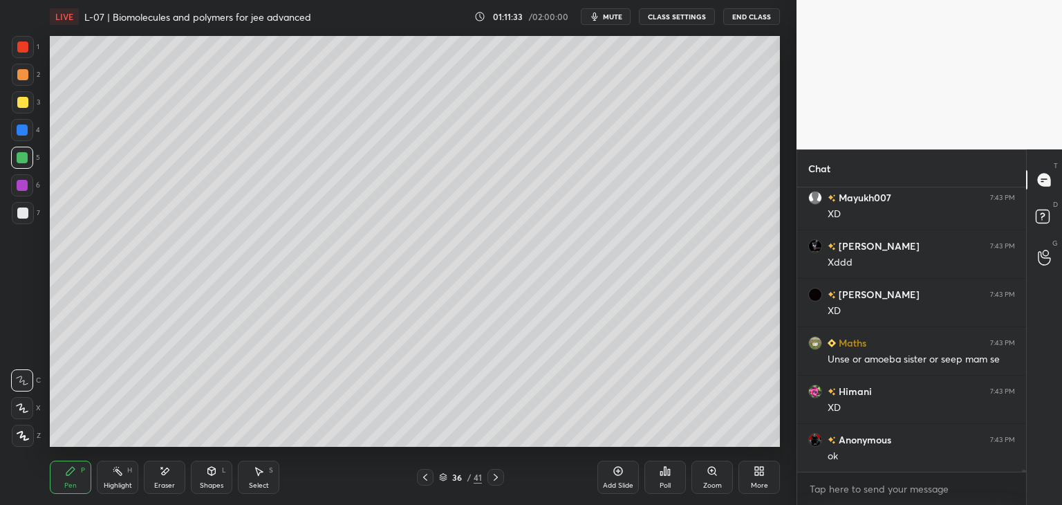
click at [497, 476] on icon at bounding box center [495, 477] width 11 height 11
click at [495, 482] on icon at bounding box center [495, 477] width 11 height 11
click at [496, 473] on icon at bounding box center [495, 477] width 11 height 11
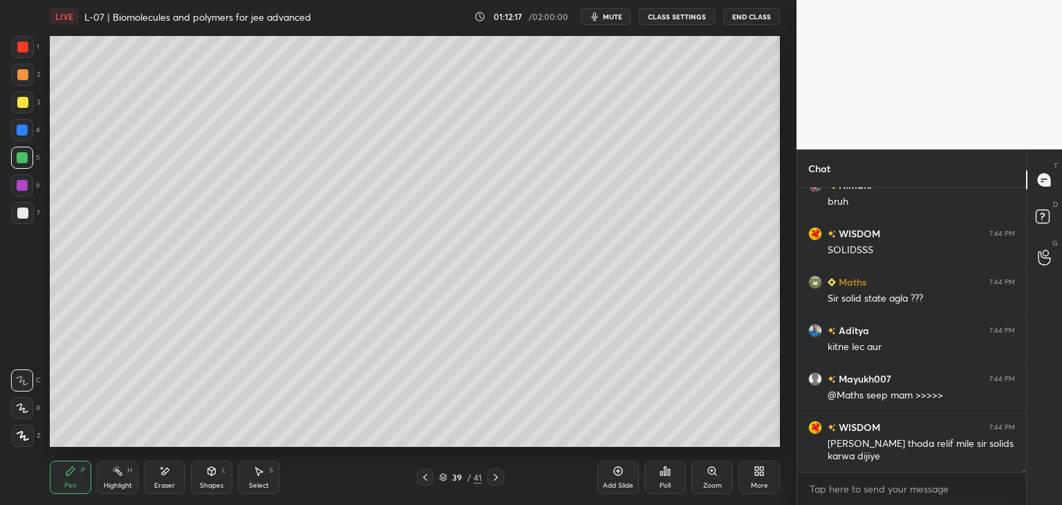
scroll to position [40855, 0]
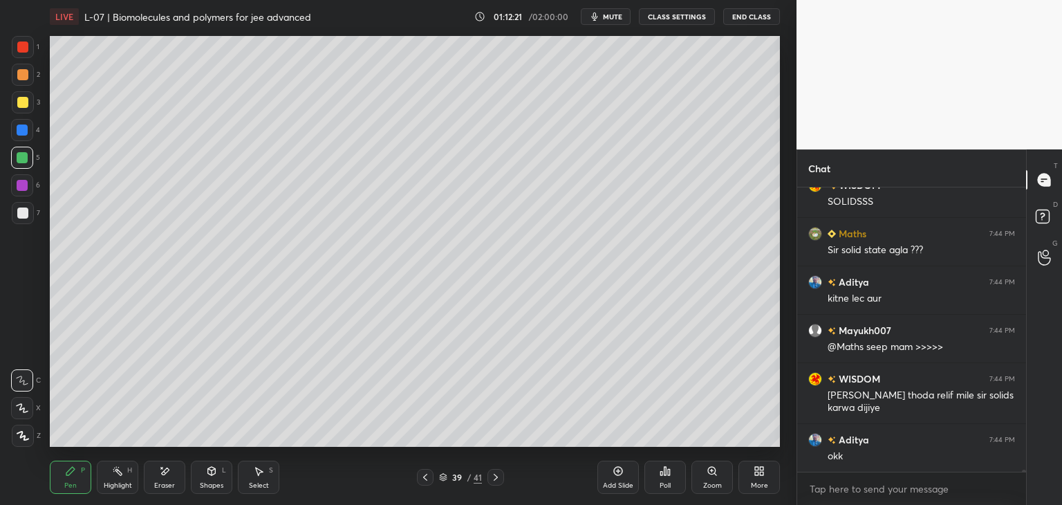
click at [426, 479] on icon at bounding box center [425, 477] width 11 height 11
click at [423, 475] on icon at bounding box center [425, 477] width 11 height 11
click at [431, 473] on div at bounding box center [425, 477] width 17 height 17
click at [432, 473] on div at bounding box center [425, 477] width 17 height 17
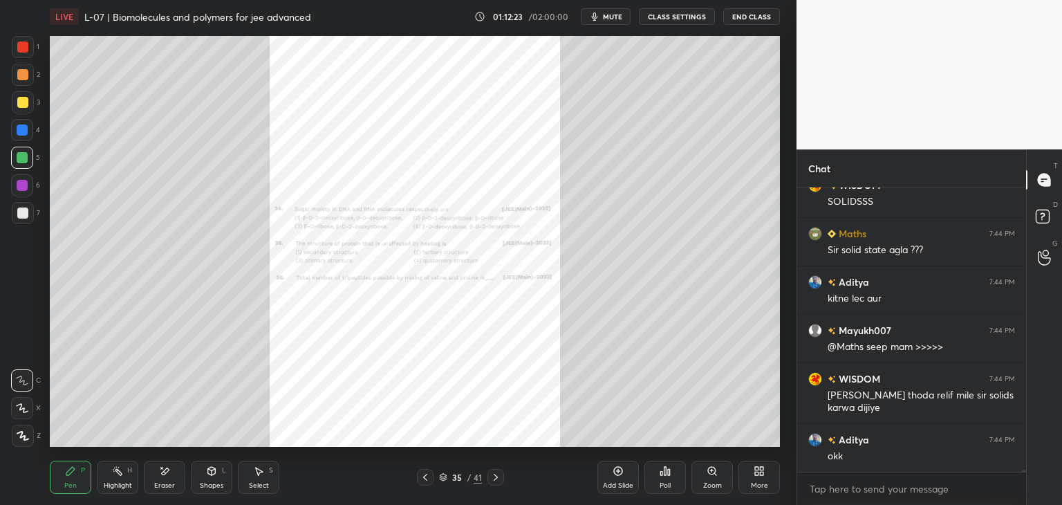
click at [436, 468] on div "Pen P Highlight H Eraser Shapes L Select S 35 / 41 Add Slide Poll Zoom More" at bounding box center [415, 476] width 730 height 55
click at [436, 471] on div "35 / 41" at bounding box center [460, 477] width 87 height 17
click at [437, 474] on div "35 / 41" at bounding box center [460, 477] width 87 height 17
click at [426, 478] on icon at bounding box center [425, 477] width 11 height 11
click at [425, 476] on icon at bounding box center [425, 477] width 11 height 11
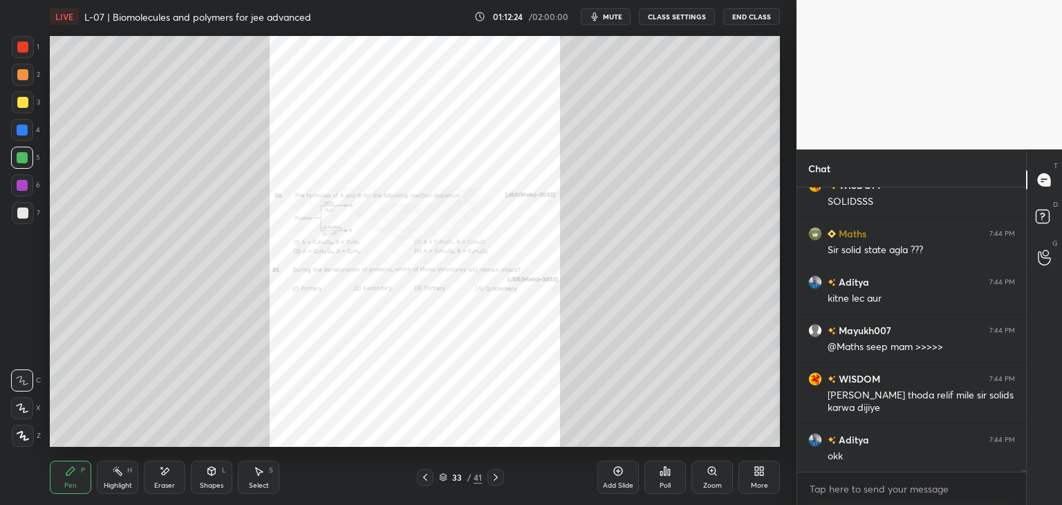
click at [420, 476] on icon at bounding box center [425, 477] width 11 height 11
click at [423, 474] on icon at bounding box center [425, 477] width 11 height 11
click at [420, 479] on icon at bounding box center [425, 477] width 11 height 11
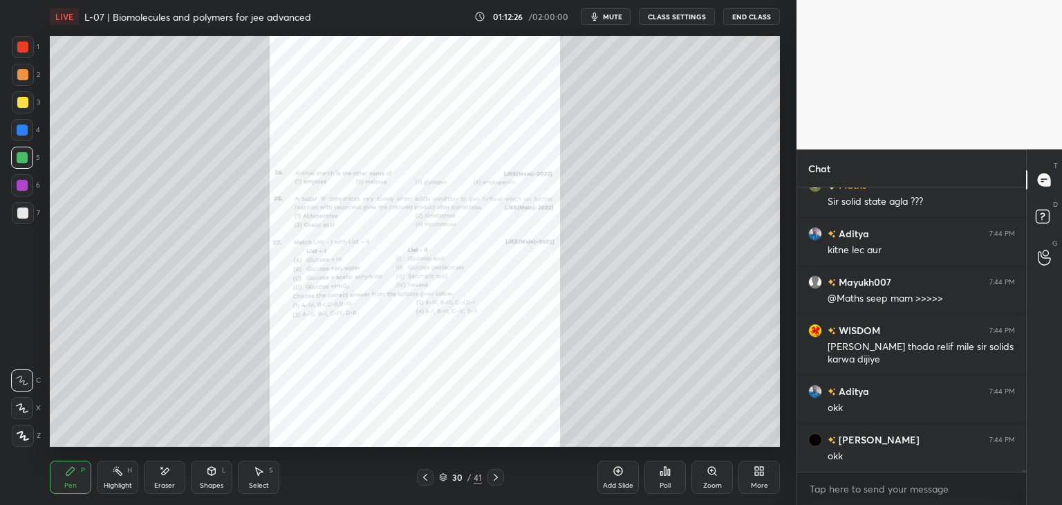
click at [426, 474] on icon at bounding box center [425, 477] width 4 height 7
click at [427, 475] on icon at bounding box center [425, 477] width 11 height 11
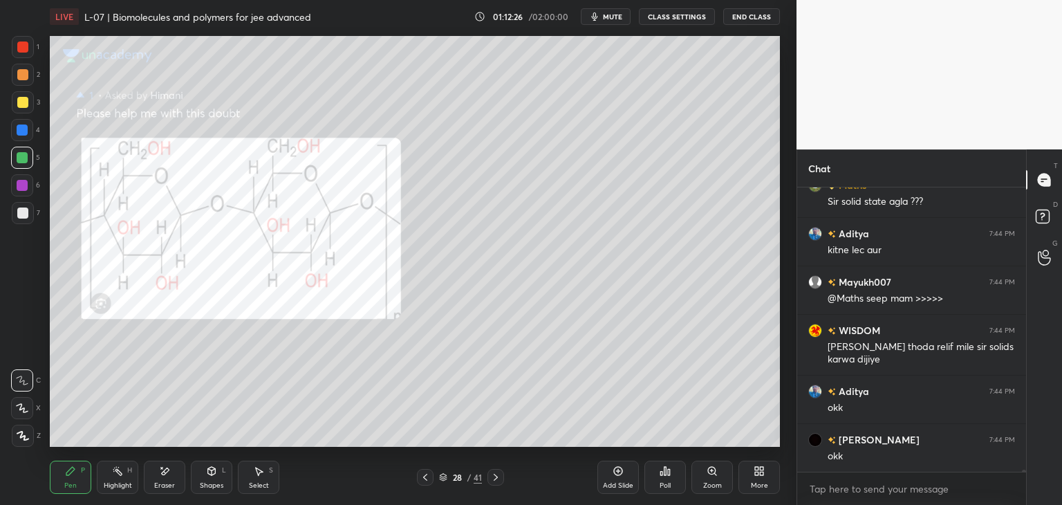
click at [436, 475] on div "28 / 41" at bounding box center [460, 477] width 87 height 17
click at [1046, 219] on rect at bounding box center [1042, 216] width 13 height 13
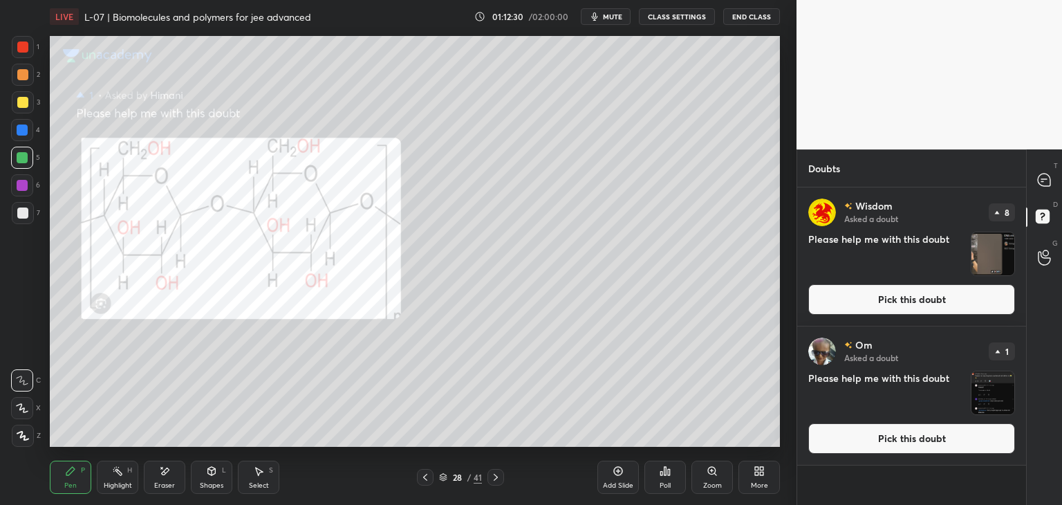
click at [866, 440] on button "Pick this doubt" at bounding box center [911, 438] width 207 height 30
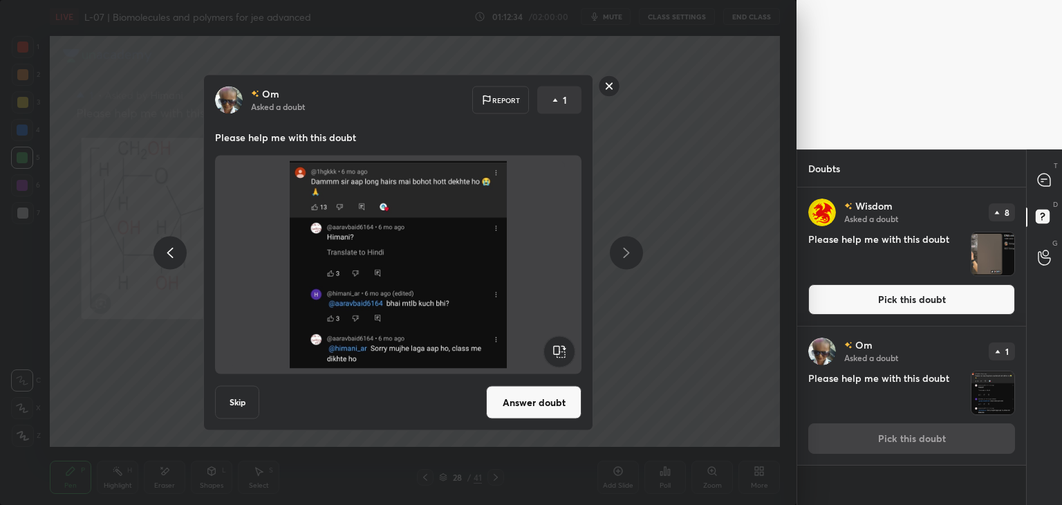
click at [611, 84] on rect at bounding box center [609, 85] width 21 height 21
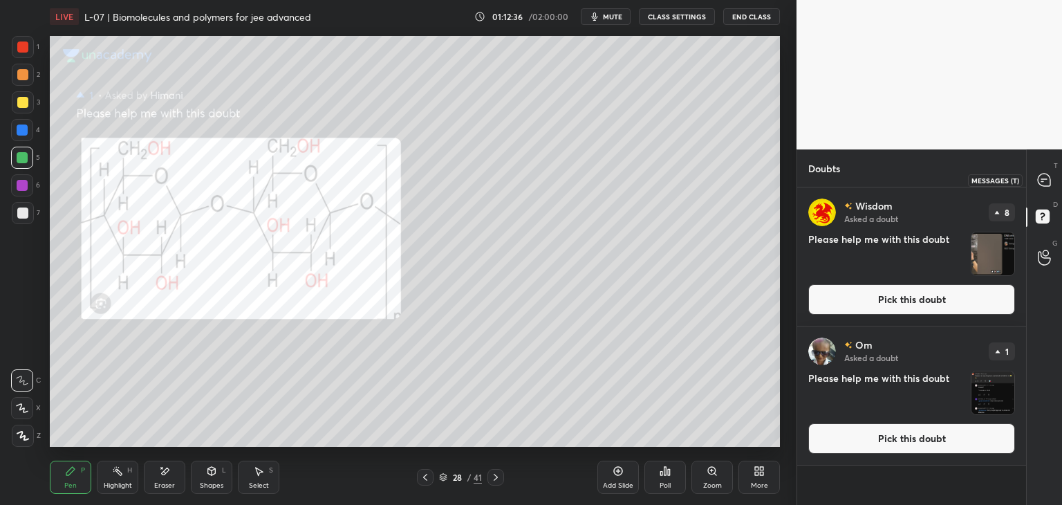
click at [1040, 171] on div at bounding box center [1045, 179] width 28 height 25
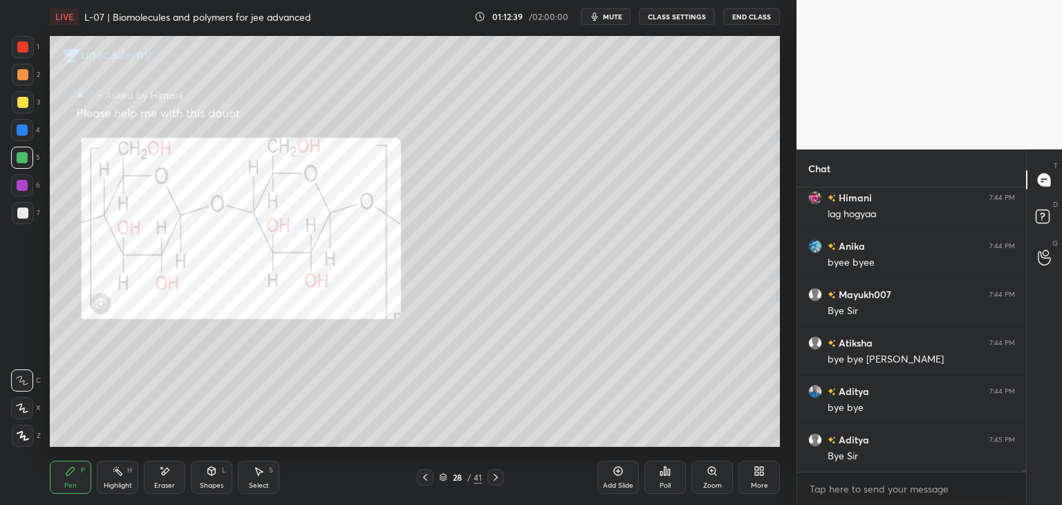
scroll to position [41532, 0]
click at [758, 15] on button "End Class" at bounding box center [751, 16] width 57 height 17
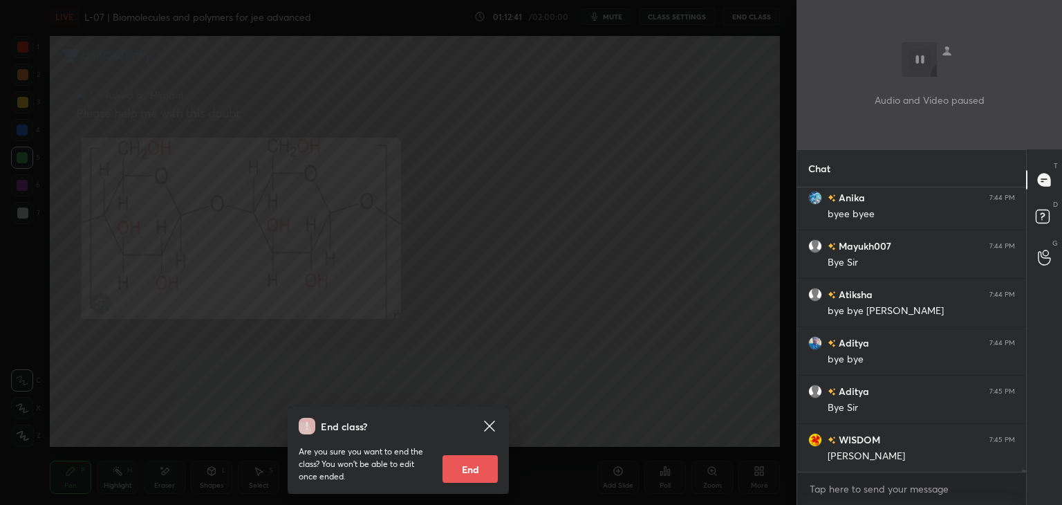
scroll to position [41581, 0]
click at [479, 463] on button "End" at bounding box center [470, 469] width 55 height 28
type textarea "x"
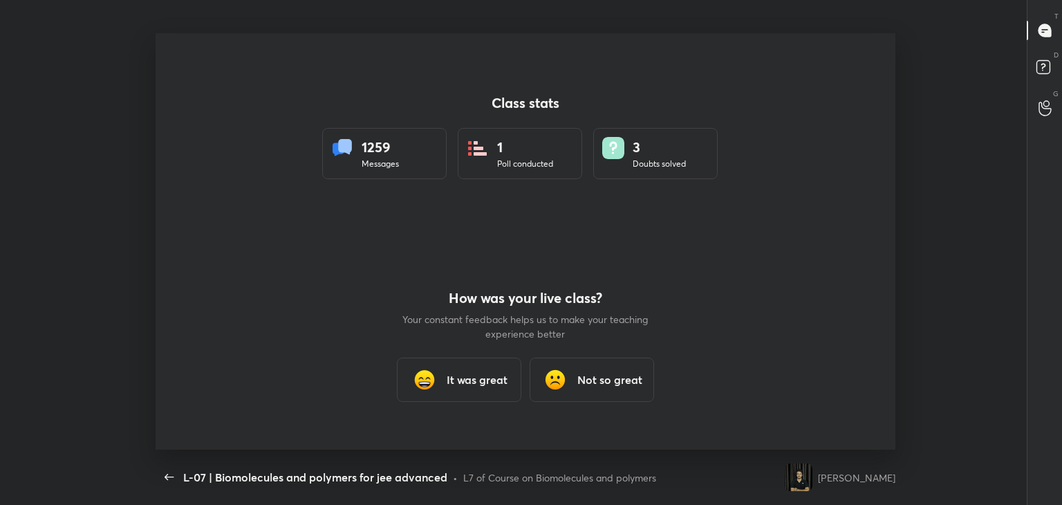
scroll to position [416, 1016]
click at [467, 388] on div "It was great" at bounding box center [459, 380] width 124 height 44
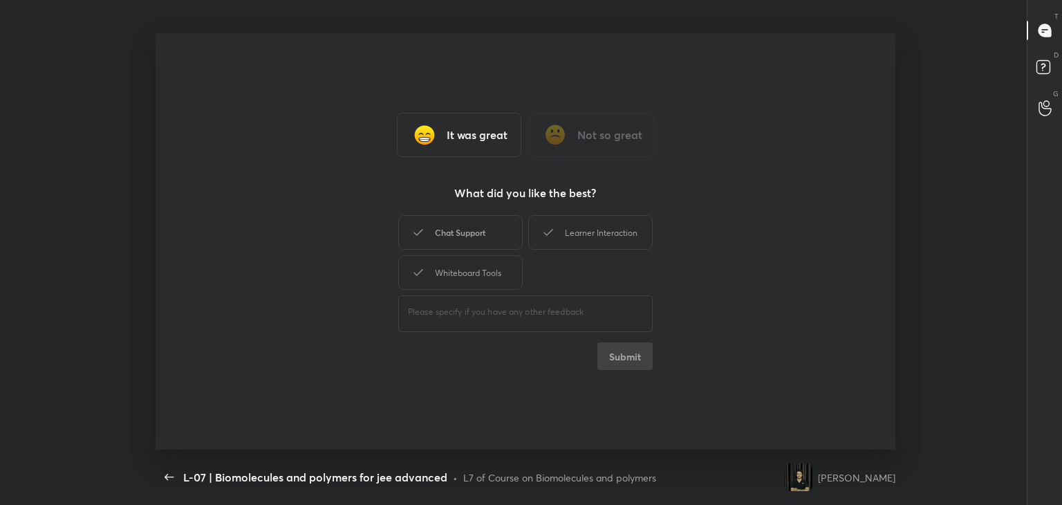
click at [492, 232] on div "Chat Support" at bounding box center [460, 232] width 124 height 35
click at [580, 232] on div "Learner Interaction" at bounding box center [590, 232] width 124 height 35
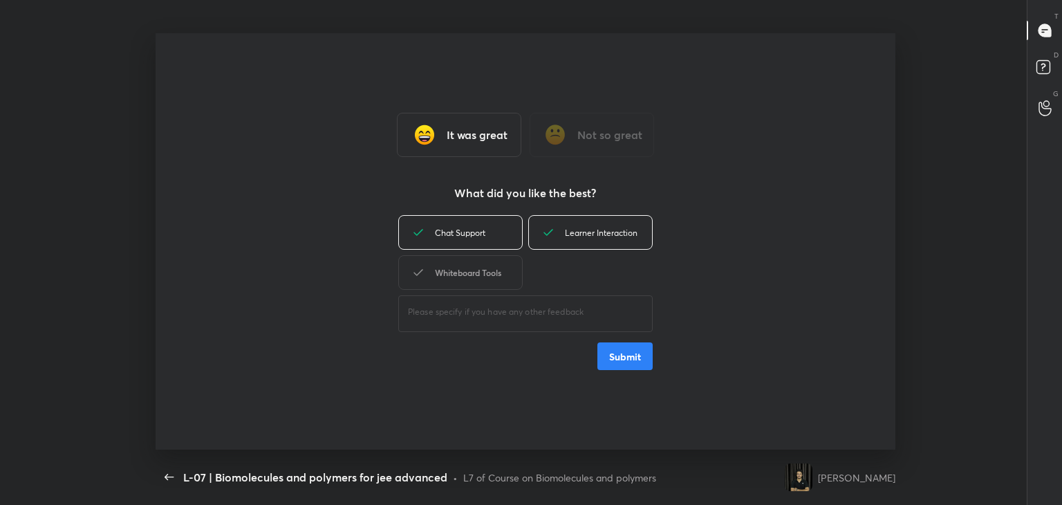
click at [489, 272] on div "Whiteboard Tools" at bounding box center [460, 272] width 124 height 35
click at [632, 362] on button "Submit" at bounding box center [624, 356] width 55 height 28
